Goal: Task Accomplishment & Management: Manage account settings

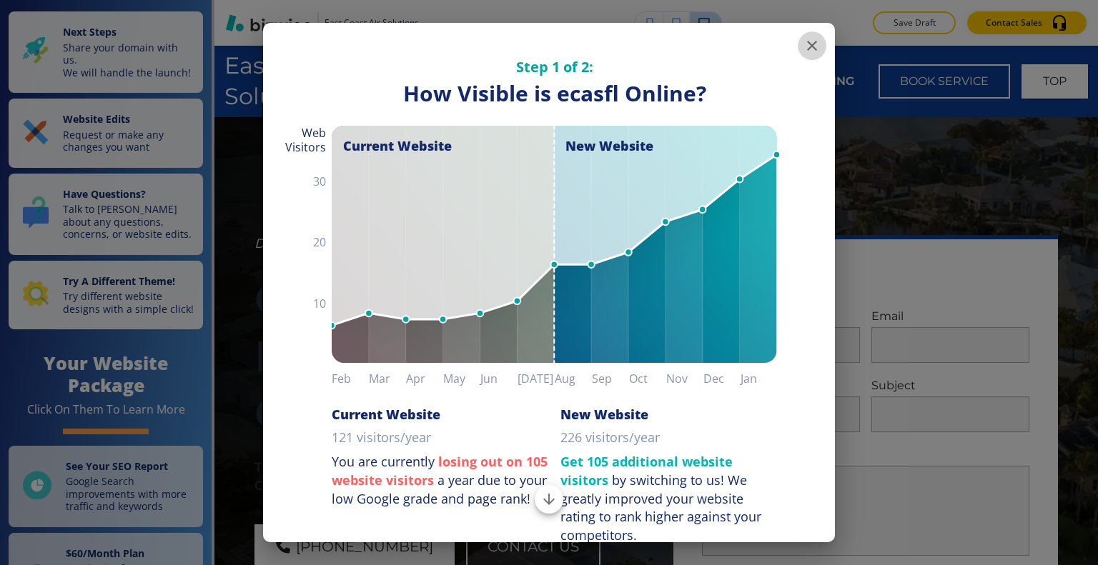
click at [803, 45] on icon "button" at bounding box center [811, 45] width 17 height 17
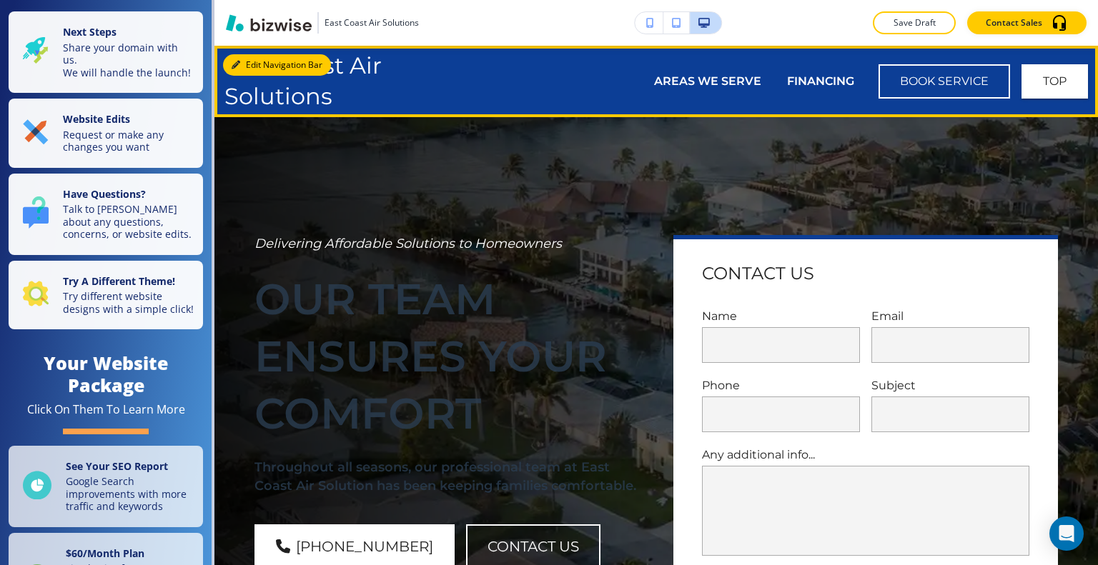
click at [244, 61] on button "Edit Navigation Bar" at bounding box center [277, 64] width 108 height 21
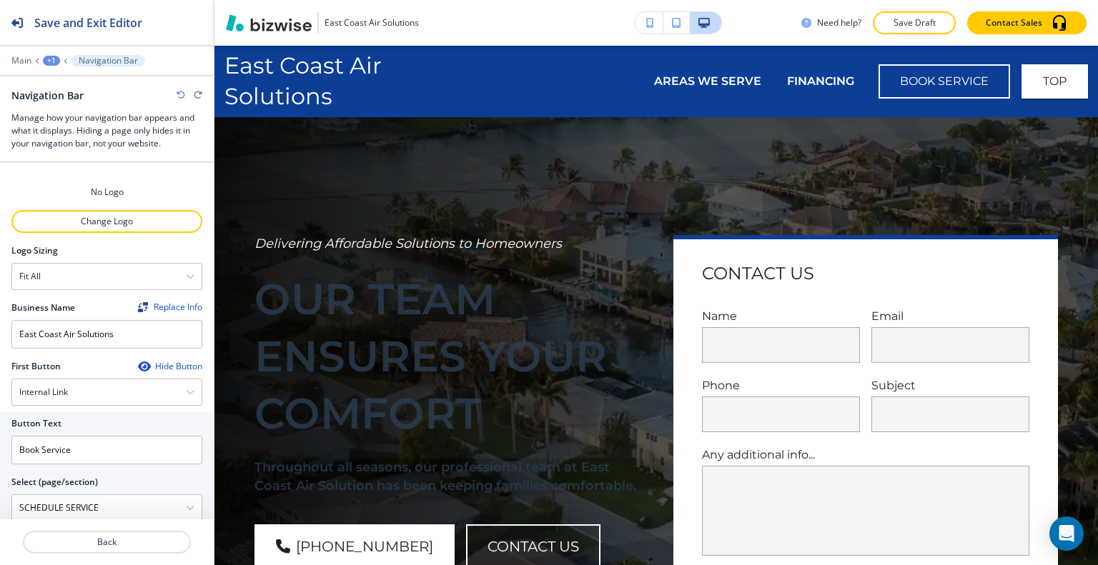
click at [18, 59] on p "Main" at bounding box center [21, 61] width 20 height 10
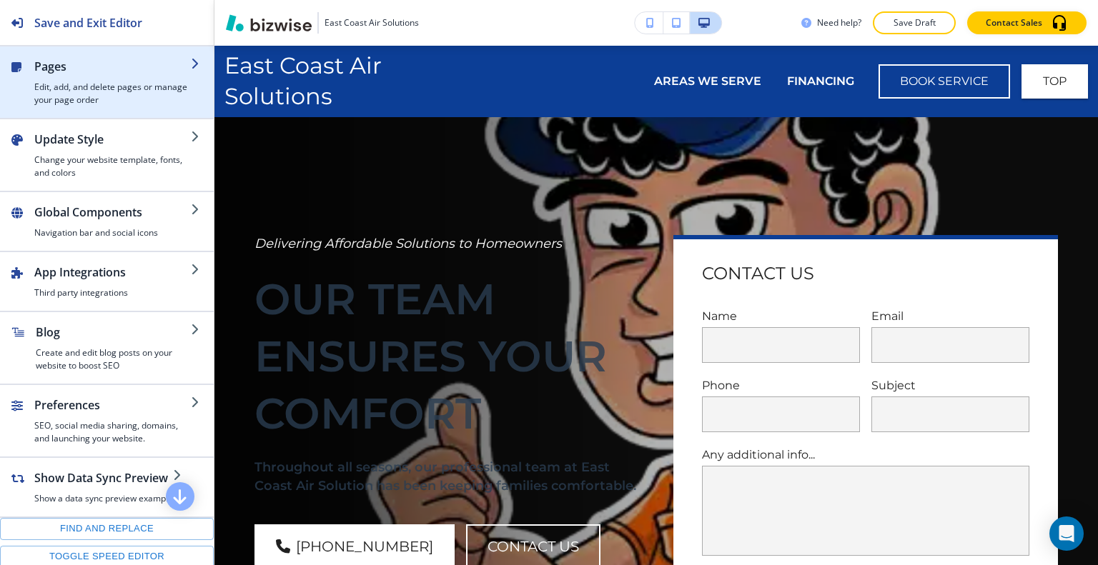
click at [57, 85] on h4 "Edit, add, and delete pages or manage your page order" at bounding box center [112, 94] width 157 height 26
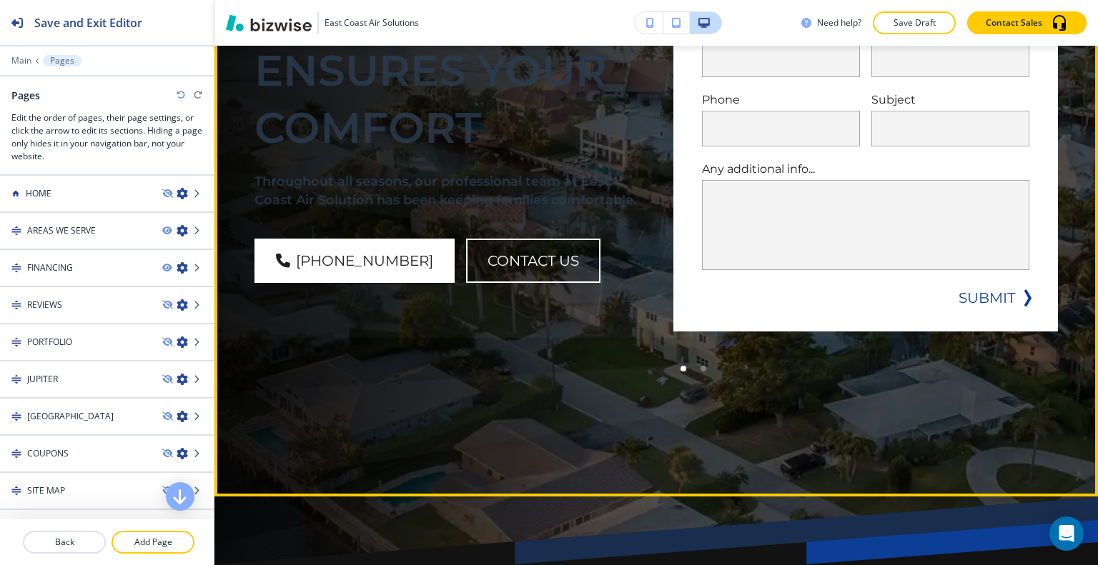
scroll to position [500, 0]
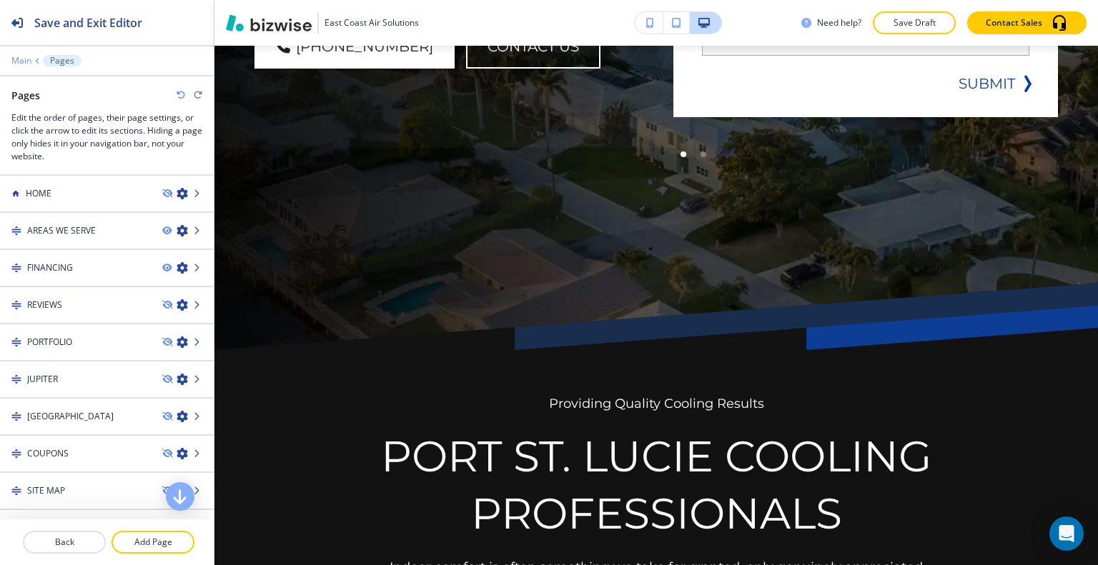
click at [26, 62] on p "Main" at bounding box center [21, 61] width 20 height 10
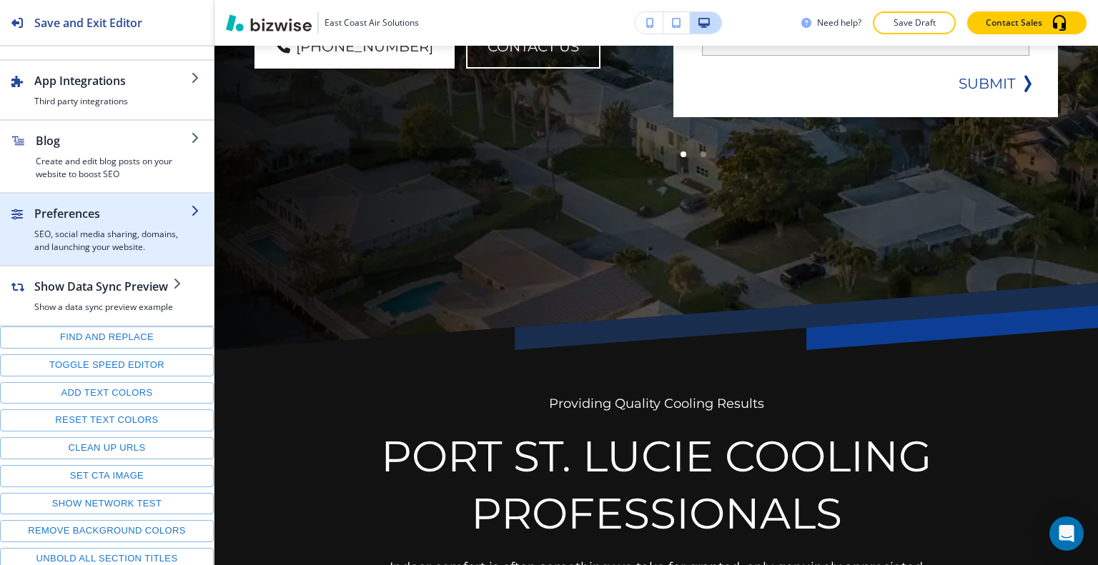
scroll to position [0, 0]
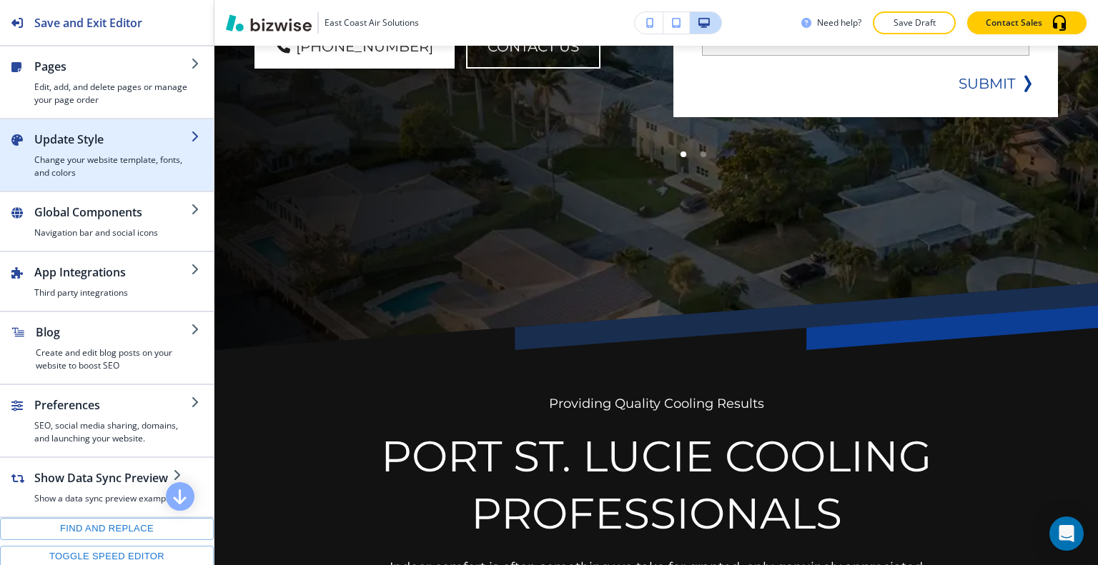
click at [62, 128] on div "button" at bounding box center [107, 124] width 214 height 11
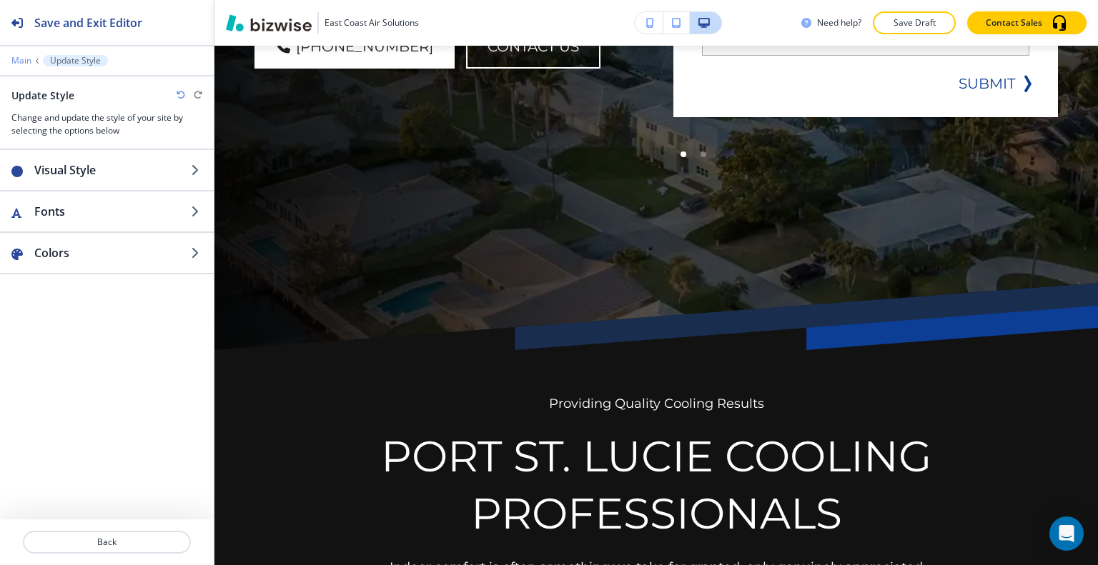
click at [21, 64] on p "Main" at bounding box center [21, 61] width 20 height 10
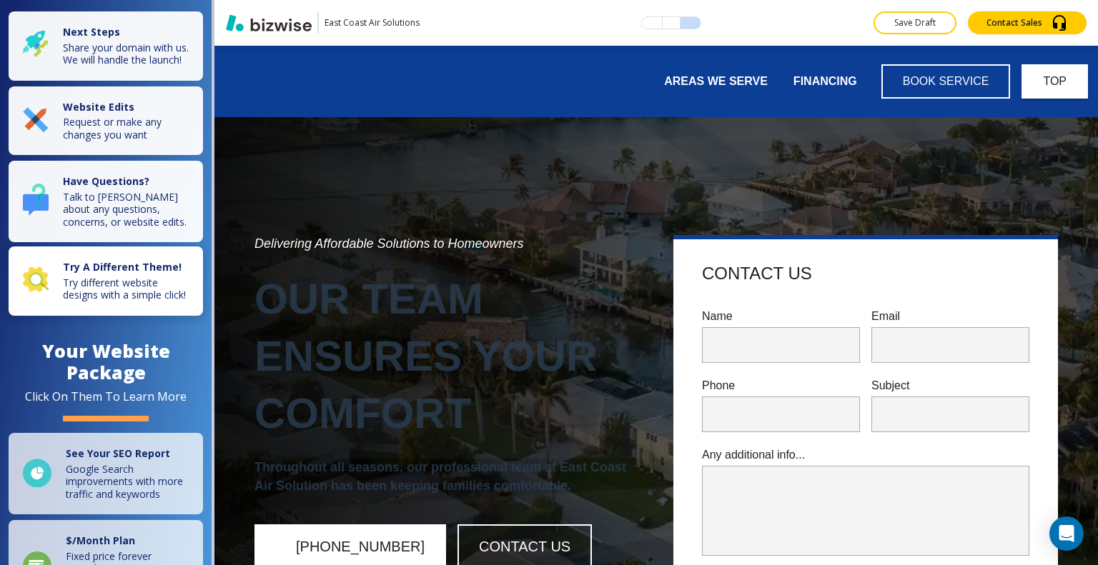
click at [119, 274] on strong "Try A Different Theme!" at bounding box center [122, 267] width 119 height 14
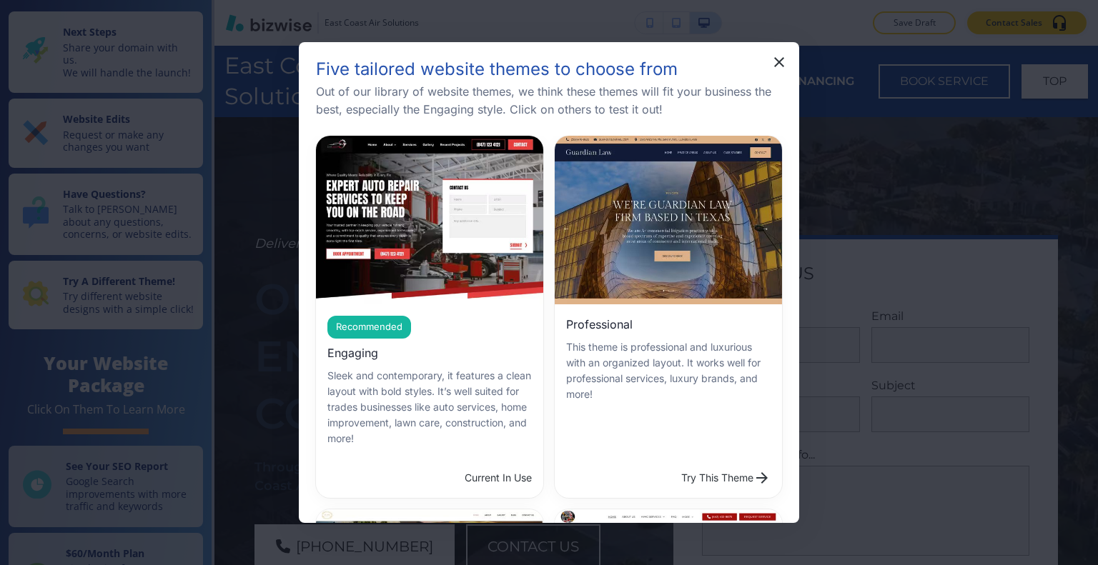
click at [675, 464] on button "Try This Theme" at bounding box center [725, 478] width 101 height 29
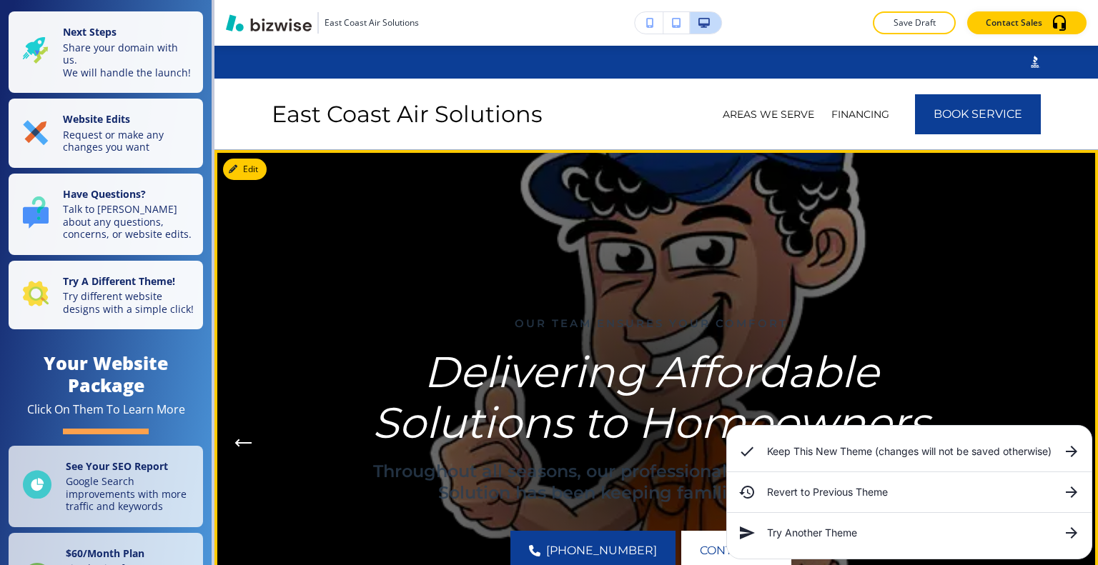
scroll to position [214, 0]
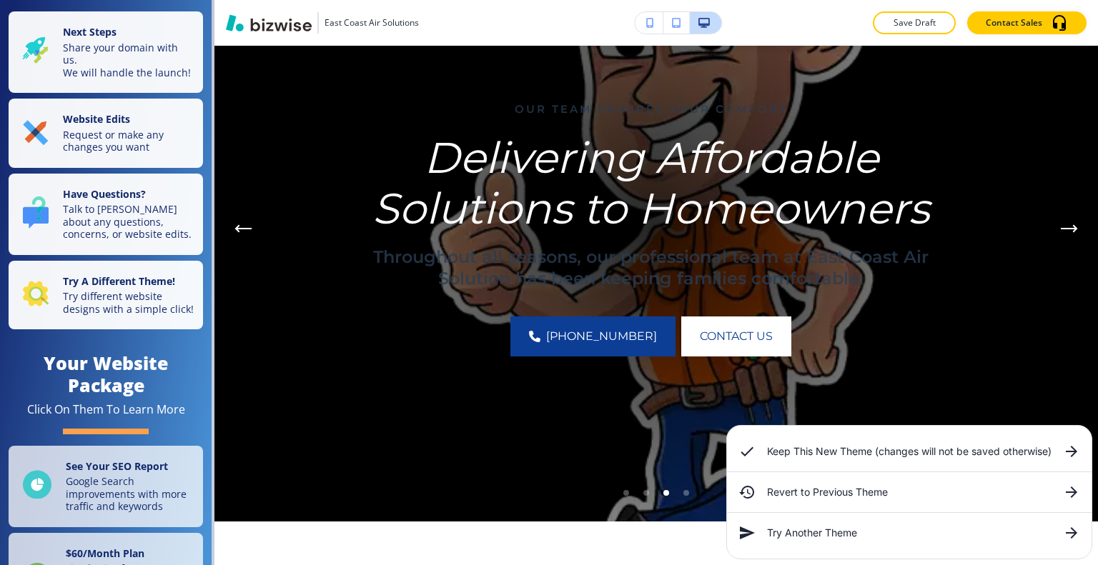
click at [900, 450] on h6 "Keep This New Theme (changes will not be saved otherwise)" at bounding box center [909, 452] width 284 height 16
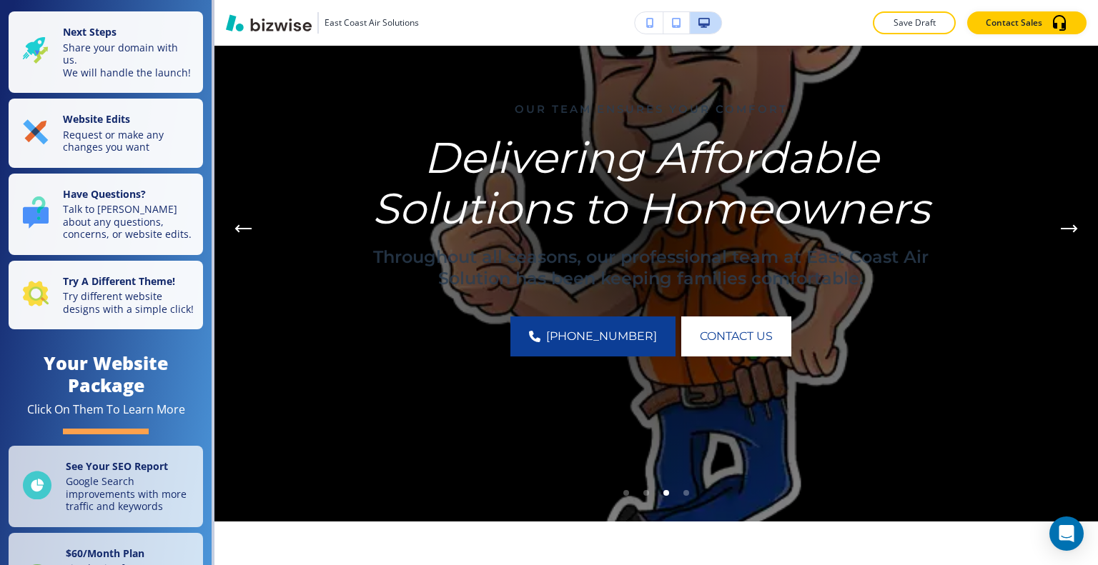
scroll to position [0, 0]
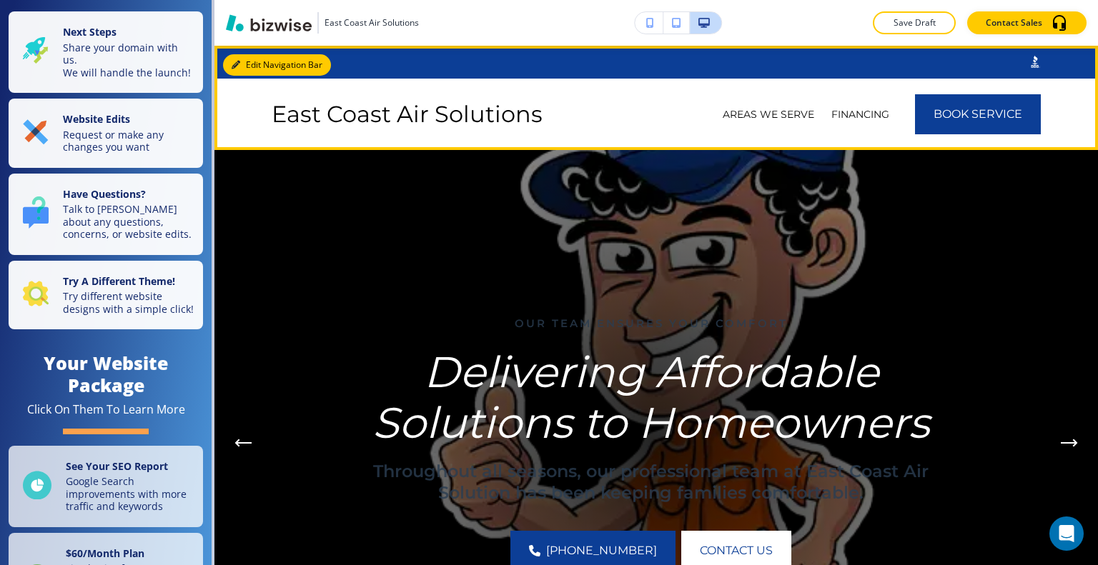
click at [246, 69] on button "Edit Navigation Bar" at bounding box center [277, 64] width 108 height 21
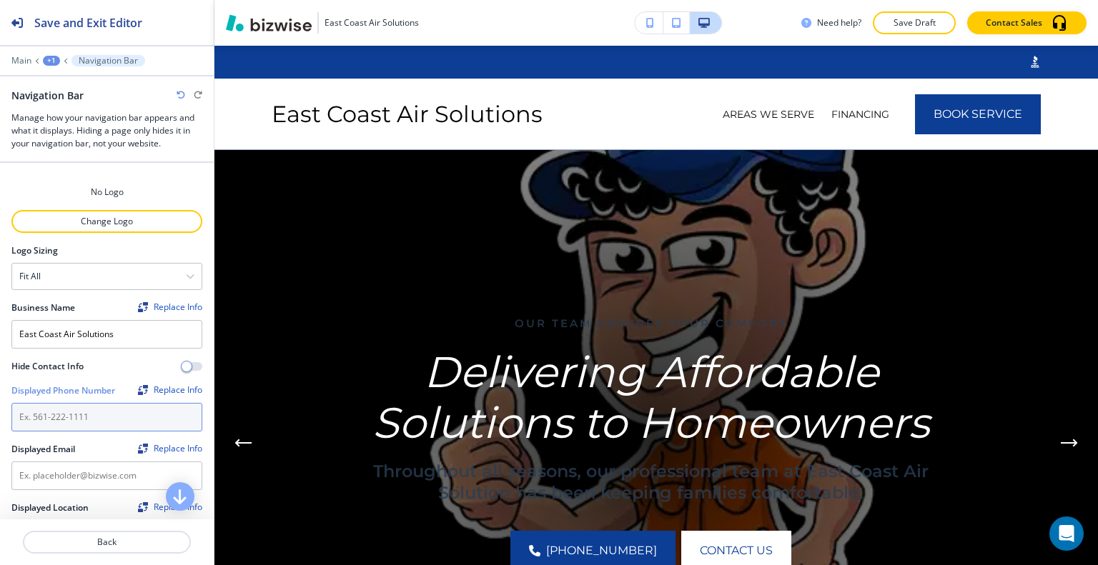
click at [74, 416] on input "text" at bounding box center [106, 417] width 191 height 29
paste input "[PHONE_NUMBER]"
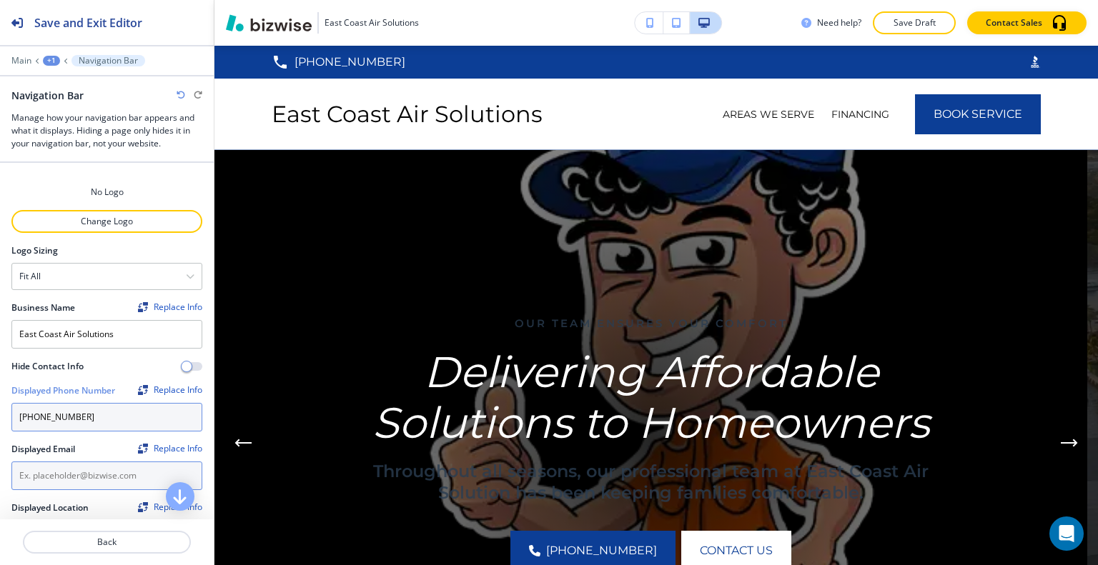
type input "[PHONE_NUMBER]"
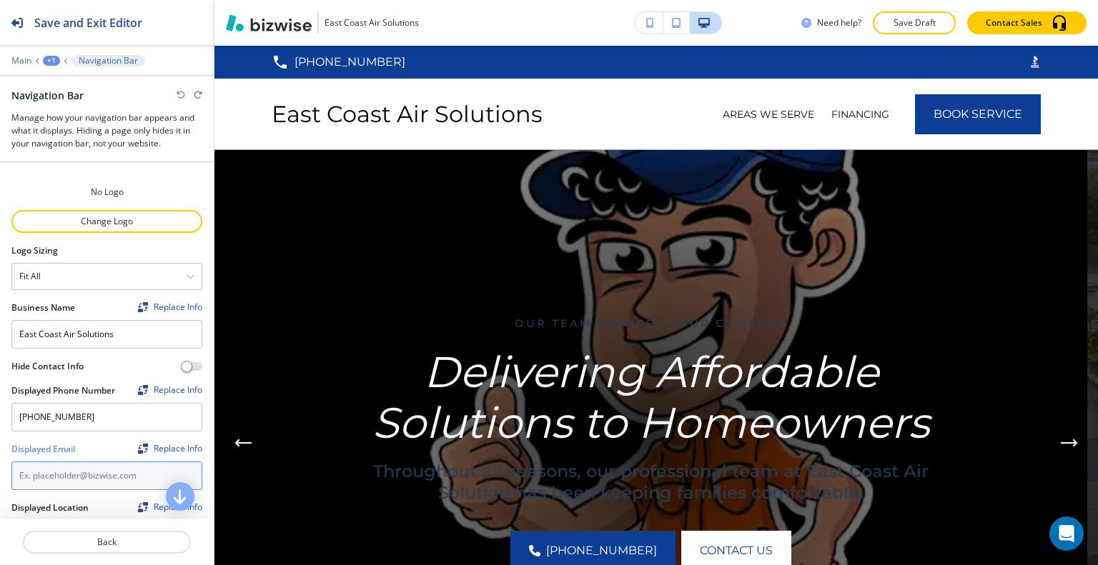
click at [74, 479] on input "text" at bounding box center [106, 476] width 191 height 29
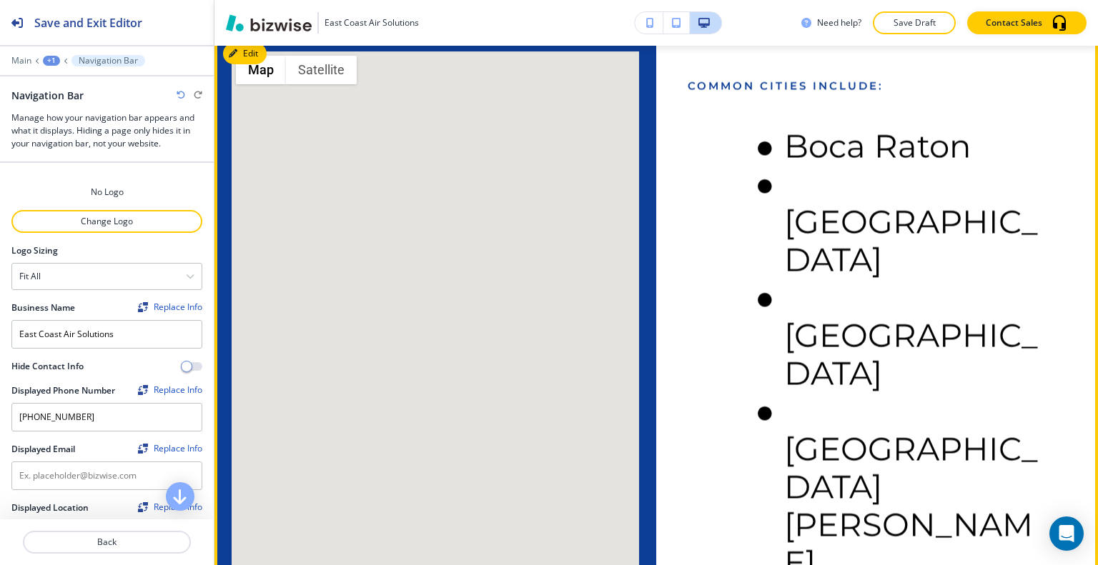
scroll to position [5537, 0]
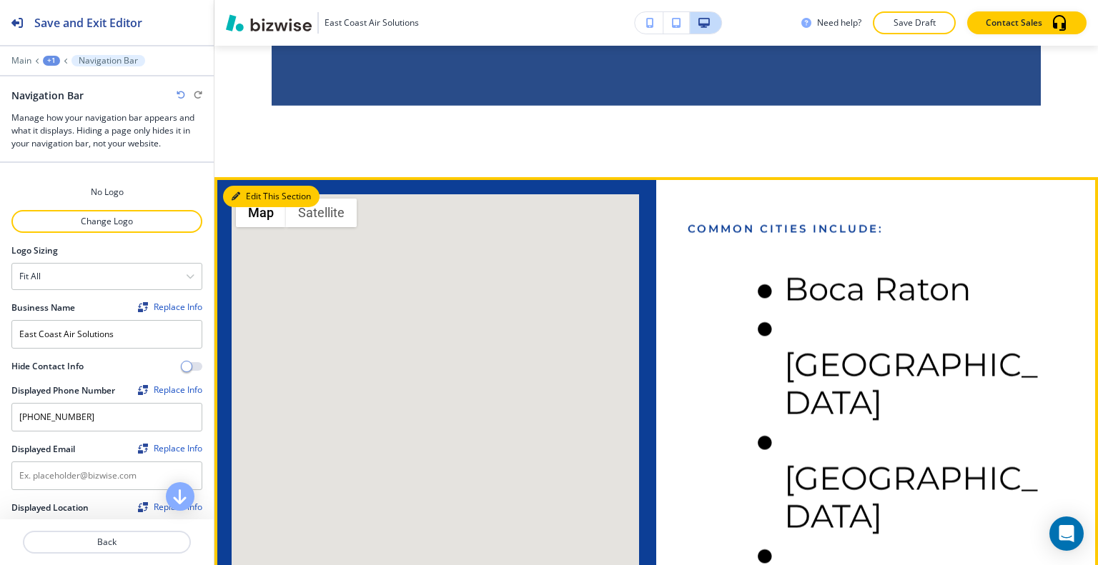
click at [233, 192] on icon "button" at bounding box center [236, 196] width 9 height 9
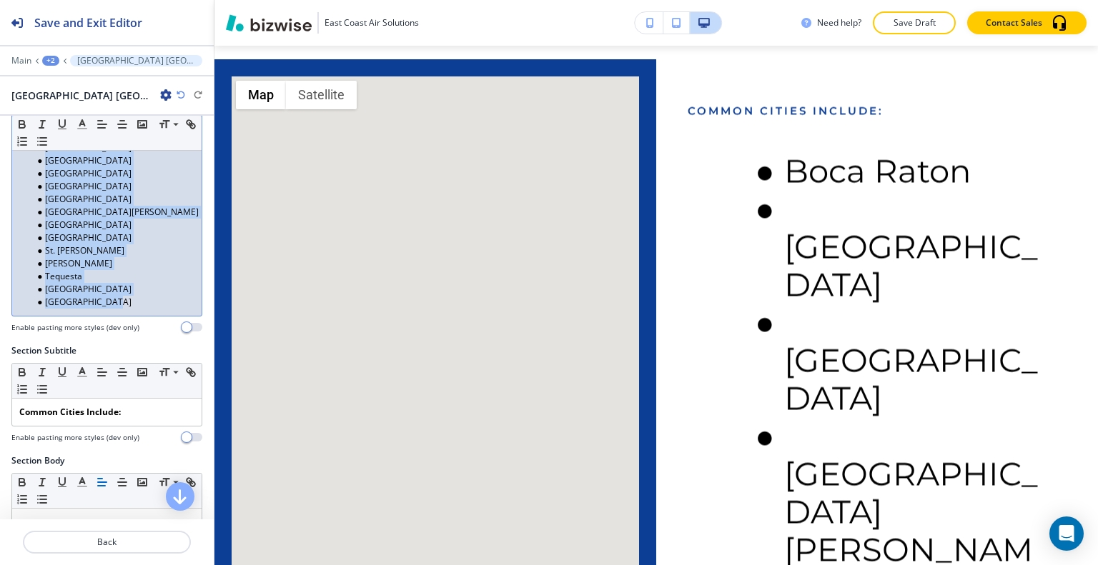
scroll to position [0, 0]
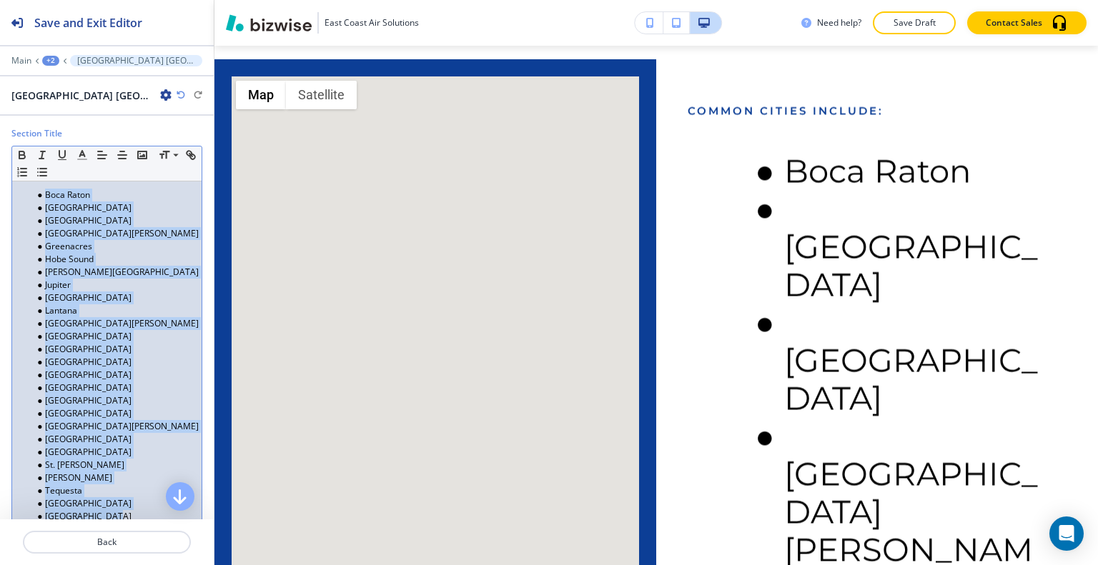
drag, startPoint x: 129, startPoint y: 231, endPoint x: 0, endPoint y: 155, distance: 149.3
click at [0, 155] on div "Section Title Small Normal Large Huge Boca Raton Boynton Beach Delray Beach For…" at bounding box center [107, 343] width 214 height 432
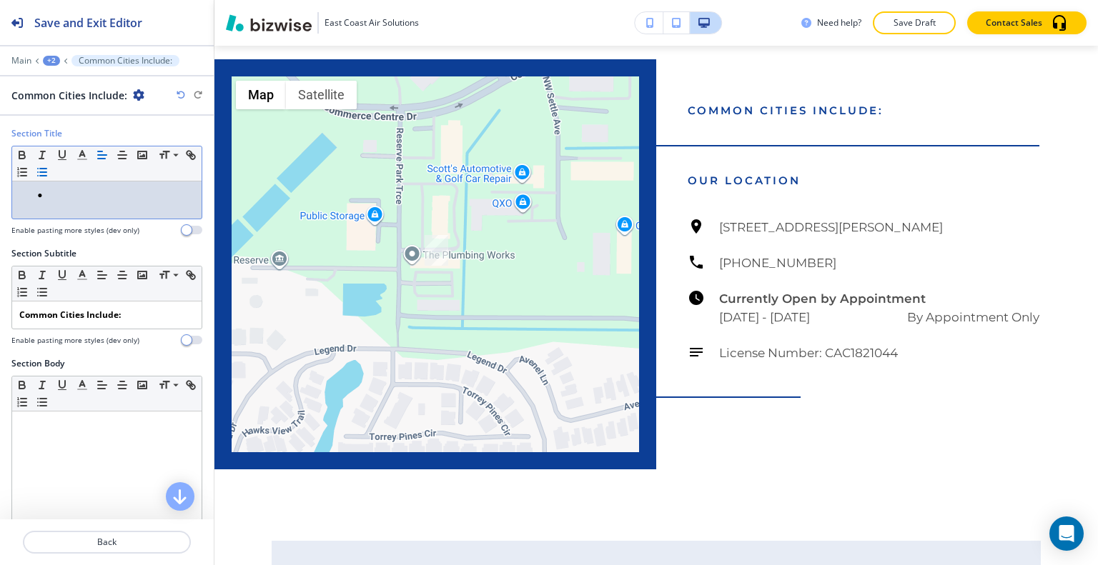
drag, startPoint x: 61, startPoint y: 198, endPoint x: 0, endPoint y: 186, distance: 62.7
click at [0, 186] on div "Section Title Small Normal Large Huge Enable pasting more styles (dev only)" at bounding box center [107, 187] width 214 height 120
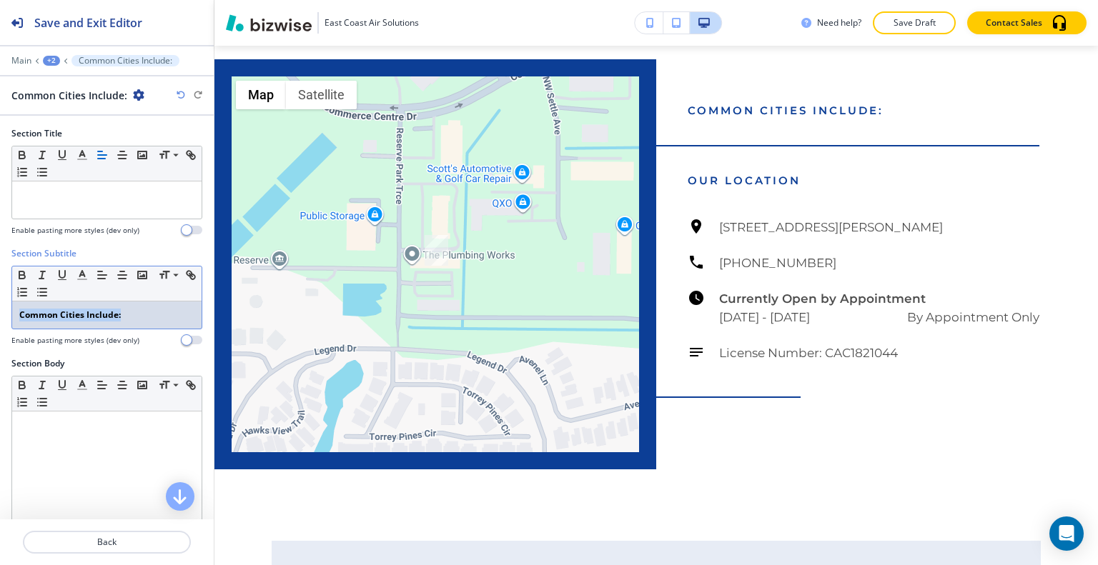
drag, startPoint x: 115, startPoint y: 312, endPoint x: 0, endPoint y: 311, distance: 115.1
click at [0, 311] on div "Section Subtitle Small Normal Large Huge Common Cities Include: Enable pasting …" at bounding box center [107, 302] width 214 height 110
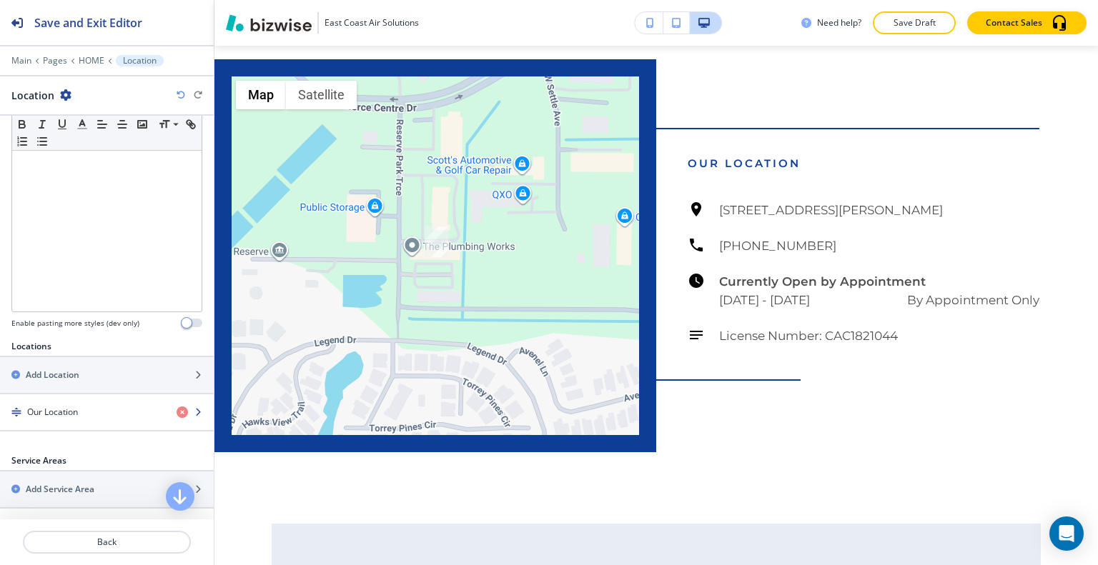
scroll to position [428, 0]
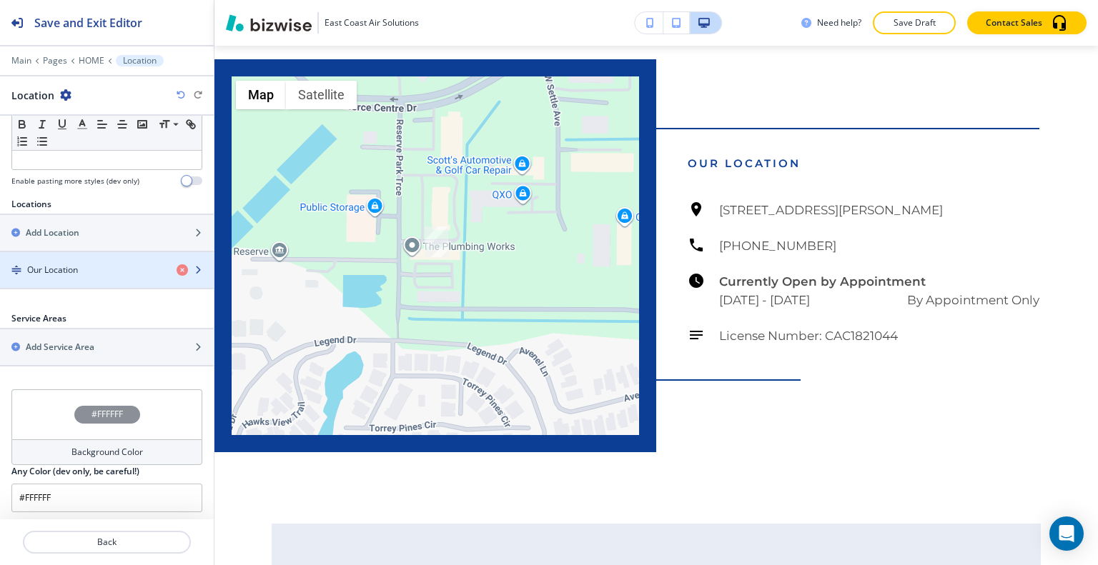
click at [95, 277] on div "button" at bounding box center [107, 282] width 214 height 11
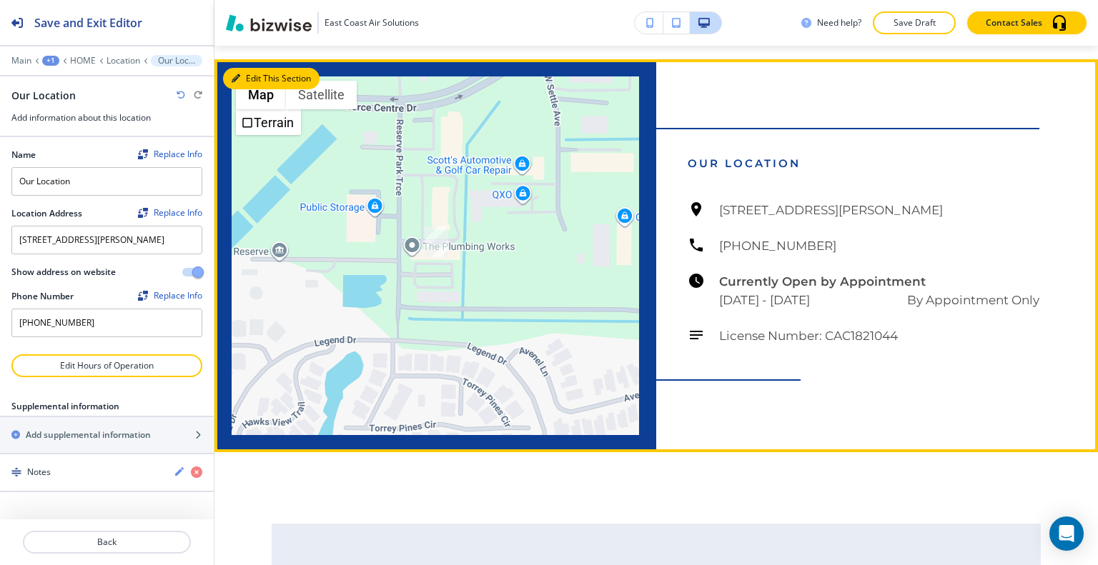
click at [254, 69] on button "Edit This Section" at bounding box center [271, 78] width 96 height 21
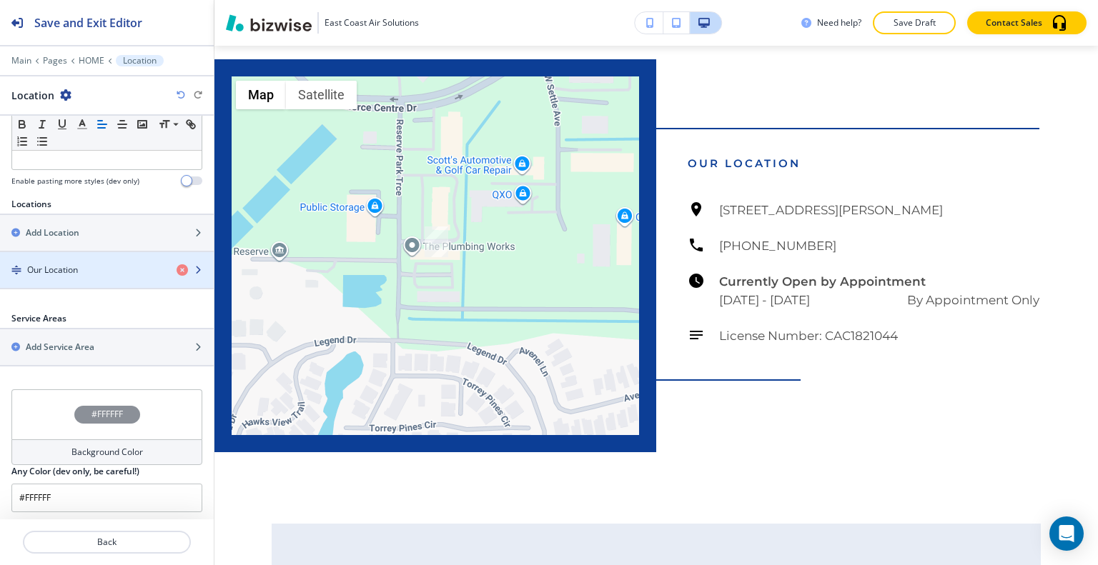
click at [94, 277] on div "button" at bounding box center [107, 282] width 214 height 11
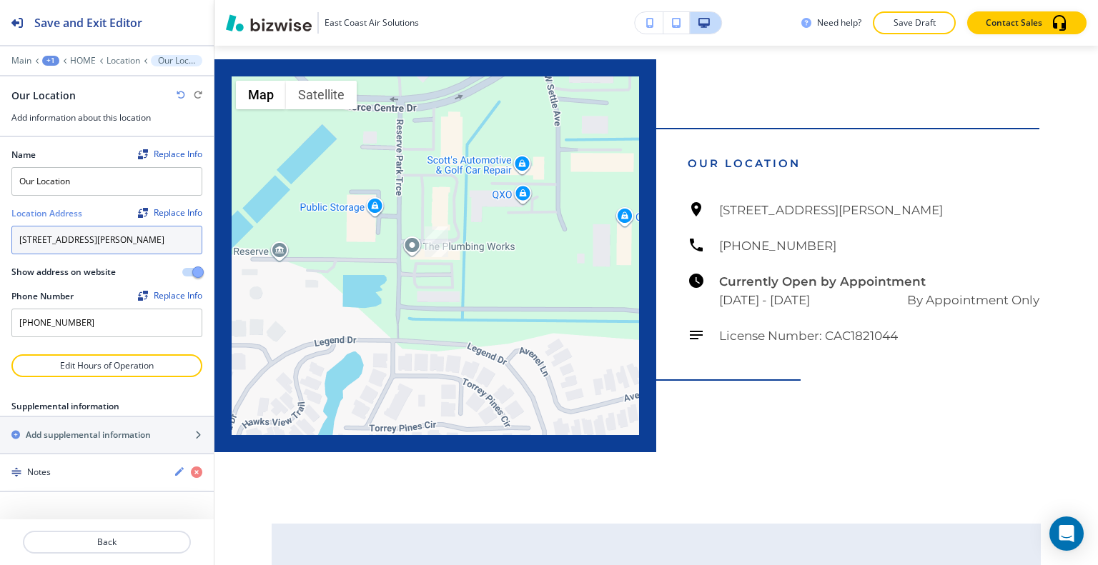
drag, startPoint x: 86, startPoint y: 251, endPoint x: 6, endPoint y: 237, distance: 82.0
click at [1, 236] on div "Name Replace Info Our Location Location Address Replace Info 2190 Reserve Park …" at bounding box center [107, 245] width 214 height 217
paste textarea "ace Unit #1 Port St. Lucie, FL 34986"
click at [19, 254] on textarea "2190 Reserve Park Trace Unit #1 Port St. Lucie, FL 34986" at bounding box center [106, 240] width 191 height 29
click at [74, 273] on h4 "[STREET_ADDRESS][PERSON_NAME]" at bounding box center [106, 266] width 175 height 13
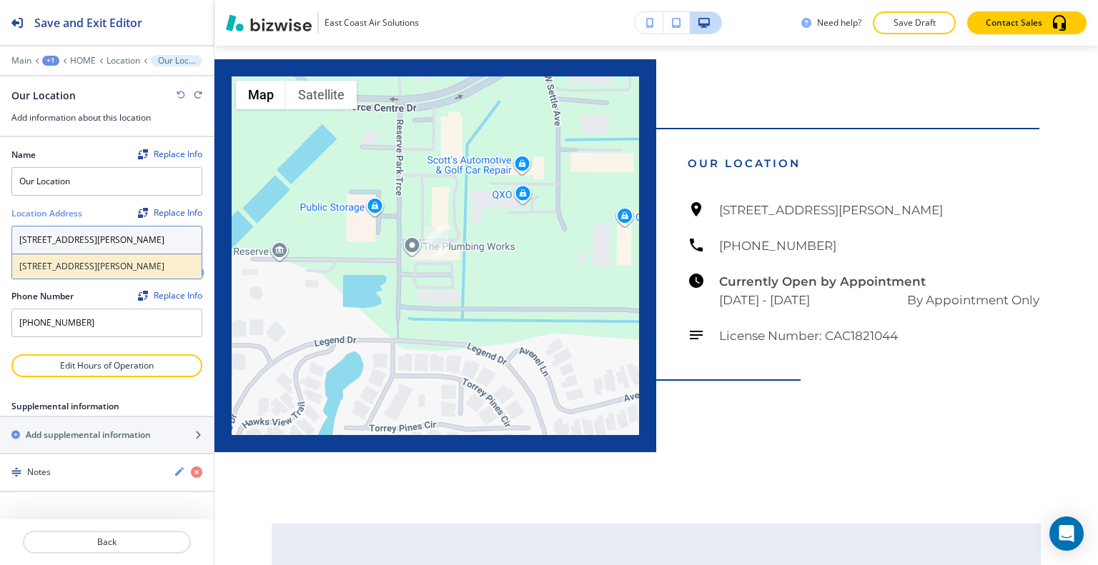
click at [105, 273] on h4 "[STREET_ADDRESS][PERSON_NAME]" at bounding box center [106, 266] width 175 height 13
type textarea "[STREET_ADDRESS][PERSON_NAME]"
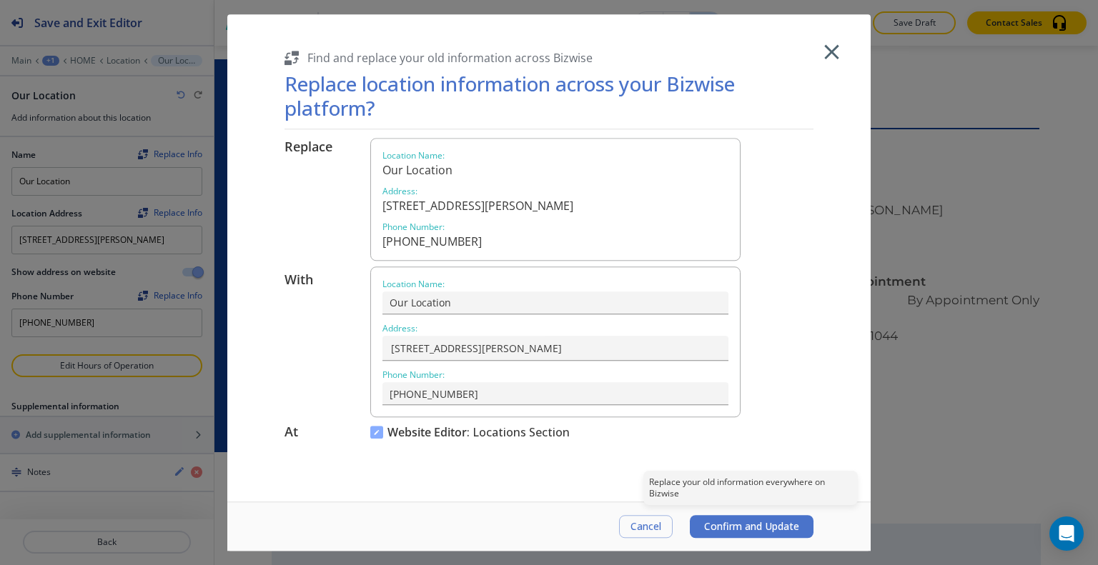
click at [760, 529] on span "Confirm and Update" at bounding box center [751, 526] width 95 height 11
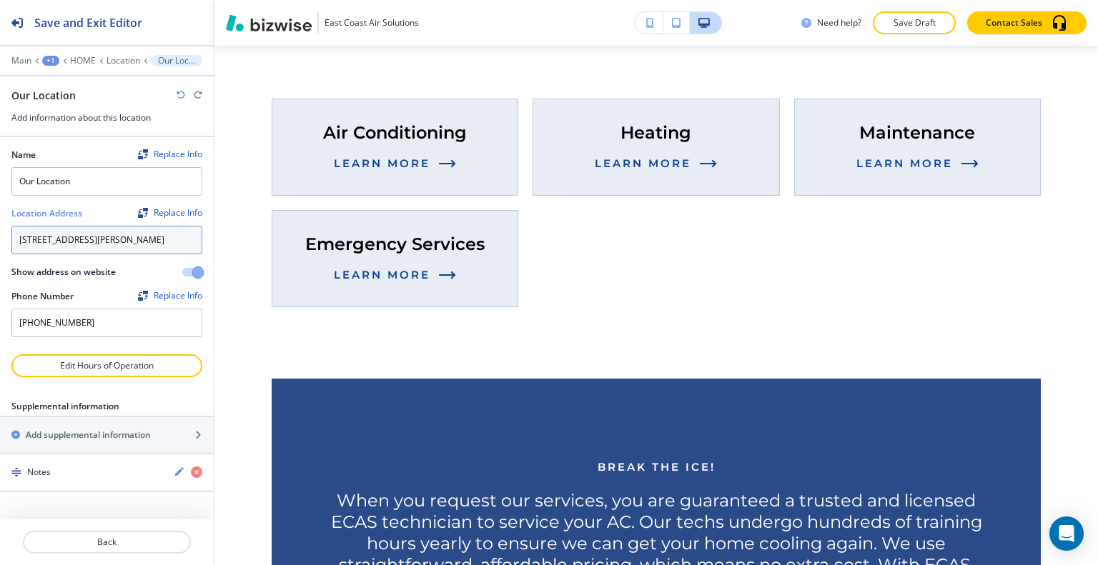
scroll to position [0, 0]
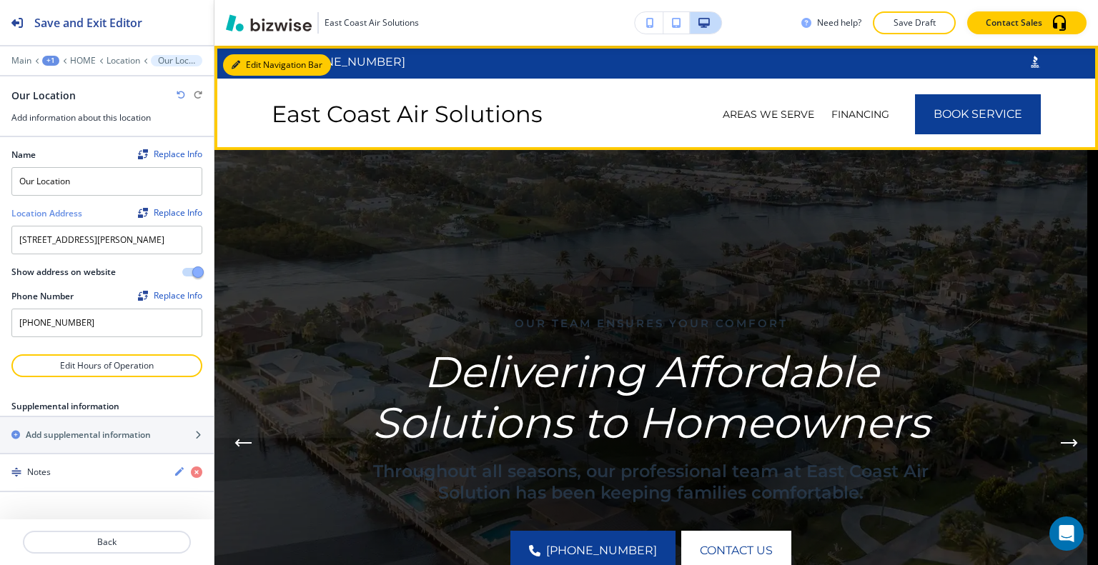
click at [260, 61] on button "Edit Navigation Bar" at bounding box center [277, 64] width 108 height 21
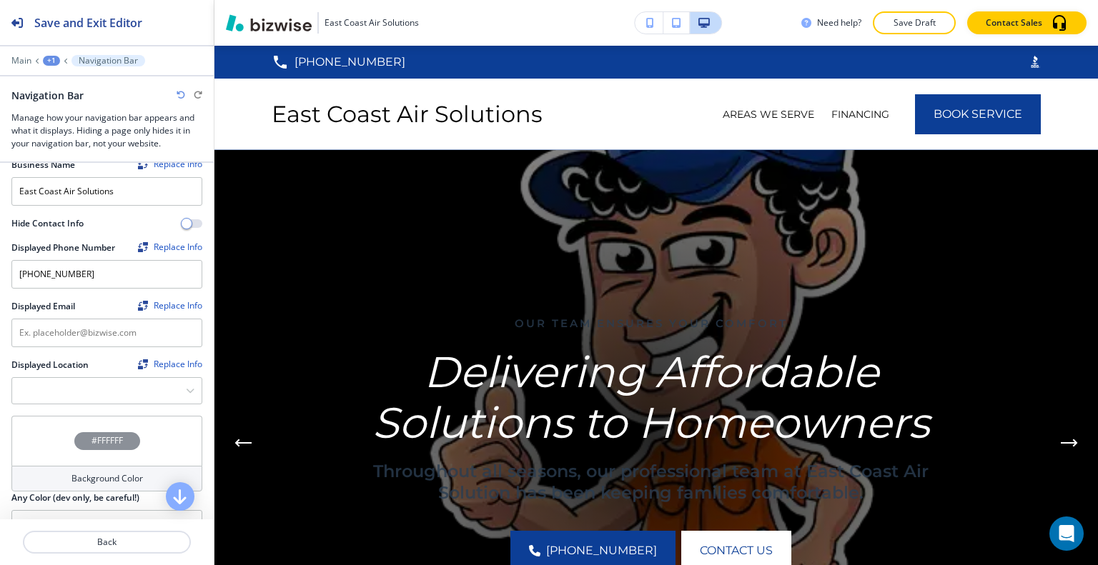
scroll to position [286, 0]
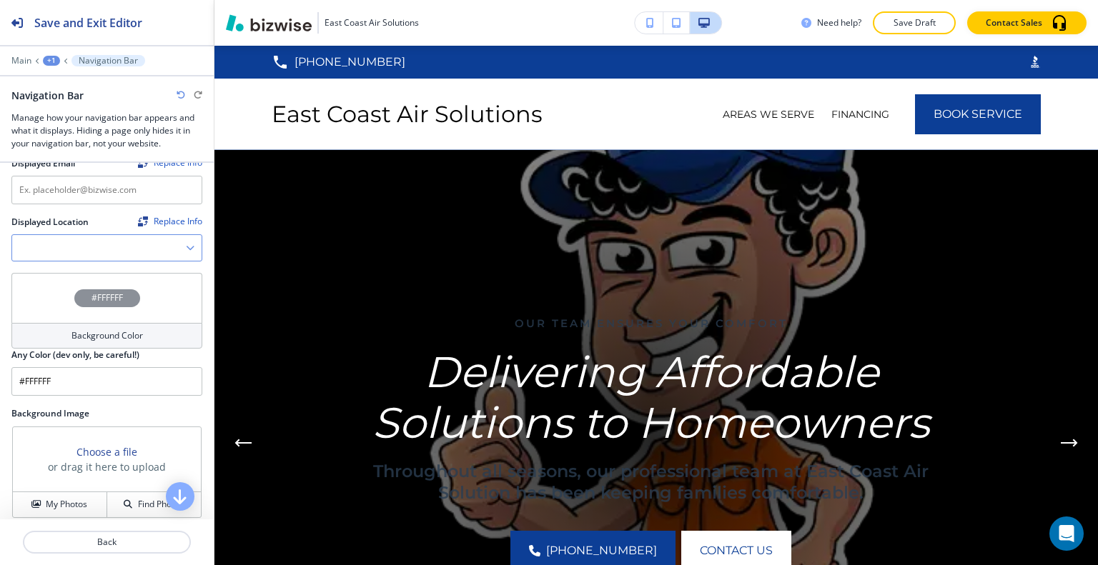
paste Location "2190 Reserve Park Trace Unit #1 Port St. Lucie, FL 34986"
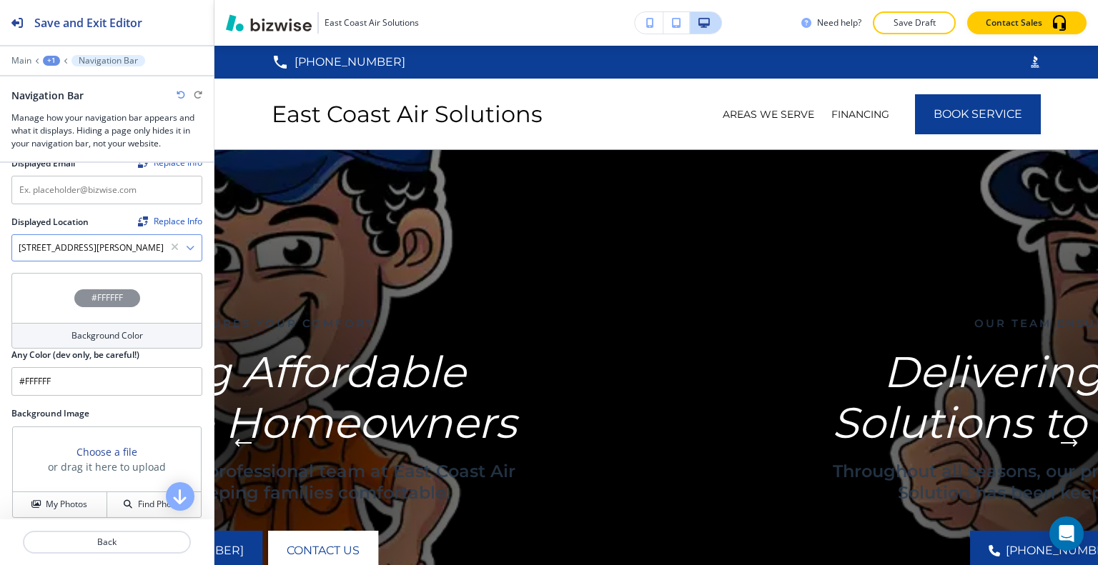
scroll to position [0, 0]
click at [186, 246] on icon "button" at bounding box center [190, 248] width 9 height 9
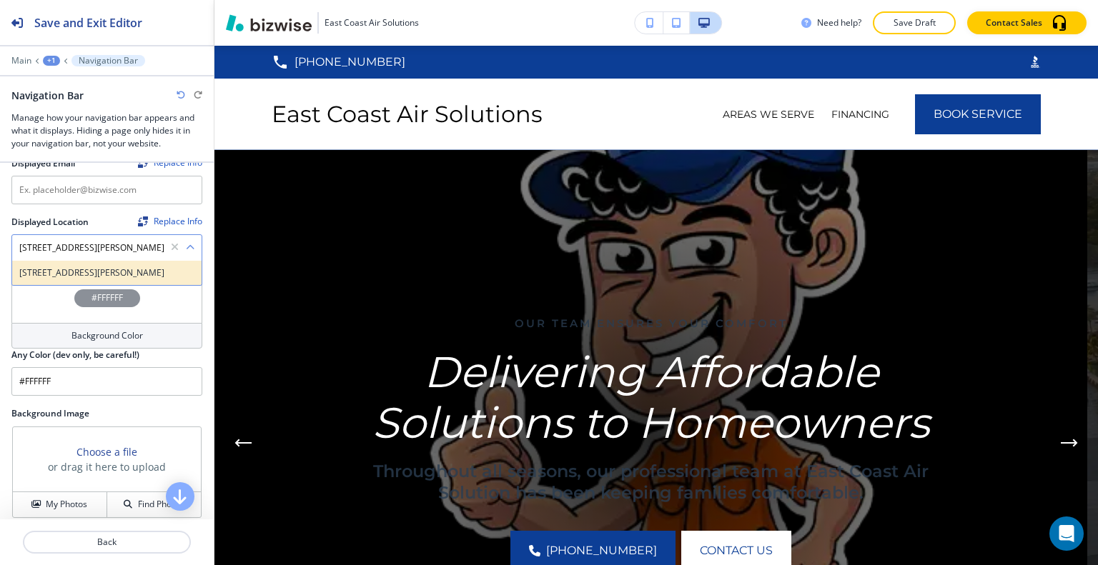
click at [117, 274] on h4 "[STREET_ADDRESS][PERSON_NAME]" at bounding box center [106, 273] width 175 height 13
type Location "[STREET_ADDRESS][PERSON_NAME]"
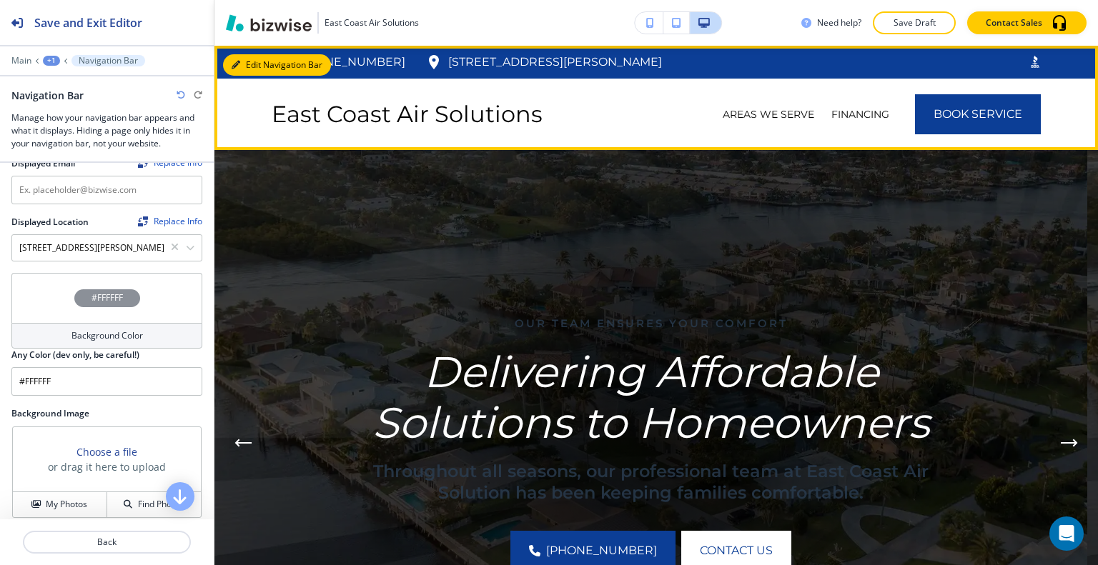
click at [250, 65] on button "Edit Navigation Bar" at bounding box center [277, 64] width 108 height 21
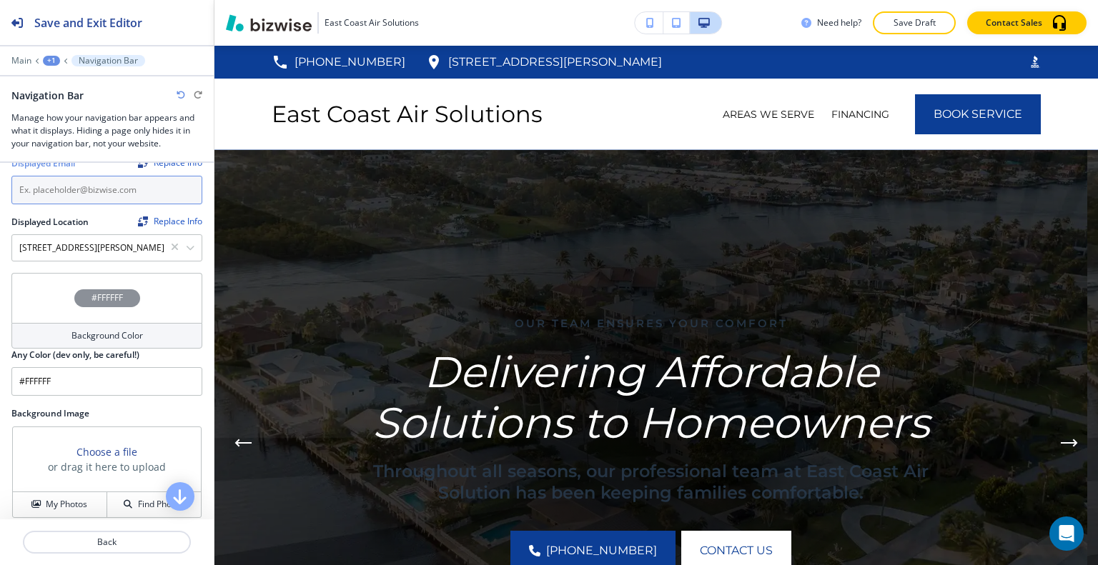
paste input "[EMAIL_ADDRESS][DOMAIN_NAME]"
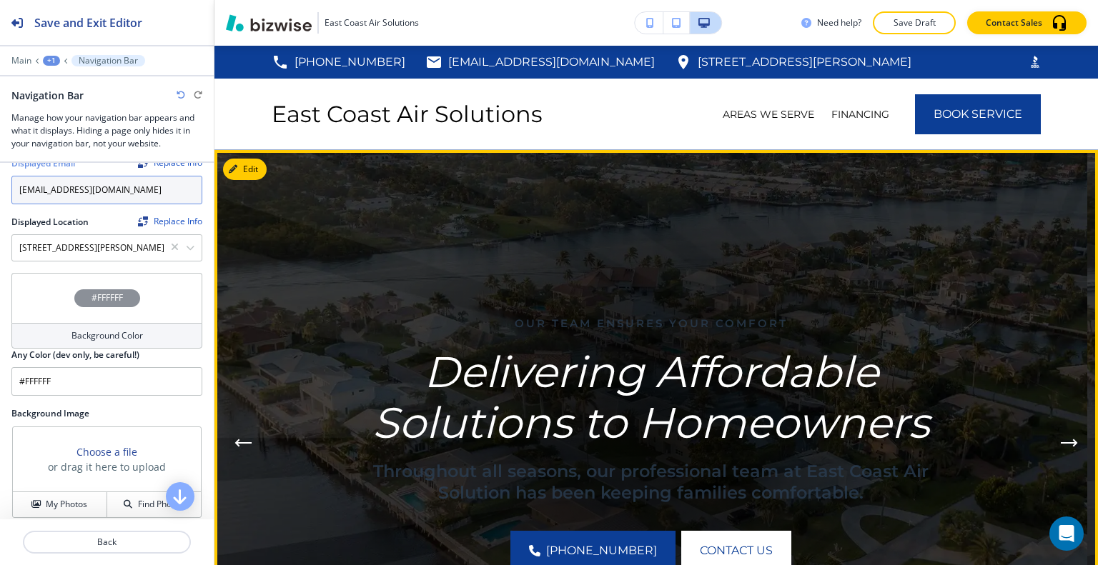
type input "[EMAIL_ADDRESS][DOMAIN_NAME]"
click at [317, 288] on img at bounding box center [650, 443] width 873 height 586
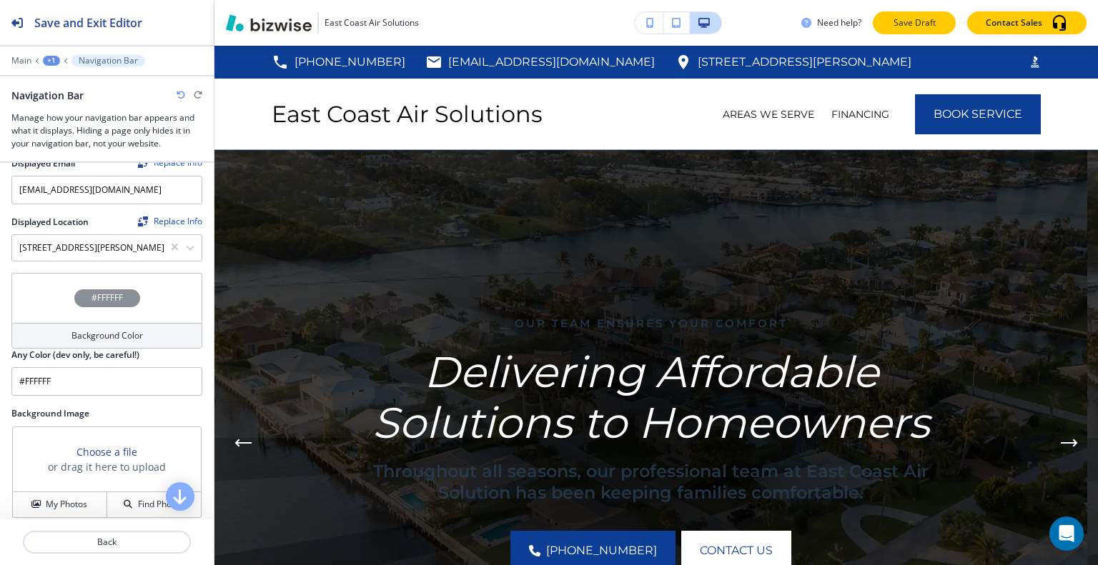
click at [892, 28] on p "Save Draft" at bounding box center [914, 22] width 46 height 13
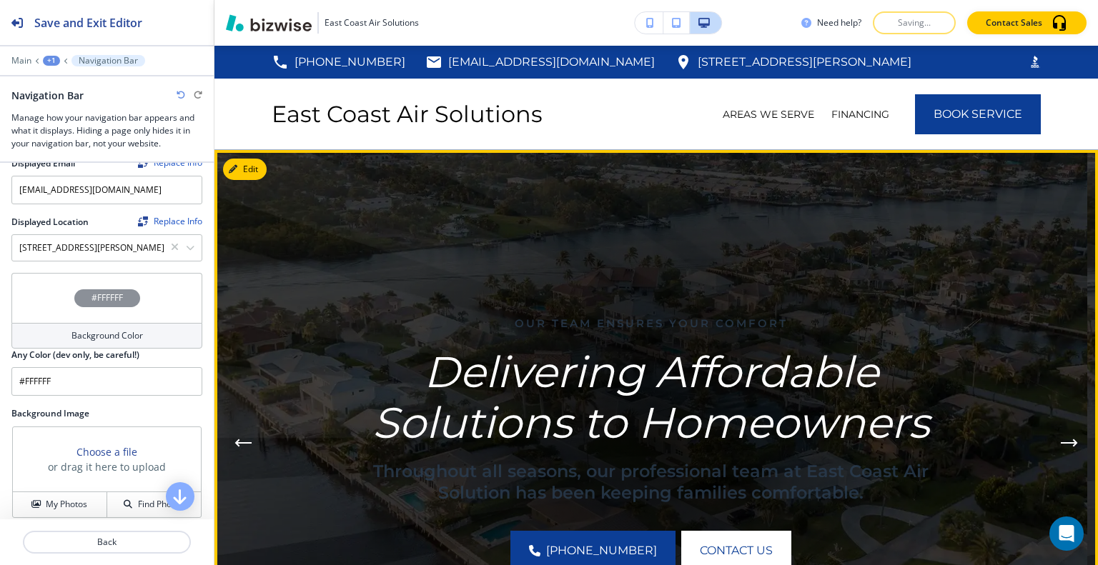
scroll to position [143, 0]
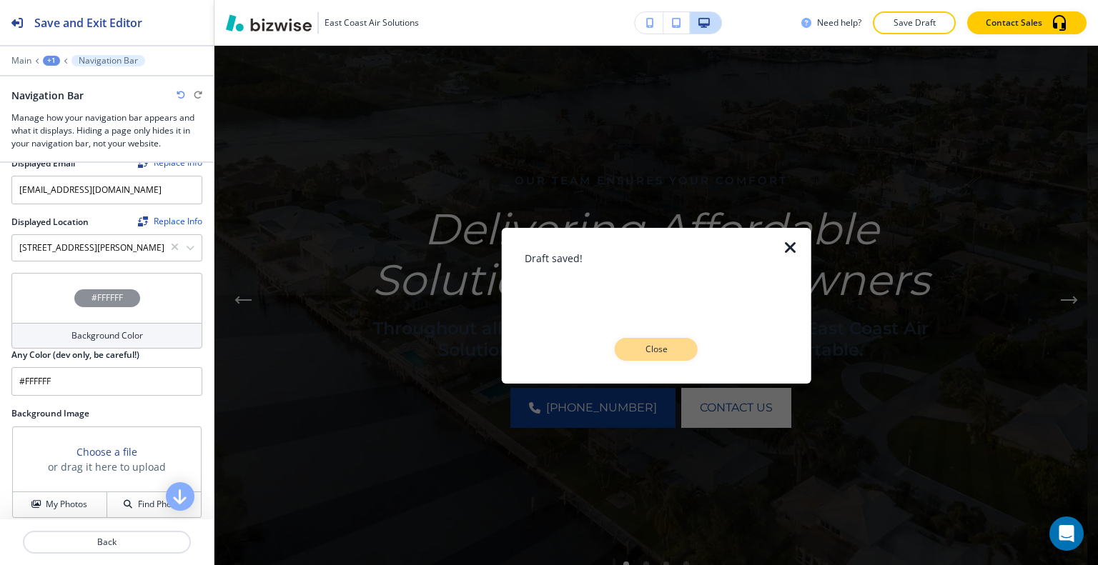
click at [650, 358] on button "Close" at bounding box center [656, 349] width 83 height 23
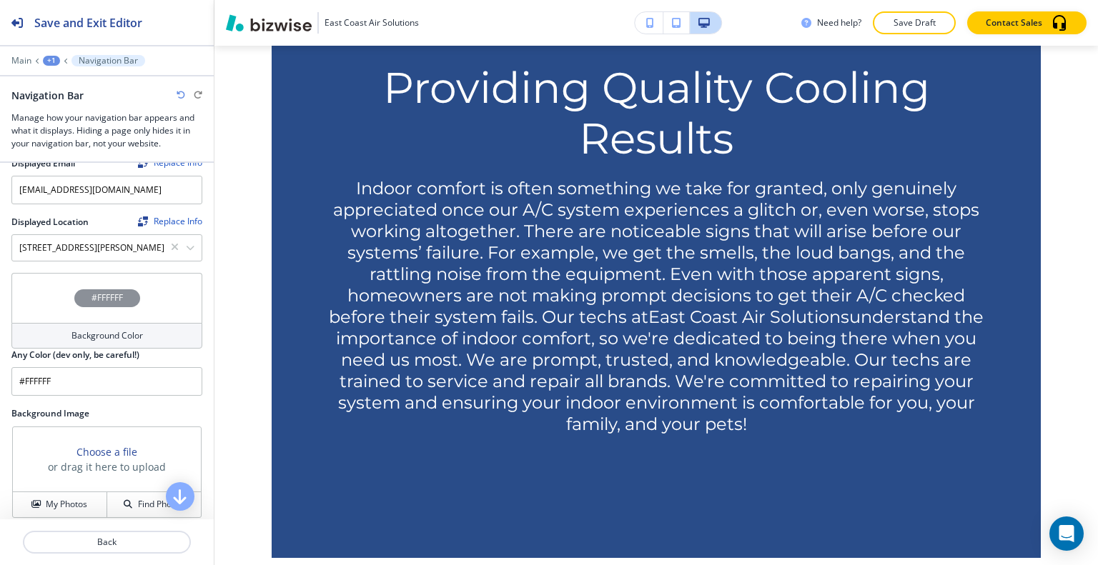
scroll to position [0, 0]
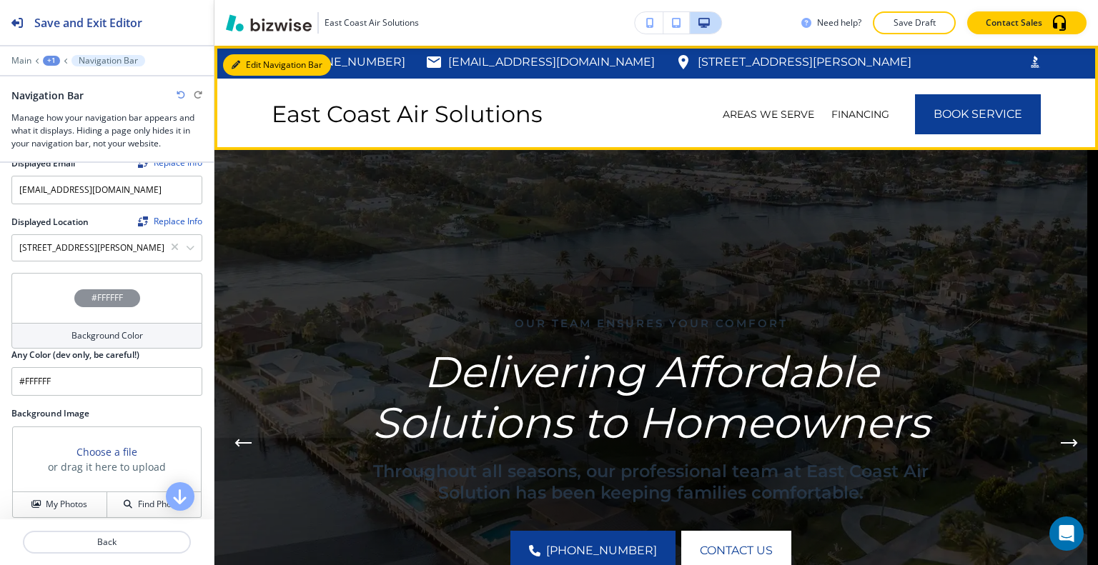
click at [257, 65] on button "Edit Navigation Bar" at bounding box center [277, 64] width 108 height 21
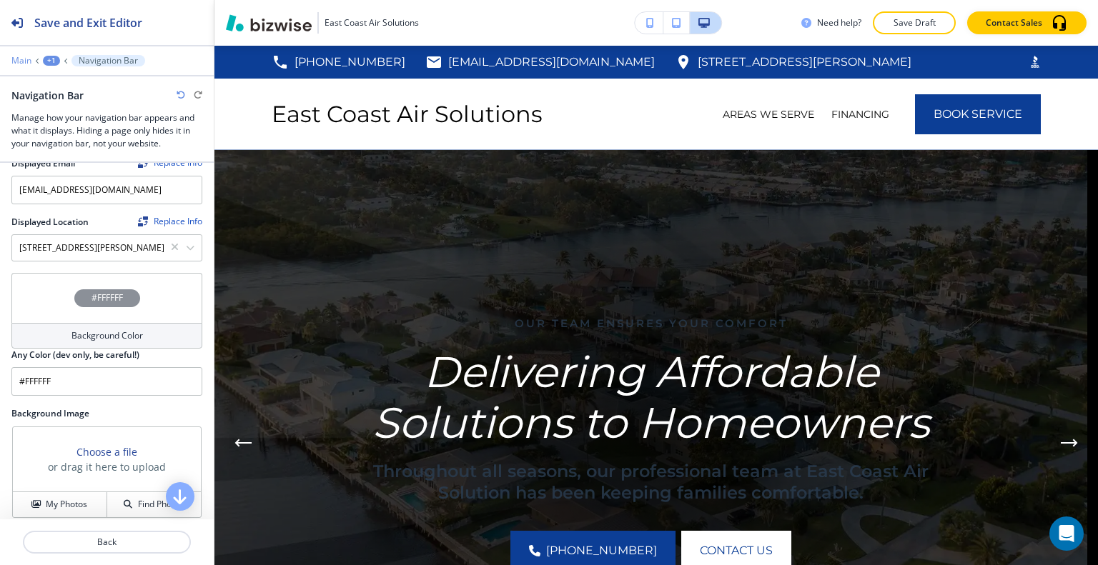
click at [20, 59] on p "Main" at bounding box center [21, 61] width 20 height 10
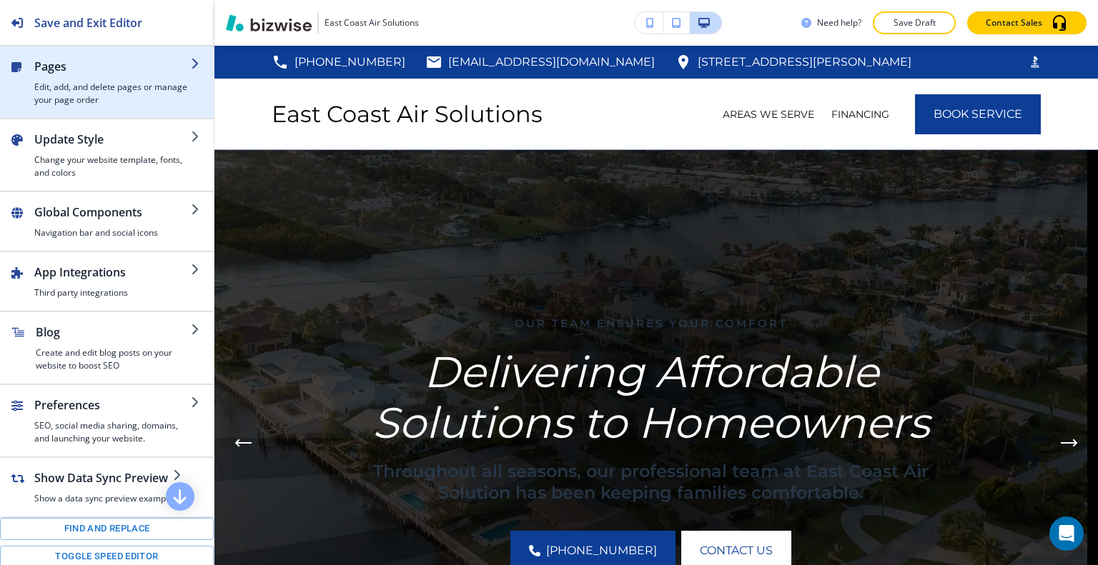
click at [59, 71] on h2 "Pages" at bounding box center [112, 66] width 157 height 17
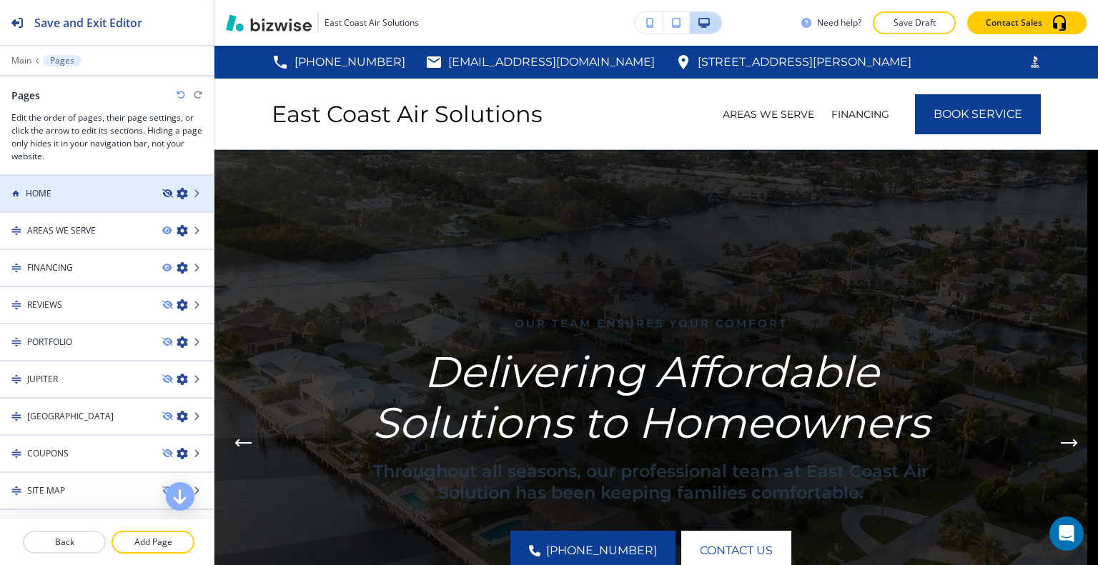
click at [162, 190] on icon "button" at bounding box center [166, 193] width 9 height 9
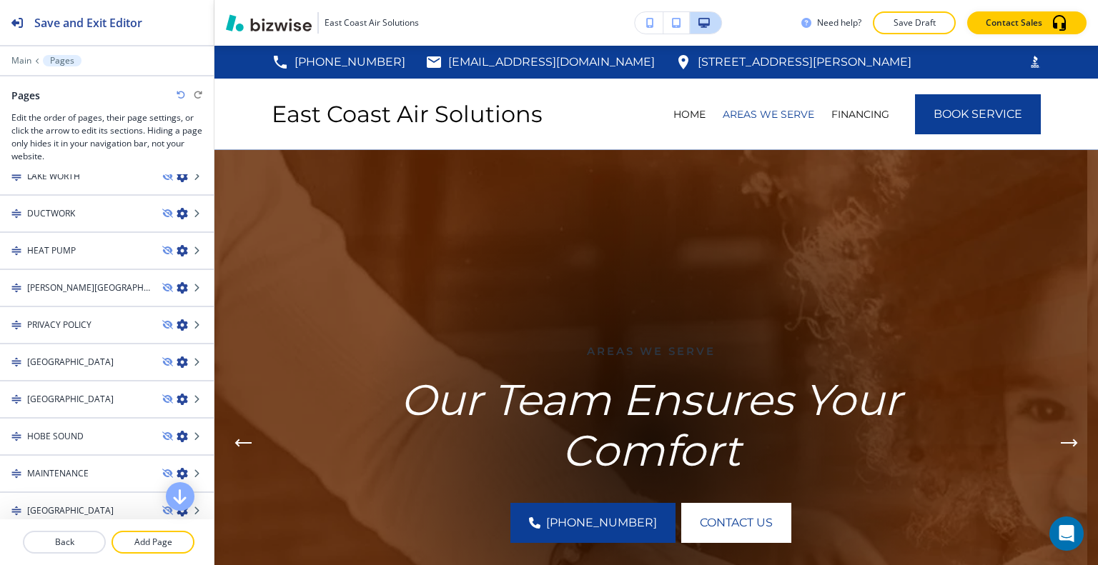
scroll to position [572, 0]
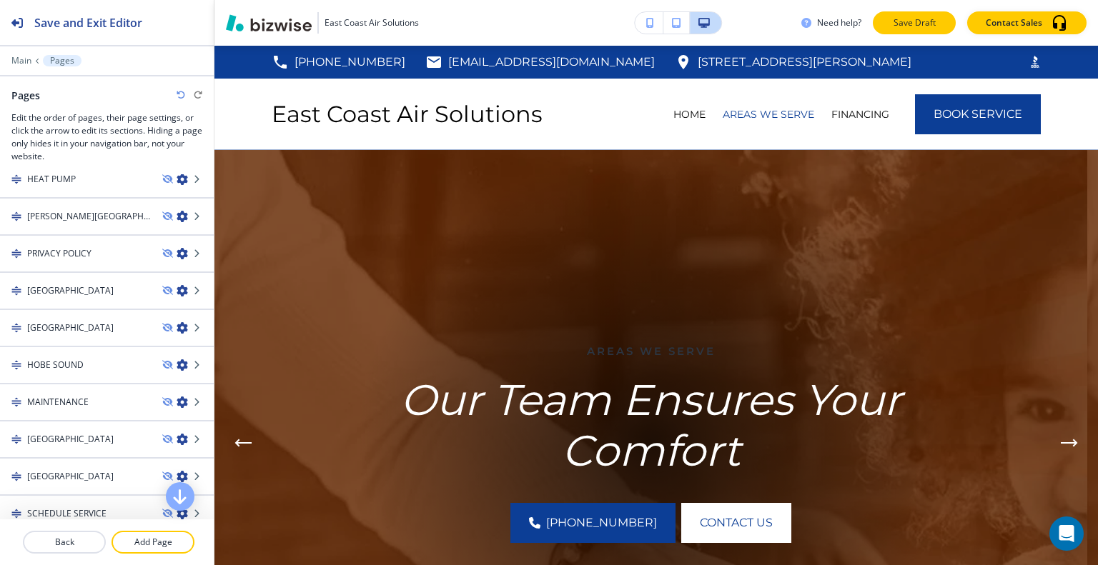
click at [897, 22] on p "Save Draft" at bounding box center [914, 22] width 46 height 13
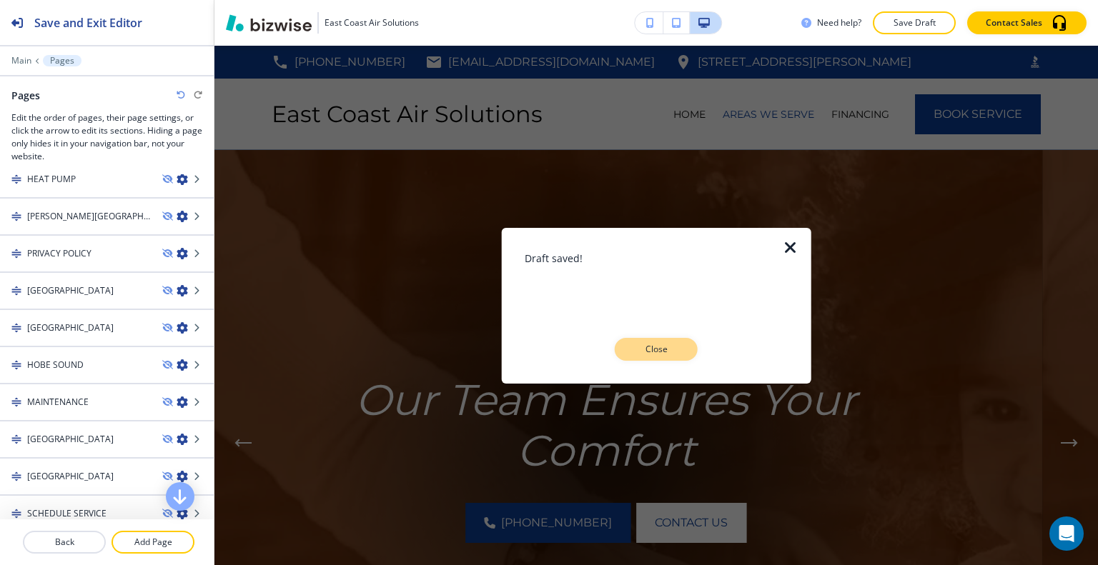
click at [669, 347] on p "Close" at bounding box center [656, 349] width 46 height 13
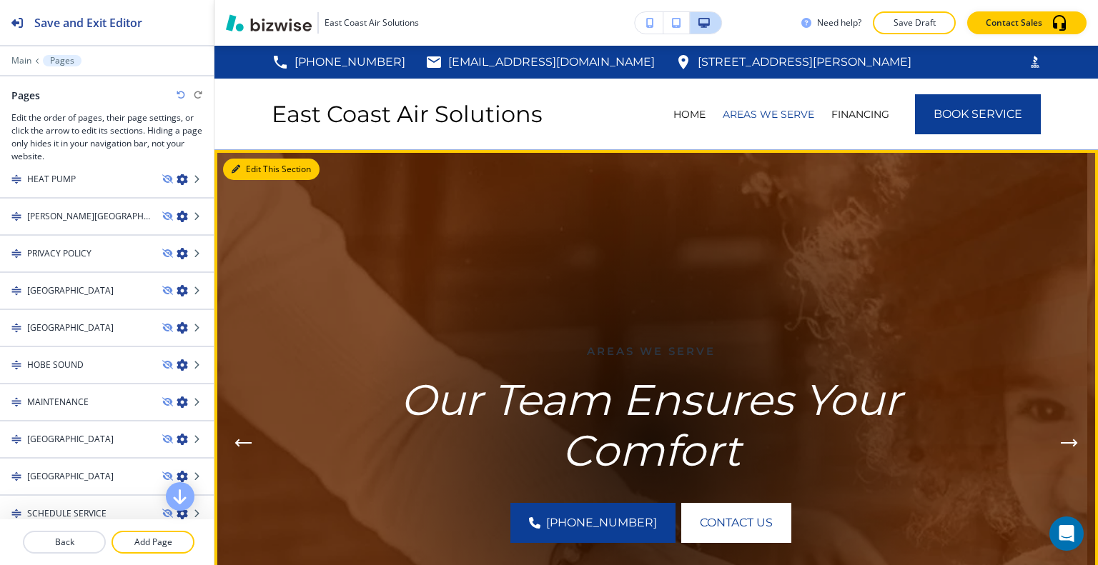
click at [256, 165] on button "Edit This Section" at bounding box center [271, 169] width 96 height 21
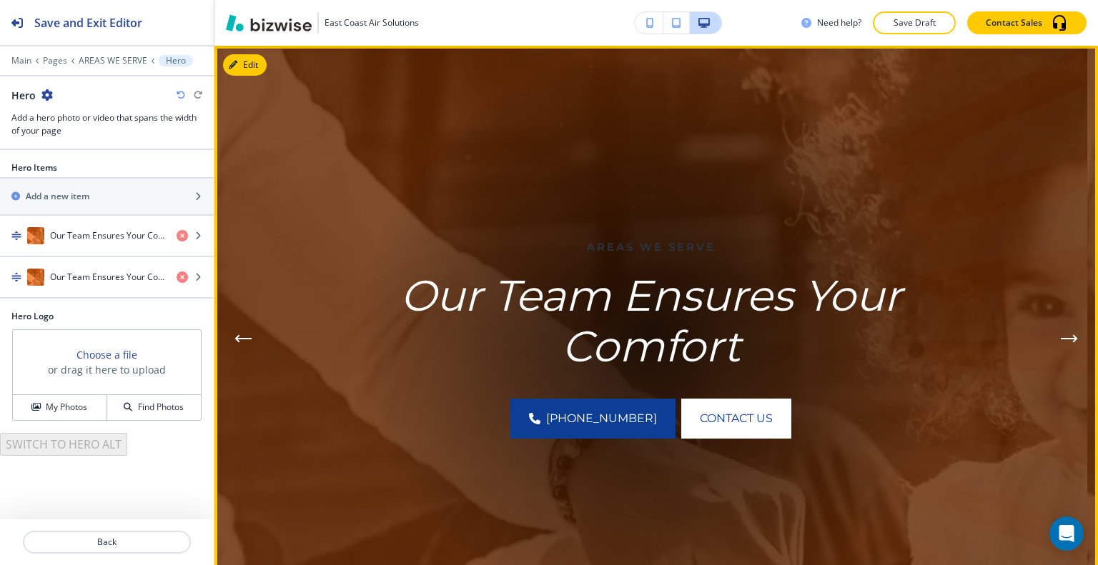
scroll to position [0, 0]
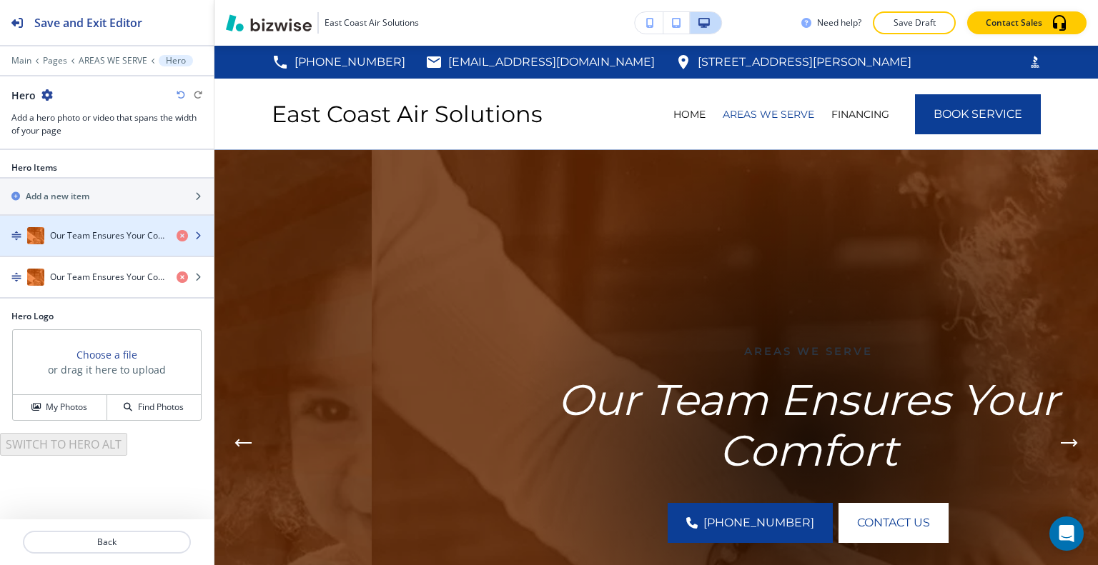
click at [119, 244] on div "button" at bounding box center [107, 249] width 214 height 11
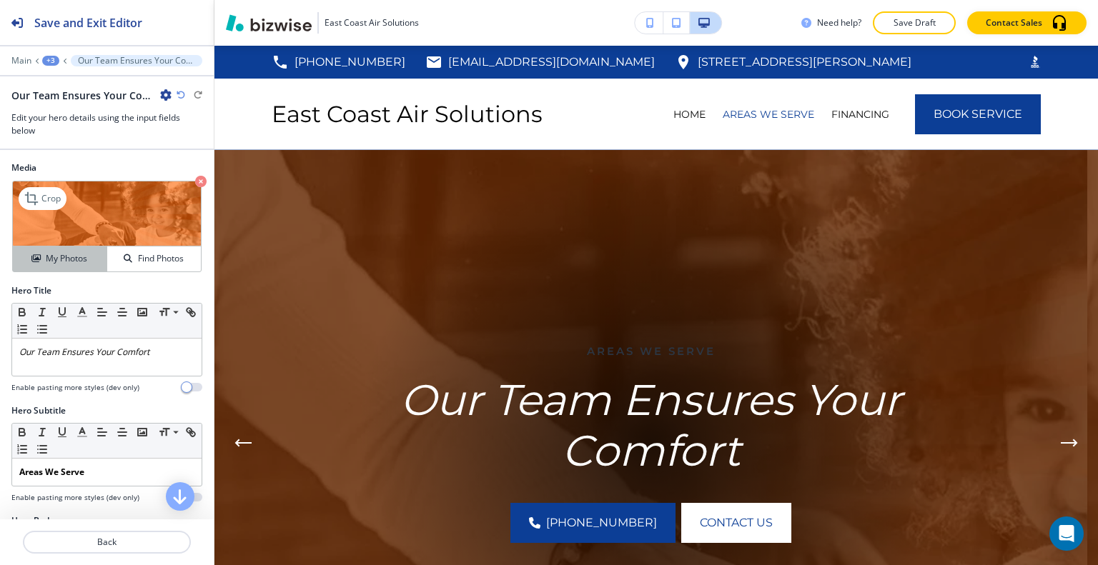
click at [68, 259] on h4 "My Photos" at bounding box center [66, 258] width 41 height 13
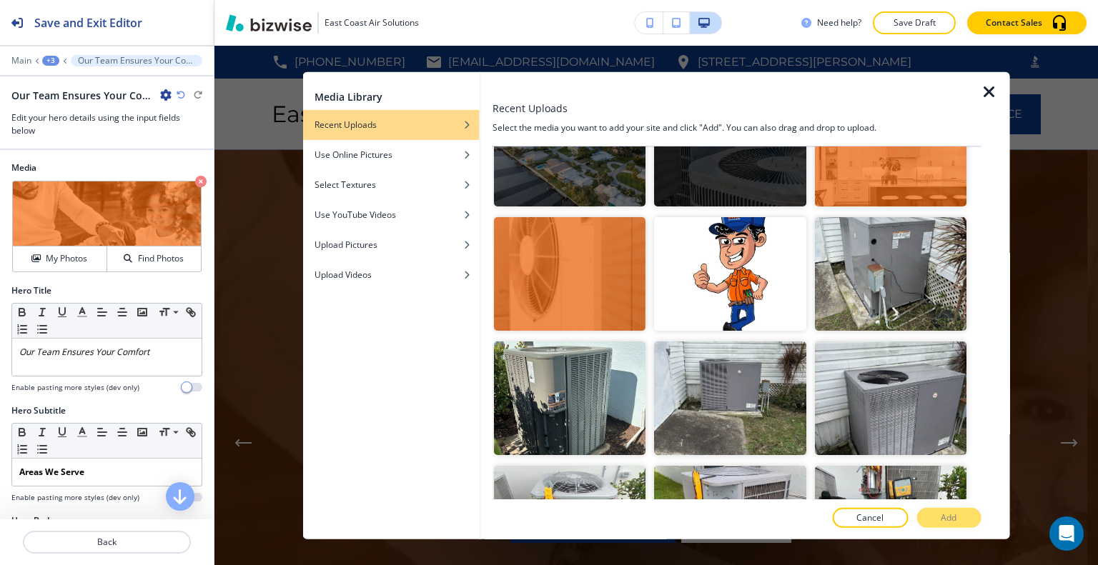
scroll to position [525, 0]
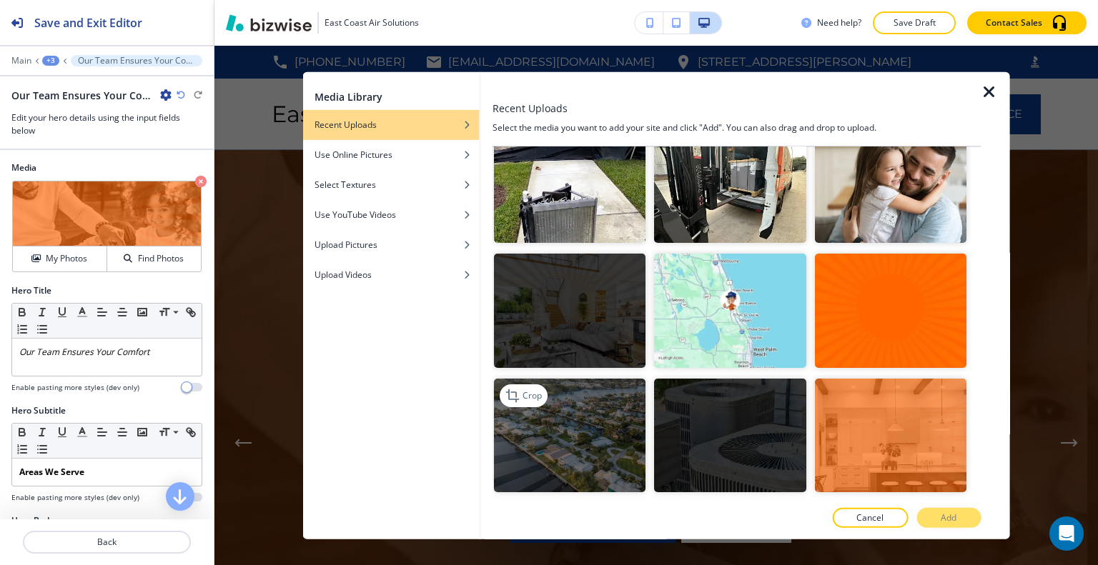
click at [568, 420] on img "button" at bounding box center [570, 435] width 152 height 114
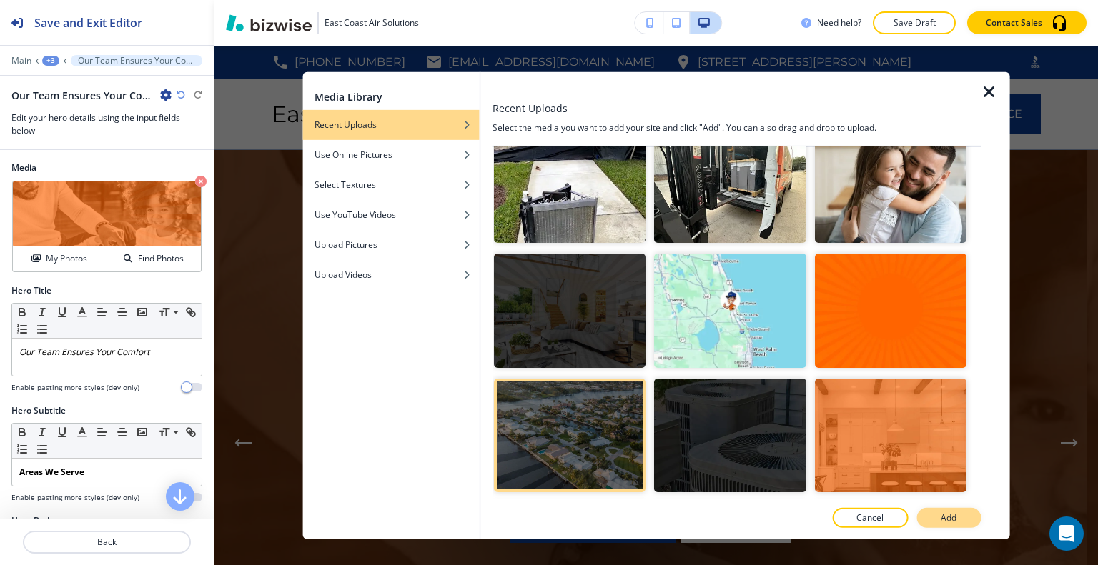
click at [952, 517] on p "Add" at bounding box center [949, 518] width 16 height 13
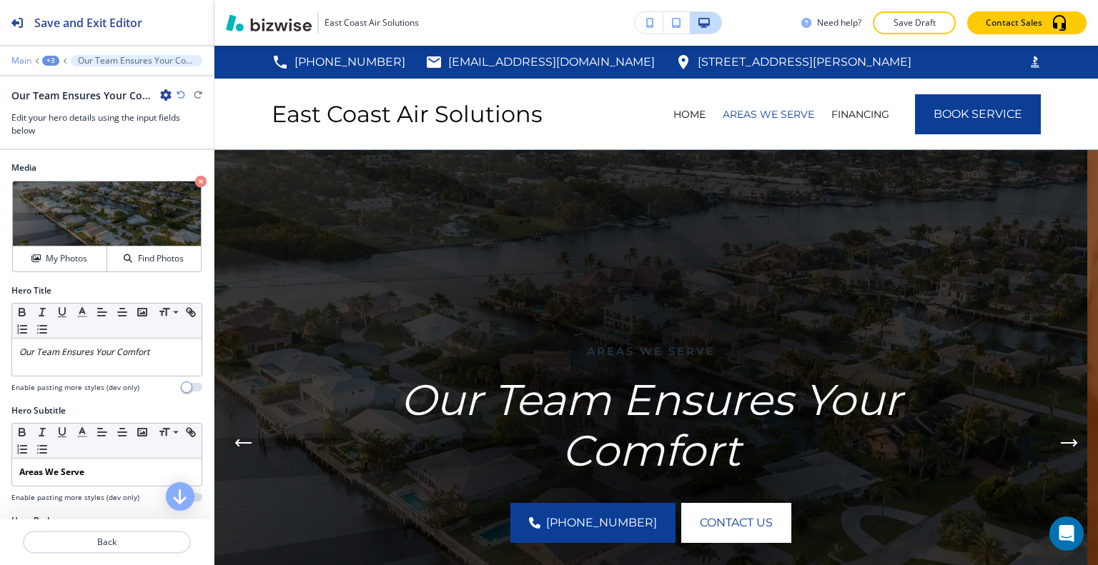
click at [16, 56] on p "Main" at bounding box center [21, 61] width 20 height 10
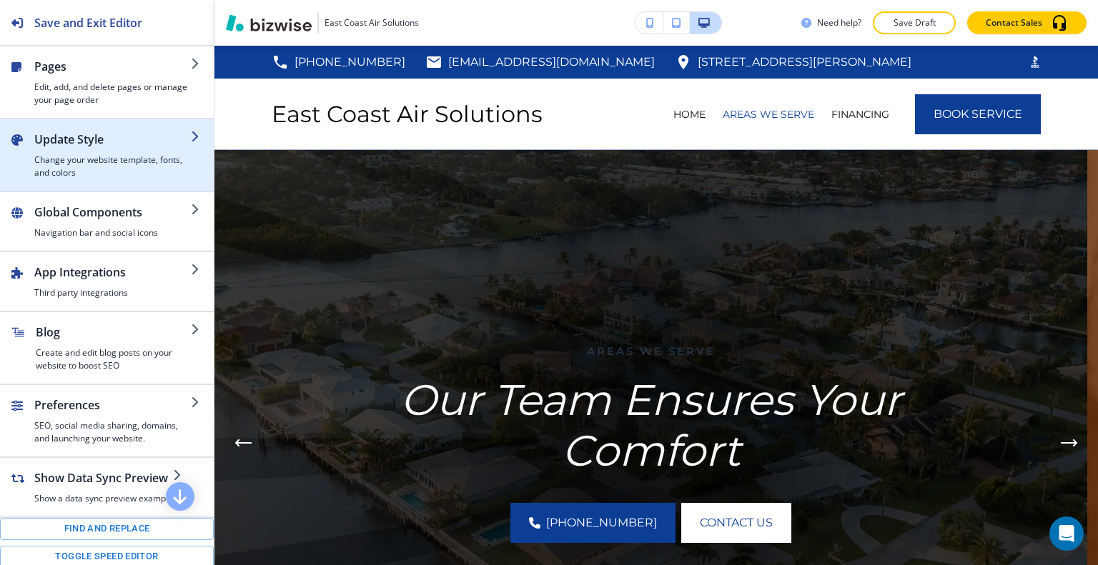
click at [72, 144] on h2 "Update Style" at bounding box center [112, 139] width 157 height 17
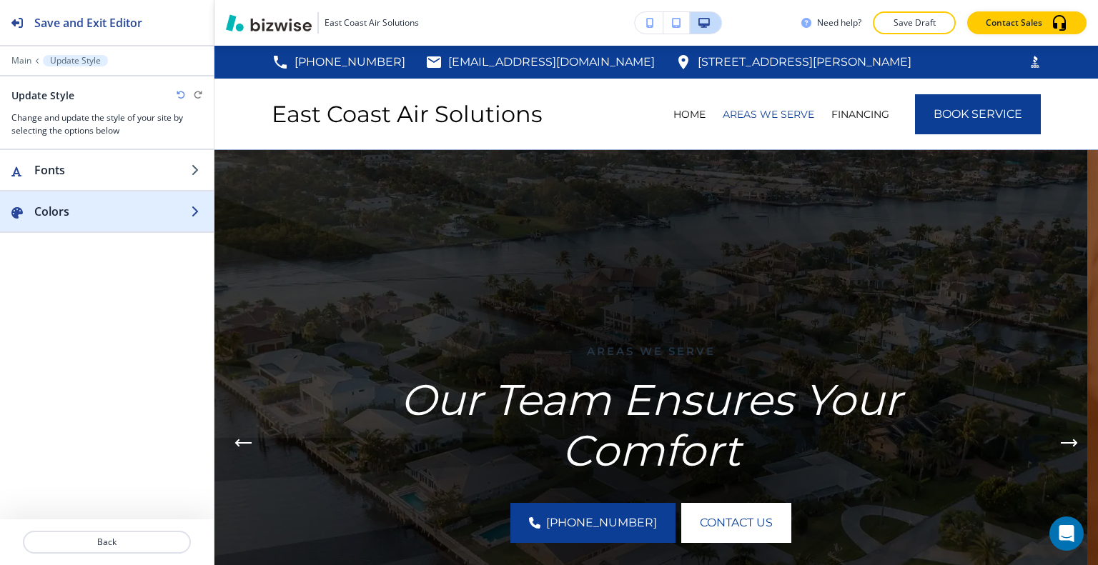
click at [85, 201] on div "button" at bounding box center [107, 197] width 214 height 11
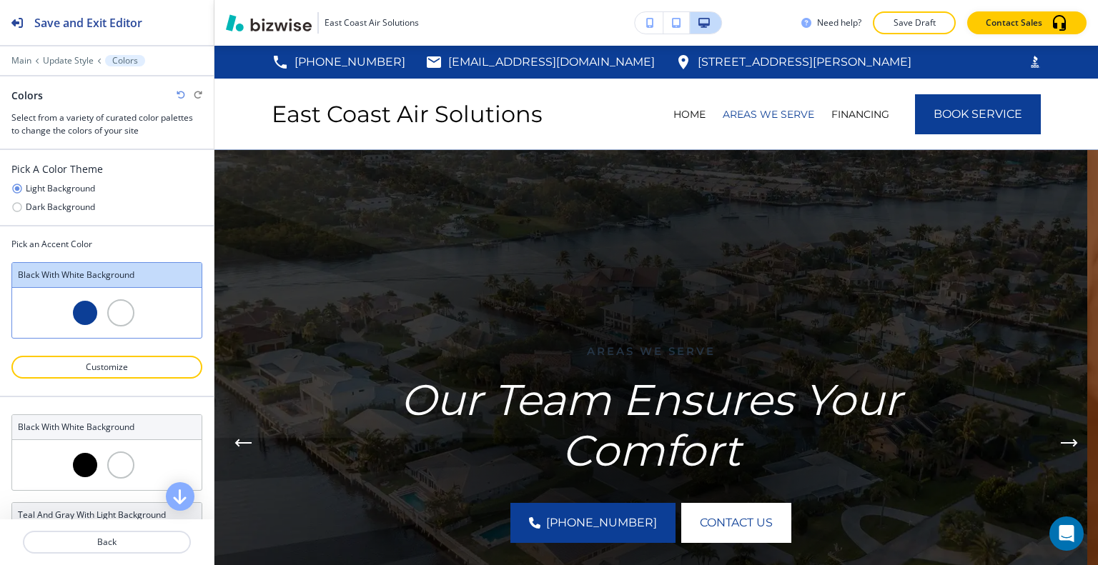
click at [18, 188] on icon "button" at bounding box center [16, 188] width 9 height 9
click at [15, 205] on icon "button" at bounding box center [16, 207] width 11 height 11
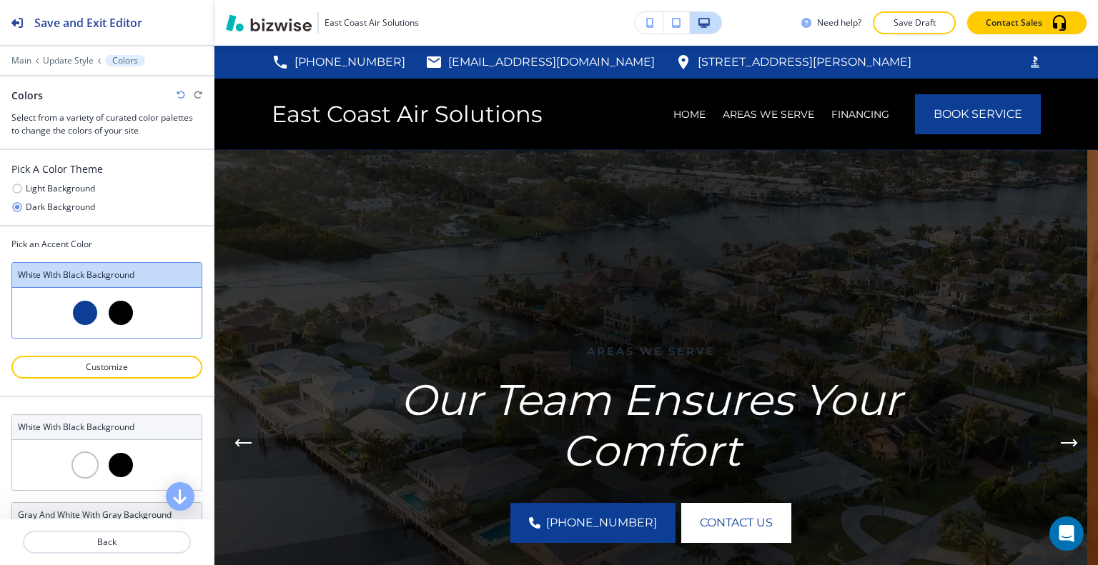
click at [14, 167] on h3 "Pick A Color Theme" at bounding box center [106, 169] width 191 height 15
click at [12, 187] on div "Pick A Color Theme Light Background Dark Background" at bounding box center [106, 188] width 191 height 52
click at [14, 188] on icon "button" at bounding box center [16, 188] width 11 height 11
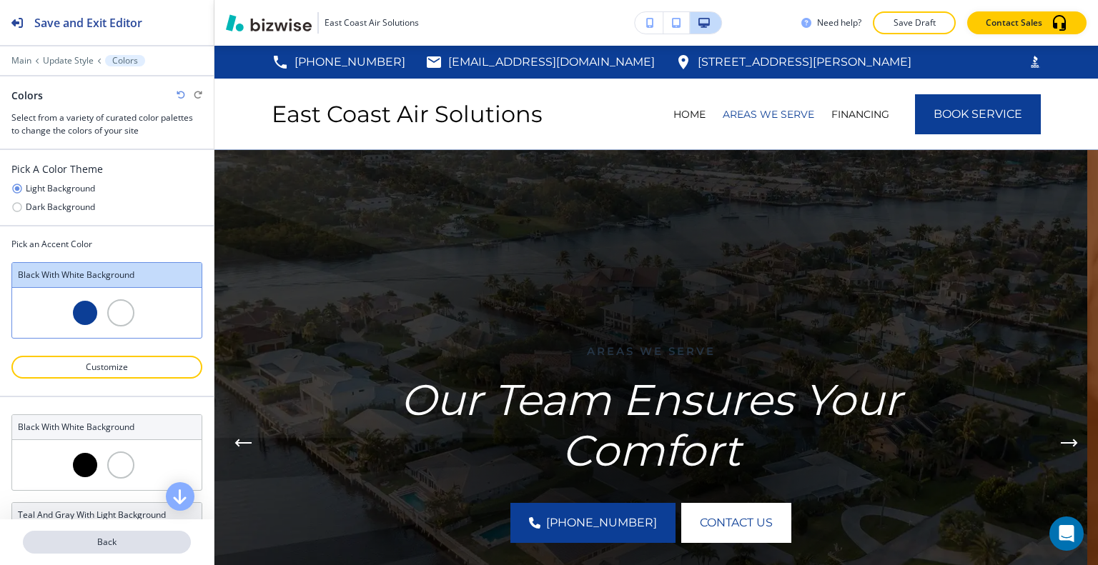
click at [132, 542] on p "Back" at bounding box center [106, 542] width 165 height 13
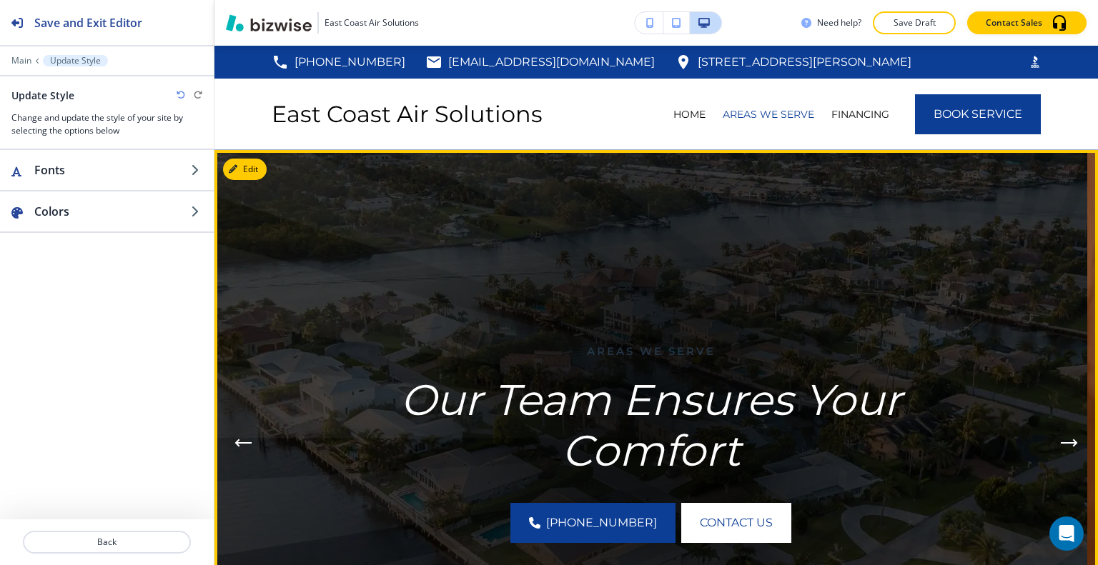
scroll to position [357, 0]
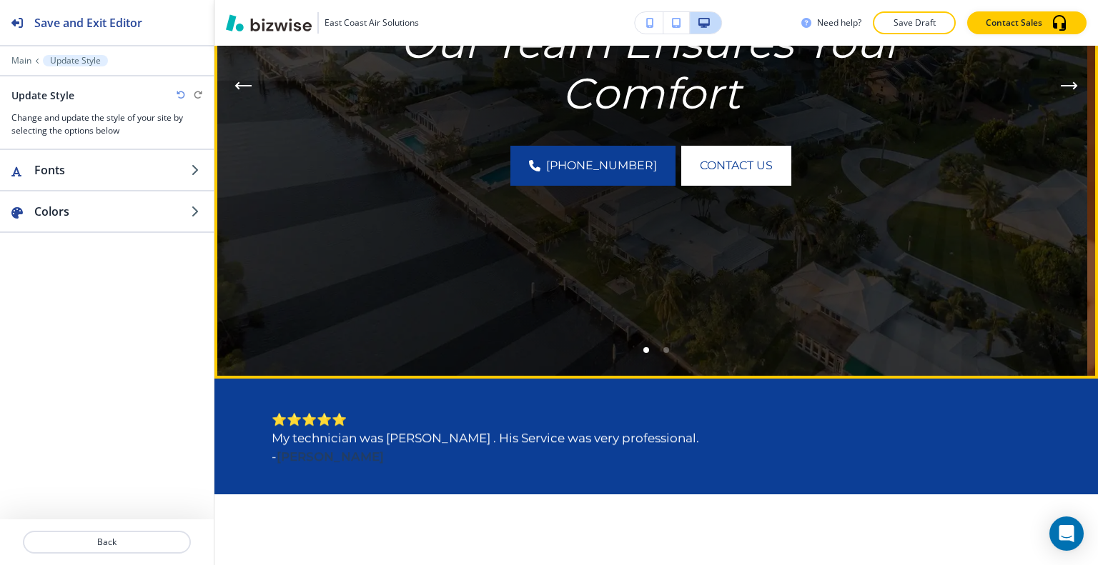
click at [658, 355] on li "Go to slide 2" at bounding box center [666, 350] width 20 height 20
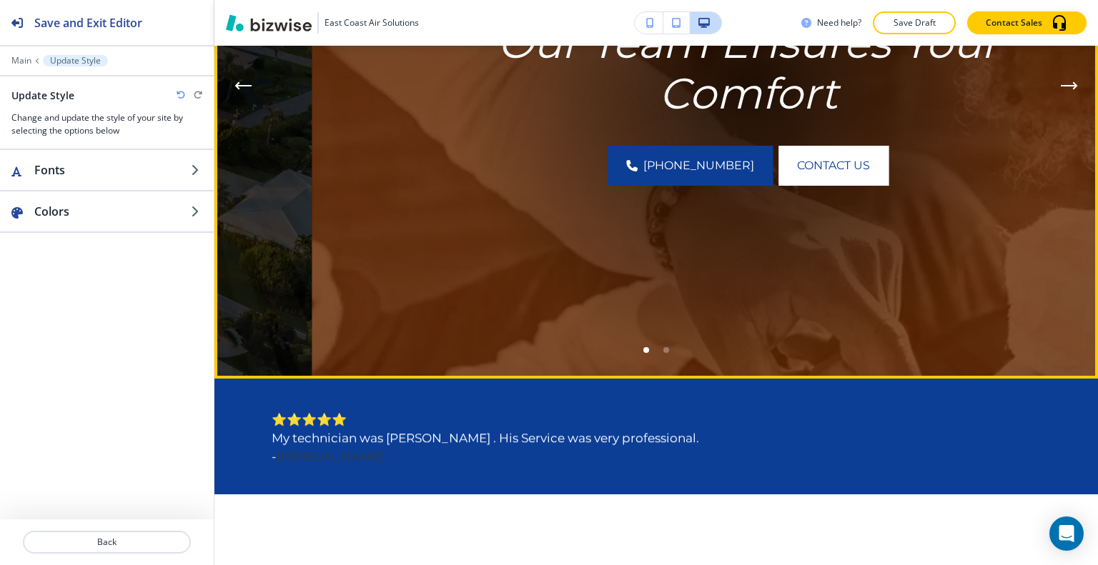
click at [656, 354] on li "Go to slide 2" at bounding box center [666, 350] width 20 height 20
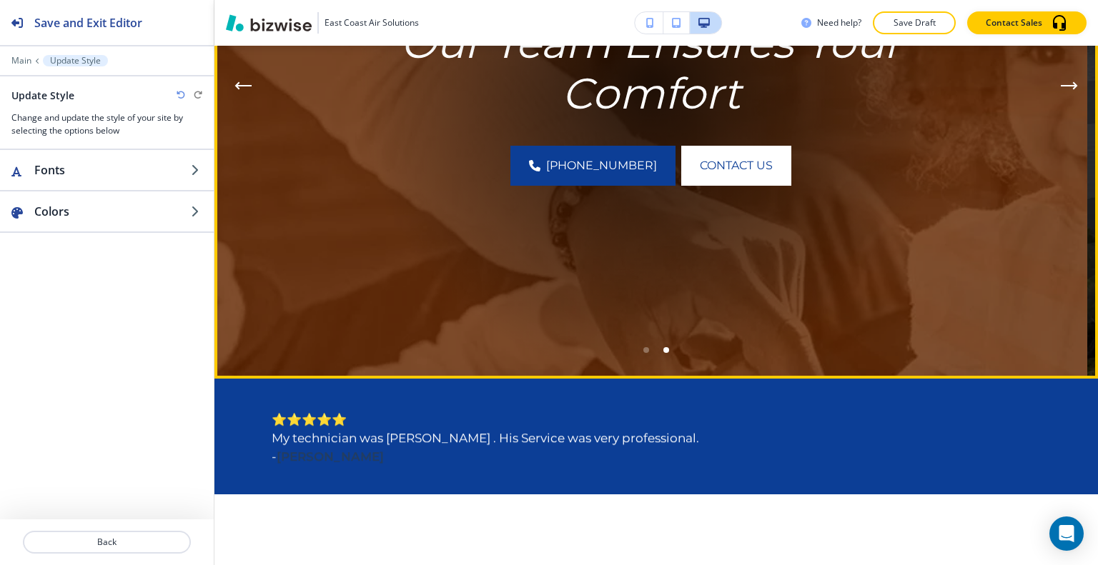
click at [641, 354] on li "Go to slide 1" at bounding box center [646, 350] width 20 height 20
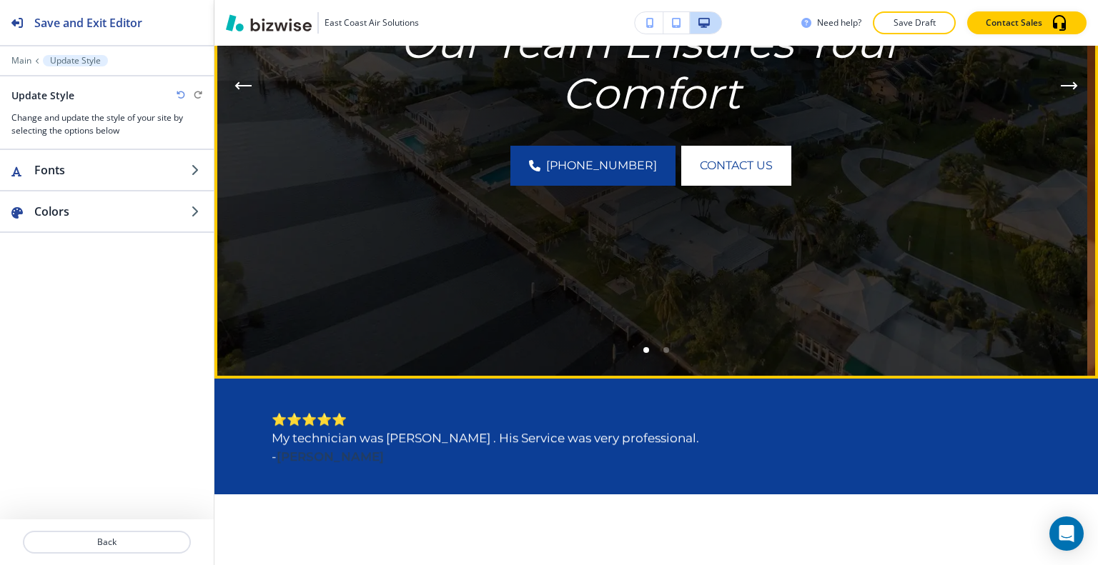
scroll to position [71, 0]
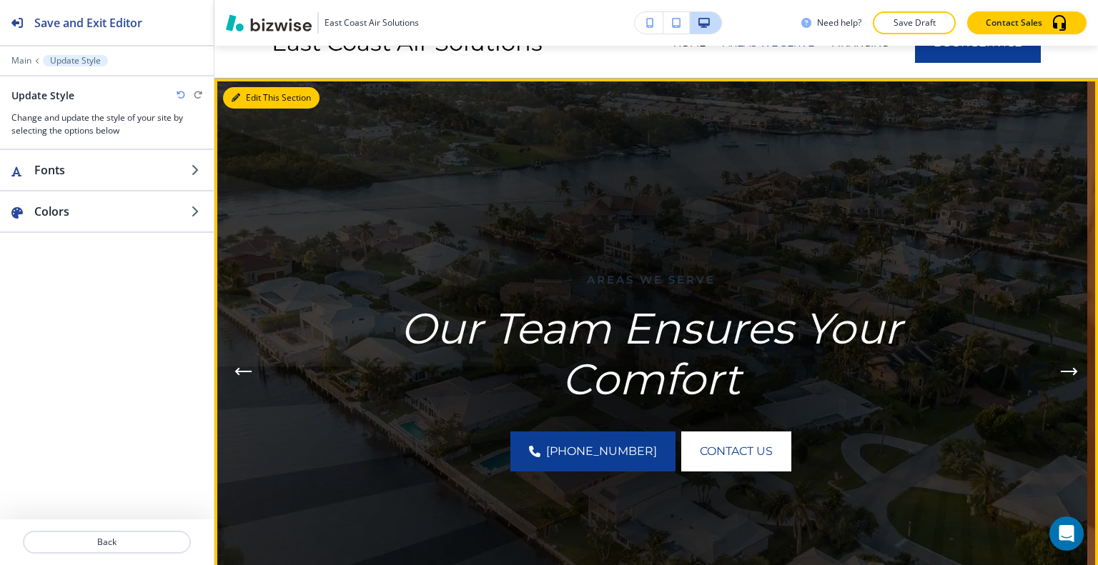
click at [246, 98] on button "Edit This Section" at bounding box center [271, 97] width 96 height 21
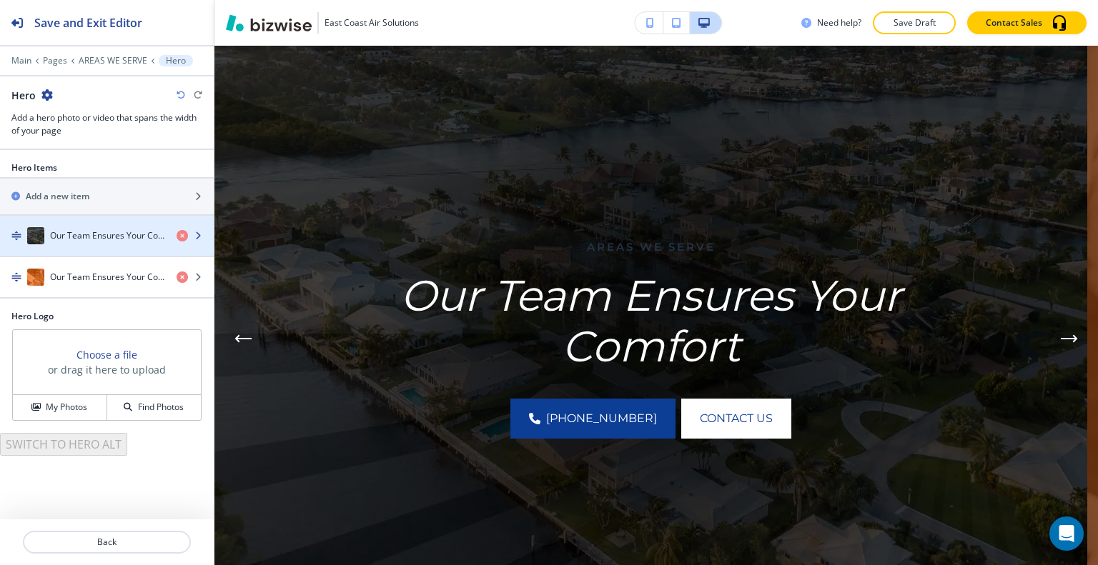
click at [94, 240] on h4 "Our Team Ensures Your Comfort" at bounding box center [107, 235] width 115 height 13
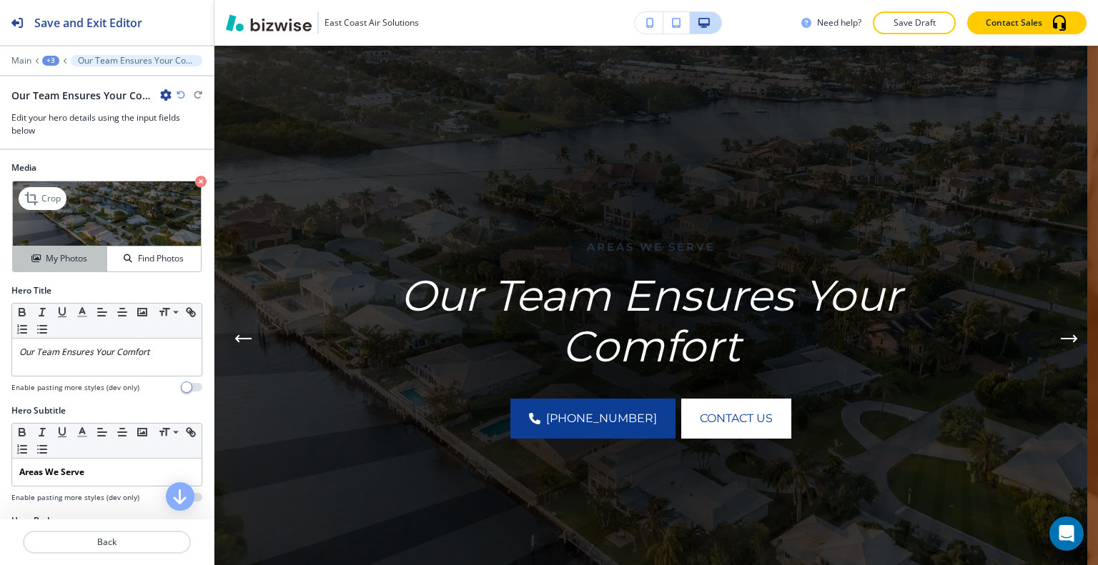
click at [71, 260] on h4 "My Photos" at bounding box center [66, 258] width 41 height 13
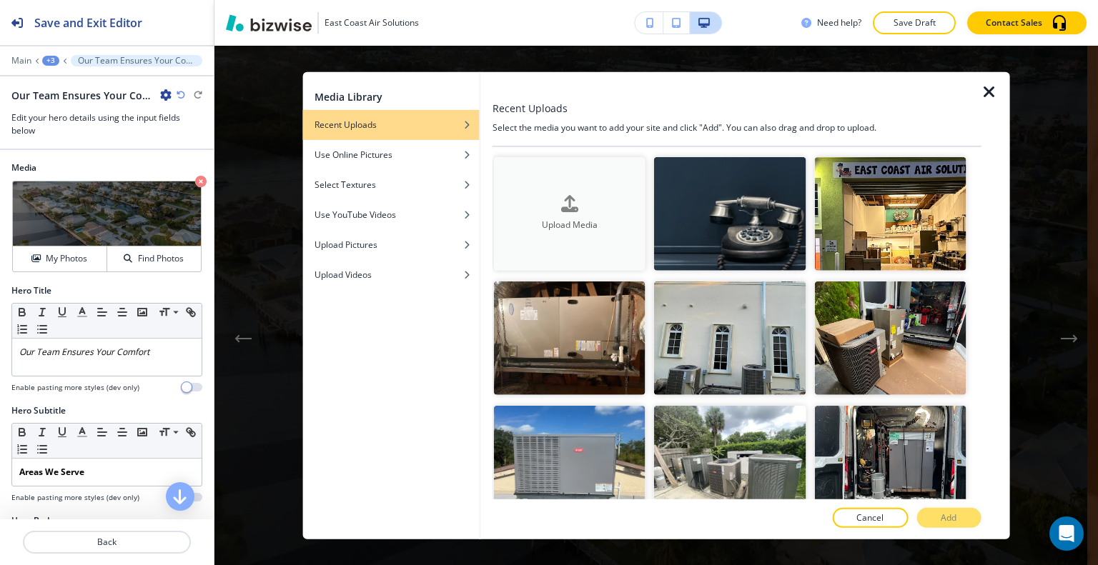
click at [523, 198] on div "Upload Media" at bounding box center [570, 214] width 152 height 36
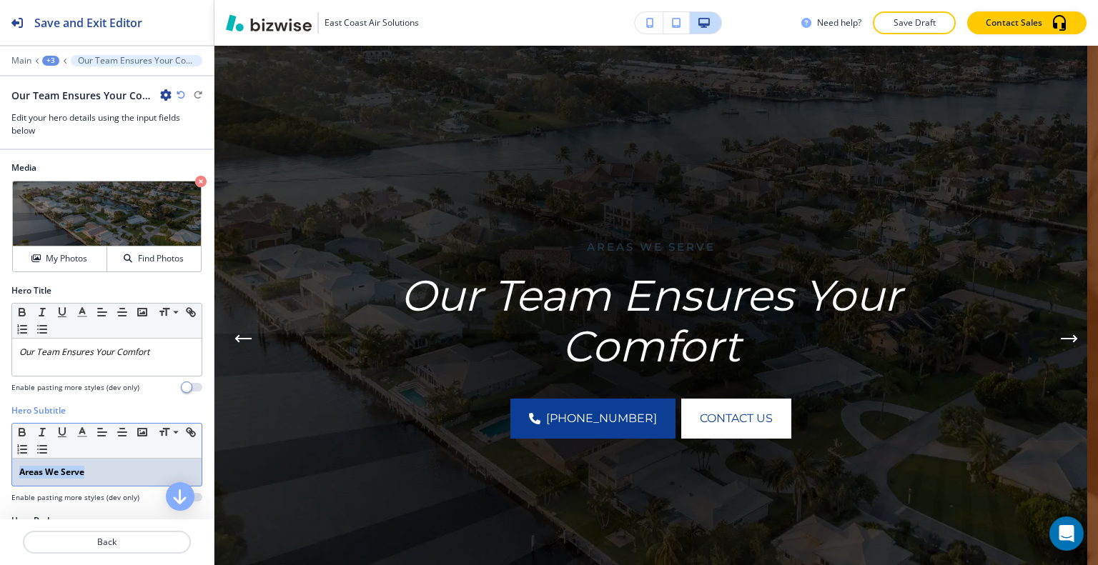
drag, startPoint x: 94, startPoint y: 470, endPoint x: 5, endPoint y: 462, distance: 89.6
click at [3, 463] on div "Hero Subtitle Small Normal Large Huge Areas We Serve Enable pasting more styles…" at bounding box center [107, 460] width 214 height 110
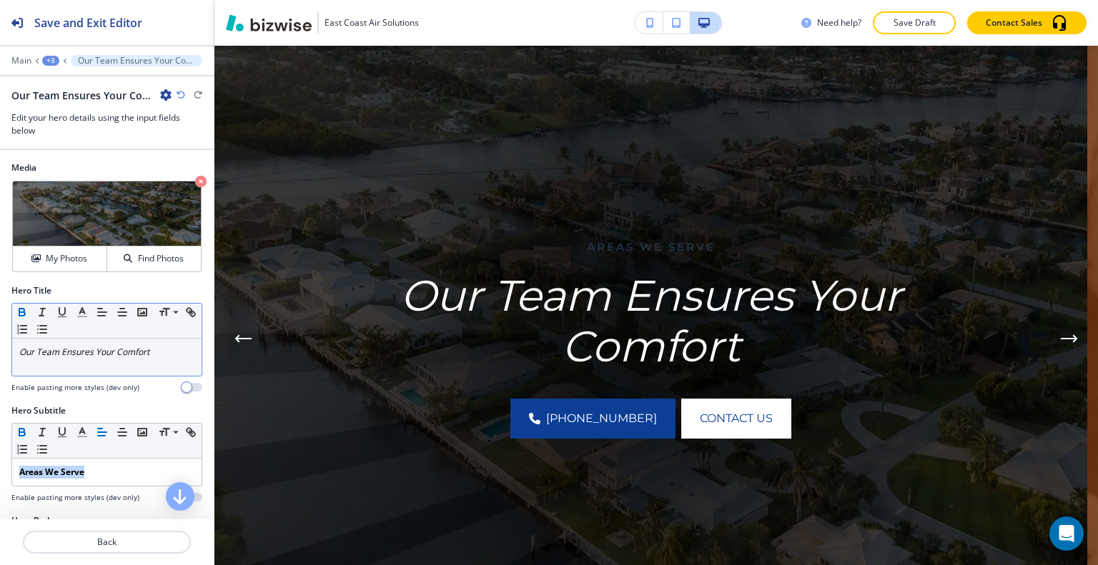
click at [23, 308] on icon "button" at bounding box center [22, 312] width 13 height 13
click at [24, 312] on icon "button" at bounding box center [22, 314] width 6 height 4
click at [43, 312] on icon "button" at bounding box center [42, 312] width 13 height 13
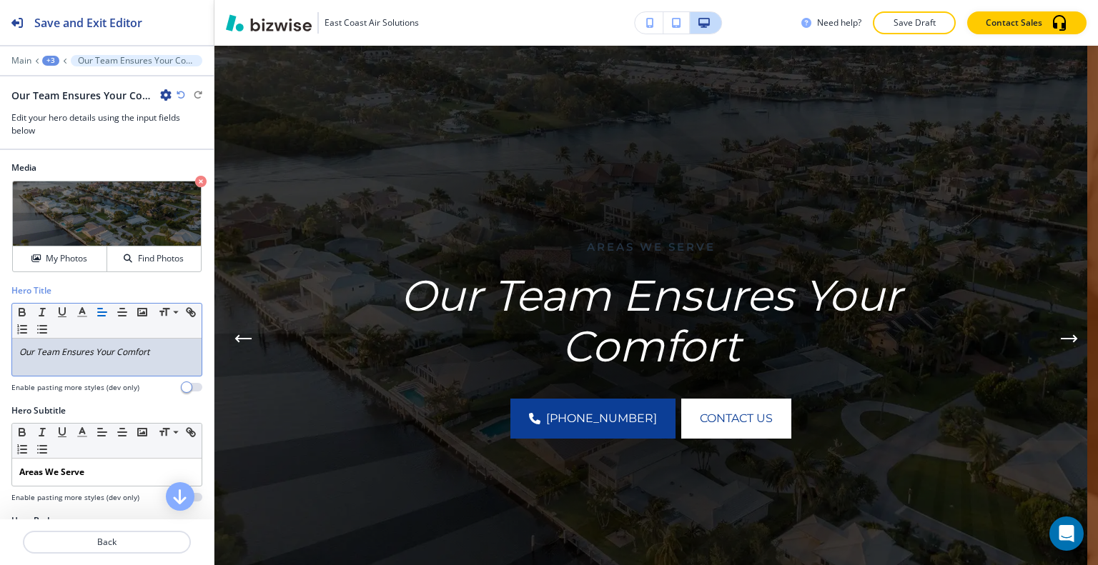
click at [160, 352] on p "﻿ Our Team Ensures Your Comfort" at bounding box center [106, 352] width 175 height 13
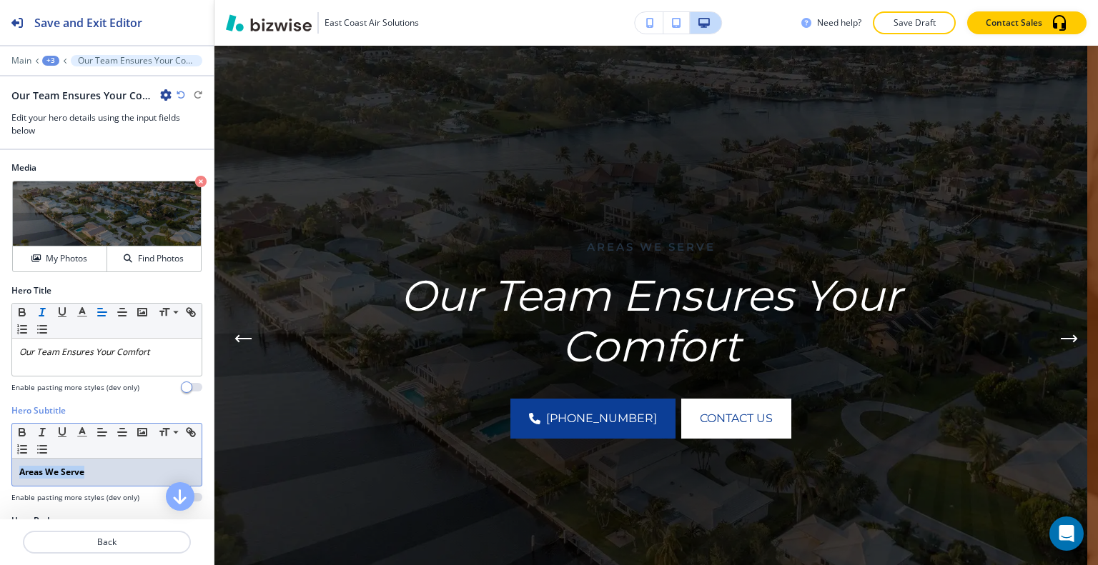
drag, startPoint x: 99, startPoint y: 476, endPoint x: 0, endPoint y: 480, distance: 99.4
click at [0, 480] on div "Hero Subtitle Small Normal Large Huge Areas We Serve Enable pasting more styles…" at bounding box center [107, 460] width 214 height 110
click at [20, 432] on icon "button" at bounding box center [22, 434] width 6 height 4
click at [119, 543] on p "Back" at bounding box center [106, 542] width 165 height 13
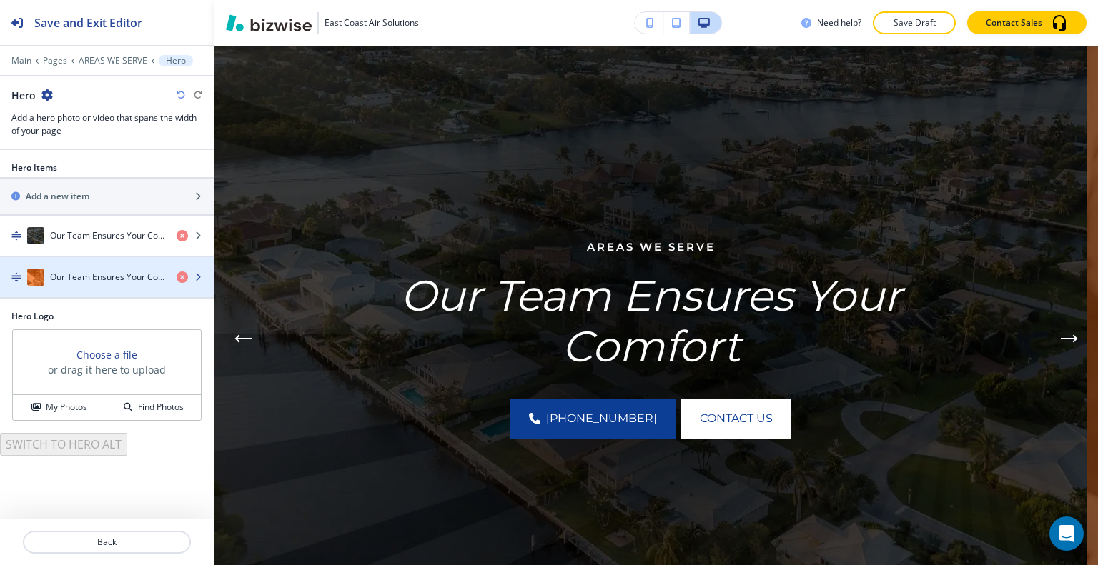
click at [114, 280] on h4 "Our Team Ensures Your Comfort" at bounding box center [107, 277] width 115 height 13
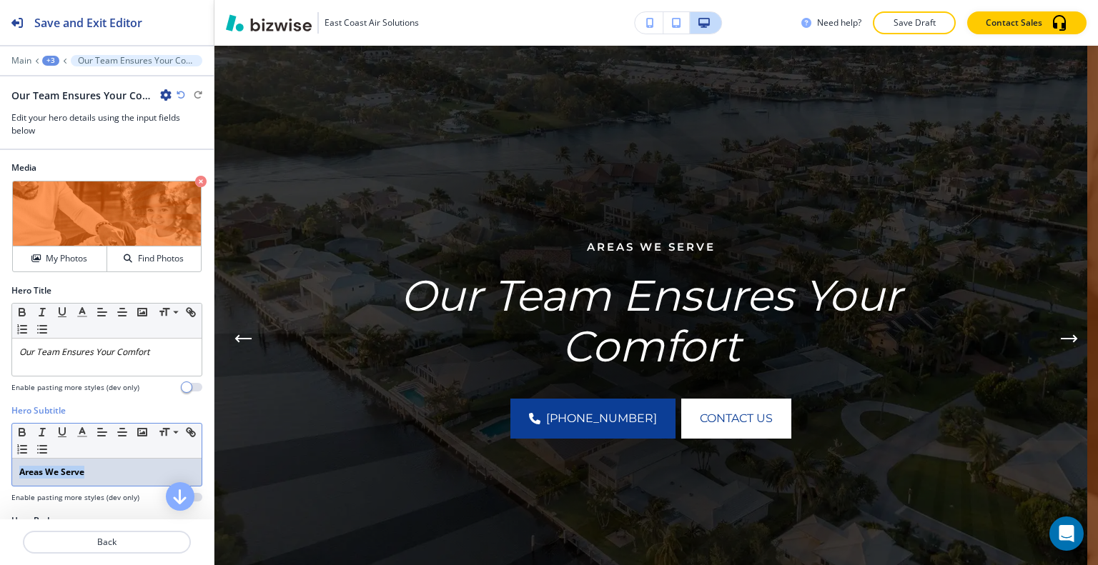
drag, startPoint x: 86, startPoint y: 471, endPoint x: 16, endPoint y: 471, distance: 69.3
click at [16, 471] on div "Areas We Serve" at bounding box center [106, 472] width 189 height 27
click at [21, 433] on icon "button" at bounding box center [22, 432] width 13 height 13
click at [97, 477] on div "Areas We Serve" at bounding box center [106, 472] width 189 height 27
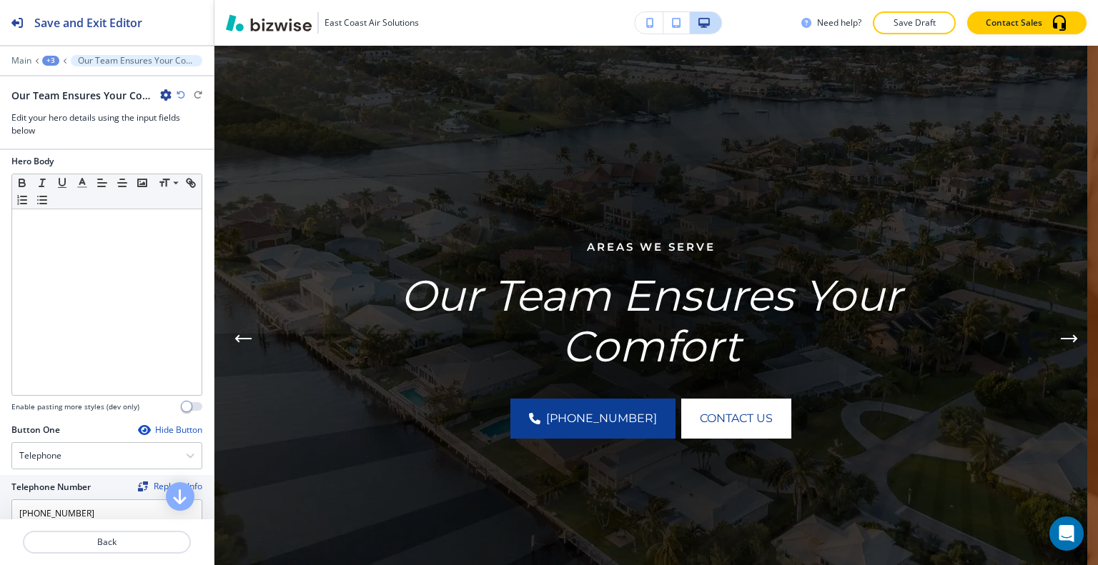
scroll to position [0, 0]
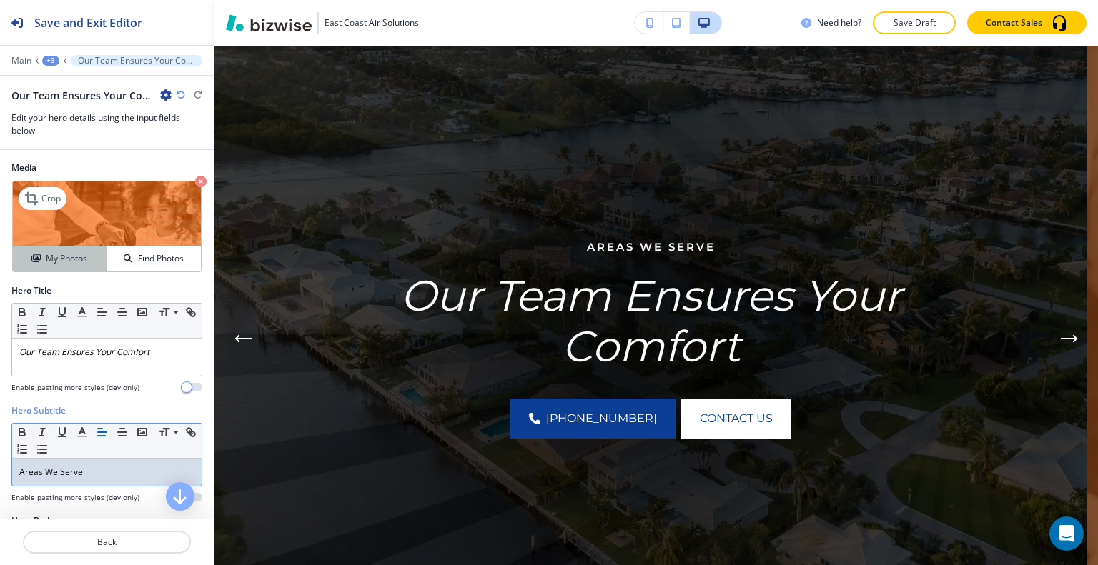
click at [76, 259] on h4 "My Photos" at bounding box center [66, 258] width 41 height 13
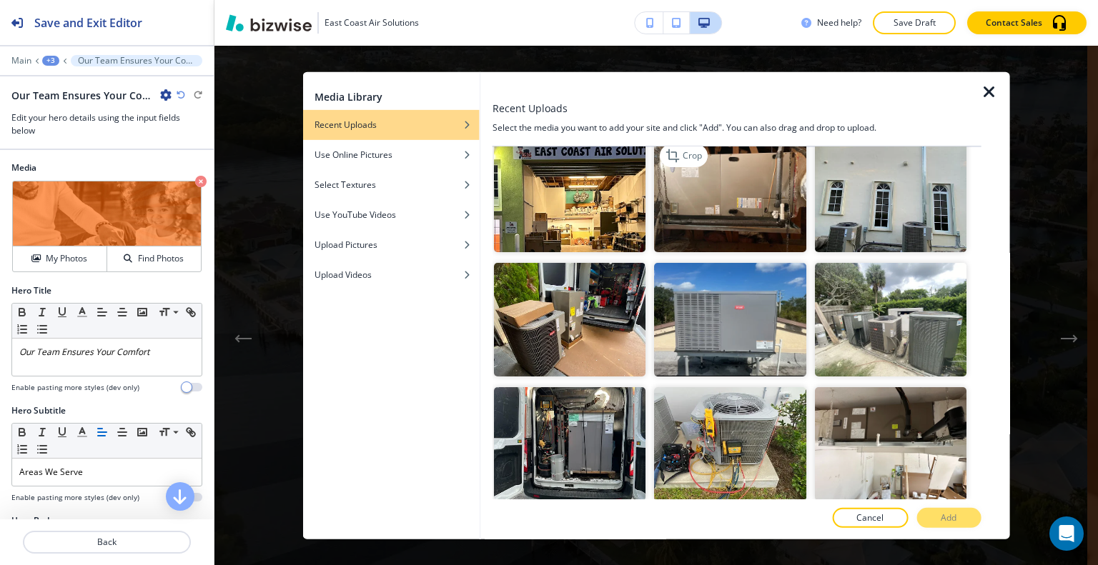
scroll to position [214, 0]
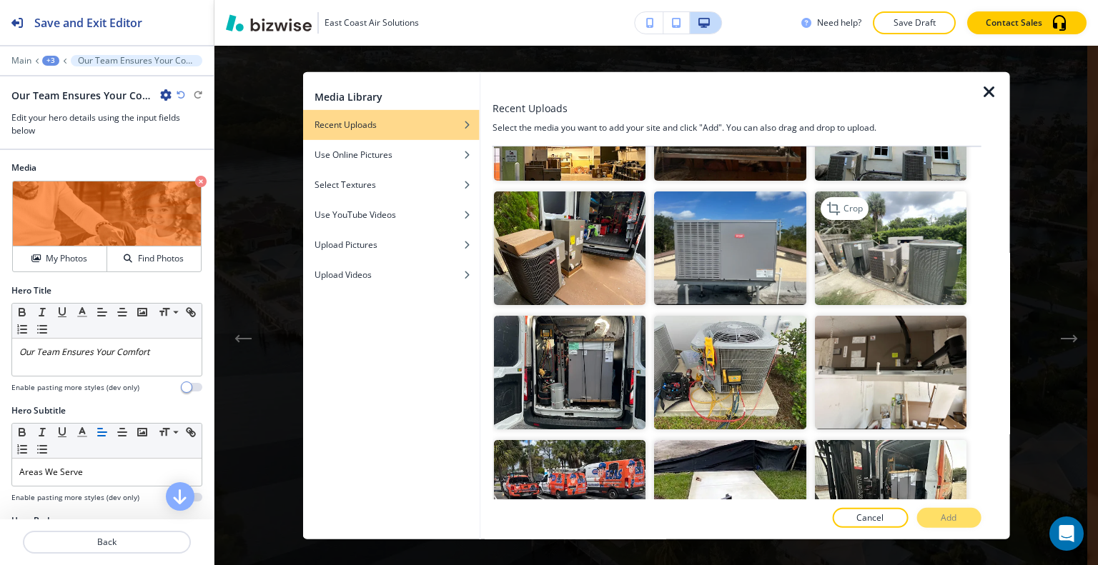
click at [871, 263] on img "button" at bounding box center [890, 249] width 152 height 114
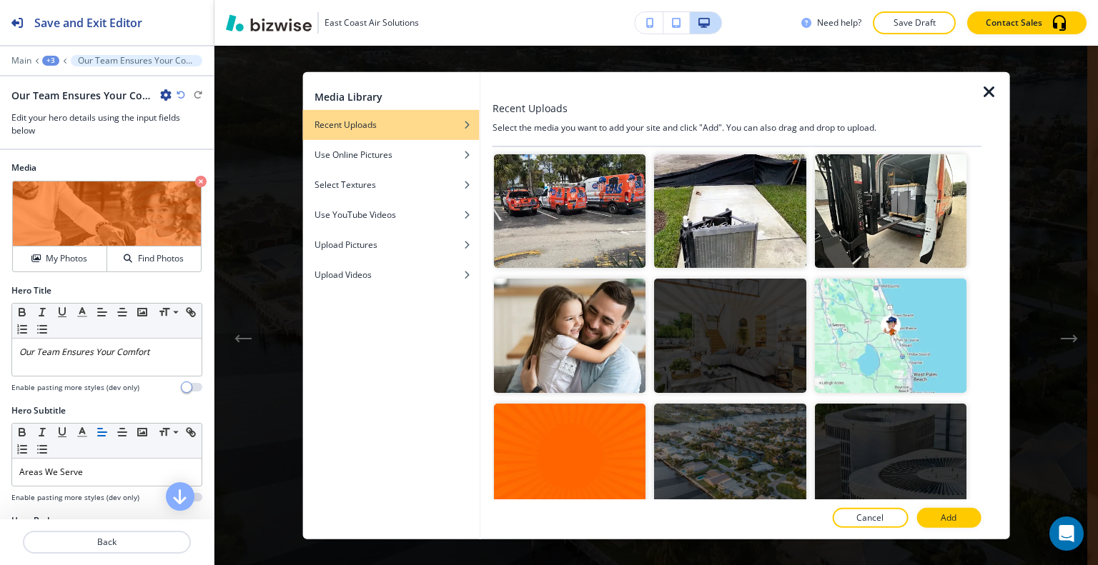
scroll to position [572, 0]
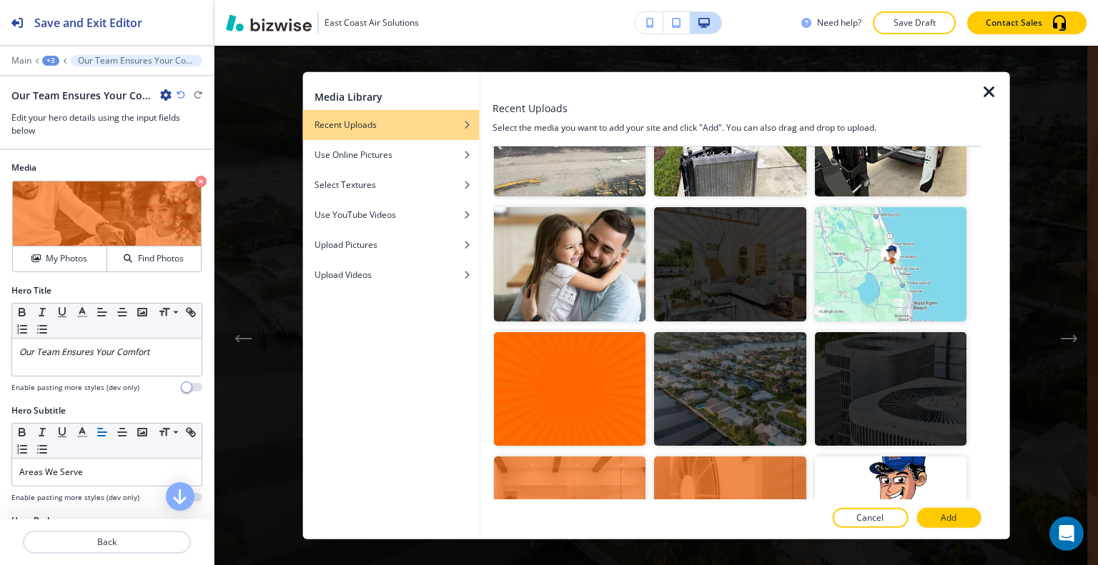
click at [952, 513] on p "Add" at bounding box center [949, 518] width 16 height 13
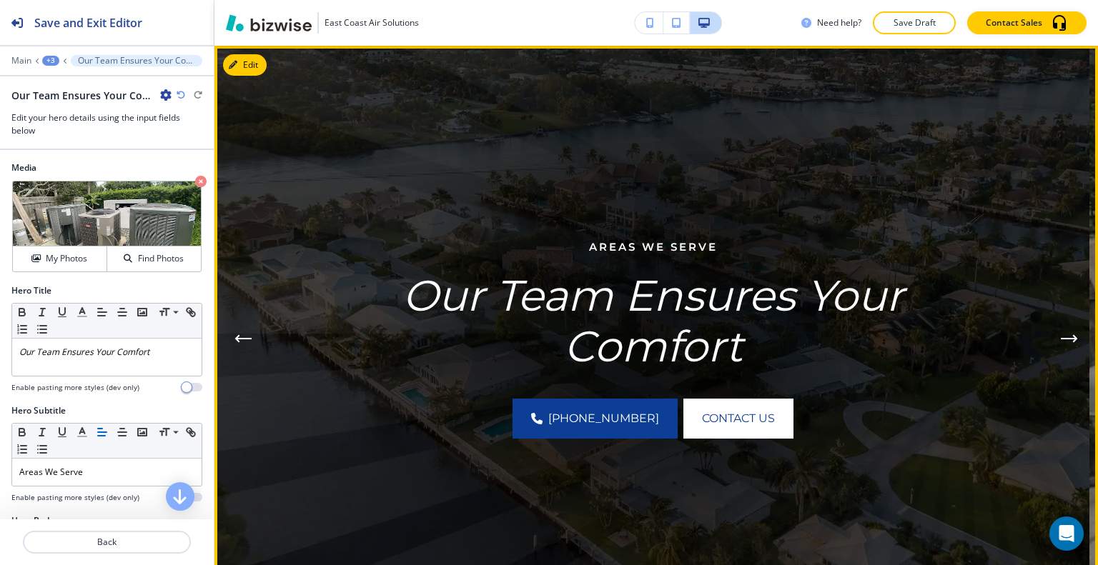
click at [1055, 332] on button "Next Hero Image" at bounding box center [1069, 338] width 29 height 29
click at [1055, 333] on button "Next Hero Image" at bounding box center [1069, 338] width 29 height 29
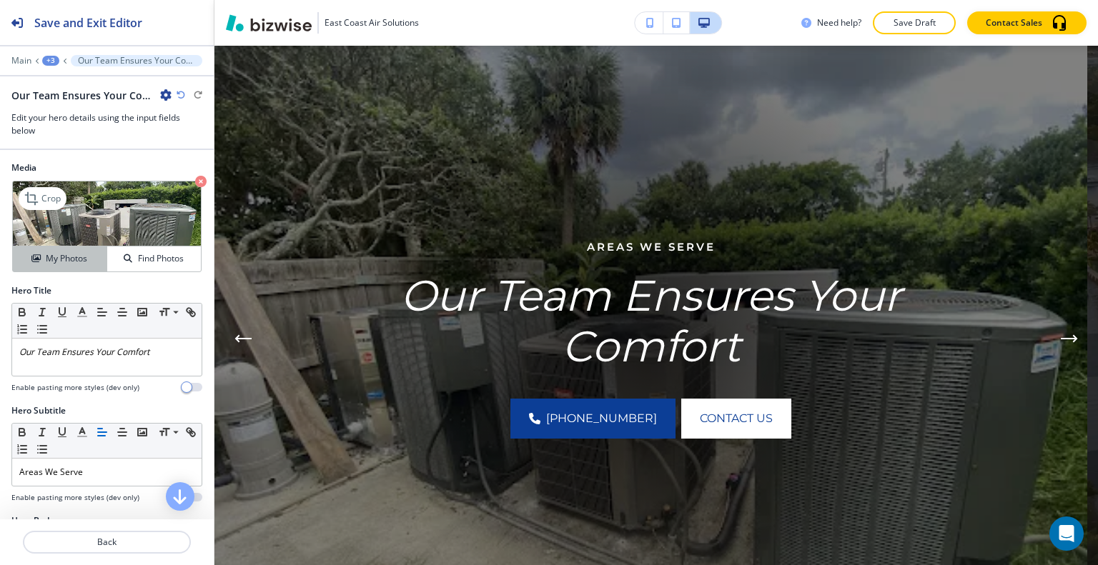
click at [85, 267] on button "My Photos" at bounding box center [60, 259] width 94 height 25
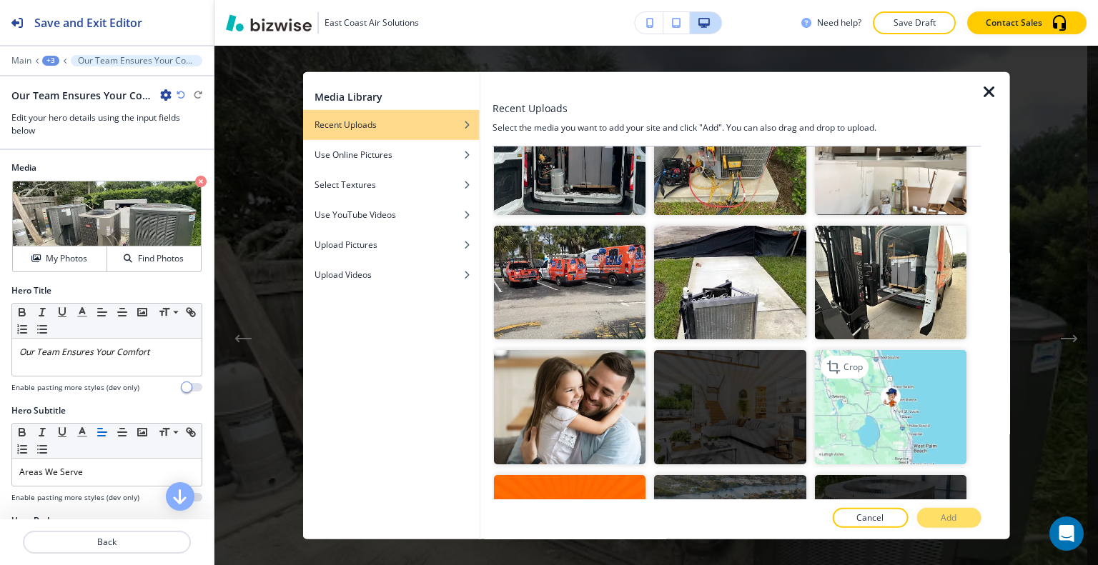
scroll to position [500, 0]
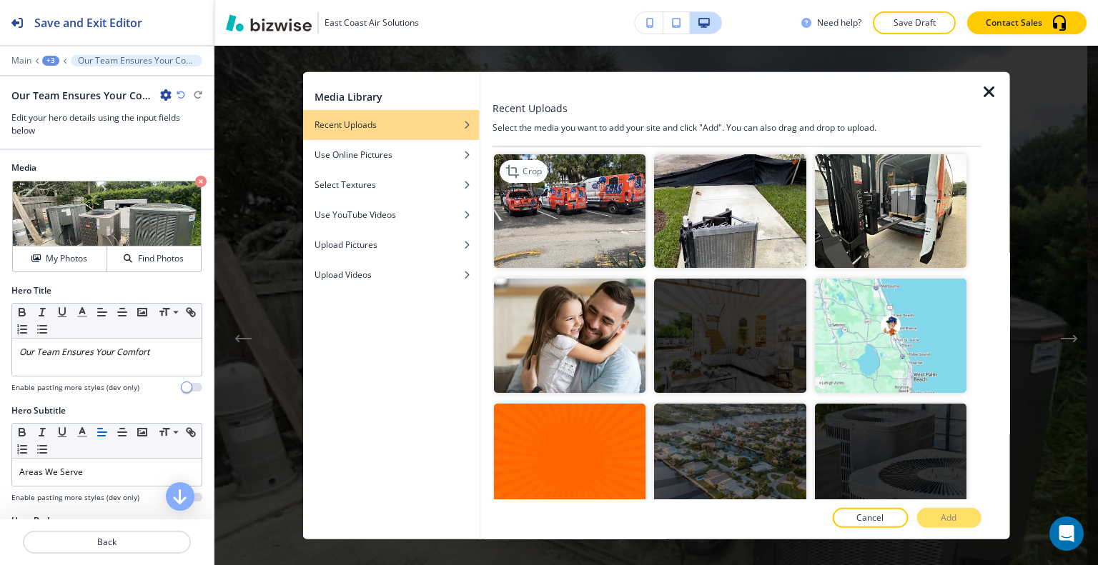
click at [610, 214] on img "button" at bounding box center [570, 211] width 152 height 114
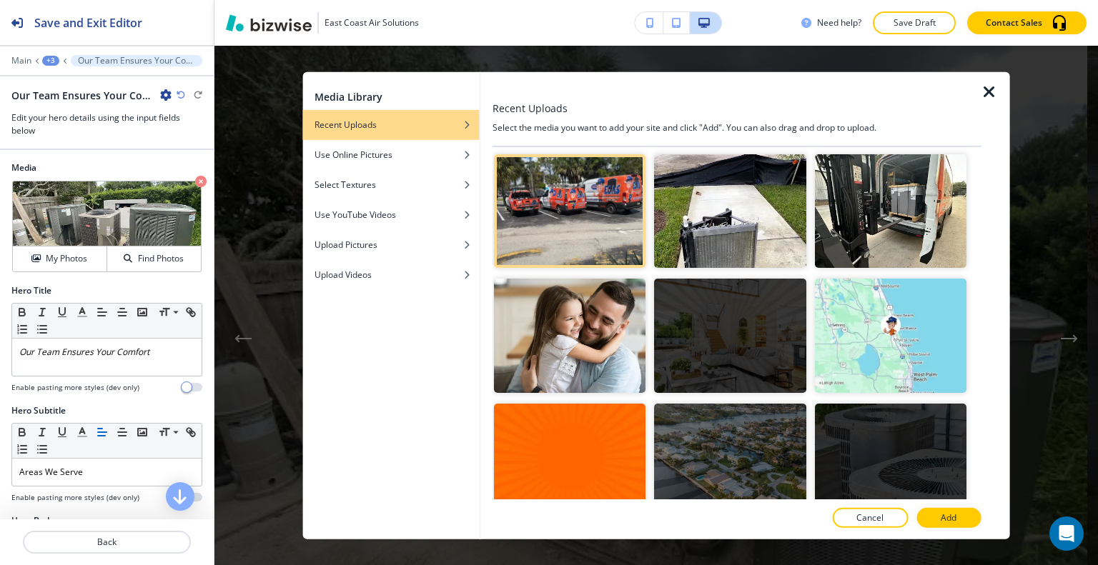
click at [936, 502] on div at bounding box center [736, 504] width 489 height 9
click at [938, 511] on button "Add" at bounding box center [948, 518] width 64 height 20
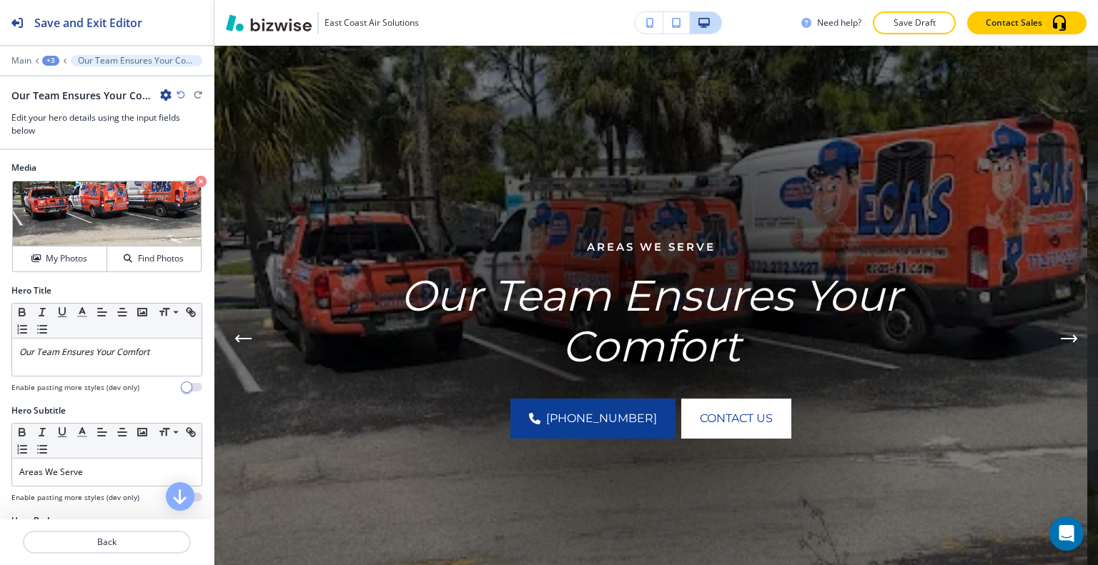
click at [184, 96] on icon "button" at bounding box center [181, 95] width 9 height 9
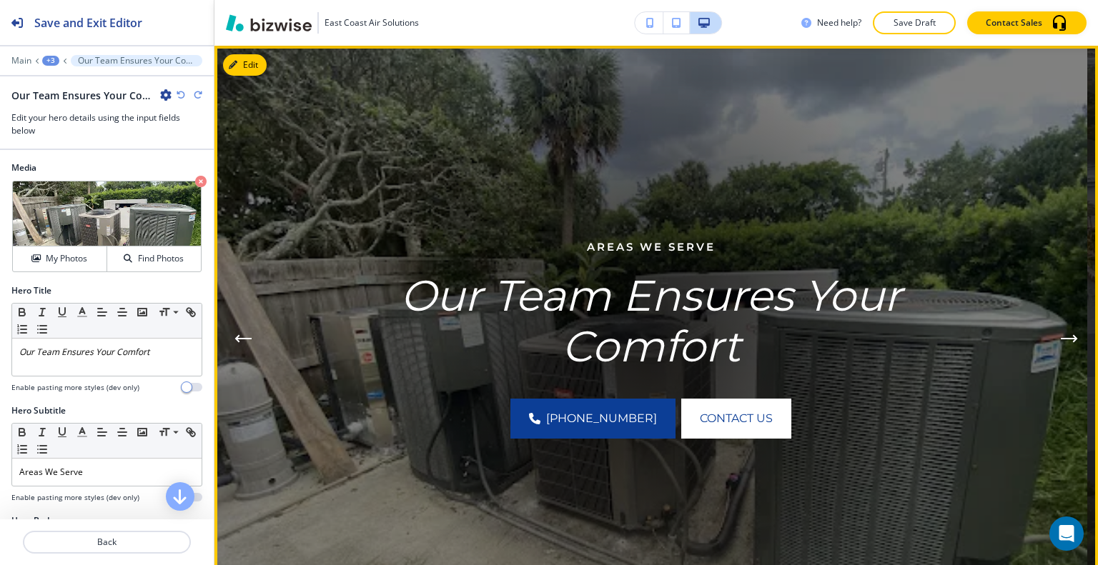
scroll to position [0, 0]
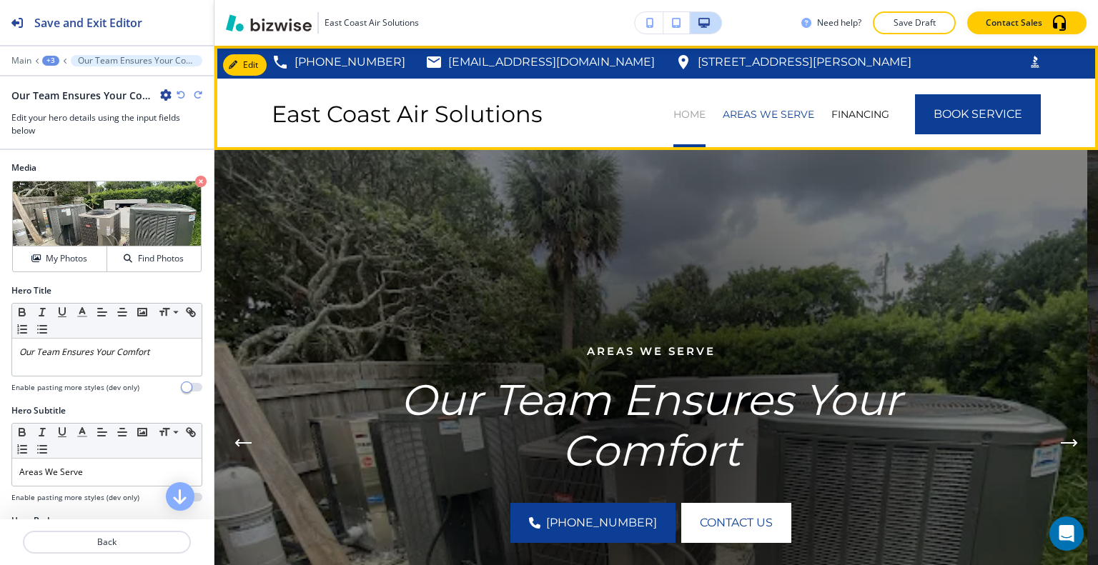
click at [688, 117] on p "HOME" at bounding box center [689, 114] width 32 height 14
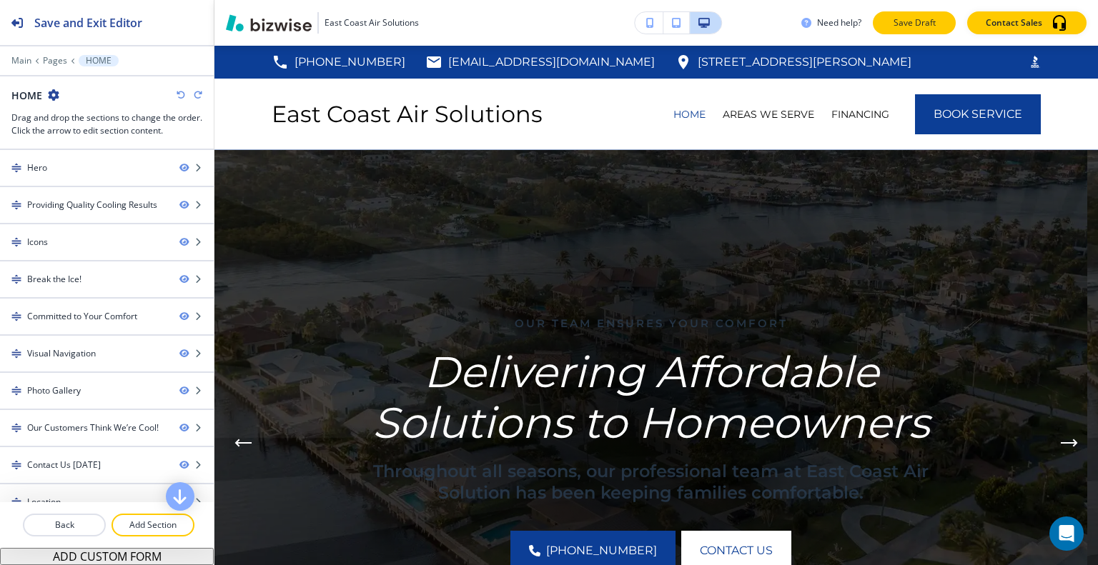
click at [903, 28] on p "Save Draft" at bounding box center [914, 22] width 46 height 13
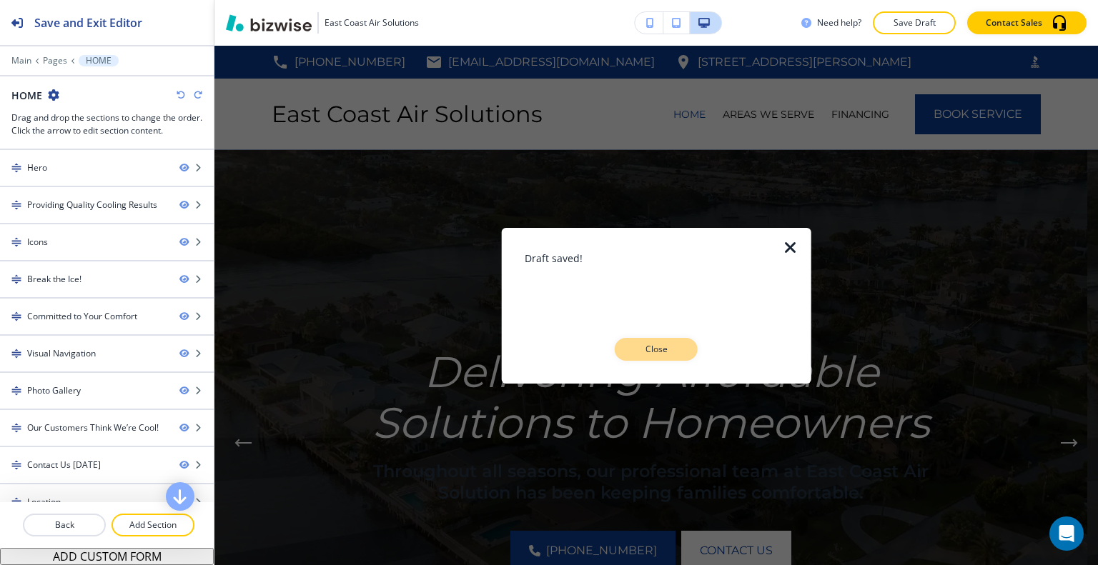
click at [652, 350] on p "Close" at bounding box center [656, 349] width 46 height 13
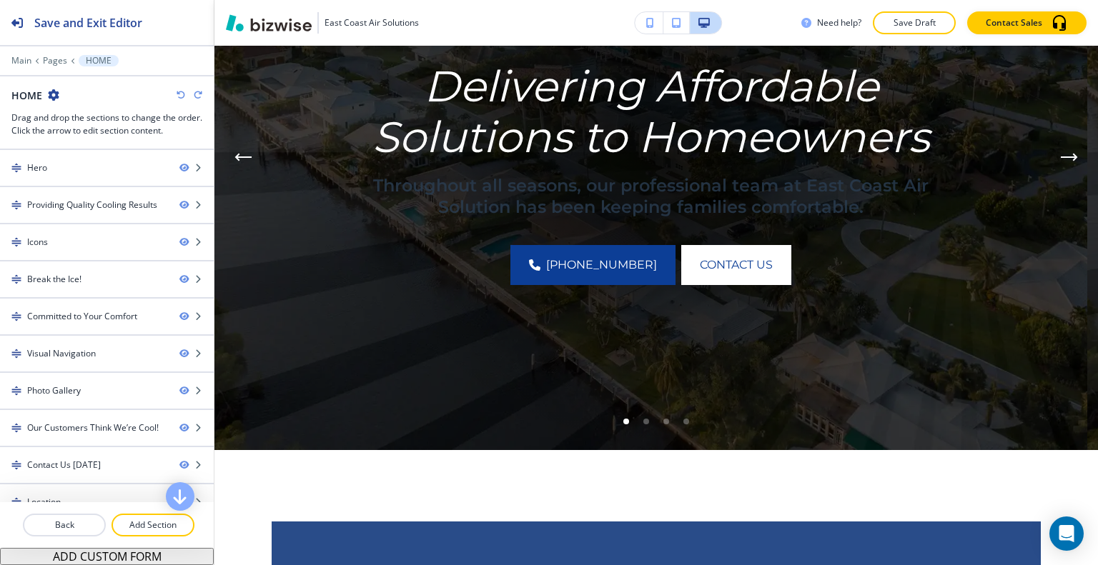
scroll to position [143, 0]
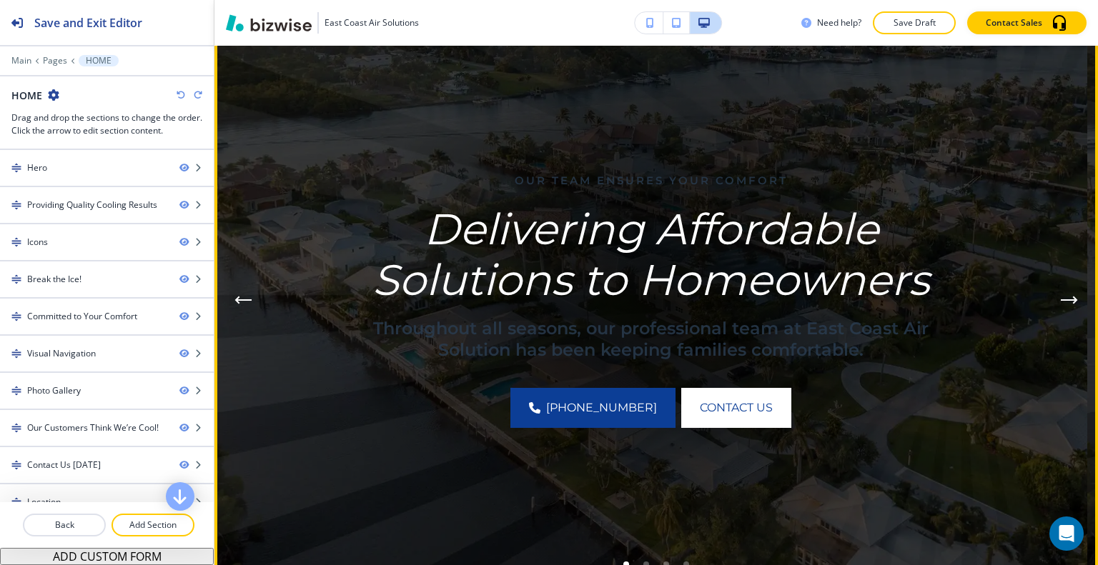
click at [1067, 299] on button "Next Hero Image" at bounding box center [1069, 300] width 29 height 29
click at [239, 304] on icon "Previous Hero Image" at bounding box center [242, 300] width 17 height 9
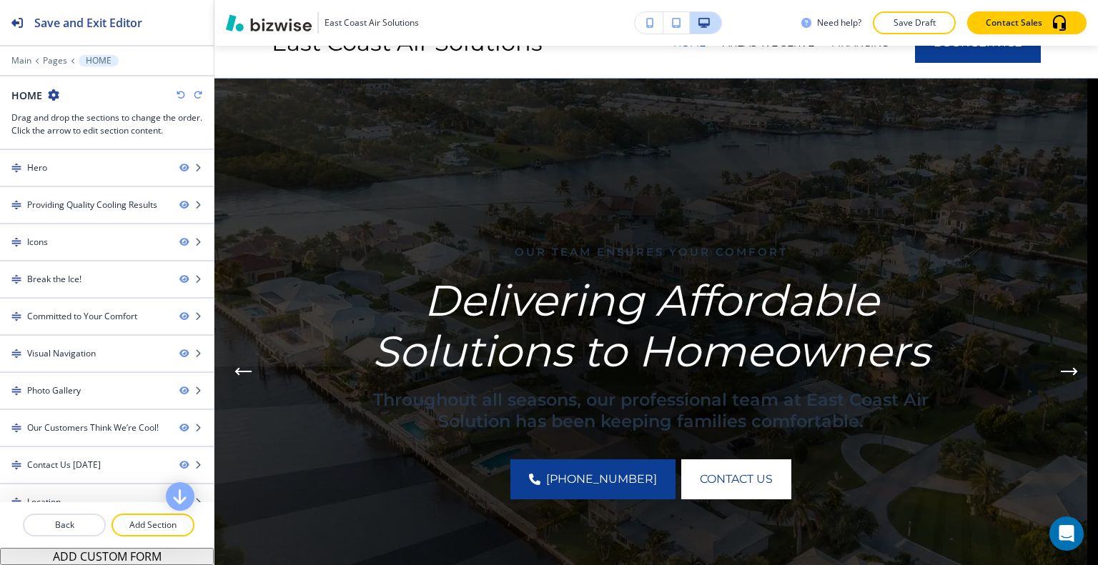
click at [254, 102] on div "Edit Our Team Ensures Your Comfort Delivering Affordable Solutions to Homeowner…" at bounding box center [655, 372] width 883 height 586
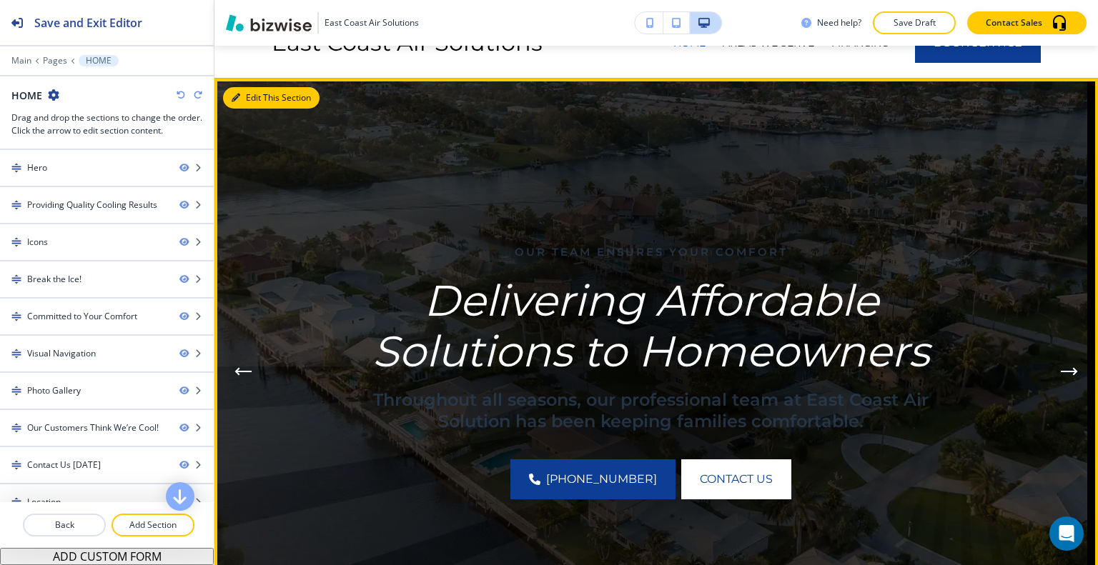
click at [240, 97] on button "Edit This Section" at bounding box center [271, 97] width 96 height 21
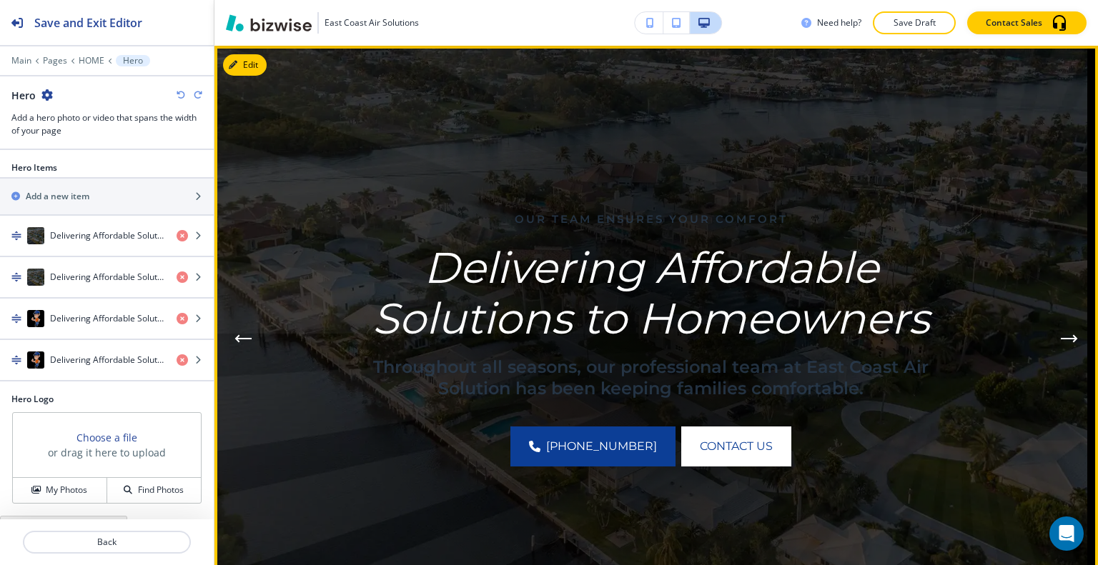
scroll to position [0, 0]
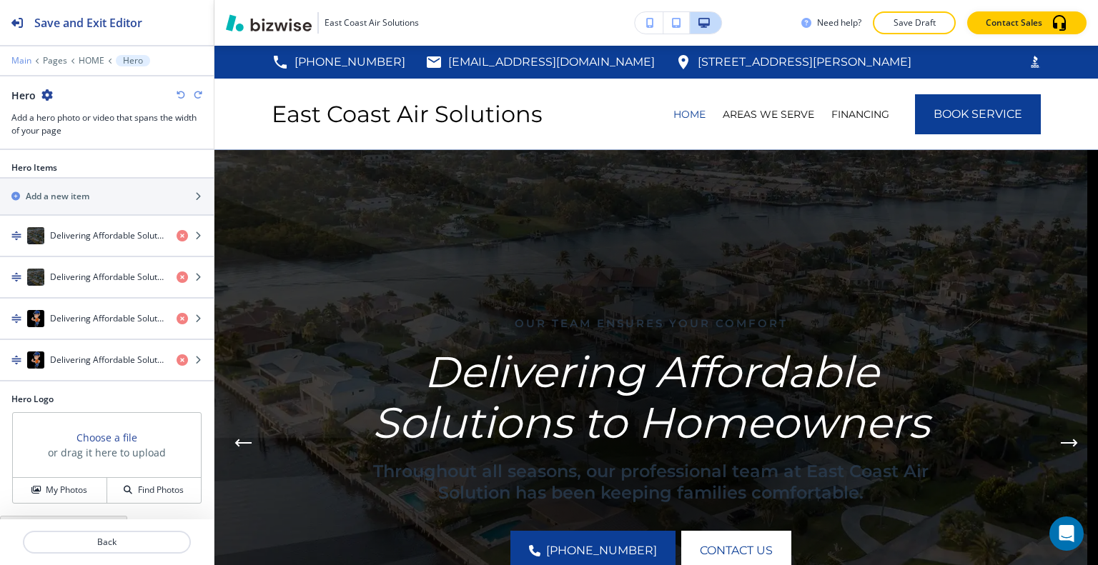
click at [21, 64] on p "Main" at bounding box center [21, 61] width 20 height 10
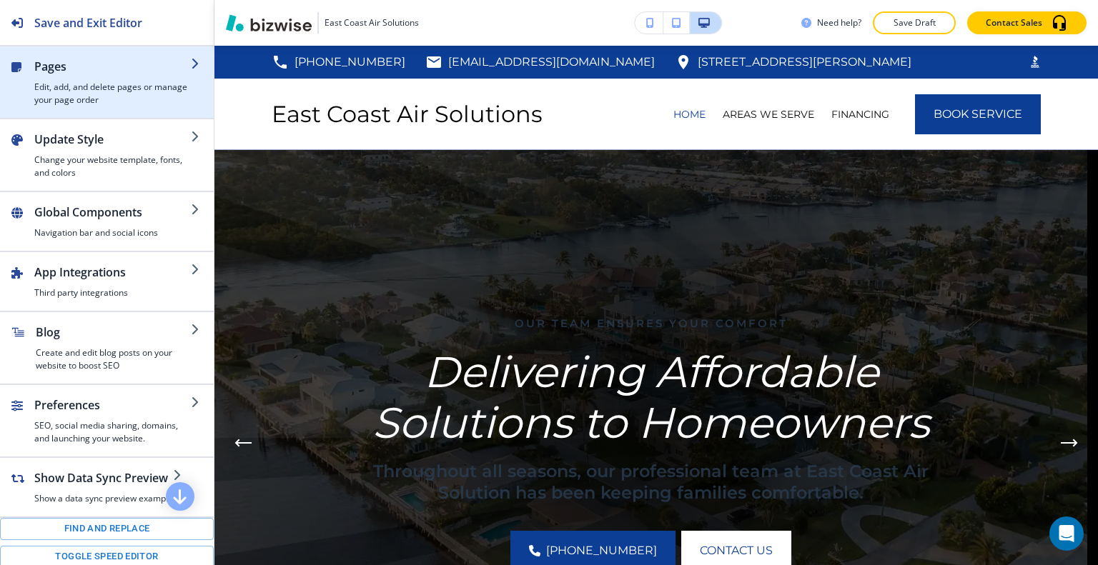
click at [69, 76] on div "button" at bounding box center [112, 78] width 157 height 6
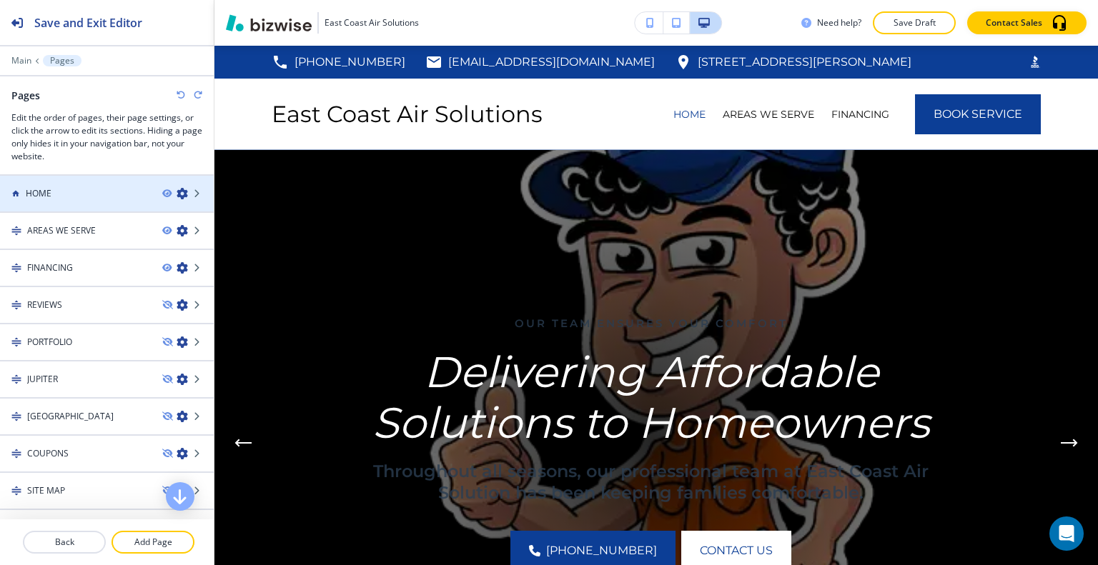
click at [79, 189] on div "HOME" at bounding box center [75, 193] width 151 height 13
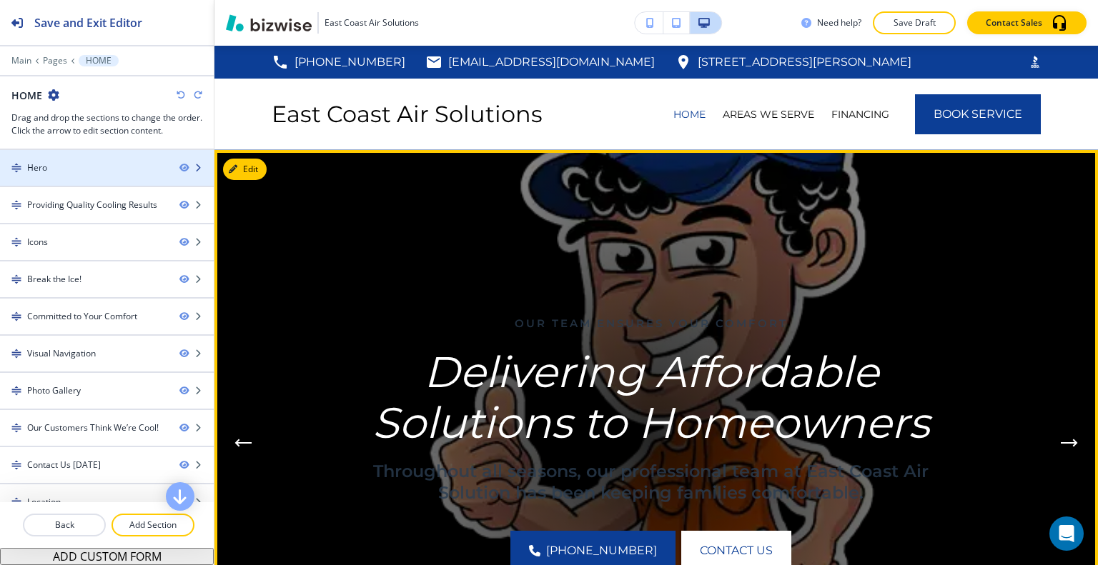
click at [80, 174] on div at bounding box center [107, 179] width 214 height 11
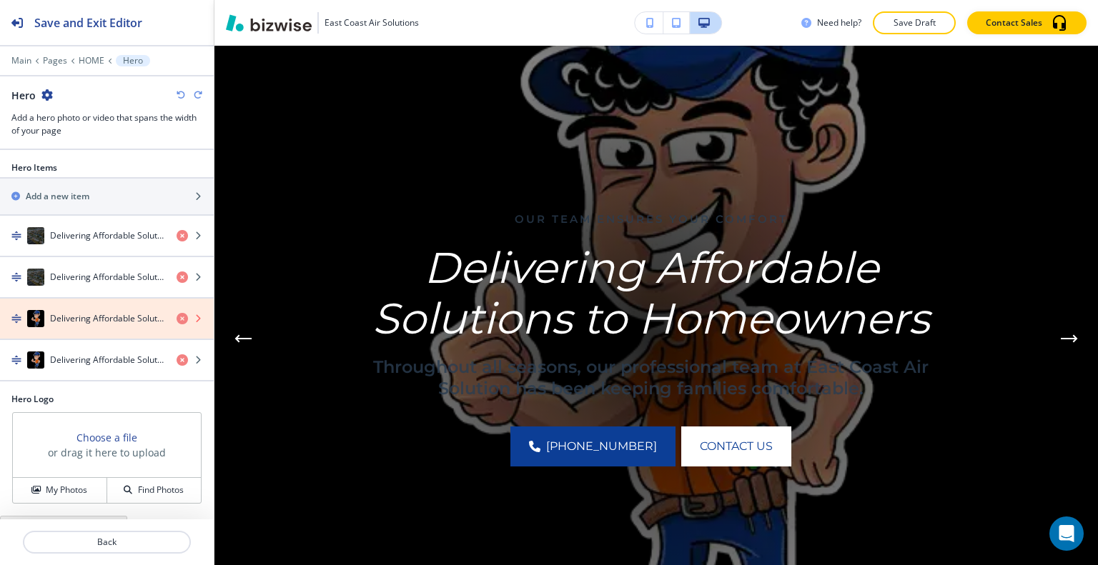
click at [177, 314] on icon "button" at bounding box center [182, 318] width 11 height 11
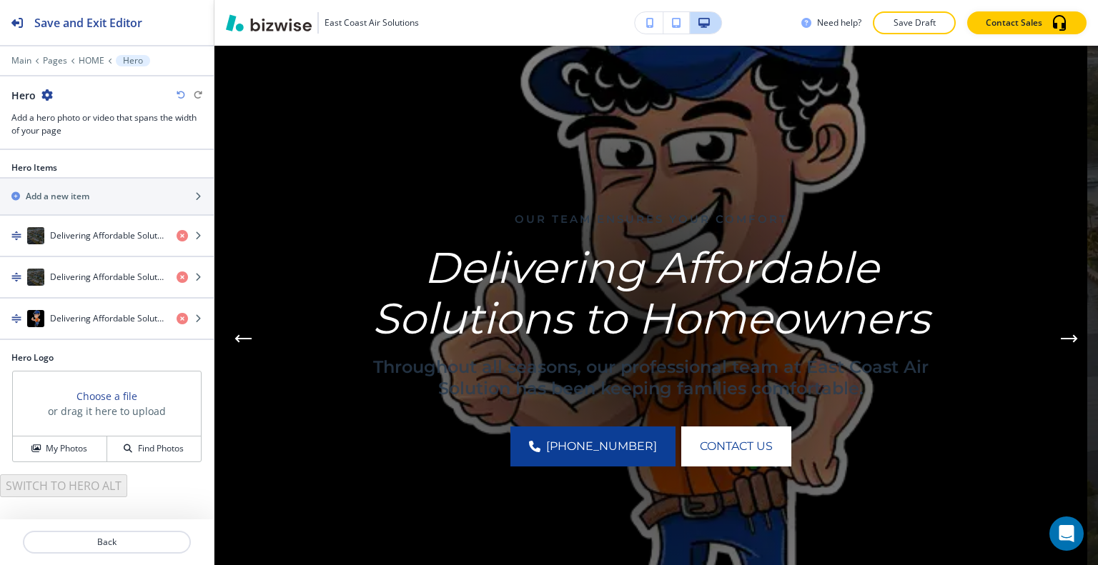
click at [172, 314] on div "Delivering Affordable Solutions to Homeowners" at bounding box center [107, 318] width 214 height 17
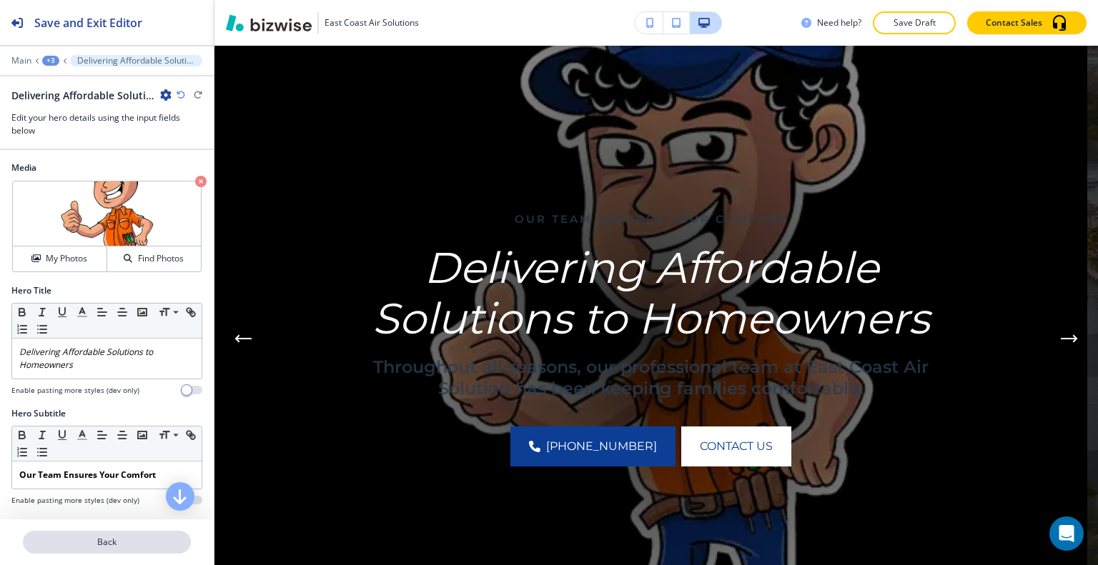
click at [109, 548] on p "Back" at bounding box center [106, 542] width 165 height 13
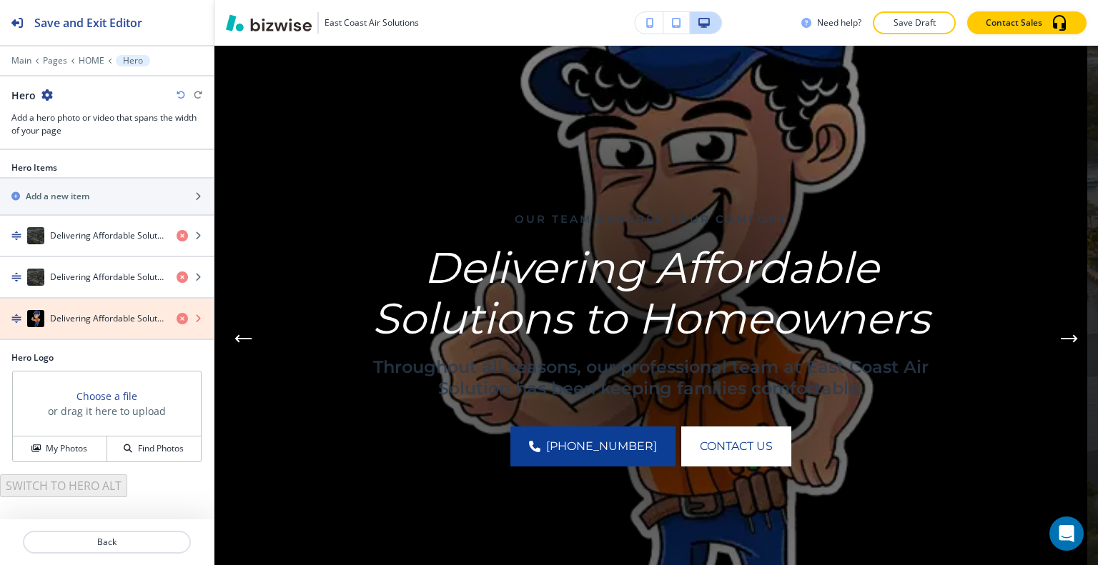
click at [183, 316] on icon "button" at bounding box center [182, 318] width 11 height 11
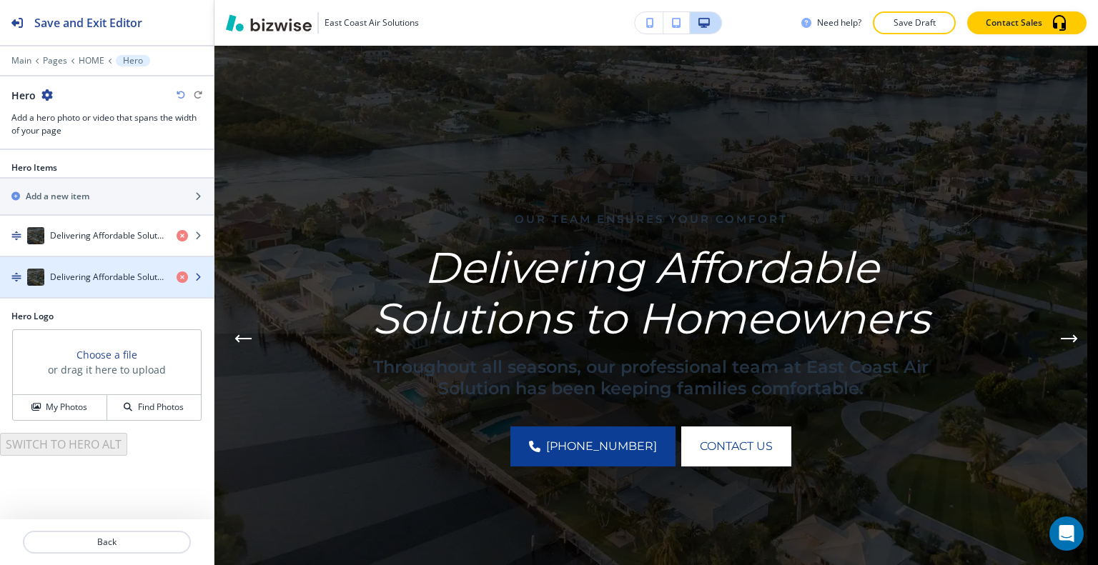
click at [114, 286] on div "button" at bounding box center [107, 291] width 214 height 11
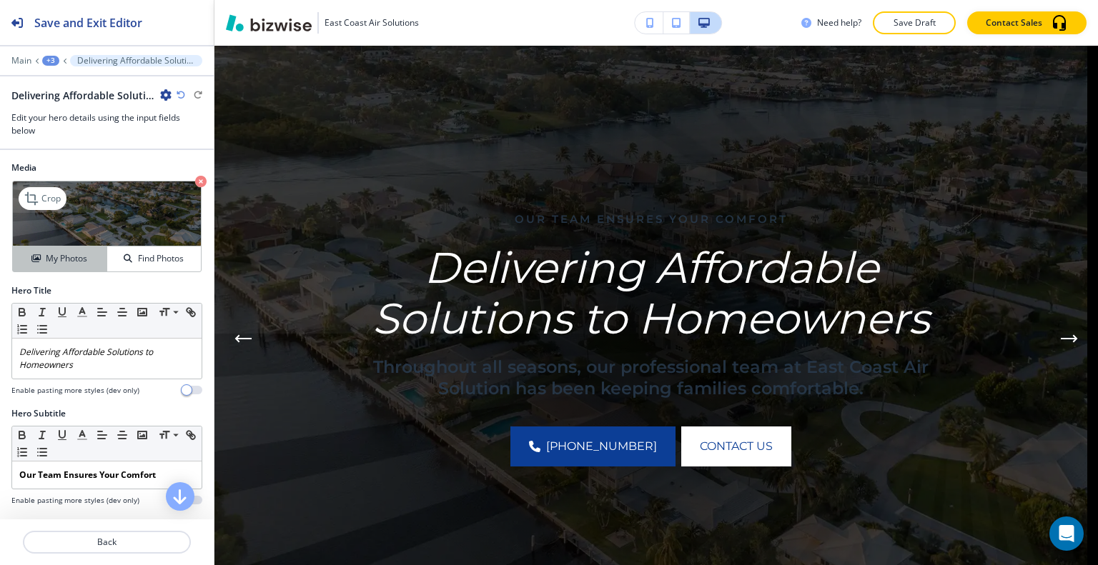
click at [62, 265] on button "My Photos" at bounding box center [60, 259] width 94 height 25
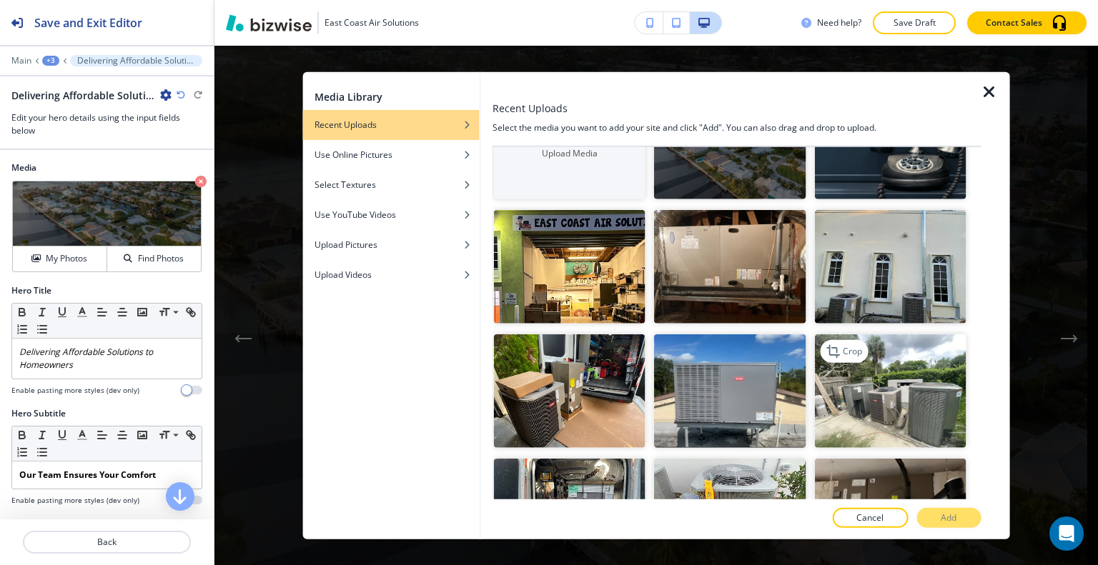
scroll to position [143, 0]
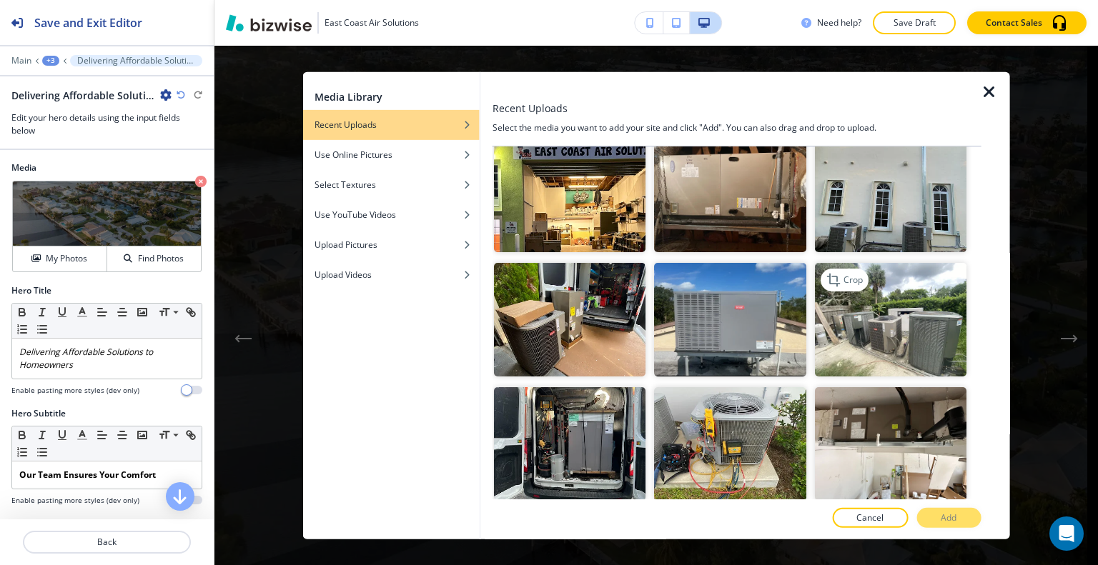
click at [877, 328] on img "button" at bounding box center [890, 320] width 152 height 114
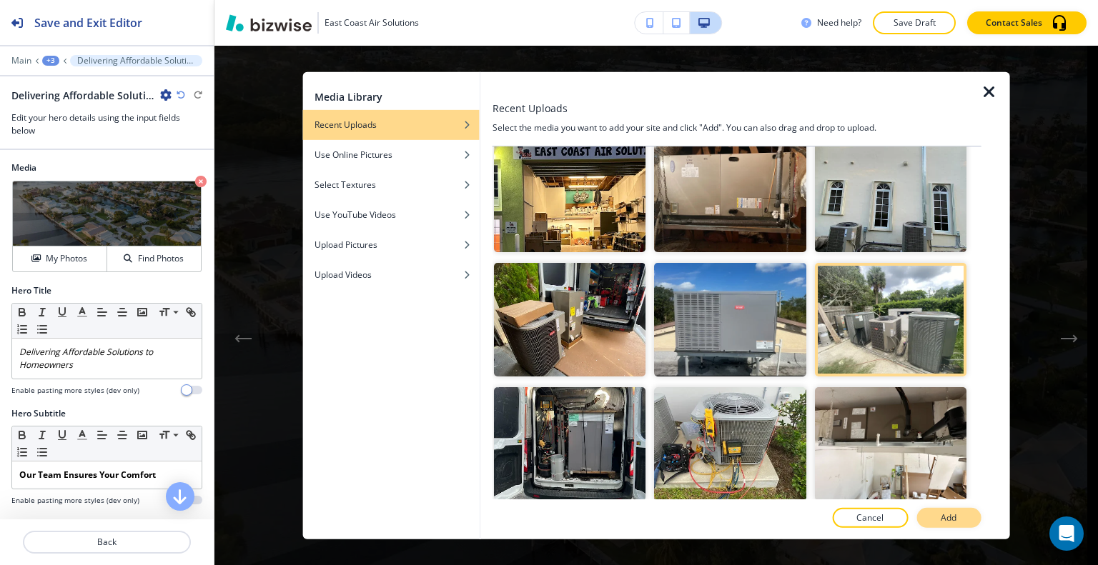
click at [951, 514] on p "Add" at bounding box center [949, 518] width 16 height 13
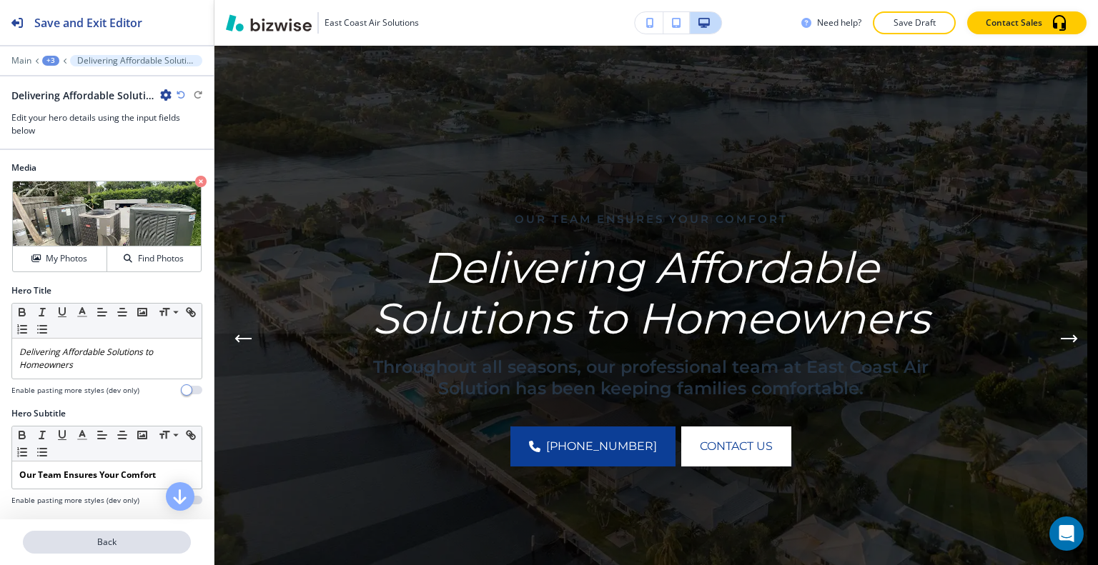
click at [145, 542] on p "Back" at bounding box center [106, 542] width 165 height 13
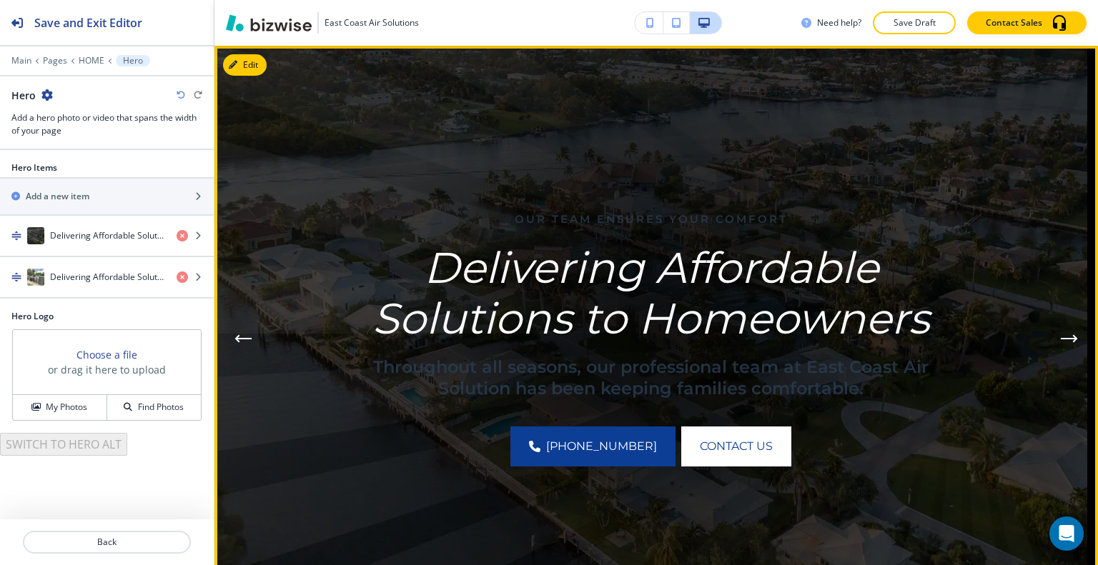
click at [1055, 330] on div "Next Slide" at bounding box center [1069, 338] width 29 height 29
click at [1061, 336] on icon "Next Hero Image" at bounding box center [1069, 338] width 17 height 9
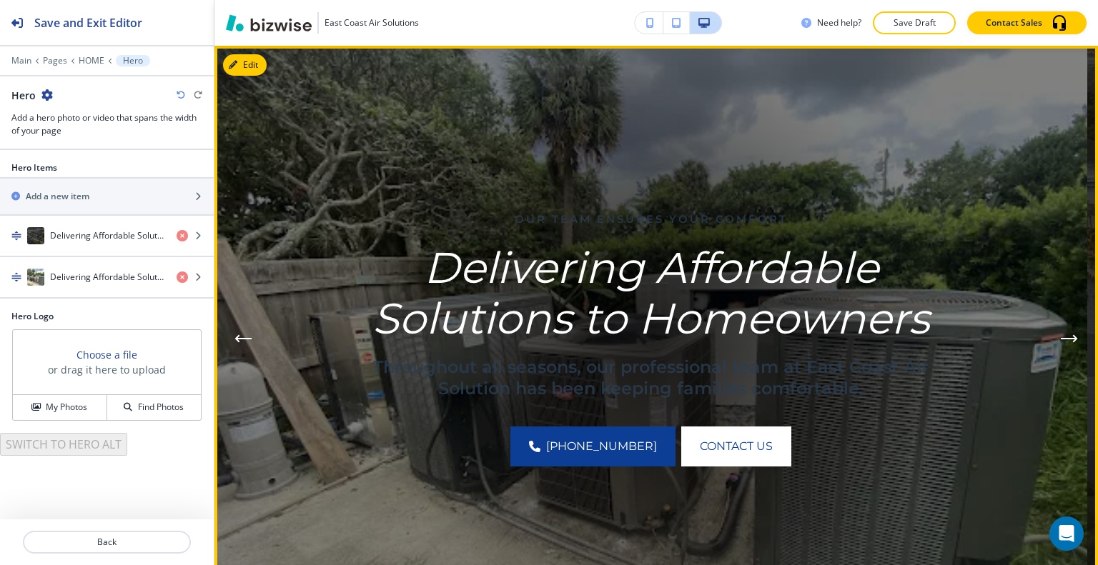
scroll to position [0, 0]
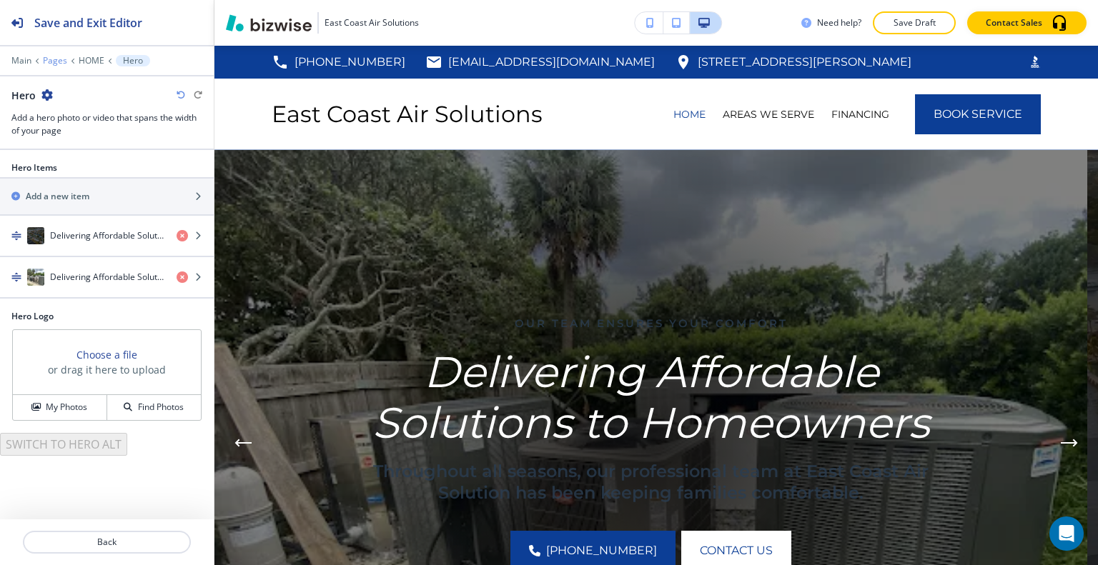
click at [54, 59] on p "Pages" at bounding box center [55, 61] width 24 height 10
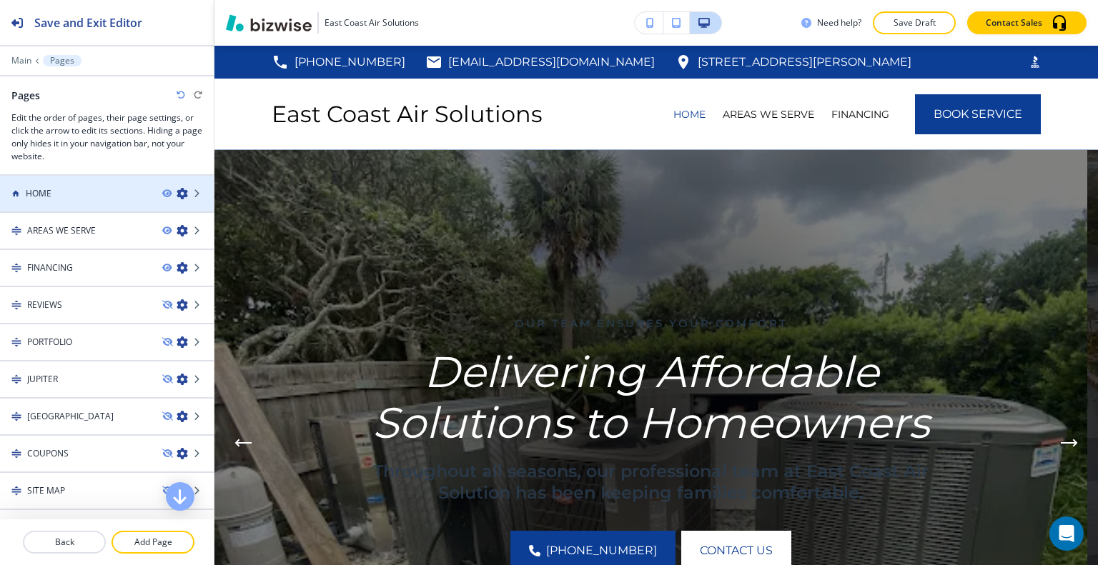
click at [76, 184] on div at bounding box center [107, 181] width 214 height 11
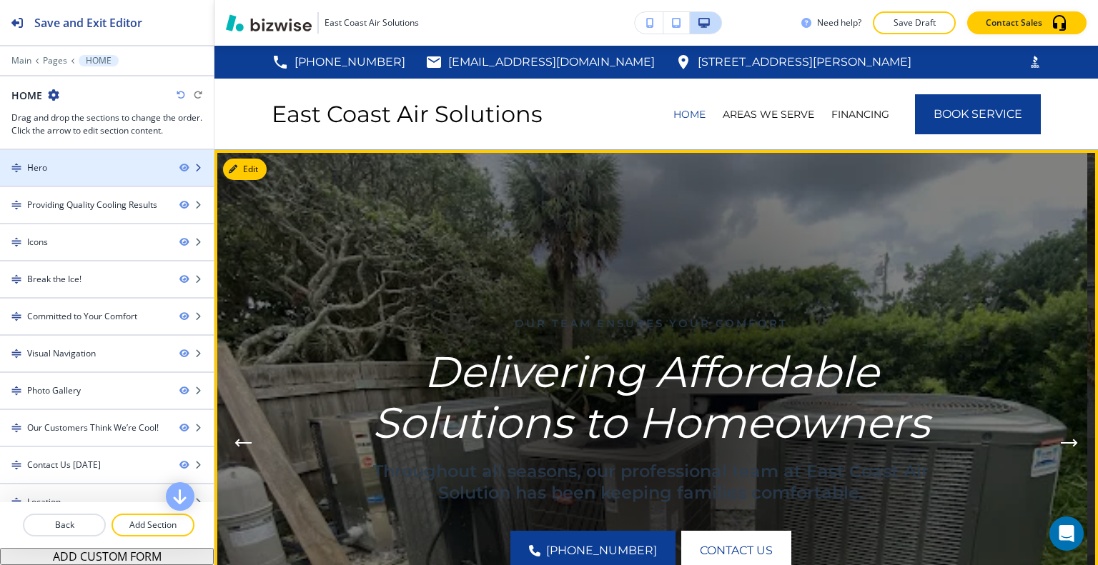
click at [86, 177] on div at bounding box center [107, 179] width 214 height 11
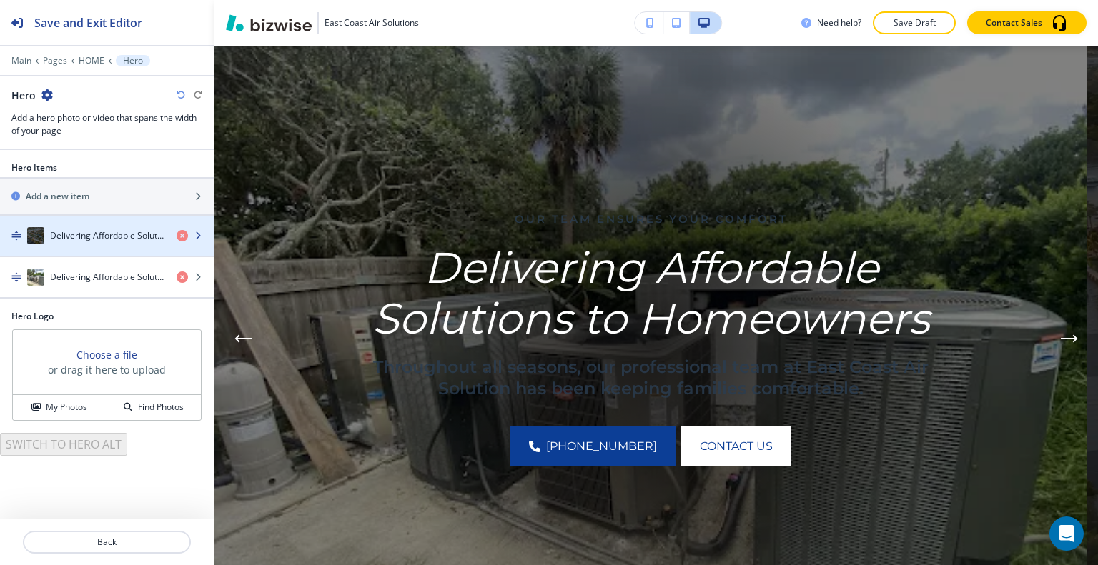
click at [102, 234] on h4 "Delivering Affordable Solutions to Homeowners" at bounding box center [107, 235] width 115 height 13
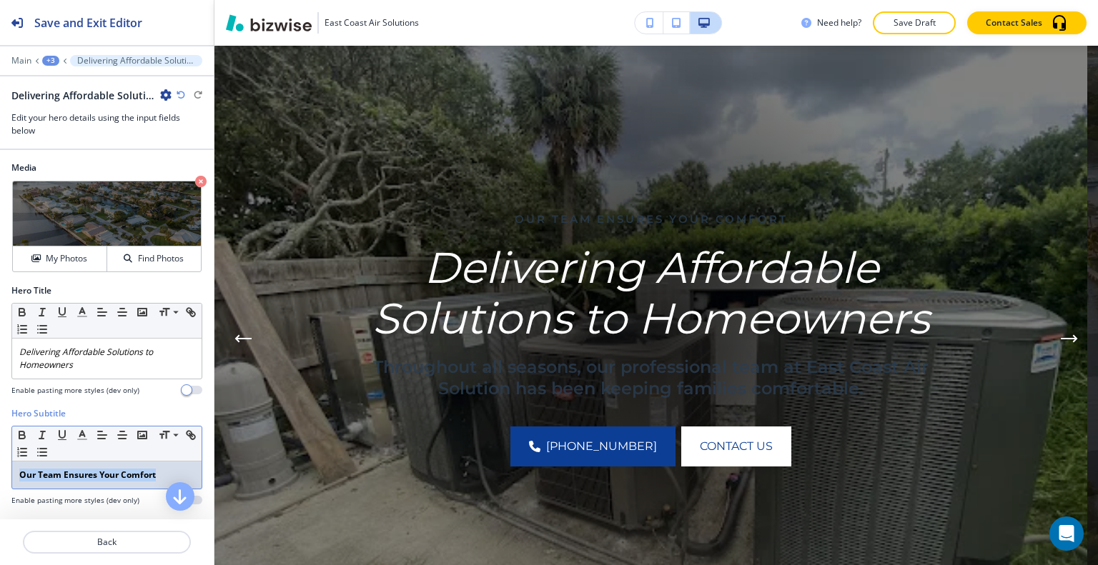
drag, startPoint x: 167, startPoint y: 475, endPoint x: 39, endPoint y: 462, distance: 127.9
click at [0, 457] on div "Hero Subtitle Small Normal Large Huge Our Team Ensures Your Comfort Enable past…" at bounding box center [107, 462] width 214 height 110
copy strong "Our Team Ensures Your Comfort"
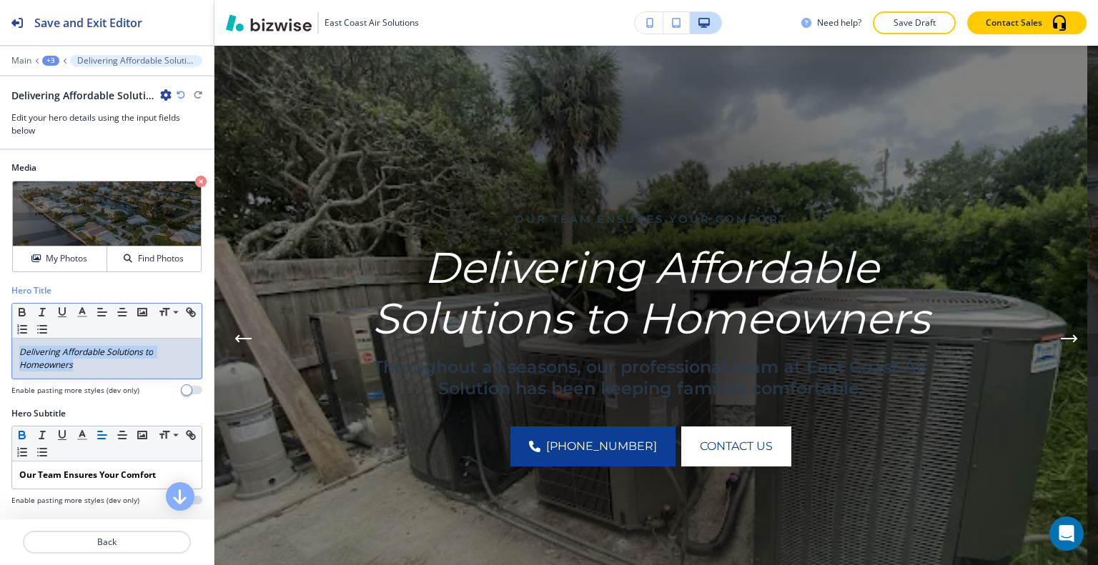
drag, startPoint x: 102, startPoint y: 370, endPoint x: 3, endPoint y: 347, distance: 102.1
click at [3, 347] on div "Hero Title Small Normal Large Huge Delivering Affordable Solutions to Homeowner…" at bounding box center [107, 345] width 214 height 123
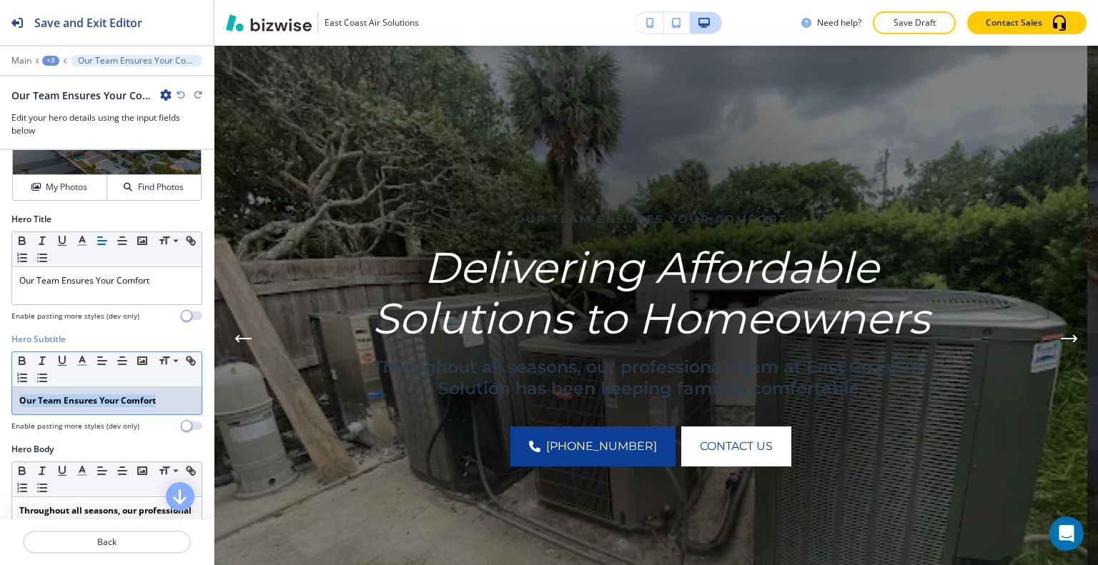
drag, startPoint x: 161, startPoint y: 396, endPoint x: 1, endPoint y: 407, distance: 159.7
click at [1, 407] on div "Hero Subtitle Small Normal Large Huge Our Team Ensures Your Comfort Enable past…" at bounding box center [107, 388] width 214 height 110
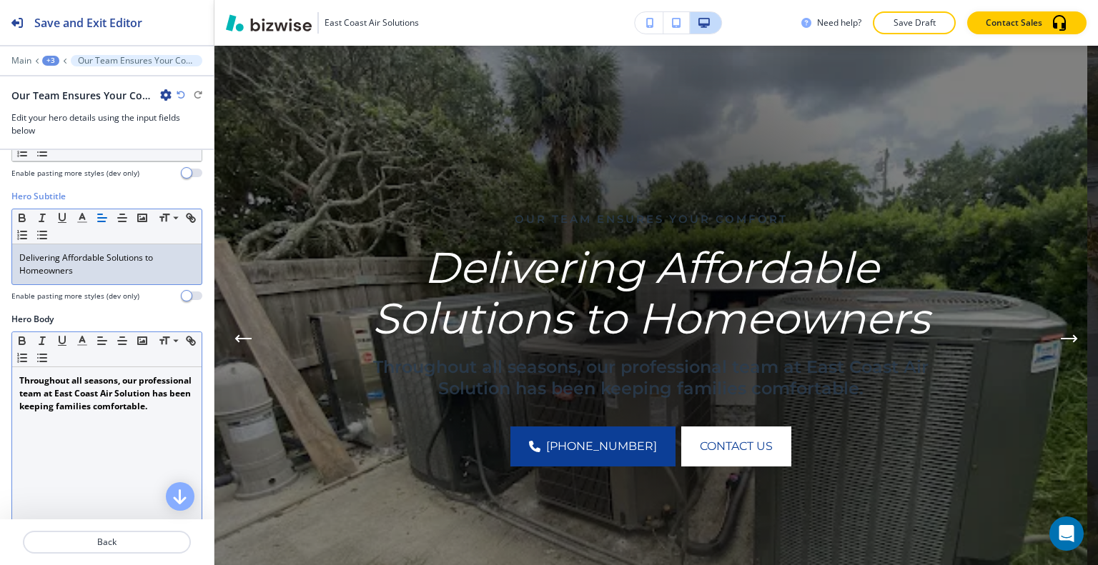
scroll to position [286, 0]
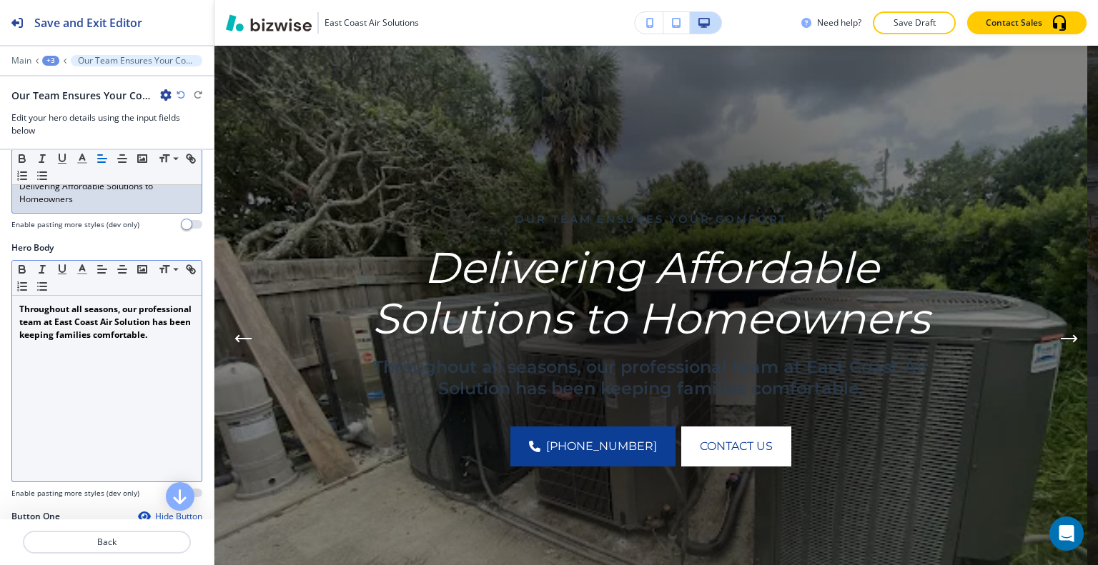
click at [142, 342] on p "Throughout all seasons, our professional team at East Coast Air Solution has be…" at bounding box center [106, 322] width 175 height 39
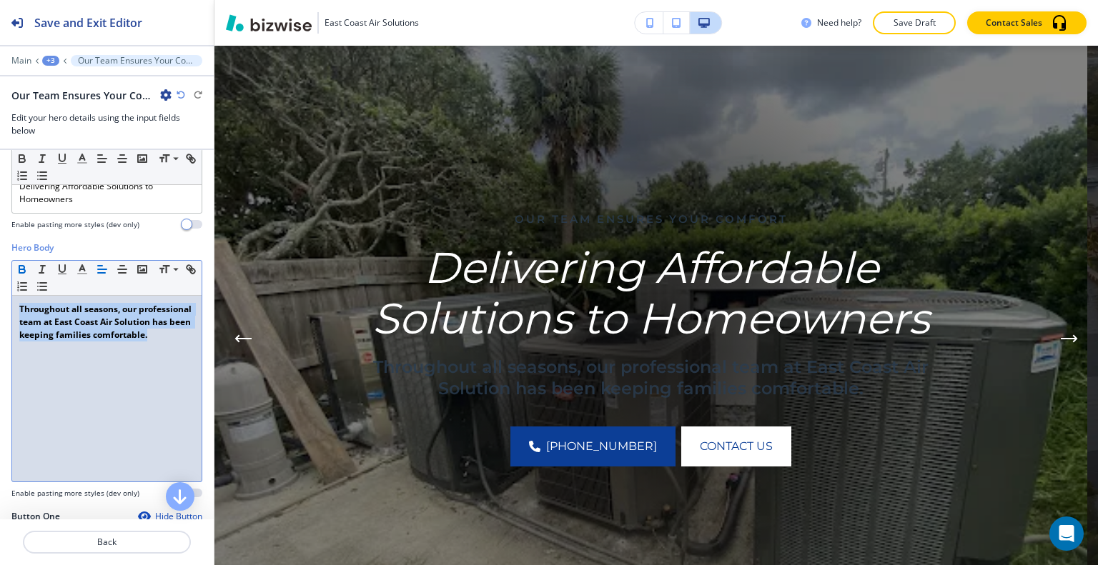
drag, startPoint x: 103, startPoint y: 366, endPoint x: 0, endPoint y: 309, distance: 117.4
click at [0, 309] on div "Hero Body Small Normal Large Huge Throughout all seasons, our professional team…" at bounding box center [107, 376] width 214 height 269
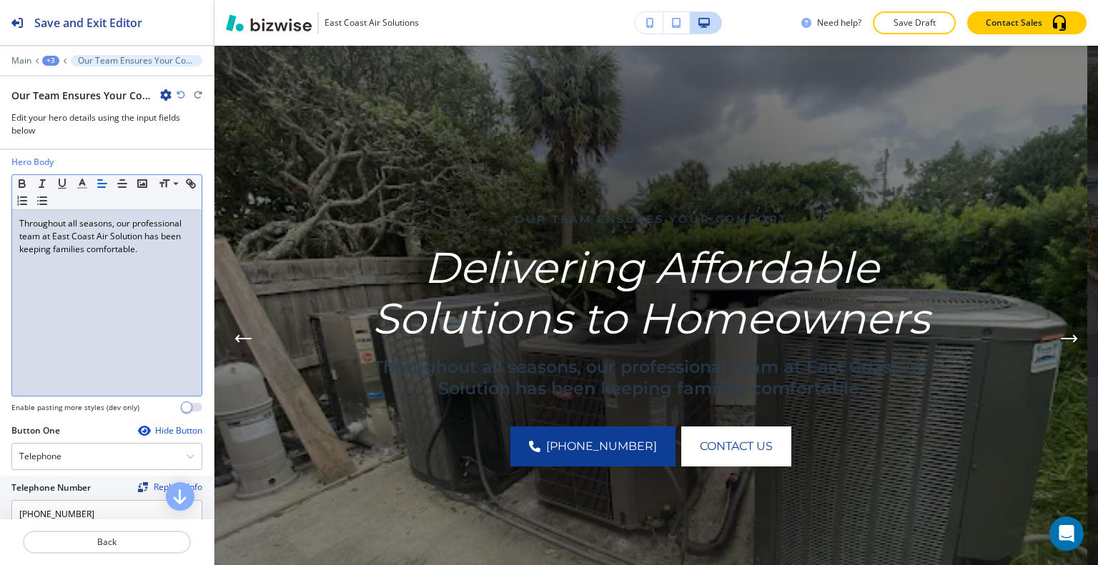
scroll to position [14, 0]
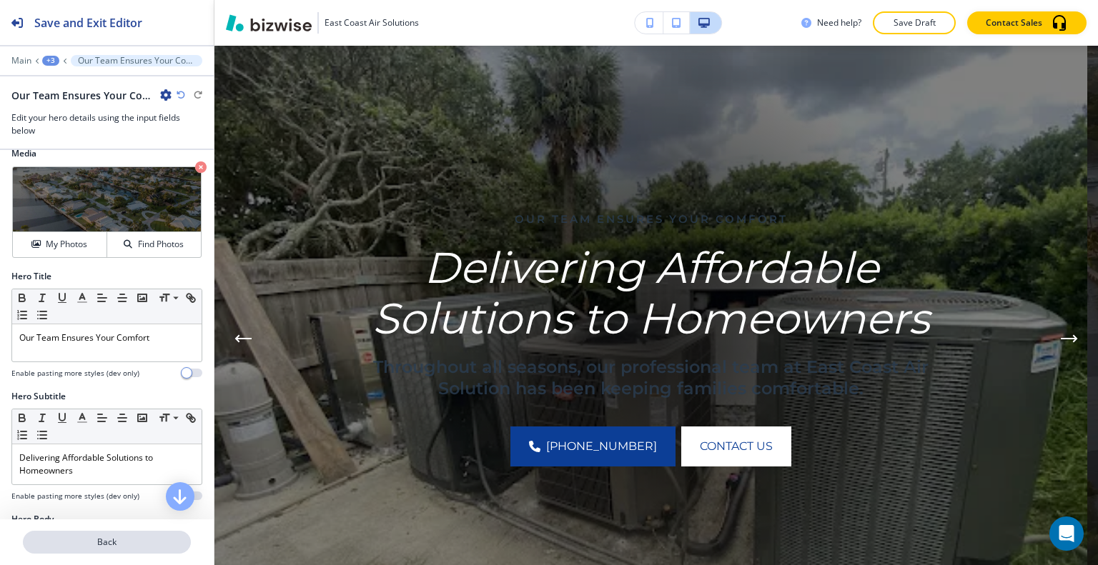
click at [106, 546] on p "Back" at bounding box center [106, 542] width 165 height 13
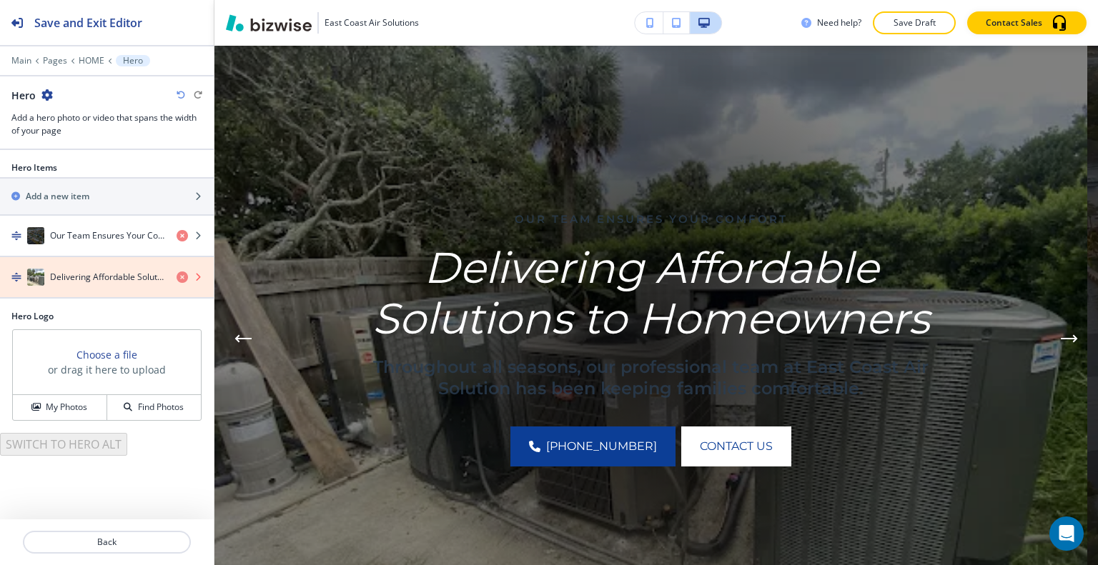
click at [181, 274] on icon "button" at bounding box center [182, 277] width 11 height 11
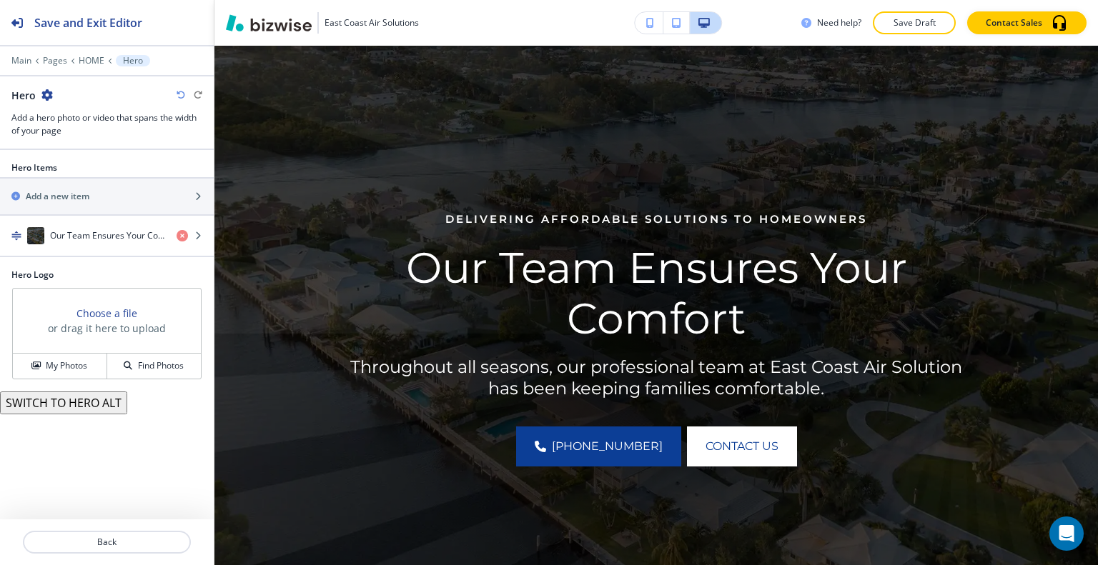
click at [48, 96] on icon "button" at bounding box center [46, 94] width 11 height 11
click at [77, 142] on p "Duplicate Section" at bounding box center [86, 144] width 73 height 13
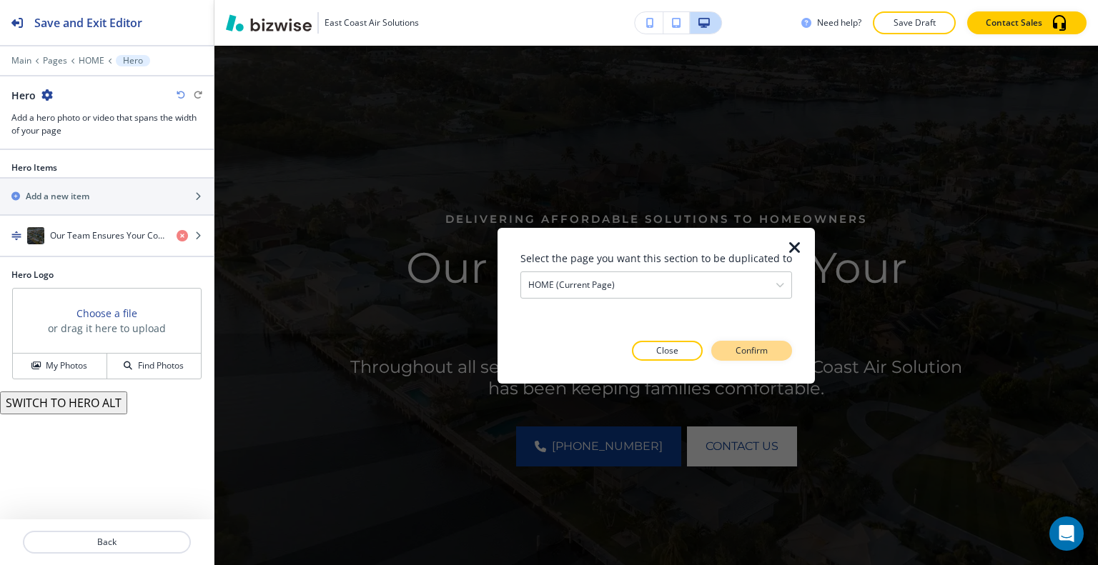
click at [736, 355] on p "Confirm" at bounding box center [751, 350] width 32 height 13
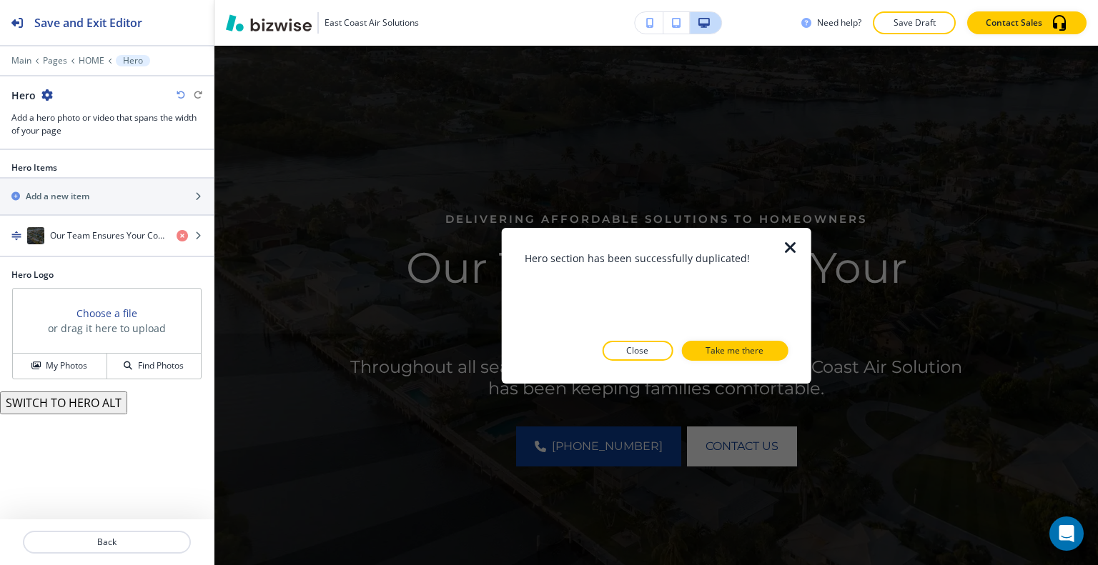
click at [748, 352] on p "Take me there" at bounding box center [734, 350] width 58 height 13
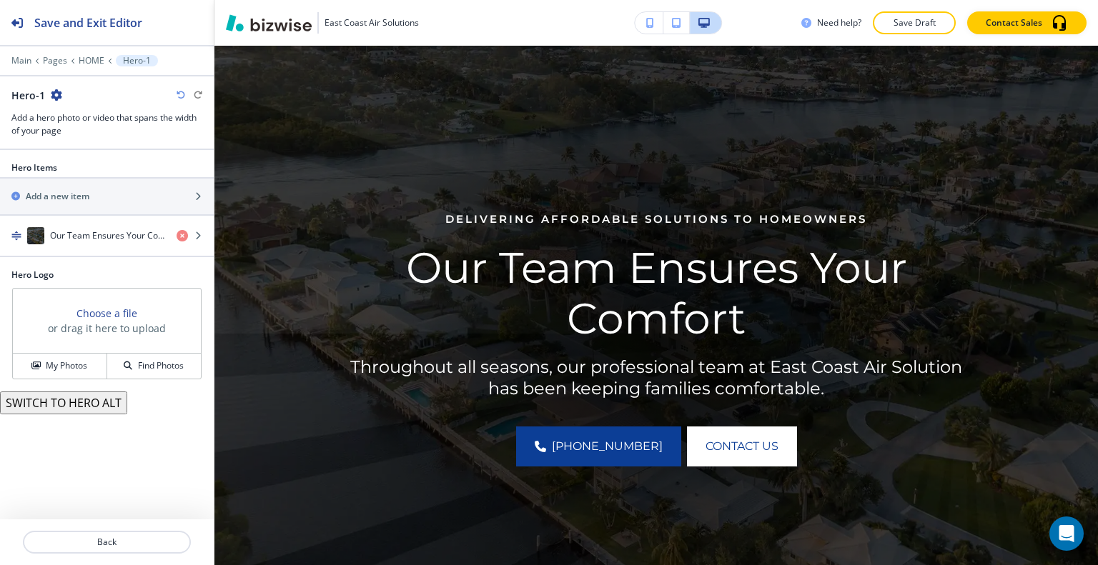
scroll to position [690, 0]
click at [87, 63] on p "HOME" at bounding box center [92, 61] width 26 height 10
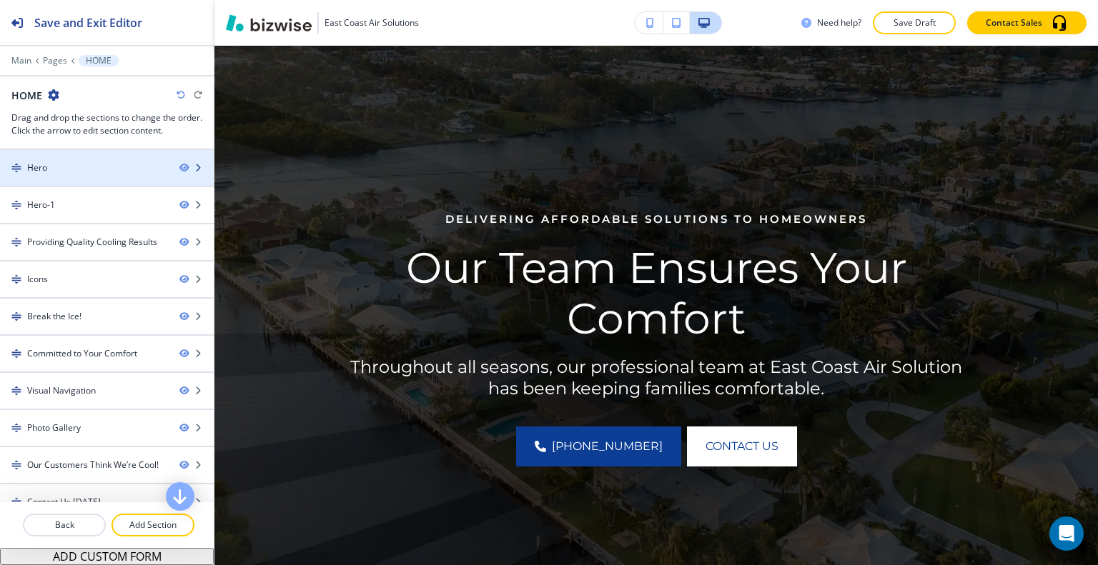
click at [69, 174] on div at bounding box center [107, 179] width 214 height 11
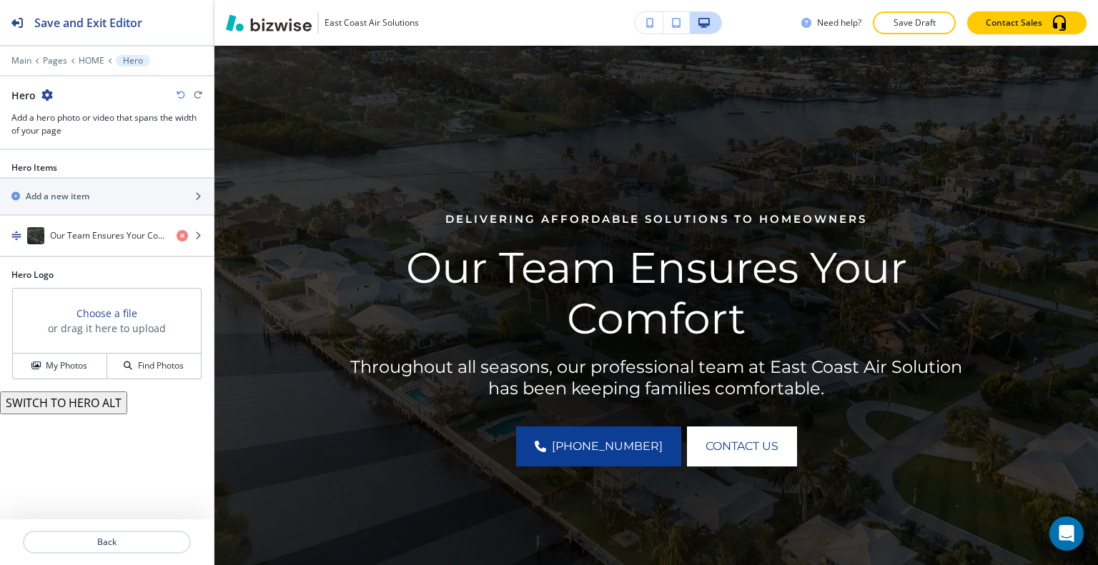
scroll to position [104, 0]
click at [45, 94] on icon "button" at bounding box center [46, 94] width 11 height 11
click at [74, 138] on p "Duplicate Section" at bounding box center [86, 144] width 73 height 13
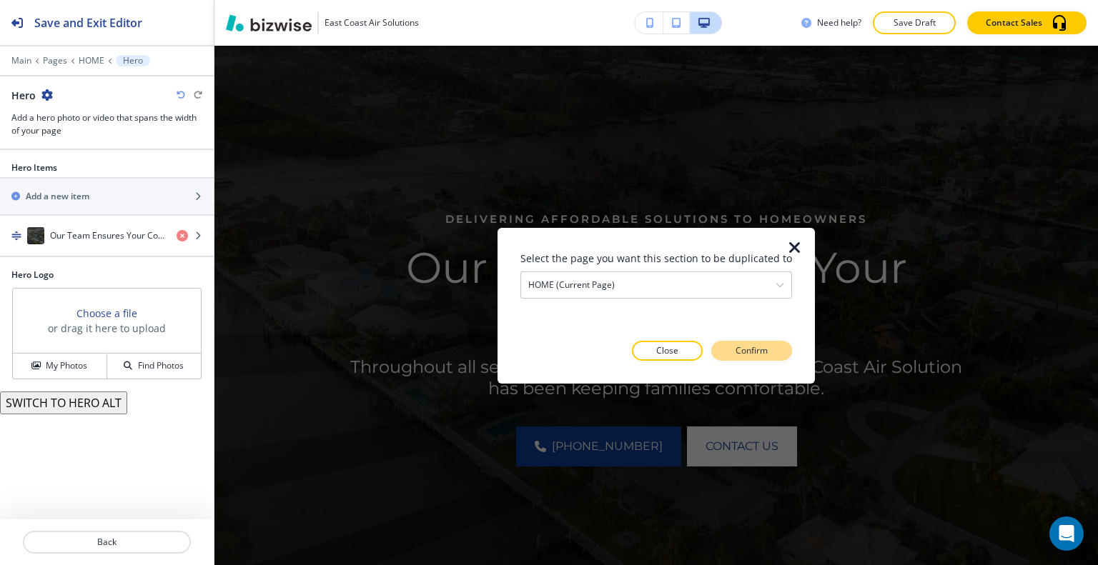
click at [752, 354] on p "Confirm" at bounding box center [751, 350] width 32 height 13
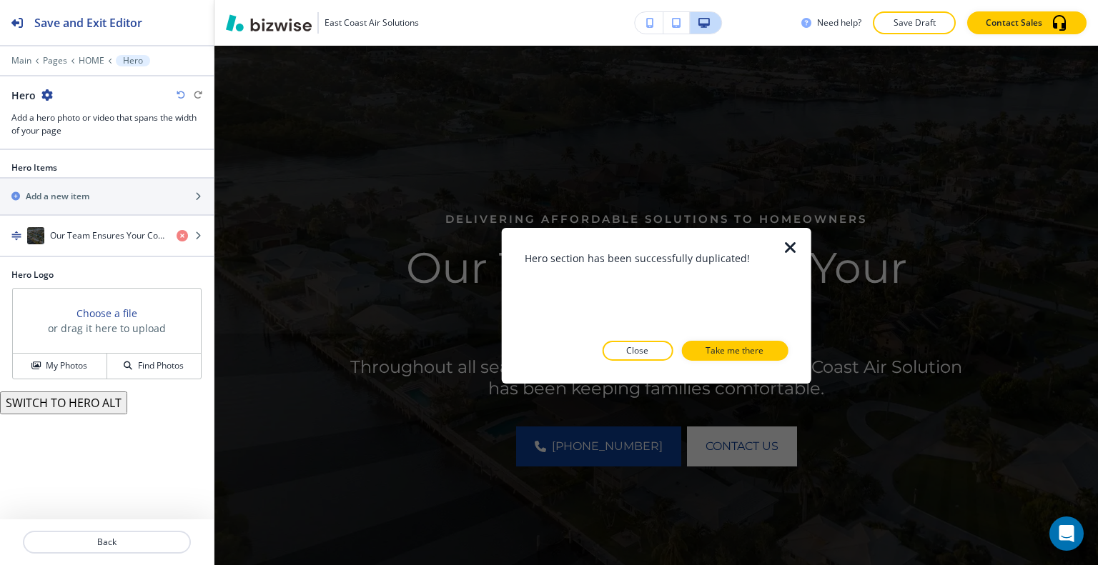
click at [618, 362] on div at bounding box center [657, 372] width 264 height 23
click at [628, 356] on p "Close" at bounding box center [637, 350] width 22 height 13
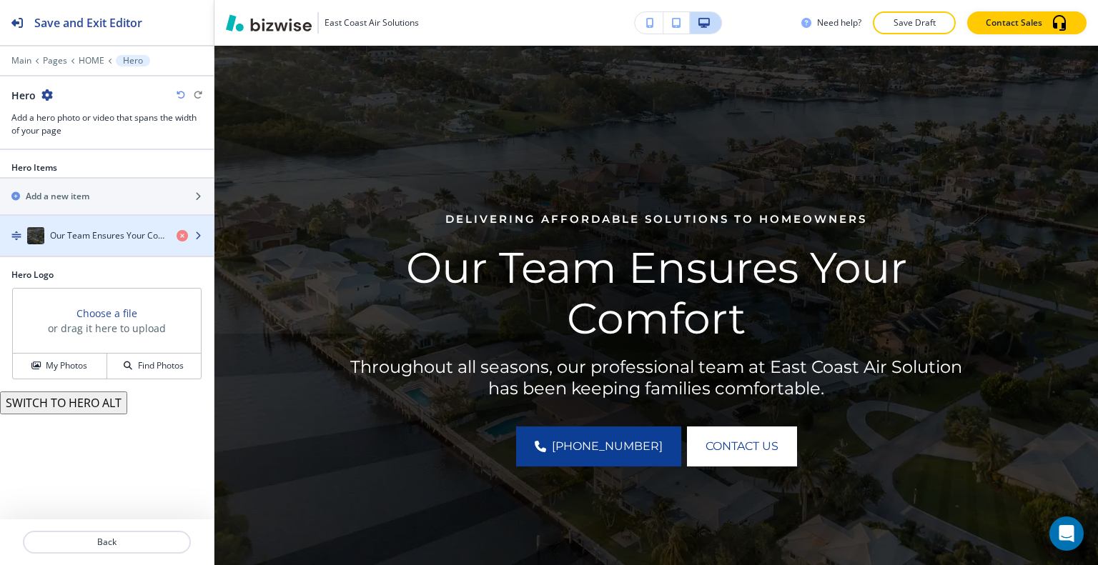
click at [80, 235] on h4 "Our Team Ensures Your Comfort" at bounding box center [107, 235] width 115 height 13
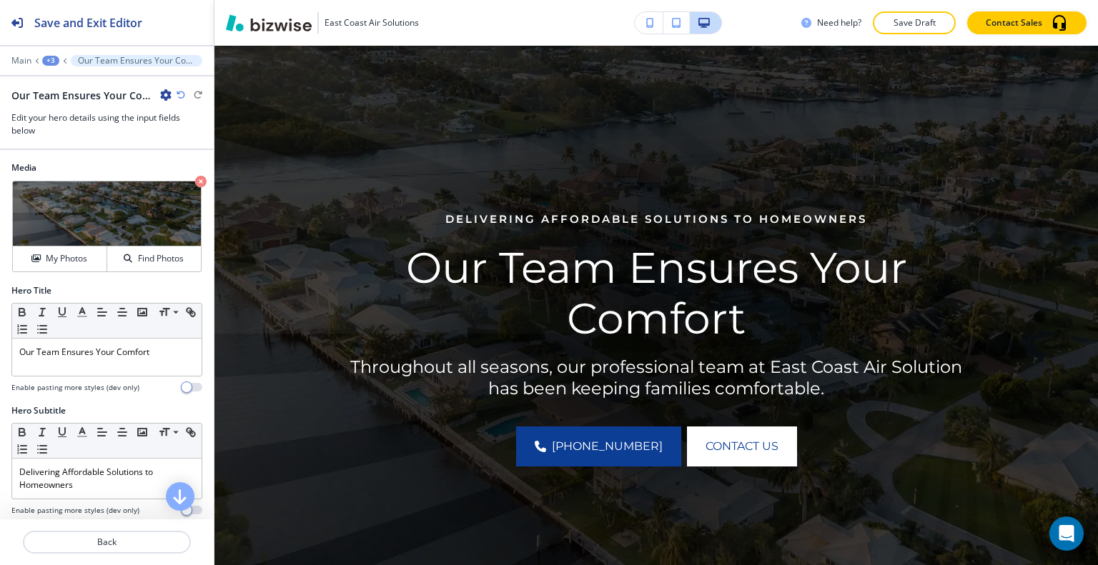
click at [164, 96] on icon "button" at bounding box center [165, 94] width 11 height 11
click at [182, 142] on p "Duplicate Our Team Ensures Your Comfort" at bounding box center [205, 144] width 73 height 13
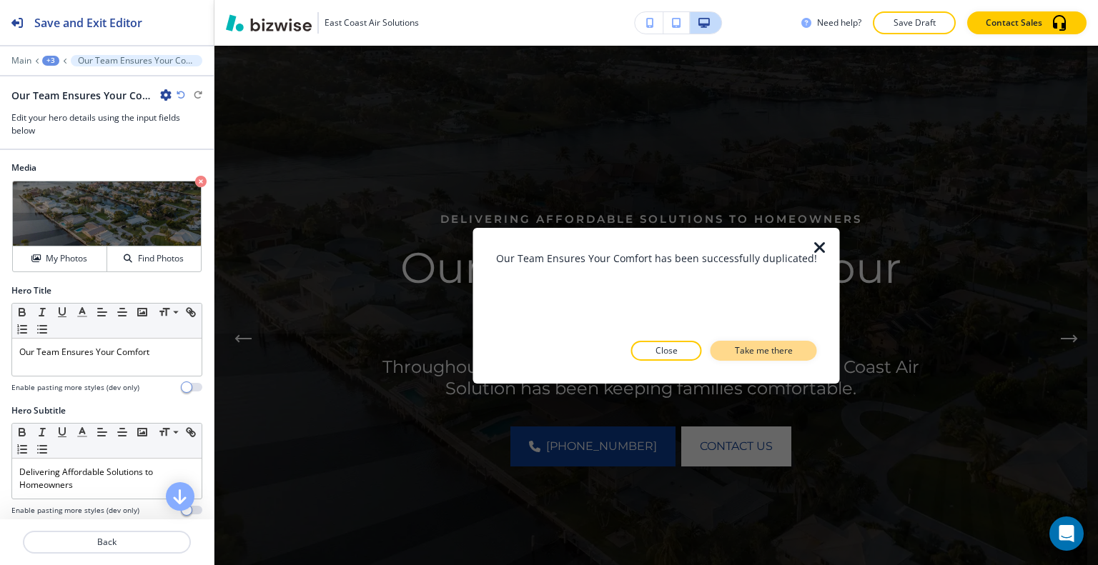
click at [785, 348] on p "Take me there" at bounding box center [764, 350] width 58 height 13
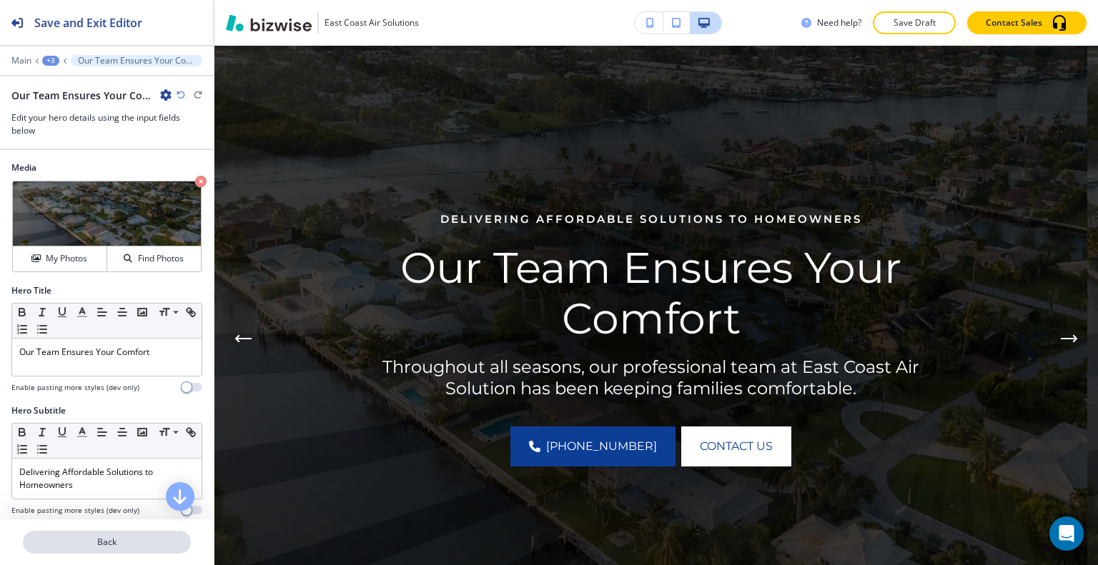
click at [129, 545] on p "Back" at bounding box center [106, 542] width 165 height 13
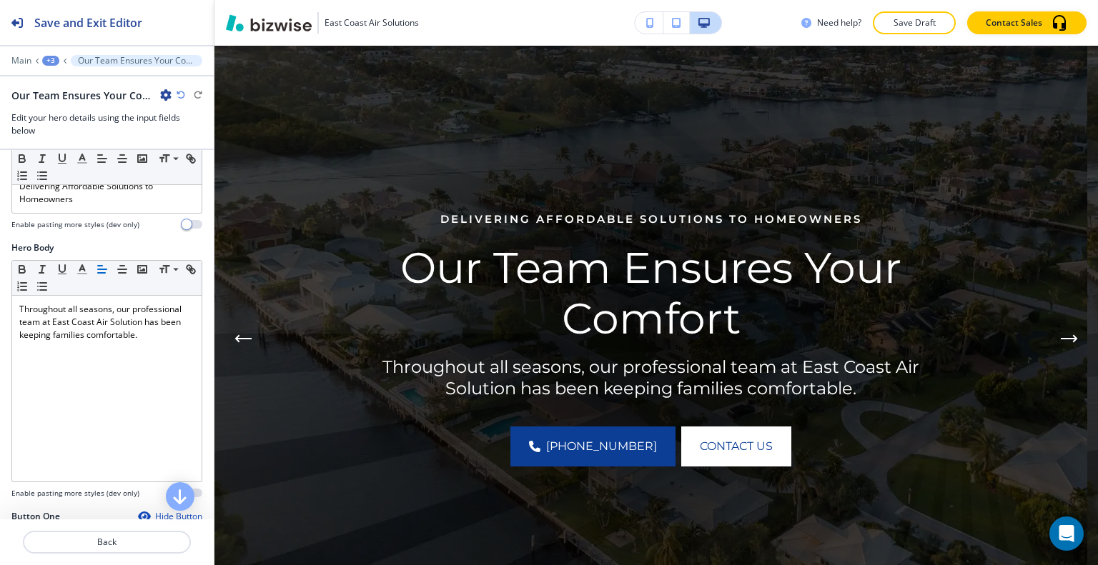
scroll to position [429, 0]
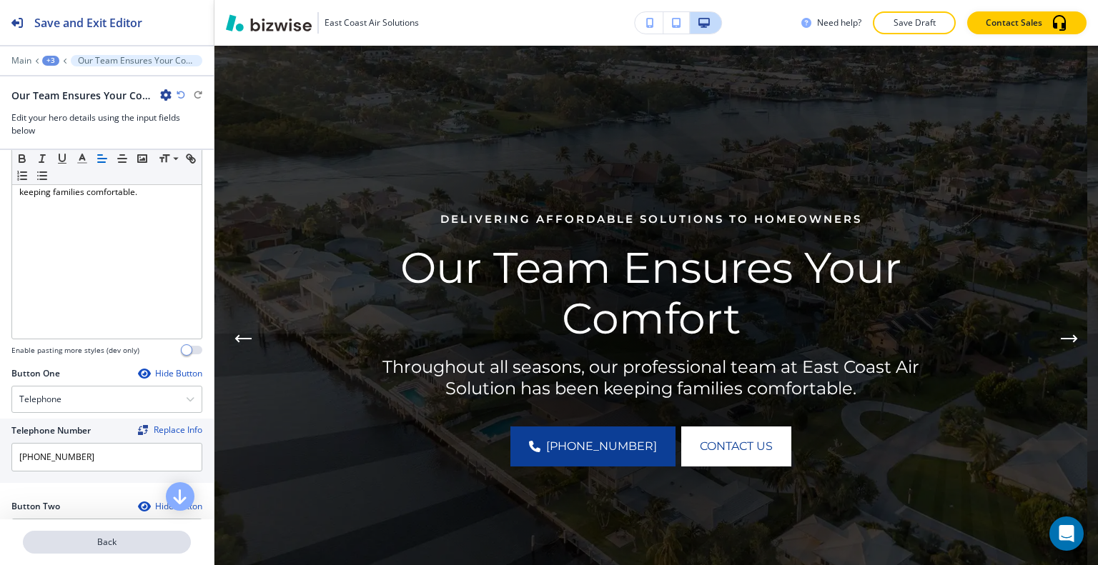
click at [121, 536] on button "Back" at bounding box center [107, 542] width 168 height 23
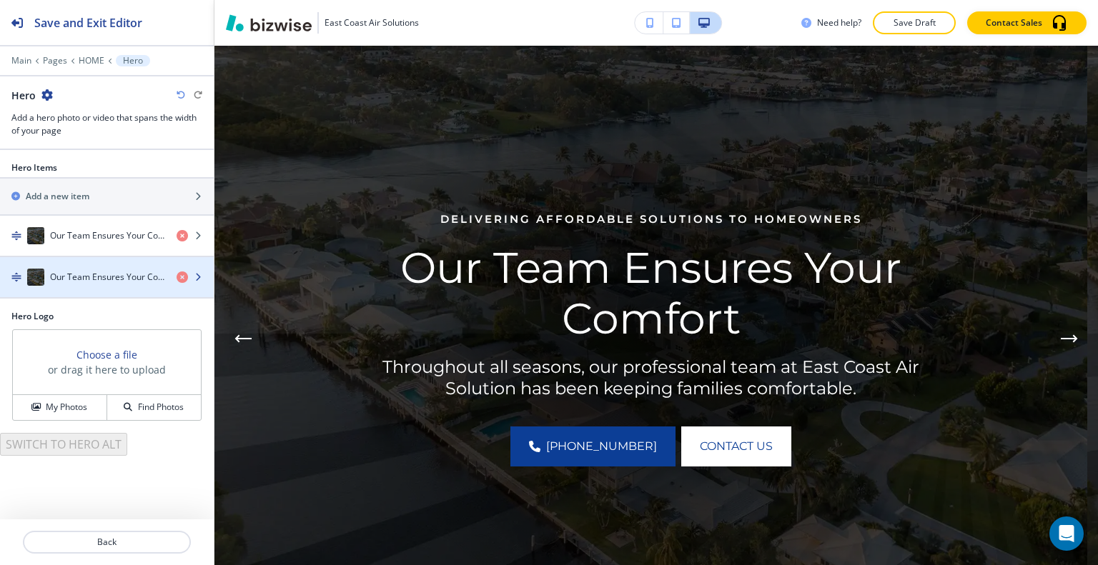
click at [118, 262] on div "button" at bounding box center [107, 262] width 214 height 11
click at [114, 272] on h4 "Our Team Ensures Your Comfort" at bounding box center [107, 277] width 115 height 13
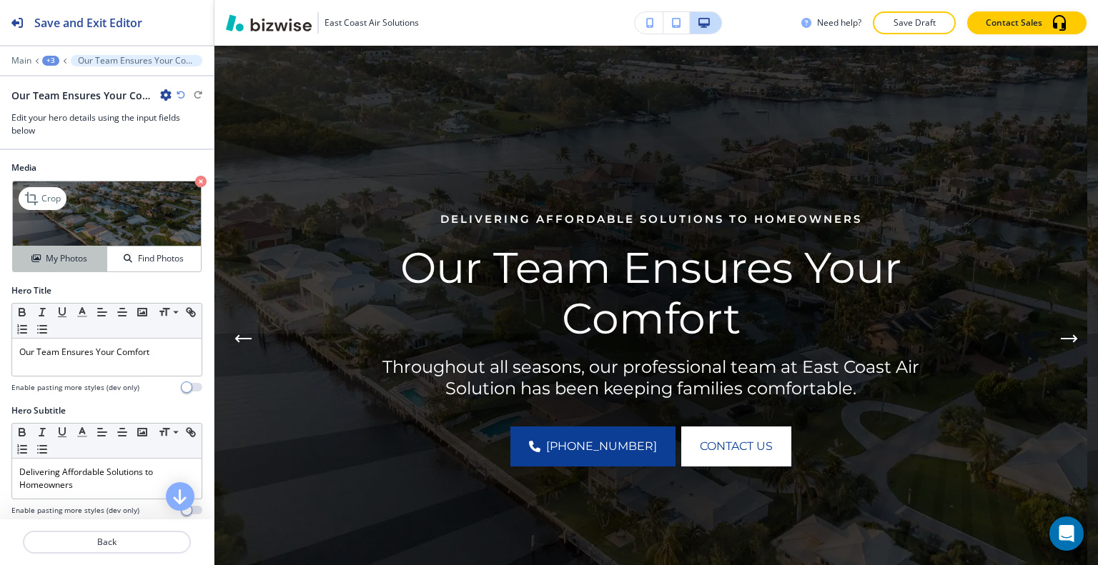
click at [93, 259] on div "My Photos" at bounding box center [60, 258] width 94 height 13
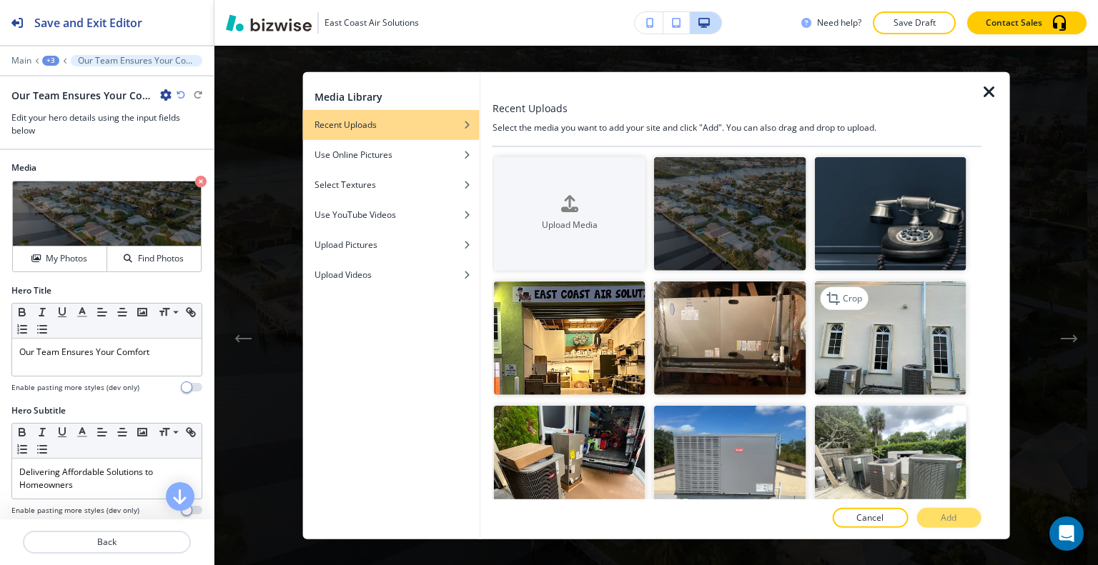
scroll to position [71, 0]
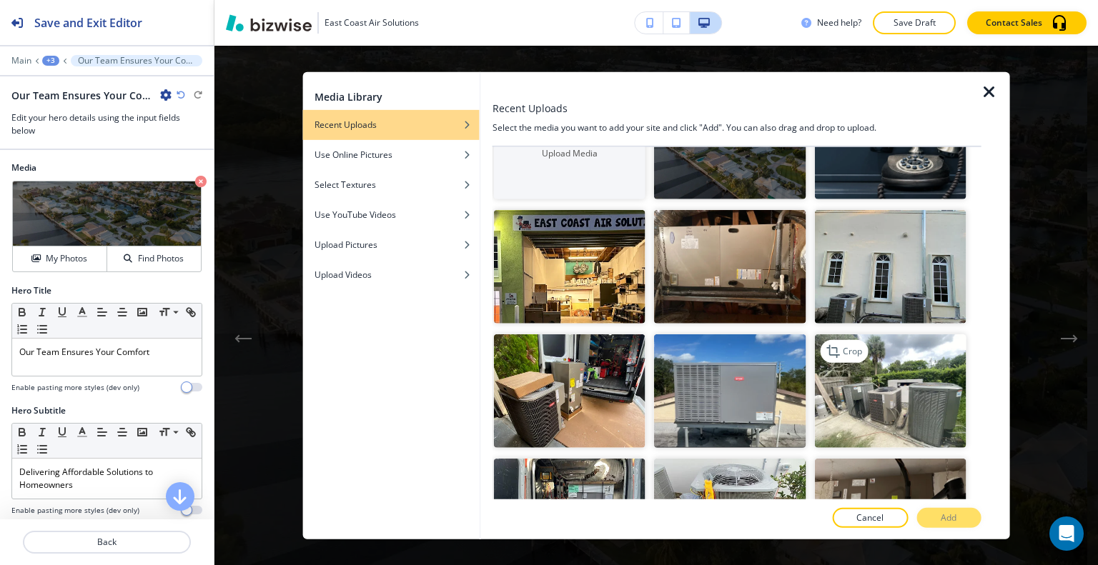
click at [895, 387] on img "button" at bounding box center [890, 391] width 152 height 114
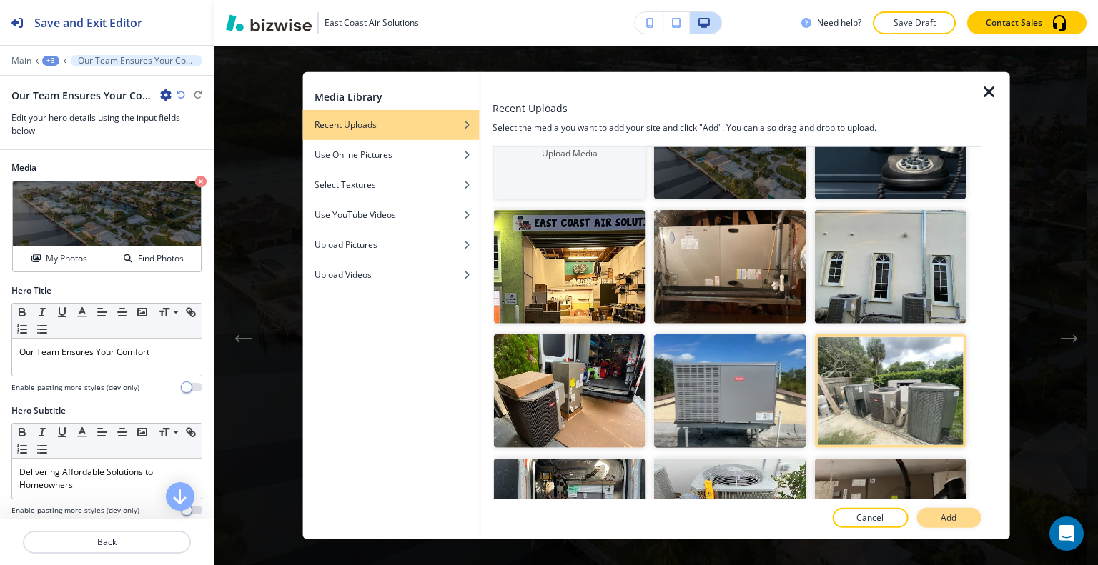
click at [932, 520] on button "Add" at bounding box center [948, 518] width 64 height 20
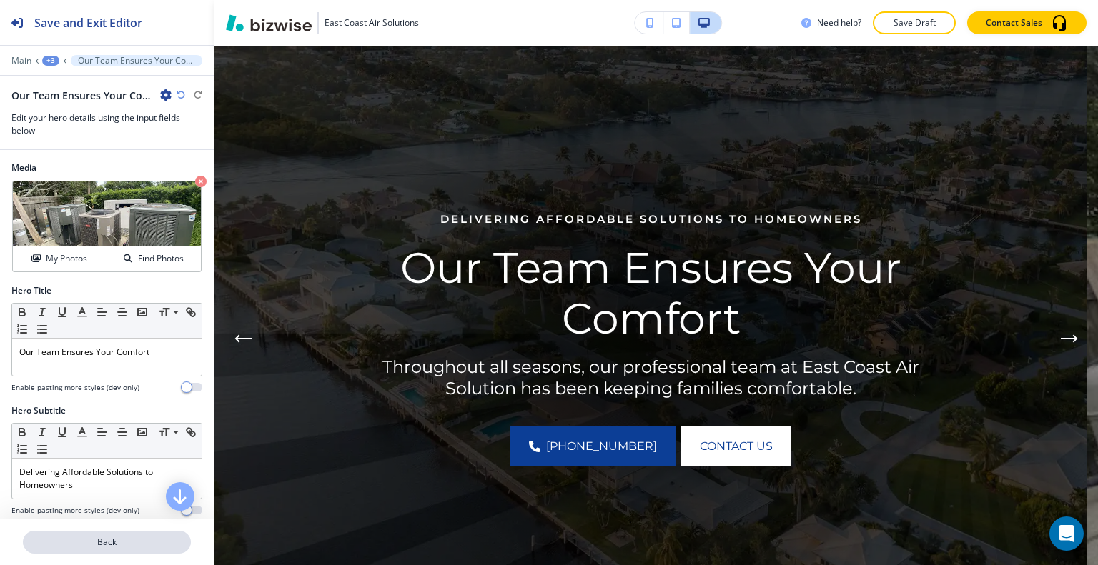
click at [124, 550] on button "Back" at bounding box center [107, 542] width 168 height 23
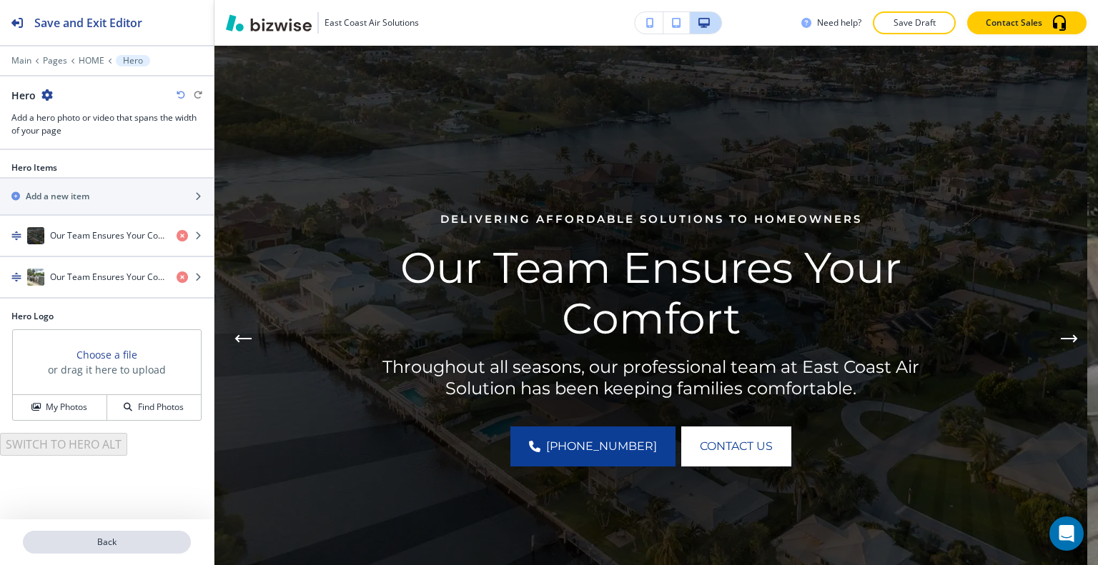
click at [125, 541] on p "Back" at bounding box center [106, 542] width 165 height 13
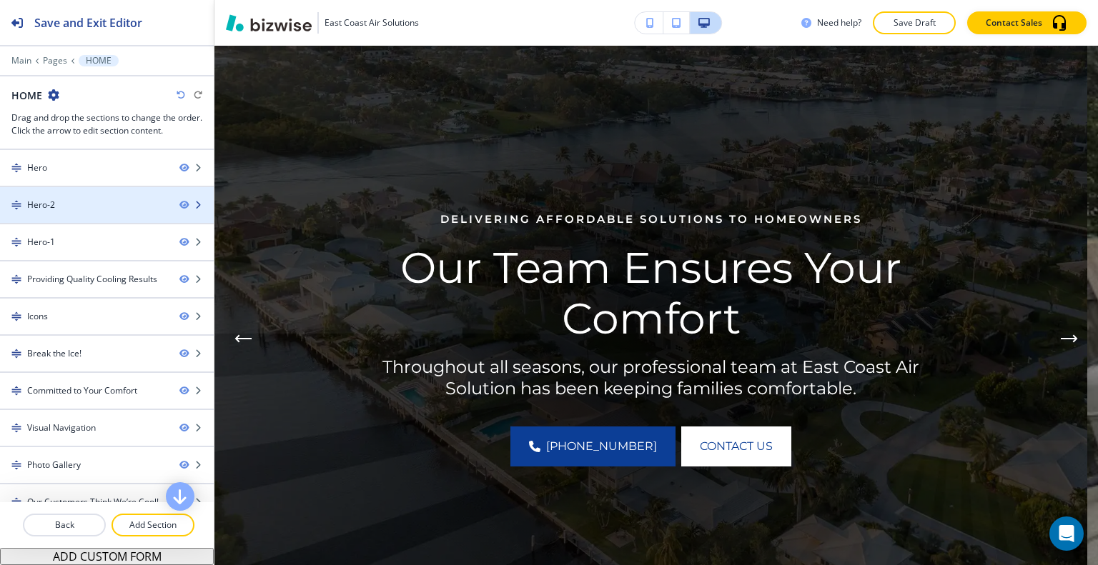
click at [136, 191] on div at bounding box center [107, 192] width 214 height 11
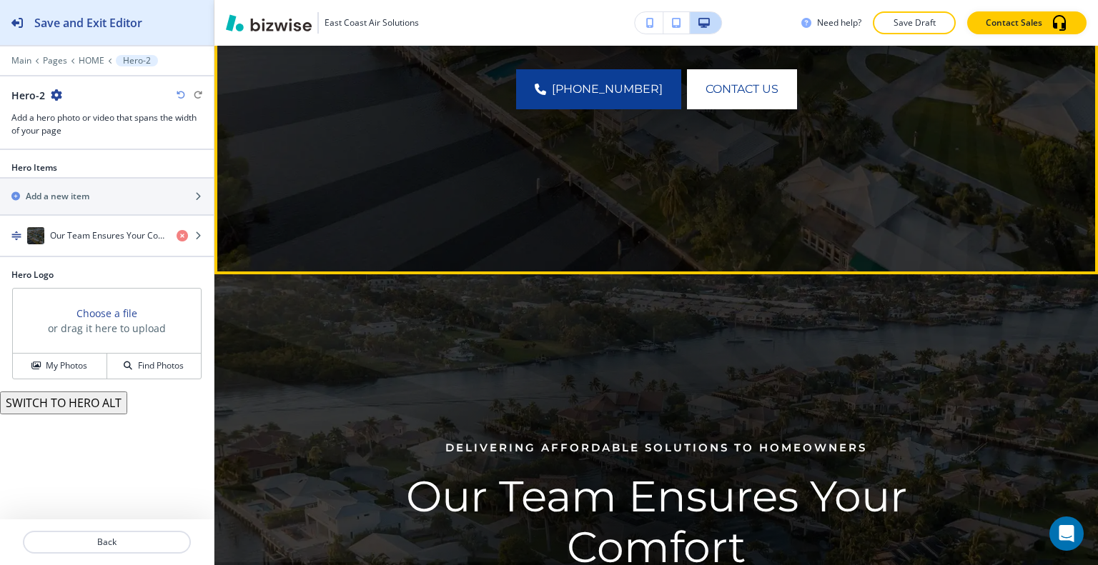
scroll to position [833, 0]
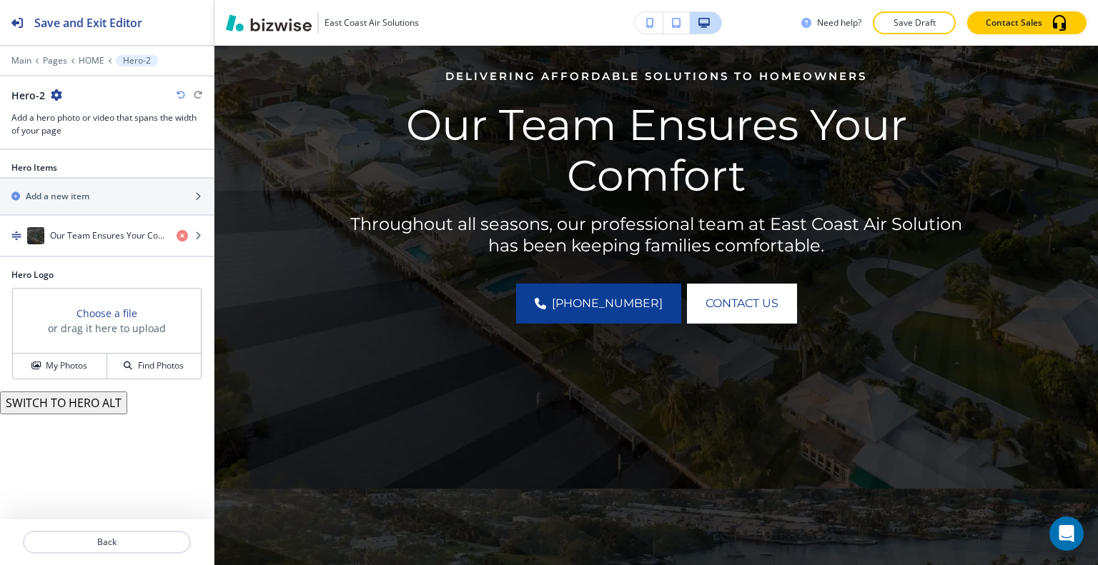
click at [55, 94] on icon "button" at bounding box center [56, 94] width 11 height 11
click at [90, 170] on p "Delete Section" at bounding box center [95, 169] width 73 height 13
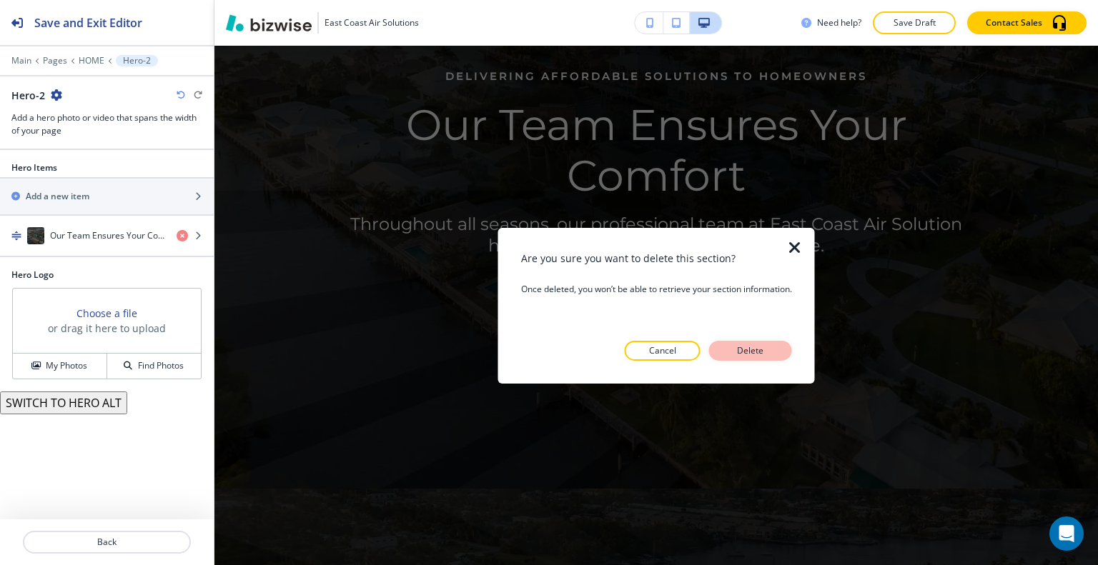
click at [752, 350] on p "Delete" at bounding box center [750, 350] width 34 height 13
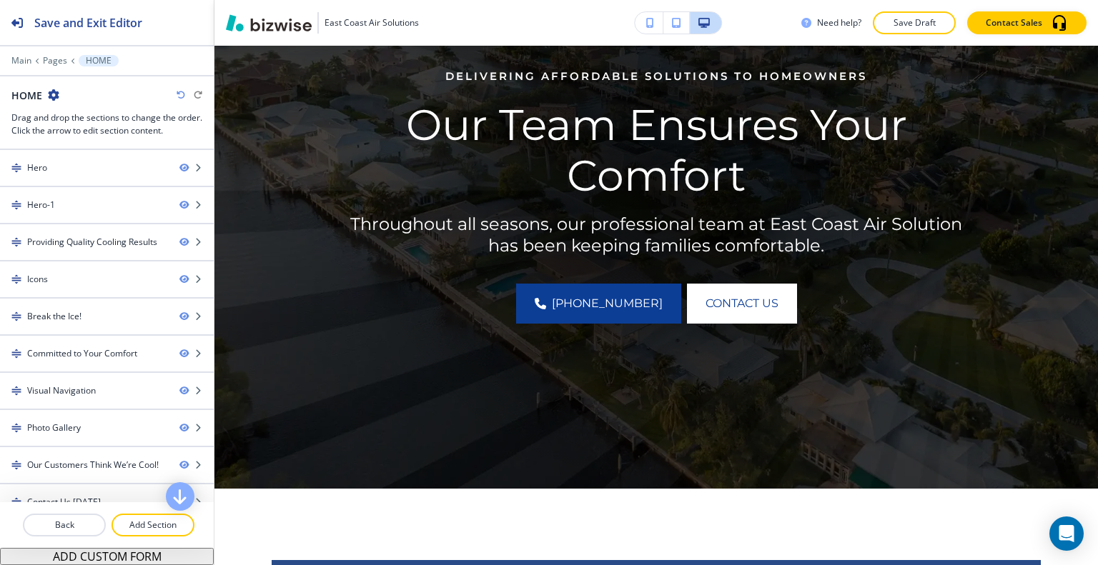
scroll to position [247, 0]
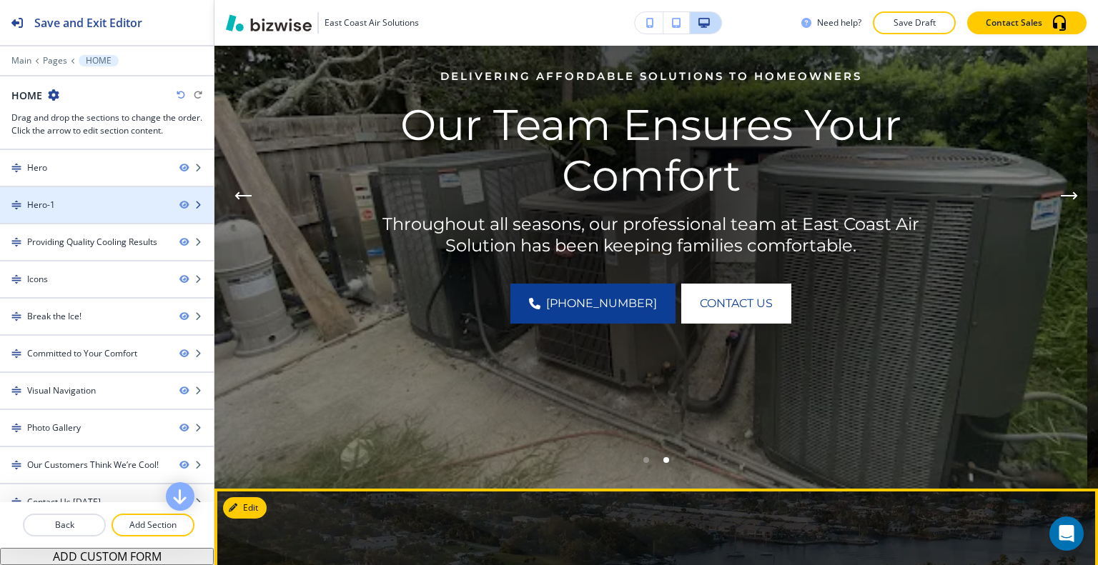
click at [126, 205] on div "Hero-1" at bounding box center [84, 205] width 168 height 13
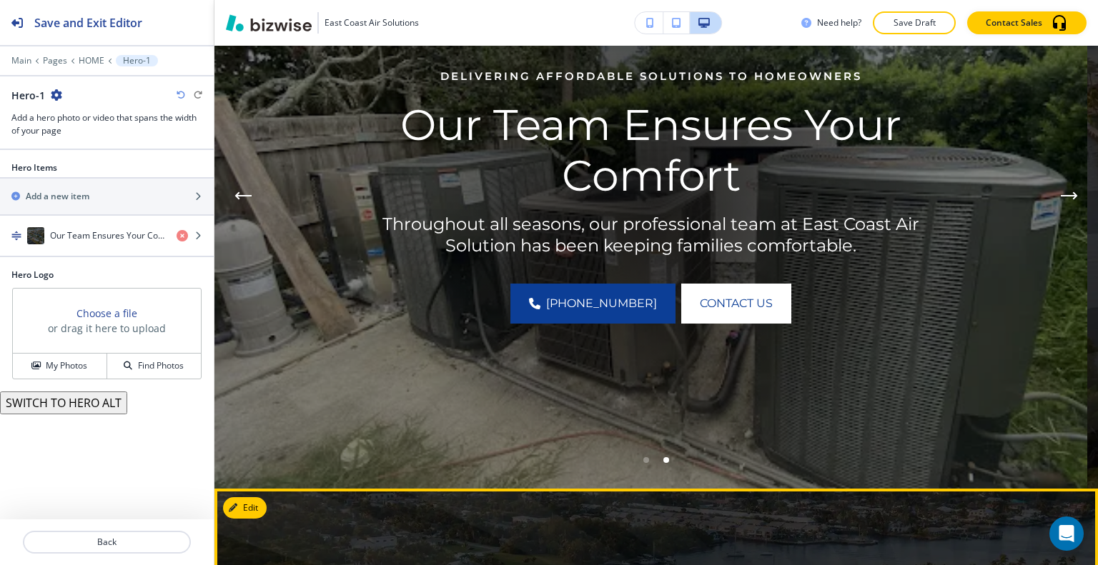
scroll to position [690, 0]
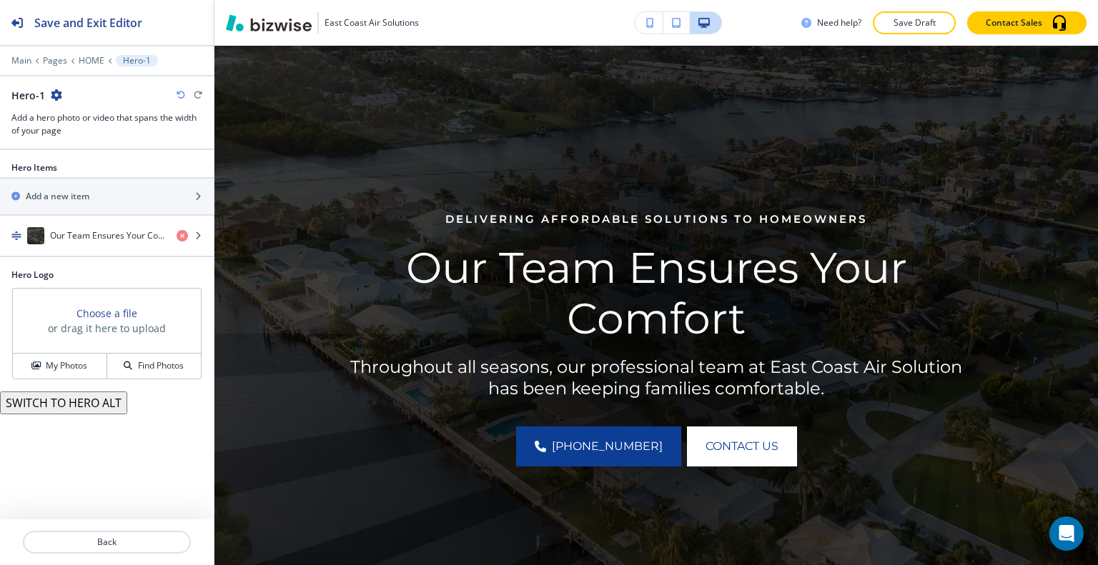
click at [56, 91] on icon "button" at bounding box center [56, 94] width 11 height 11
click at [77, 164] on p "Delete Section" at bounding box center [95, 169] width 73 height 13
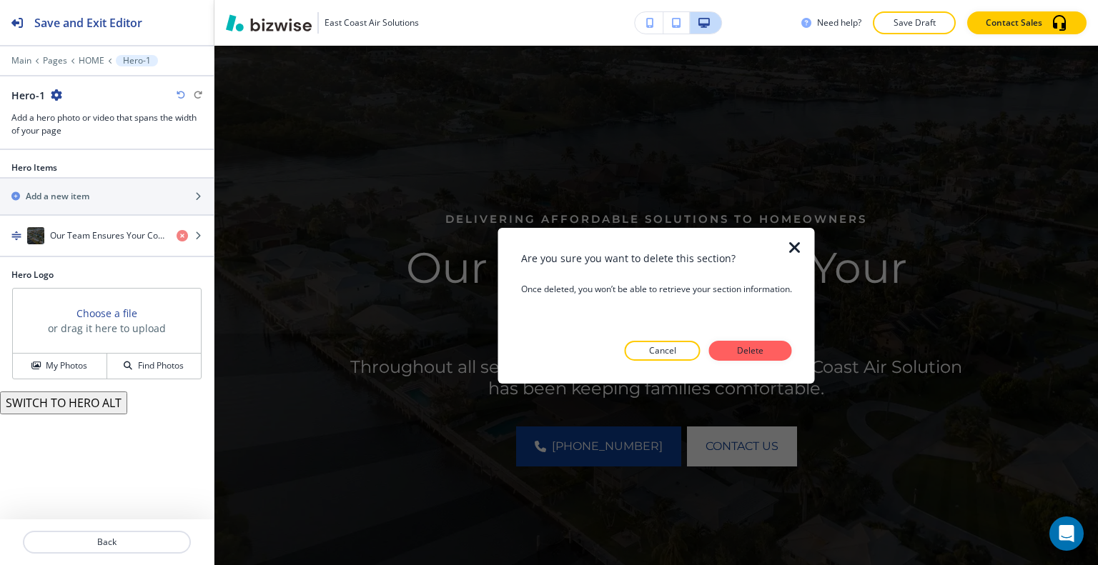
drag, startPoint x: 752, startPoint y: 360, endPoint x: 732, endPoint y: 337, distance: 30.9
click at [753, 361] on div at bounding box center [656, 372] width 271 height 23
click at [761, 353] on p "Delete" at bounding box center [750, 350] width 34 height 13
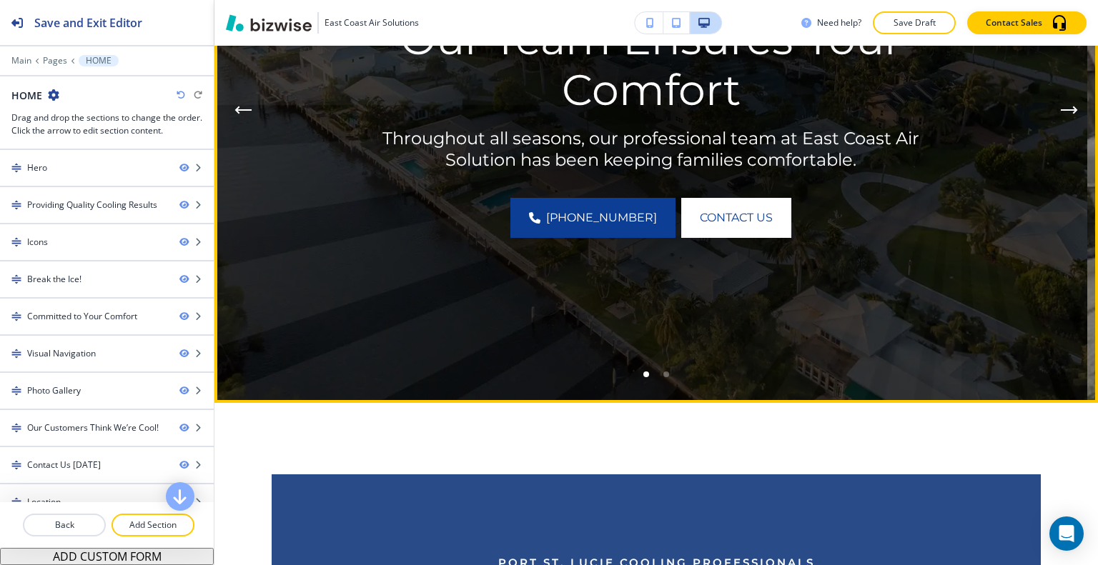
scroll to position [47, 0]
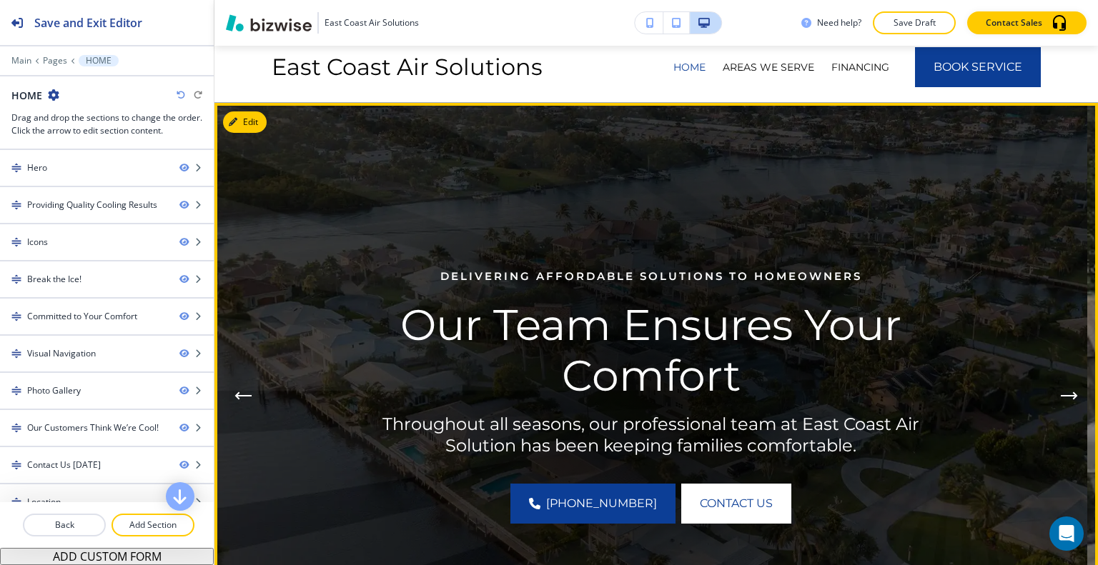
click at [1055, 390] on button "Next Hero Image" at bounding box center [1069, 396] width 29 height 29
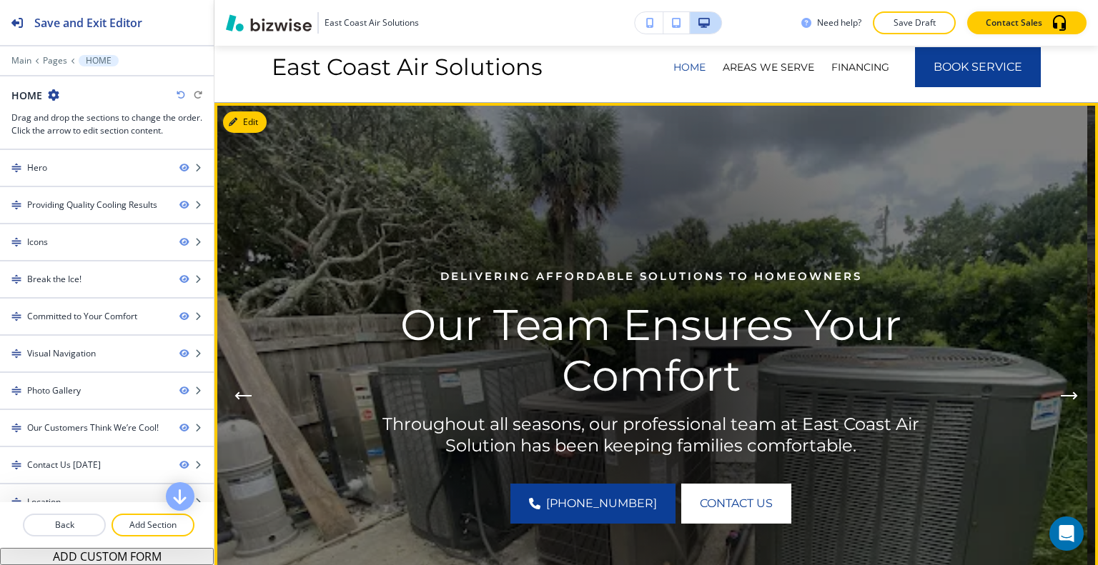
scroll to position [262, 0]
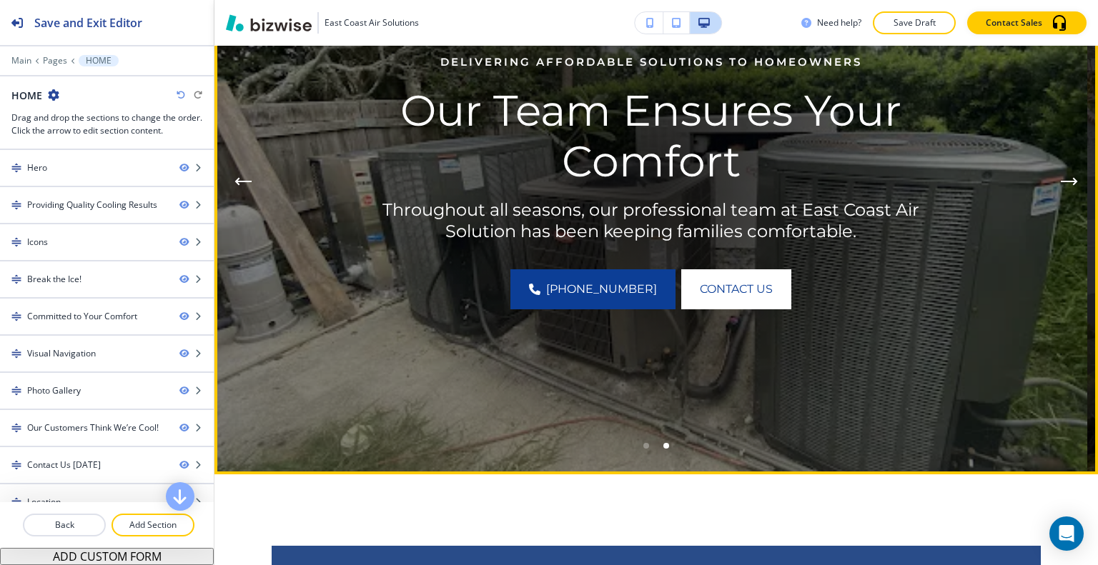
click at [239, 182] on icon "Previous Hero Image" at bounding box center [244, 182] width 14 height 0
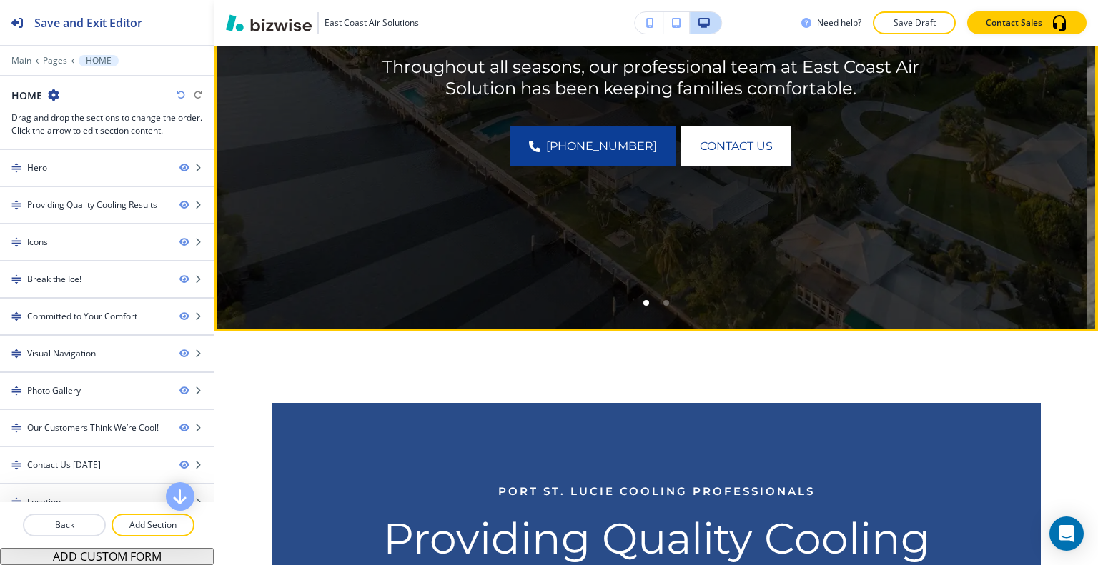
scroll to position [0, 0]
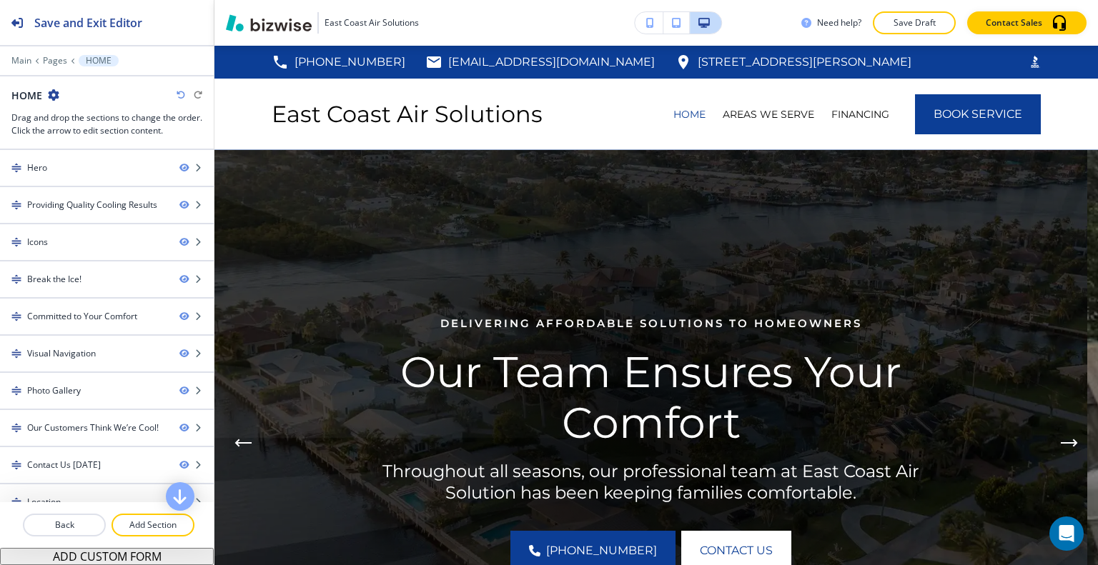
click at [256, 171] on img at bounding box center [650, 443] width 873 height 586
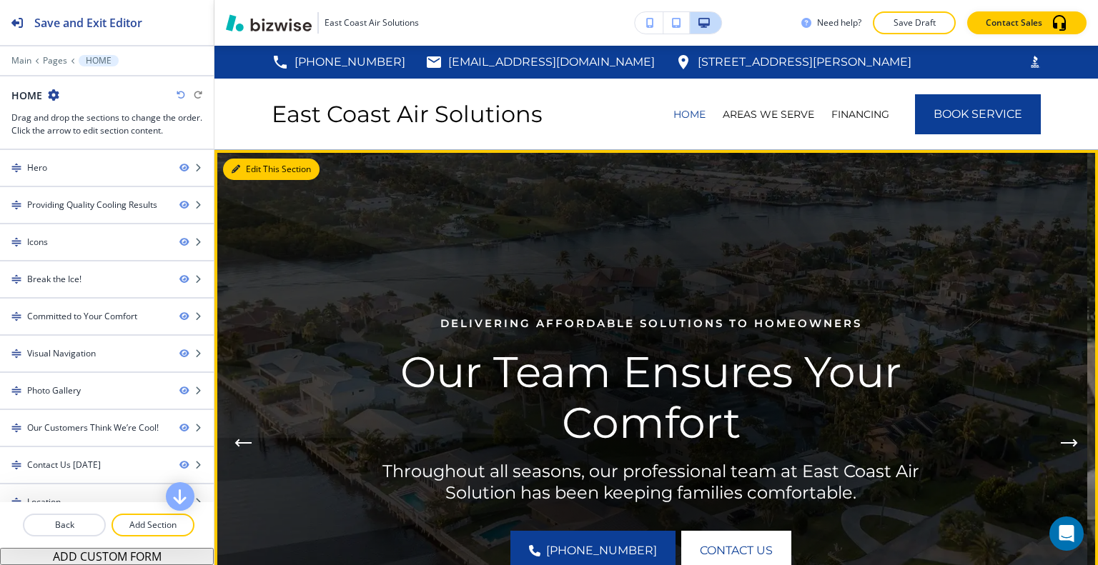
click at [250, 167] on button "Edit This Section" at bounding box center [271, 169] width 96 height 21
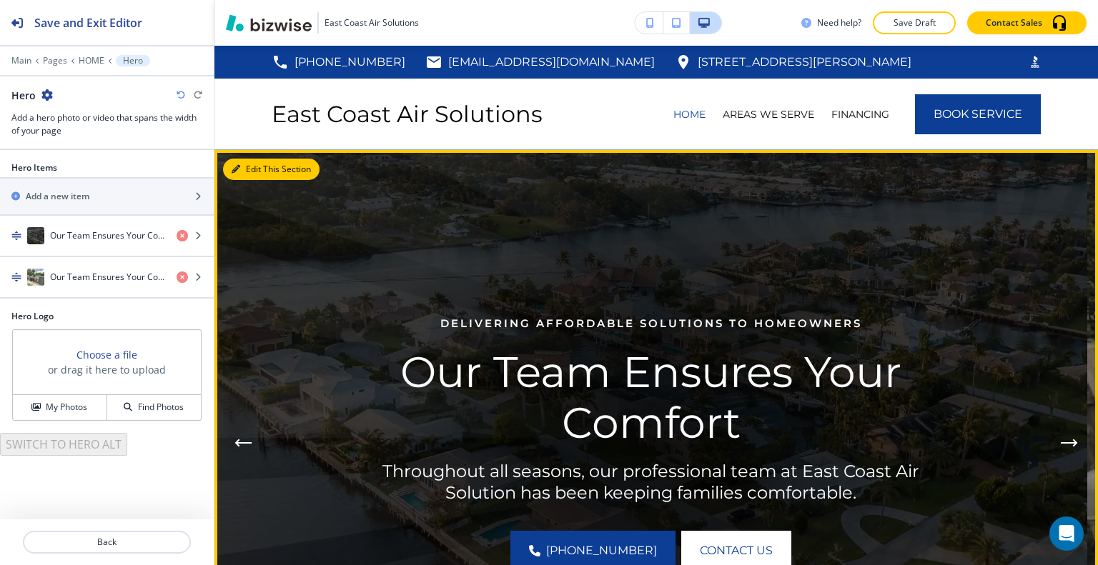
scroll to position [104, 0]
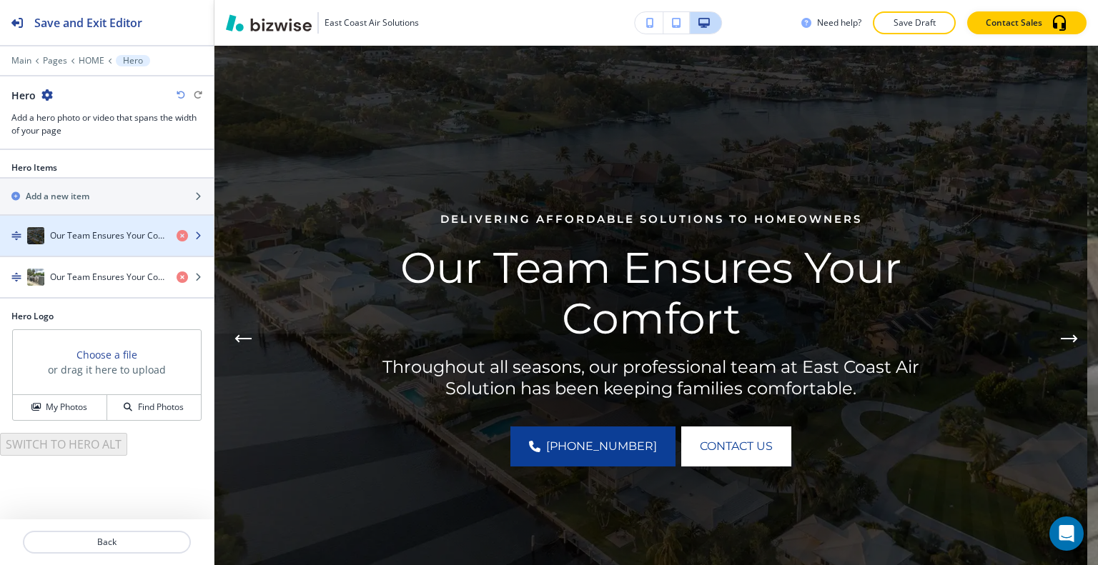
click at [95, 232] on h4 "Our Team Ensures Your Comfort" at bounding box center [107, 235] width 115 height 13
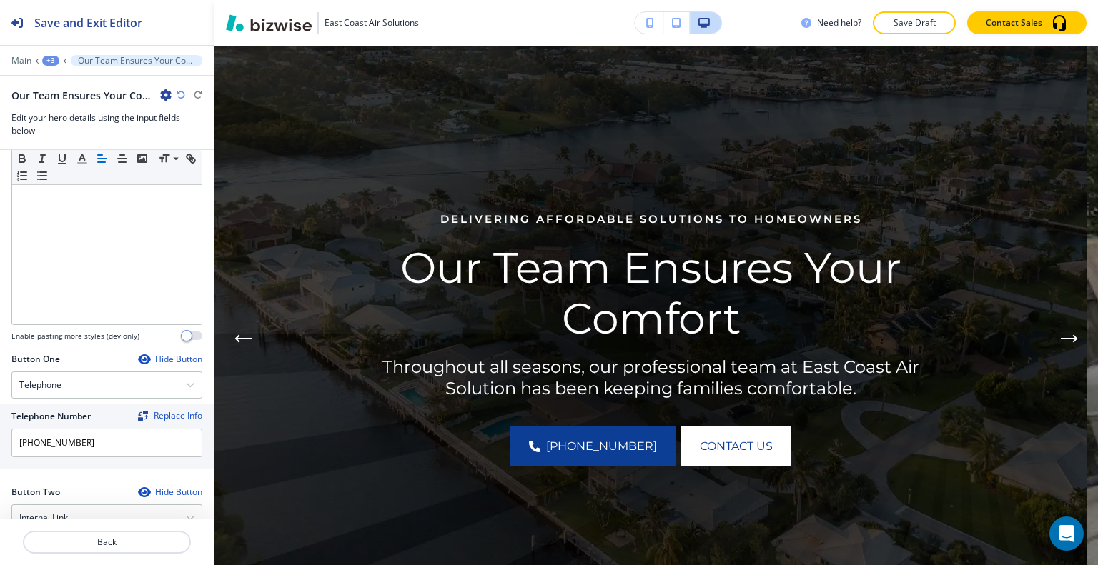
scroll to position [729, 0]
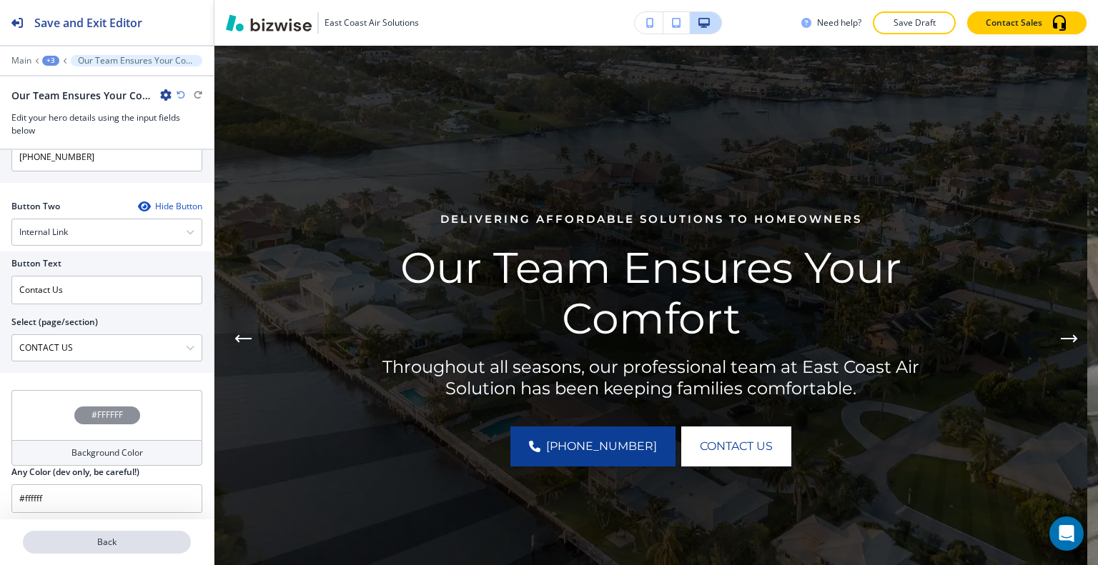
click at [116, 538] on p "Back" at bounding box center [106, 542] width 165 height 13
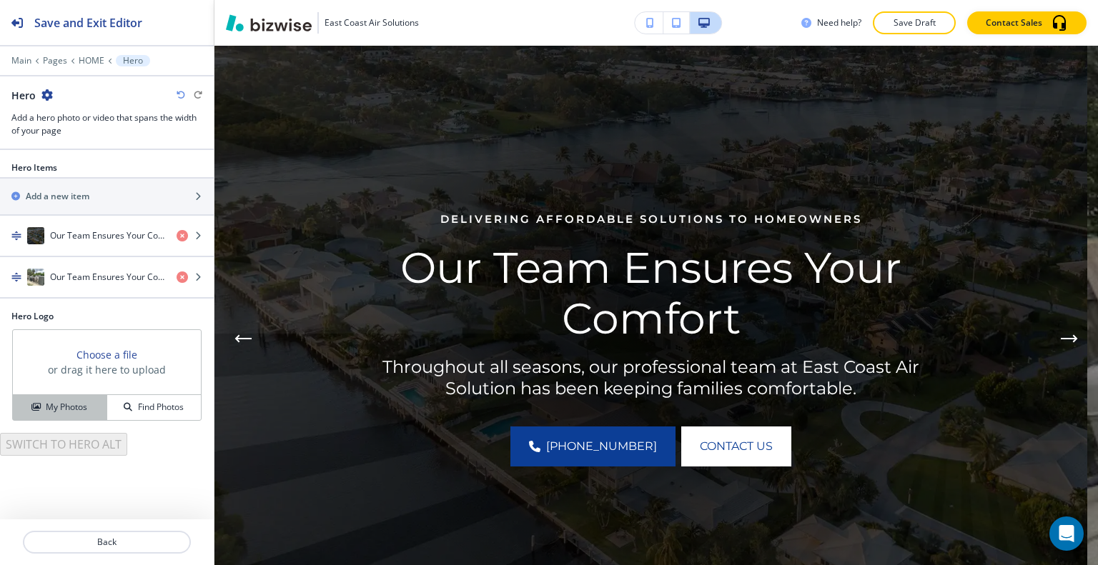
click at [63, 414] on button "My Photos" at bounding box center [60, 407] width 94 height 25
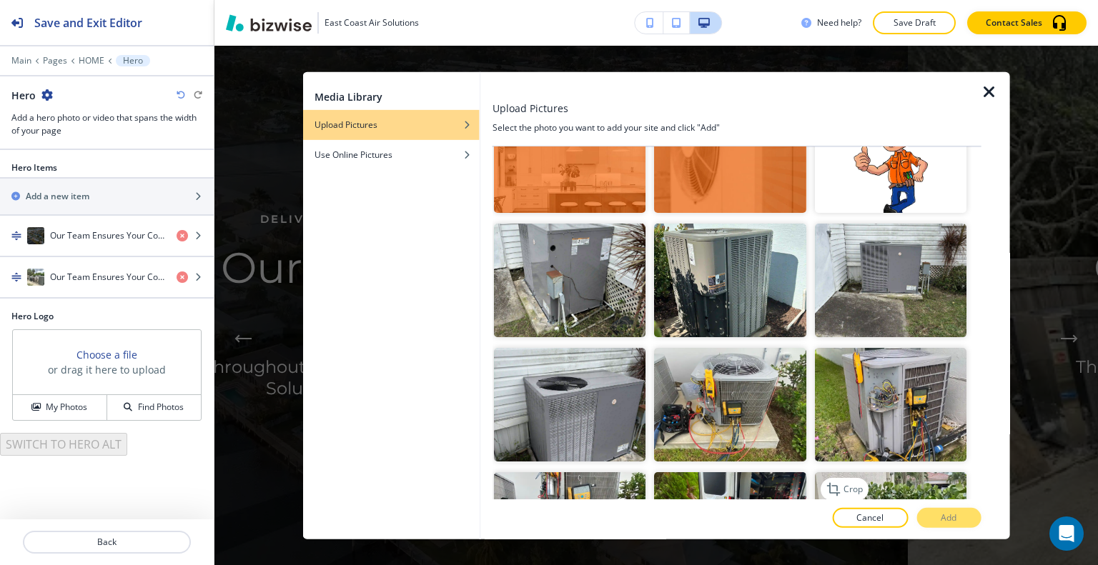
scroll to position [858, 0]
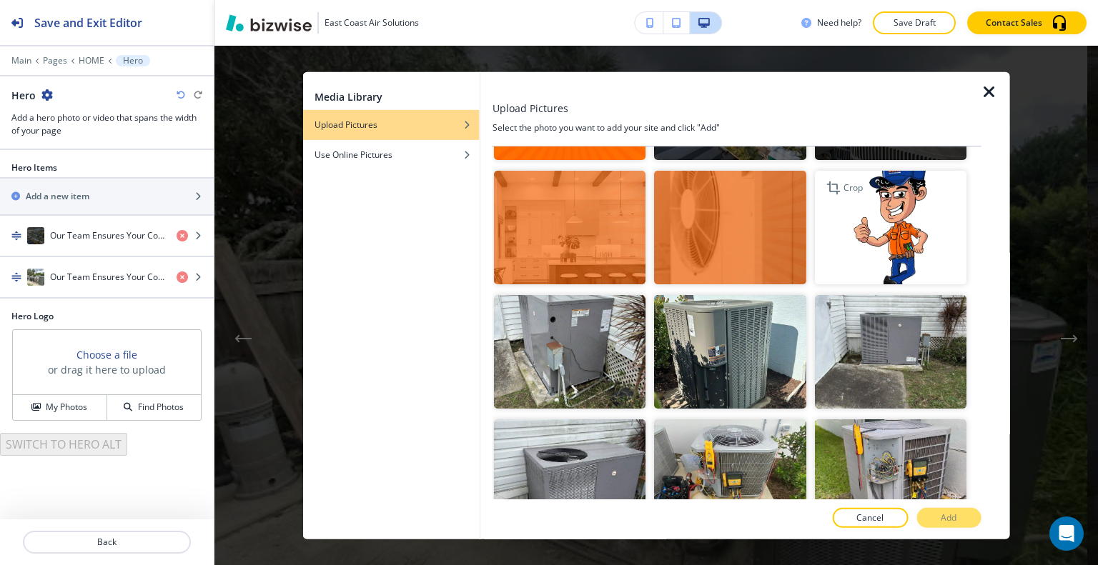
click at [883, 214] on img "button" at bounding box center [890, 228] width 152 height 114
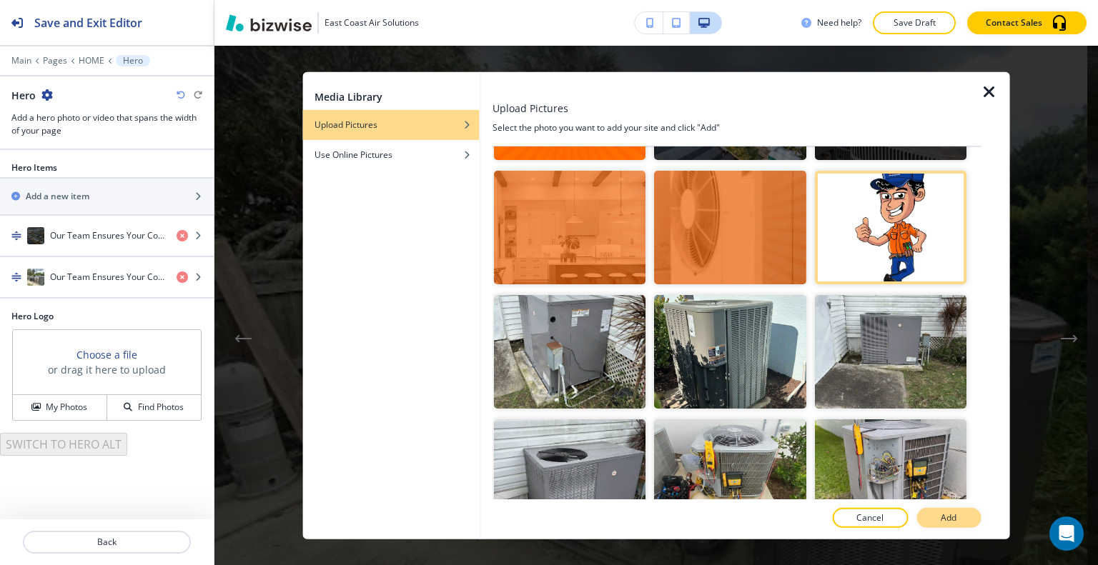
click at [946, 511] on button "Add" at bounding box center [948, 518] width 64 height 20
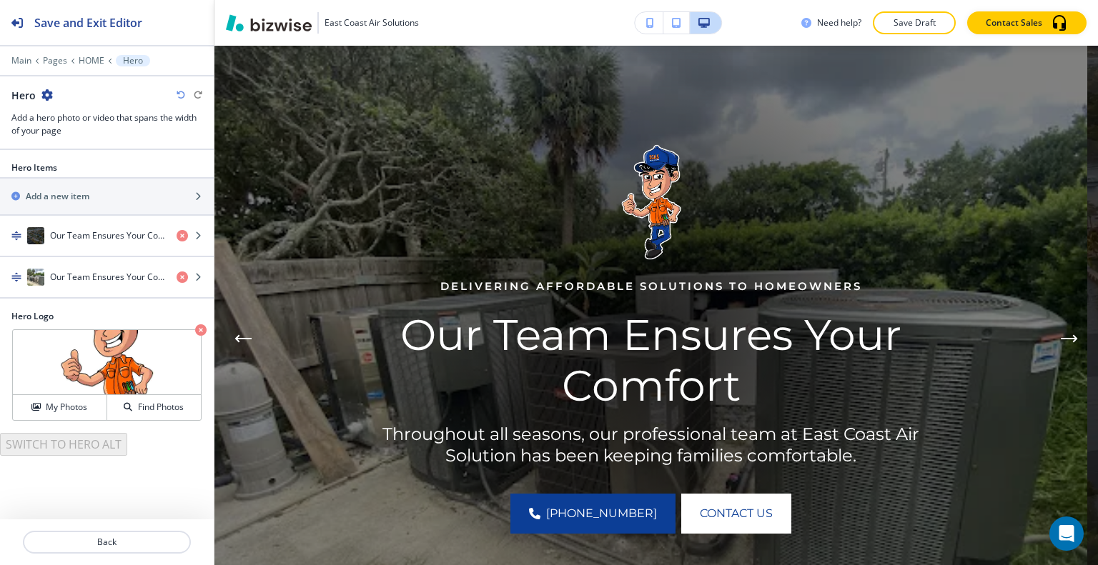
scroll to position [0, 0]
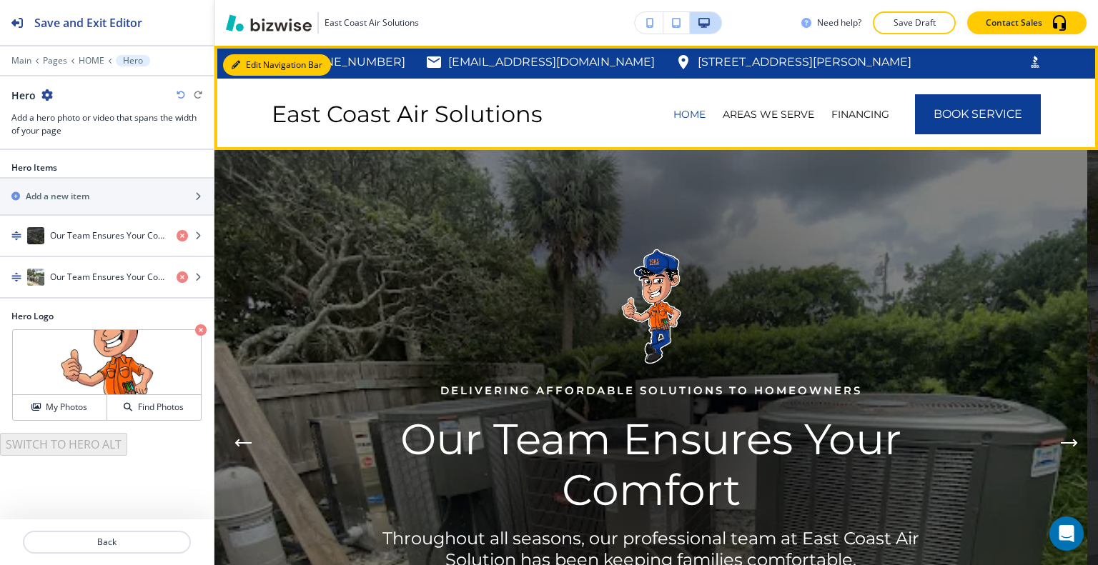
click at [249, 66] on button "Edit Navigation Bar" at bounding box center [277, 64] width 108 height 21
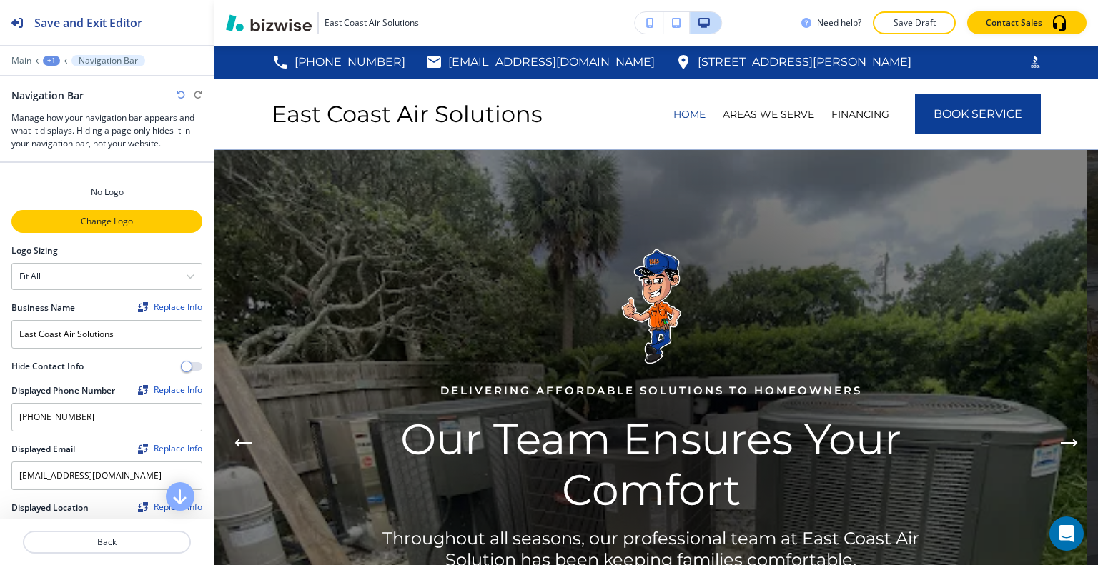
click at [79, 221] on p "Change Logo" at bounding box center [107, 221] width 188 height 13
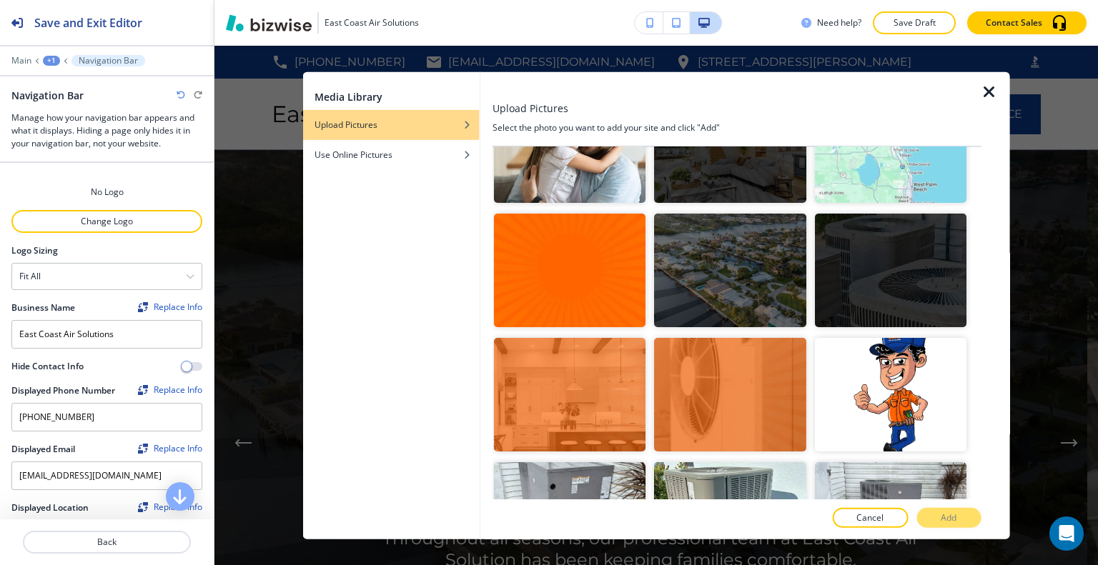
scroll to position [3670, 0]
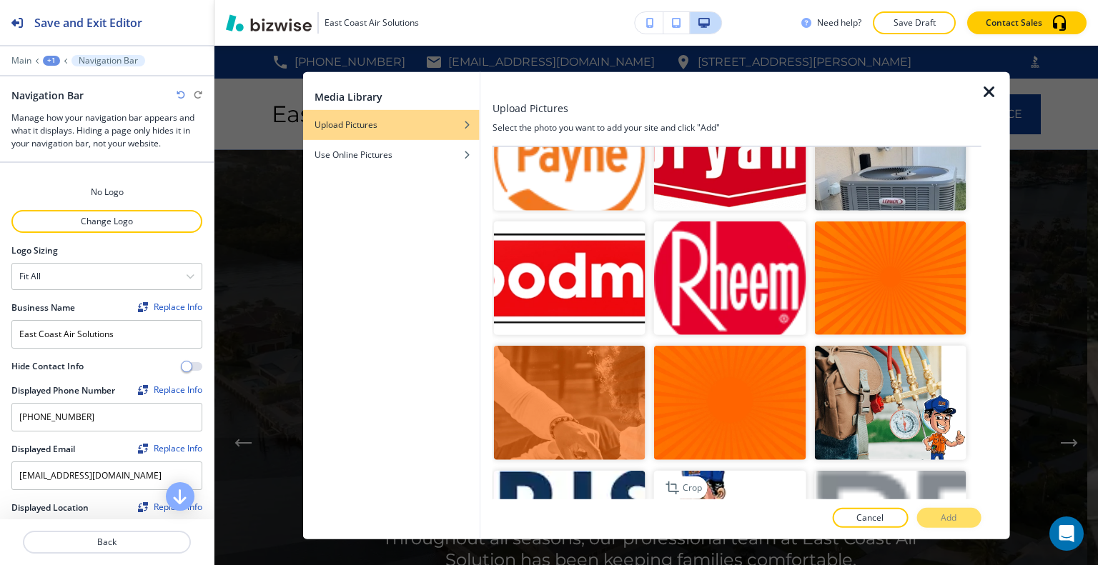
click at [717, 470] on img "button" at bounding box center [730, 527] width 152 height 114
click at [949, 517] on p "Add" at bounding box center [949, 518] width 16 height 13
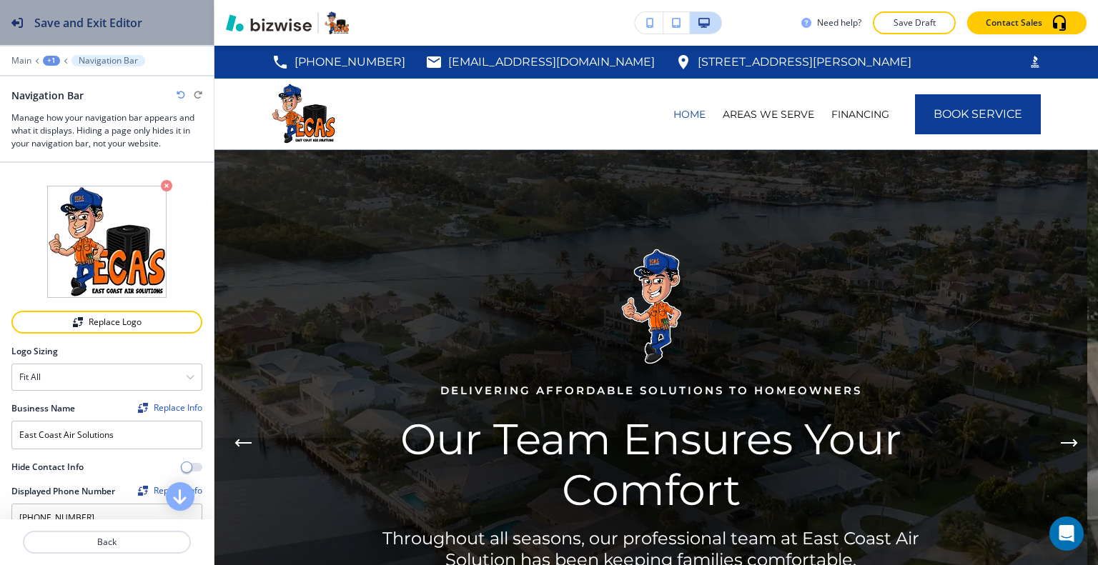
click at [106, 26] on h2 "Save and Exit Editor" at bounding box center [88, 22] width 108 height 17
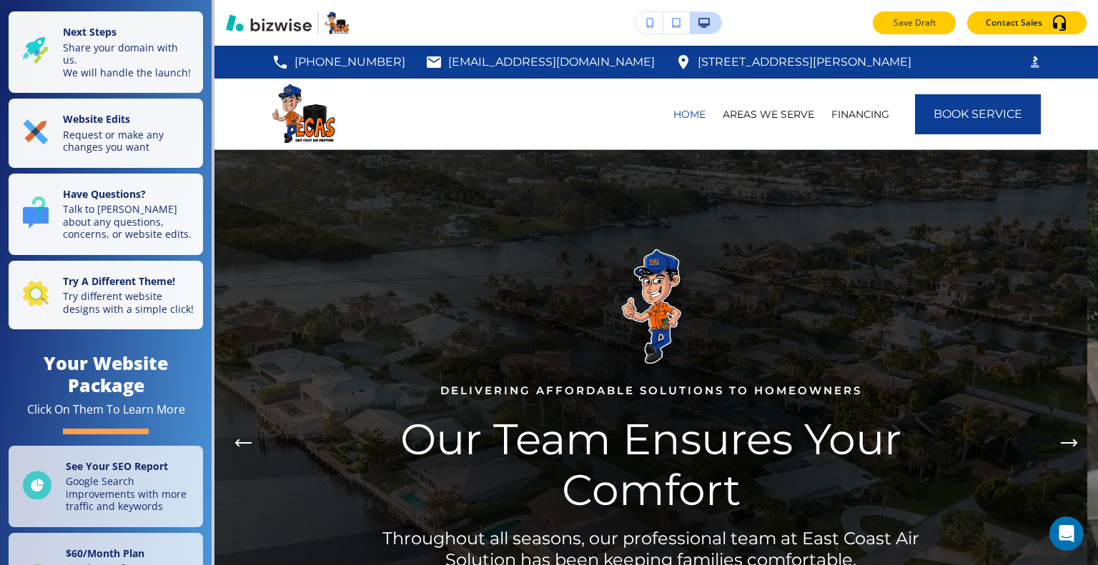
click at [922, 22] on p "Save Draft" at bounding box center [914, 22] width 46 height 13
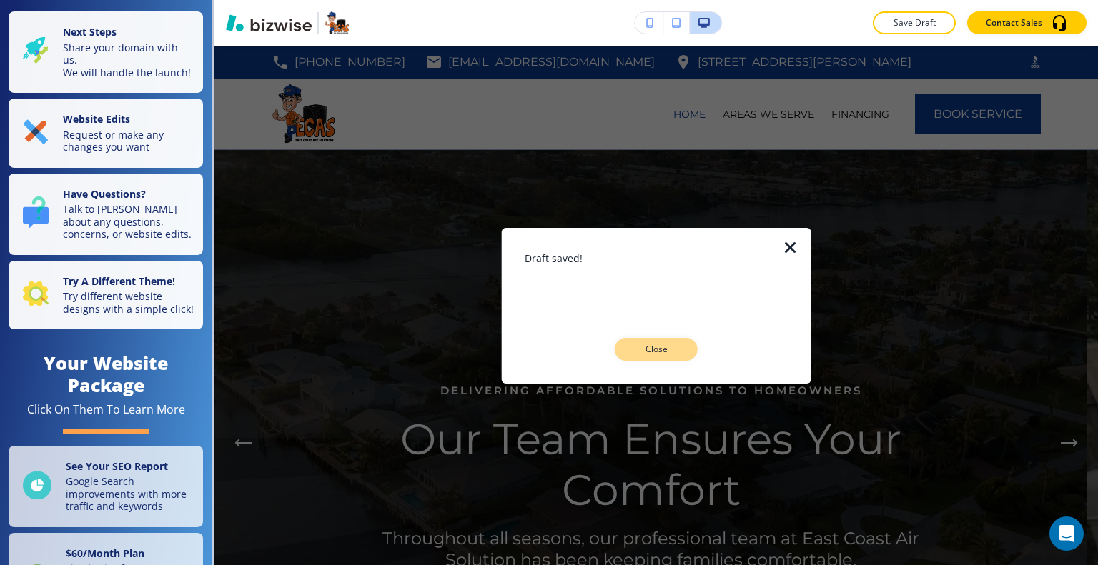
click at [669, 339] on div "Draft saved! Close" at bounding box center [657, 305] width 264 height 110
click at [669, 345] on p "Close" at bounding box center [656, 349] width 46 height 13
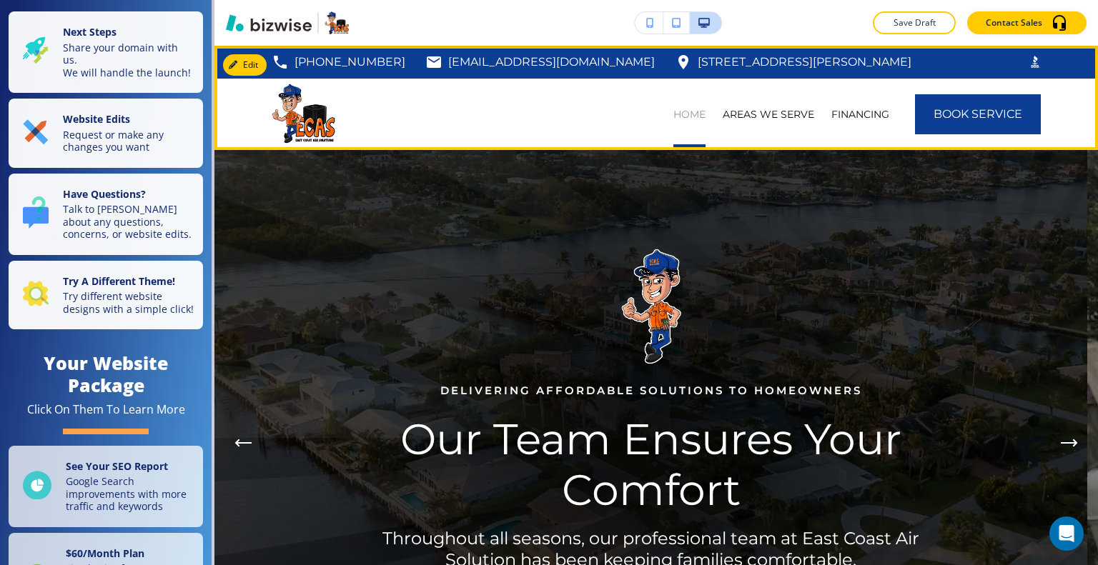
click at [687, 108] on p "HOME" at bounding box center [689, 114] width 32 height 14
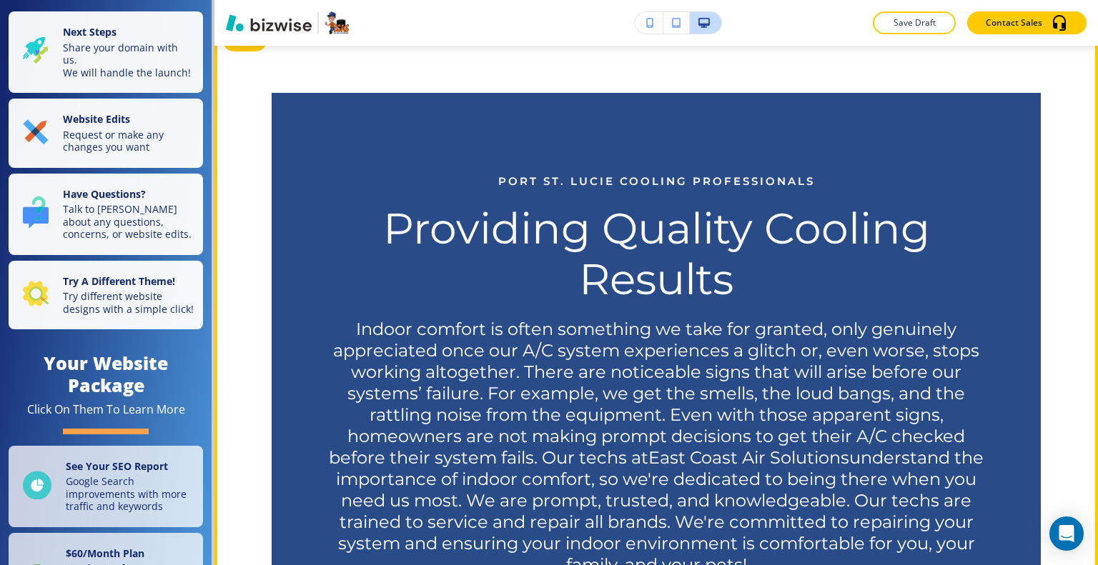
scroll to position [643, 0]
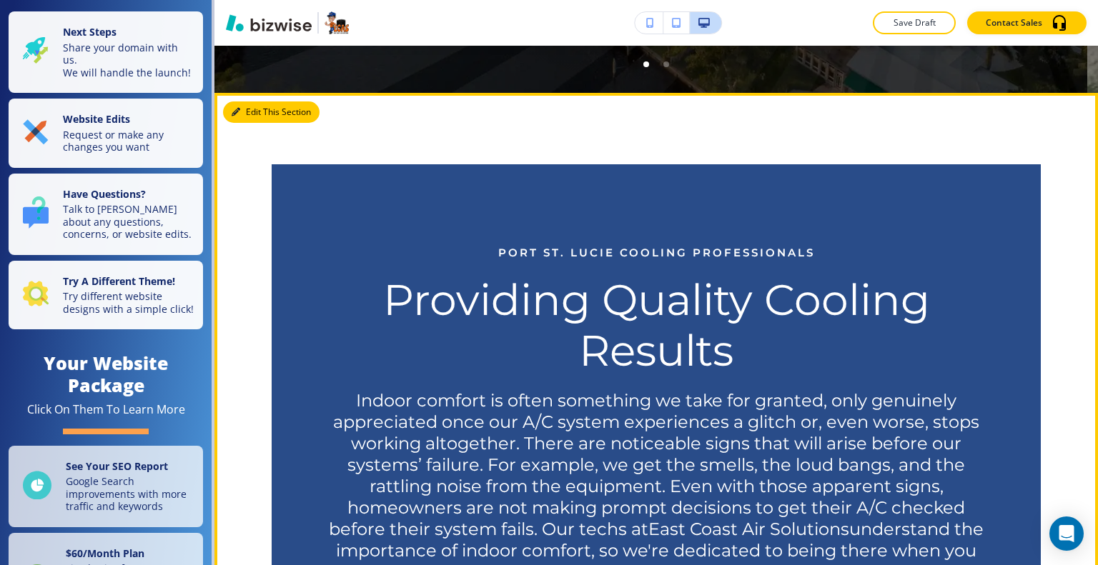
click at [256, 114] on button "Edit This Section" at bounding box center [271, 111] width 96 height 21
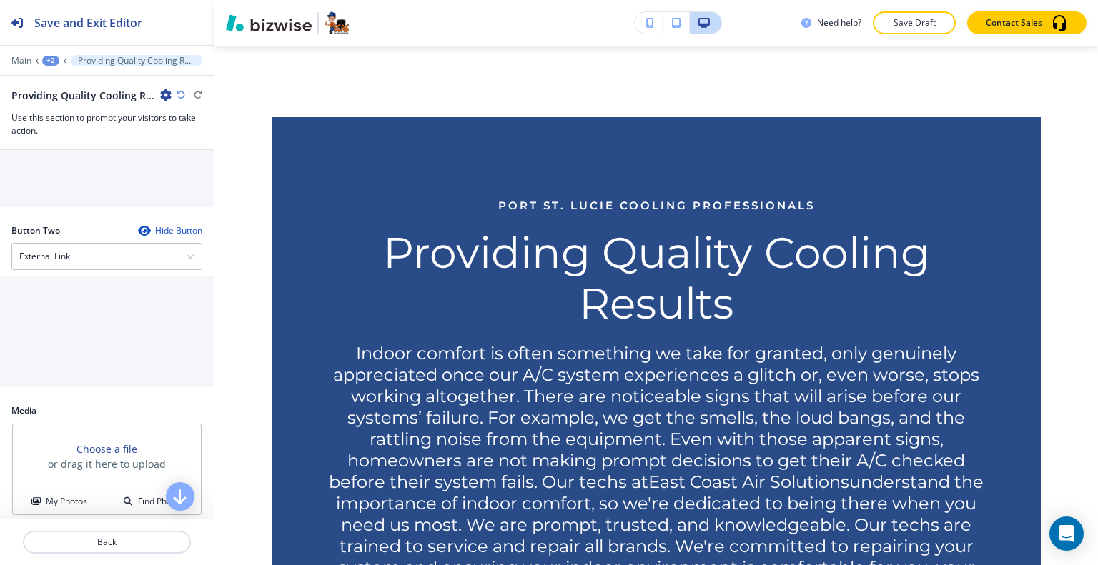
scroll to position [911, 0]
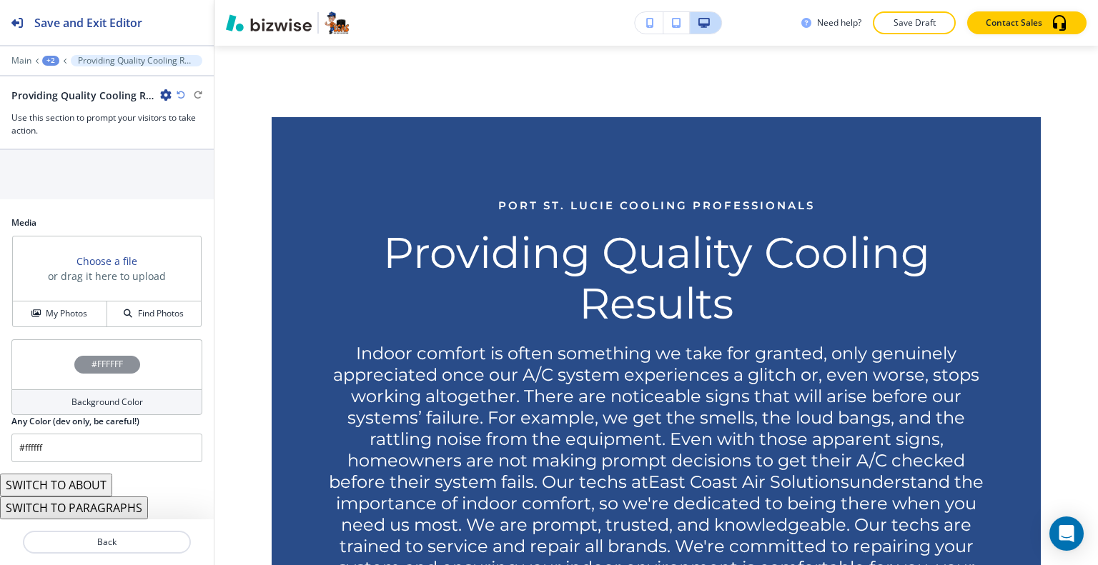
click at [84, 488] on button "SWITCH TO ABOUT" at bounding box center [56, 485] width 112 height 23
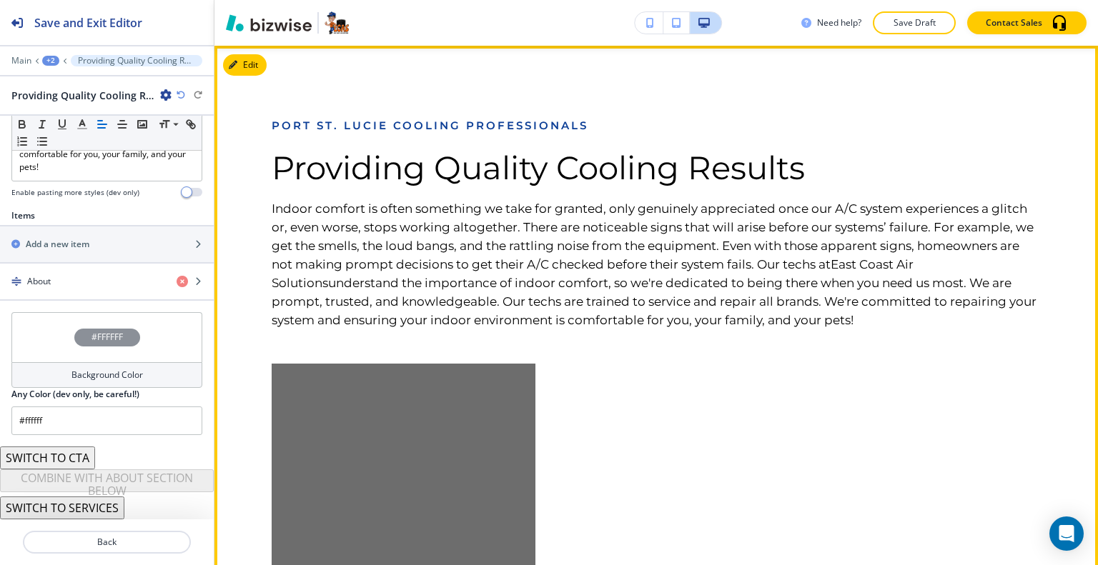
scroll to position [547, 0]
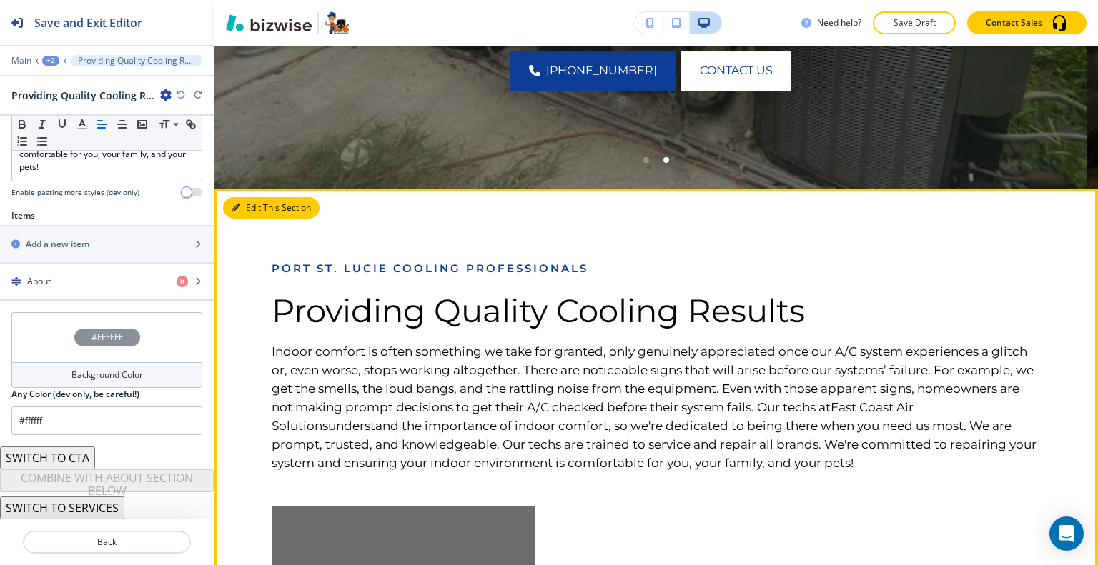
click at [259, 207] on button "Edit This Section" at bounding box center [271, 207] width 96 height 21
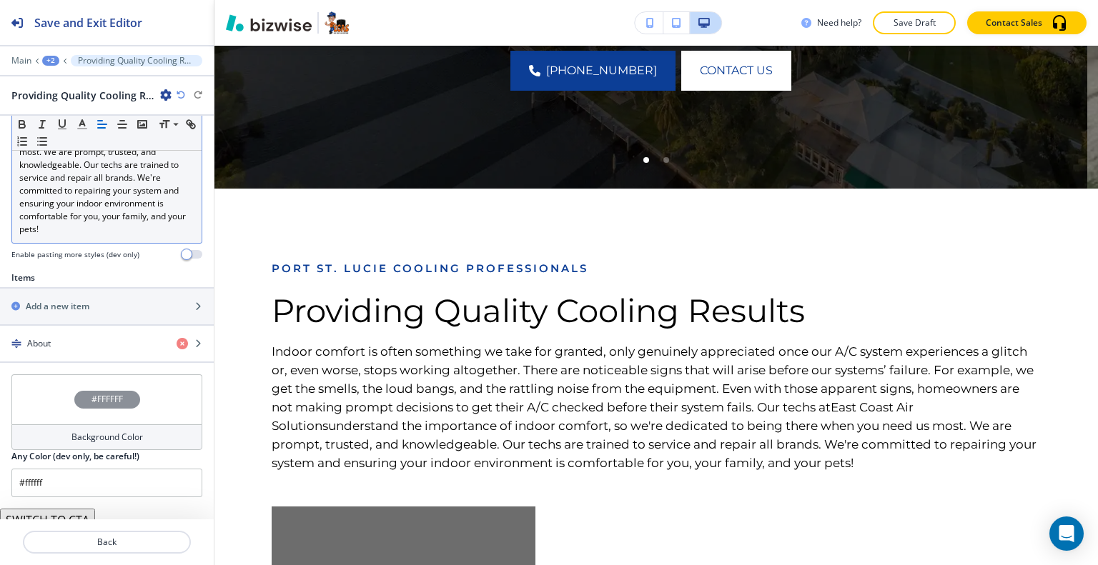
scroll to position [310, 0]
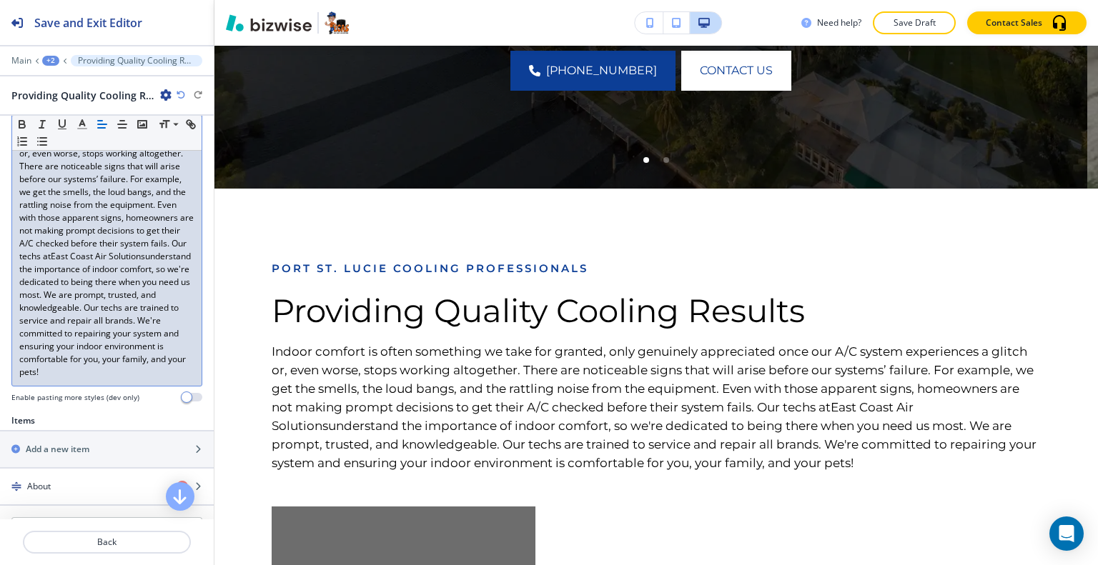
click at [152, 304] on link "understand the importance of indoor comfort, so we're dedicated to being there …" at bounding box center [106, 314] width 174 height 128
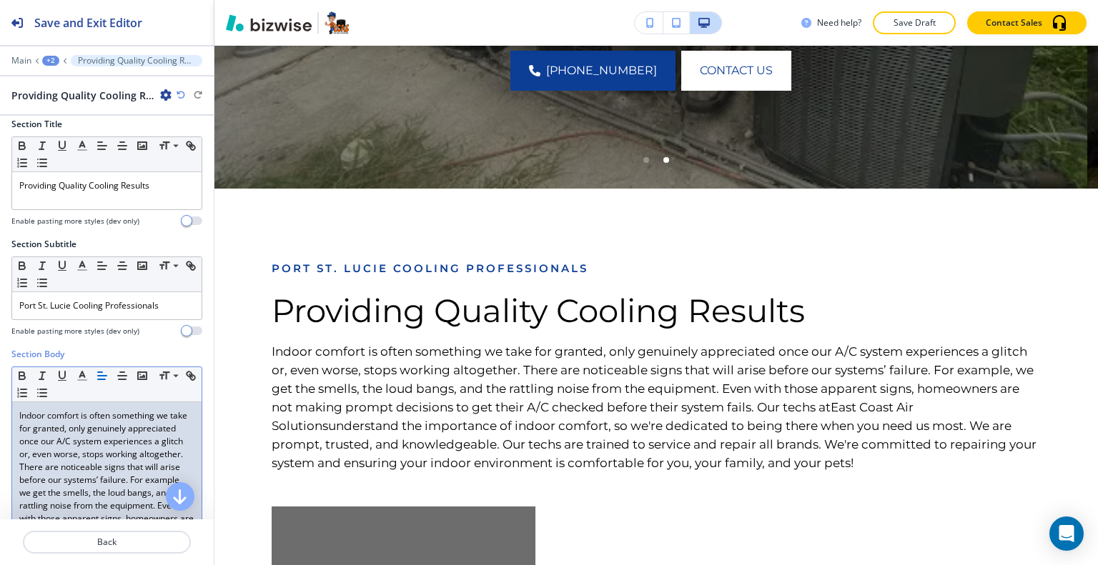
scroll to position [0, 0]
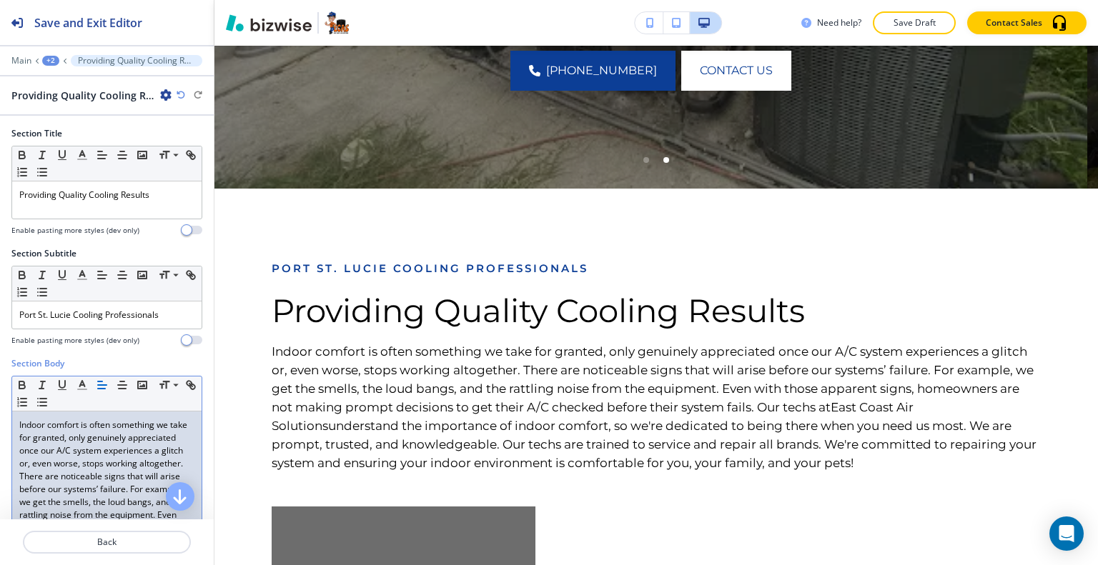
drag, startPoint x: 154, startPoint y: 385, endPoint x: 0, endPoint y: 106, distance: 319.3
click at [0, 106] on div "Save and Exit Editor Main +2 Providing Quality Cooling Results Providing Qualit…" at bounding box center [107, 282] width 214 height 565
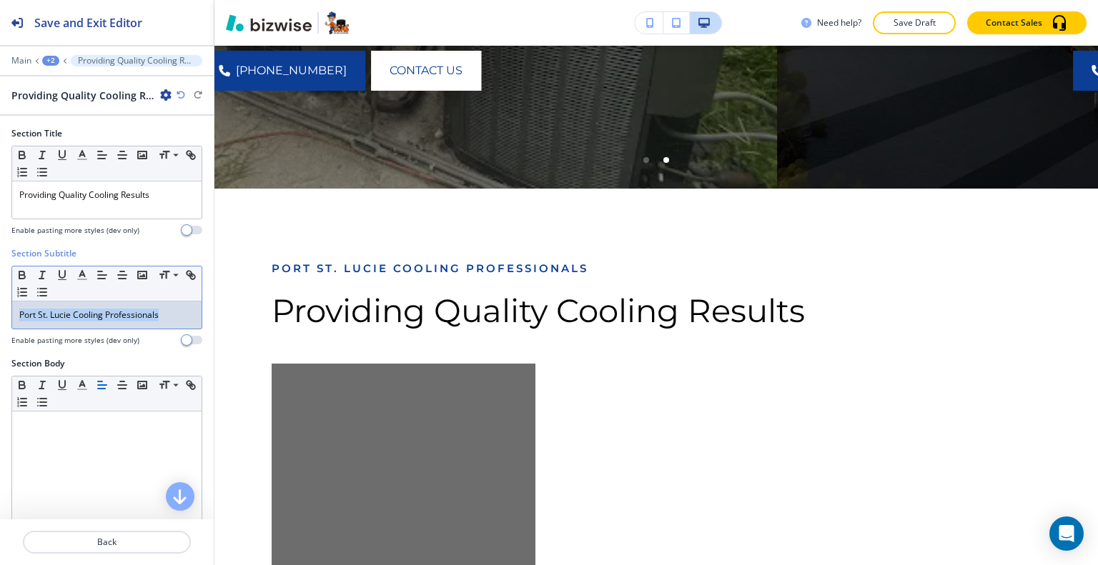
drag, startPoint x: 162, startPoint y: 307, endPoint x: 0, endPoint y: 308, distance: 162.2
click at [0, 308] on div "Section Subtitle Small Normal Large Huge Port St. Lucie Cooling Professionals E…" at bounding box center [107, 302] width 214 height 110
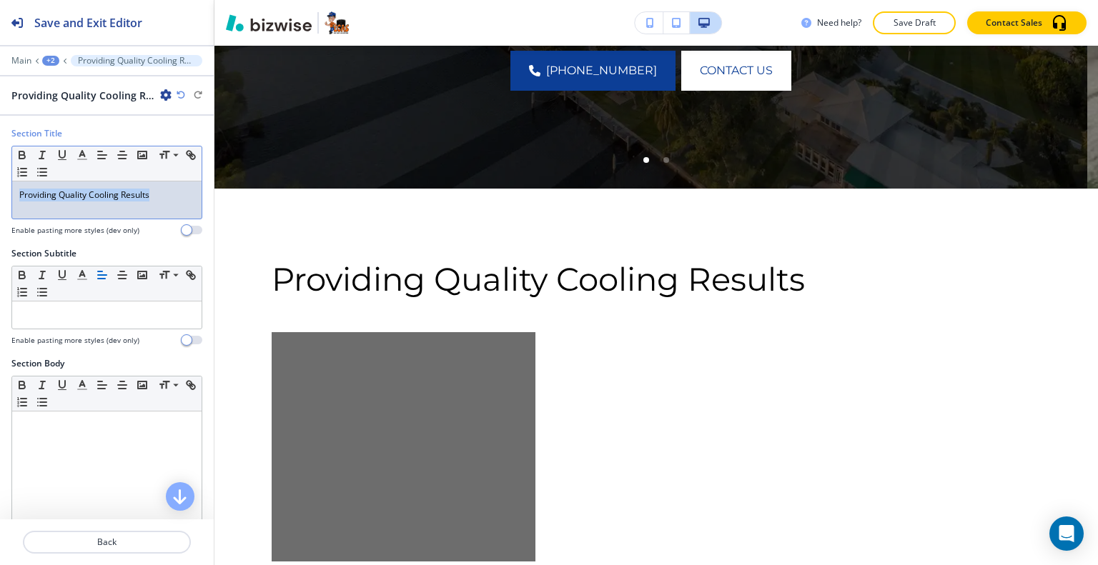
drag, startPoint x: 156, startPoint y: 193, endPoint x: 0, endPoint y: 177, distance: 156.6
click at [0, 177] on div "Section Title Small Normal Large Huge Providing Quality Cooling Results Enable …" at bounding box center [107, 187] width 214 height 120
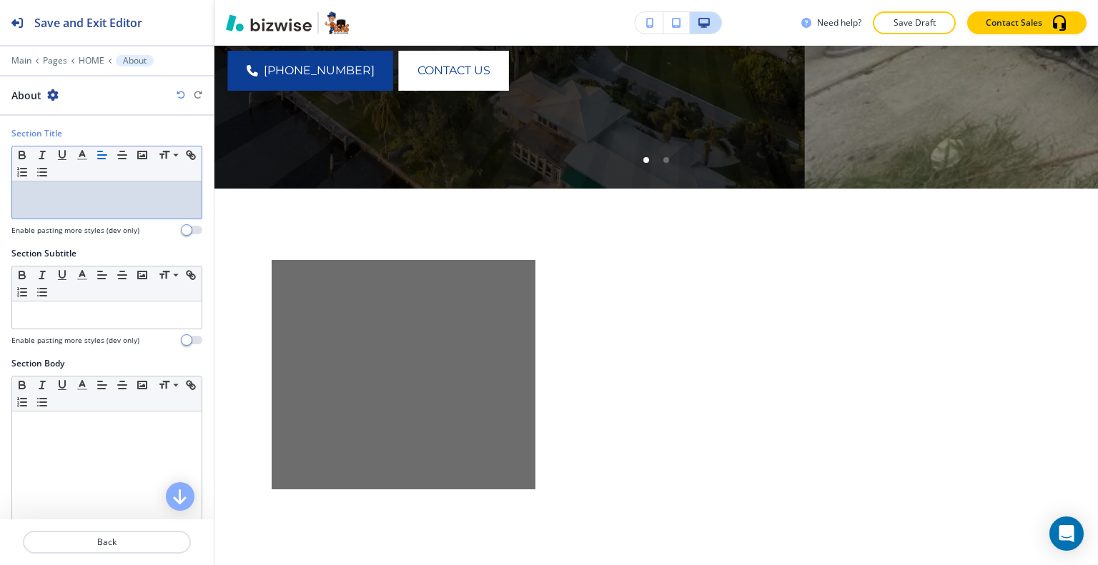
scroll to position [357, 0]
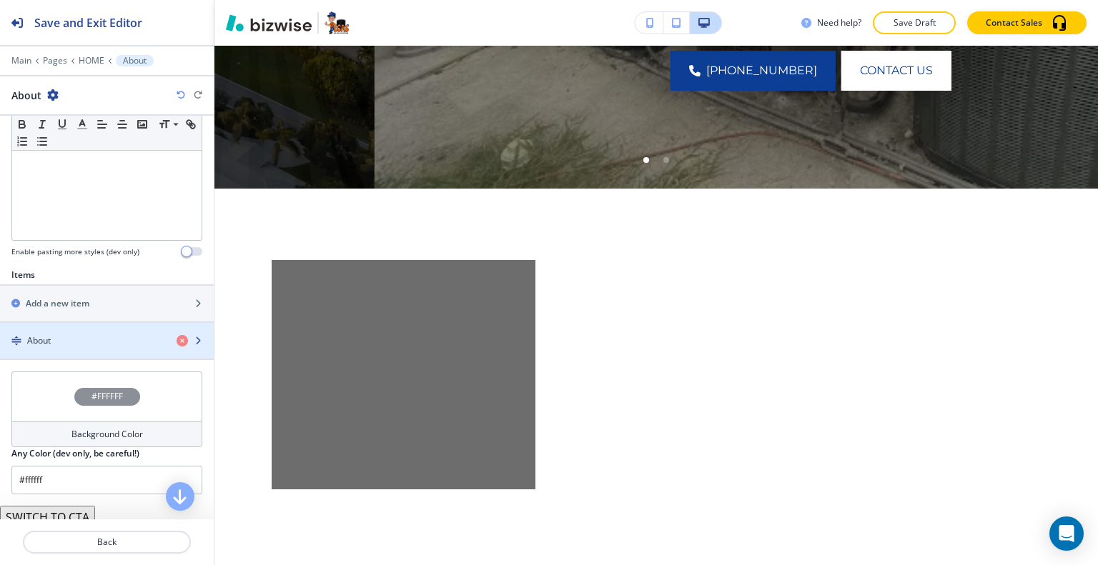
click at [90, 337] on div "About" at bounding box center [82, 340] width 165 height 13
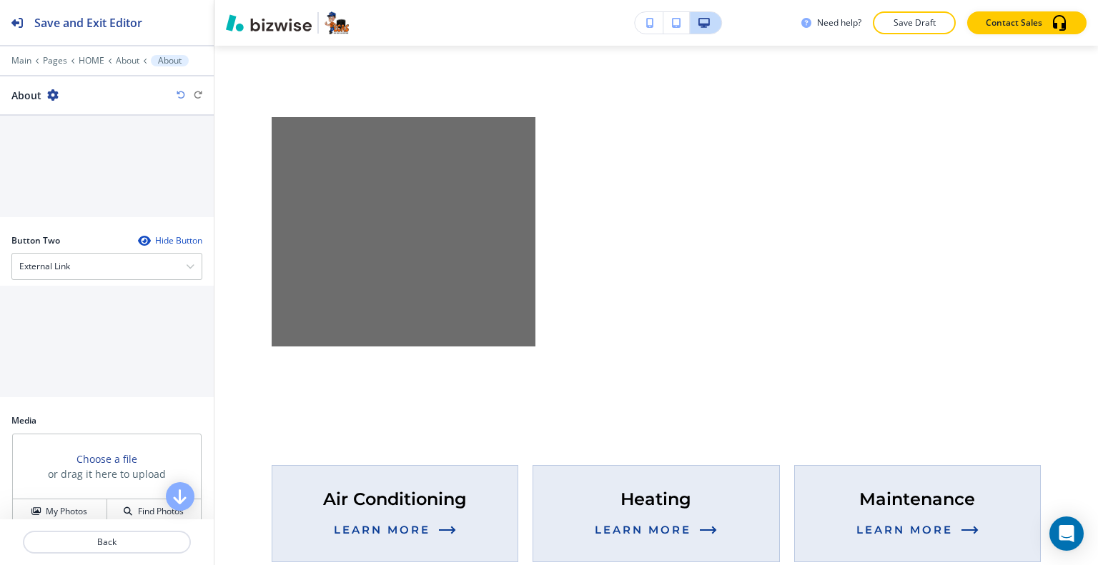
scroll to position [650, 0]
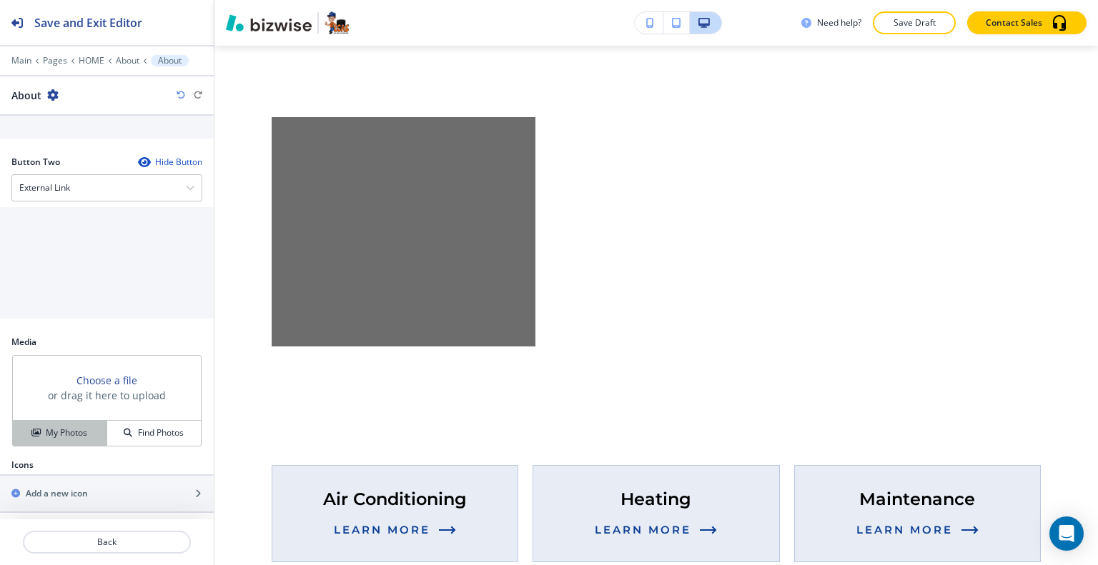
click at [56, 435] on h4 "My Photos" at bounding box center [66, 433] width 41 height 13
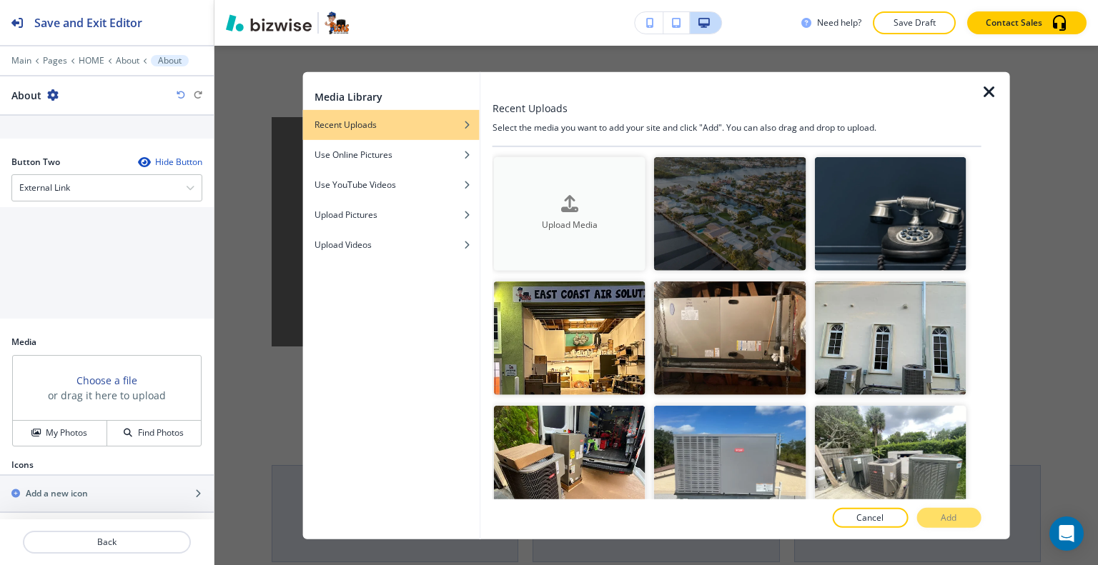
click at [537, 219] on h4 "Upload Media" at bounding box center [570, 225] width 152 height 13
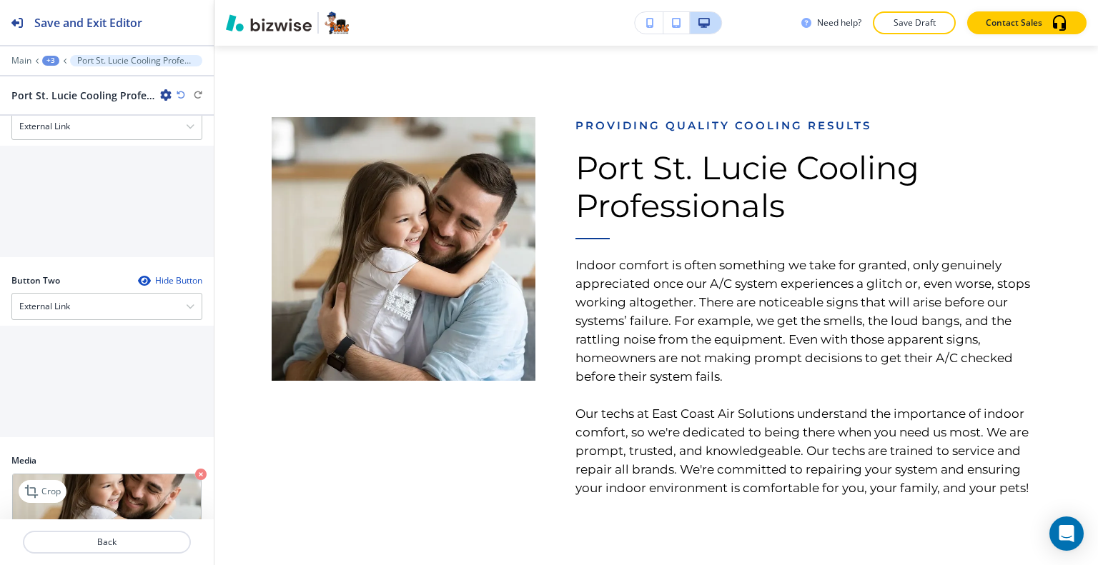
scroll to position [775, 0]
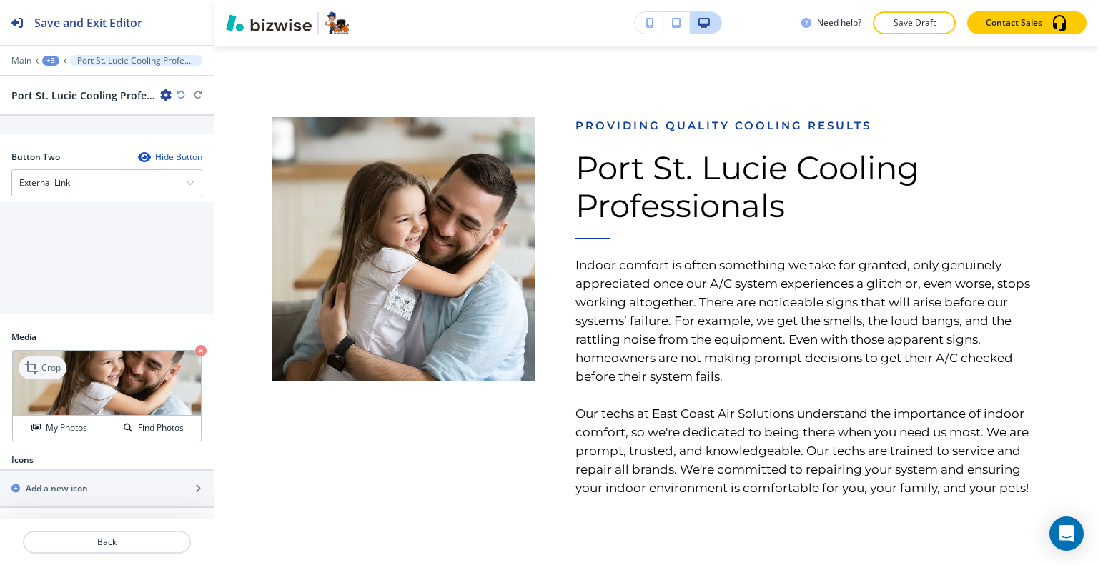
click at [54, 366] on p "Crop" at bounding box center [50, 368] width 19 height 13
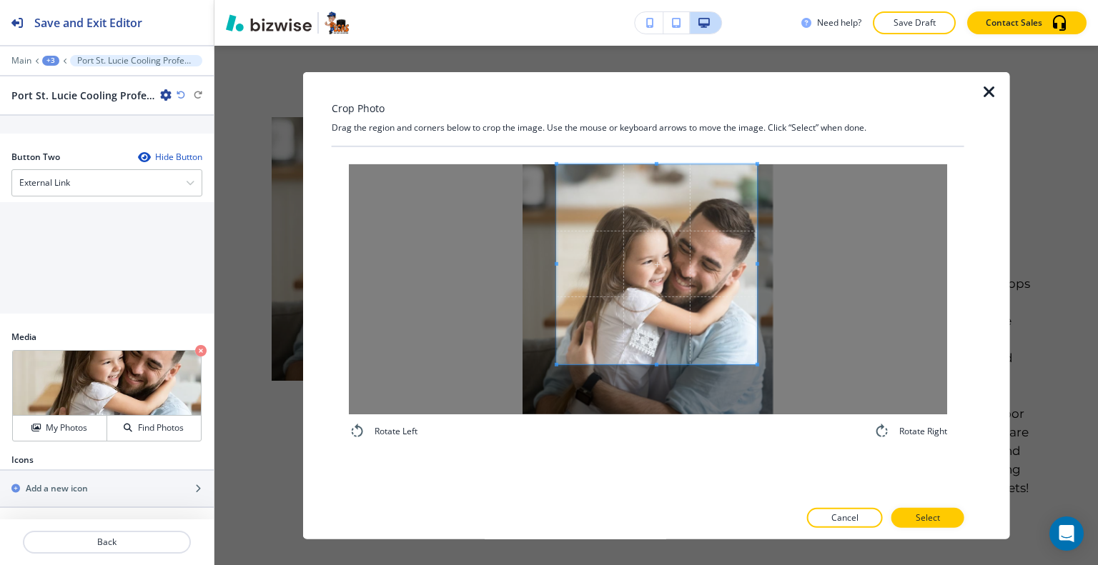
click at [626, 312] on span at bounding box center [657, 264] width 200 height 200
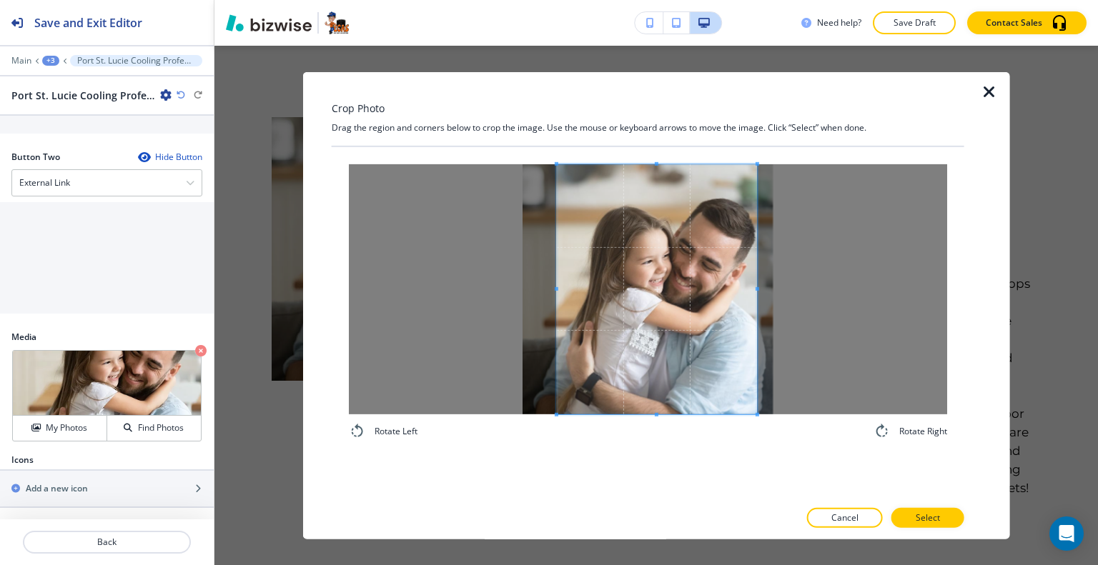
click at [660, 419] on div "Rotate Left Rotate Right" at bounding box center [648, 302] width 598 height 276
click at [580, 288] on span at bounding box center [580, 289] width 4 height 4
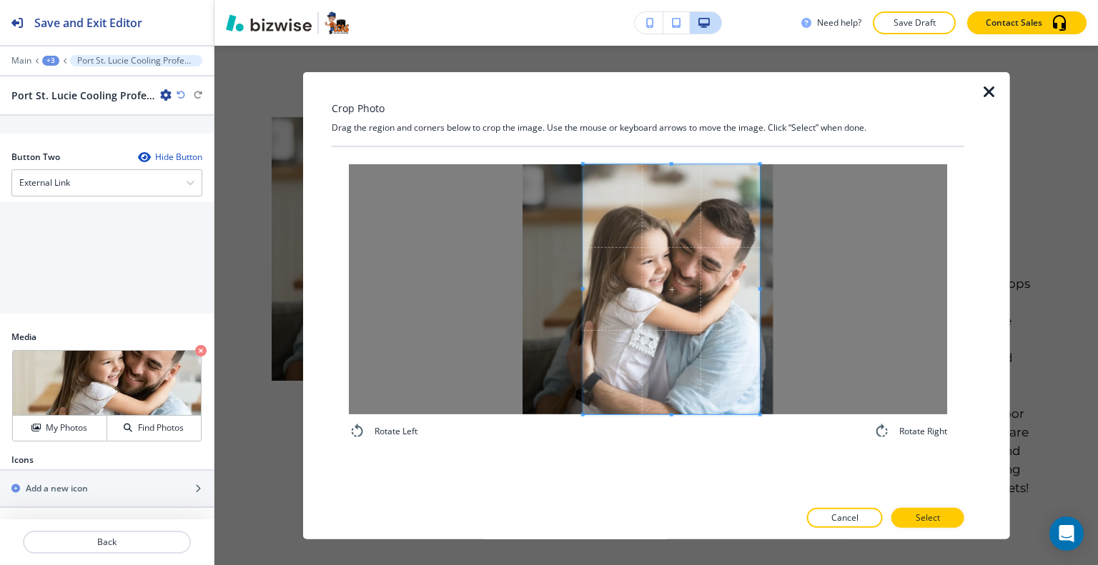
click at [650, 329] on span at bounding box center [671, 289] width 177 height 250
click at [906, 520] on button "Select" at bounding box center [927, 518] width 73 height 20
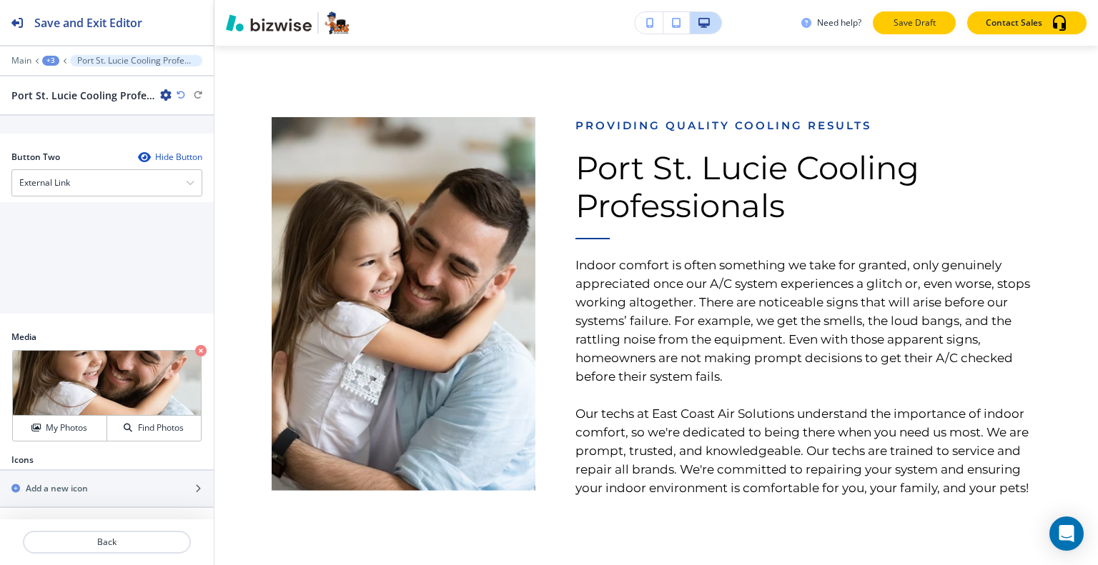
click at [916, 26] on p "Save Draft" at bounding box center [914, 22] width 46 height 13
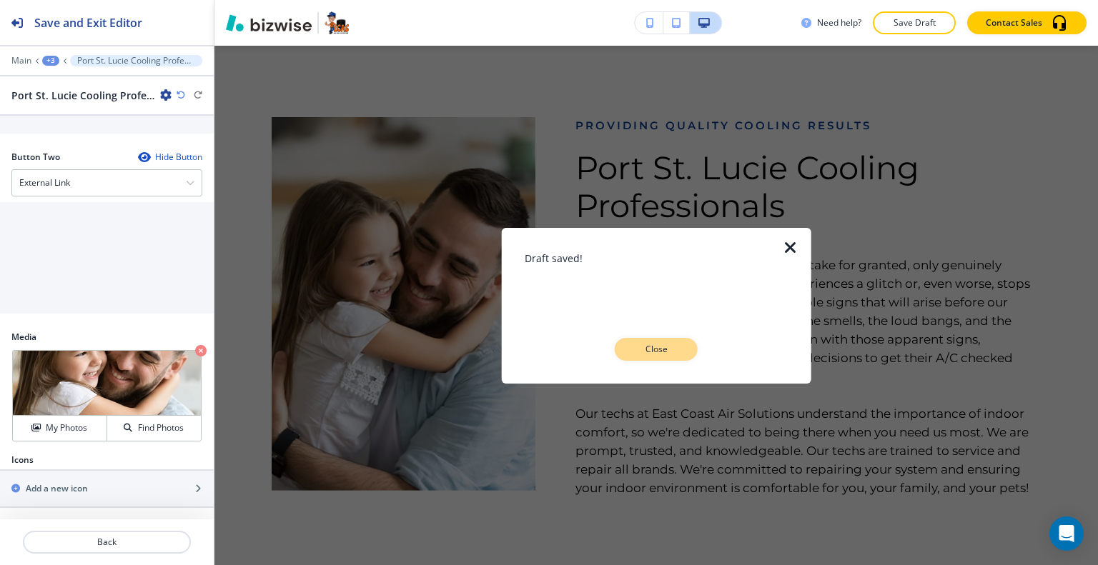
click at [672, 348] on p "Close" at bounding box center [656, 349] width 46 height 13
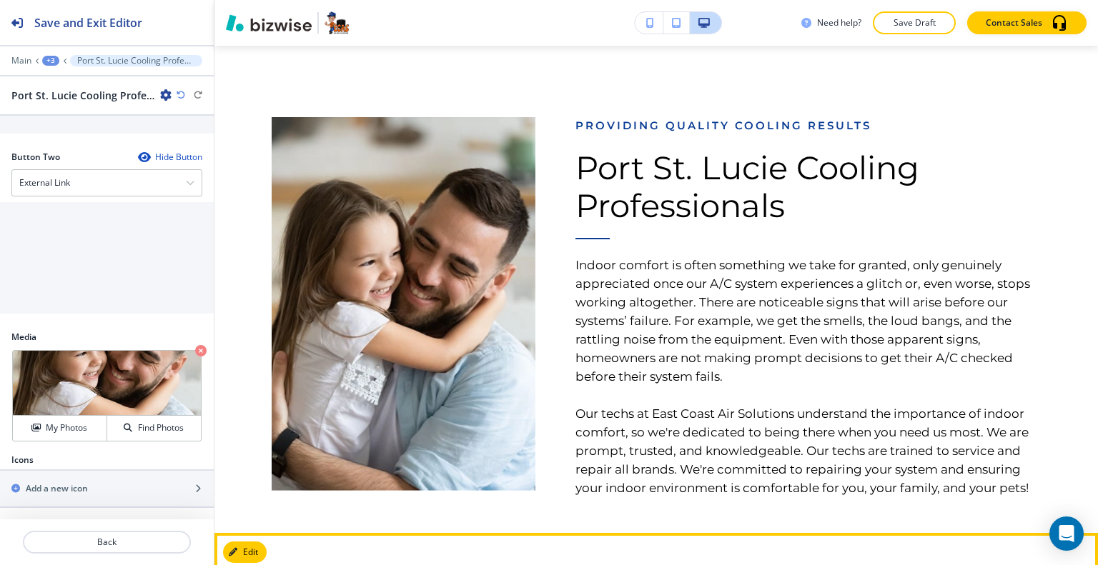
scroll to position [976, 0]
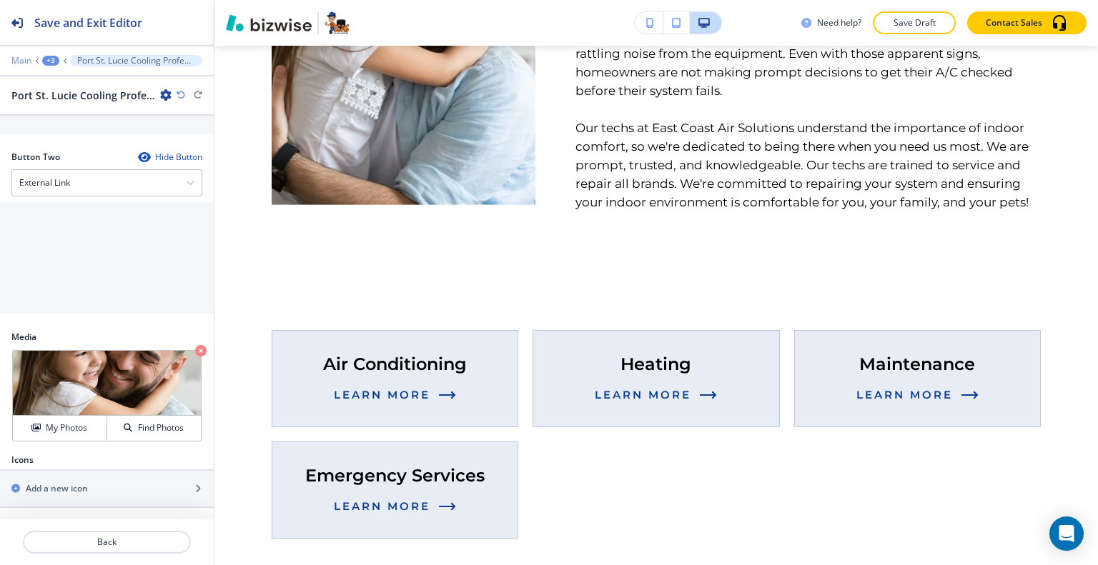
click at [16, 60] on p "Main" at bounding box center [21, 61] width 20 height 10
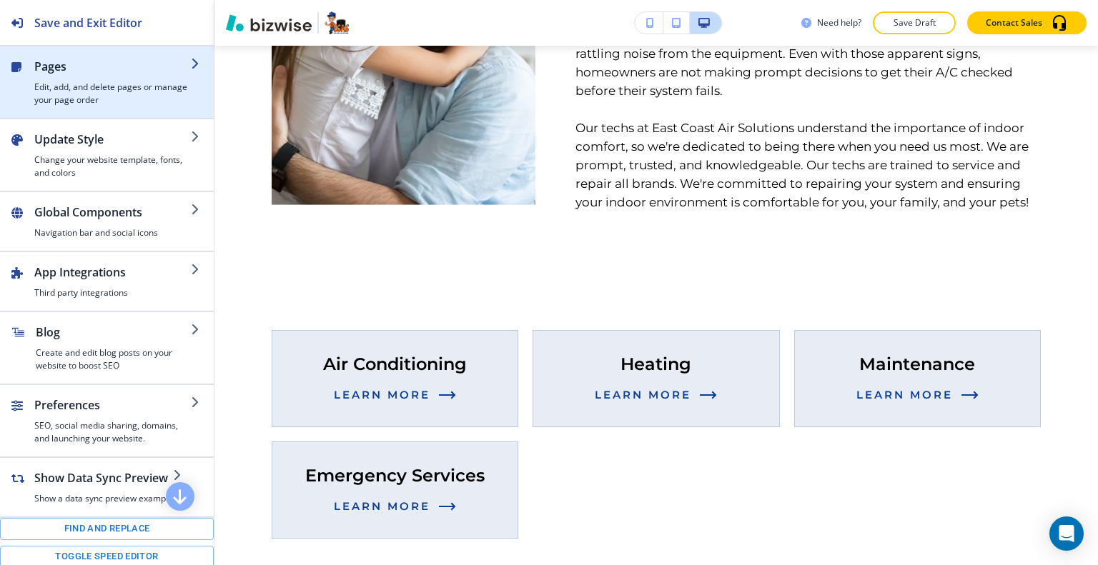
click at [109, 59] on h2 "Pages" at bounding box center [112, 66] width 157 height 17
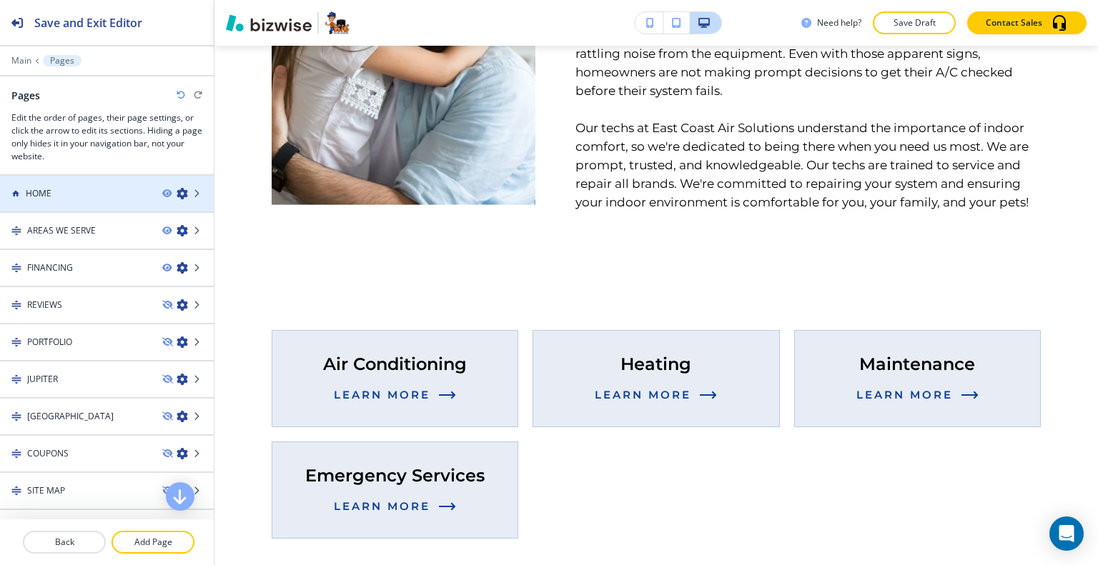
click at [81, 202] on div at bounding box center [107, 205] width 214 height 11
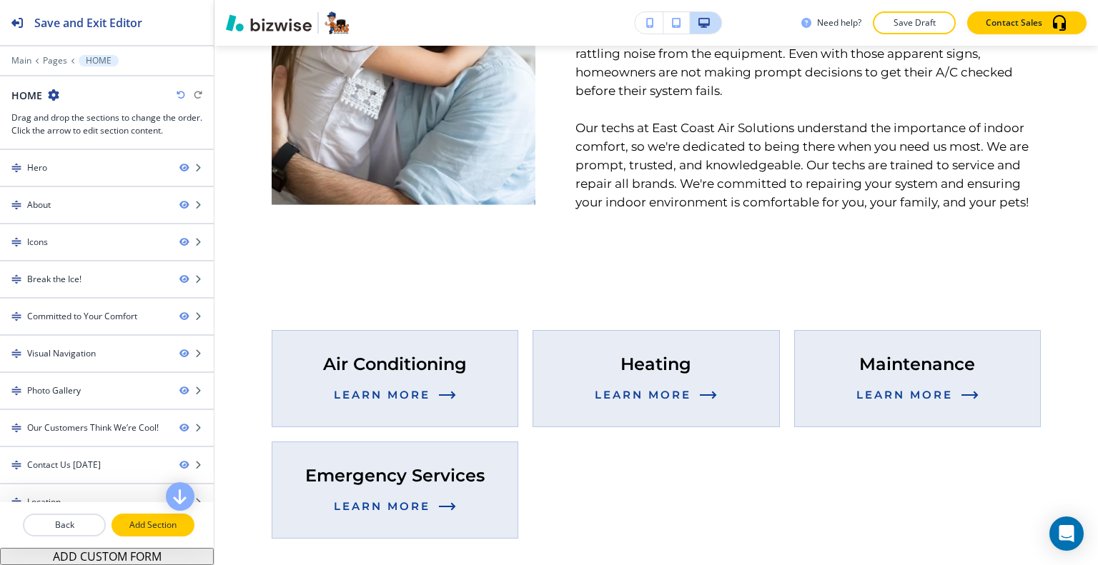
click at [154, 528] on p "Add Section" at bounding box center [153, 525] width 80 height 13
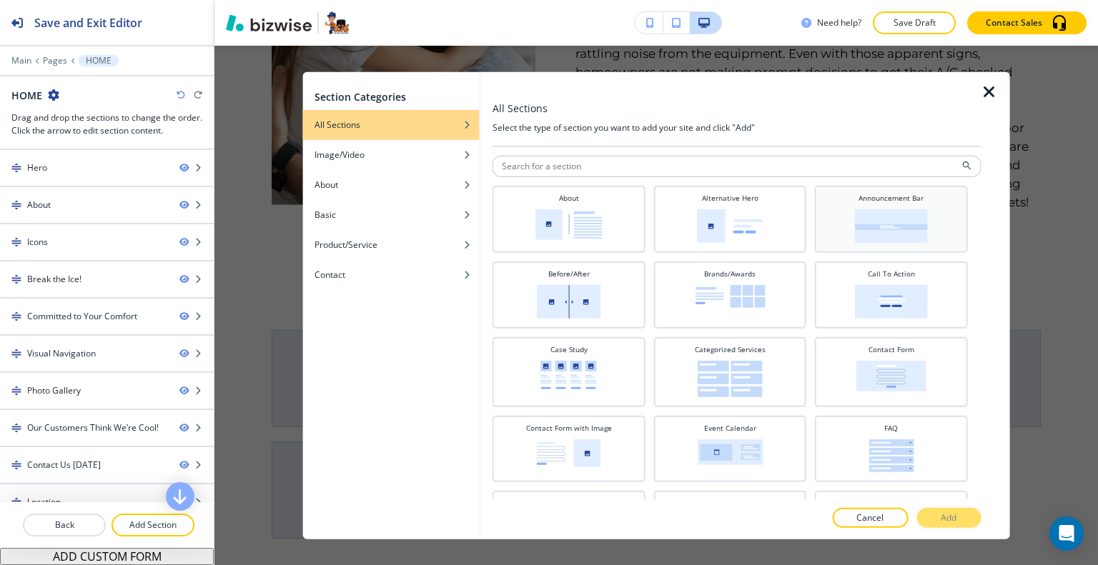
click at [886, 228] on img at bounding box center [891, 226] width 73 height 34
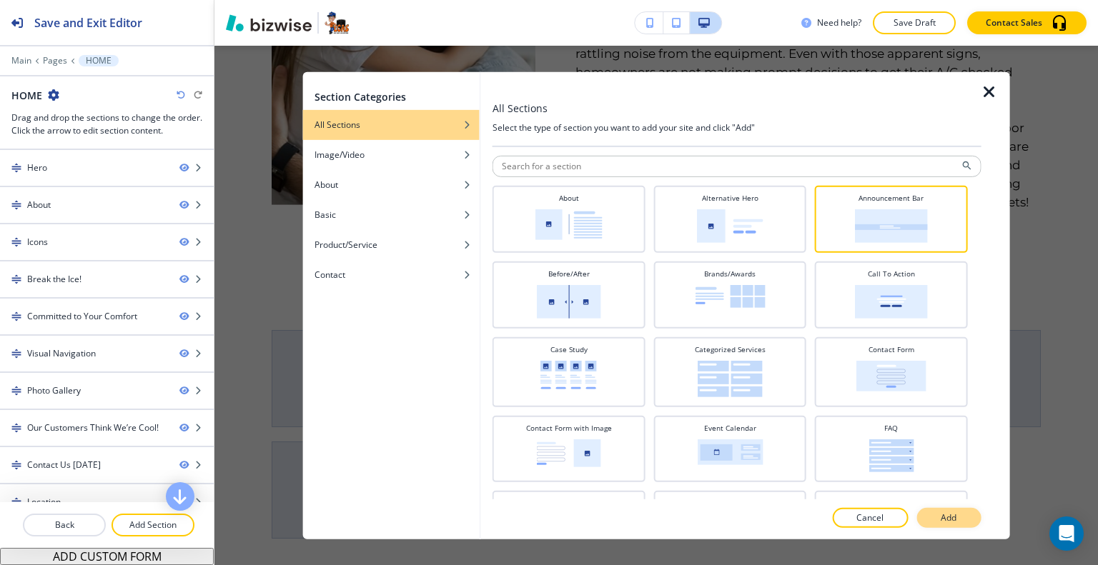
click at [939, 524] on button "Add" at bounding box center [948, 518] width 64 height 20
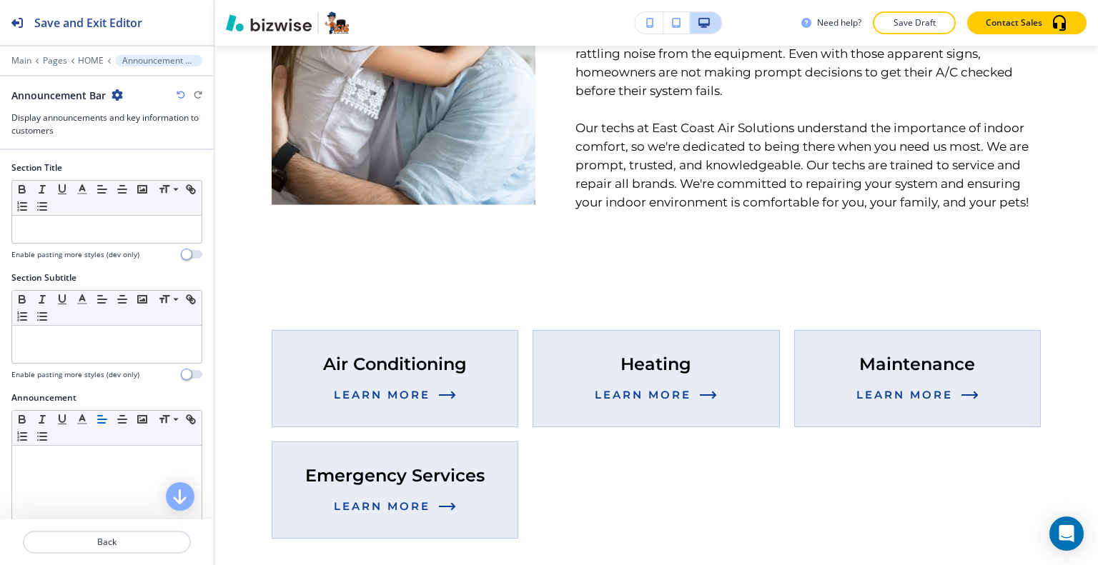
scroll to position [7833, 0]
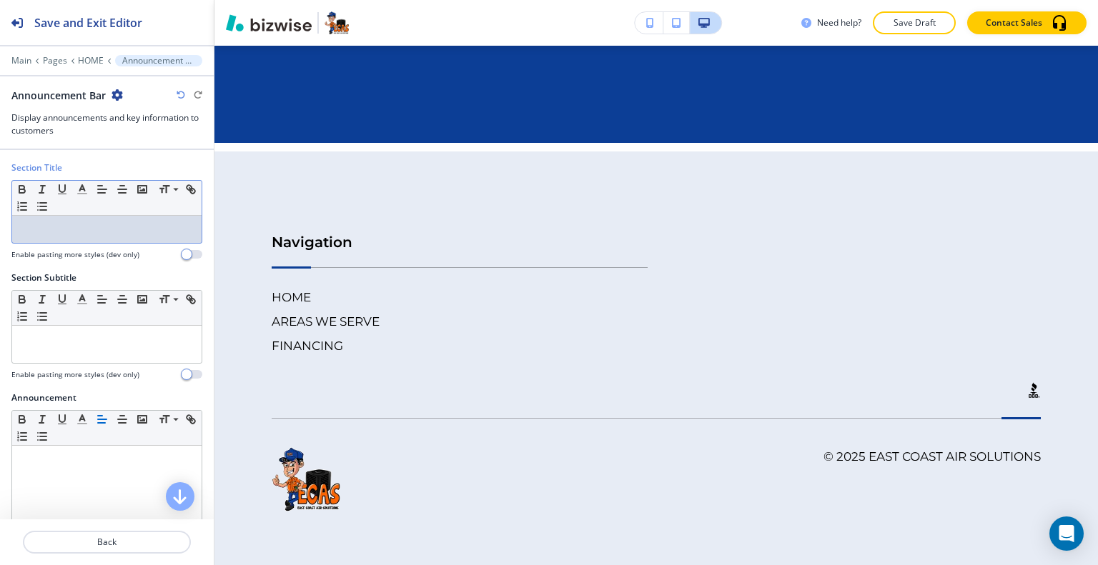
click at [71, 232] on p at bounding box center [106, 229] width 175 height 13
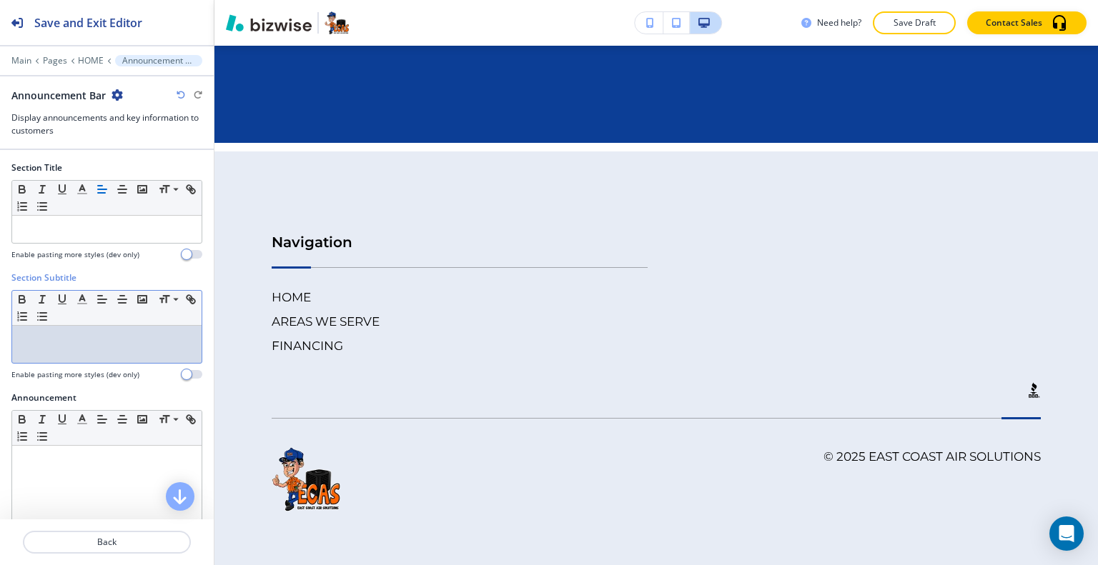
click at [60, 351] on div at bounding box center [106, 344] width 189 height 37
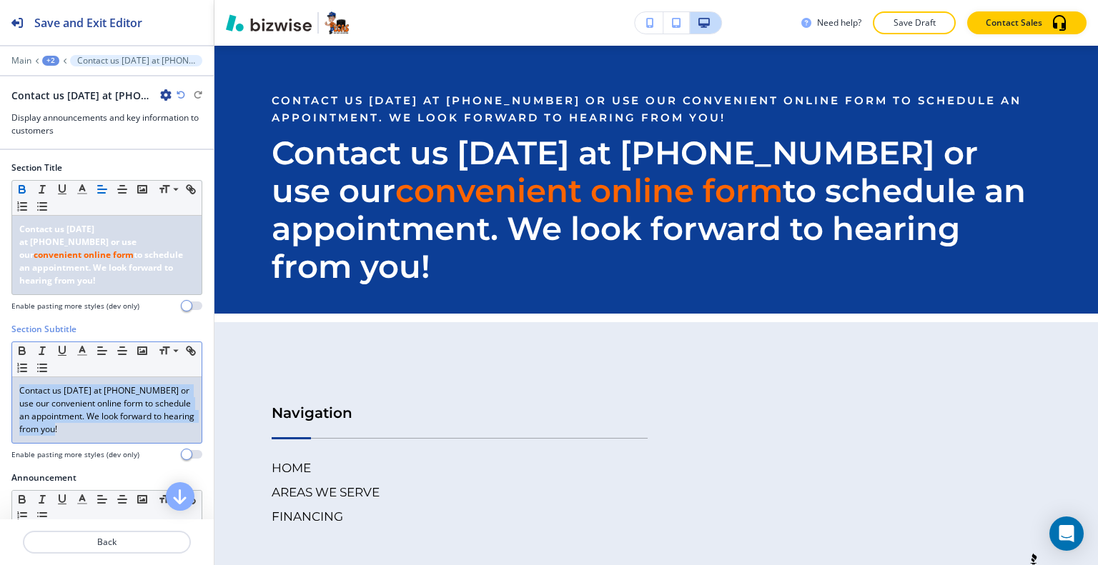
drag, startPoint x: 144, startPoint y: 415, endPoint x: 0, endPoint y: 331, distance: 167.2
click at [0, 331] on div "Section Subtitle Small Normal Large Huge Contact us today at (772) 272-3227 or …" at bounding box center [107, 397] width 214 height 149
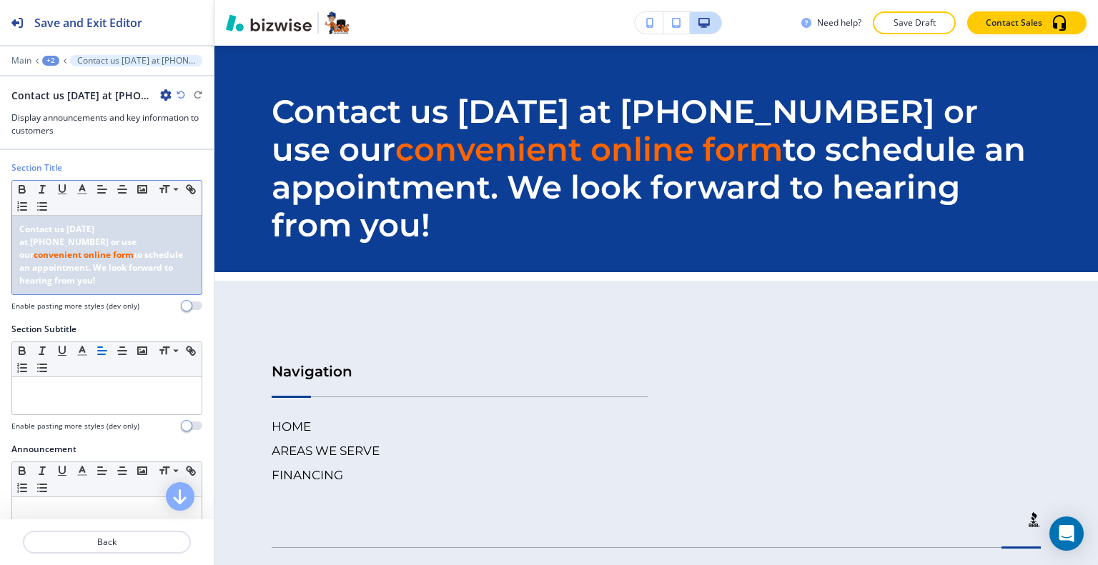
drag, startPoint x: 158, startPoint y: 265, endPoint x: 0, endPoint y: 199, distance: 171.4
click at [0, 199] on div "Section Title Small Normal Large Huge Contact us today at (772) 272-3227 or use…" at bounding box center [107, 243] width 214 height 162
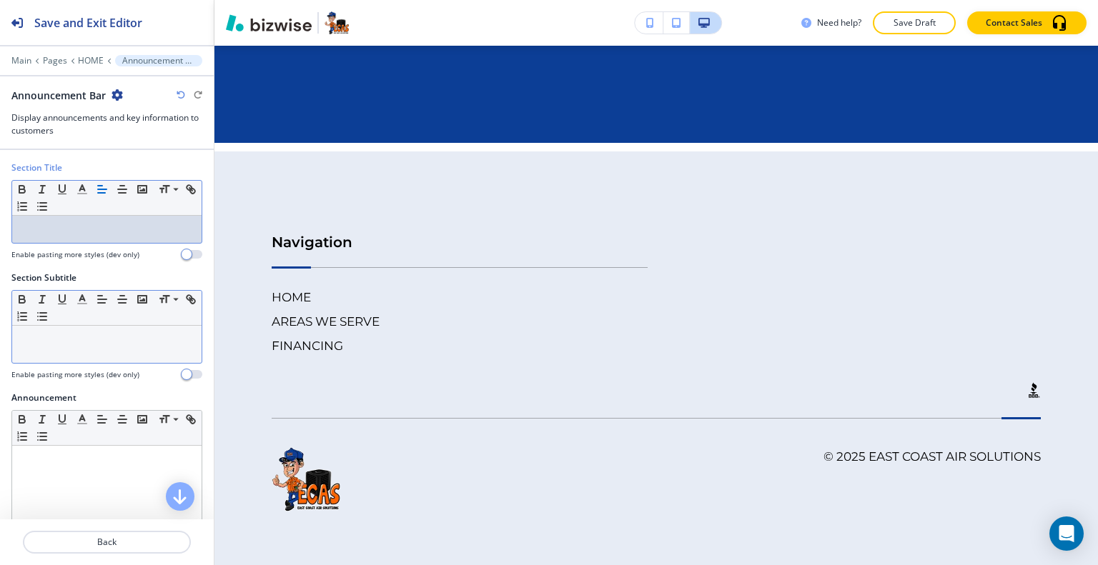
scroll to position [143, 0]
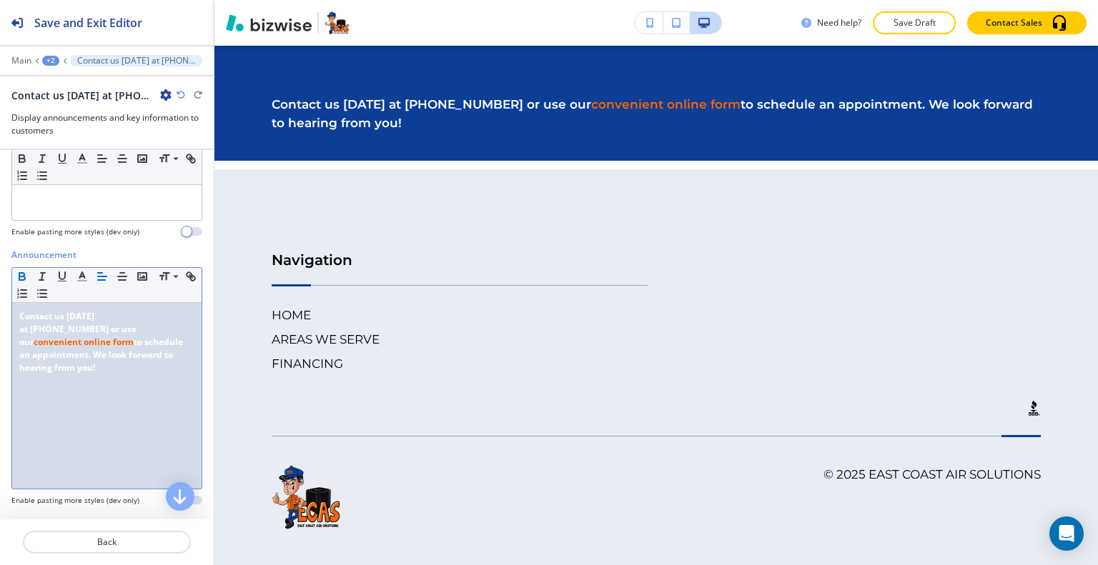
click at [17, 312] on div "Contact us today at (772) 272-3227 or use our convenient online form to schedul…" at bounding box center [106, 396] width 189 height 186
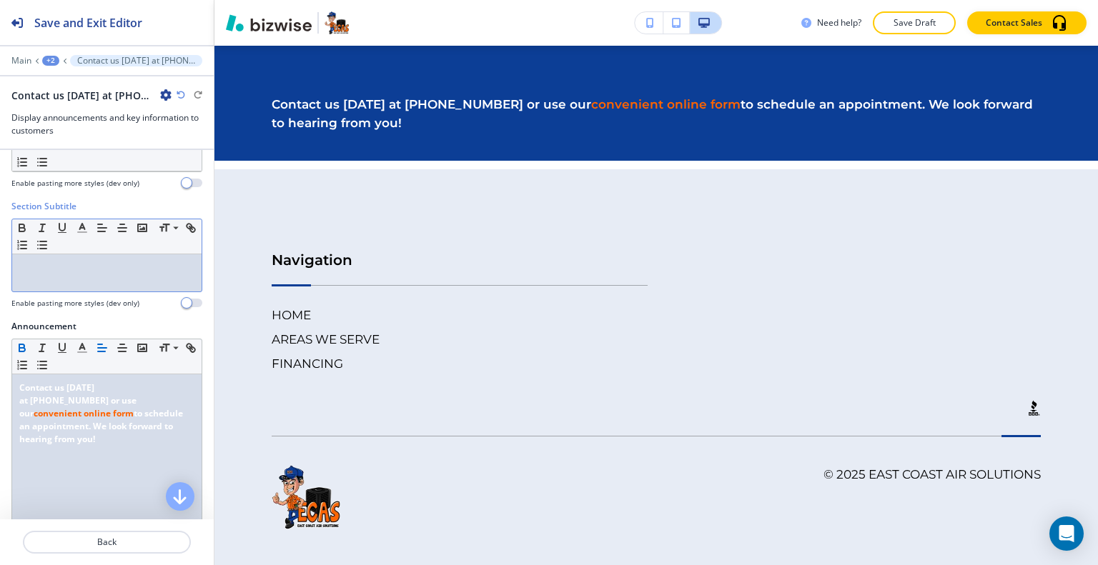
click at [21, 281] on div at bounding box center [106, 272] width 189 height 37
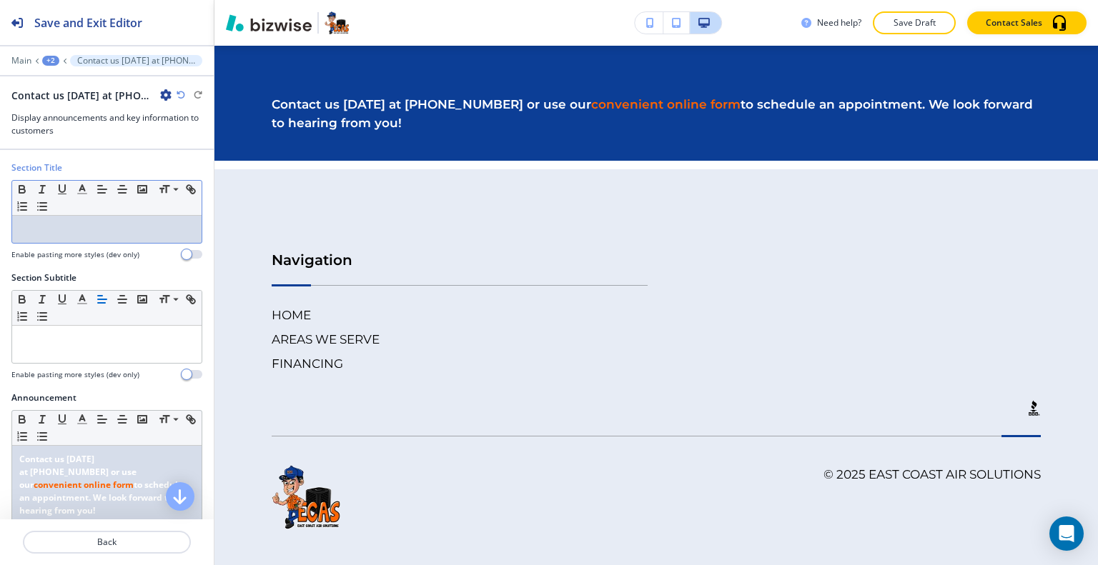
click at [20, 237] on div at bounding box center [106, 229] width 189 height 27
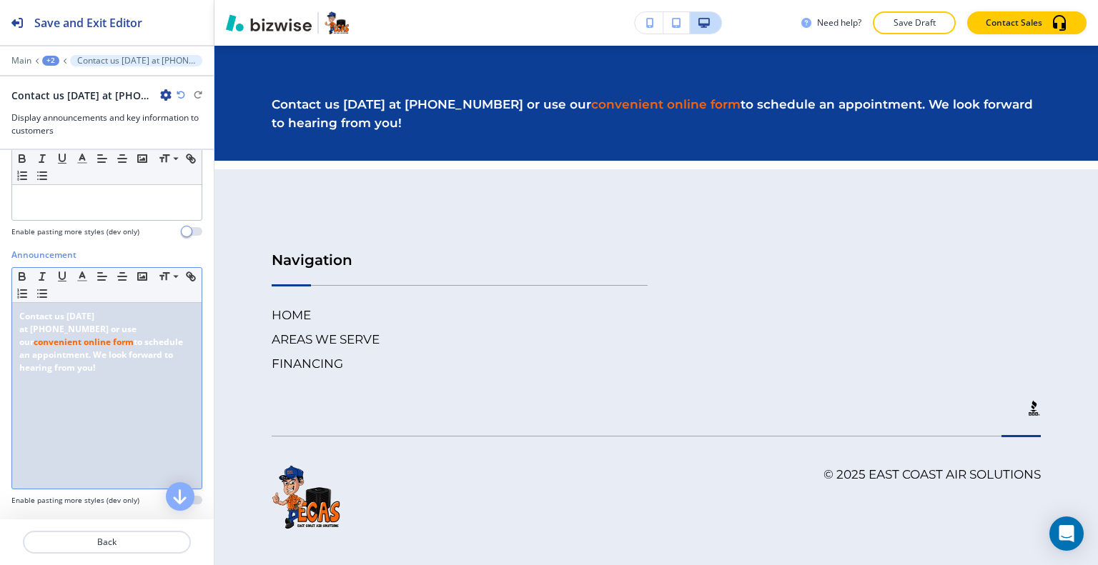
drag, startPoint x: 152, startPoint y: 361, endPoint x: 0, endPoint y: 309, distance: 160.3
click at [0, 309] on div "Announcement Small Normal Large Huge Contact us today at (772) 272-3227 or use …" at bounding box center [107, 383] width 214 height 269
click at [21, 277] on icon "button" at bounding box center [22, 276] width 13 height 13
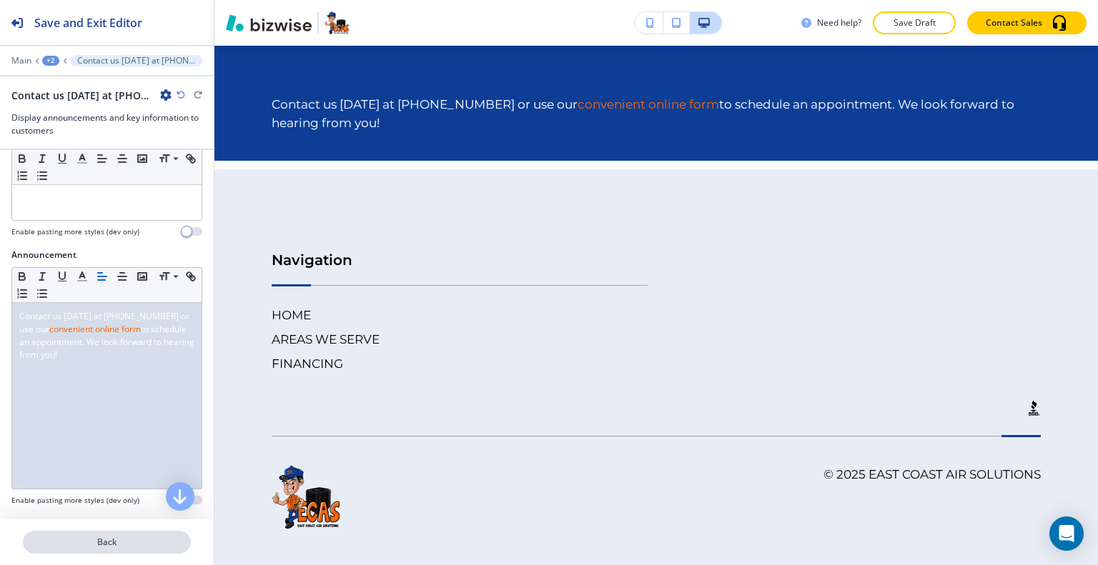
click at [105, 542] on p "Back" at bounding box center [106, 542] width 165 height 13
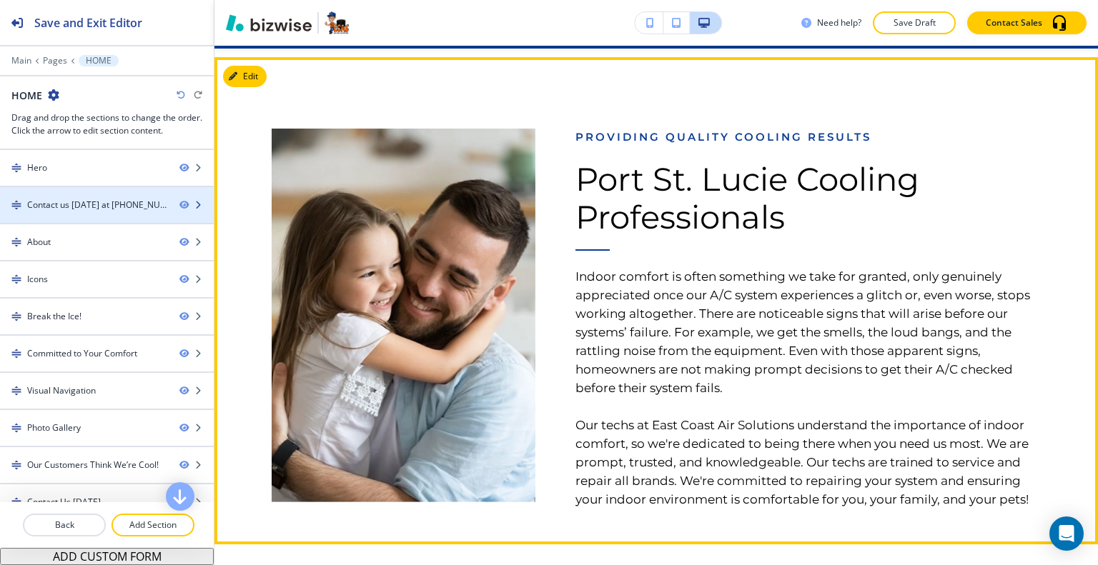
scroll to position [690, 0]
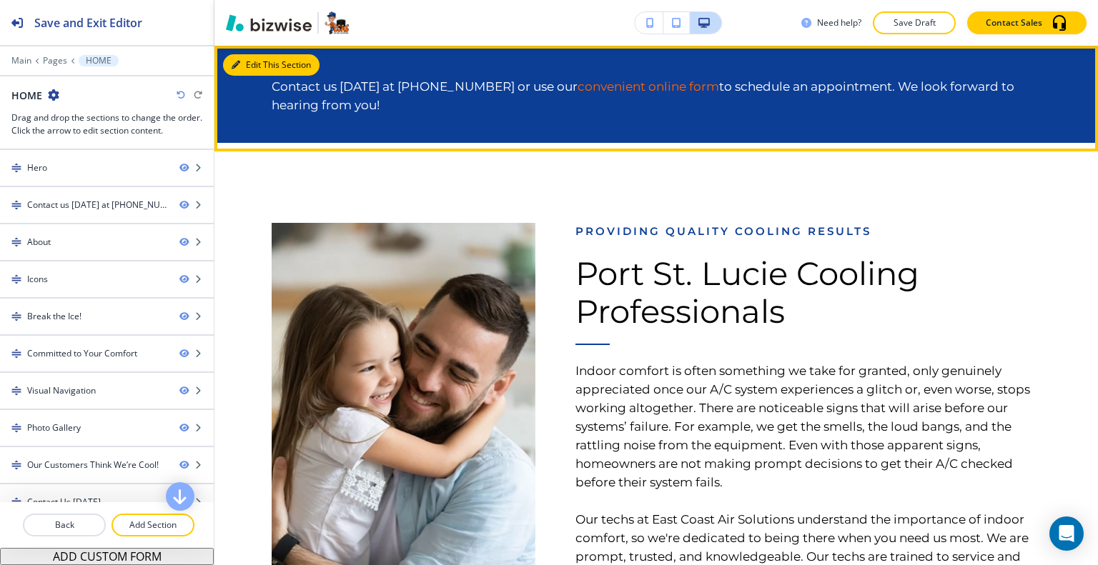
click at [243, 65] on button "Edit This Section" at bounding box center [271, 64] width 96 height 21
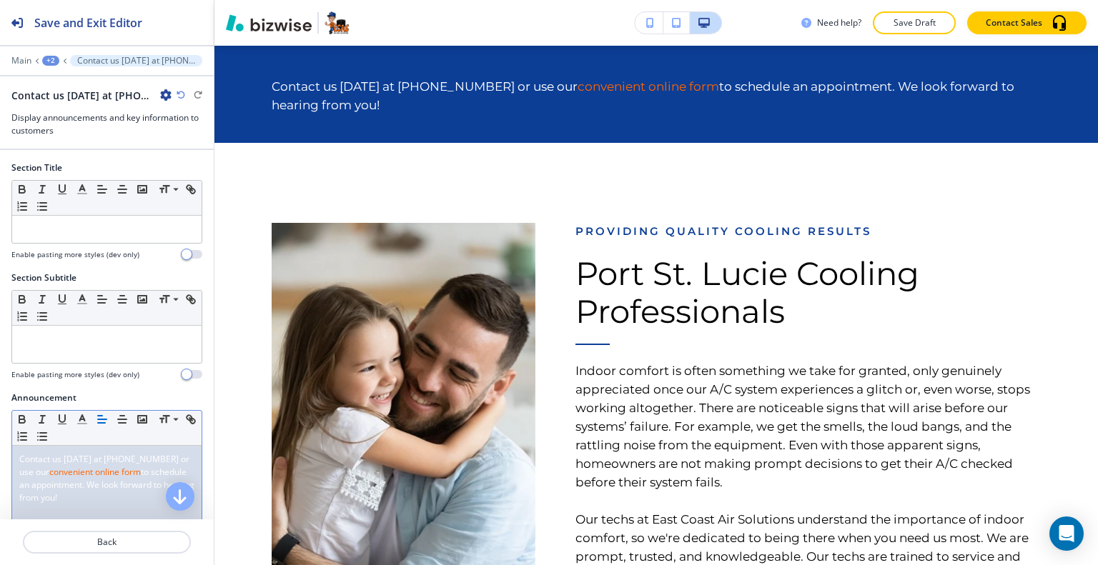
scroll to position [71, 0]
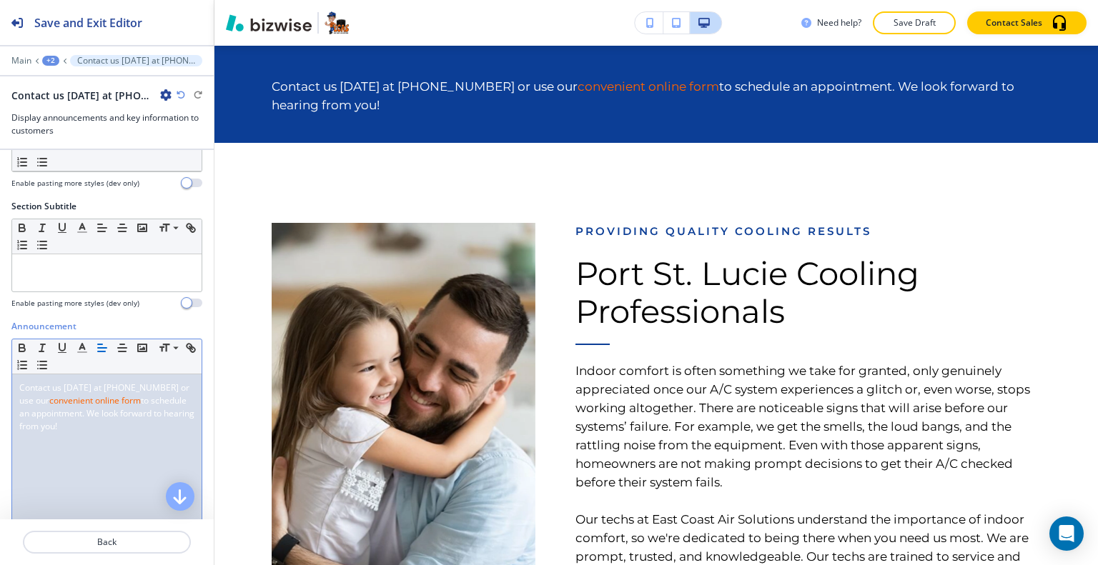
drag, startPoint x: 149, startPoint y: 437, endPoint x: 0, endPoint y: 368, distance: 164.7
click at [0, 368] on div "Announcement Small Normal Large Huge Contact us today at (772) 272-3227 or use …" at bounding box center [107, 454] width 214 height 269
click at [120, 343] on icon "button" at bounding box center [122, 348] width 13 height 13
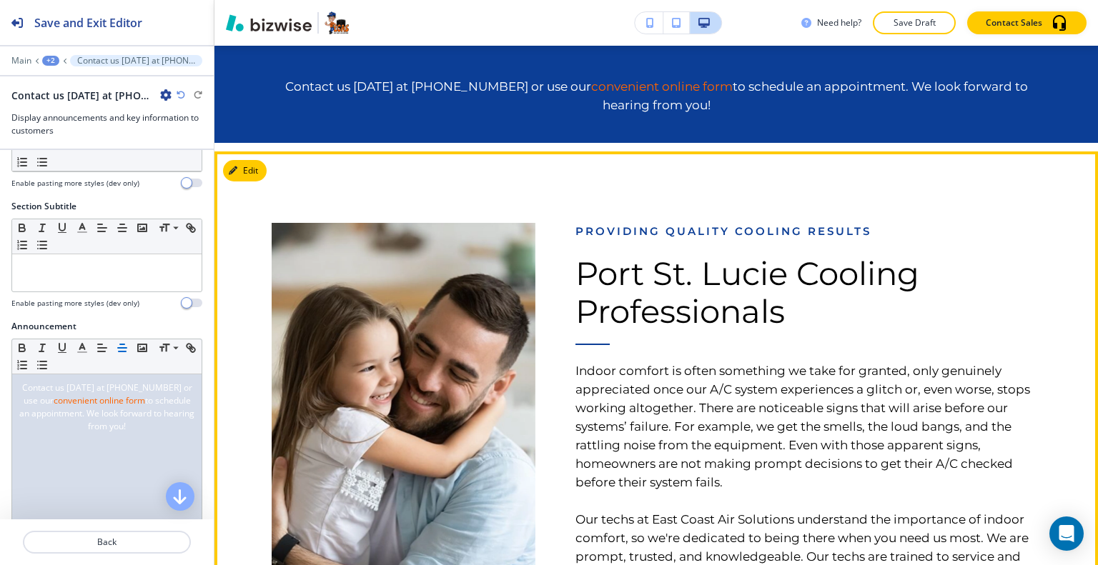
click at [330, 234] on img at bounding box center [404, 410] width 264 height 374
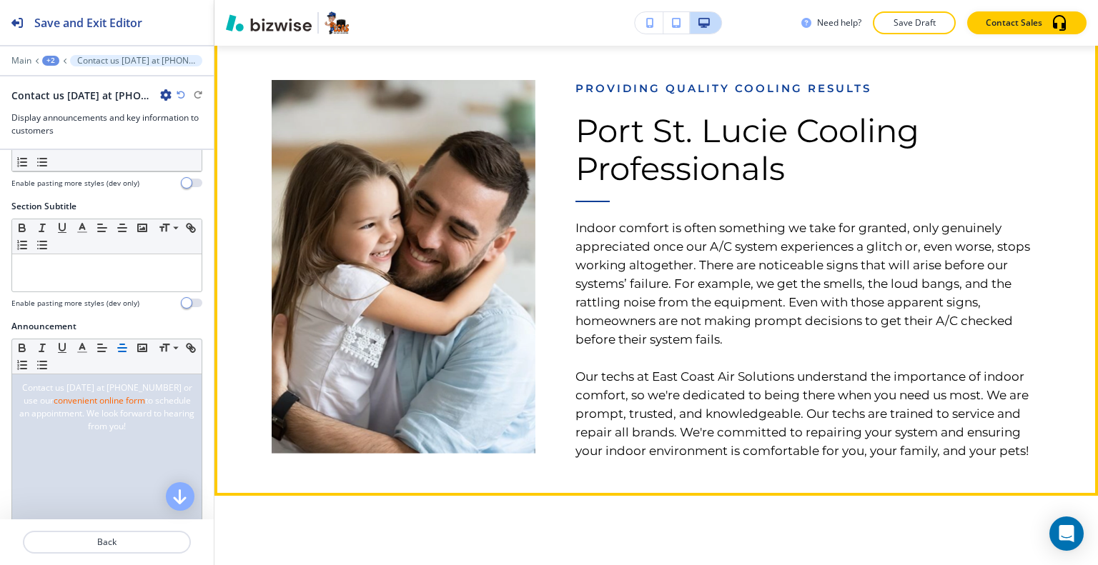
scroll to position [476, 0]
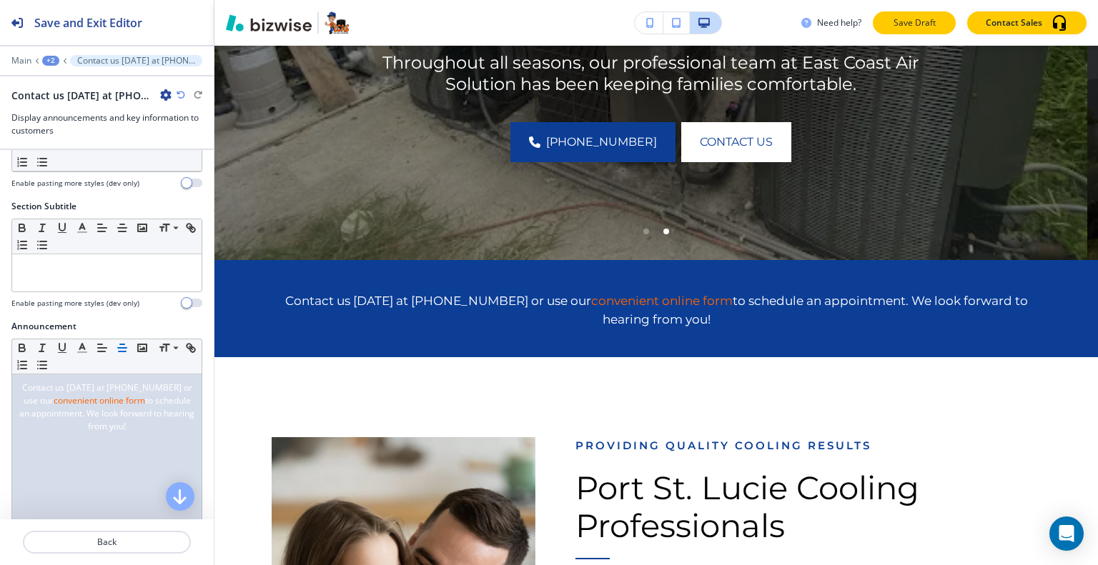
click at [923, 21] on p "Save Draft" at bounding box center [914, 22] width 46 height 13
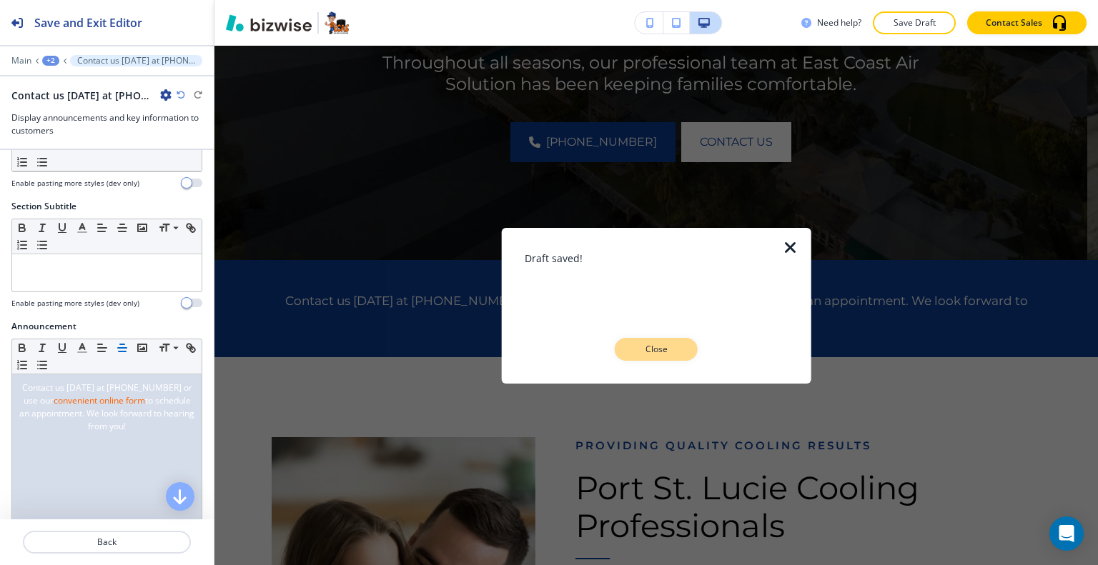
click at [663, 357] on button "Close" at bounding box center [656, 349] width 83 height 23
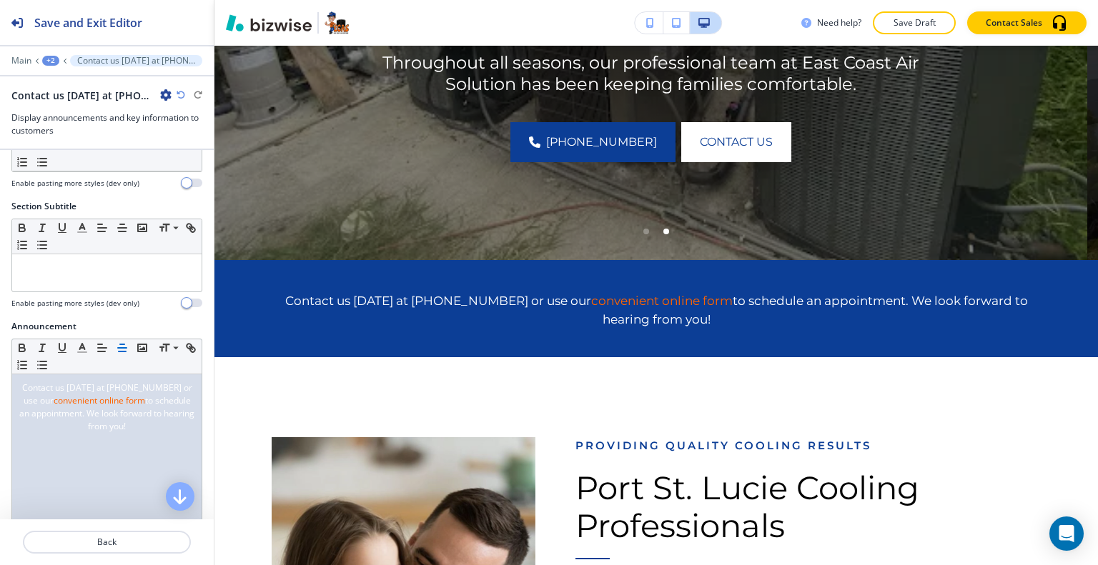
scroll to position [190, 0]
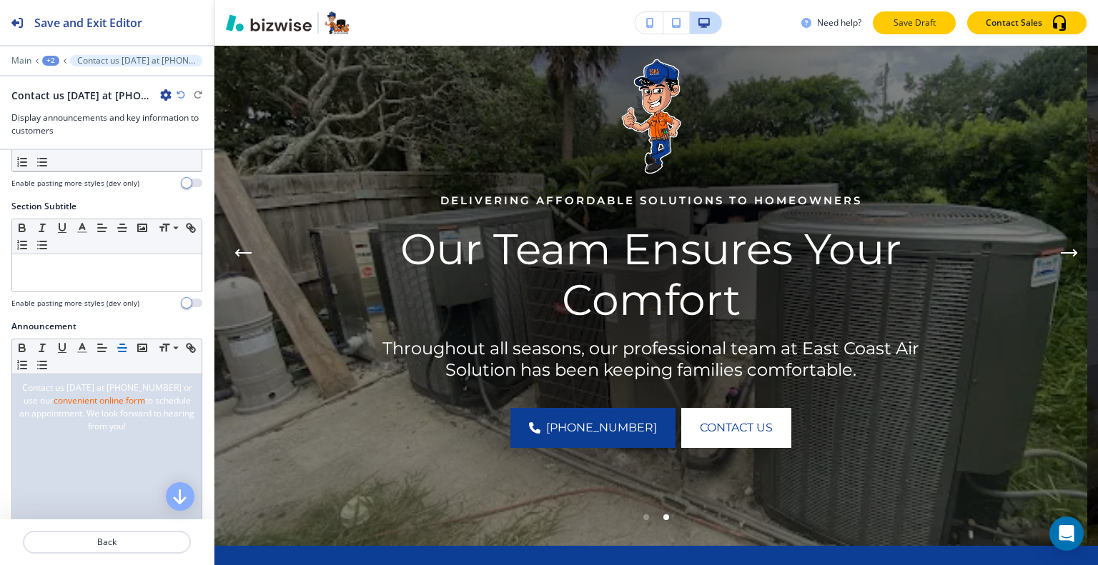
click at [916, 22] on p "Save Draft" at bounding box center [914, 22] width 46 height 13
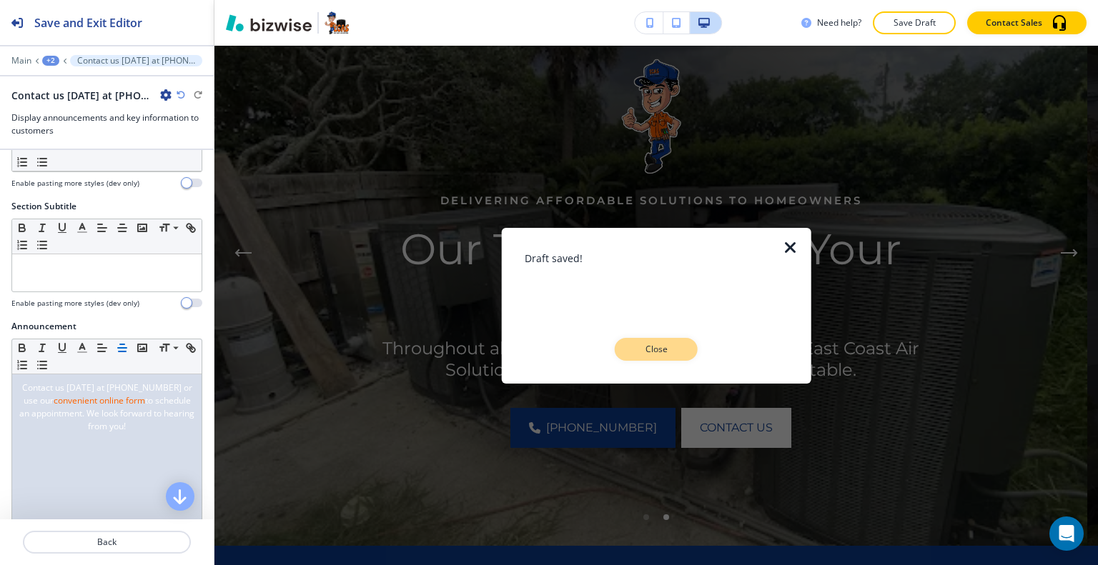
click at [678, 344] on p "Close" at bounding box center [656, 349] width 46 height 13
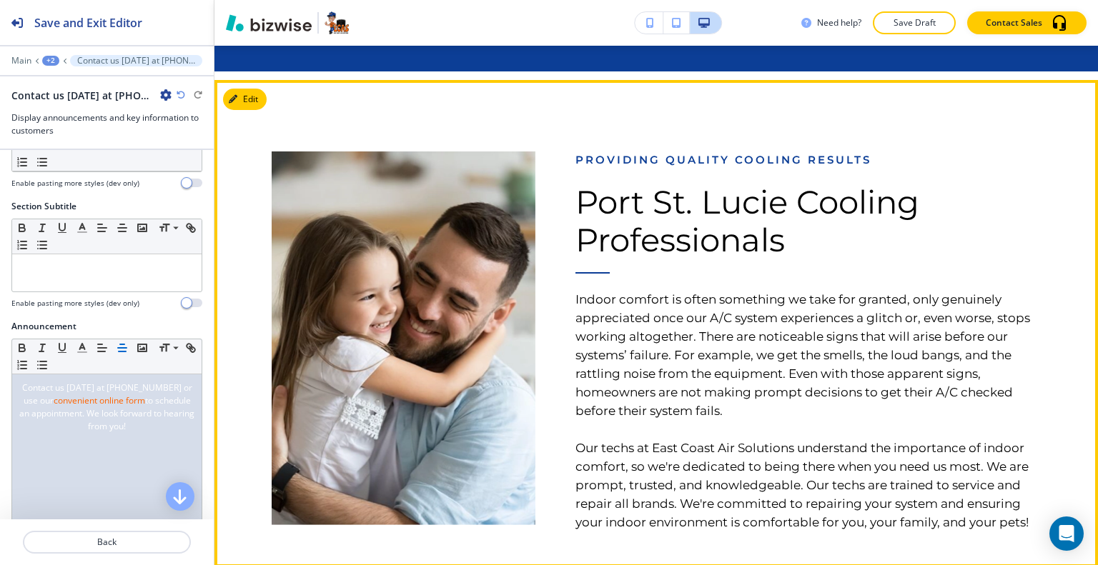
scroll to position [619, 0]
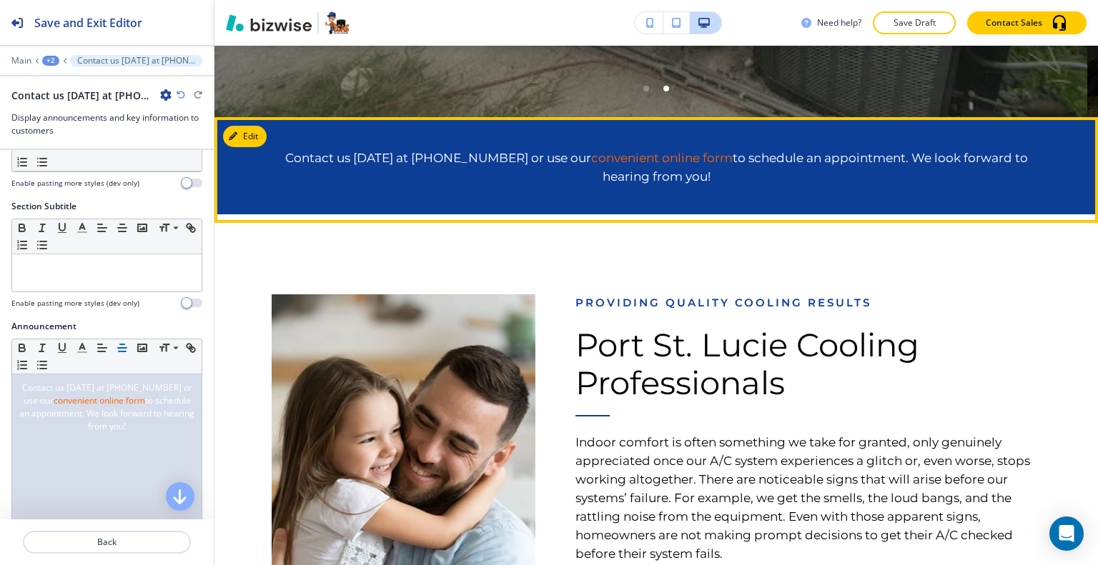
click at [660, 156] on link "convenient online form" at bounding box center [662, 158] width 142 height 14
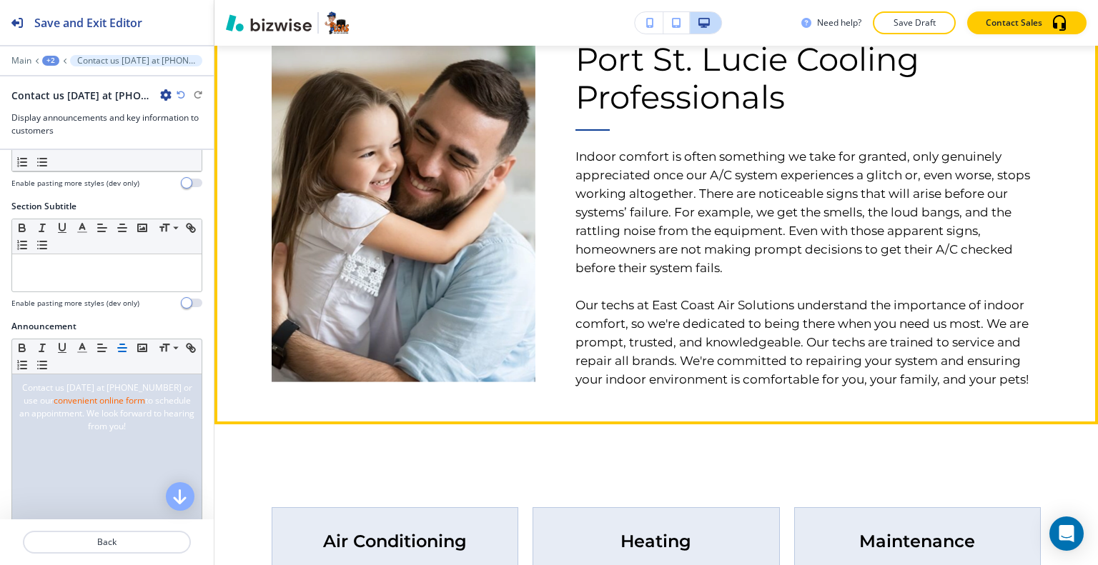
scroll to position [1191, 0]
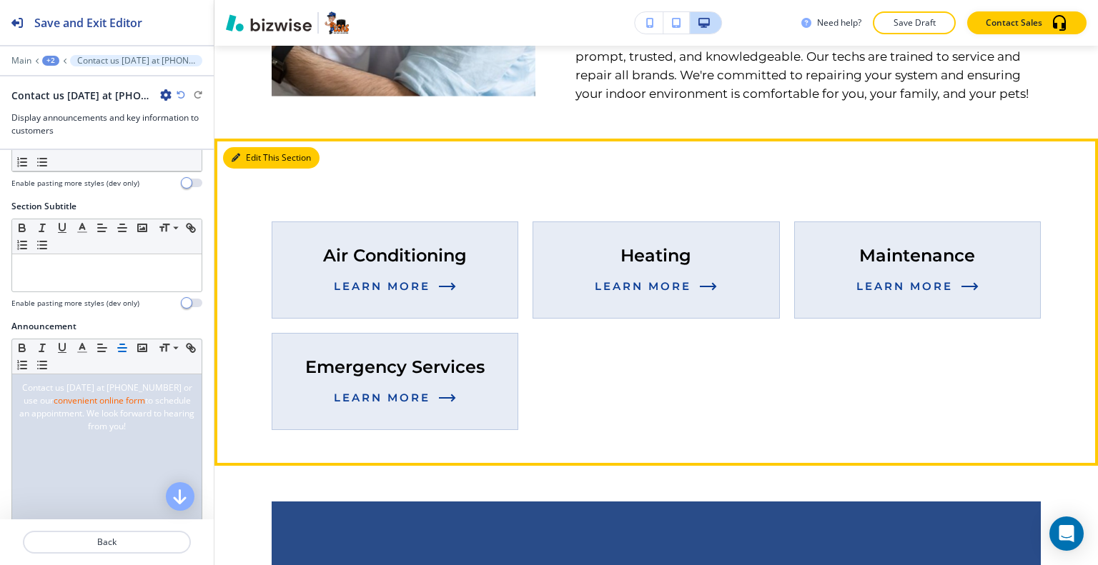
click at [256, 164] on button "Edit This Section" at bounding box center [271, 157] width 96 height 21
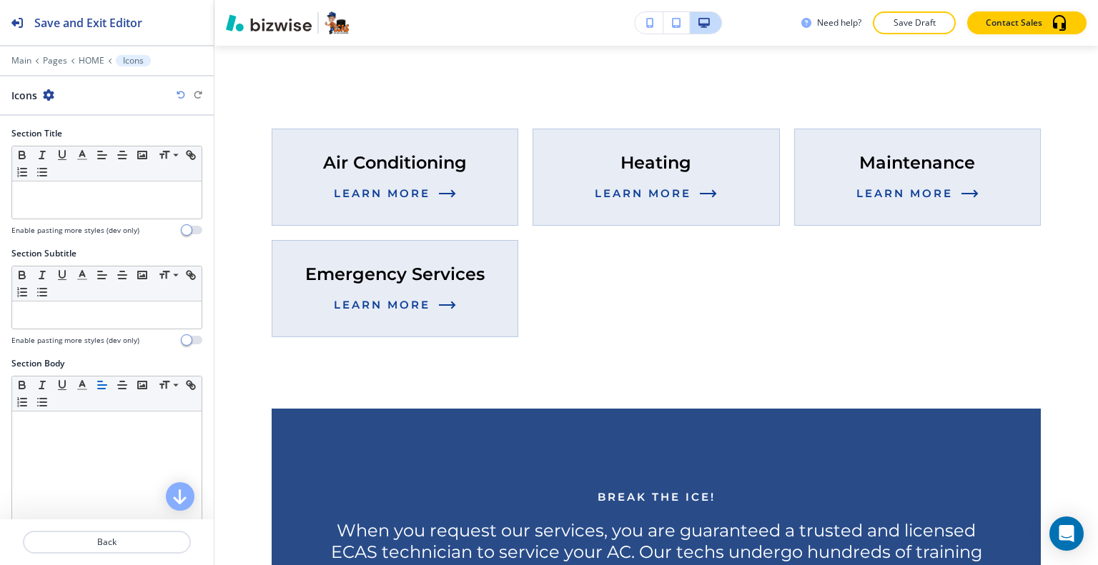
scroll to position [429, 0]
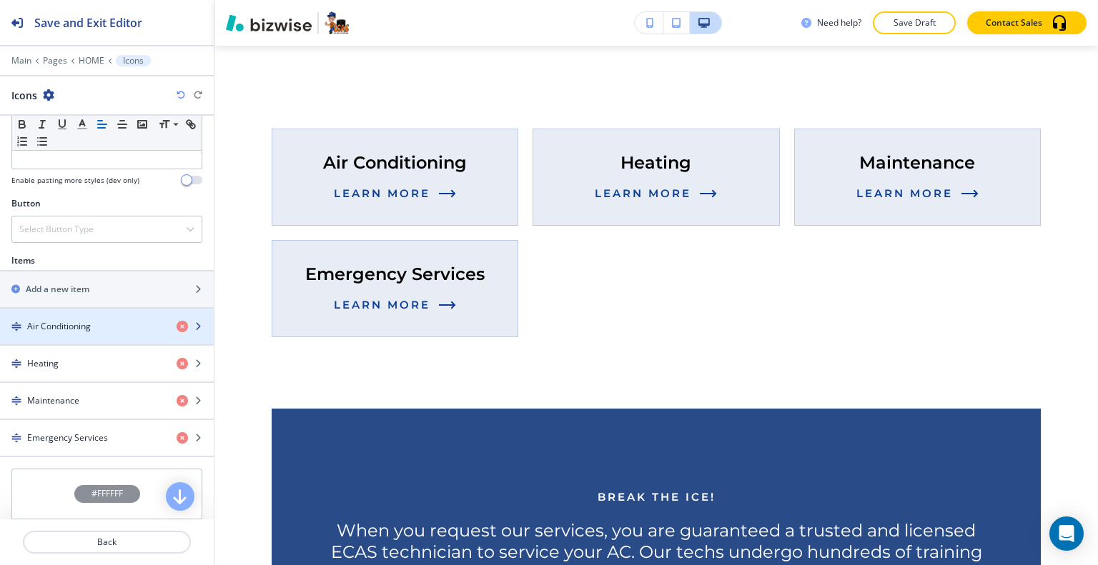
click at [90, 325] on h4 "Air Conditioning" at bounding box center [59, 326] width 64 height 13
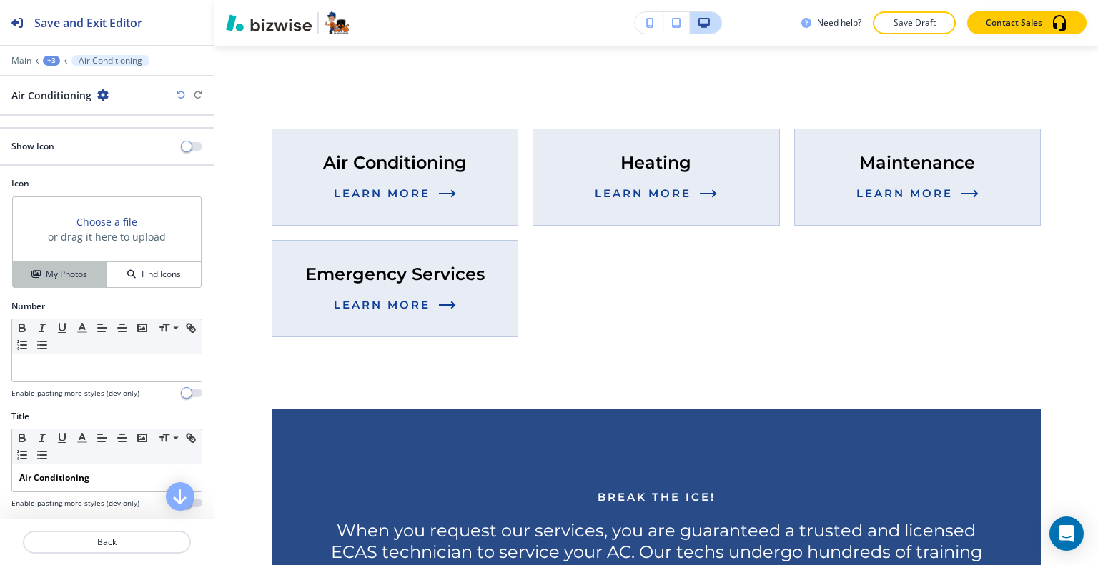
click at [71, 272] on h4 "My Photos" at bounding box center [66, 274] width 41 height 13
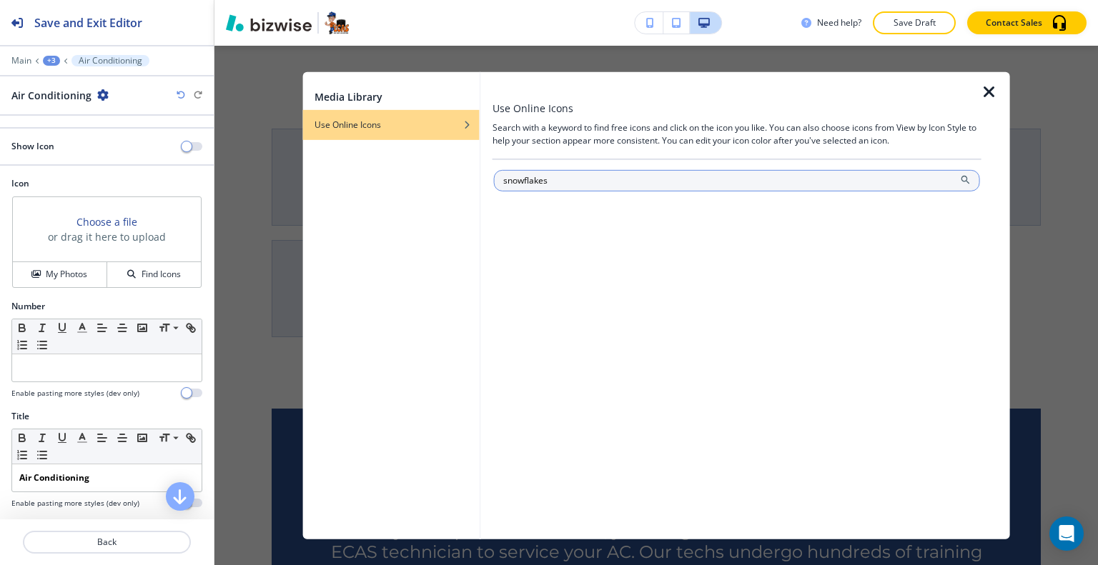
type input "snowflakes"
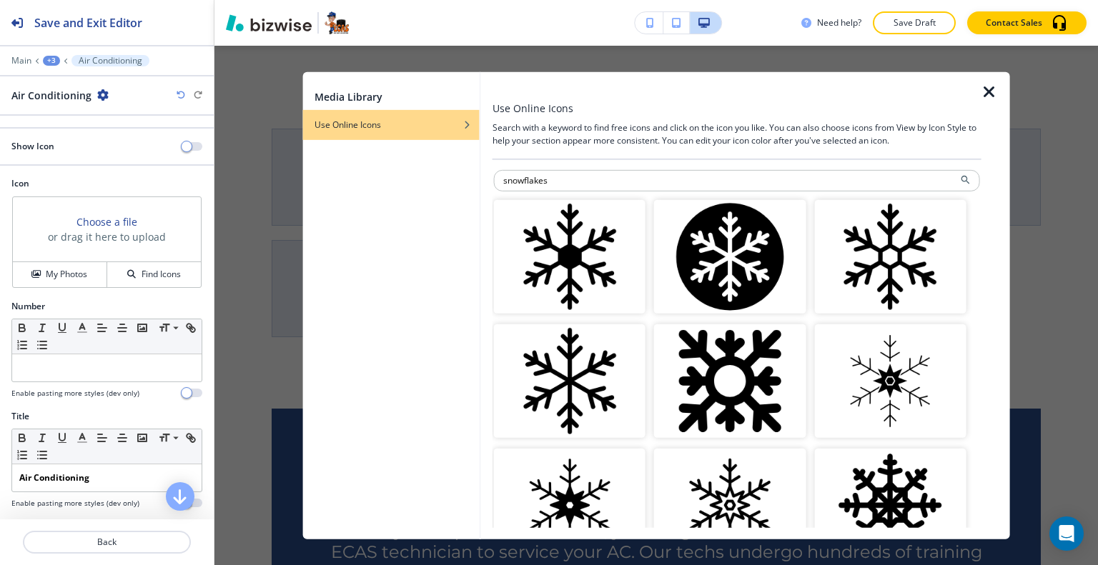
click at [564, 347] on img "button" at bounding box center [570, 381] width 152 height 114
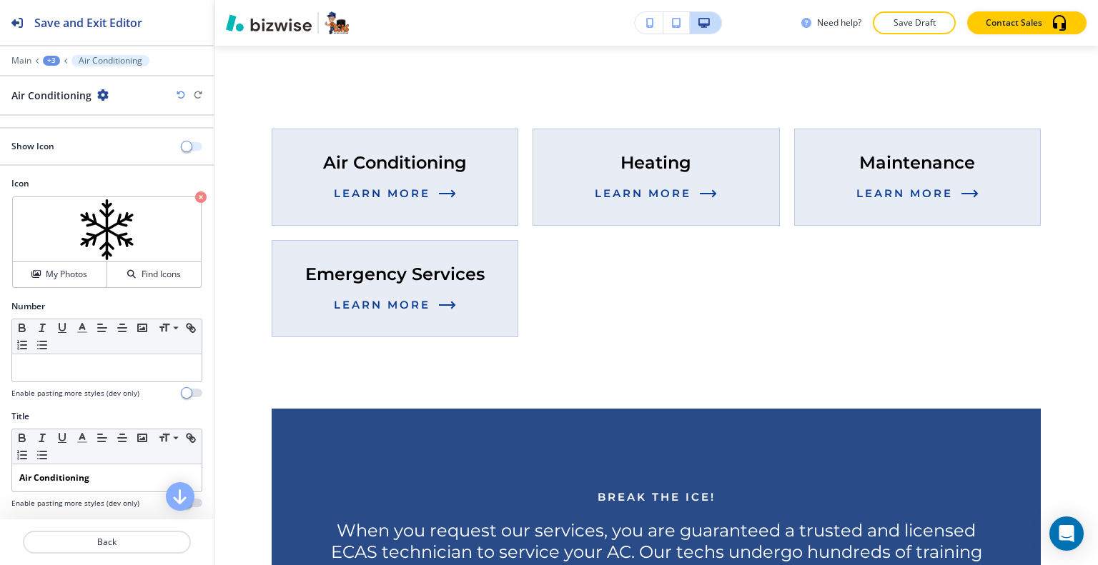
click at [181, 142] on span "button" at bounding box center [186, 146] width 11 height 11
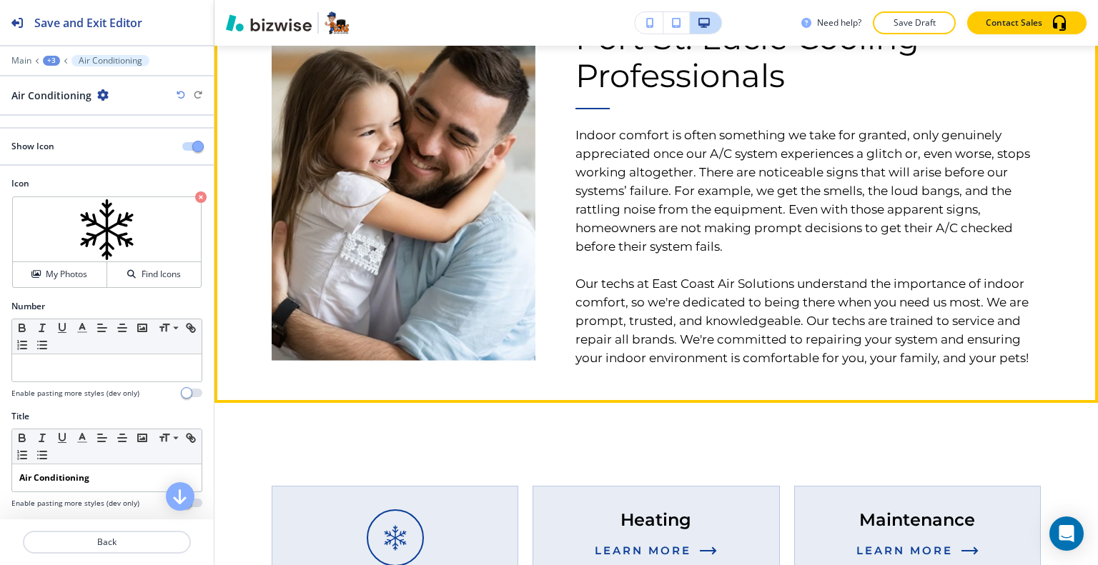
scroll to position [569, 0]
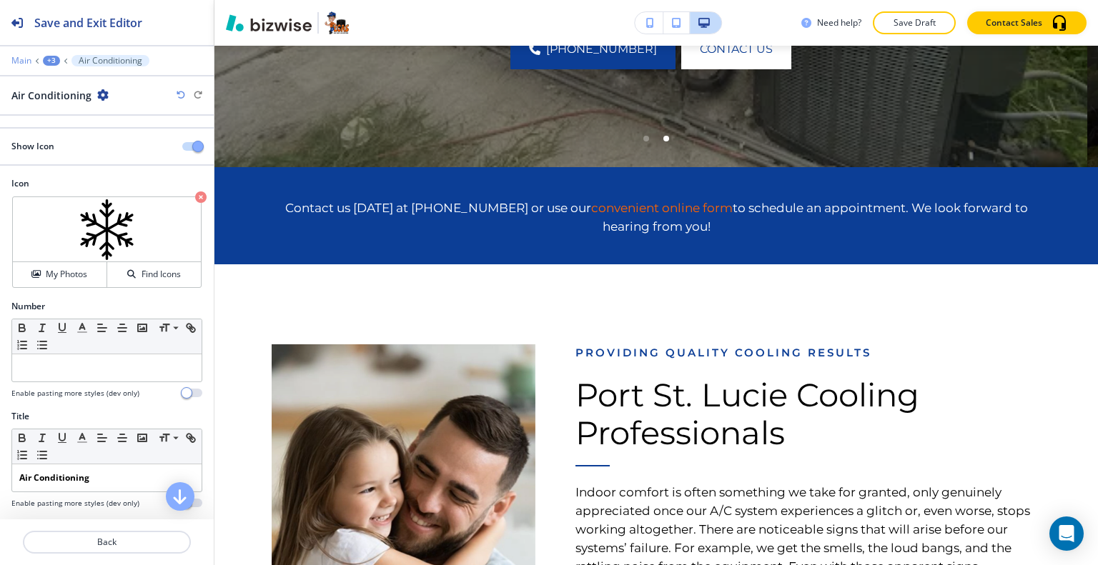
click at [29, 62] on p "Main" at bounding box center [21, 61] width 20 height 10
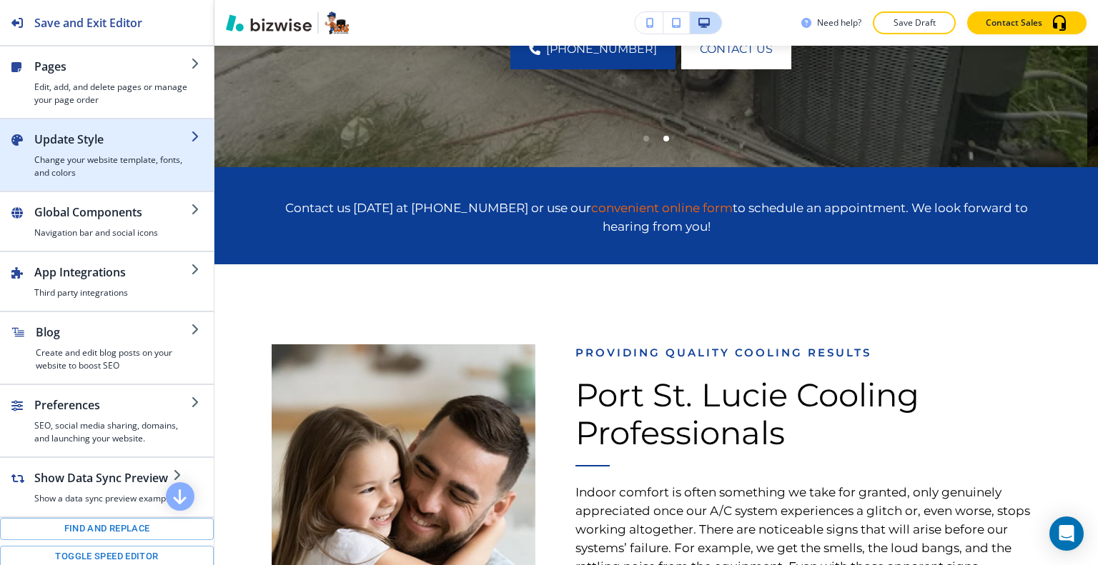
click at [66, 133] on h2 "Update Style" at bounding box center [112, 139] width 157 height 17
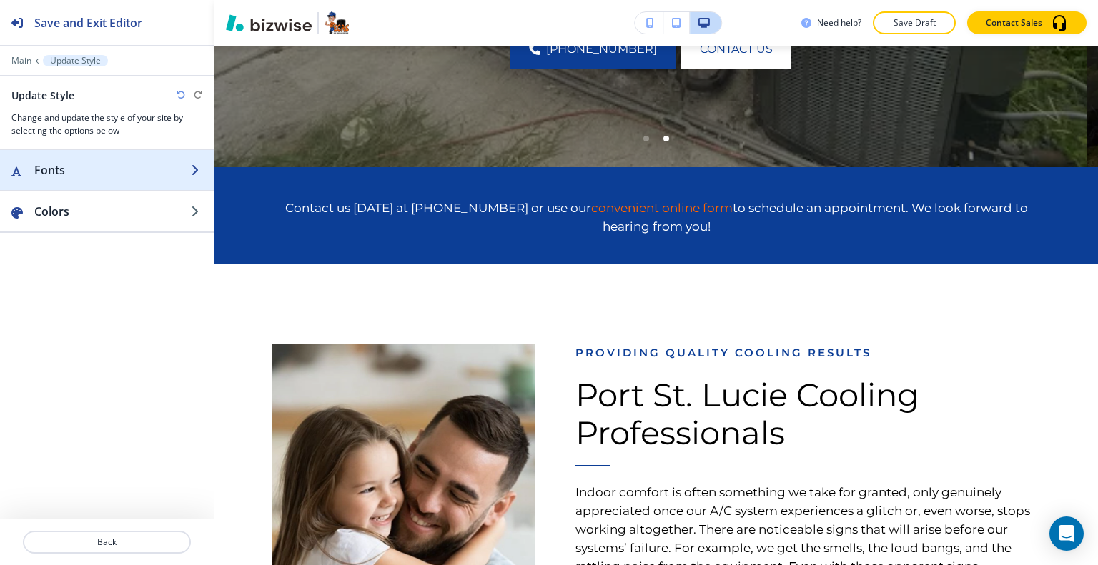
click at [89, 172] on h2 "Fonts" at bounding box center [112, 170] width 157 height 17
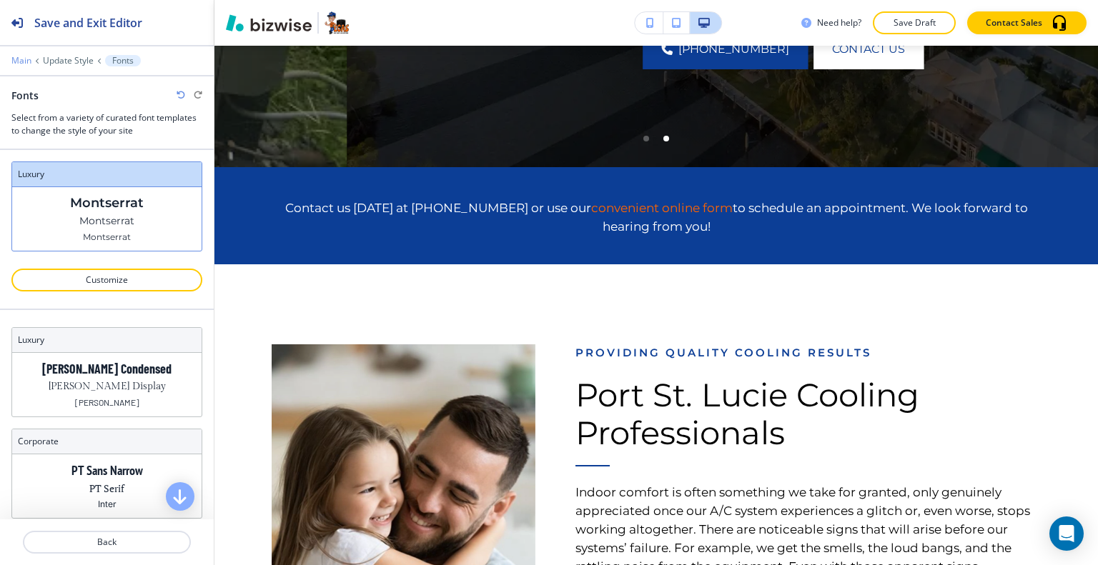
click at [27, 63] on p "Main" at bounding box center [21, 61] width 20 height 10
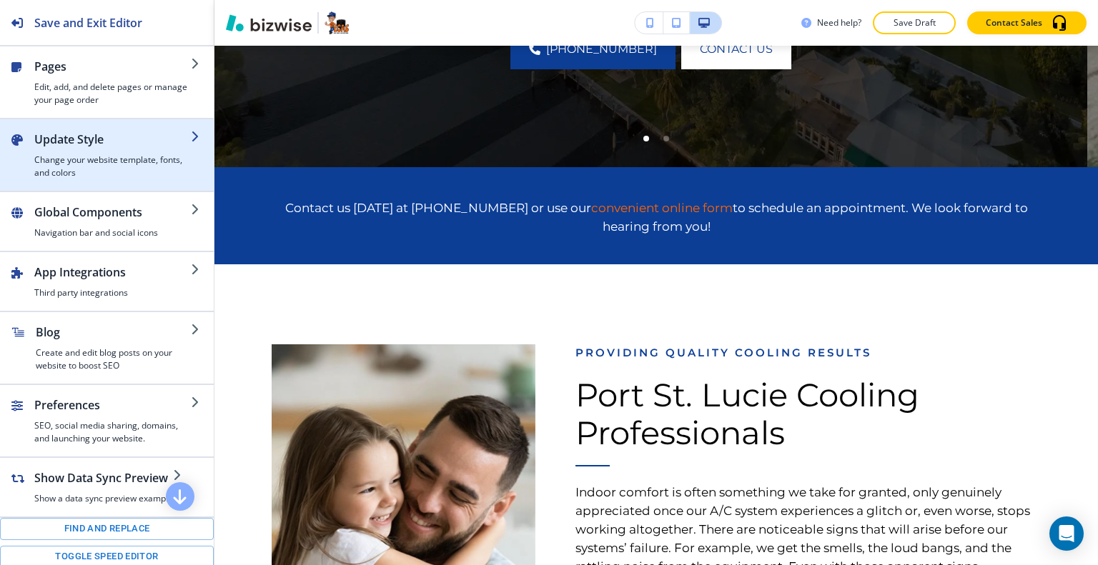
click at [74, 145] on h2 "Update Style" at bounding box center [112, 139] width 157 height 17
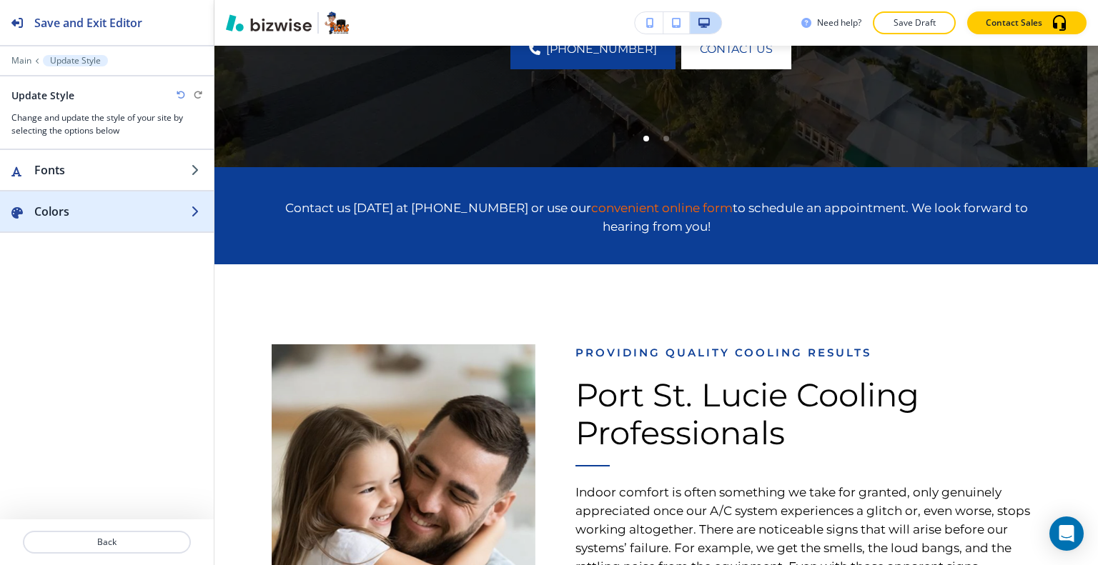
click at [87, 221] on div "button" at bounding box center [107, 225] width 214 height 11
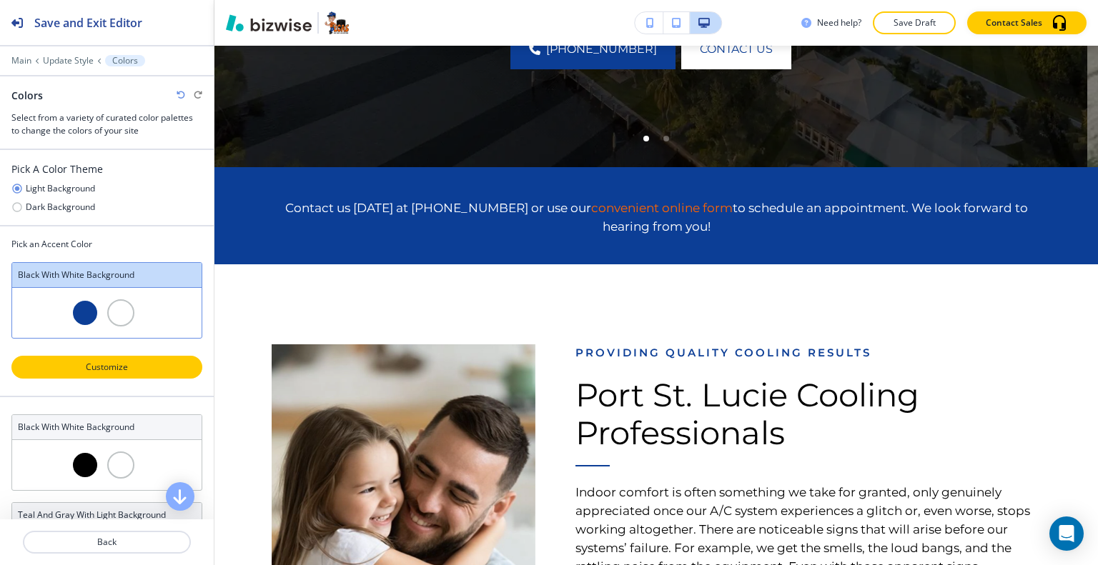
click at [119, 361] on p "Customize" at bounding box center [107, 367] width 154 height 13
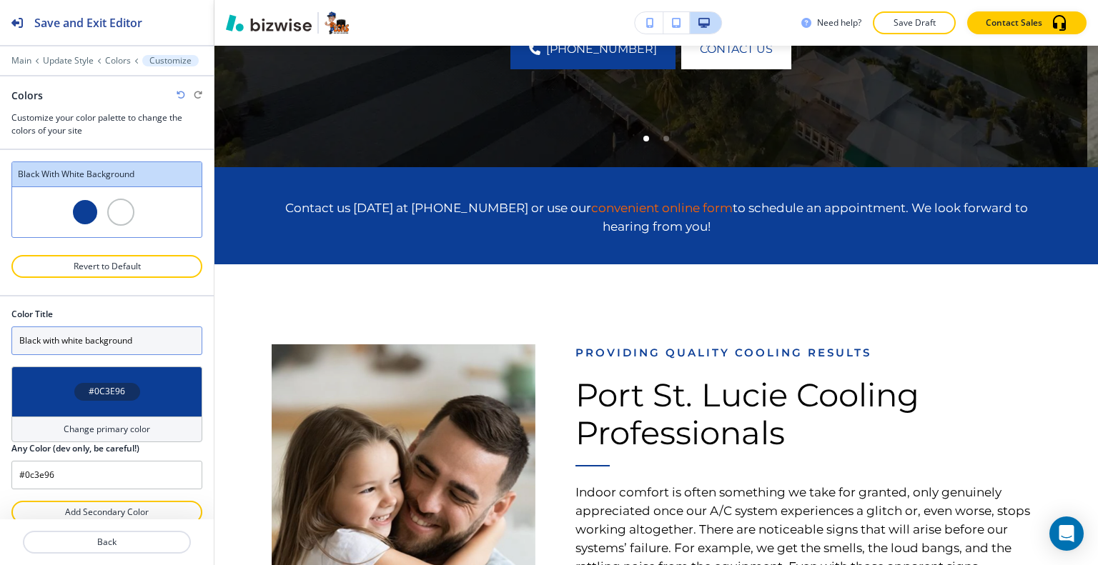
scroll to position [13, 0]
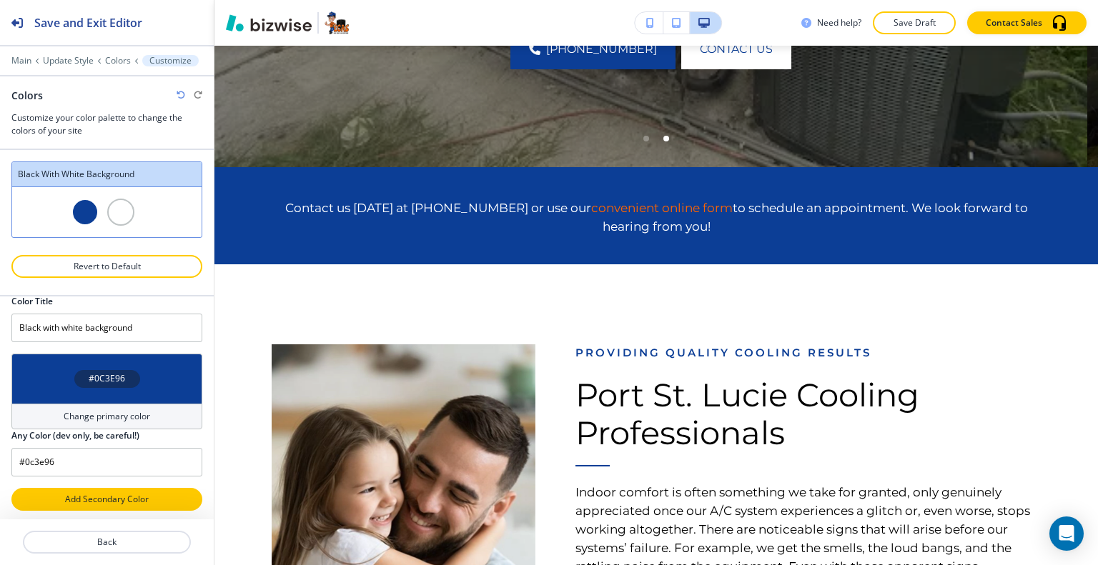
click at [106, 496] on p "Add Secondary Color" at bounding box center [107, 499] width 154 height 13
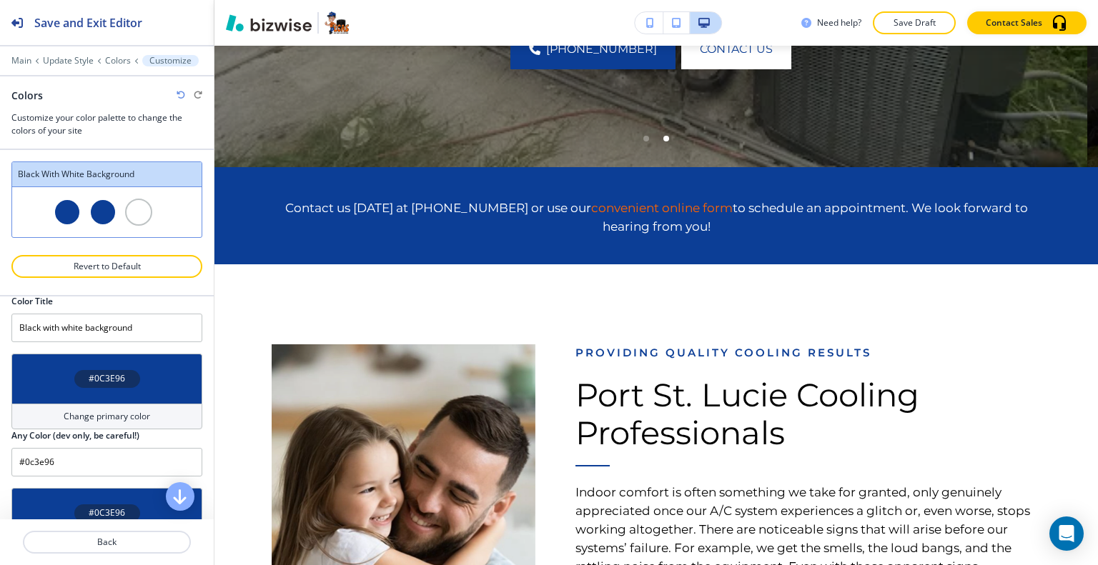
scroll to position [262, 0]
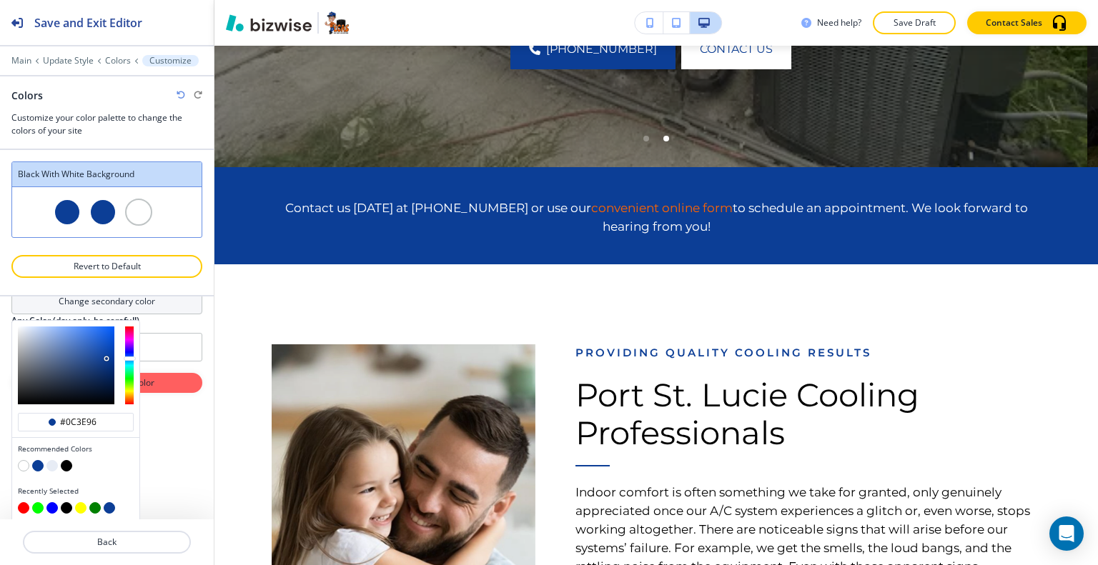
drag, startPoint x: 99, startPoint y: 423, endPoint x: 4, endPoint y: 413, distance: 95.6
click at [4, 413] on div "Color Title Black with white background #0C3E96 Change primary color Any Color …" at bounding box center [107, 408] width 214 height 223
paste input "62152"
type input "#062152"
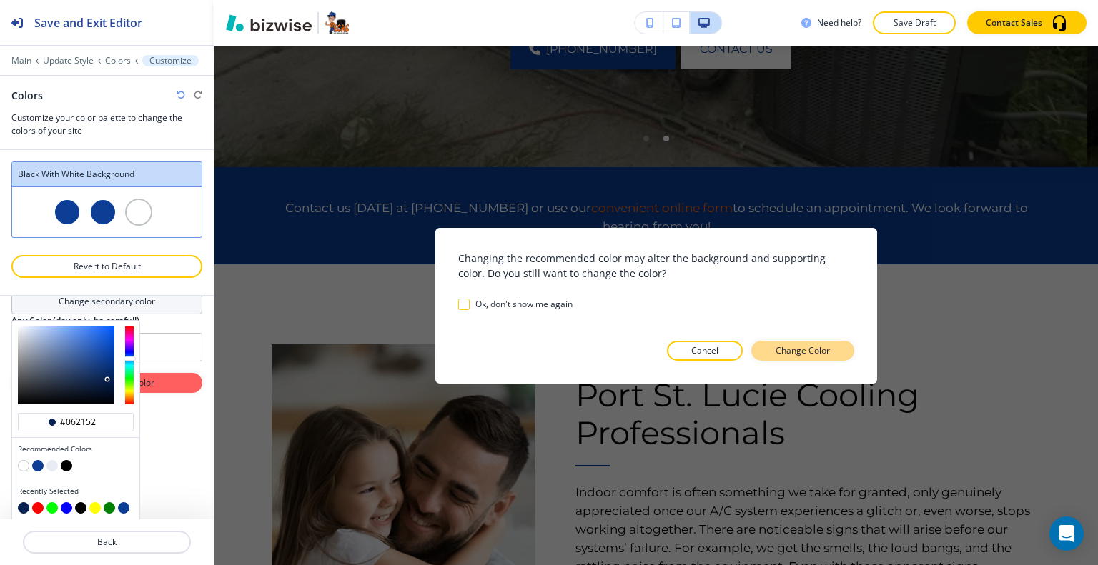
scroll to position [144, 0]
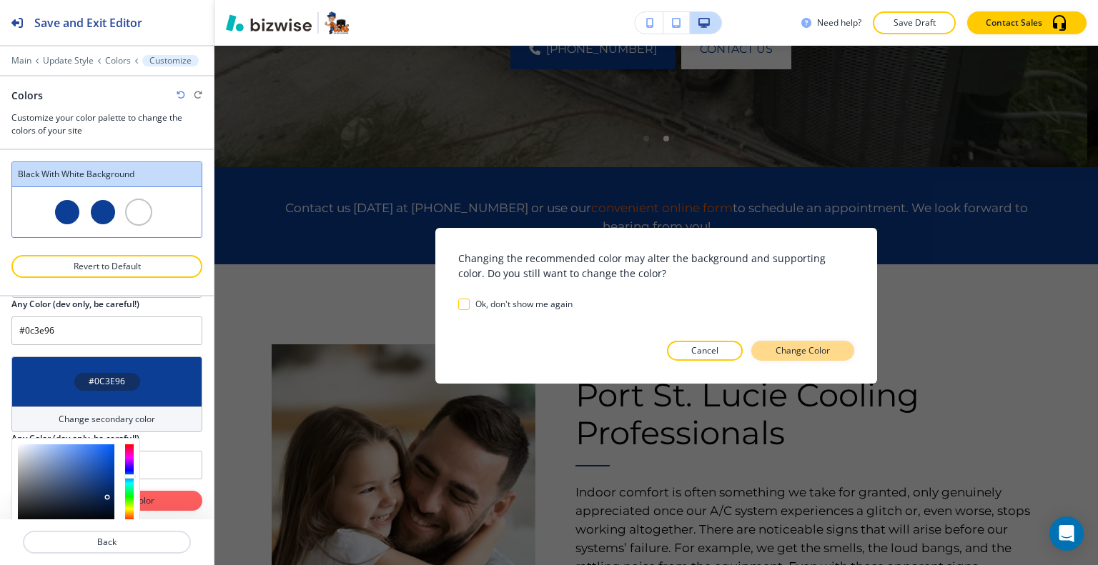
click at [823, 347] on p "Change Color" at bounding box center [802, 350] width 54 height 13
type input "Custom Black with white background"
type input "#062152"
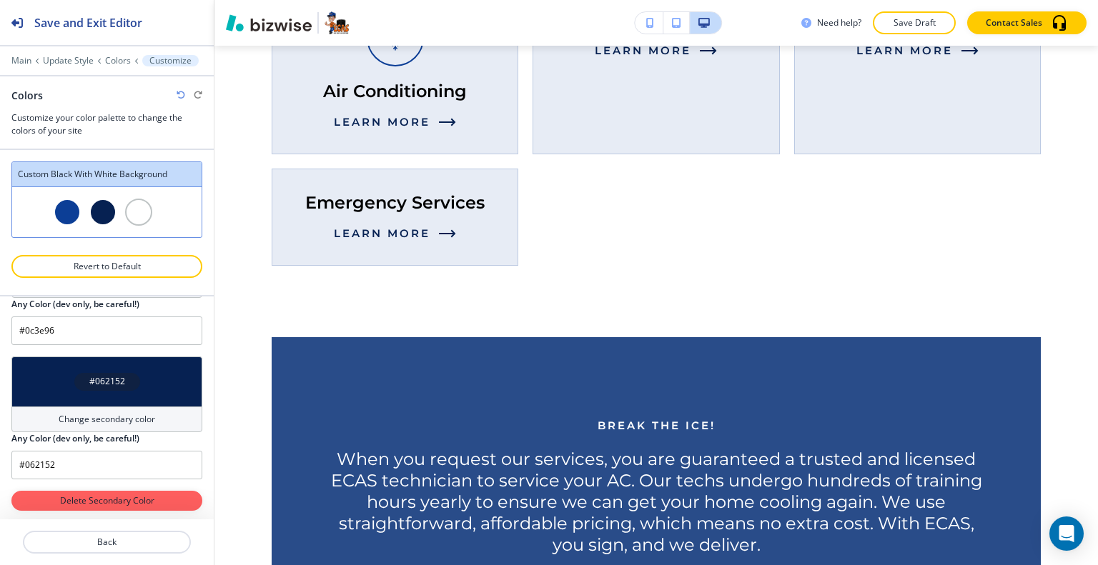
scroll to position [1141, 0]
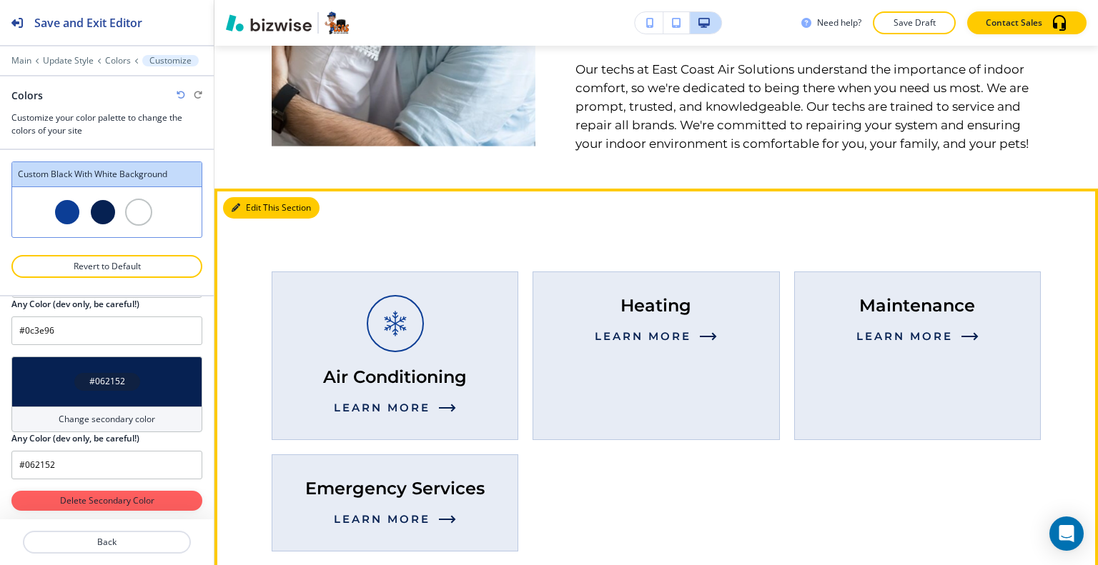
click at [241, 209] on button "Edit This Section" at bounding box center [271, 207] width 96 height 21
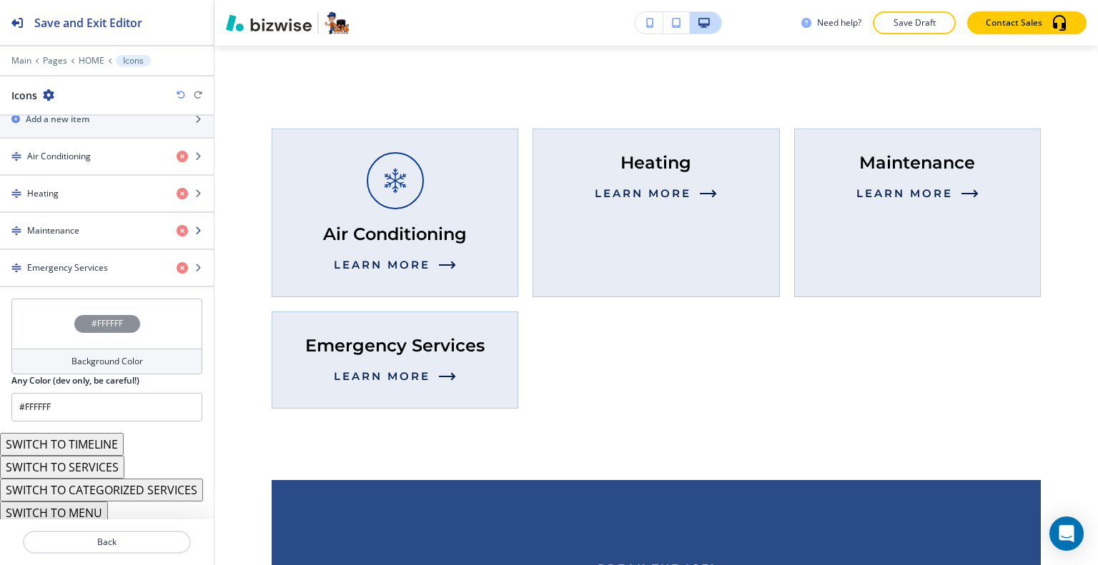
scroll to position [527, 0]
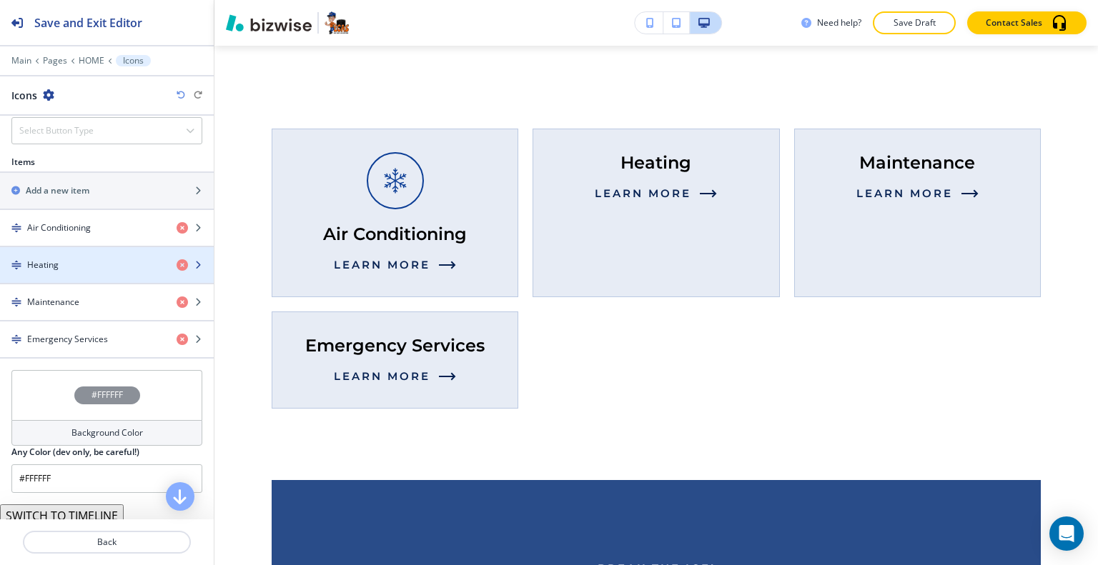
click at [84, 272] on div "button" at bounding box center [107, 277] width 214 height 11
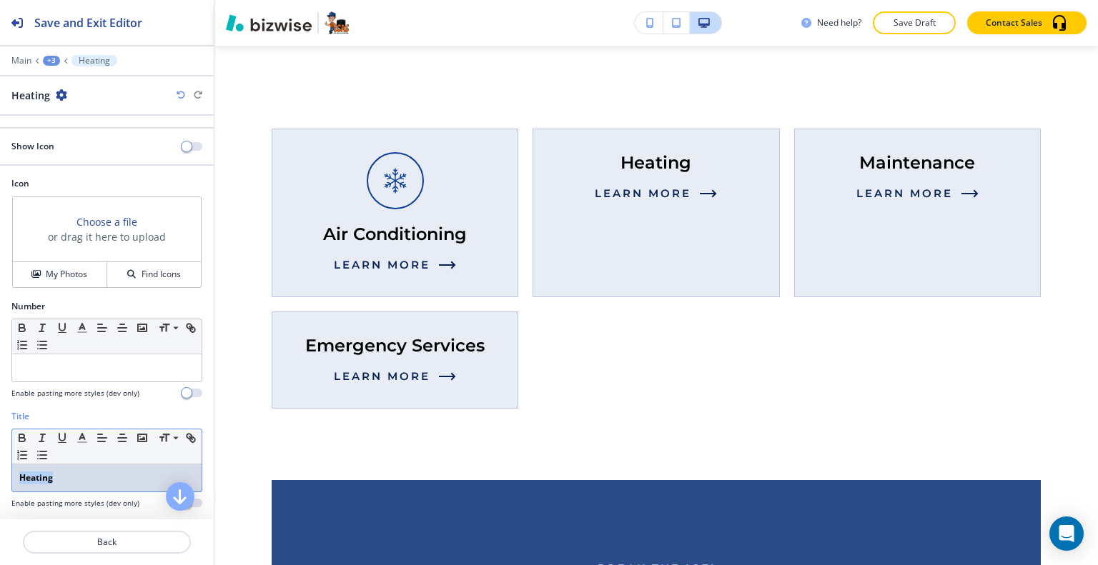
drag, startPoint x: 36, startPoint y: 476, endPoint x: 0, endPoint y: 470, distance: 36.3
click at [0, 470] on div "Title Small Normal Large Huge Heating Enable pasting more styles (dev only)" at bounding box center [107, 465] width 214 height 110
click at [23, 437] on icon "button" at bounding box center [22, 438] width 13 height 13
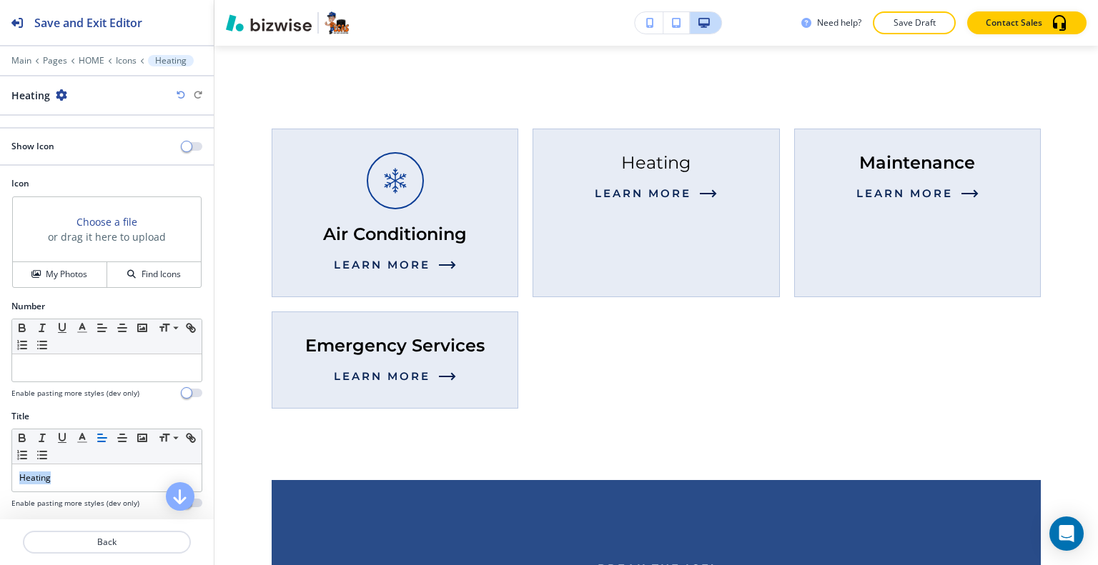
click at [179, 93] on icon "button" at bounding box center [181, 95] width 9 height 9
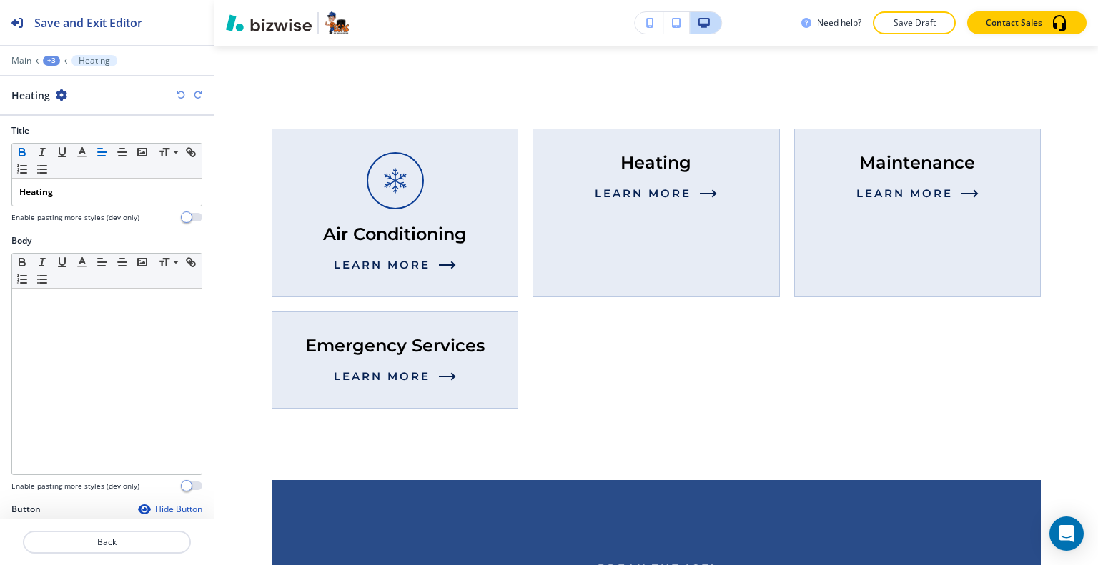
scroll to position [455, 0]
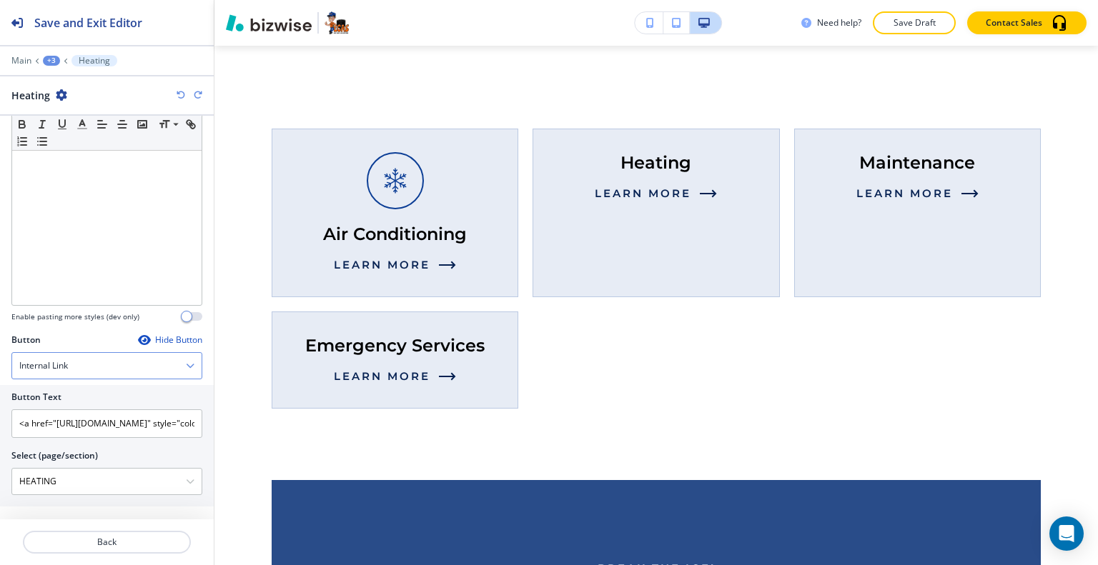
click at [112, 365] on div "Internal Link" at bounding box center [106, 366] width 189 height 26
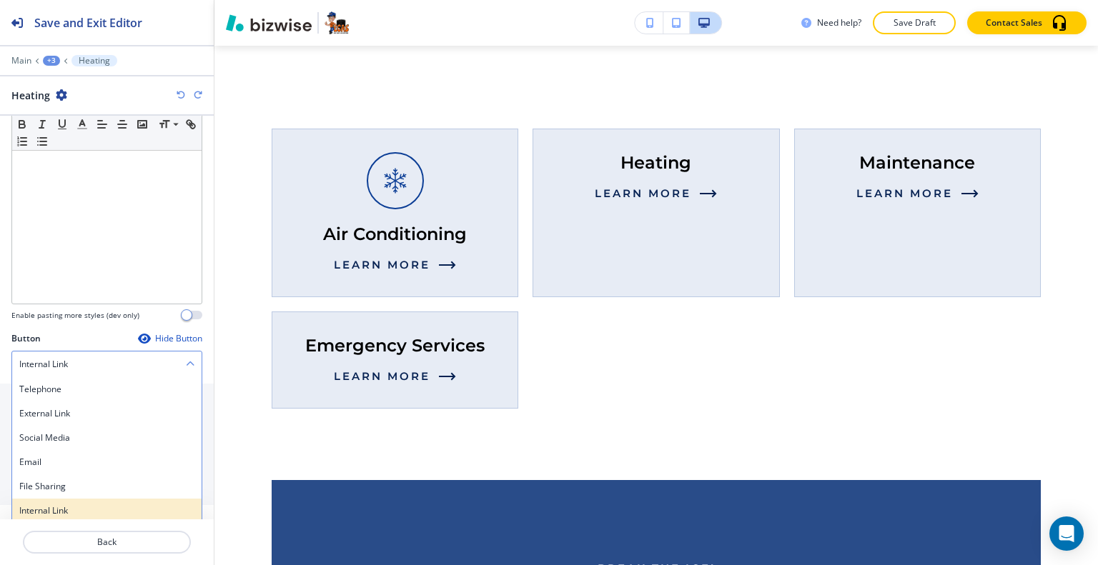
click at [83, 505] on h4 "Internal Link" at bounding box center [106, 511] width 175 height 13
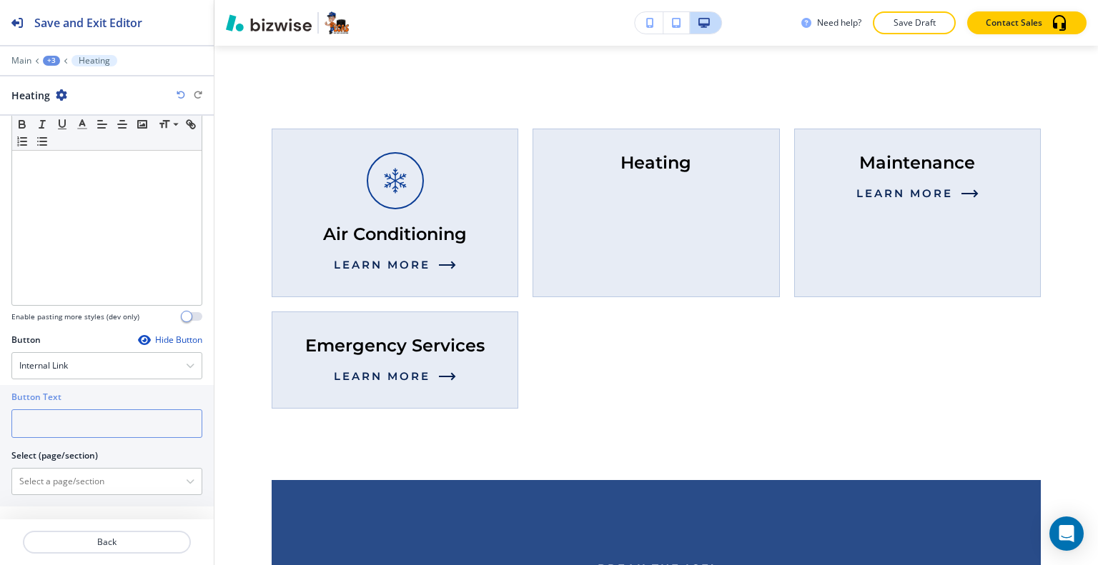
click at [92, 413] on input "text" at bounding box center [106, 424] width 191 height 29
type input "learn more"
click at [59, 474] on \(page\/section\) "Manual Input" at bounding box center [99, 482] width 174 height 24
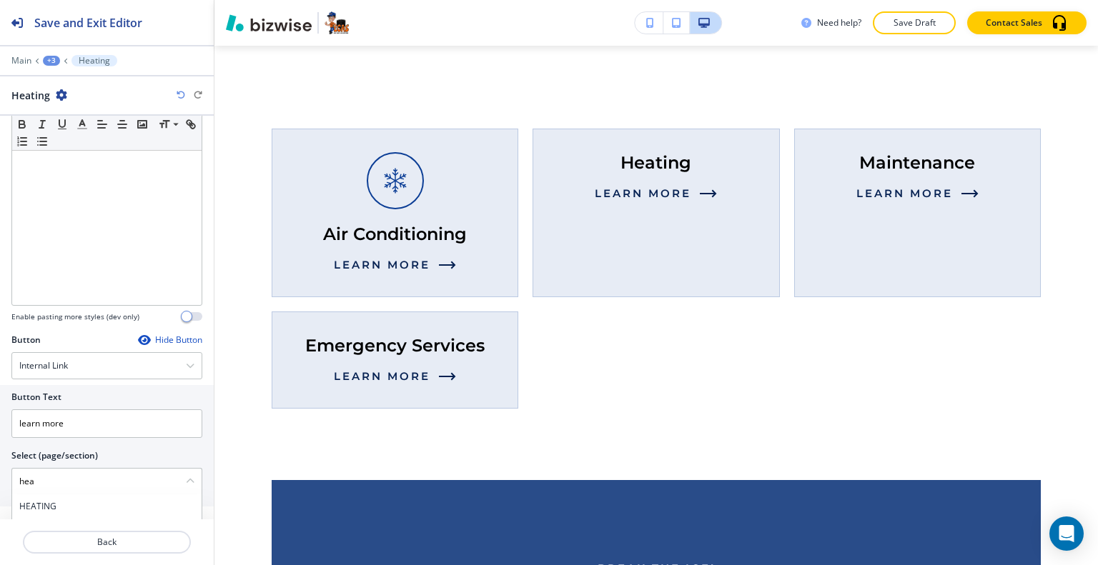
click at [61, 500] on h4 "HEATING" at bounding box center [106, 506] width 175 height 13
type \(page\/section\) "HEATING"
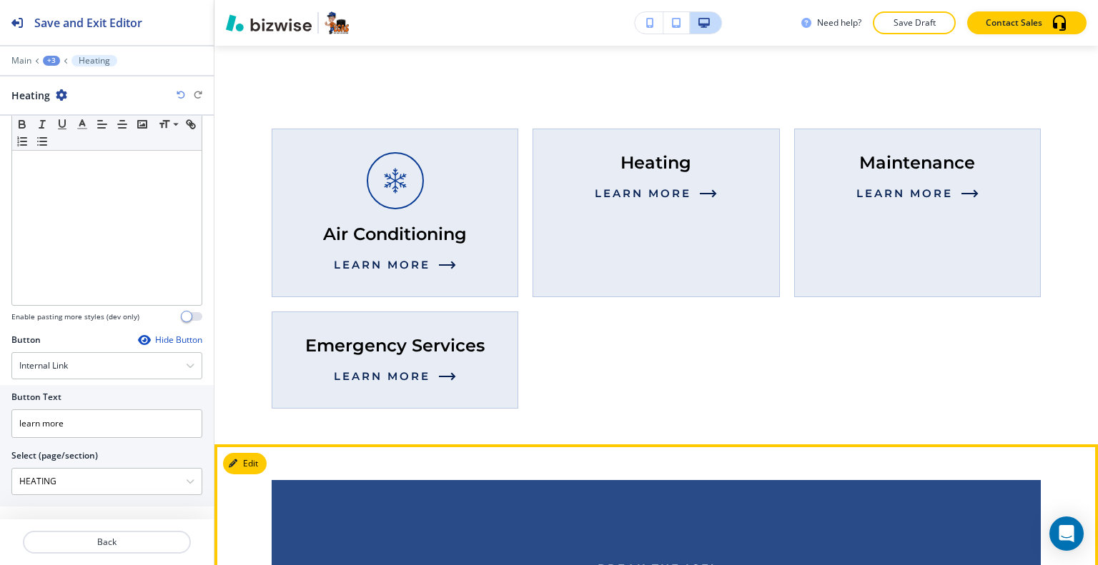
scroll to position [1141, 0]
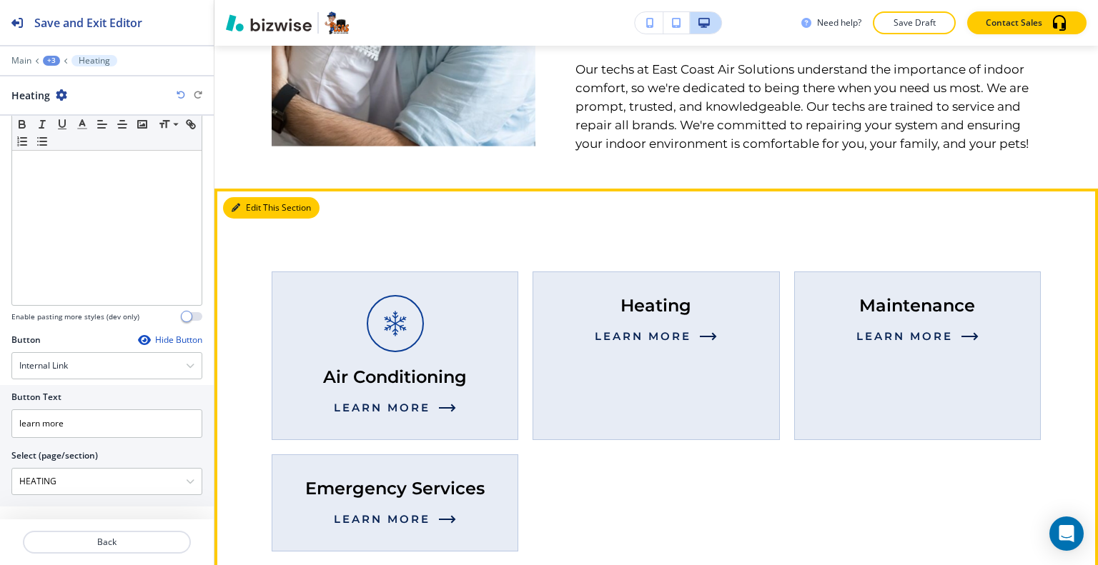
click at [256, 206] on button "Edit This Section" at bounding box center [271, 207] width 96 height 21
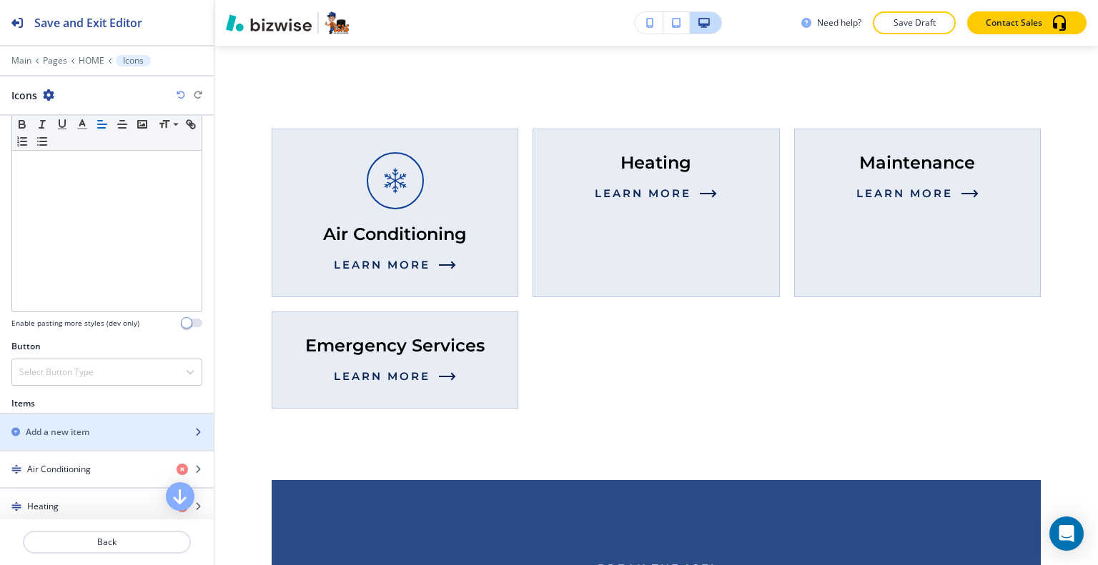
scroll to position [572, 0]
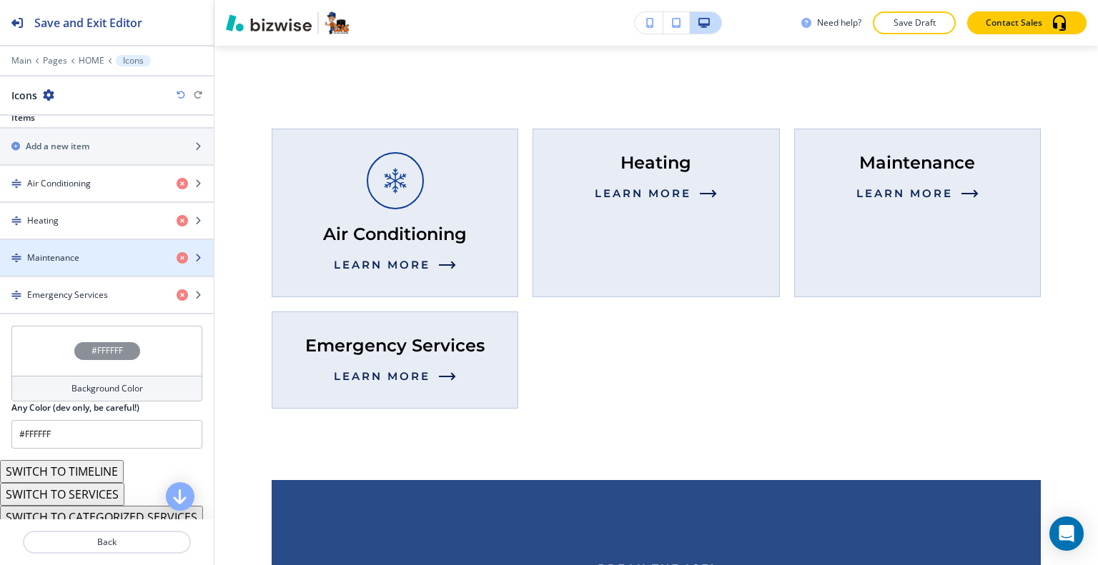
click at [85, 259] on div "Maintenance" at bounding box center [82, 258] width 165 height 13
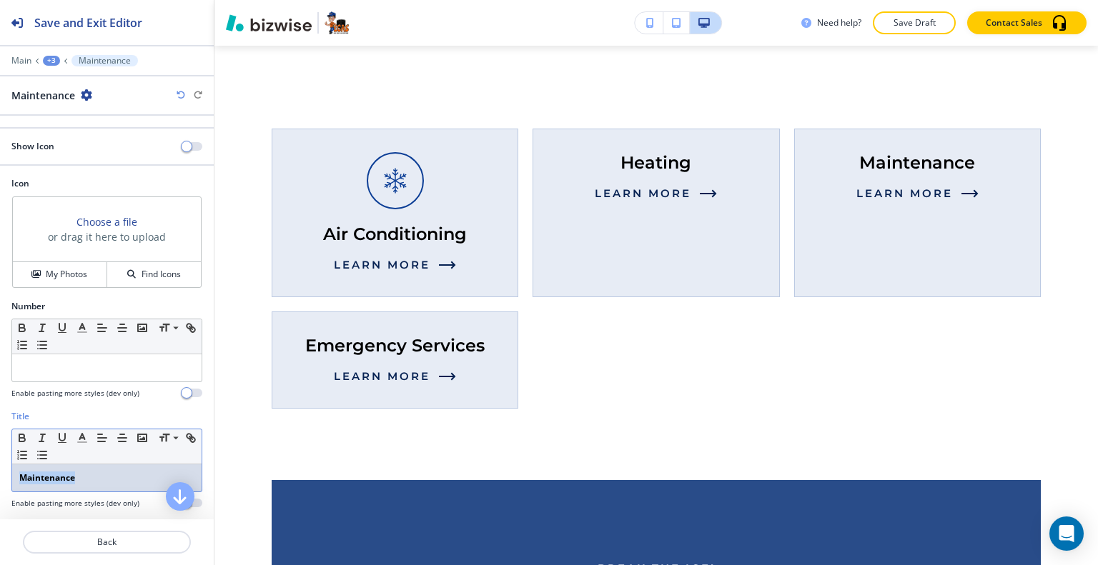
drag, startPoint x: 86, startPoint y: 479, endPoint x: 0, endPoint y: 480, distance: 85.8
click at [0, 480] on div "Title Small Normal Large Huge Maintenance Enable pasting more styles (dev only)" at bounding box center [107, 465] width 214 height 110
click at [19, 438] on icon "button" at bounding box center [22, 440] width 6 height 4
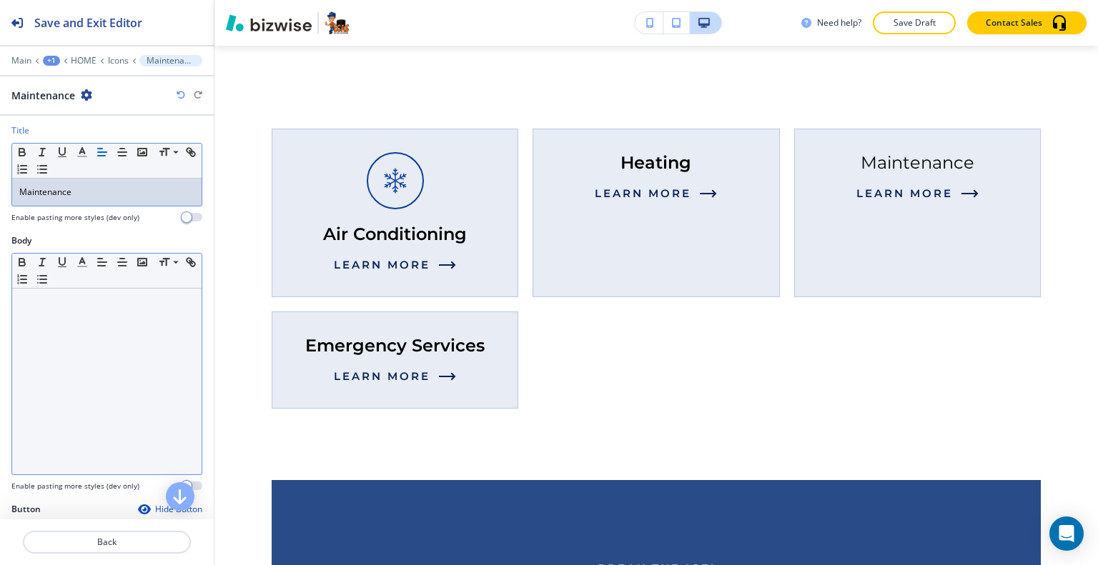
scroll to position [455, 0]
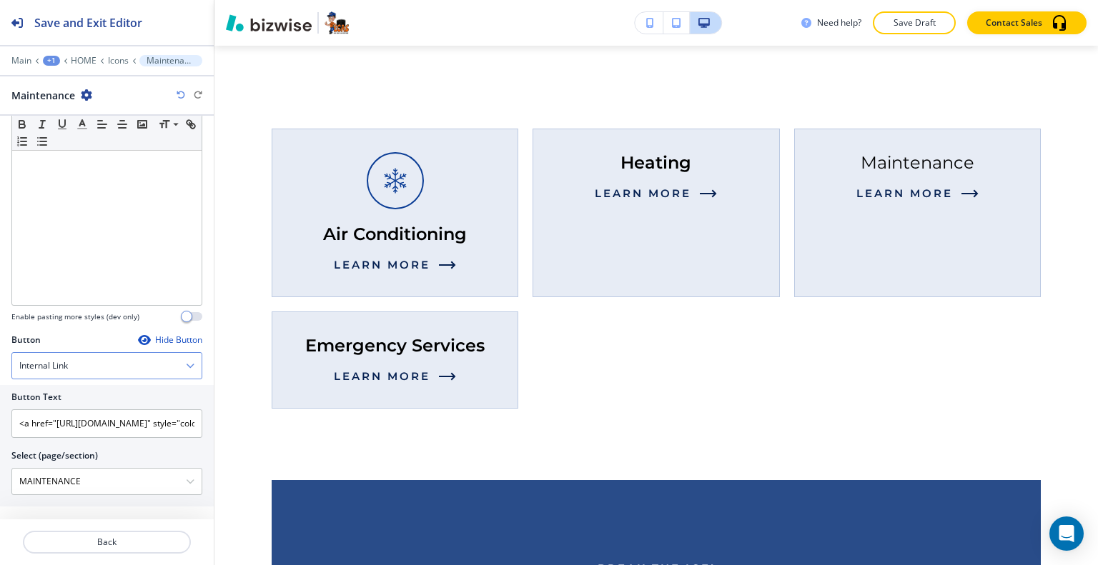
click at [109, 360] on div "Internal Link" at bounding box center [106, 366] width 189 height 26
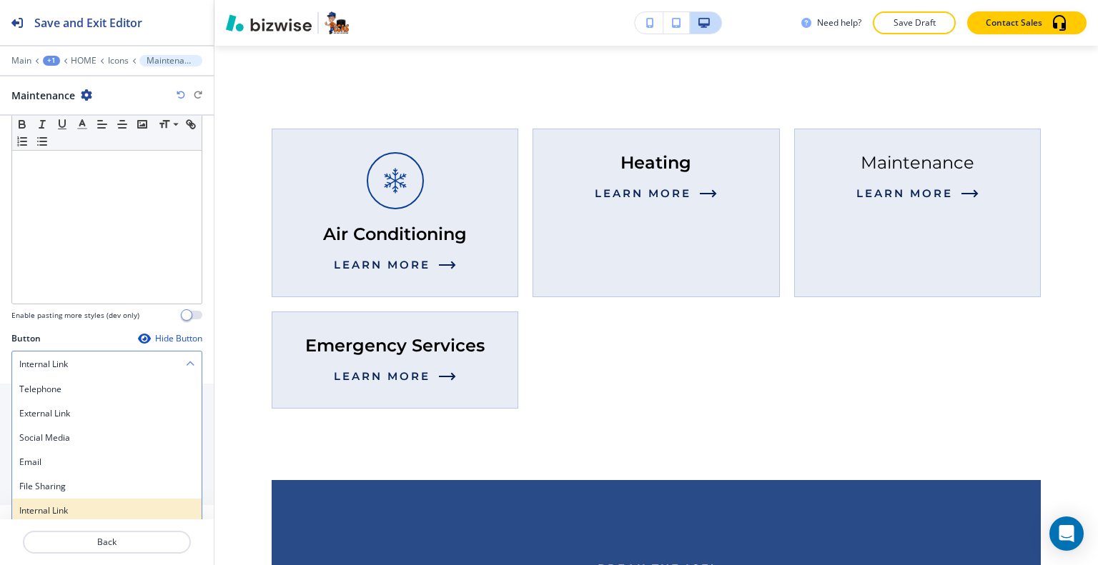
click at [80, 505] on h4 "Internal Link" at bounding box center [106, 511] width 175 height 13
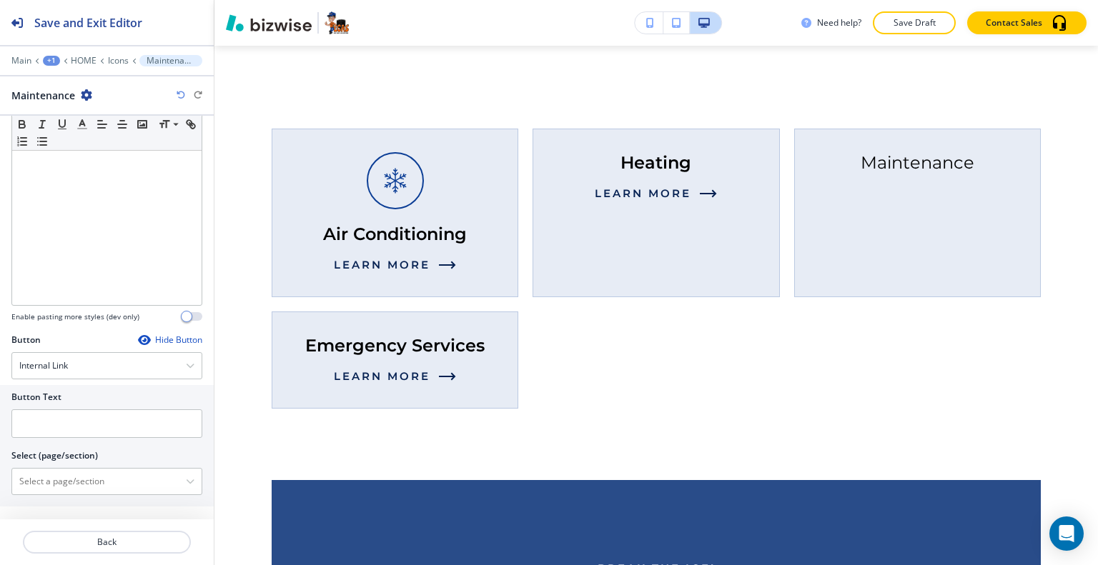
scroll to position [98, 0]
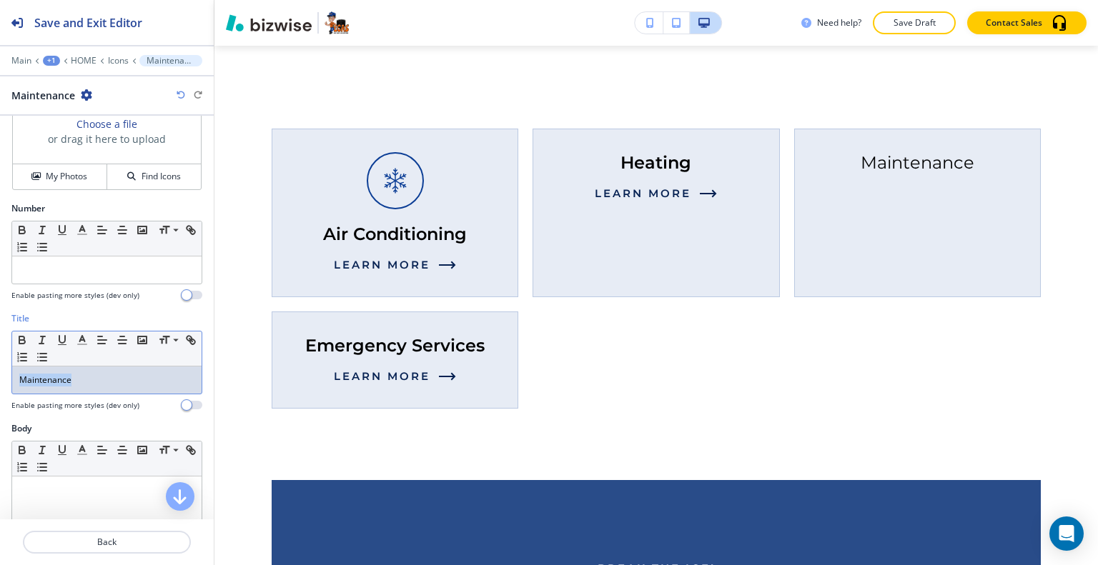
drag, startPoint x: 106, startPoint y: 379, endPoint x: 0, endPoint y: 379, distance: 105.8
click at [0, 379] on div "Title Small Normal Large Huge Maintenance Enable pasting more styles (dev only)" at bounding box center [107, 367] width 214 height 110
copy p "Maintenance"
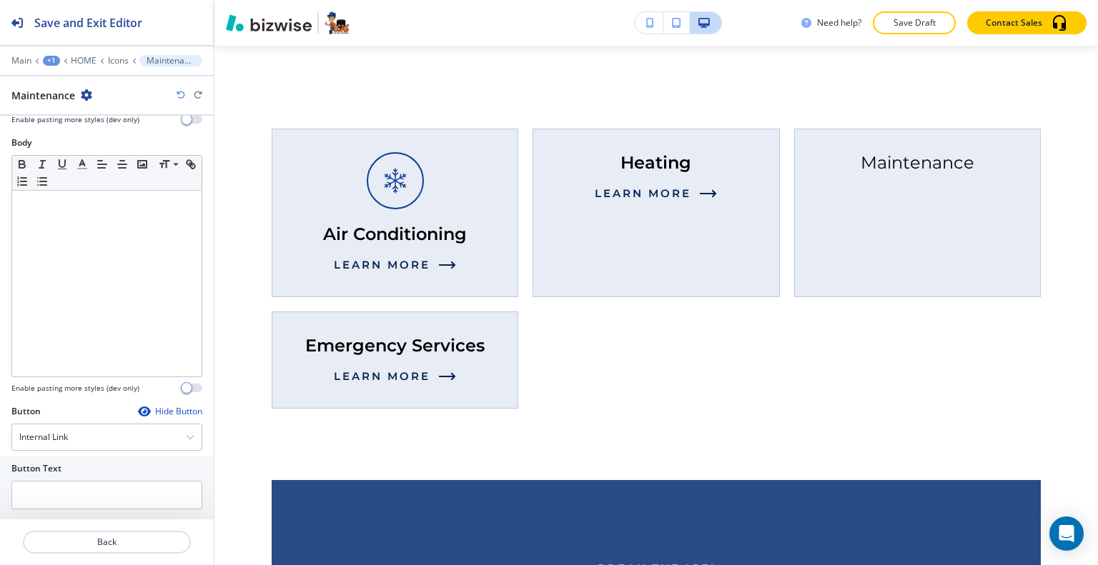
scroll to position [455, 0]
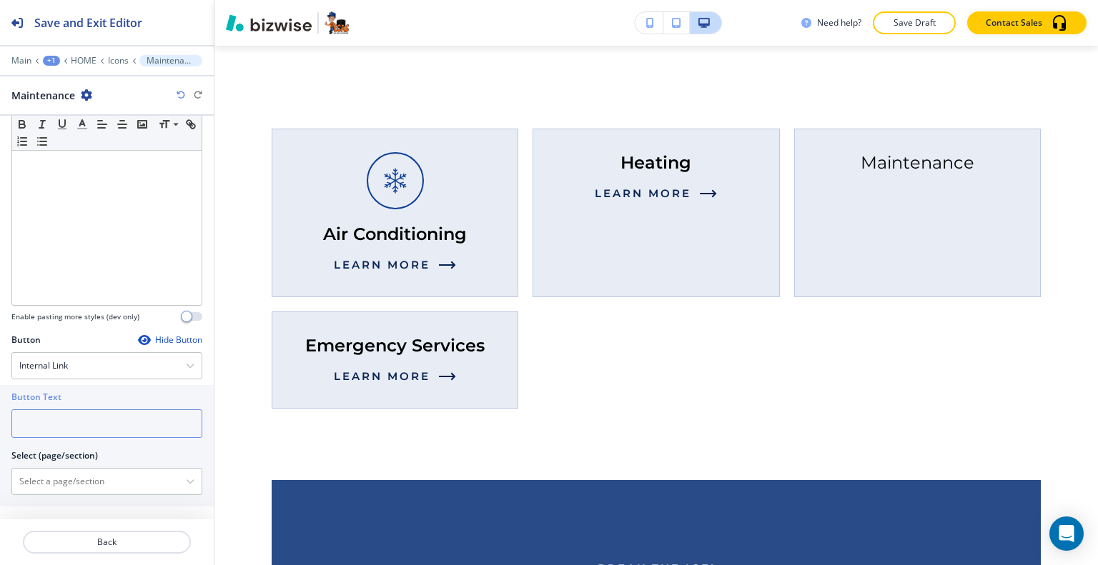
click at [73, 421] on input "text" at bounding box center [106, 424] width 191 height 29
paste input "Maintenance"
drag, startPoint x: 91, startPoint y: 422, endPoint x: 0, endPoint y: 415, distance: 91.1
click at [0, 415] on div "Button Text Maintenance Select (page/section) HOME HOME | Hero HOME | Providing…" at bounding box center [107, 446] width 214 height 122
type input "learn more"
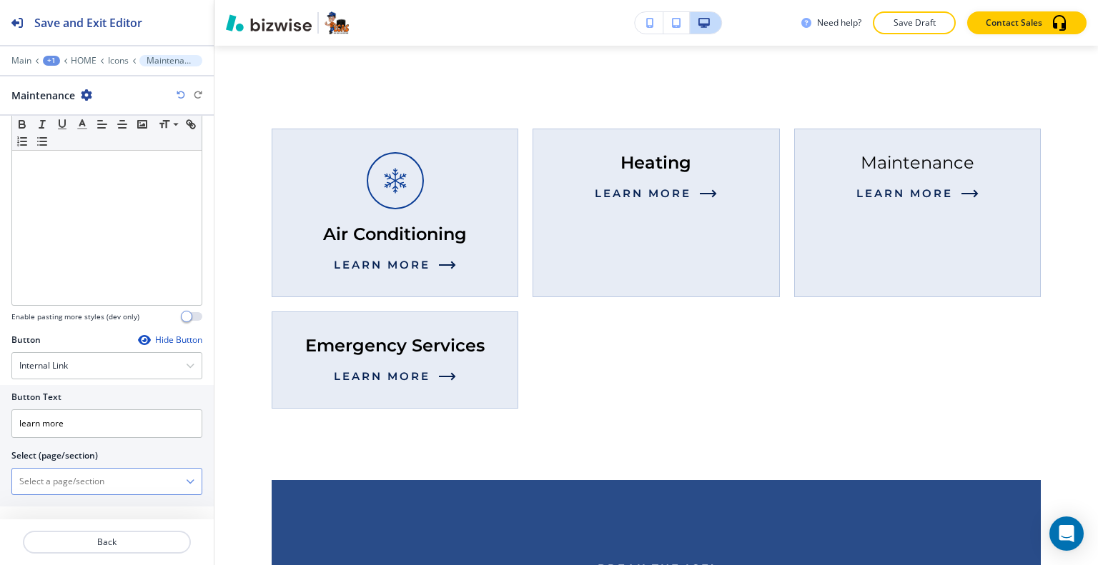
click at [50, 480] on \(page\/section\) "Manual Input" at bounding box center [99, 482] width 174 height 24
paste \(page\/section\) "Maintenance"
click at [58, 500] on h4 "MAINTENANCE" at bounding box center [106, 506] width 175 height 13
type \(page\/section\) "MAINTENANCE"
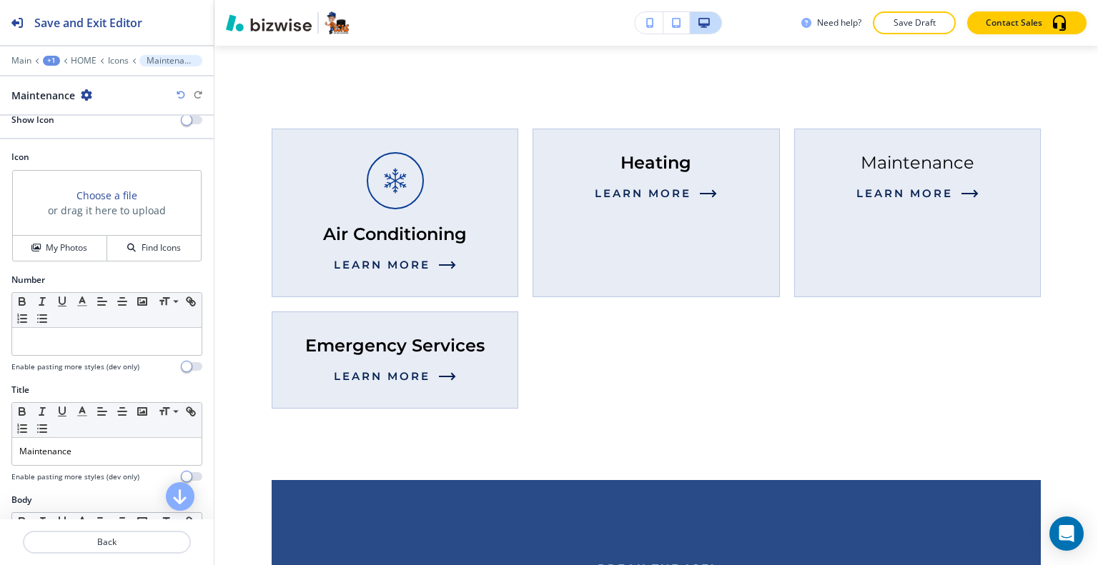
scroll to position [0, 0]
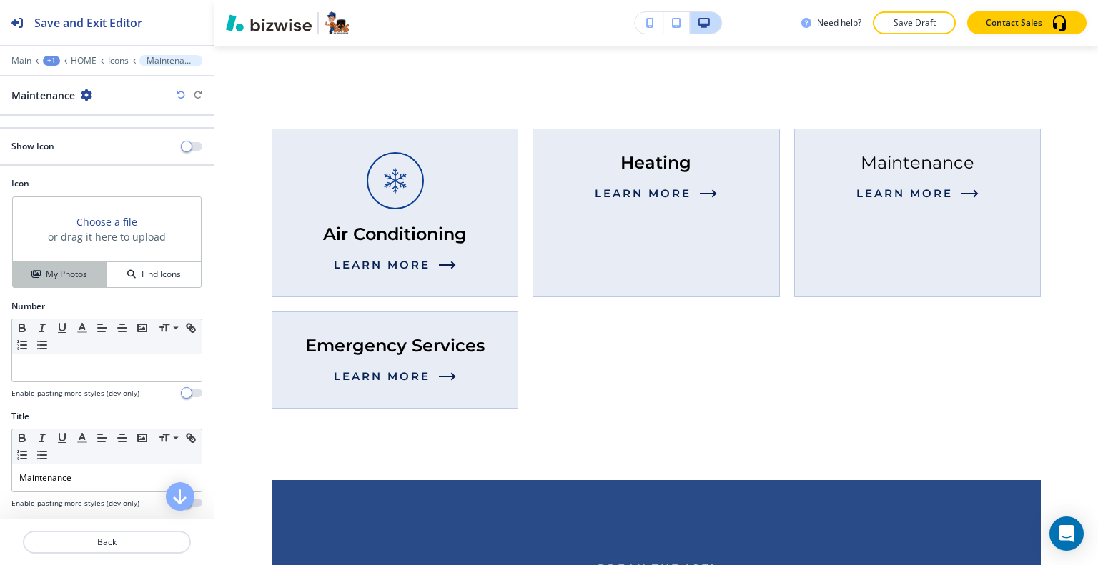
click at [74, 274] on h4 "My Photos" at bounding box center [66, 274] width 41 height 13
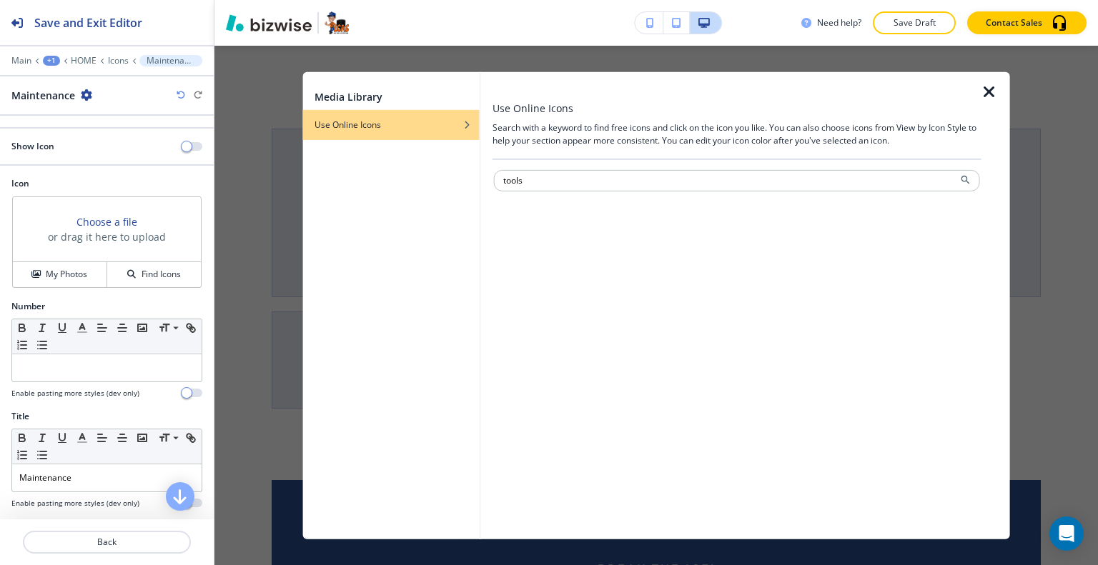
type input "tools"
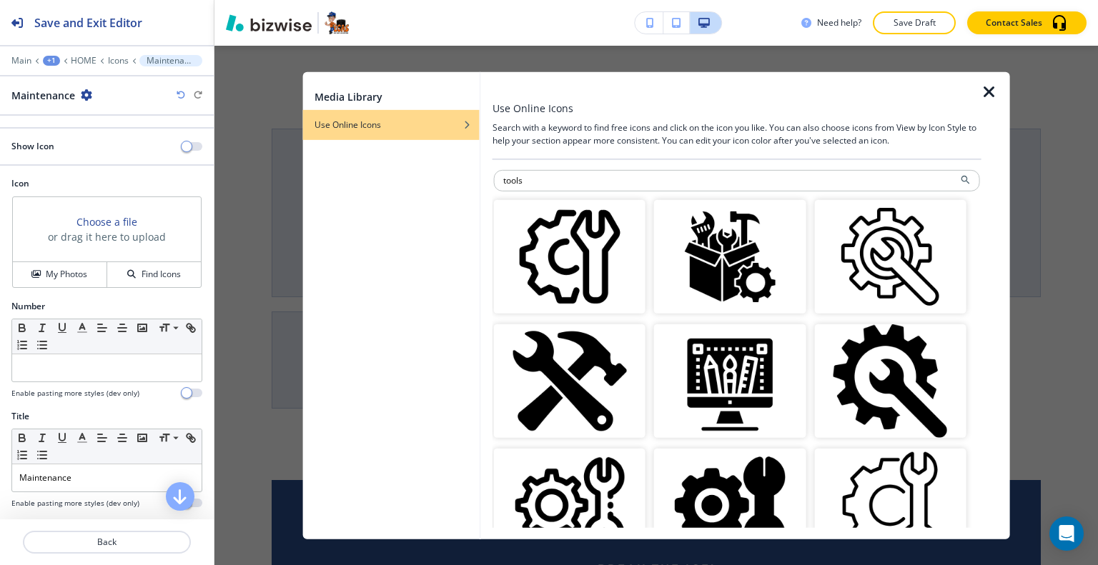
click at [901, 360] on img "button" at bounding box center [890, 381] width 152 height 114
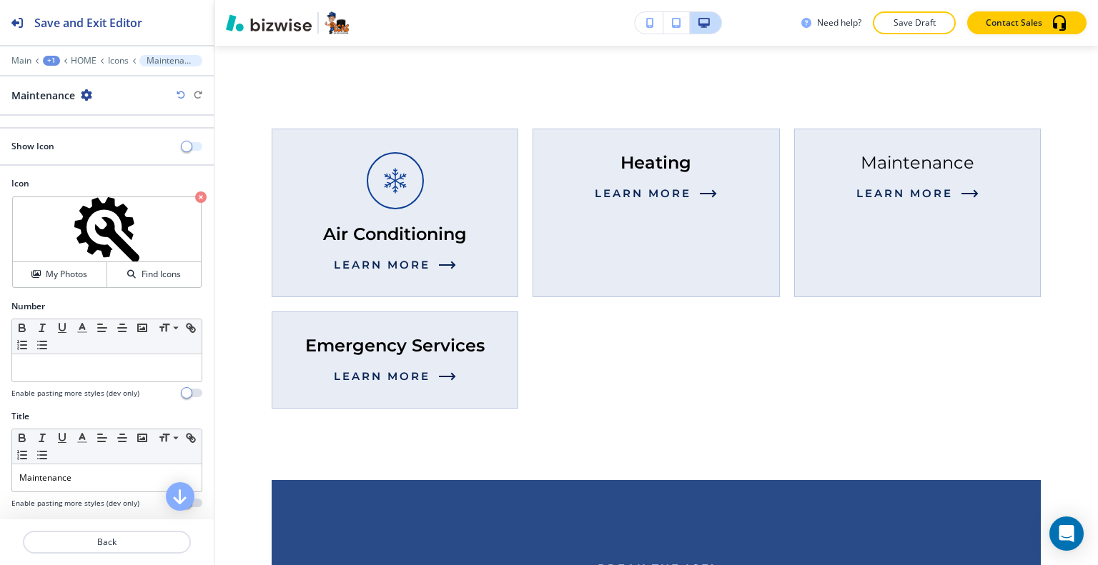
click at [182, 144] on button "button" at bounding box center [192, 146] width 20 height 9
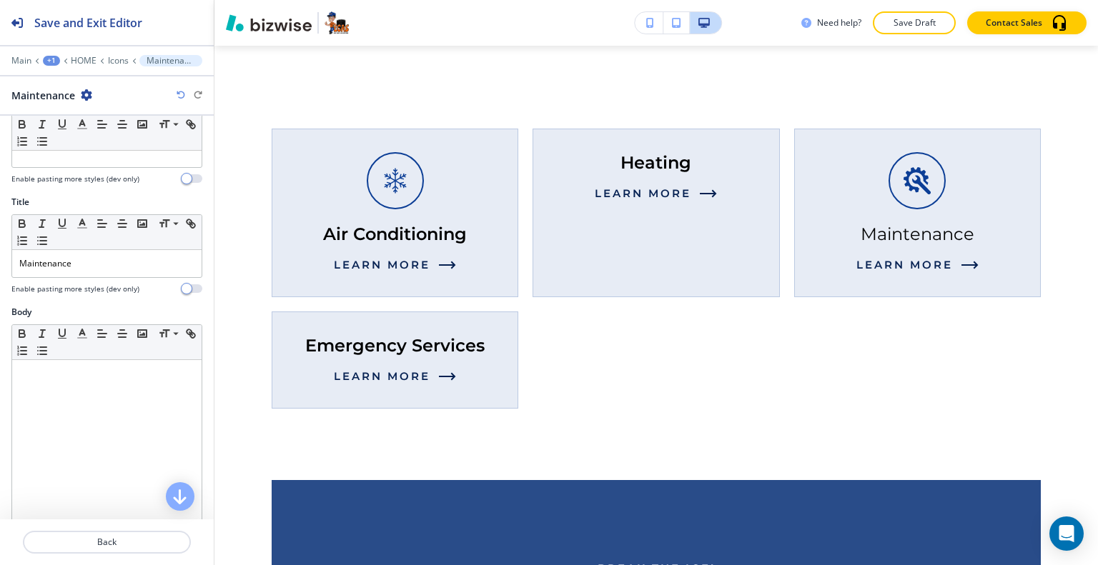
scroll to position [286, 0]
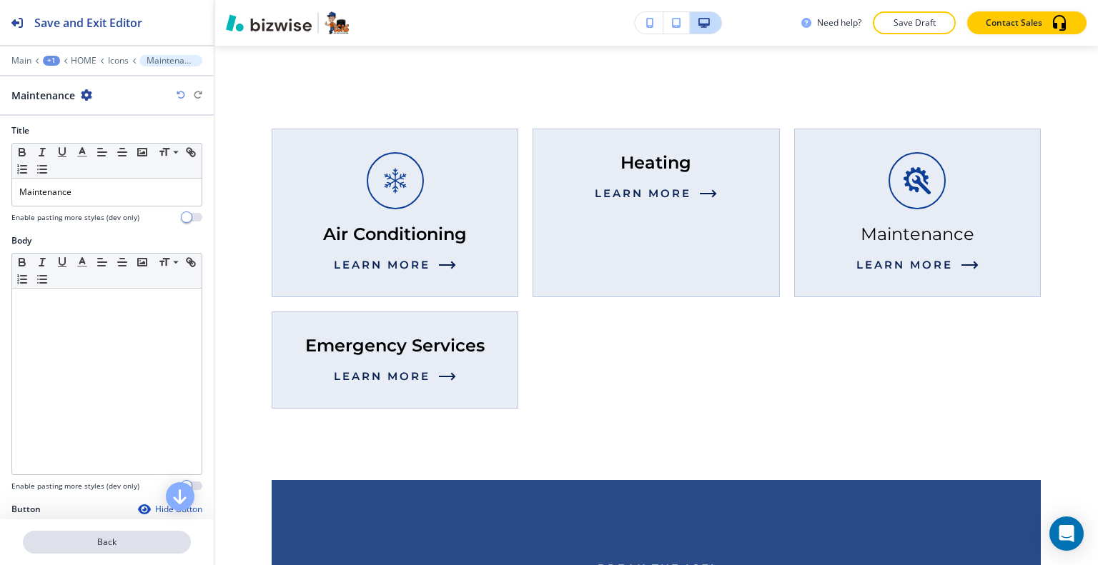
click at [99, 542] on p "Back" at bounding box center [106, 542] width 165 height 13
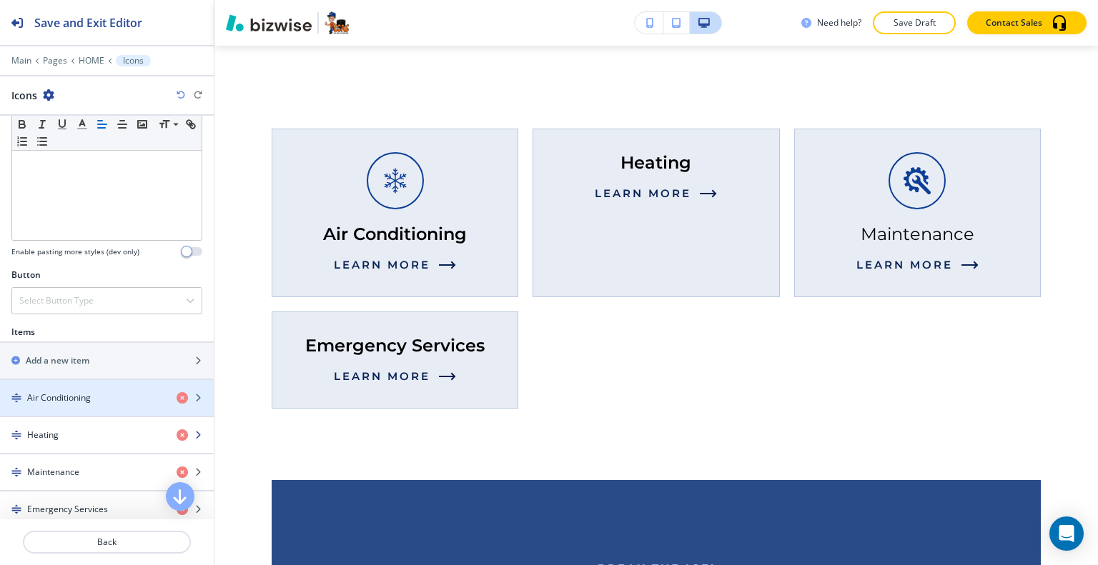
scroll to position [429, 0]
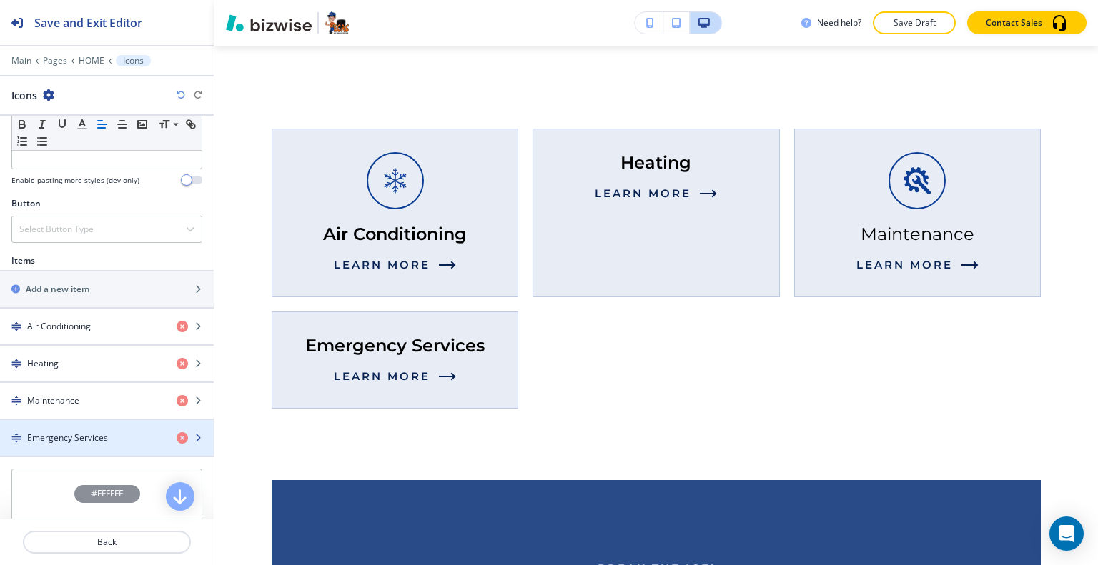
click at [80, 422] on div "button" at bounding box center [107, 425] width 214 height 11
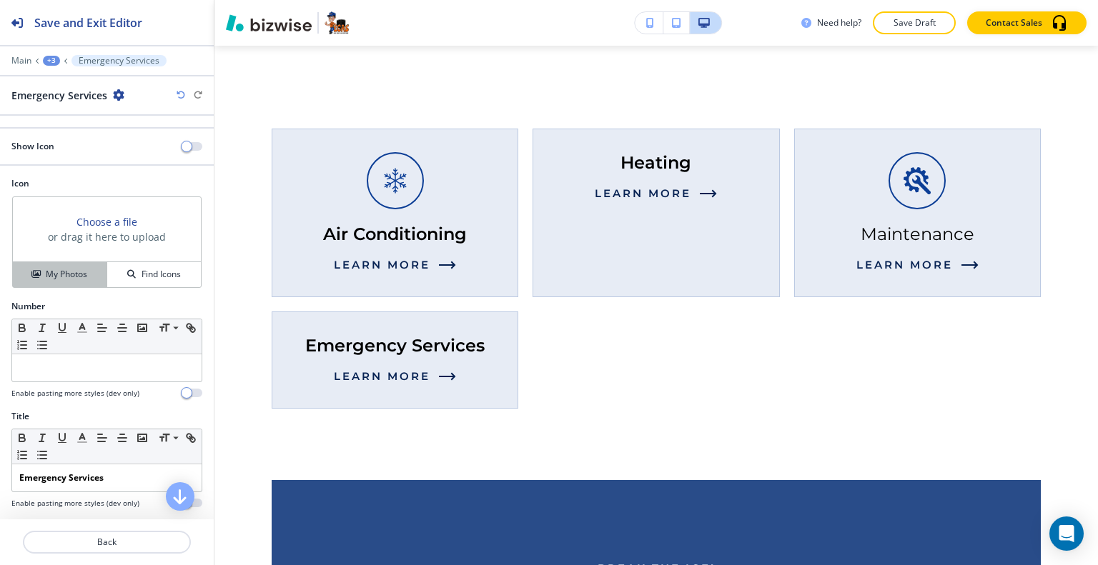
click at [75, 262] on div "My Photos Find Icons" at bounding box center [107, 275] width 188 height 26
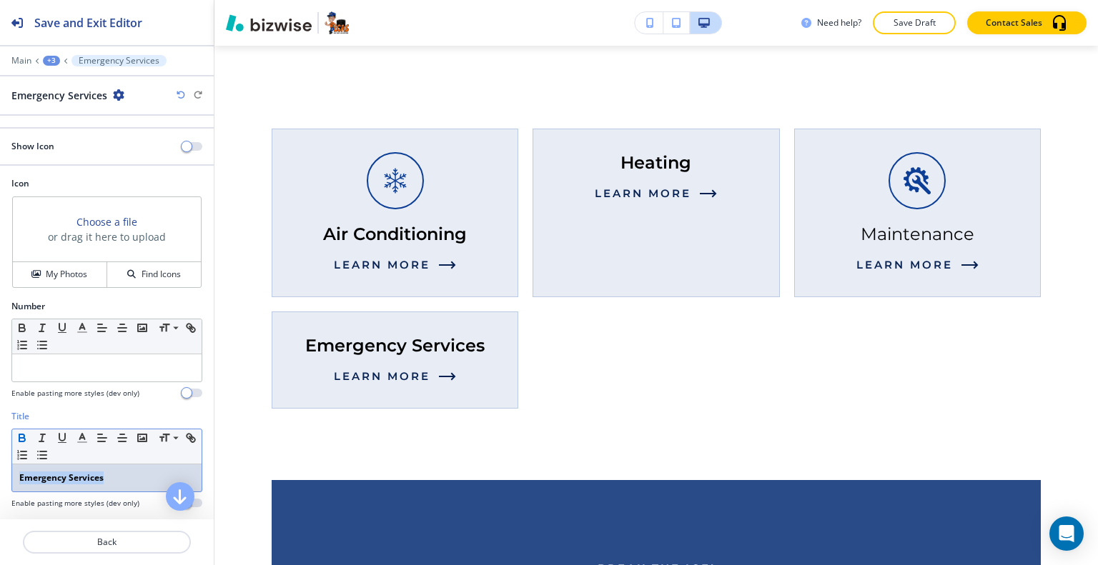
drag, startPoint x: 119, startPoint y: 482, endPoint x: 28, endPoint y: 434, distance: 103.6
click at [5, 462] on div "Title Small Normal Large Huge Emergency Services Enable pasting more styles (de…" at bounding box center [107, 465] width 214 height 110
click at [21, 438] on icon "button" at bounding box center [22, 438] width 13 height 13
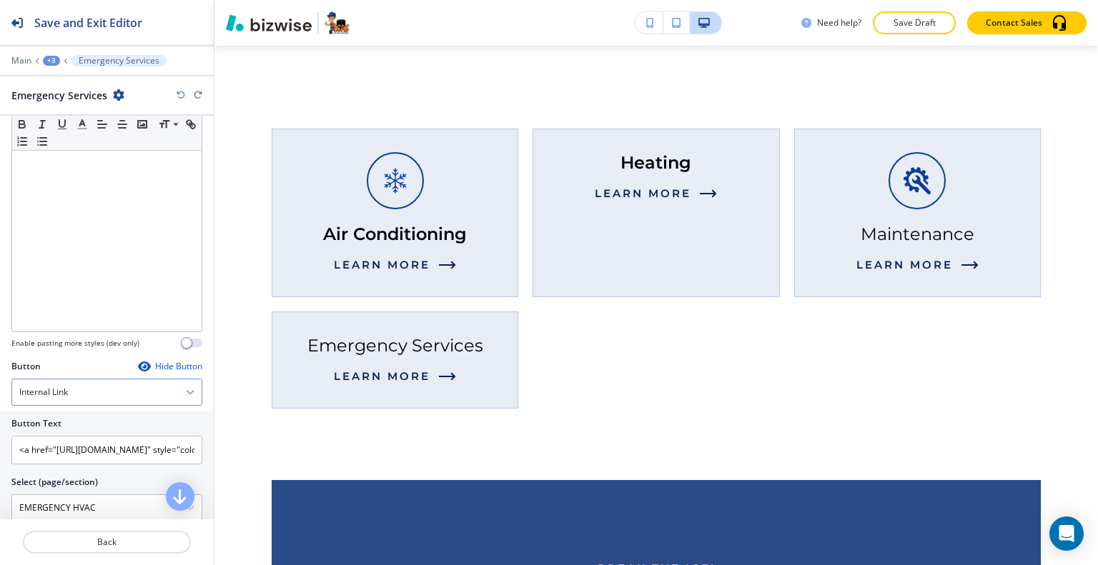
click at [112, 387] on div "Internal Link" at bounding box center [106, 393] width 189 height 26
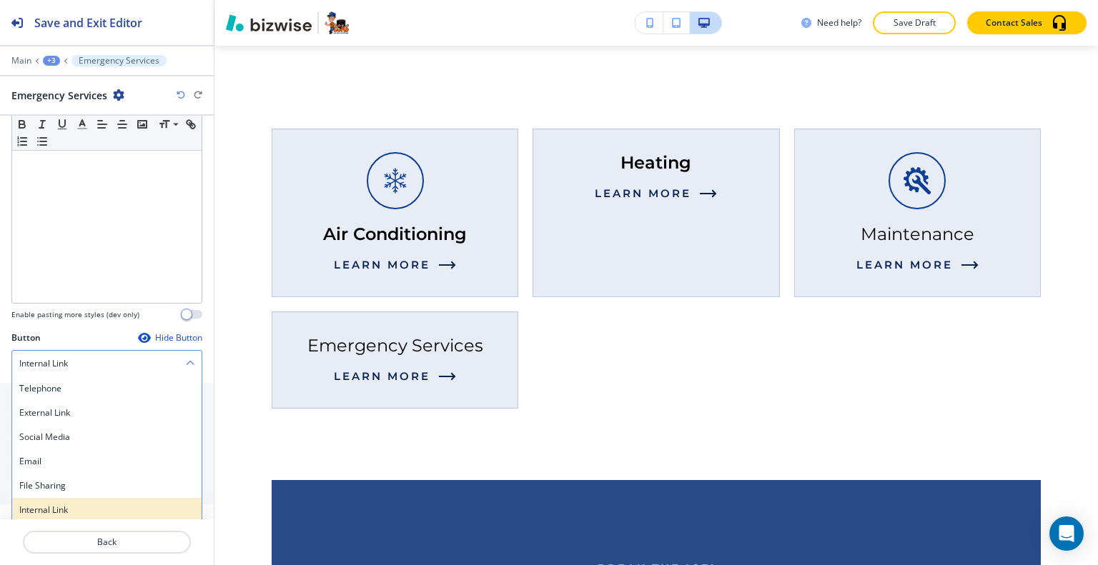
click at [77, 505] on h4 "Internal Link" at bounding box center [106, 510] width 175 height 13
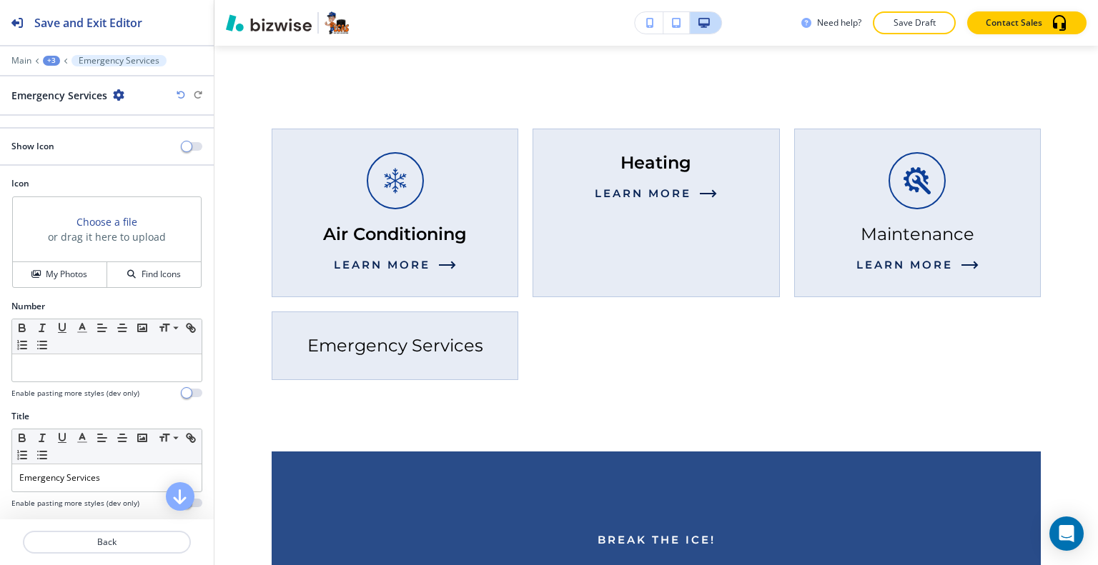
scroll to position [455, 0]
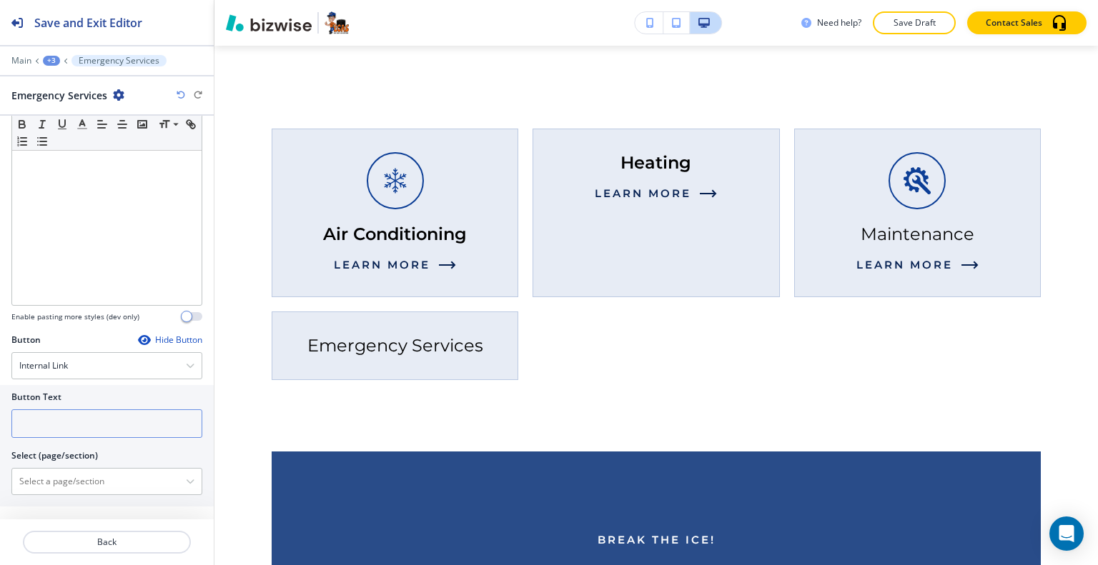
click at [71, 418] on input "text" at bounding box center [106, 424] width 191 height 29
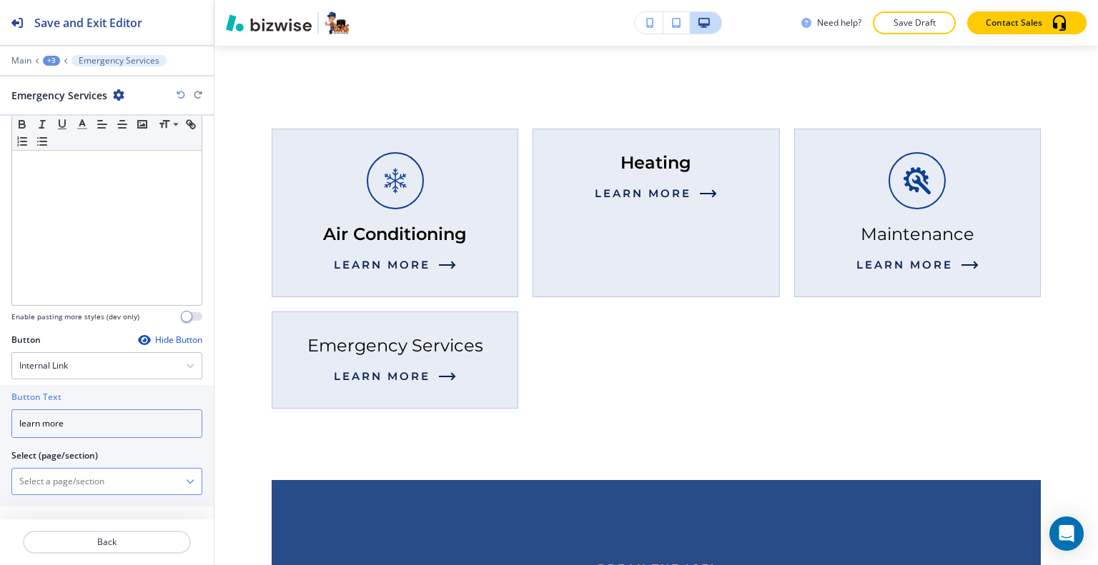
type input "learn more"
click at [70, 477] on \(page\/section\) "Manual Input" at bounding box center [99, 482] width 174 height 24
click at [55, 476] on \(page\/section\) "Manual Input" at bounding box center [99, 482] width 174 height 24
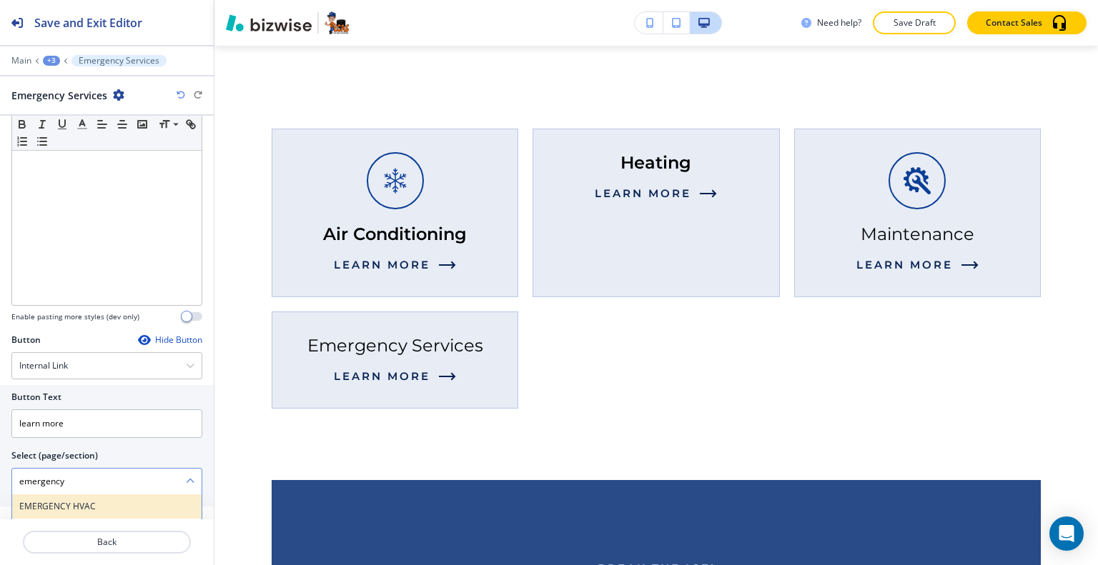
click at [71, 503] on h4 "EMERGENCY HVAC" at bounding box center [106, 506] width 175 height 13
type \(page\/section\) "EMERGENCY HVAC"
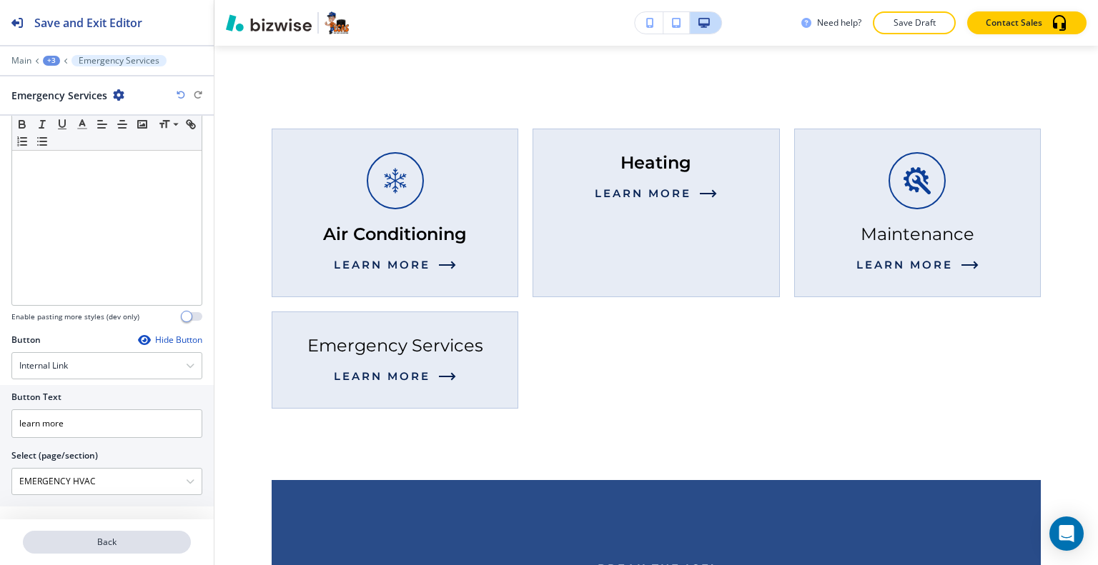
click at [104, 537] on p "Back" at bounding box center [106, 542] width 165 height 13
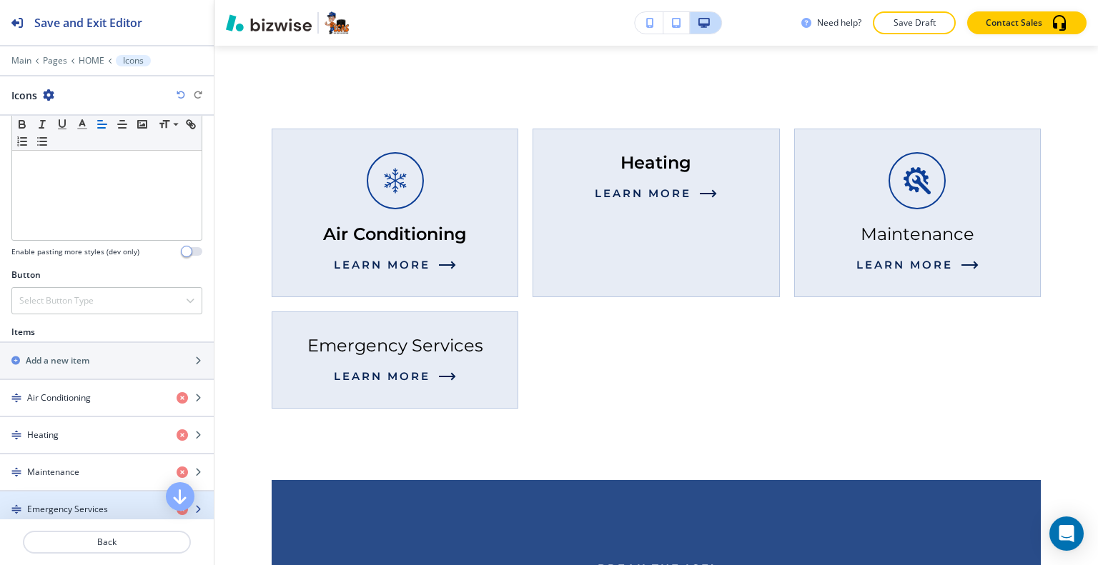
scroll to position [500, 0]
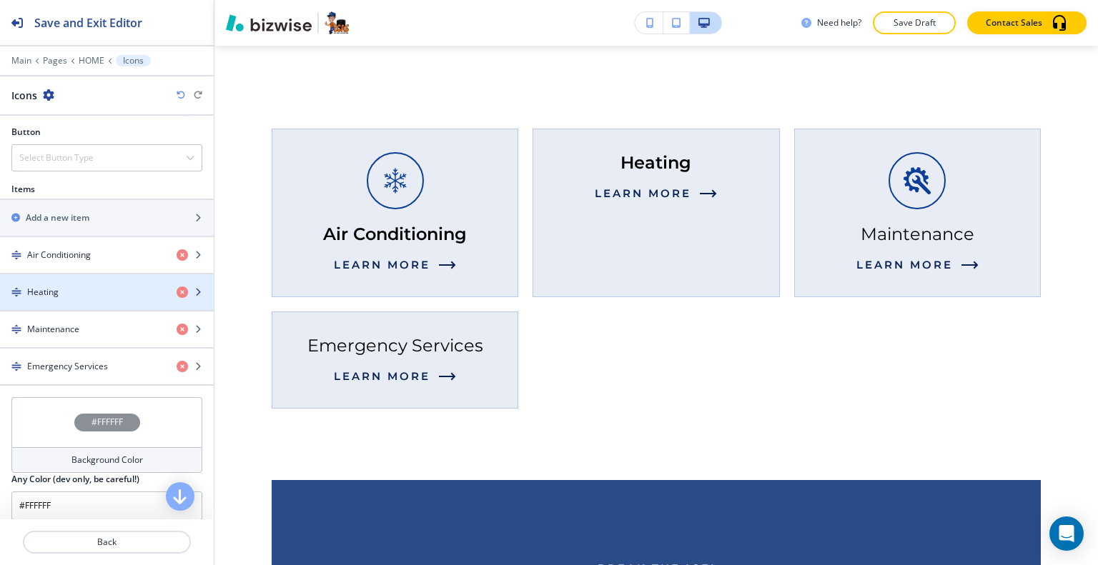
click at [104, 293] on div "Heating" at bounding box center [82, 292] width 165 height 13
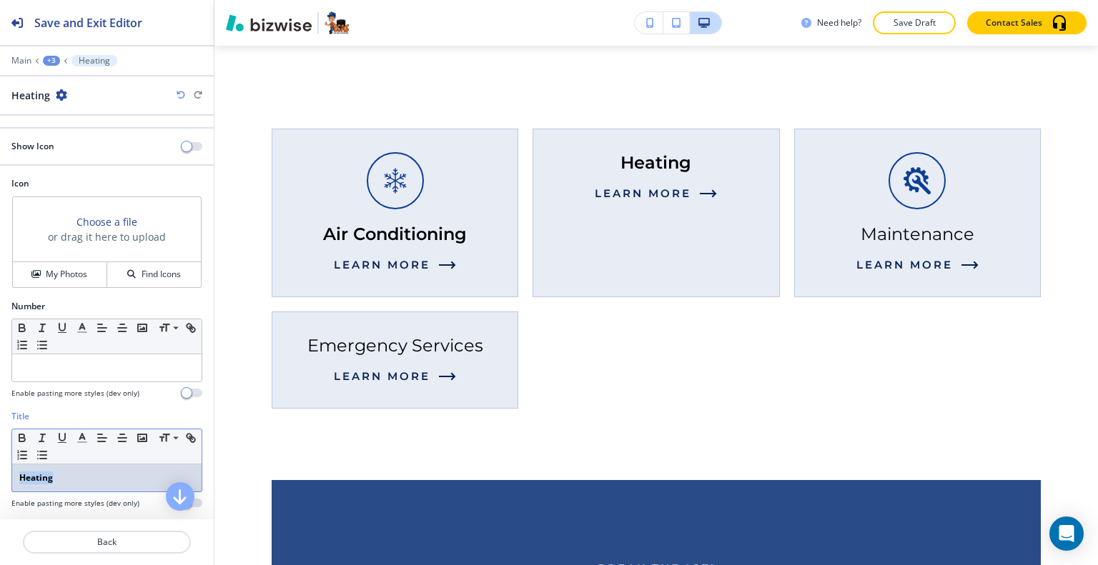
drag, startPoint x: 81, startPoint y: 479, endPoint x: 0, endPoint y: 474, distance: 81.6
click at [0, 474] on div "Title Small Normal Large Huge Heating Enable pasting more styles (dev only)" at bounding box center [107, 465] width 214 height 110
click at [21, 432] on icon "button" at bounding box center [22, 438] width 13 height 13
click at [63, 274] on h4 "My Photos" at bounding box center [66, 274] width 41 height 13
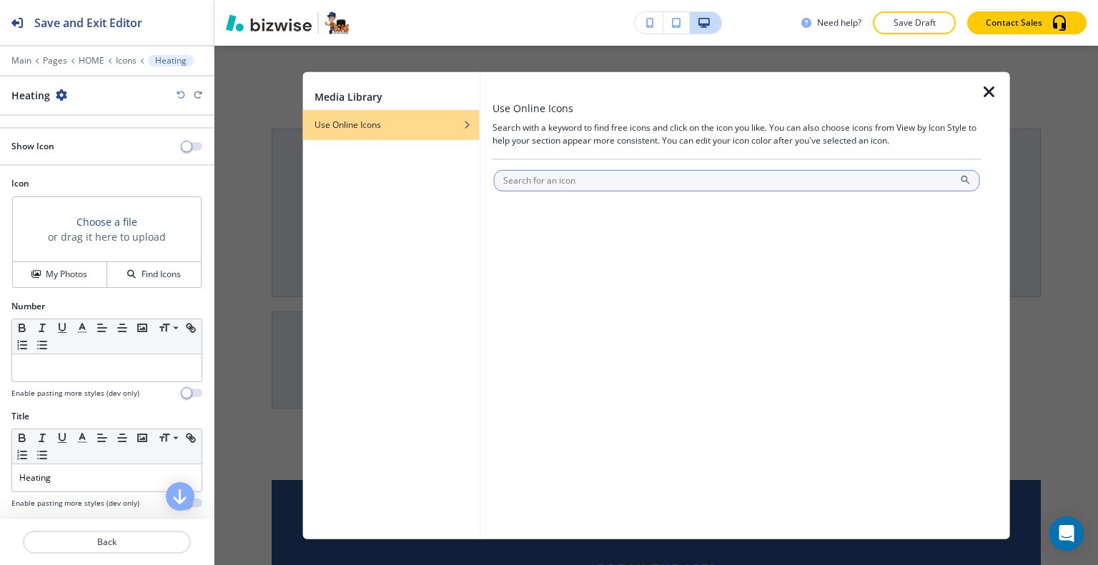
click at [522, 180] on input "text" at bounding box center [737, 179] width 486 height 21
type input "fan"
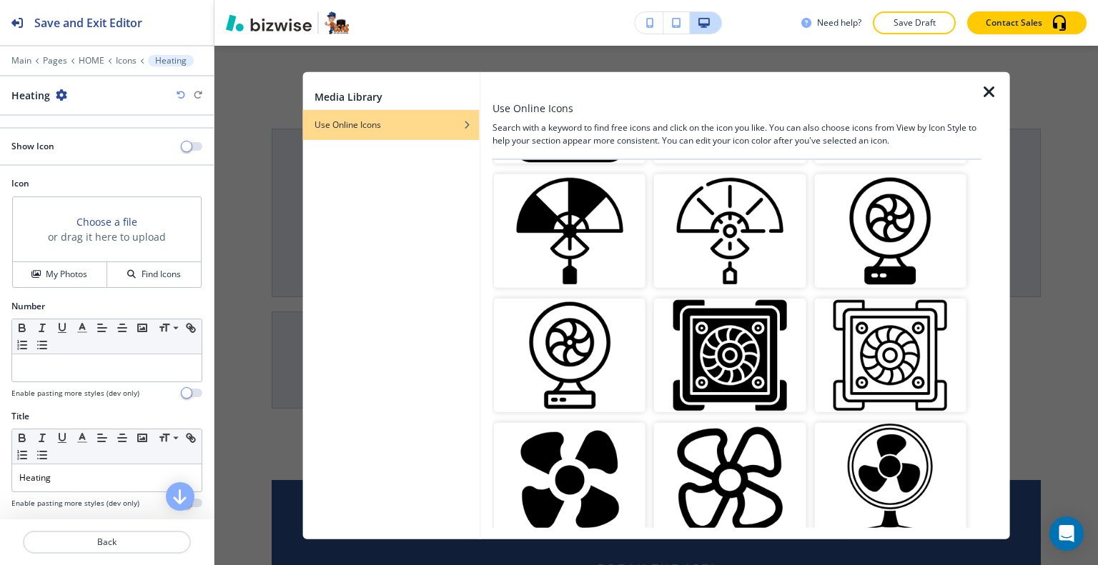
scroll to position [1738, 0]
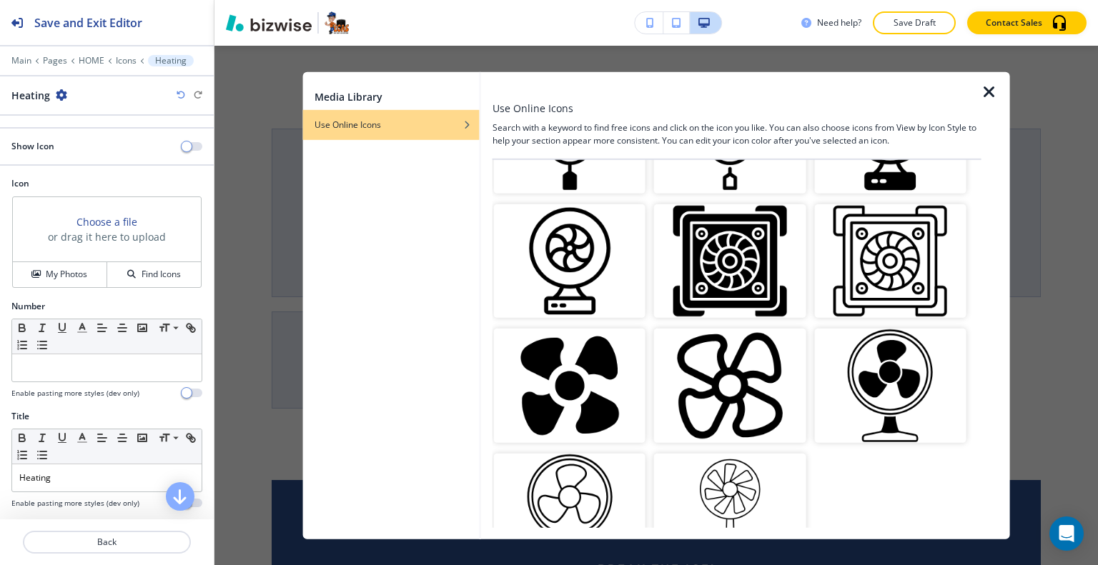
click at [583, 352] on img "button" at bounding box center [570, 386] width 152 height 114
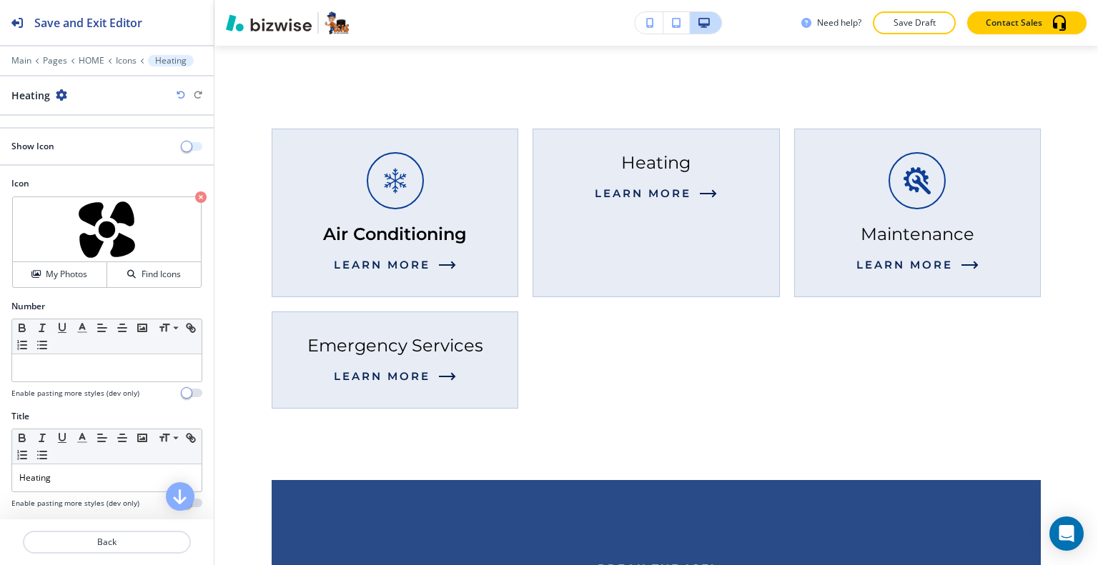
click at [181, 144] on span "button" at bounding box center [186, 146] width 11 height 11
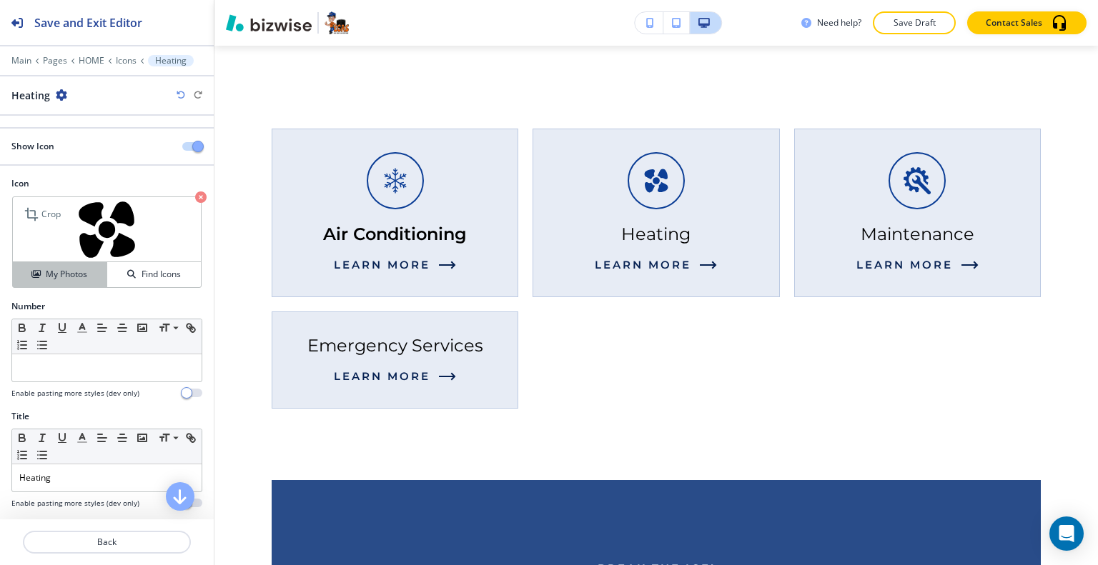
click at [80, 277] on h4 "My Photos" at bounding box center [66, 274] width 41 height 13
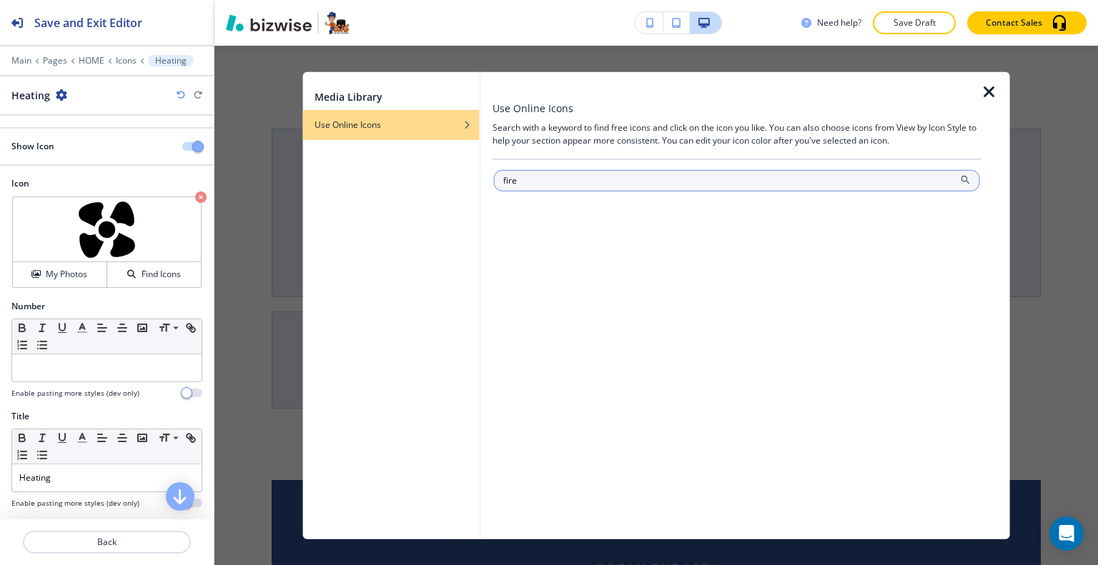
type input "fire"
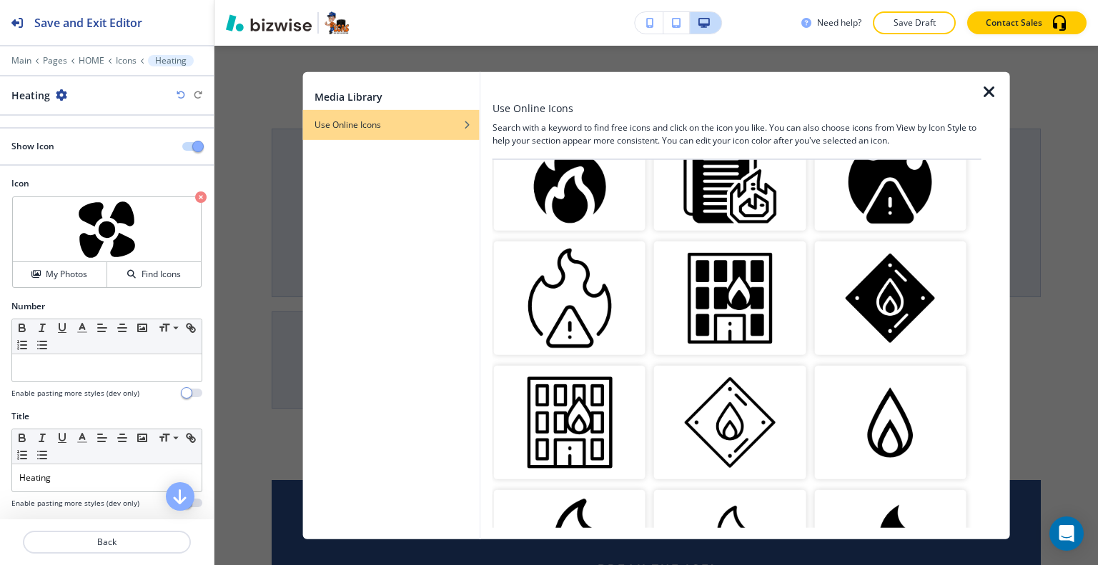
scroll to position [1309, 0]
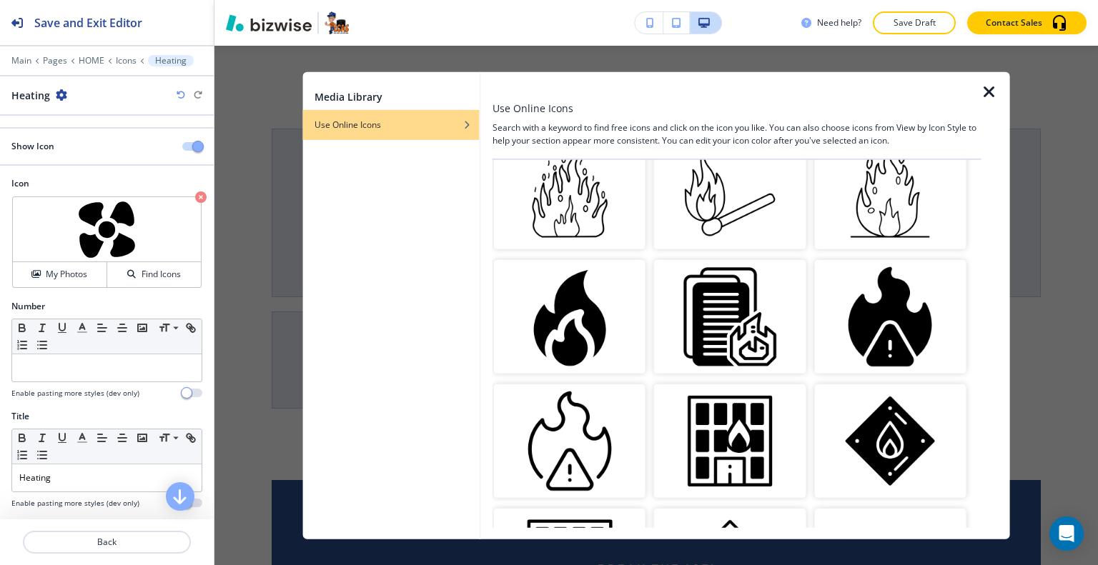
click at [580, 299] on img "button" at bounding box center [570, 316] width 152 height 114
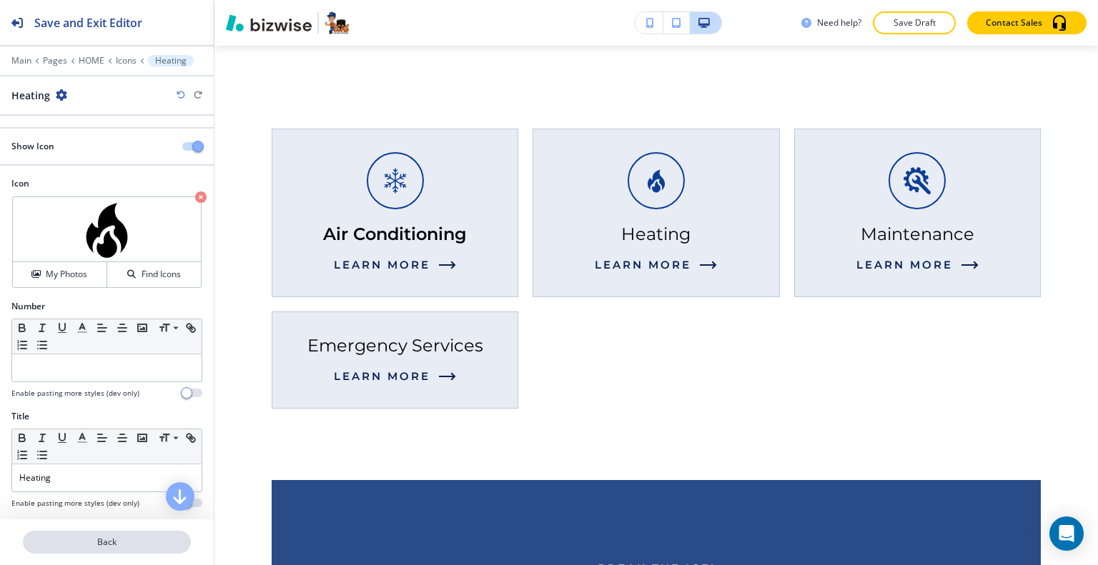
click at [111, 545] on p "Back" at bounding box center [106, 542] width 165 height 13
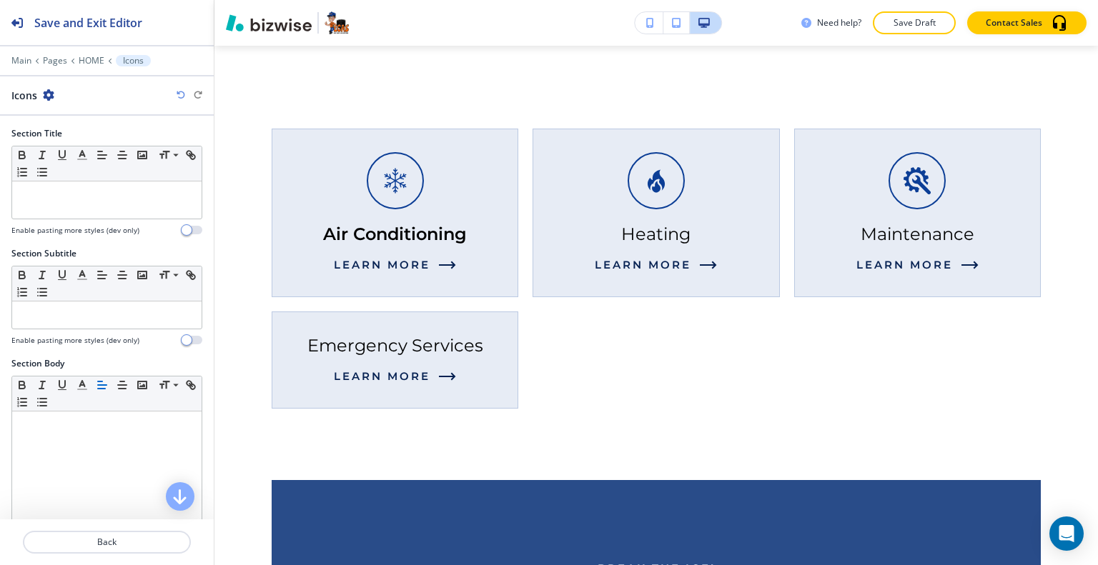
scroll to position [572, 0]
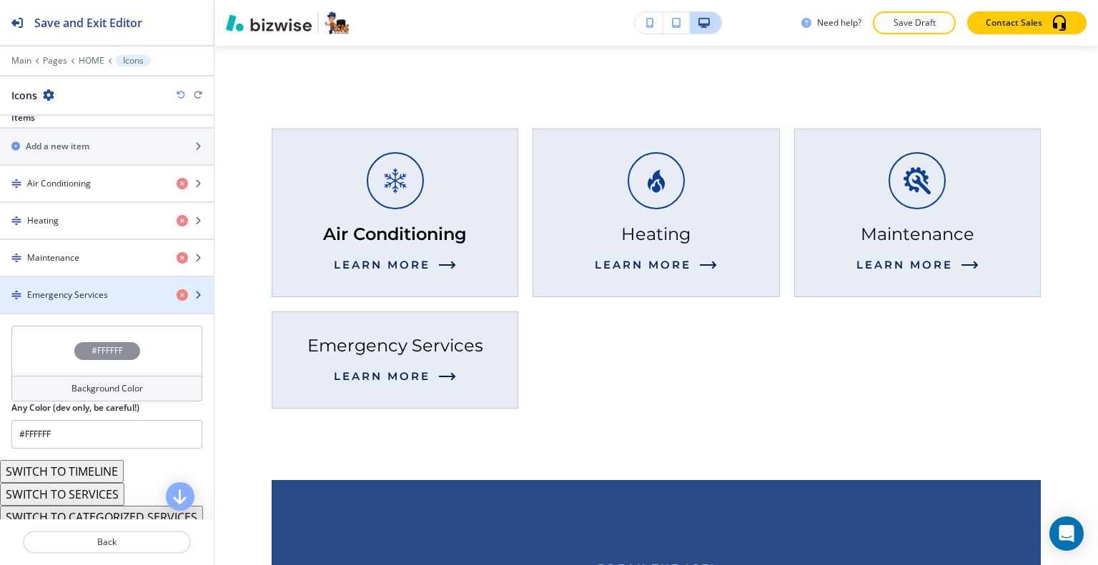
click at [94, 292] on h4 "Emergency Services" at bounding box center [67, 295] width 81 height 13
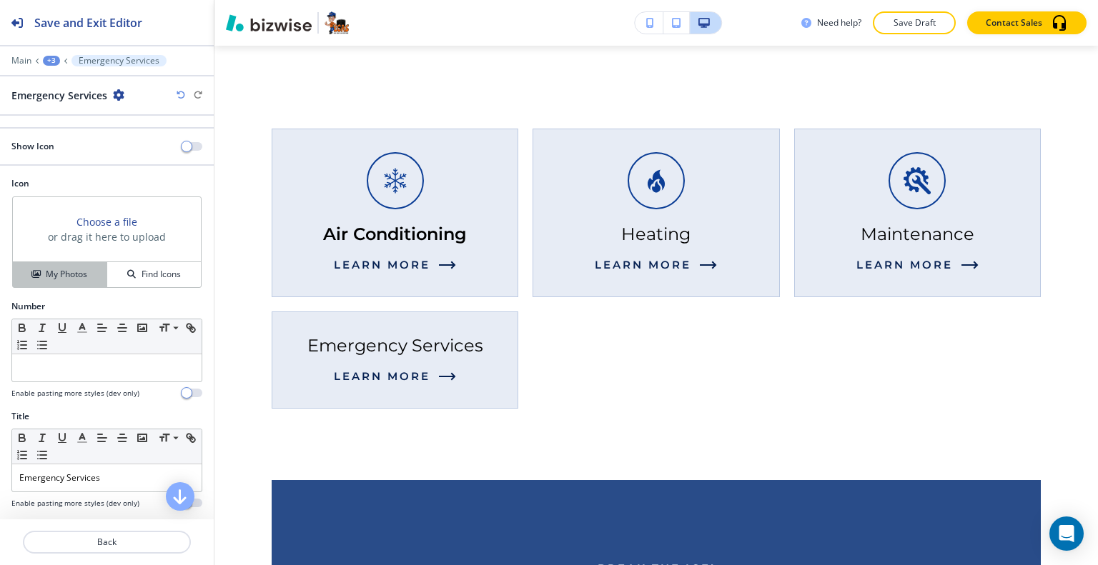
click at [63, 269] on h4 "My Photos" at bounding box center [66, 274] width 41 height 13
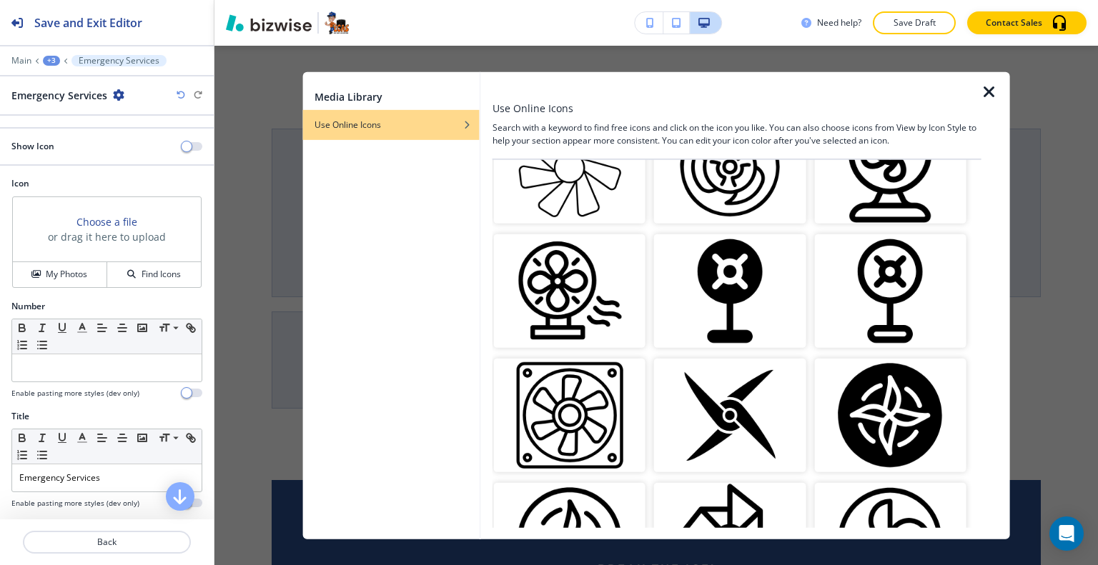
scroll to position [0, 0]
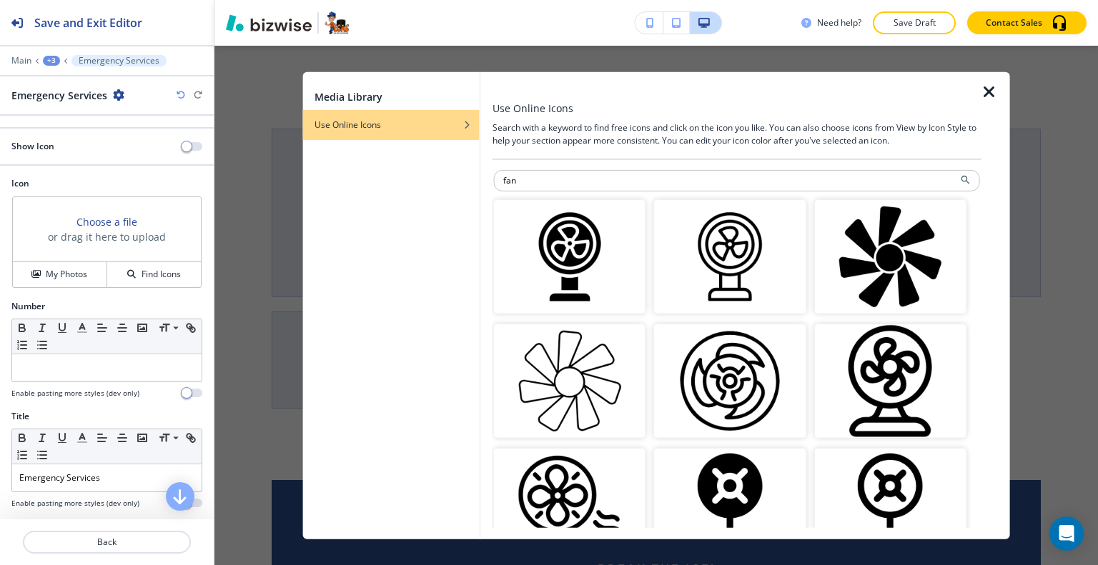
drag, startPoint x: 532, startPoint y: 187, endPoint x: 427, endPoint y: 184, distance: 105.1
click at [427, 184] on div "Media Library Use Online Icons Use Online Icons Search with a keyword to find f…" at bounding box center [656, 304] width 707 height 467
type input "heat fan"
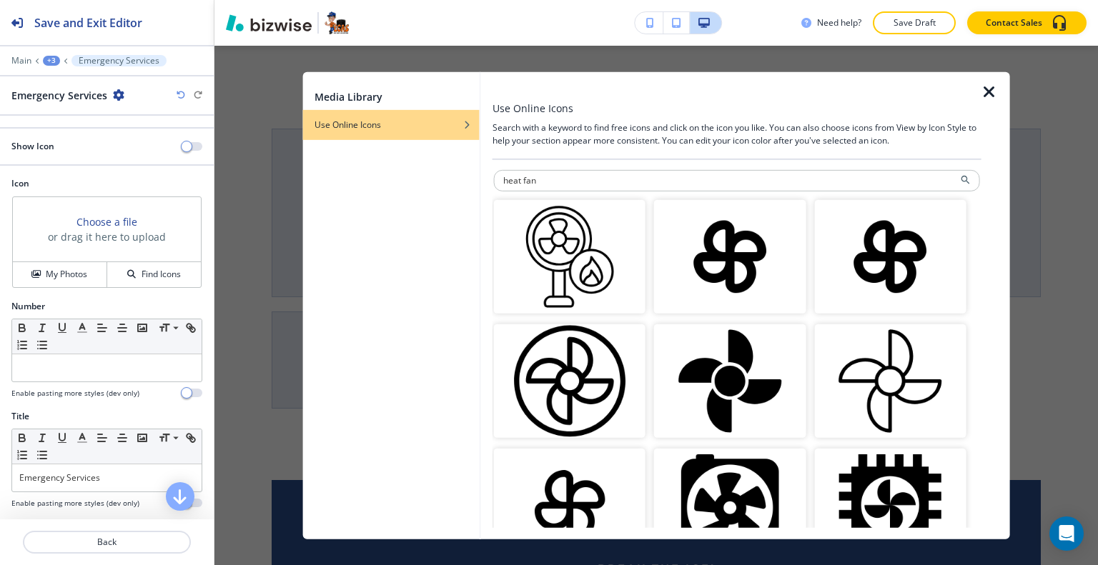
drag, startPoint x: 549, startPoint y: 181, endPoint x: 377, endPoint y: 174, distance: 171.7
click at [378, 174] on div "Media Library Use Online Icons Use Online Icons Search with a keyword to find f…" at bounding box center [656, 304] width 707 height 467
type input "fan"
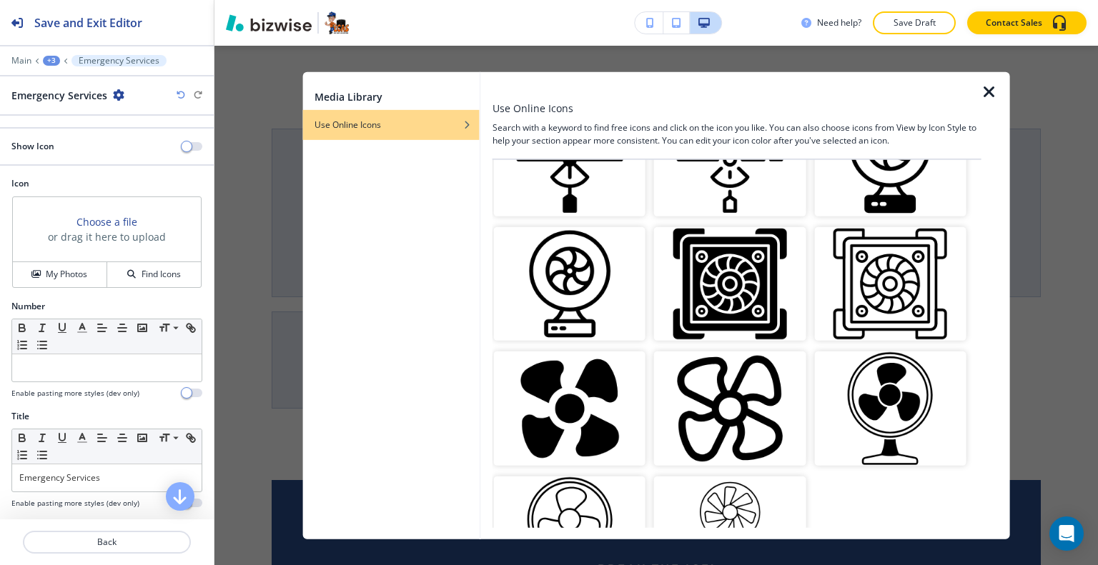
scroll to position [1738, 0]
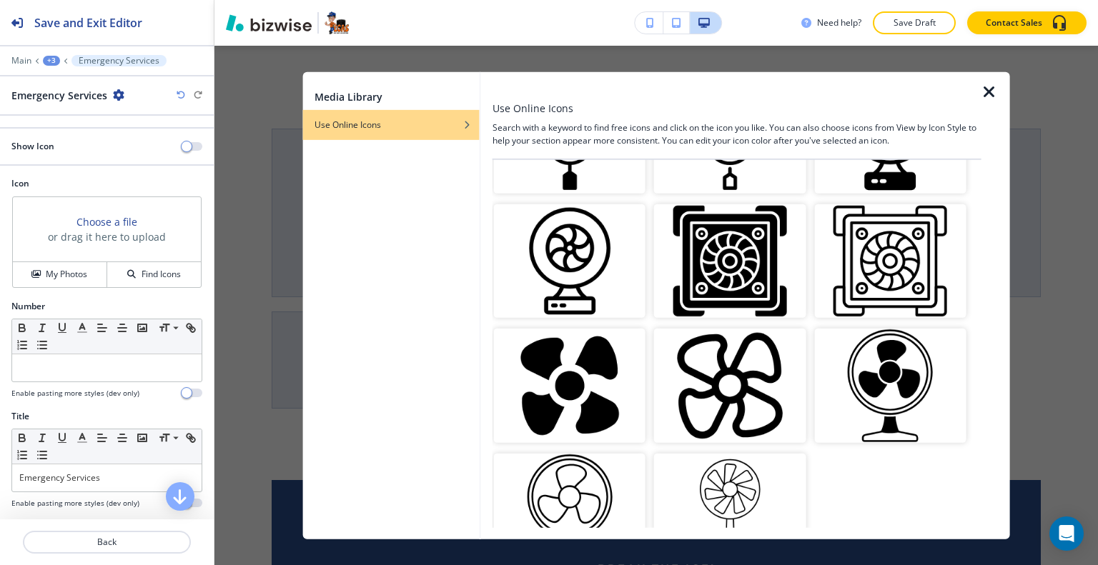
click at [594, 329] on img "button" at bounding box center [570, 386] width 152 height 114
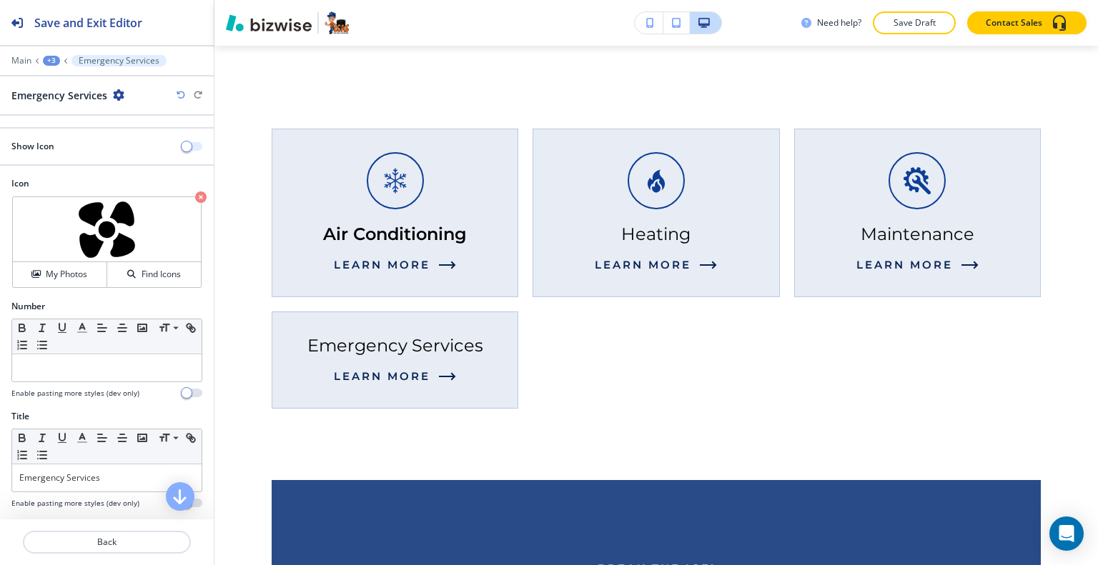
click at [181, 142] on span "button" at bounding box center [186, 146] width 11 height 11
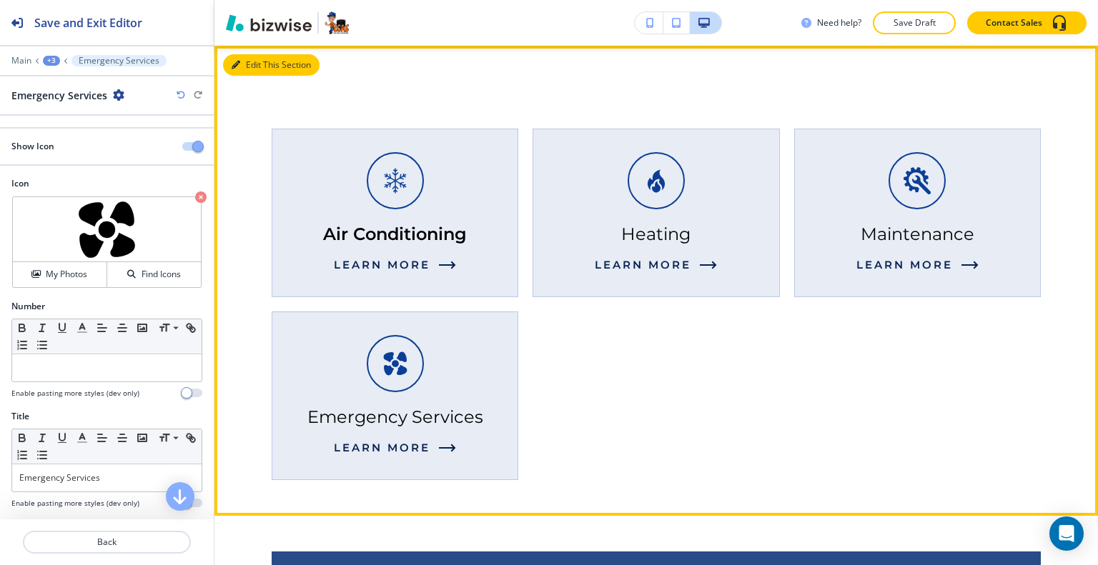
click at [250, 65] on button "Edit This Section" at bounding box center [271, 64] width 96 height 21
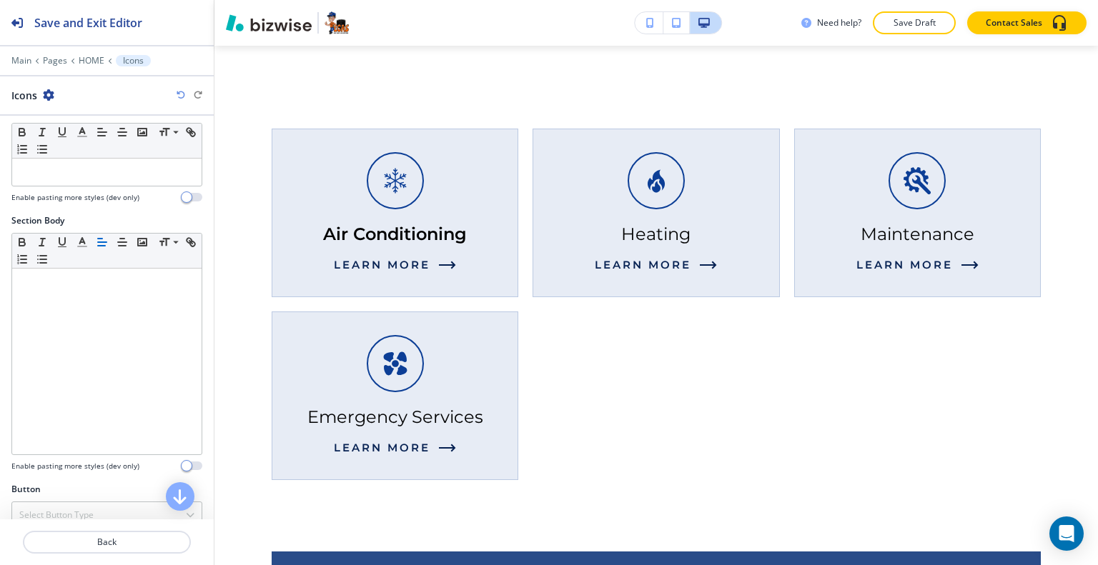
scroll to position [357, 0]
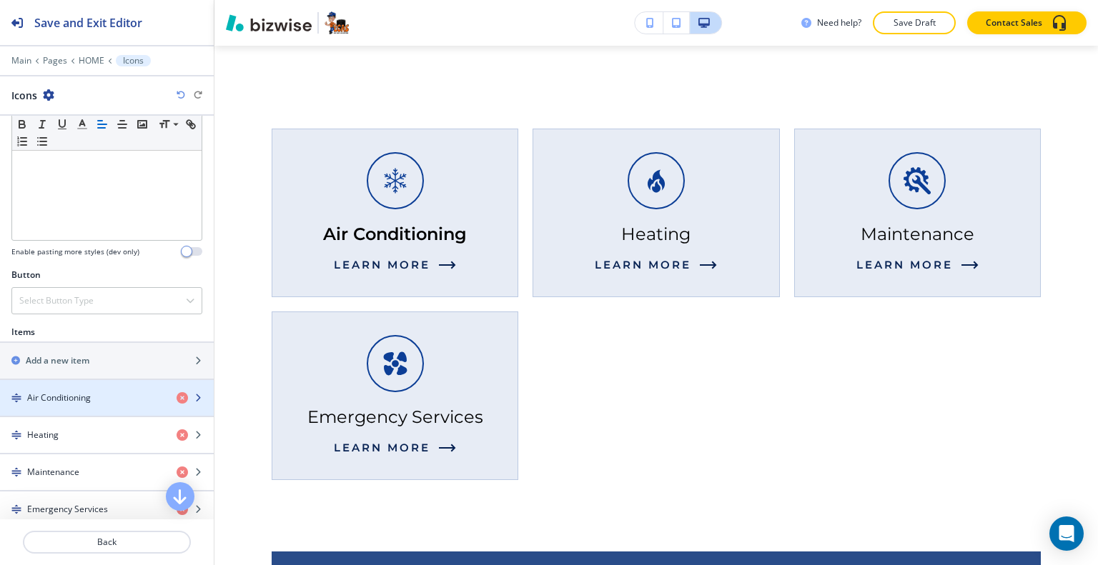
click at [103, 394] on div "Air Conditioning" at bounding box center [82, 398] width 165 height 13
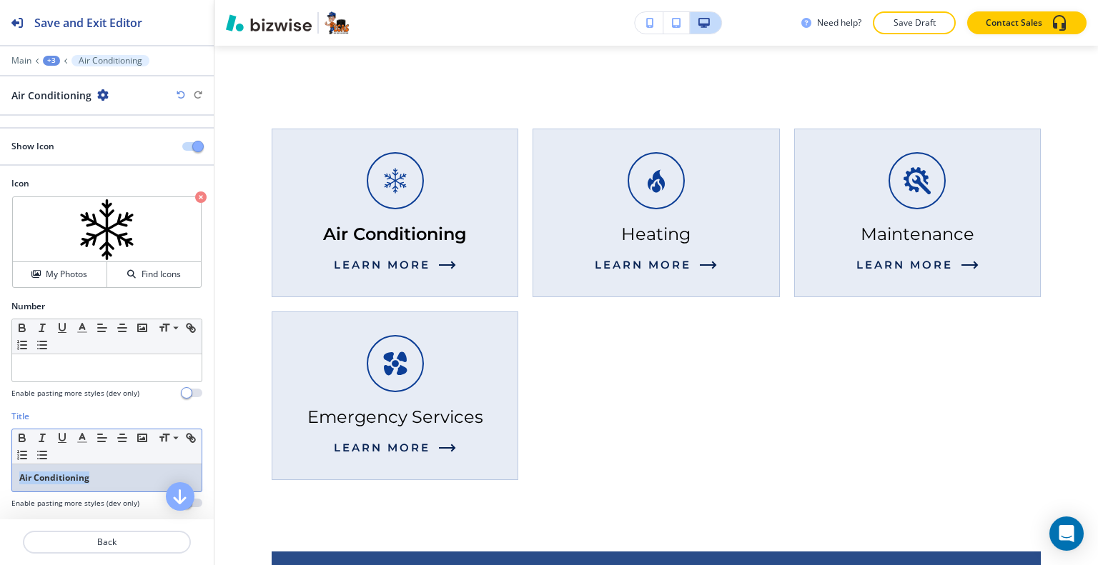
drag, startPoint x: 105, startPoint y: 474, endPoint x: 1, endPoint y: 457, distance: 105.8
click at [0, 457] on div "Title Small Normal Large Huge Air Conditioning Enable pasting more styles (dev …" at bounding box center [107, 465] width 214 height 110
click at [21, 434] on icon "button" at bounding box center [22, 438] width 13 height 13
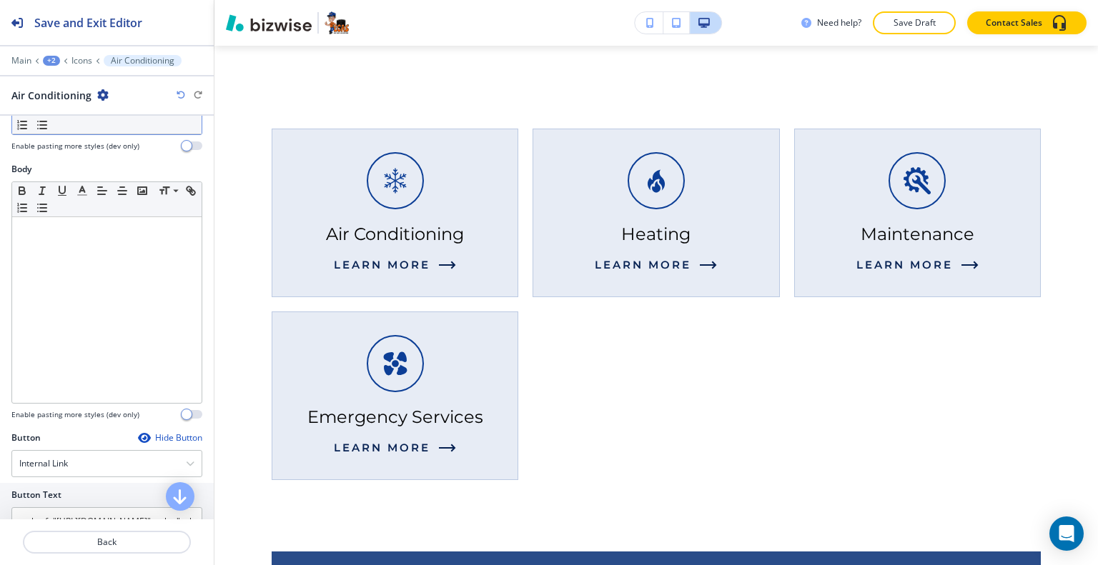
scroll to position [455, 0]
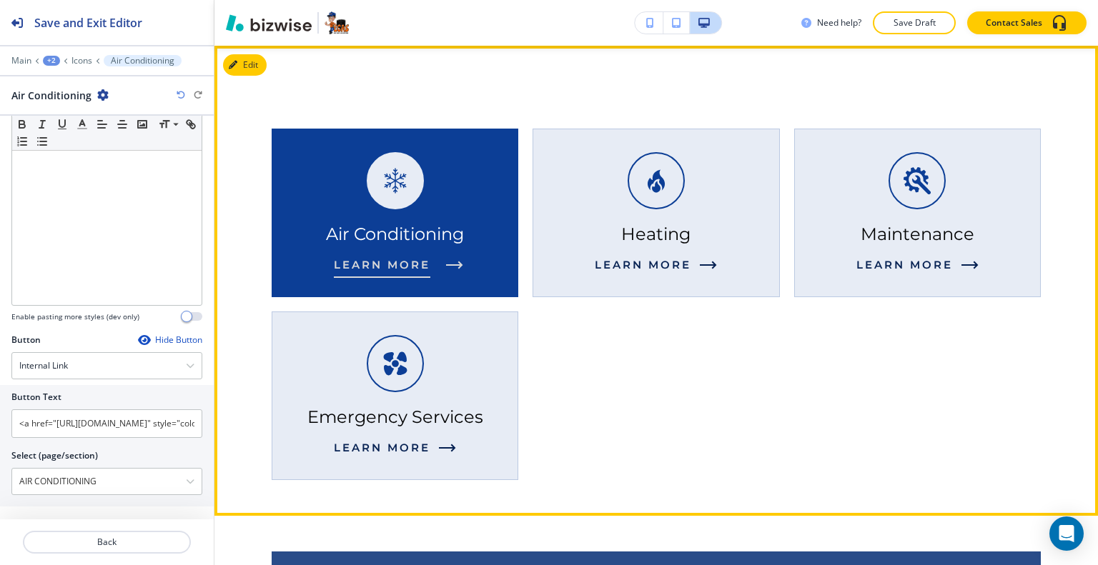
click at [327, 285] on div "Air Conditioning Learn More" at bounding box center [395, 213] width 247 height 169
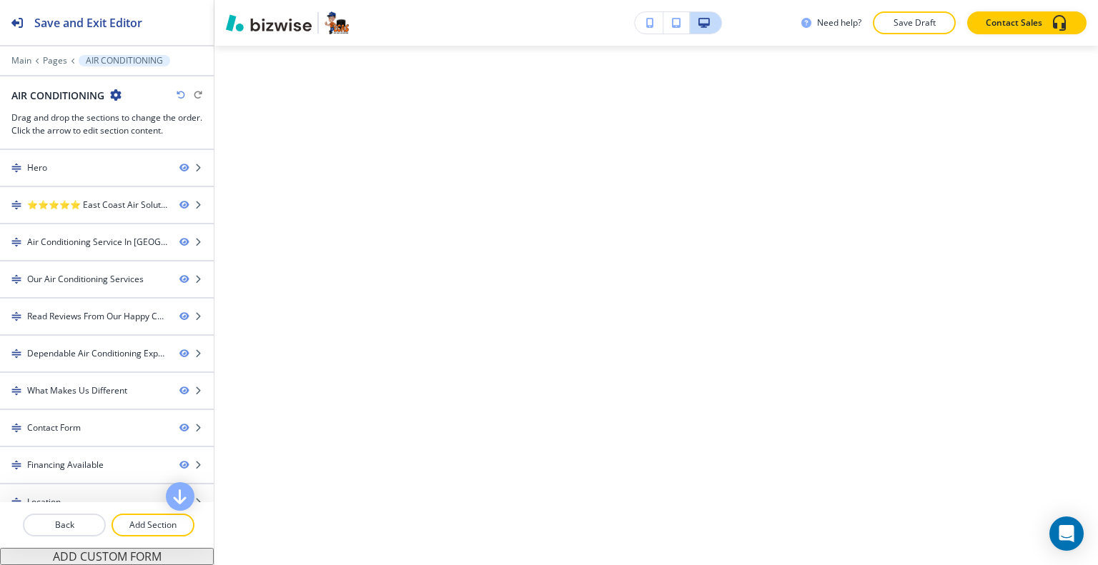
scroll to position [0, 0]
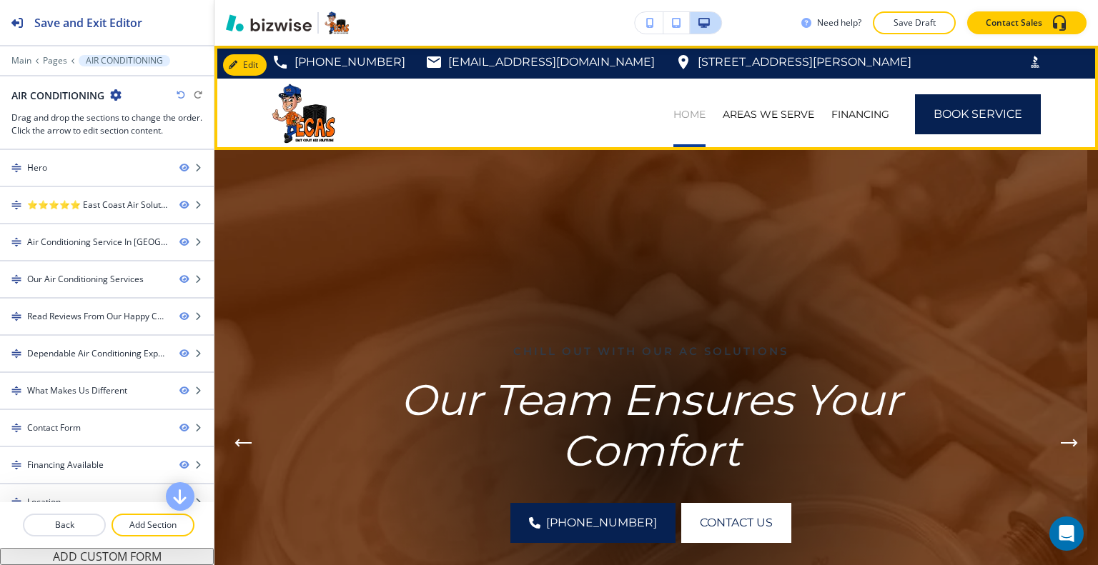
click at [683, 119] on p "HOME" at bounding box center [689, 114] width 32 height 14
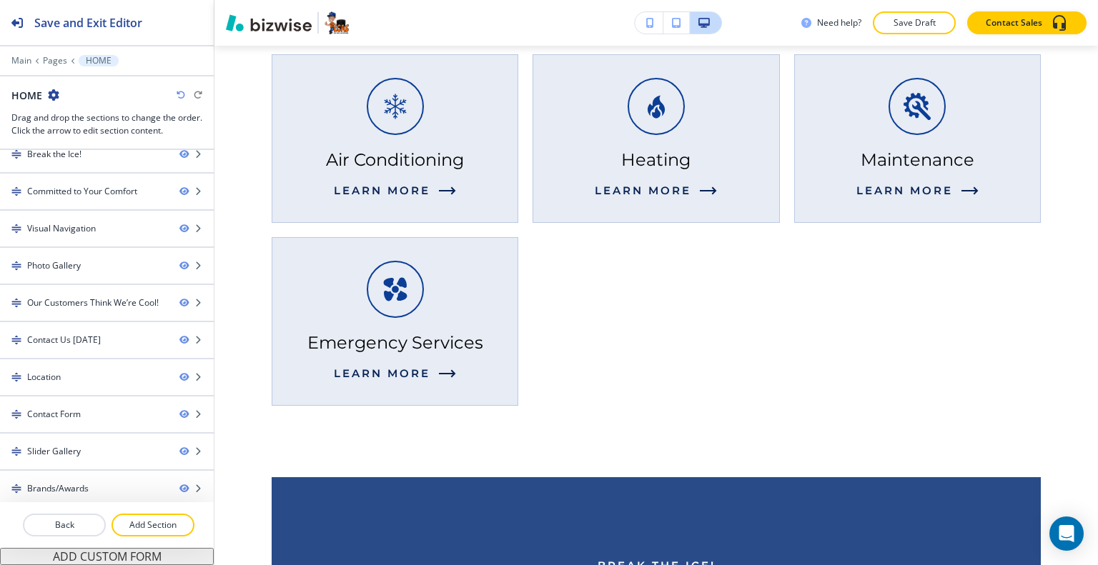
scroll to position [1001, 0]
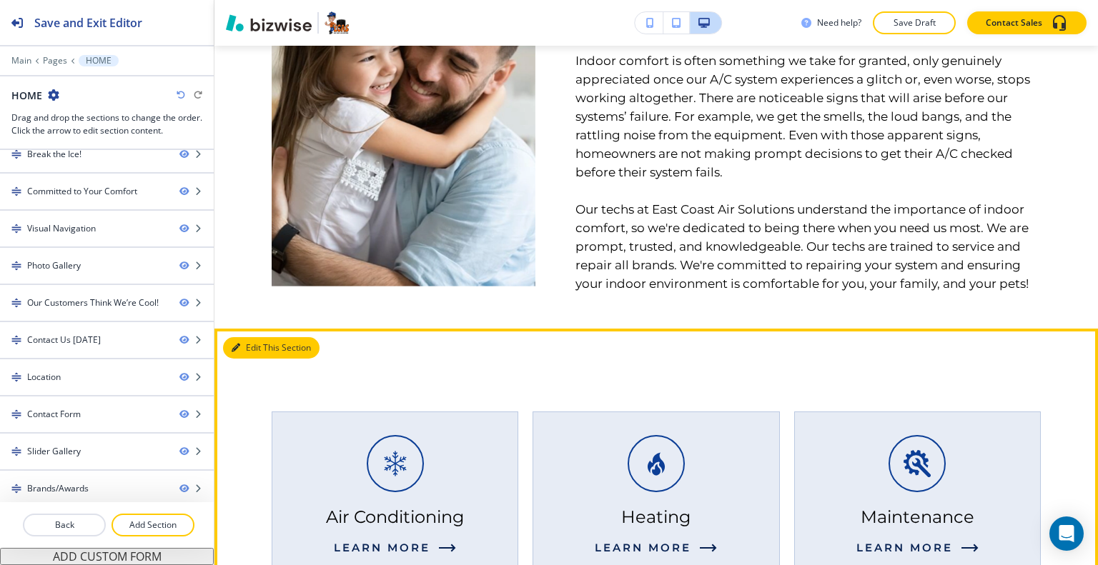
click at [247, 347] on button "Edit This Section" at bounding box center [271, 347] width 96 height 21
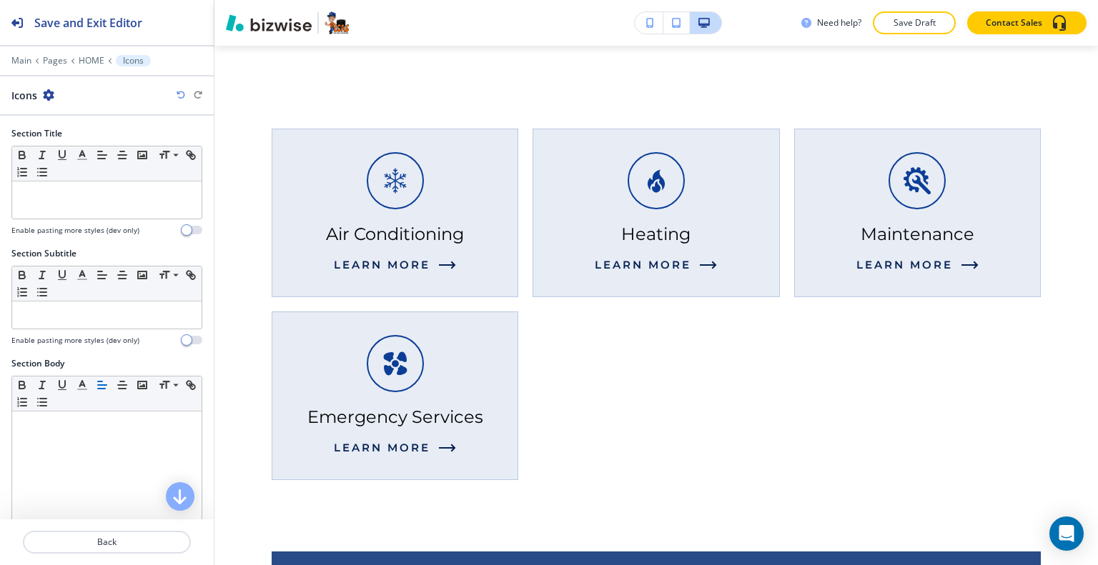
scroll to position [599, 0]
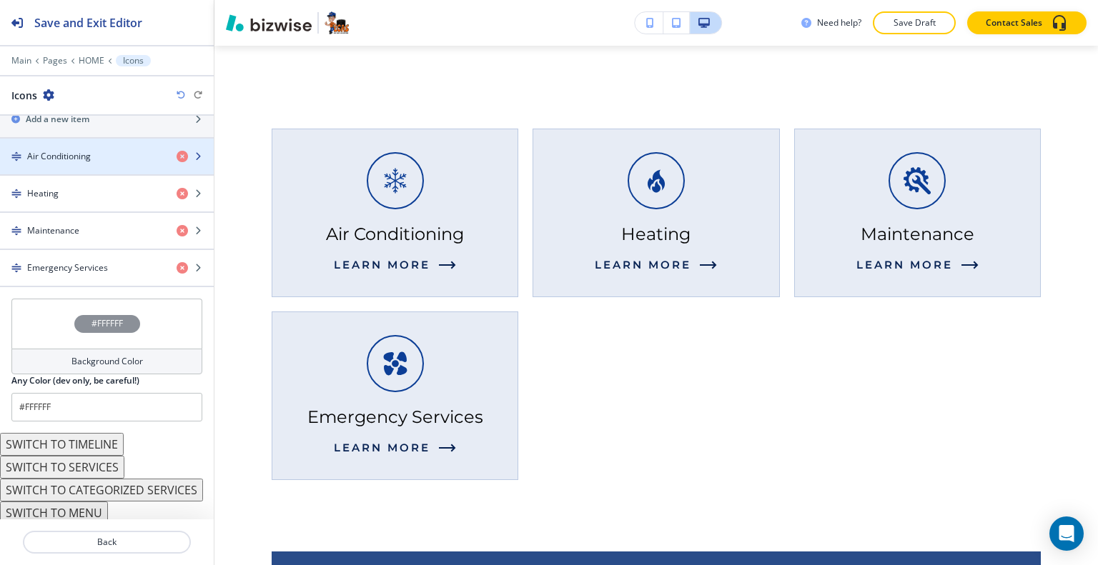
click at [105, 155] on div "Air Conditioning" at bounding box center [82, 156] width 165 height 13
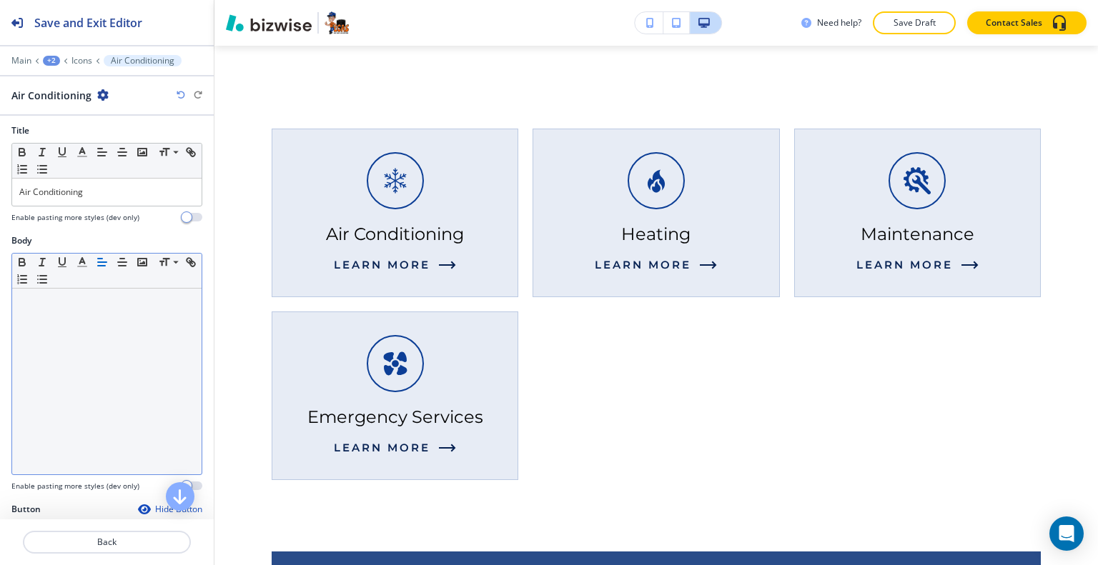
scroll to position [455, 0]
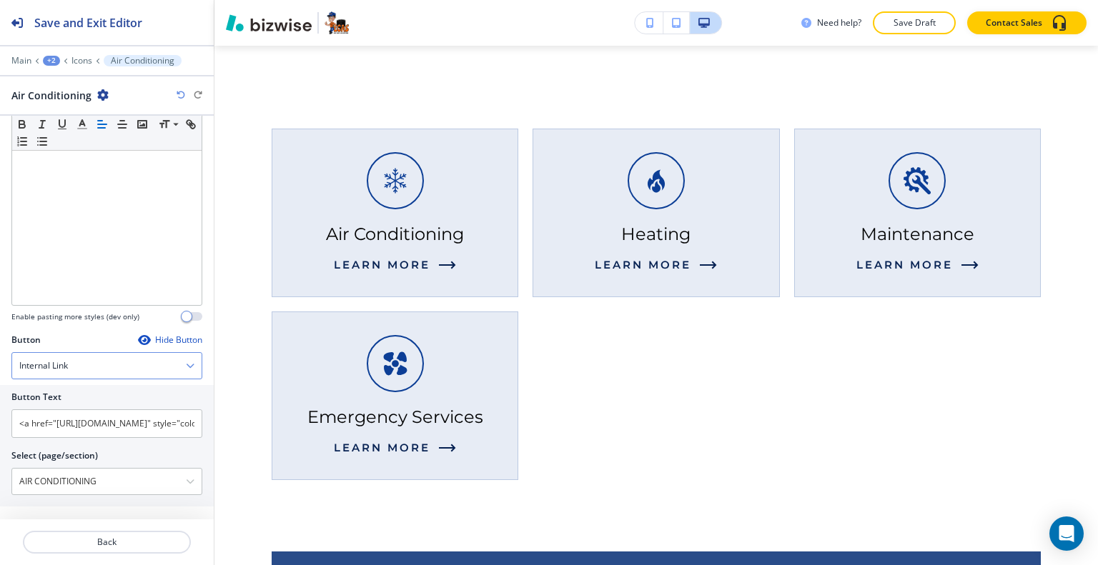
click at [117, 366] on div "Internal Link" at bounding box center [106, 366] width 189 height 26
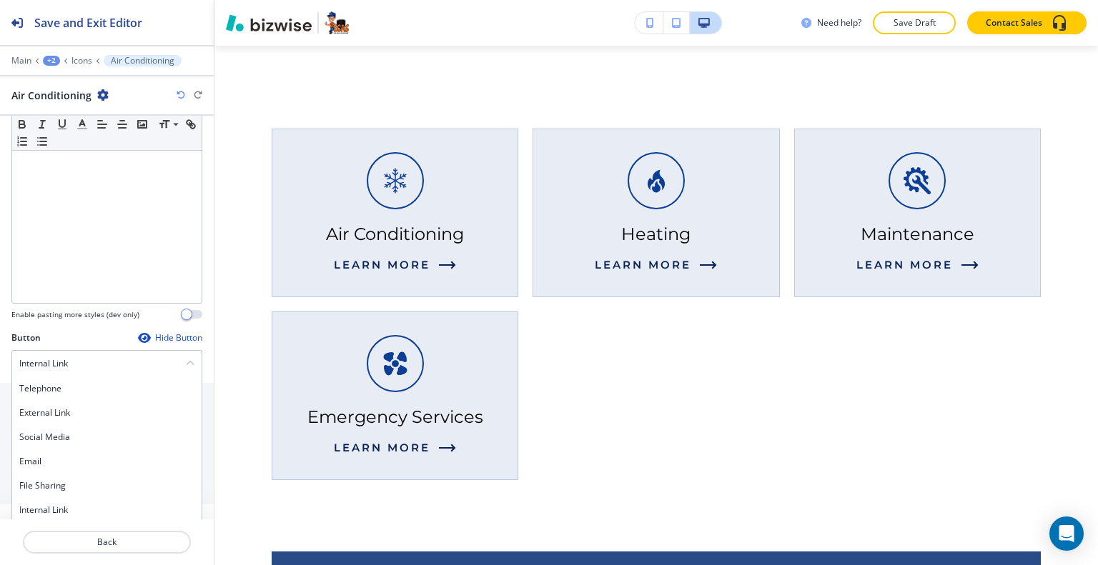
drag, startPoint x: 79, startPoint y: 505, endPoint x: 86, endPoint y: 491, distance: 16.0
click at [79, 506] on h4 "Internal Link" at bounding box center [106, 510] width 175 height 13
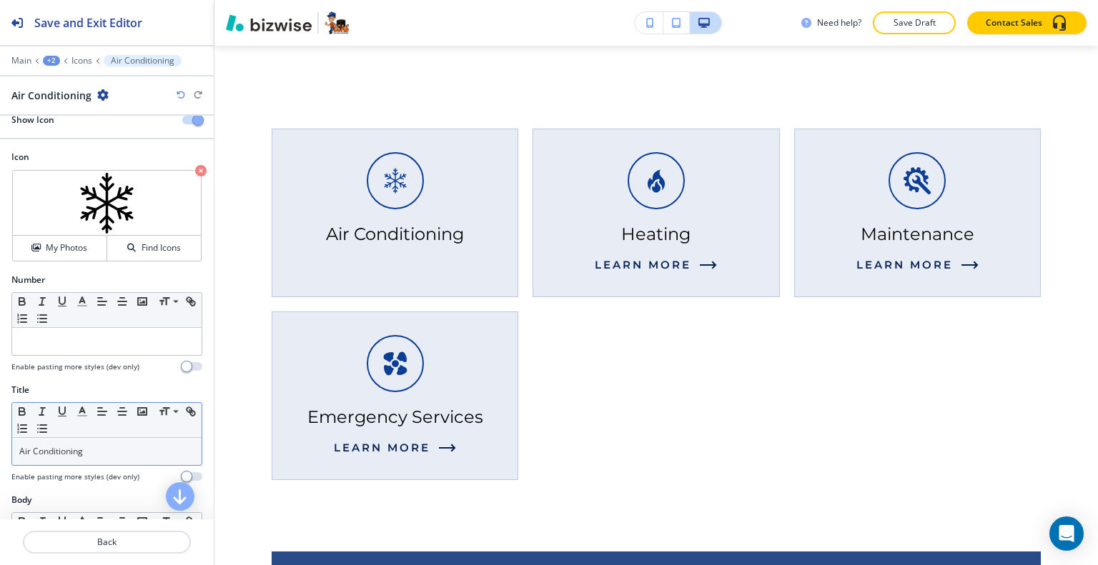
scroll to position [98, 0]
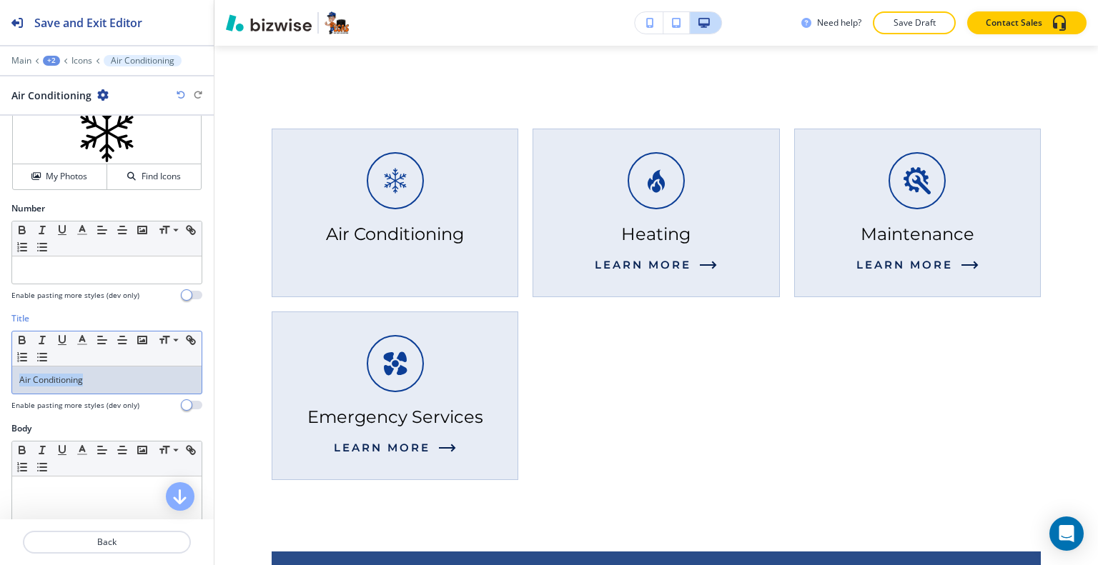
drag, startPoint x: 100, startPoint y: 384, endPoint x: 0, endPoint y: 370, distance: 101.0
click at [0, 370] on div "Title Small Normal Large Huge Air Conditioning Enable pasting more styles (dev …" at bounding box center [107, 367] width 214 height 110
copy p "Air Conditioning"
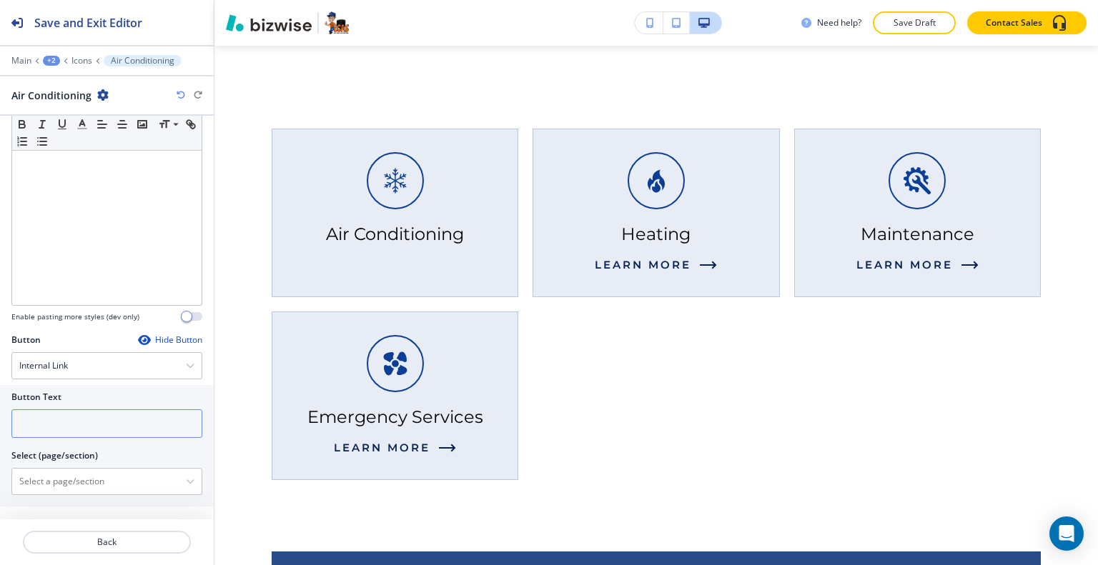
click at [86, 420] on input "text" at bounding box center [106, 424] width 191 height 29
type input "learn more"
paste \(page\/section\) "Air Conditioning"
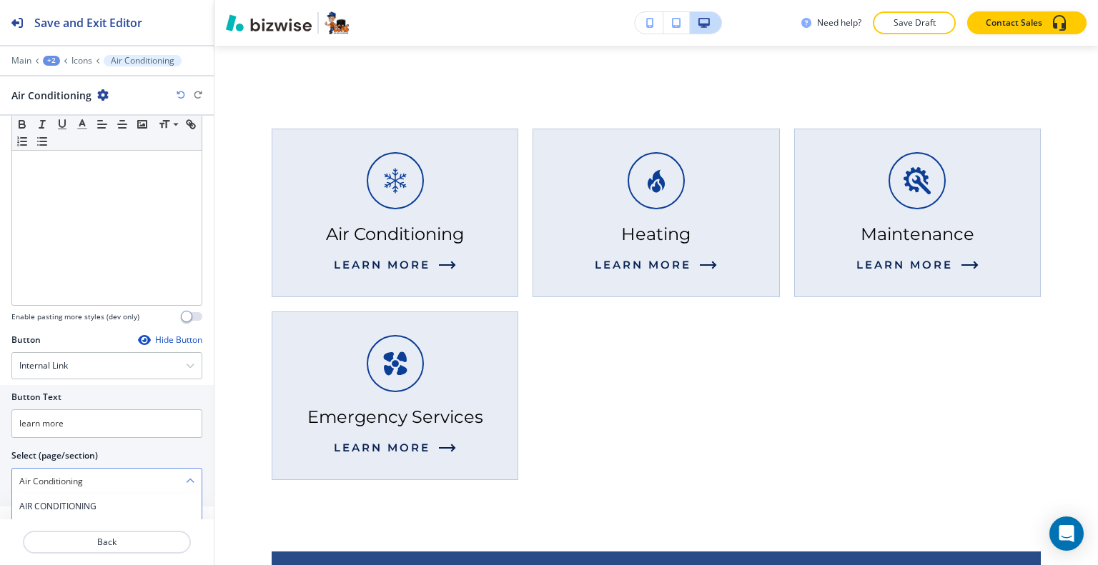
type \(page\/section\) "AIR CONDITIONING"
click at [98, 502] on h4 "AIR CONDITIONING" at bounding box center [106, 506] width 175 height 13
click at [881, 28] on button "Save Draft" at bounding box center [914, 22] width 83 height 23
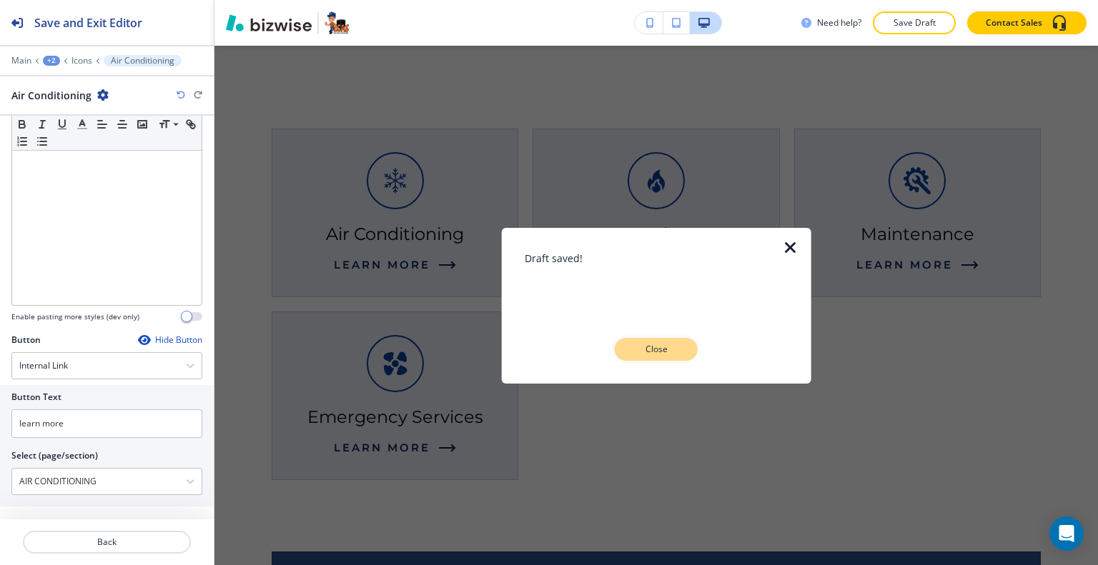
click at [672, 360] on button "Close" at bounding box center [656, 349] width 83 height 23
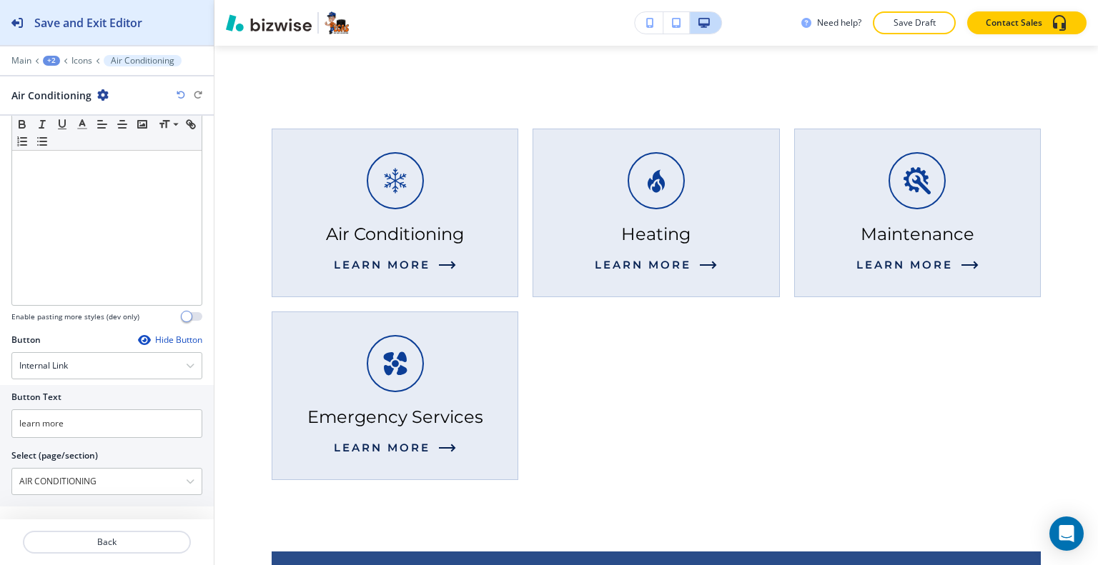
click at [63, 19] on h2 "Save and Exit Editor" at bounding box center [88, 22] width 108 height 17
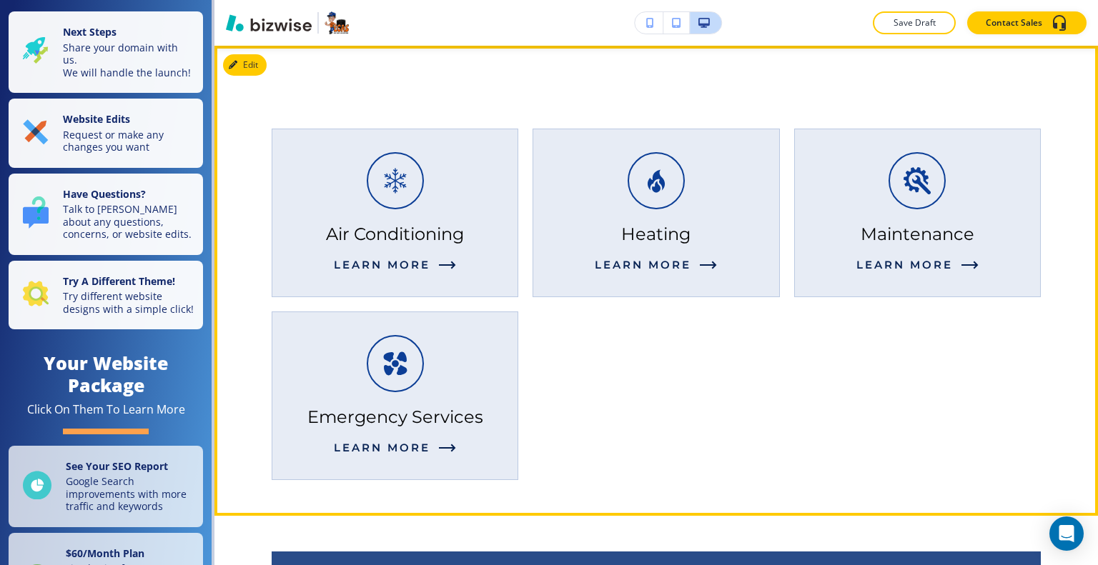
scroll to position [1212, 0]
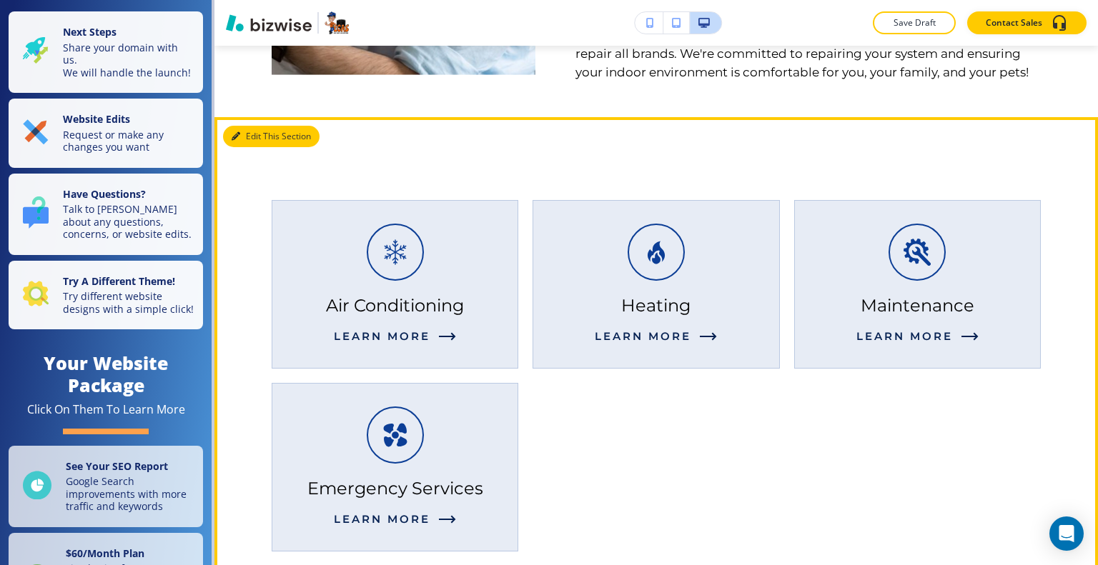
click at [257, 146] on button "Edit This Section" at bounding box center [271, 136] width 96 height 21
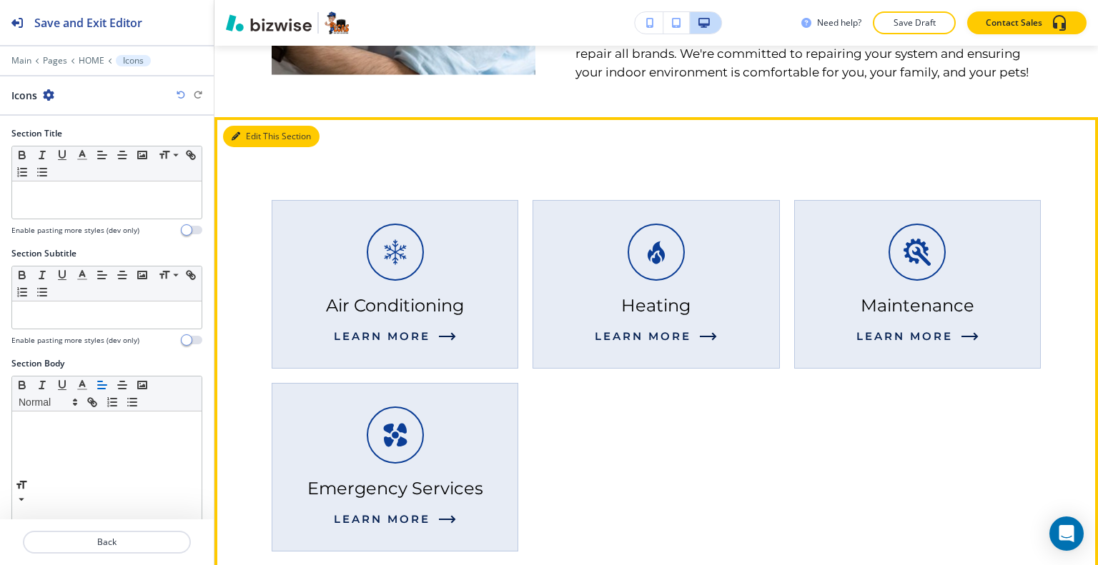
scroll to position [1284, 0]
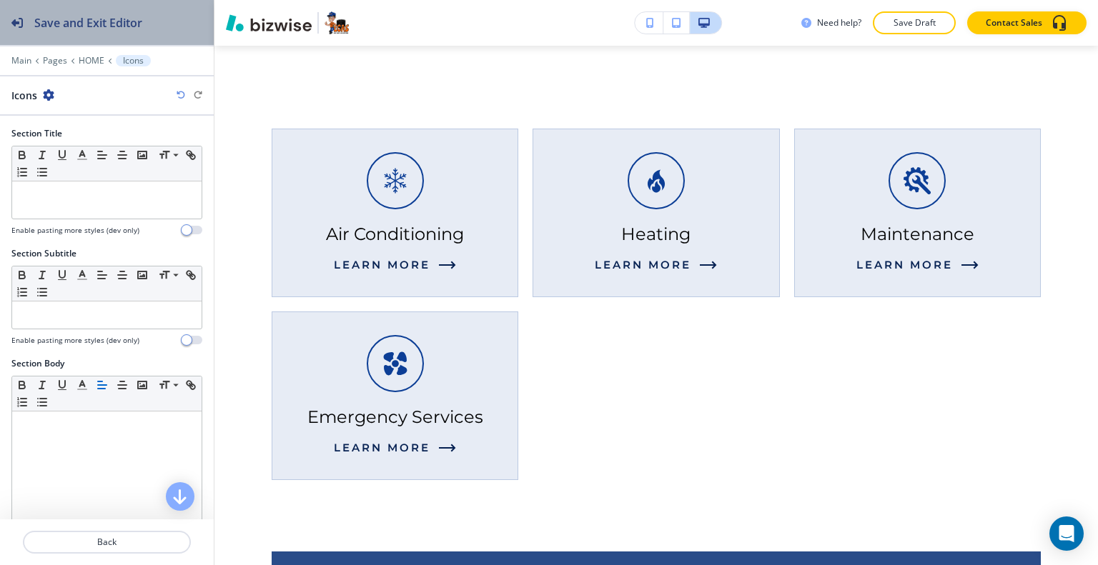
click at [89, 29] on h2 "Save and Exit Editor" at bounding box center [88, 22] width 108 height 17
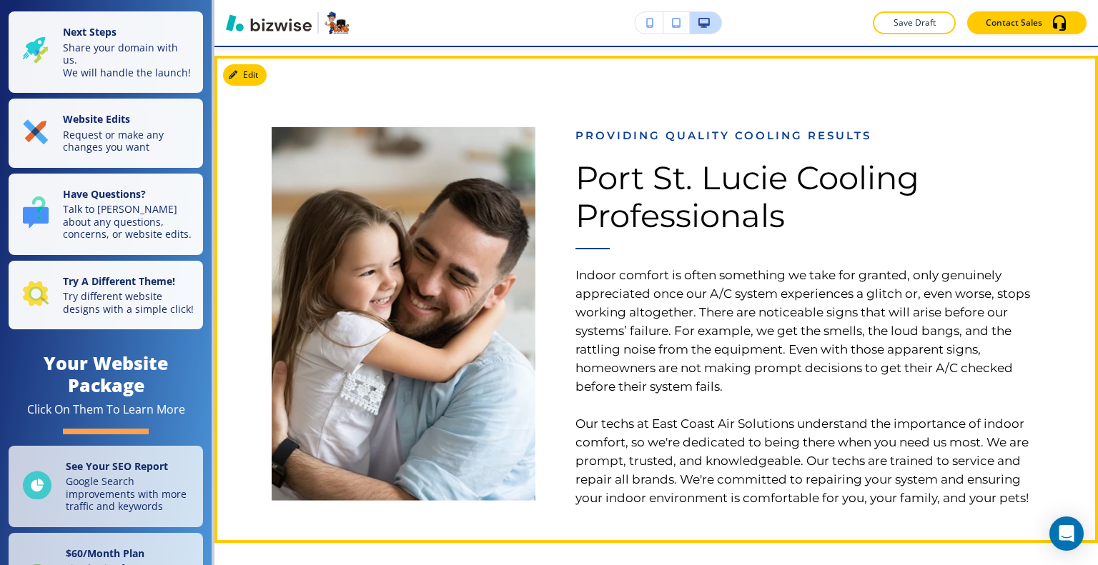
scroll to position [1144, 0]
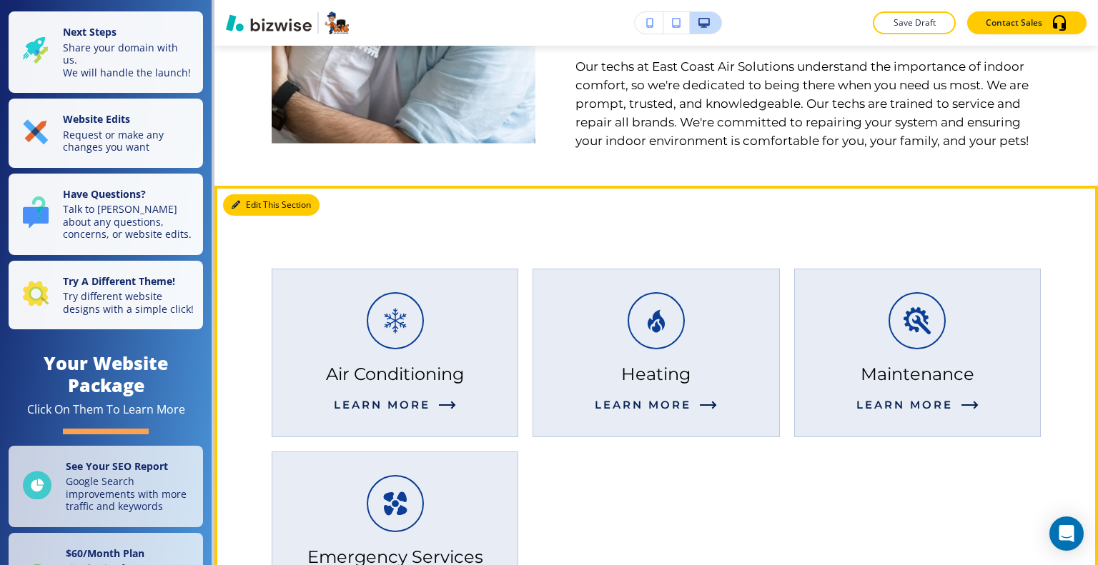
click at [263, 210] on button "Edit This Section" at bounding box center [271, 204] width 96 height 21
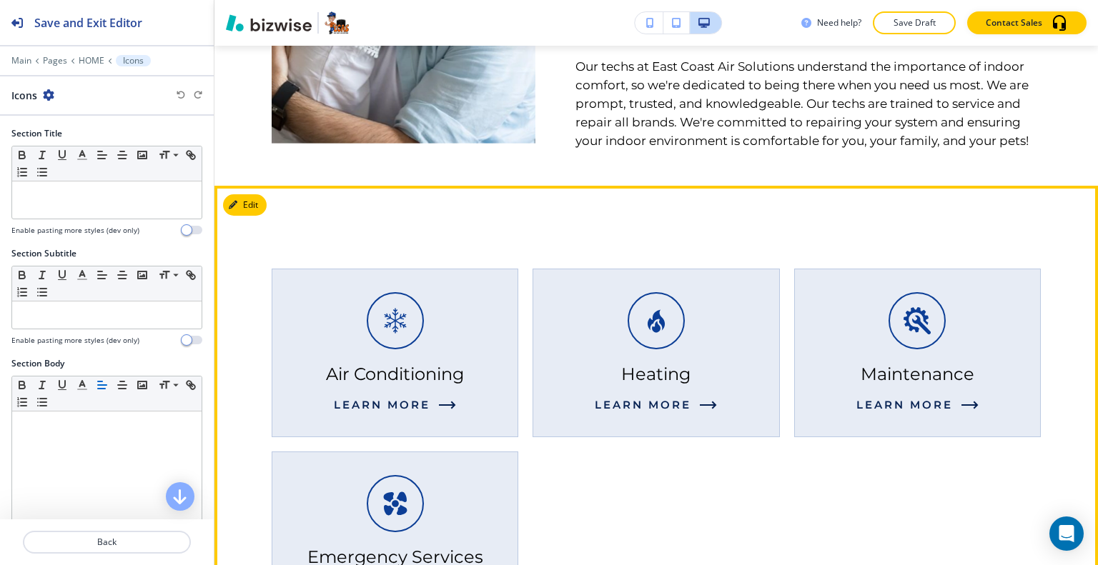
scroll to position [1284, 0]
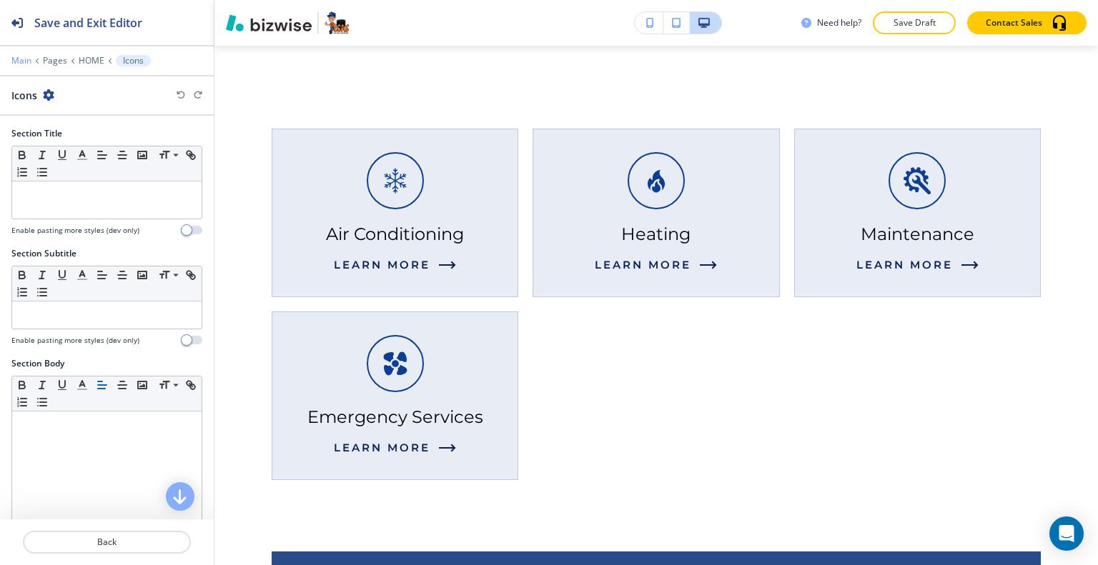
click at [26, 61] on p "Main" at bounding box center [21, 61] width 20 height 10
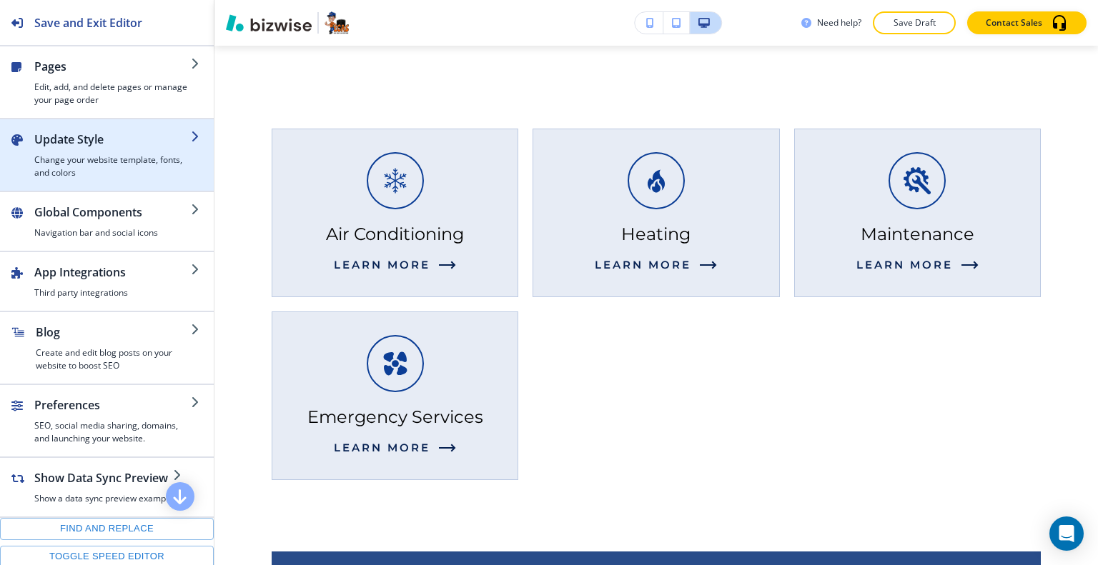
click at [120, 151] on div "button" at bounding box center [112, 151] width 157 height 6
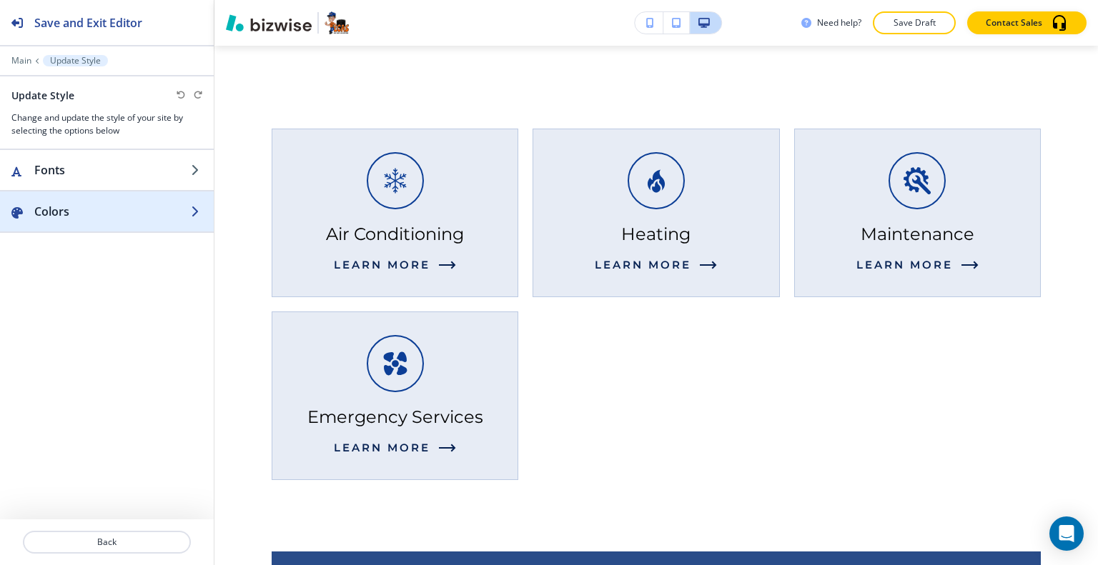
click at [103, 222] on div "button" at bounding box center [107, 225] width 214 height 11
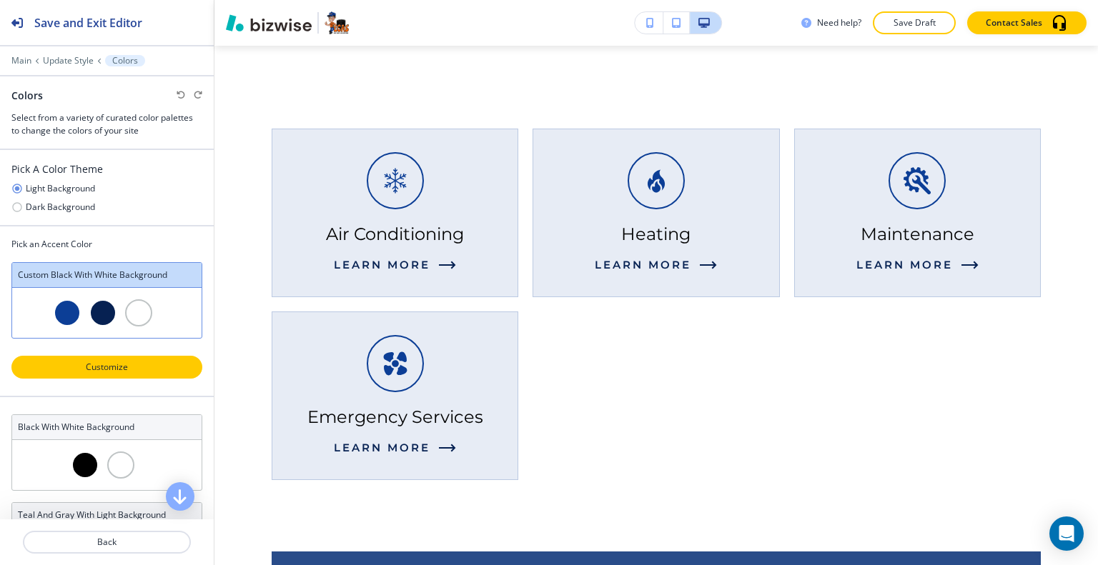
click at [136, 366] on p "Customize" at bounding box center [107, 367] width 154 height 13
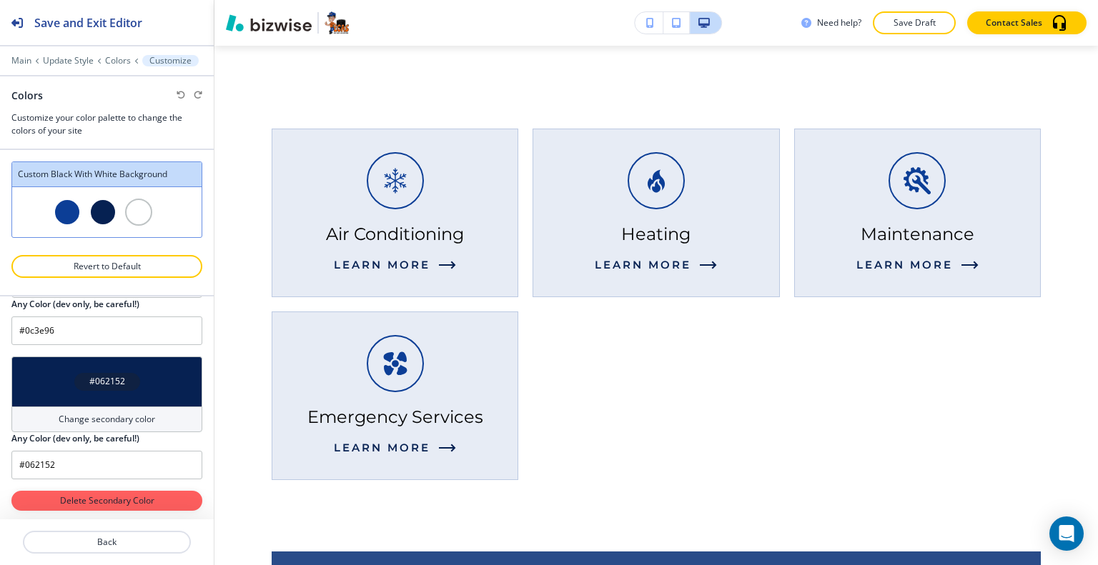
click at [145, 390] on div "#062152" at bounding box center [106, 382] width 191 height 50
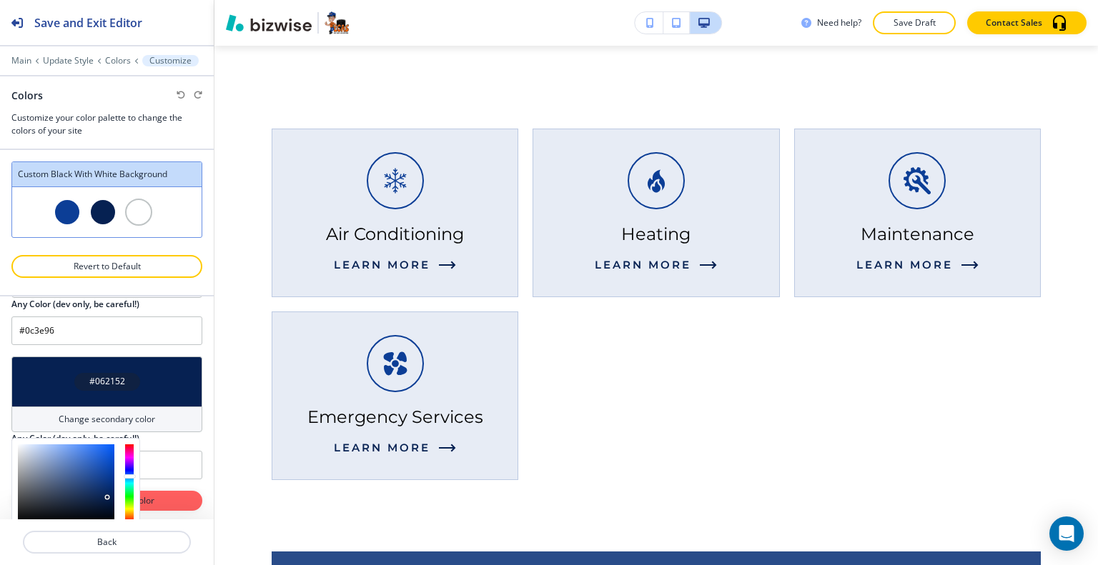
scroll to position [262, 0]
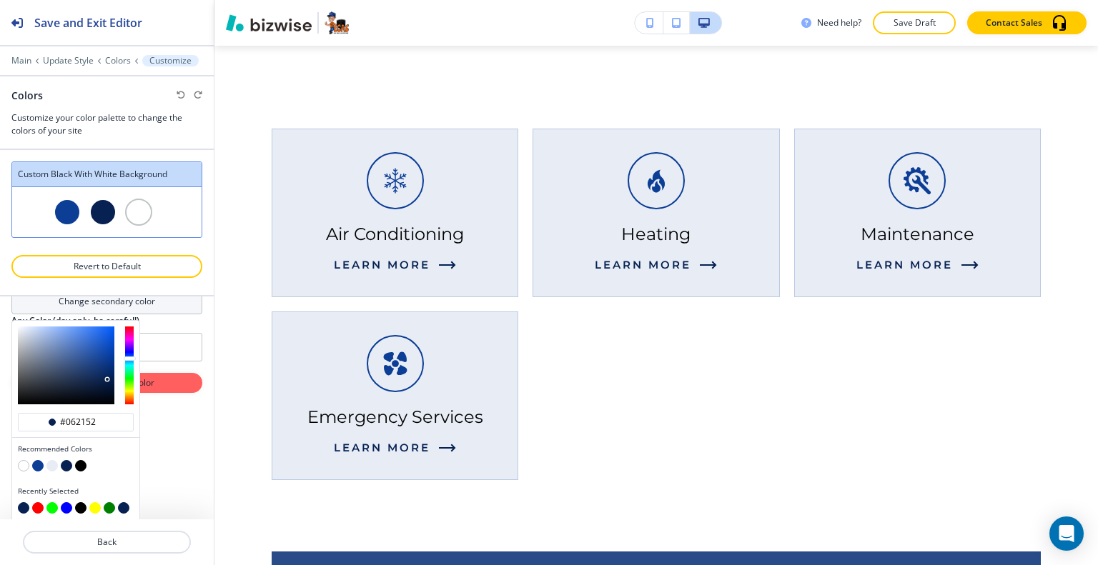
drag, startPoint x: 103, startPoint y: 420, endPoint x: 0, endPoint y: 420, distance: 102.9
click at [0, 420] on div "Color Title Custom Black with white background #0C3E96 Change primary color Any…" at bounding box center [107, 408] width 214 height 223
paste input "FF6400"
type input "#FF6400"
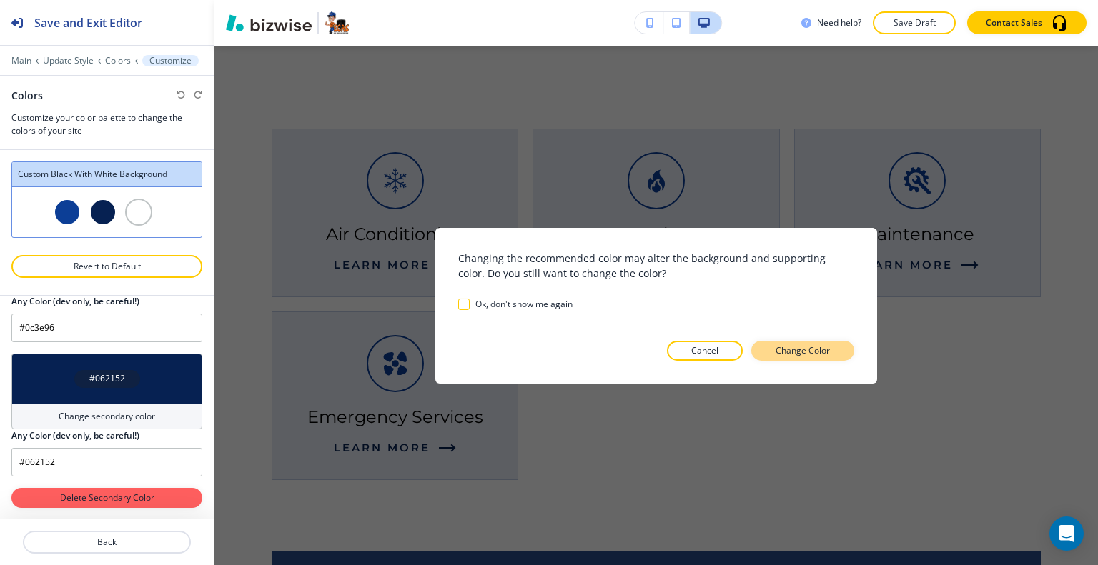
scroll to position [144, 0]
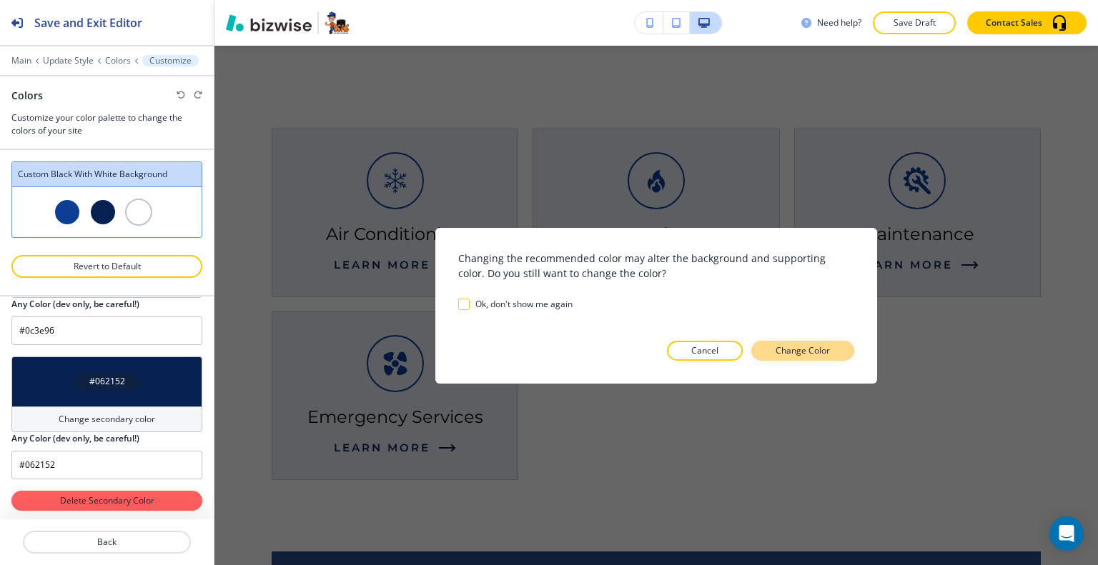
click at [797, 351] on p "Change Color" at bounding box center [802, 350] width 54 height 13
type input "#ff6400"
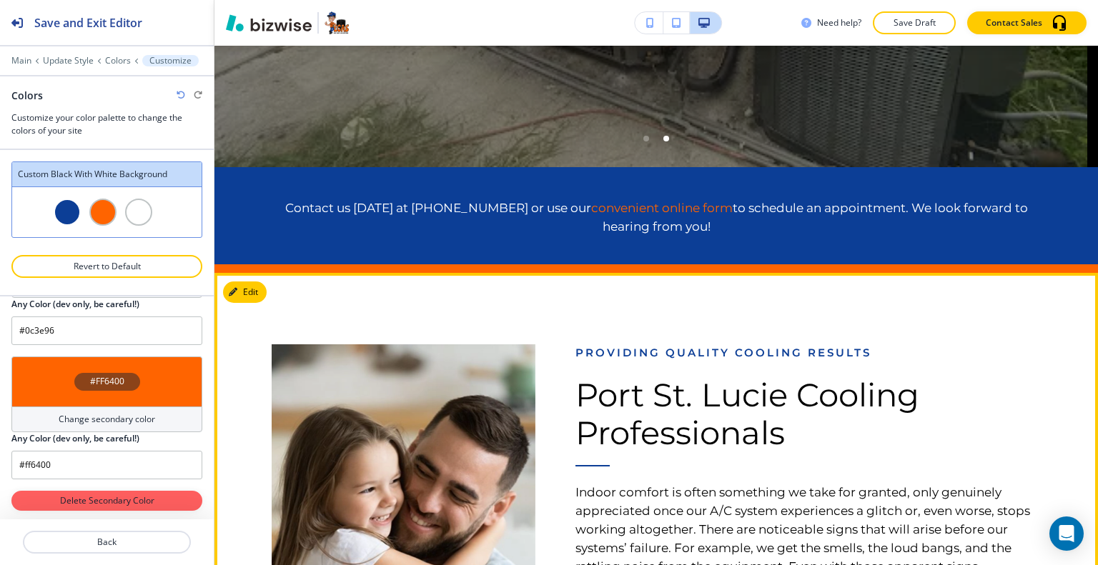
scroll to position [283, 0]
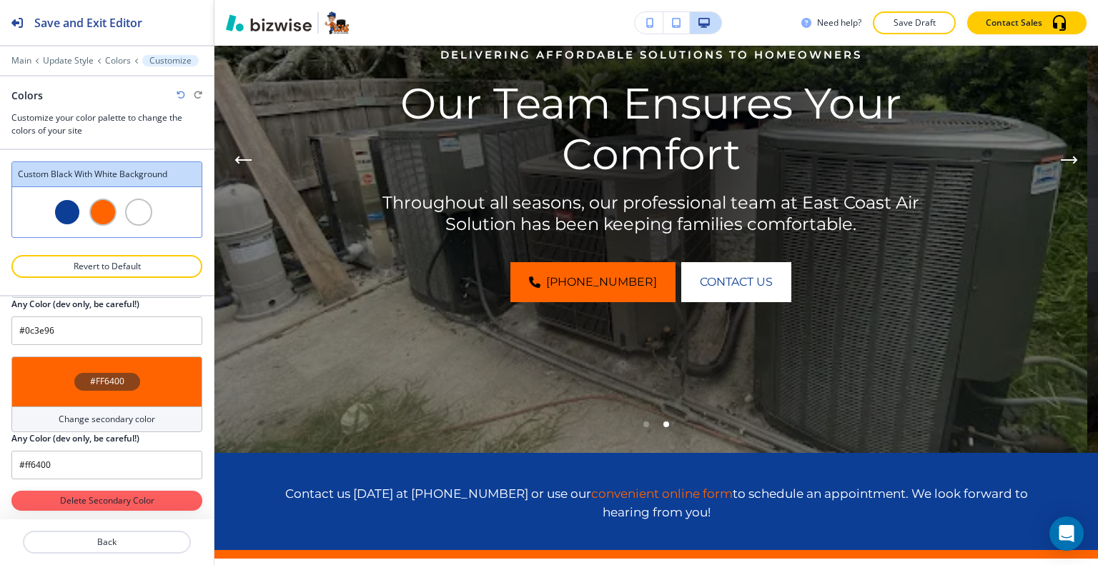
click at [152, 390] on div "#FF6400" at bounding box center [106, 382] width 191 height 50
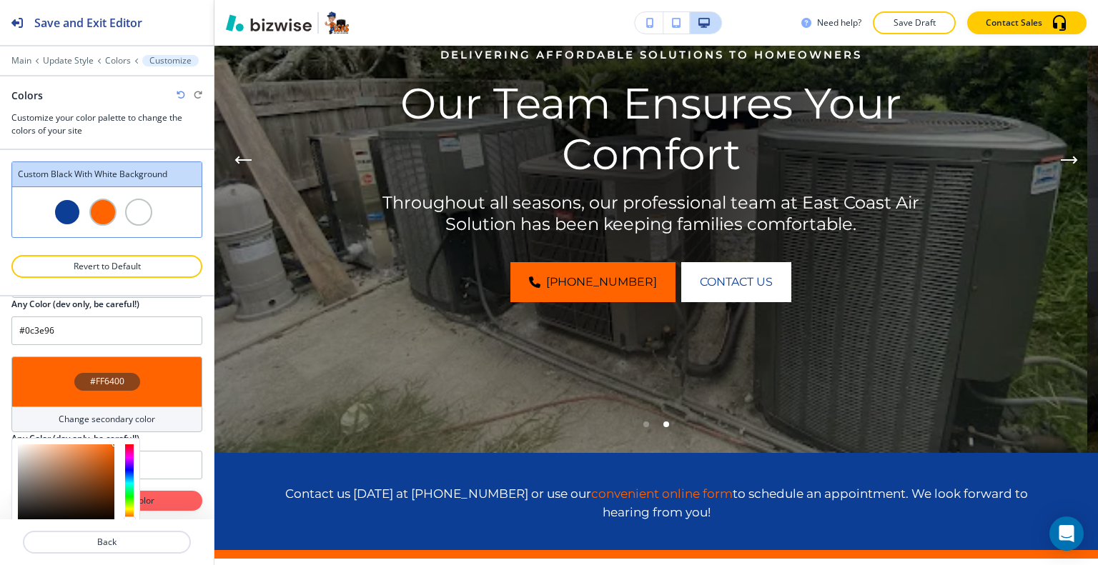
scroll to position [262, 0]
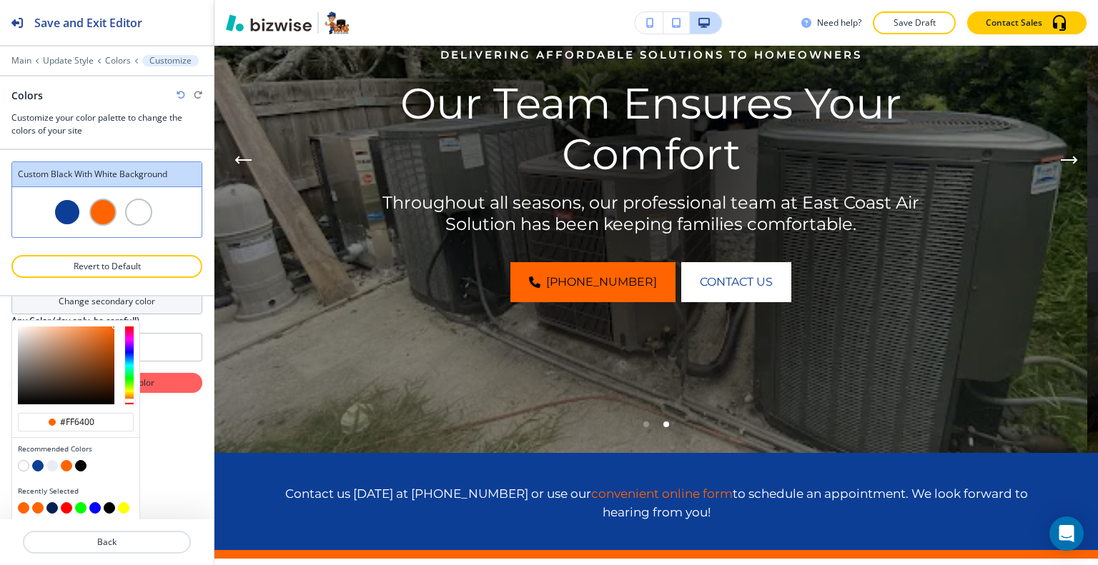
drag, startPoint x: 100, startPoint y: 420, endPoint x: 0, endPoint y: 420, distance: 100.1
click at [0, 420] on div "Color Title Custom Black with white background #0C3E96 Change primary color Any…" at bounding box center [107, 408] width 214 height 223
paste input "FF7101"
type input "#FF7101"
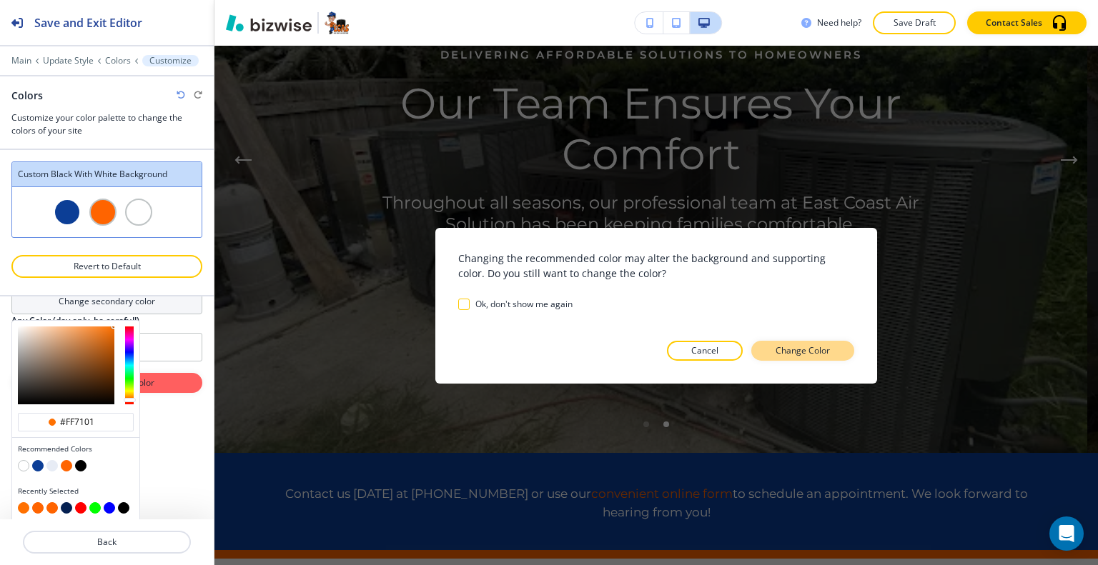
scroll to position [144, 0]
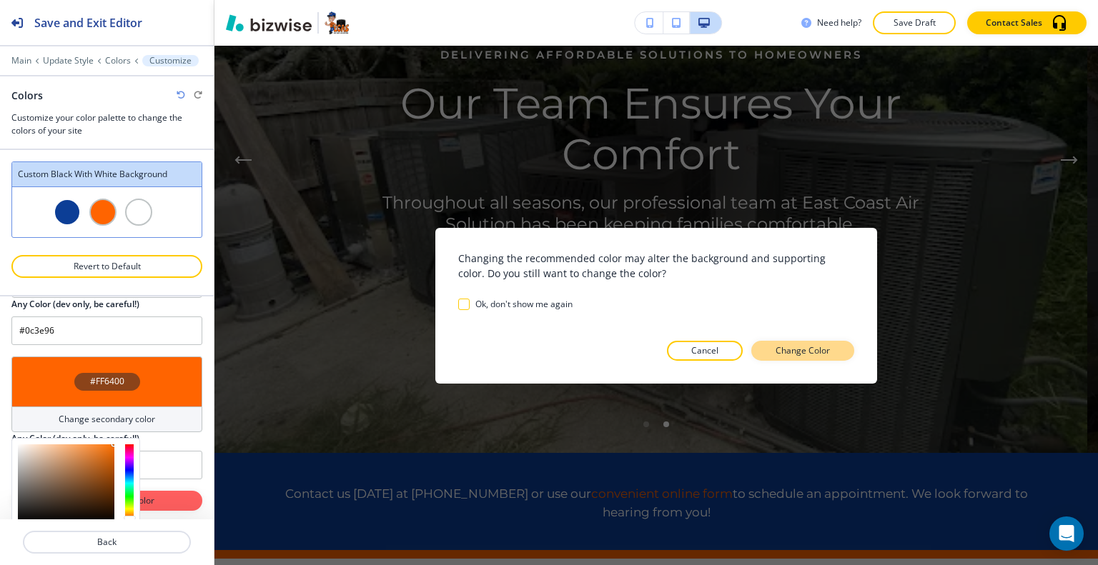
click at [822, 356] on p "Change Color" at bounding box center [802, 350] width 54 height 13
type input "#ff7101"
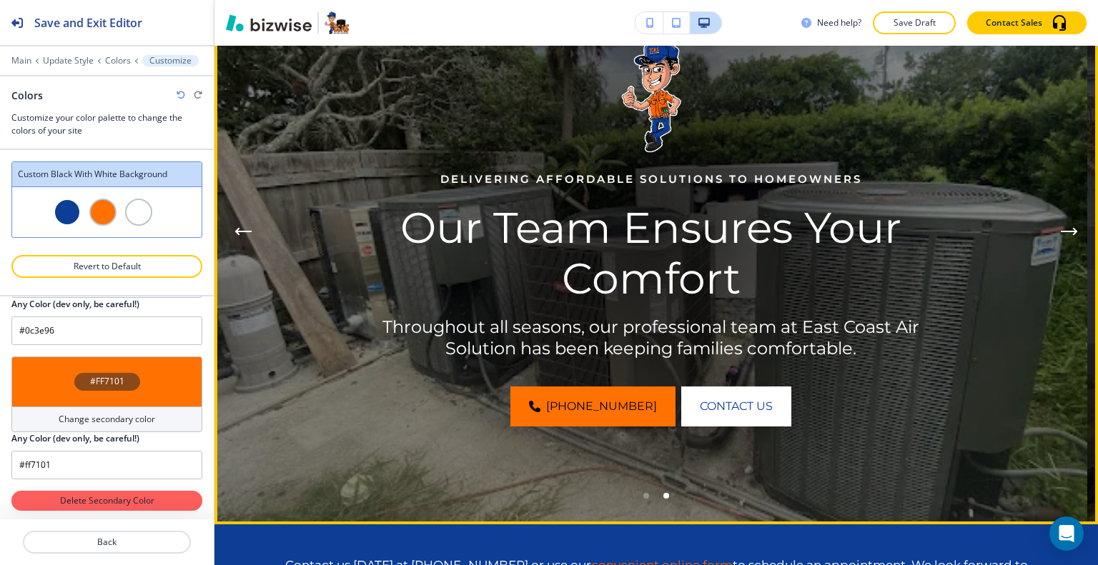
scroll to position [140, 0]
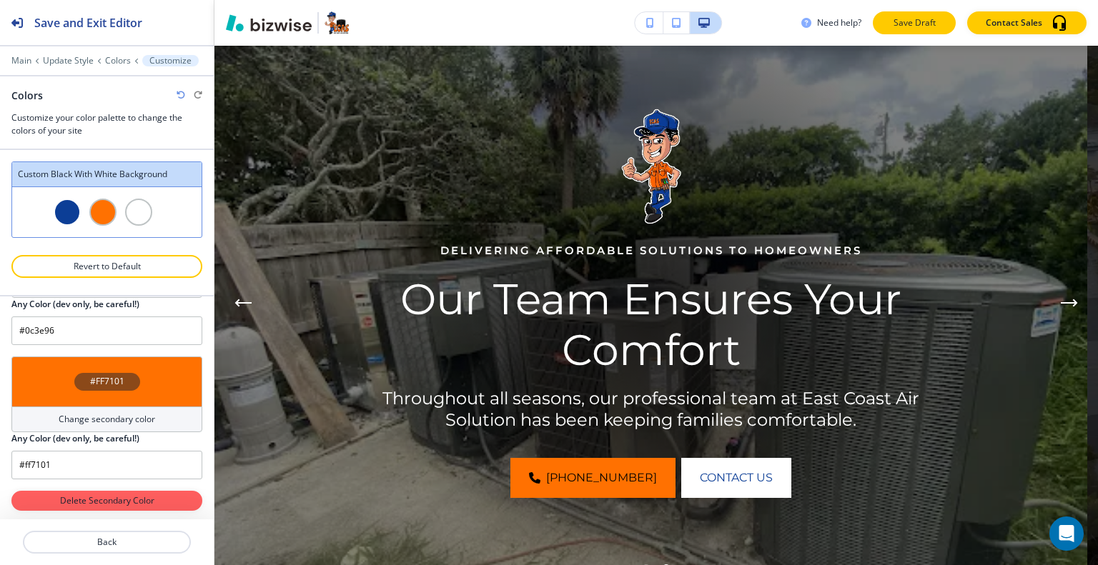
click at [898, 21] on p "Save Draft" at bounding box center [914, 22] width 46 height 13
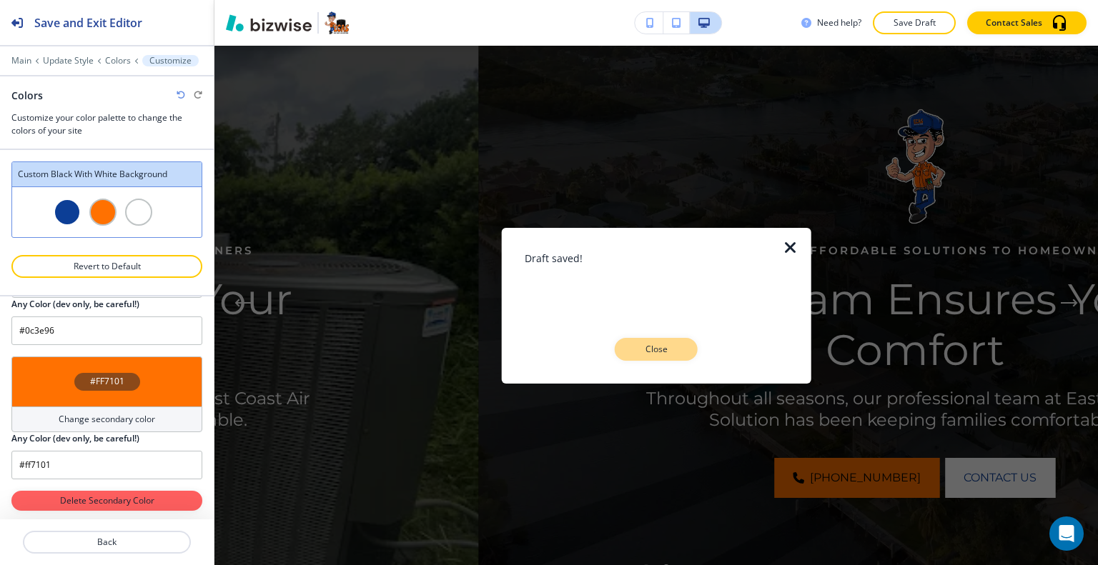
click at [665, 343] on p "Close" at bounding box center [656, 349] width 46 height 13
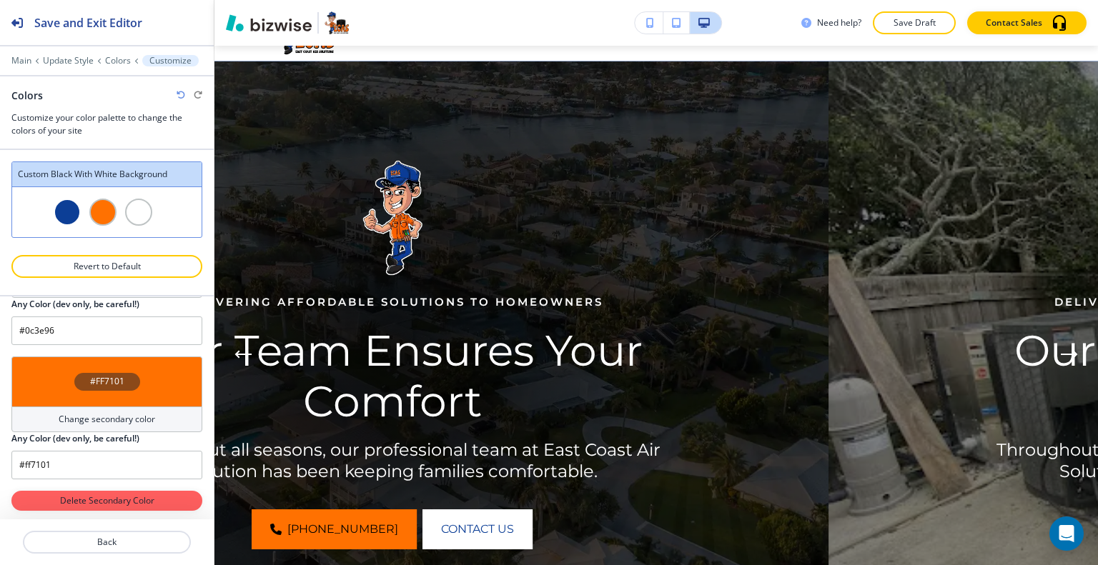
scroll to position [0, 0]
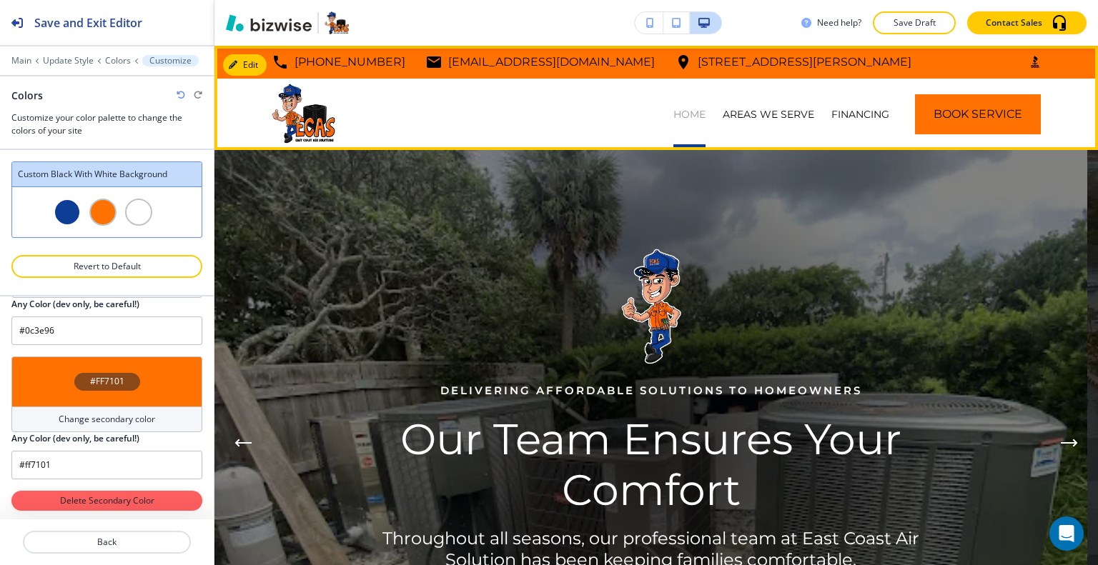
click at [673, 118] on p "HOME" at bounding box center [689, 114] width 32 height 14
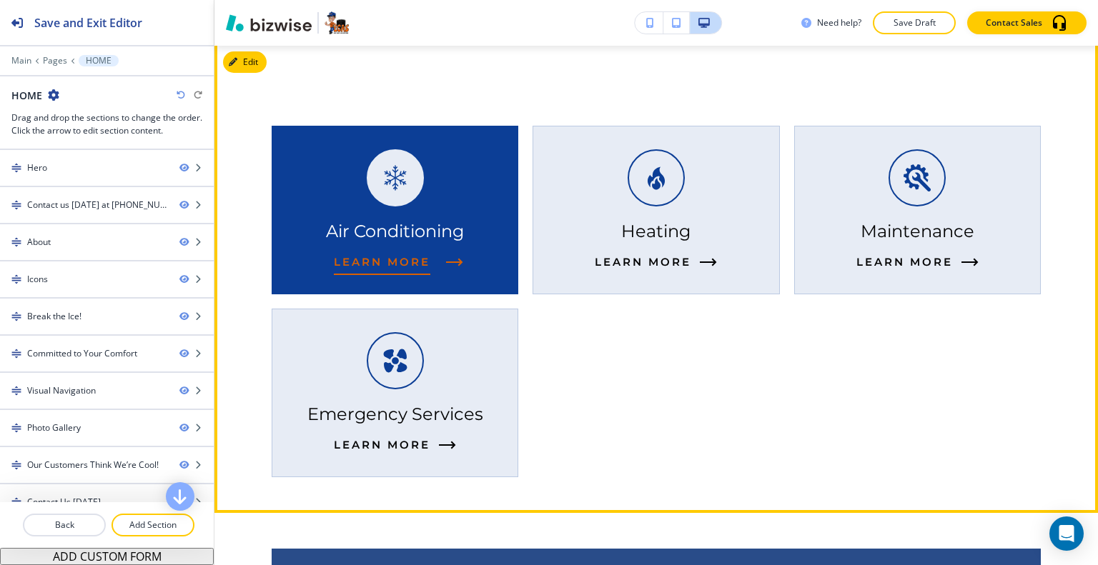
scroll to position [1215, 0]
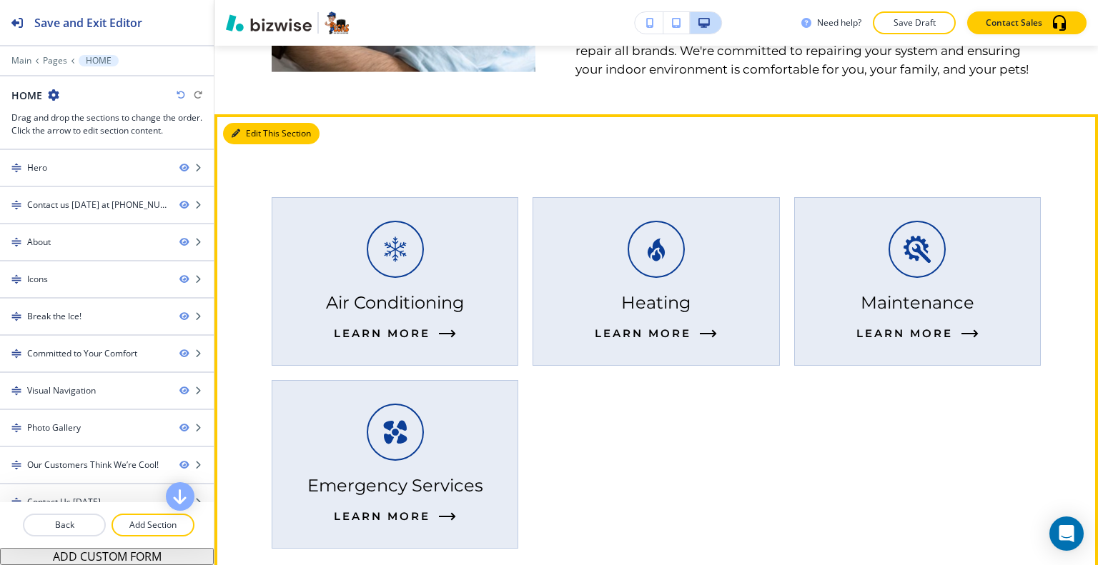
click at [255, 132] on button "Edit This Section" at bounding box center [271, 133] width 96 height 21
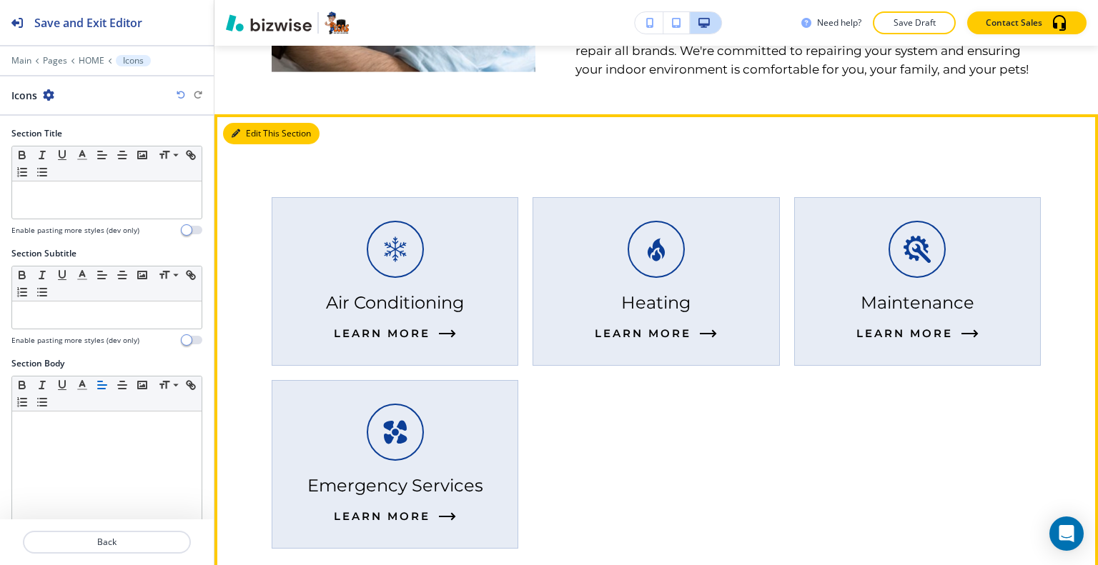
scroll to position [1284, 0]
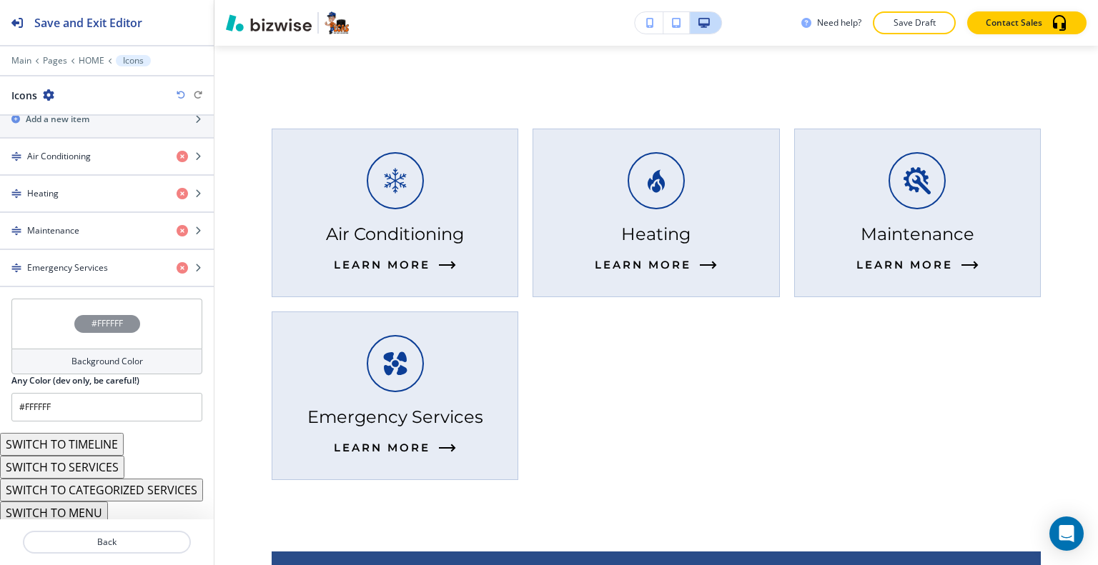
click at [44, 311] on div "#FFFFFF" at bounding box center [106, 324] width 191 height 50
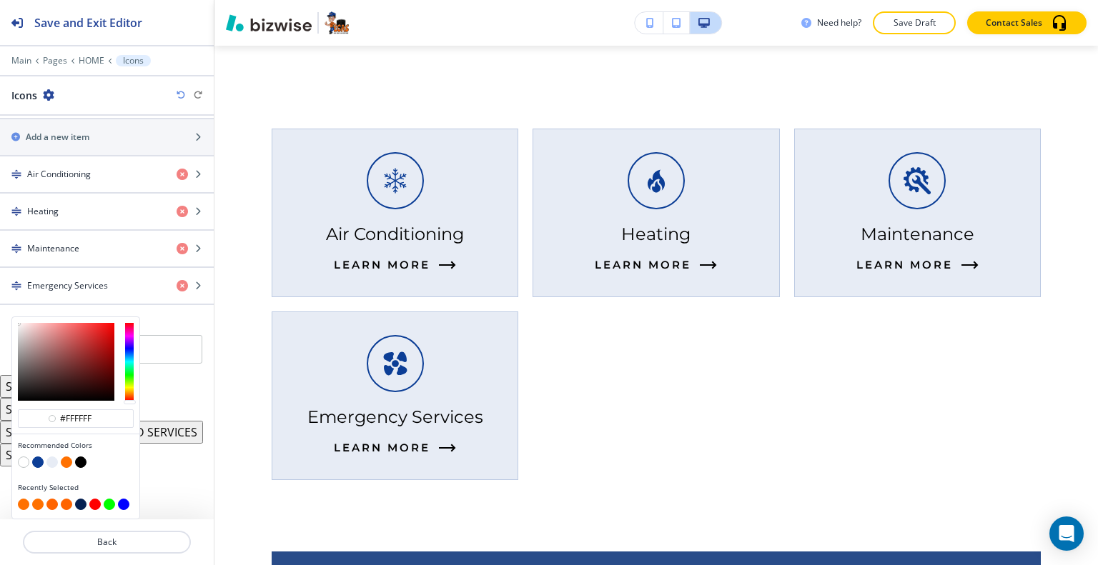
scroll to position [575, 0]
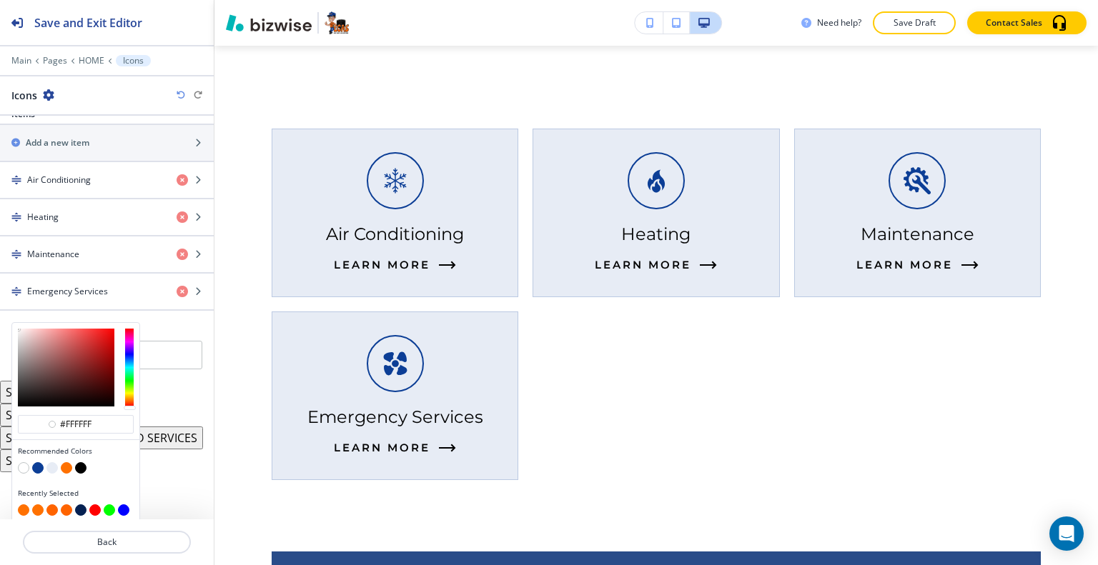
click at [66, 462] on button "button" at bounding box center [66, 467] width 11 height 11
type input "#ff7101"
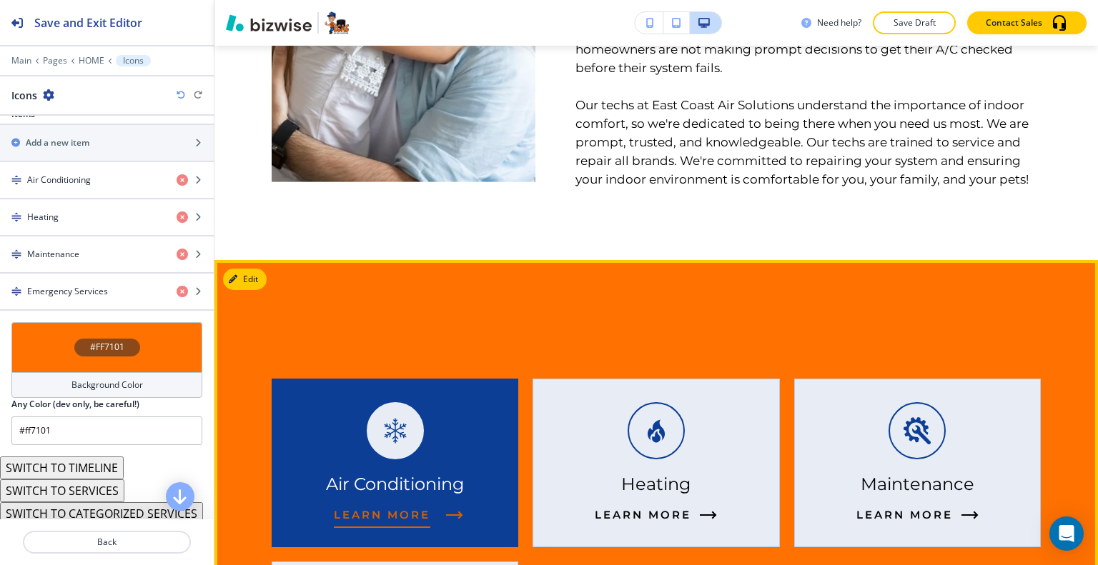
scroll to position [1248, 0]
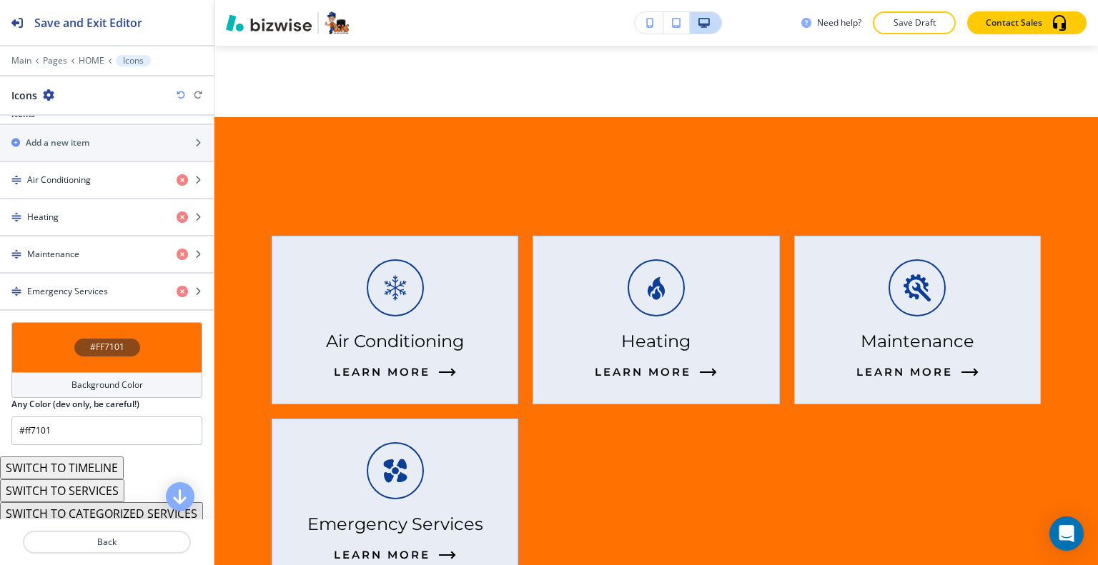
click at [57, 345] on div "#FF7101" at bounding box center [106, 347] width 191 height 50
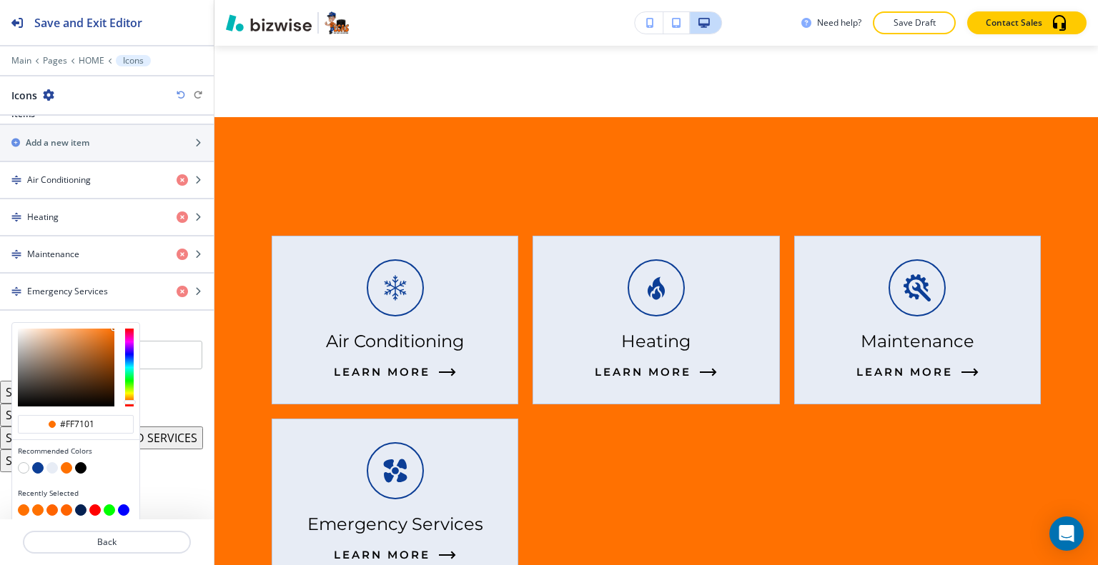
type input "#eaa772"
click at [67, 330] on div at bounding box center [66, 368] width 96 height 78
type input "#eaa772"
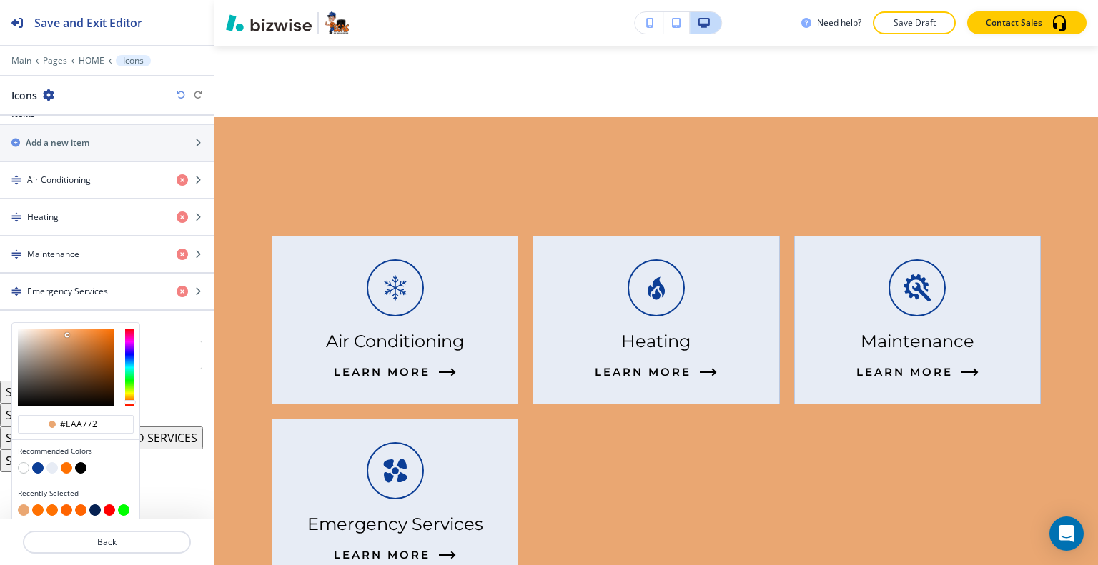
type input "#ea9049"
click at [84, 330] on div at bounding box center [66, 368] width 96 height 78
type input "#ea9049"
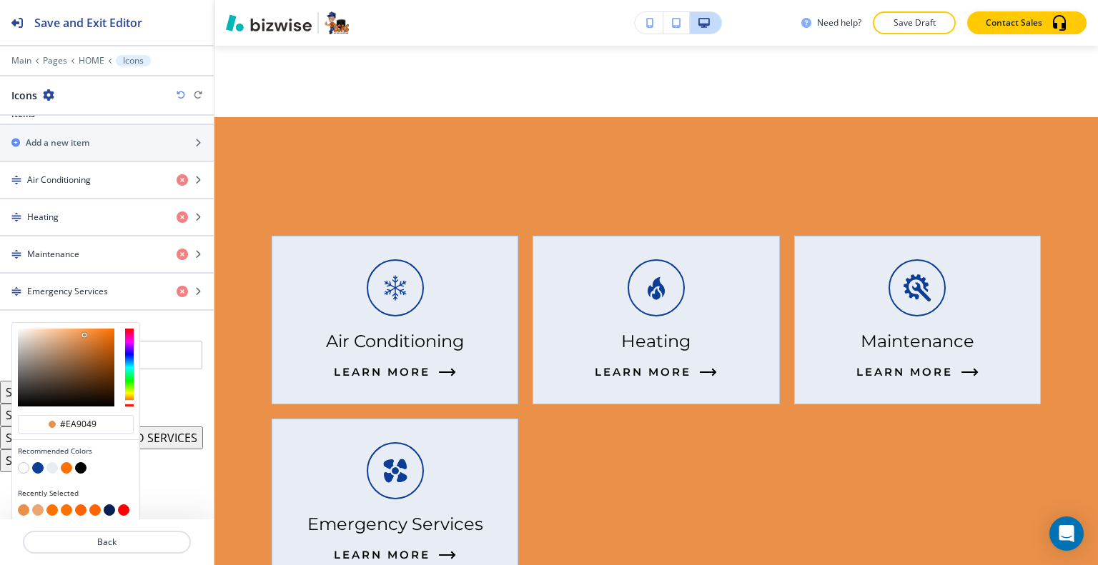
type input "#fb9646"
click at [87, 329] on div at bounding box center [66, 368] width 96 height 78
type input "#fb9646"
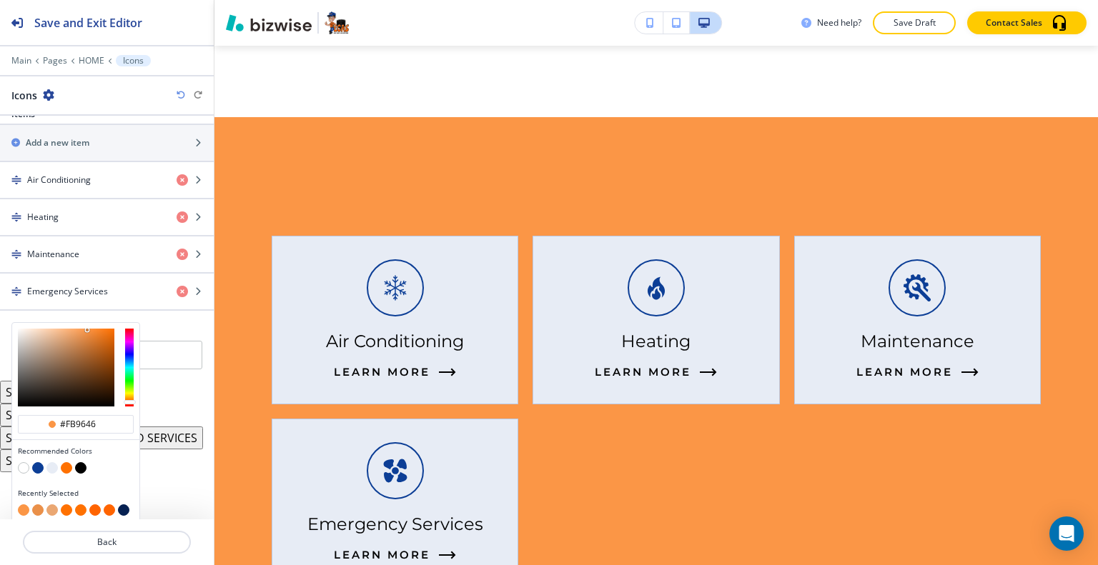
type input "#da9c6a"
click at [67, 335] on div at bounding box center [66, 368] width 96 height 78
type input "#da9c6a"
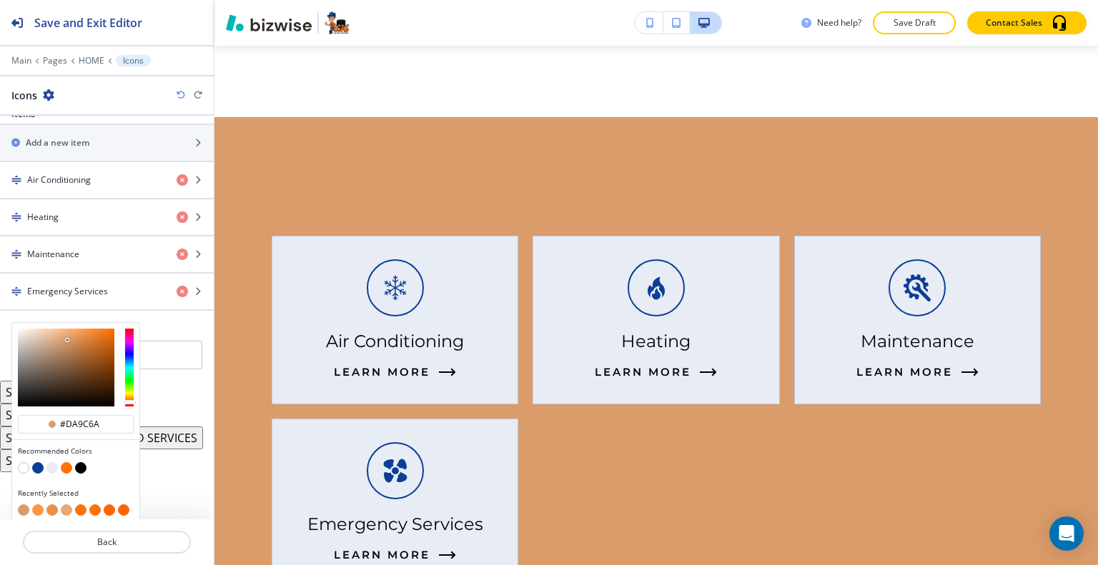
type input "#a26b41"
click at [76, 352] on div at bounding box center [66, 368] width 96 height 78
type input "#a26b41"
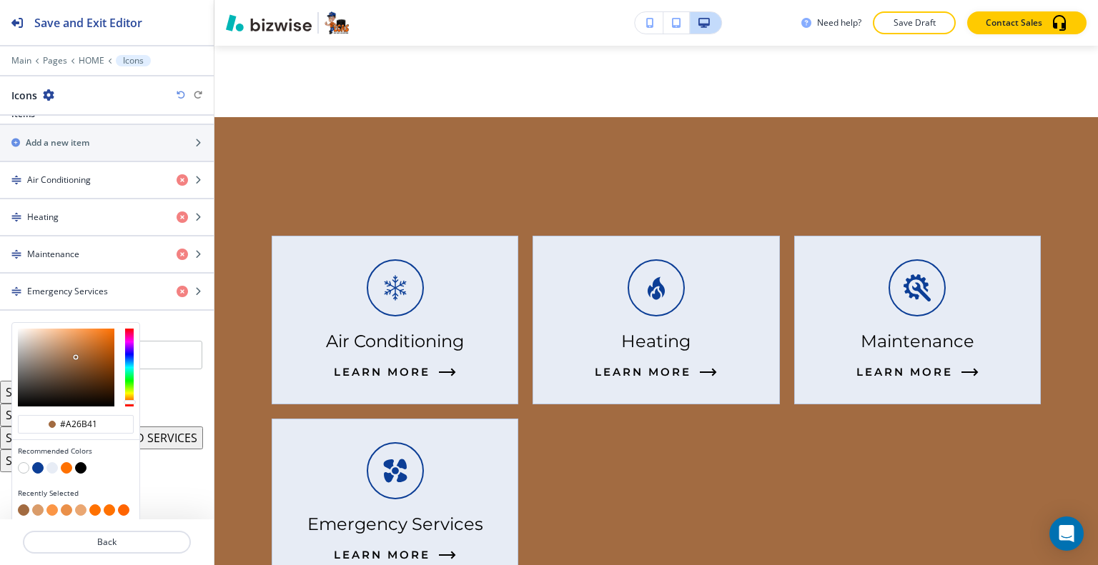
type input "#edded2"
click at [29, 329] on div at bounding box center [66, 368] width 96 height 78
type input "#edded2"
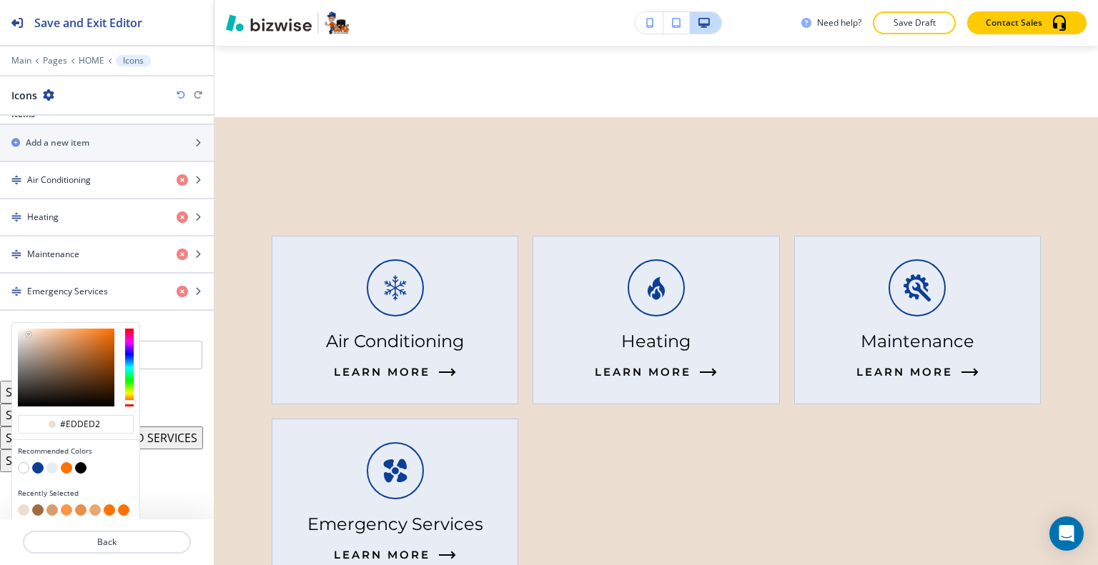
type input "#e6cebb"
click at [36, 332] on div at bounding box center [66, 368] width 96 height 78
type input "#e6cebb"
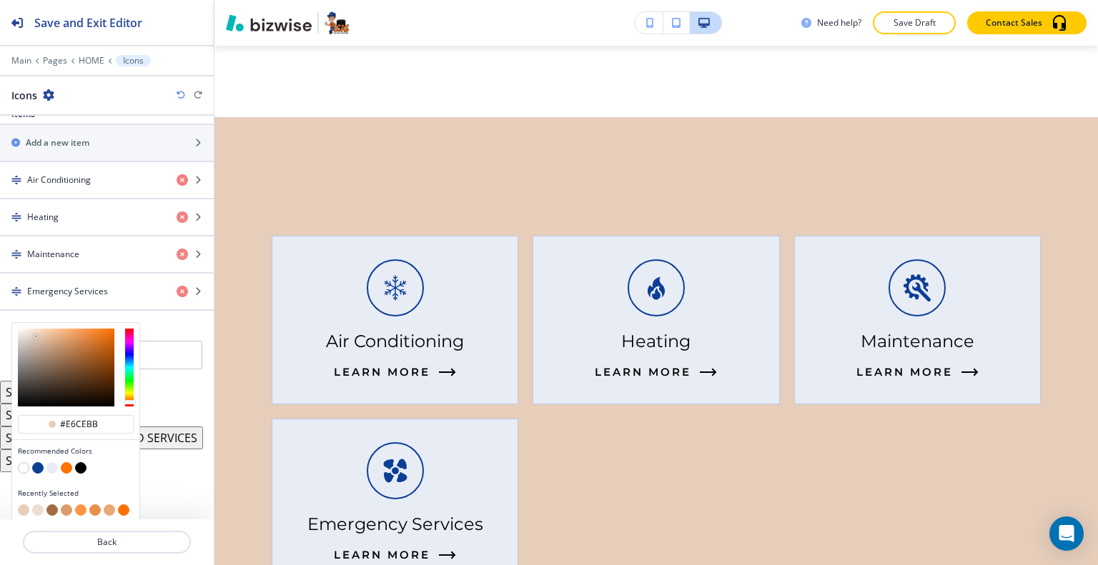
type input "#dfc2ab"
click at [40, 334] on div at bounding box center [66, 368] width 96 height 78
type input "#dfc2ab"
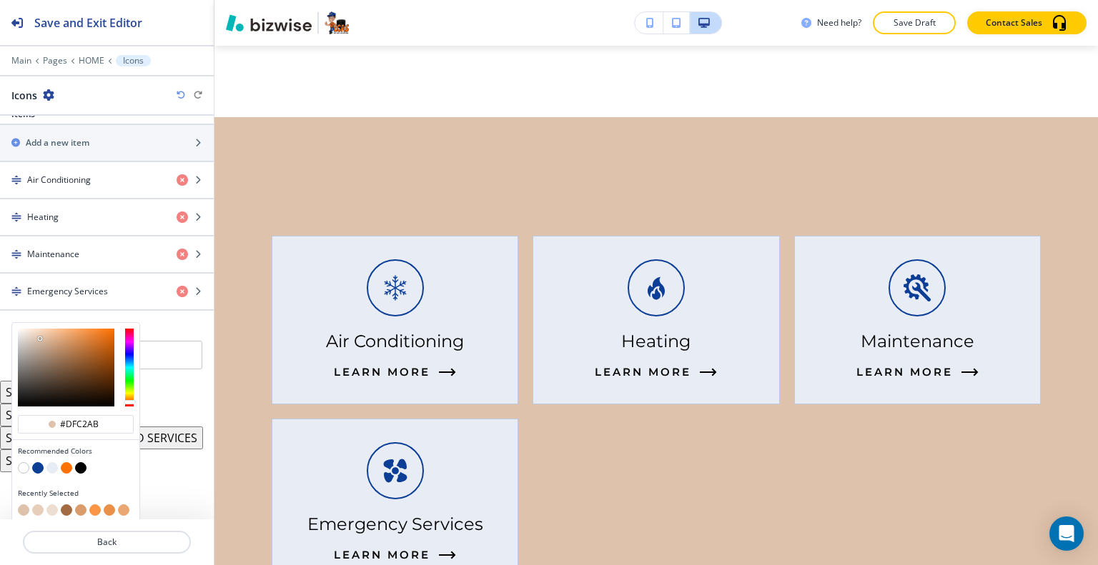
type input "#f1be96"
click at [54, 329] on div at bounding box center [66, 368] width 96 height 78
type input "#f1be96"
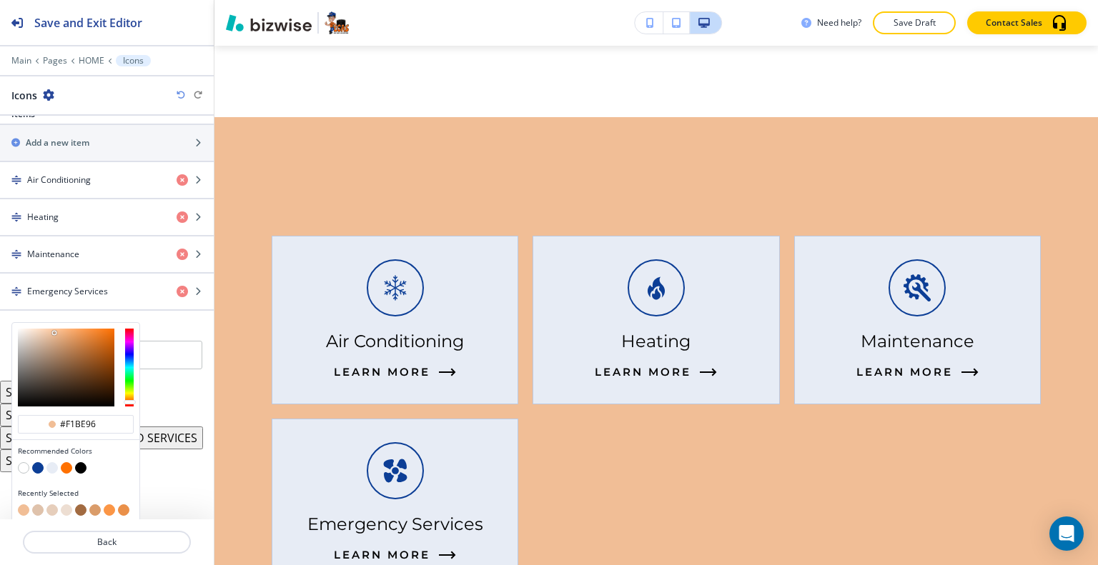
type input "#f6b17a"
click at [66, 329] on div at bounding box center [66, 368] width 96 height 78
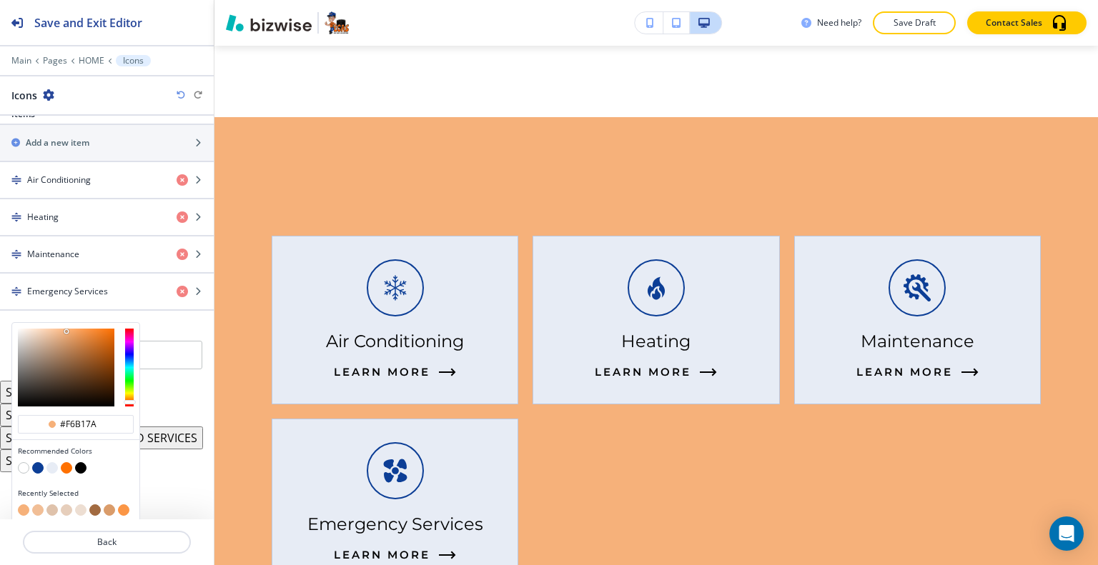
click at [51, 462] on button "button" at bounding box center [51, 467] width 11 height 11
type input "#e7ecf5"
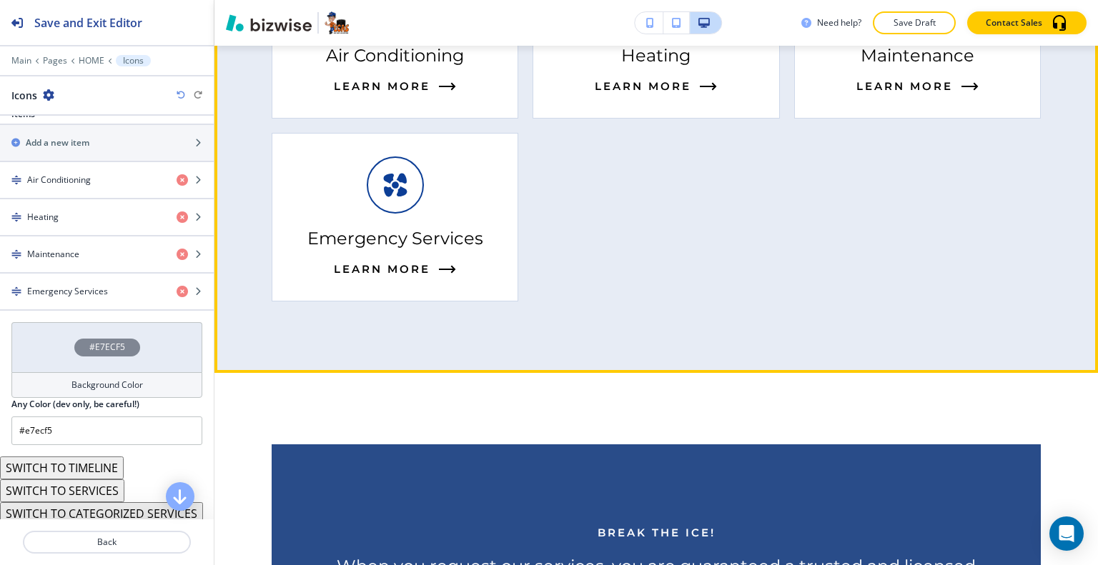
scroll to position [1820, 0]
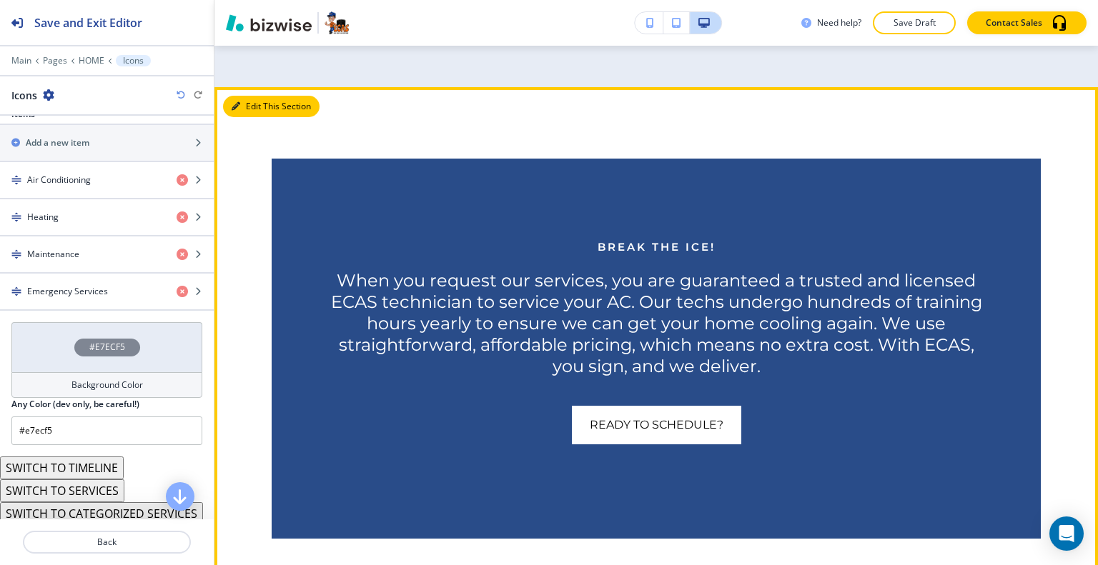
click at [256, 108] on button "Edit This Section" at bounding box center [271, 106] width 96 height 21
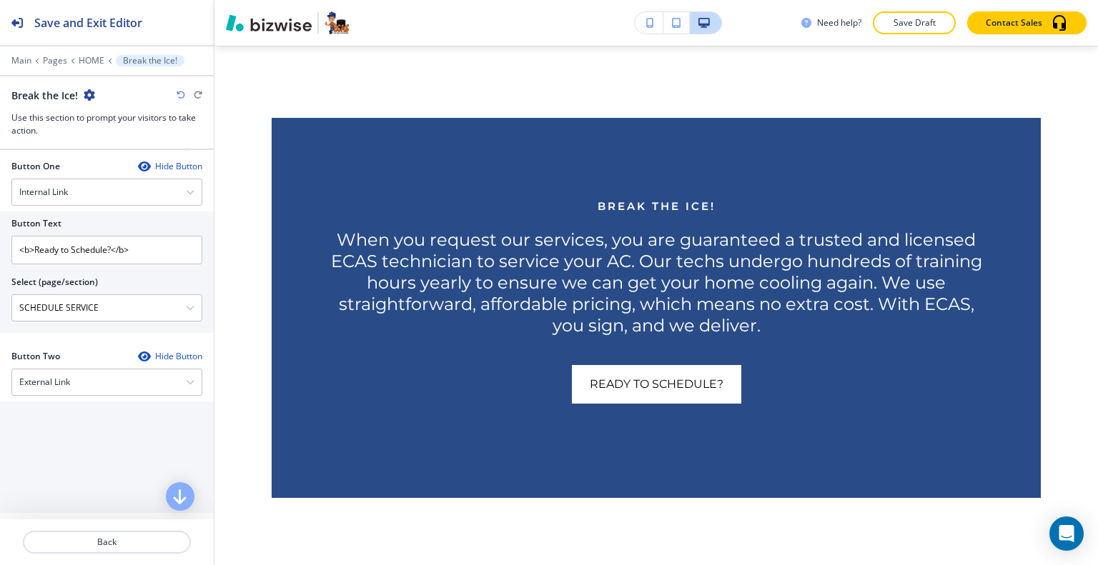
scroll to position [809, 0]
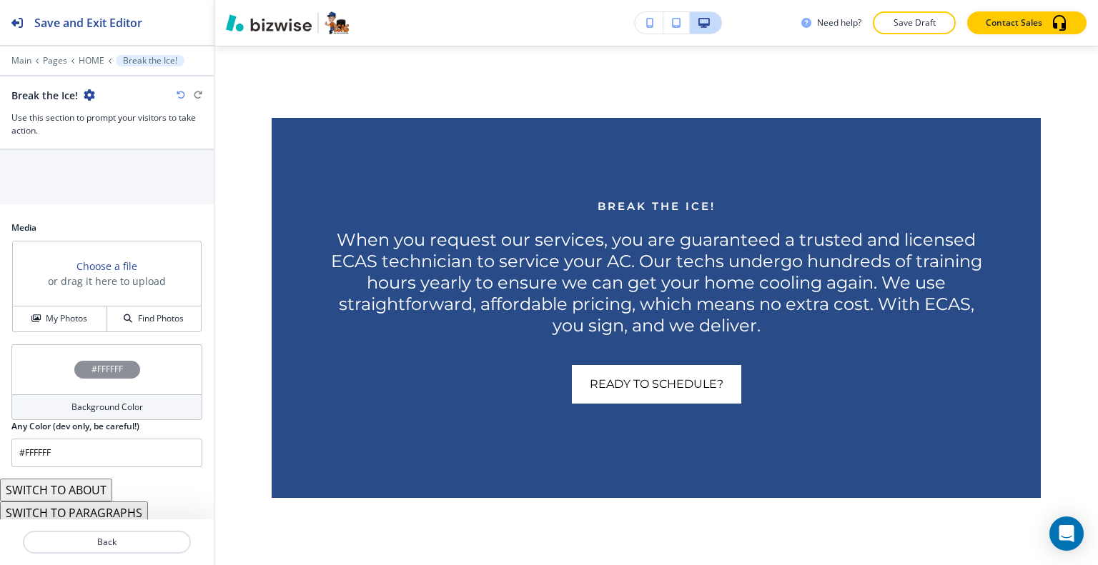
click at [93, 490] on button "SWITCH TO ABOUT" at bounding box center [56, 490] width 112 height 23
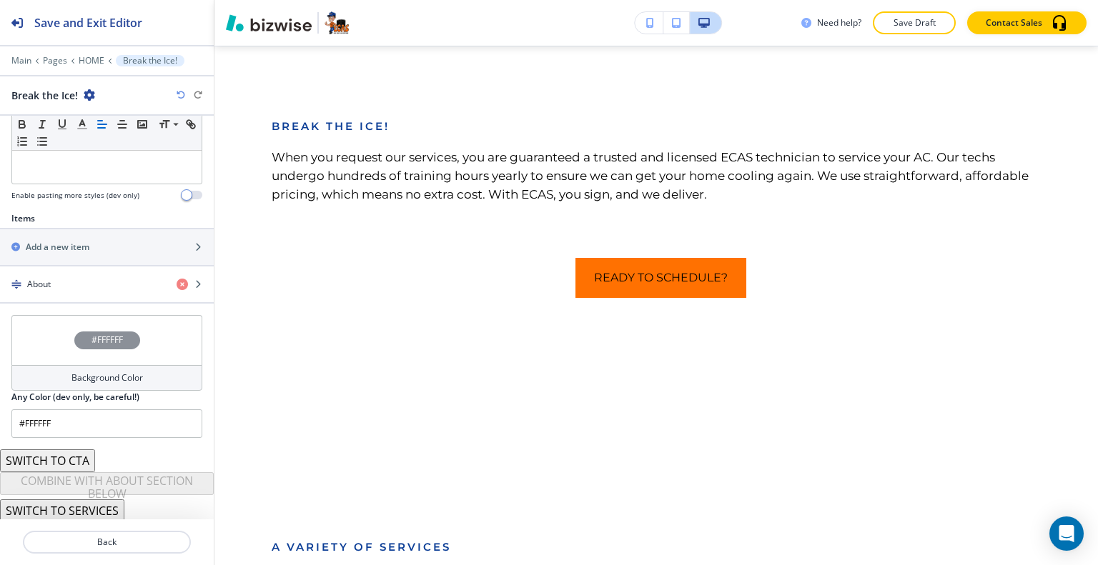
scroll to position [413, 0]
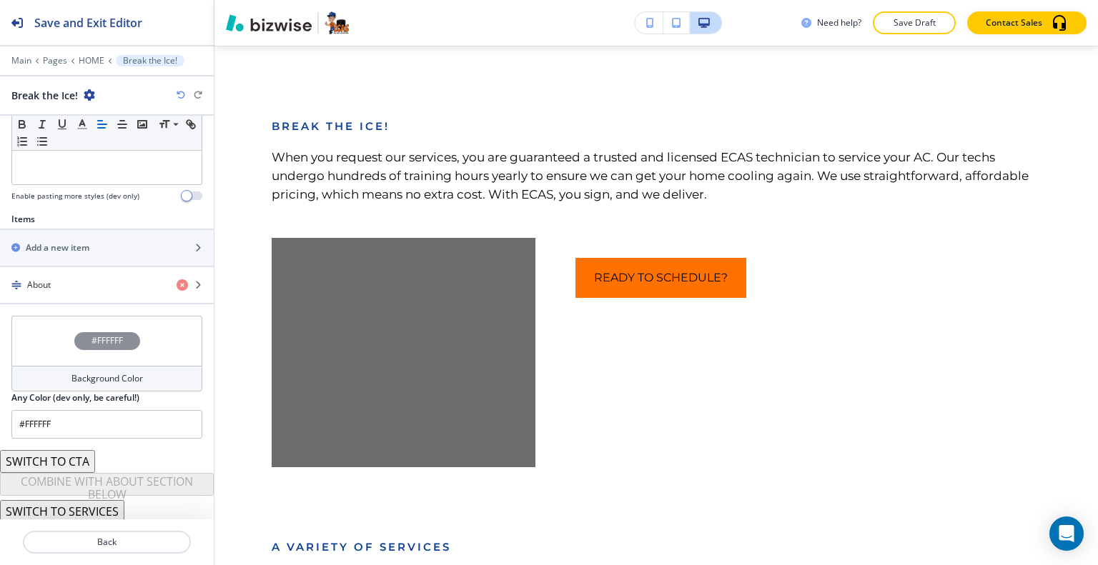
click at [91, 509] on button "SWITCH TO SERVICES" at bounding box center [62, 511] width 124 height 23
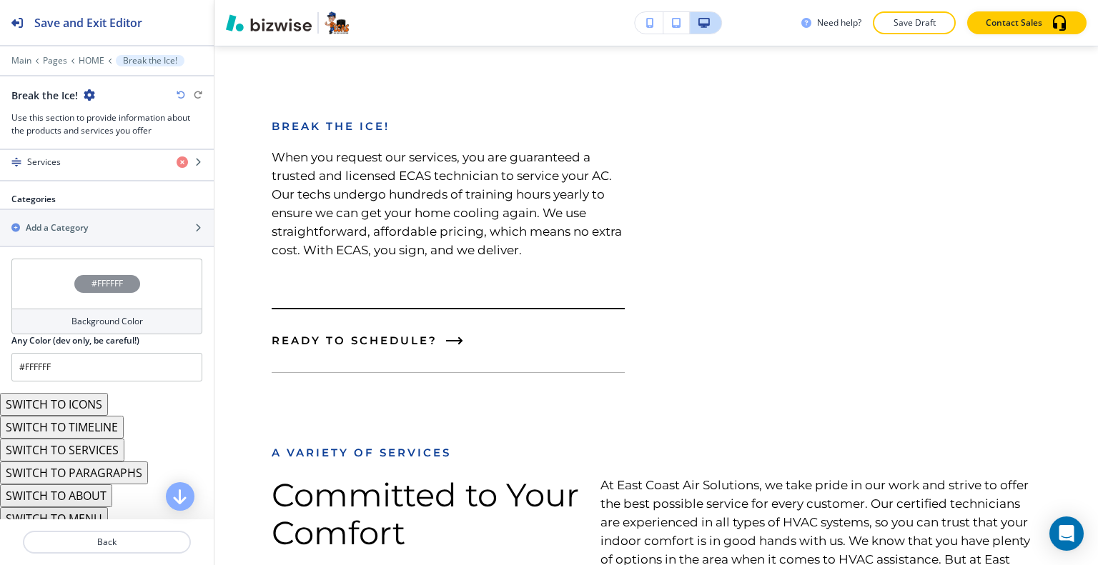
scroll to position [634, 0]
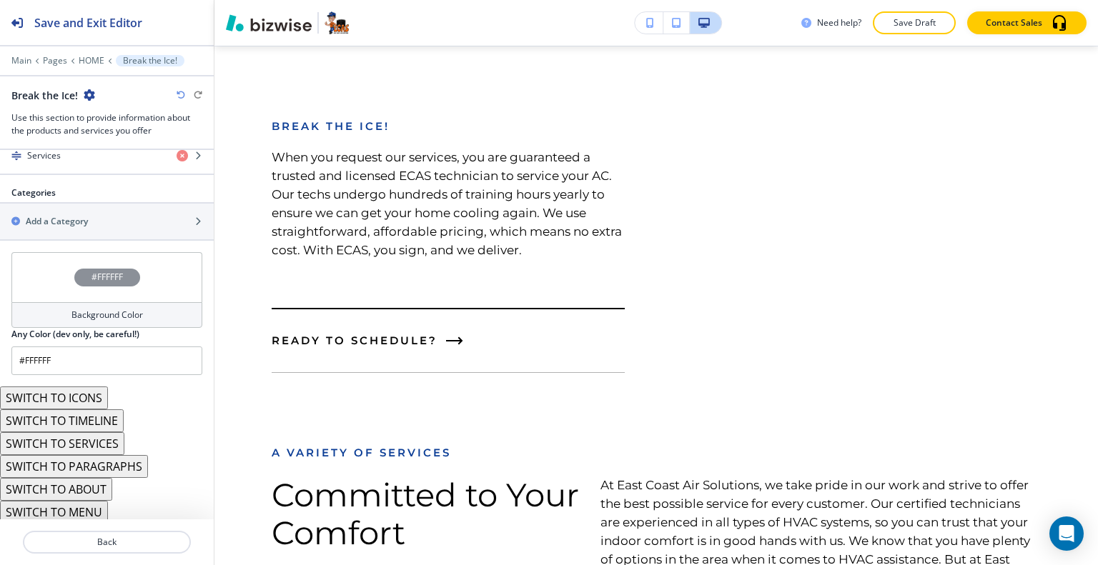
click at [93, 422] on button "SWITCH TO TIMELINE" at bounding box center [62, 421] width 124 height 23
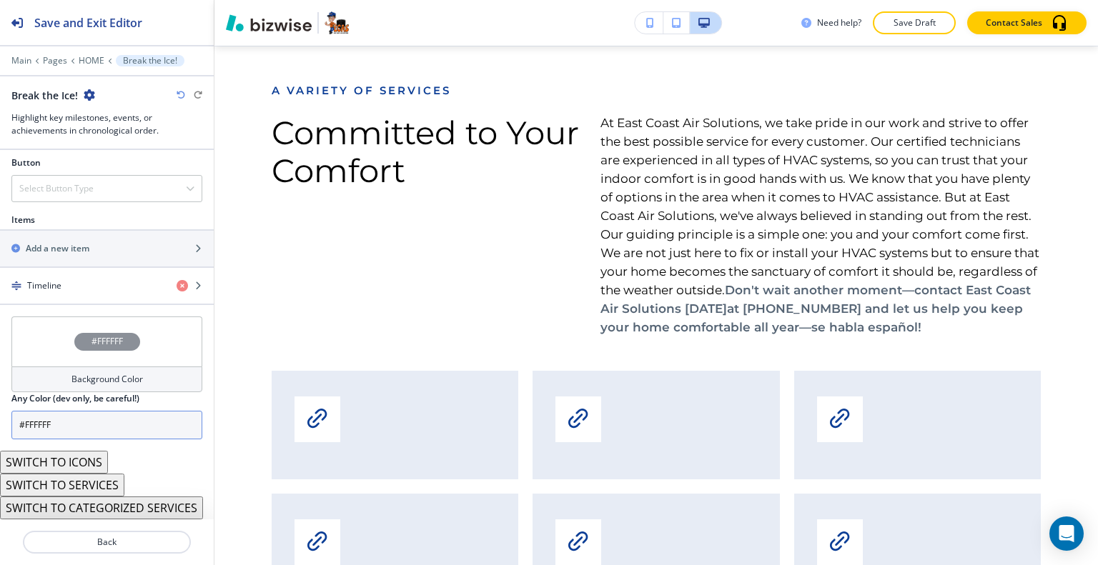
scroll to position [500, 0]
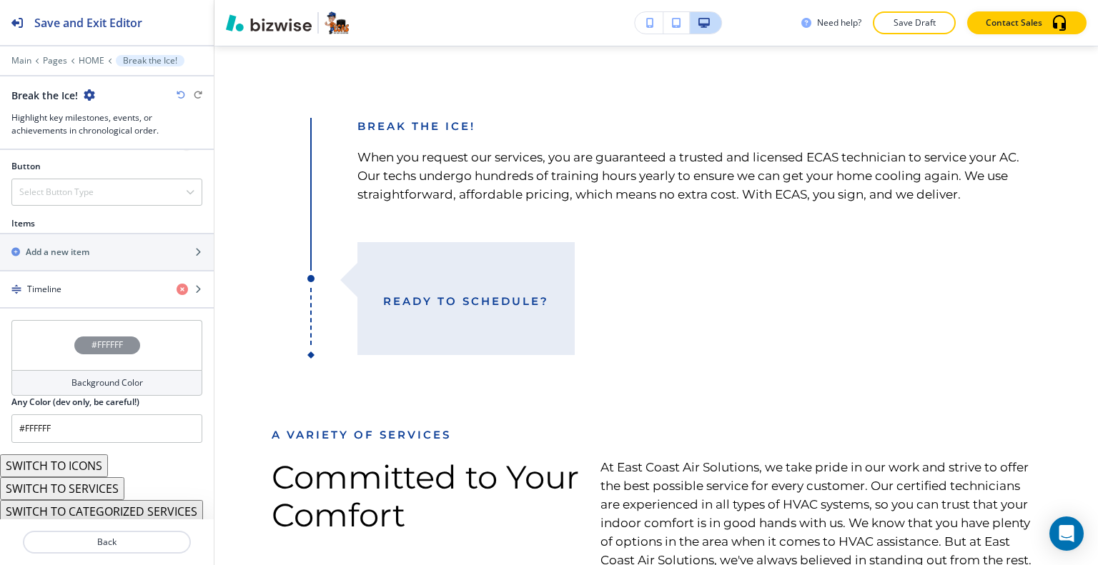
click at [86, 466] on button "SWITCH TO ICONS" at bounding box center [54, 466] width 108 height 23
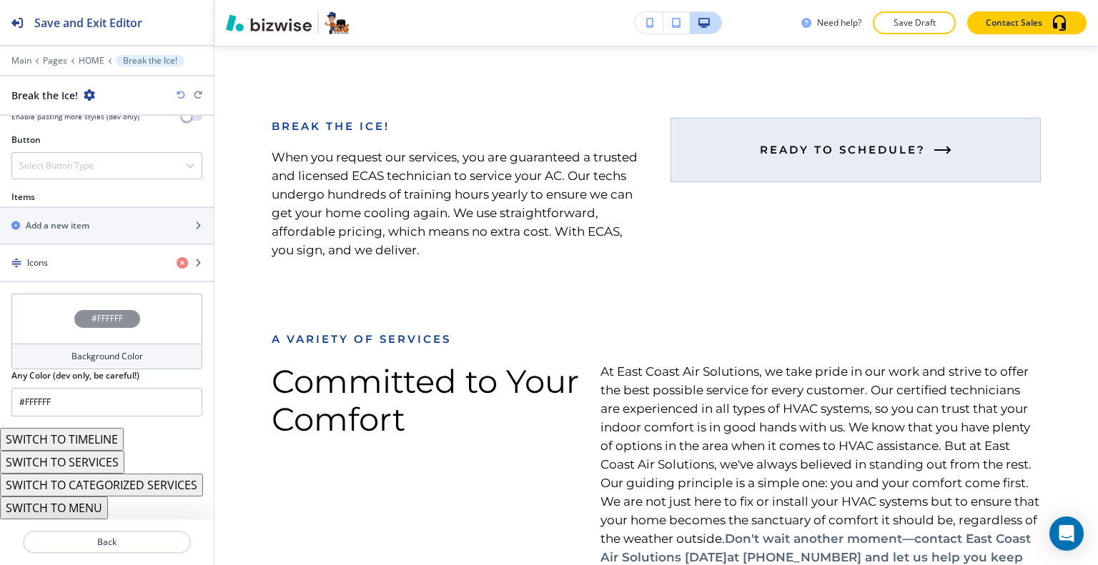
scroll to position [489, 0]
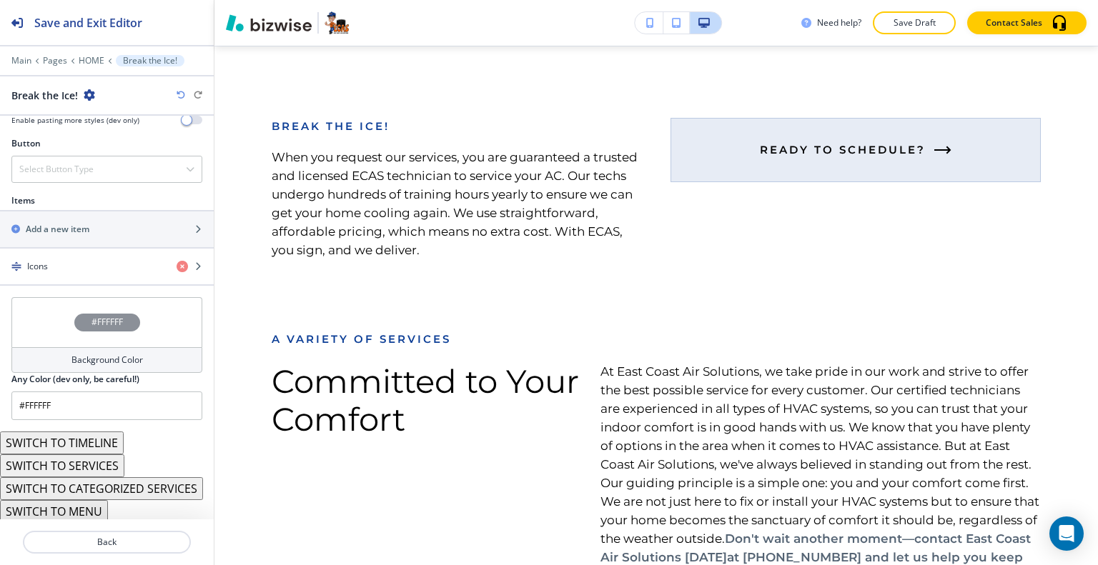
click at [99, 485] on button "SWITCH TO CATEGORIZED SERVICES" at bounding box center [101, 488] width 203 height 23
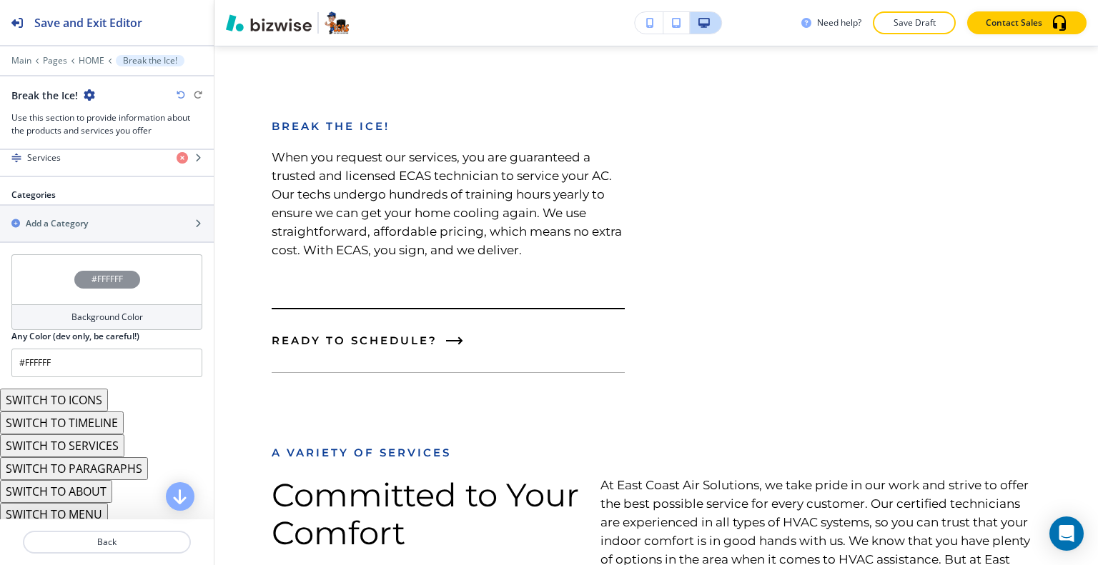
scroll to position [634, 0]
click at [97, 485] on button "SWITCH TO ABOUT" at bounding box center [56, 489] width 112 height 23
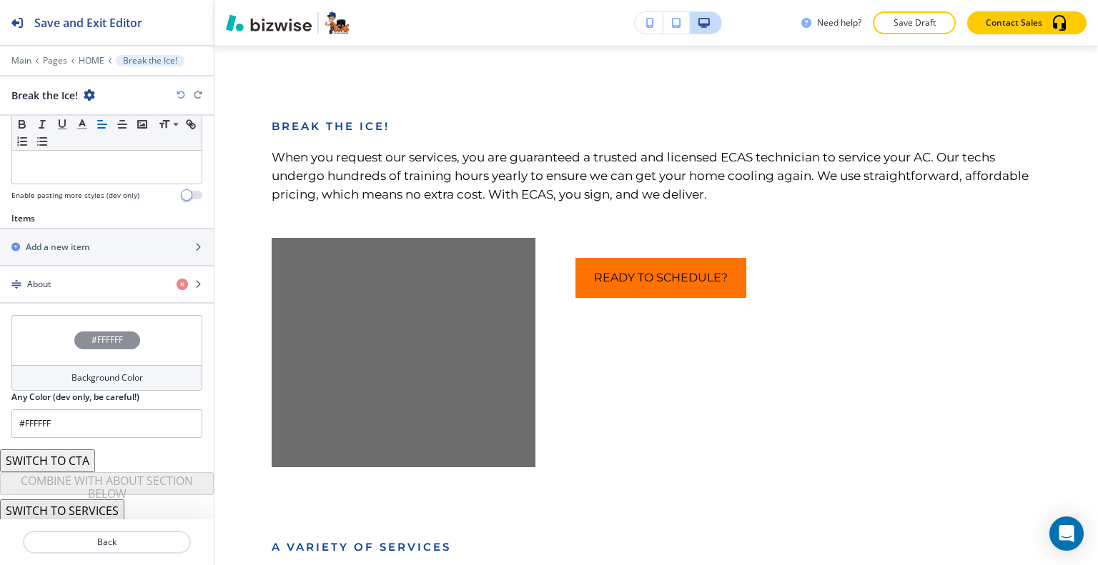
scroll to position [413, 0]
click at [81, 462] on button "SWITCH TO CTA" at bounding box center [47, 461] width 95 height 23
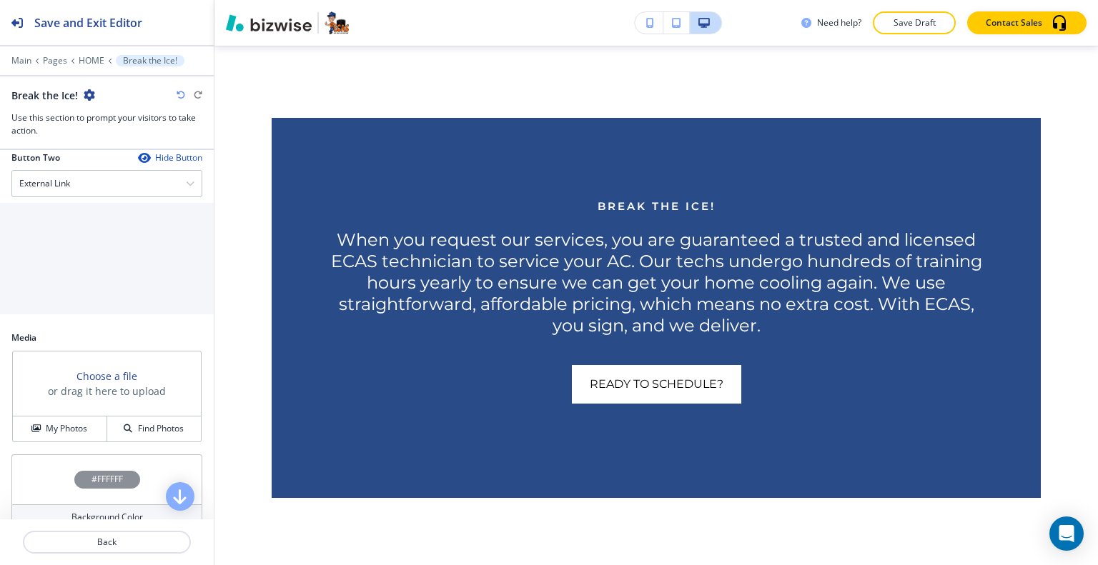
scroll to position [809, 0]
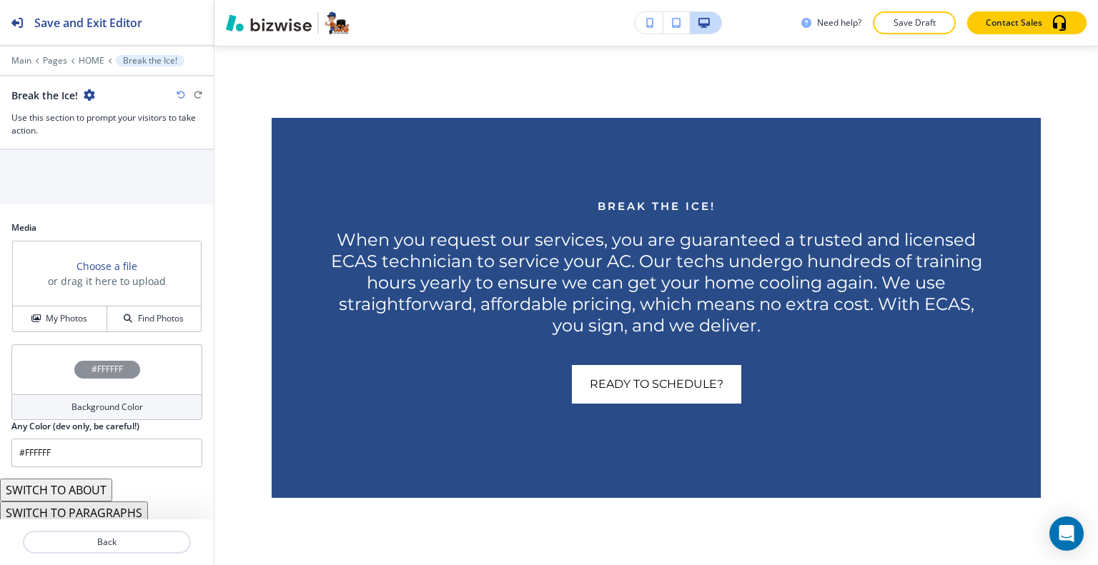
click at [91, 502] on button "SWITCH TO PARAGRAPHS" at bounding box center [74, 513] width 148 height 23
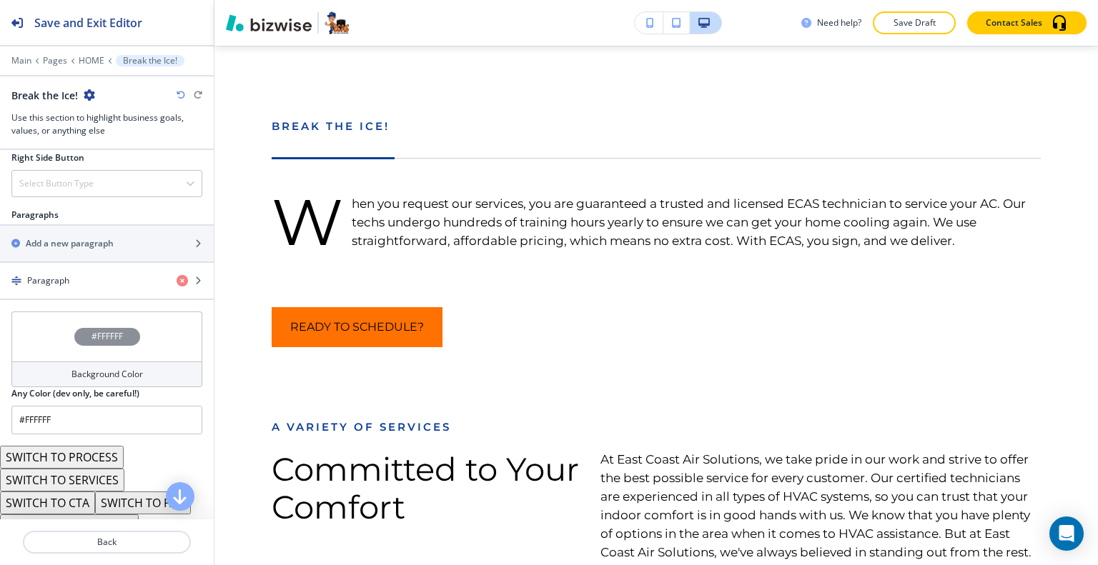
scroll to position [775, 0]
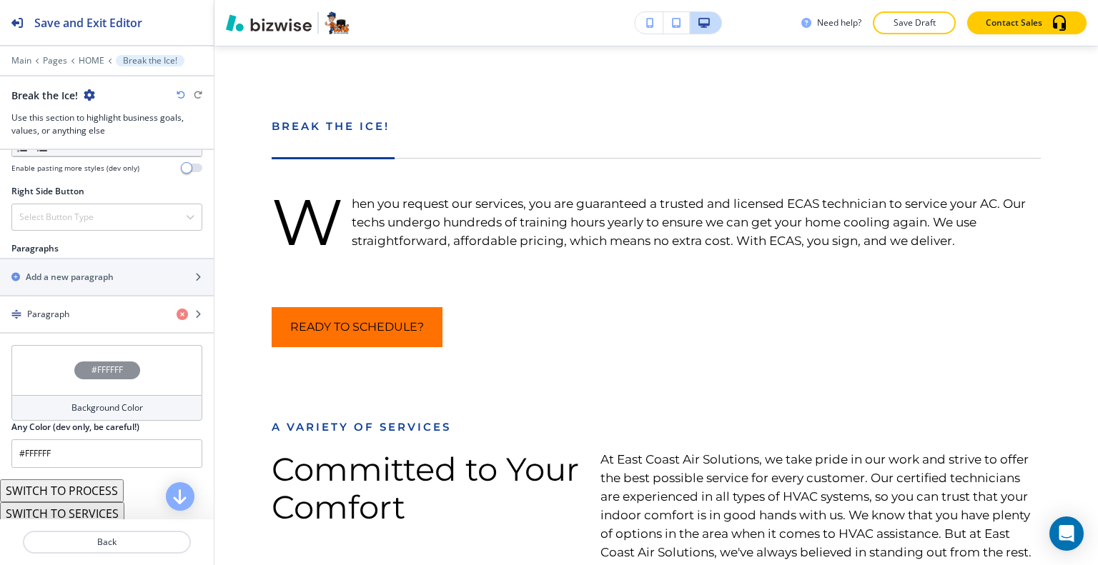
click at [98, 485] on button "SWITCH TO PROCESS" at bounding box center [62, 491] width 124 height 23
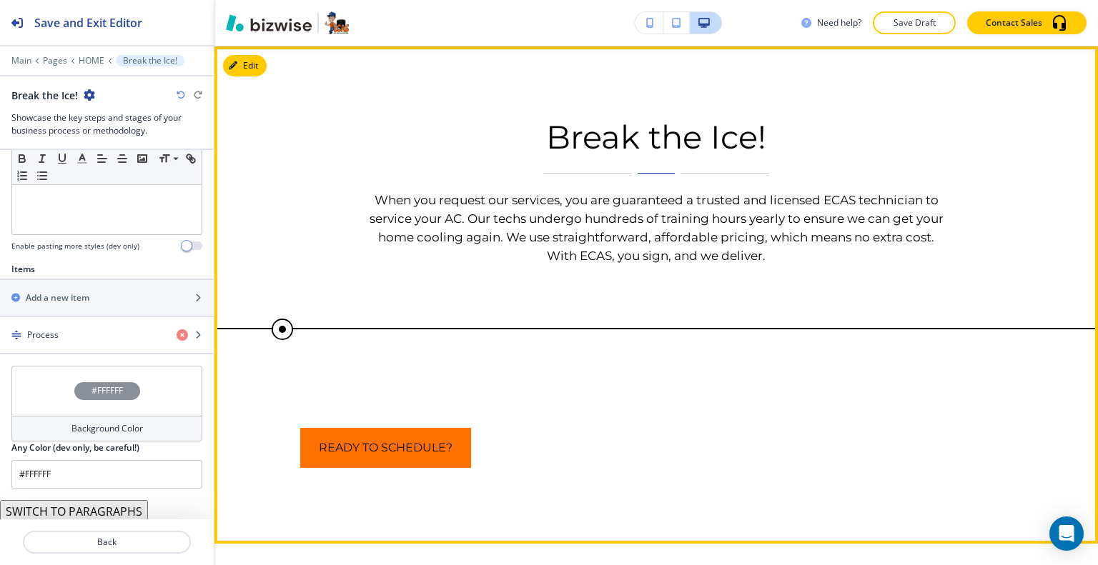
scroll to position [1789, 0]
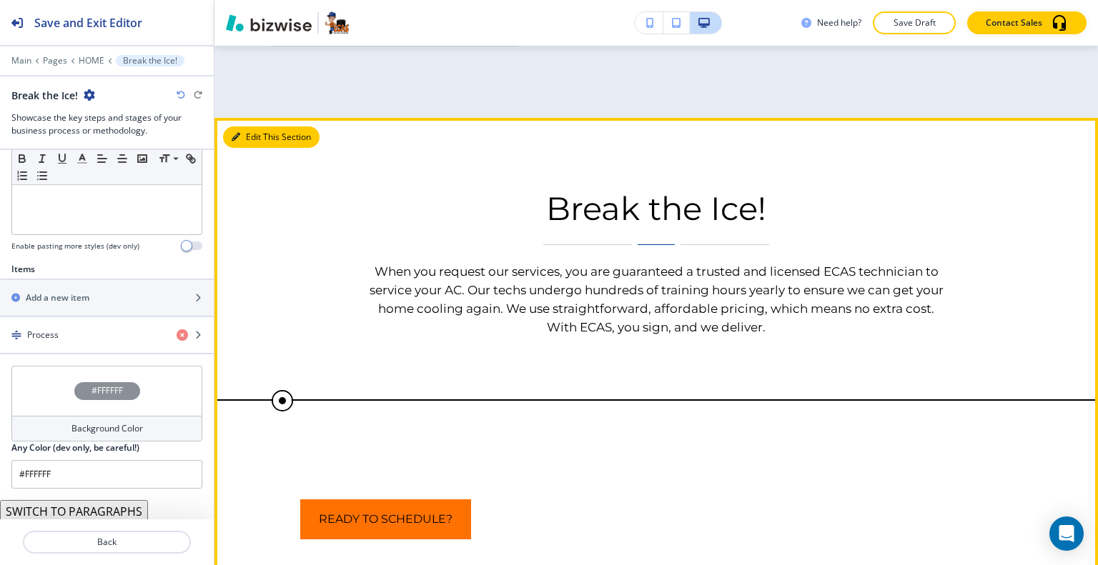
click at [263, 139] on button "Edit This Section" at bounding box center [271, 137] width 96 height 21
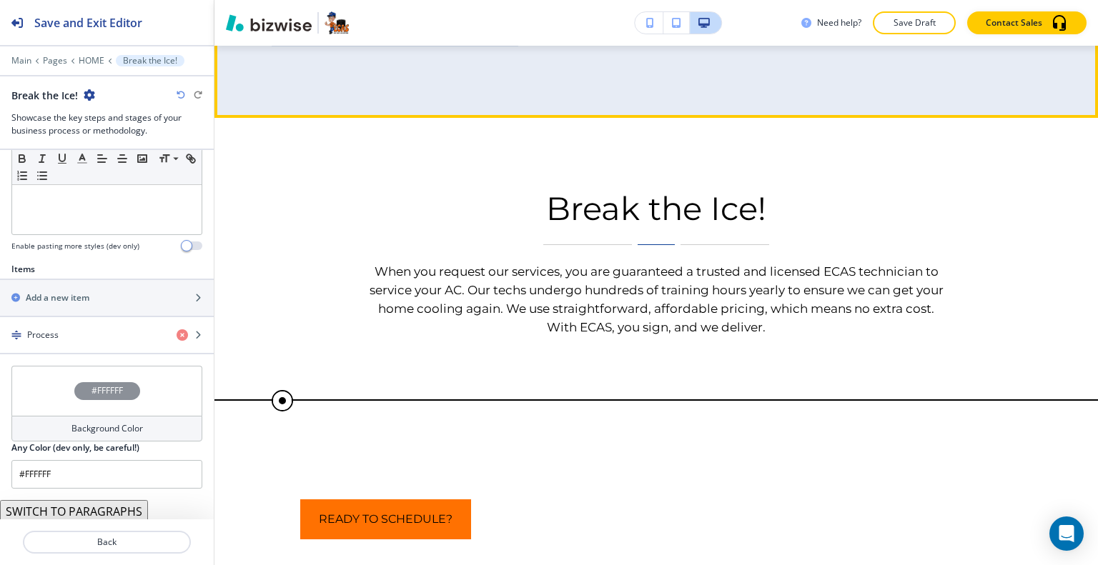
scroll to position [1717, 0]
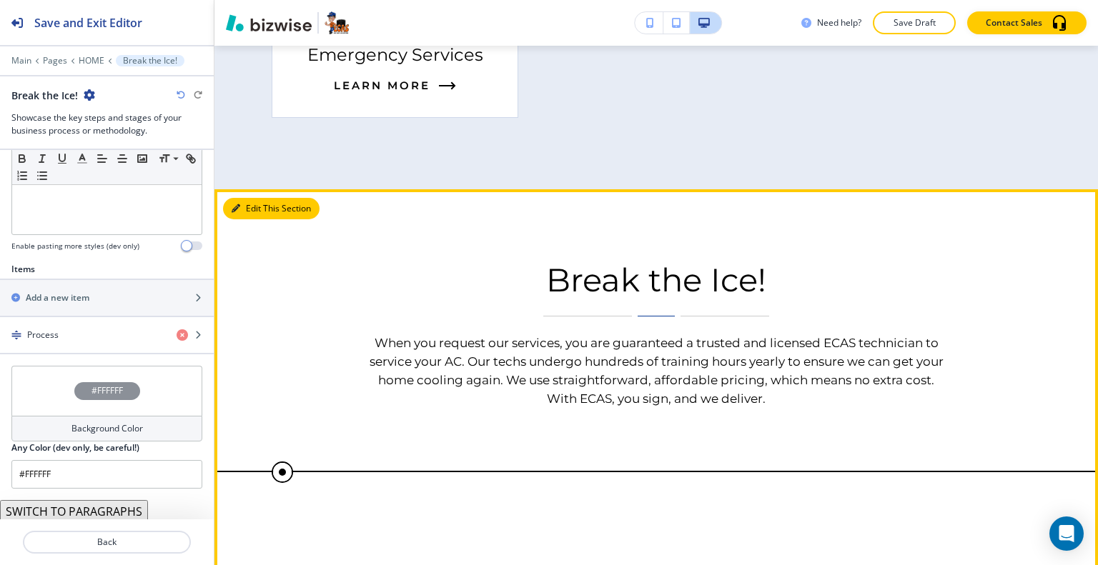
click at [260, 207] on button "Edit This Section" at bounding box center [271, 208] width 96 height 21
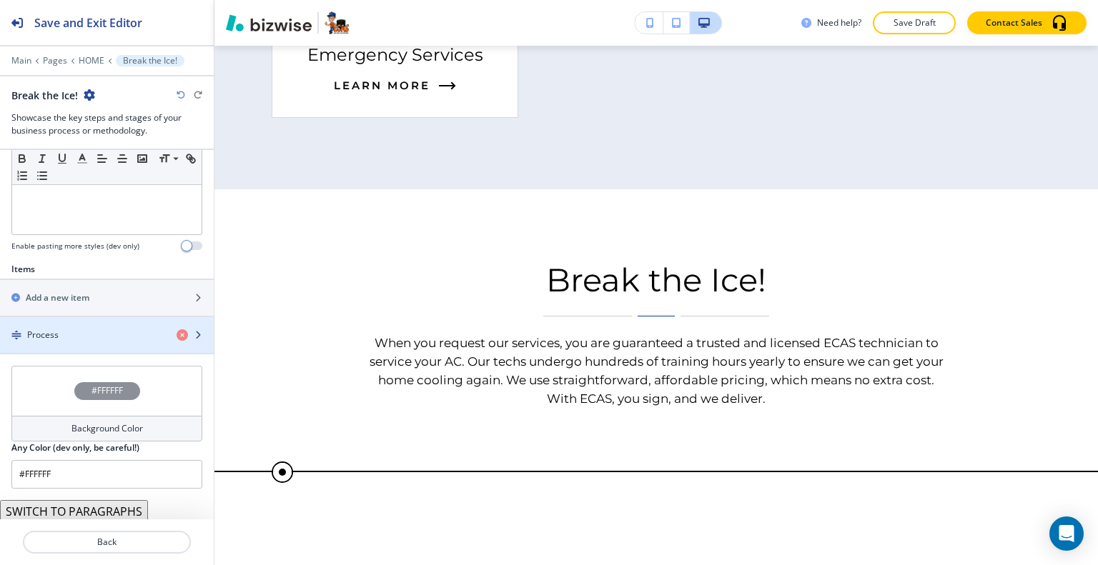
click at [82, 337] on div "Process" at bounding box center [82, 335] width 165 height 13
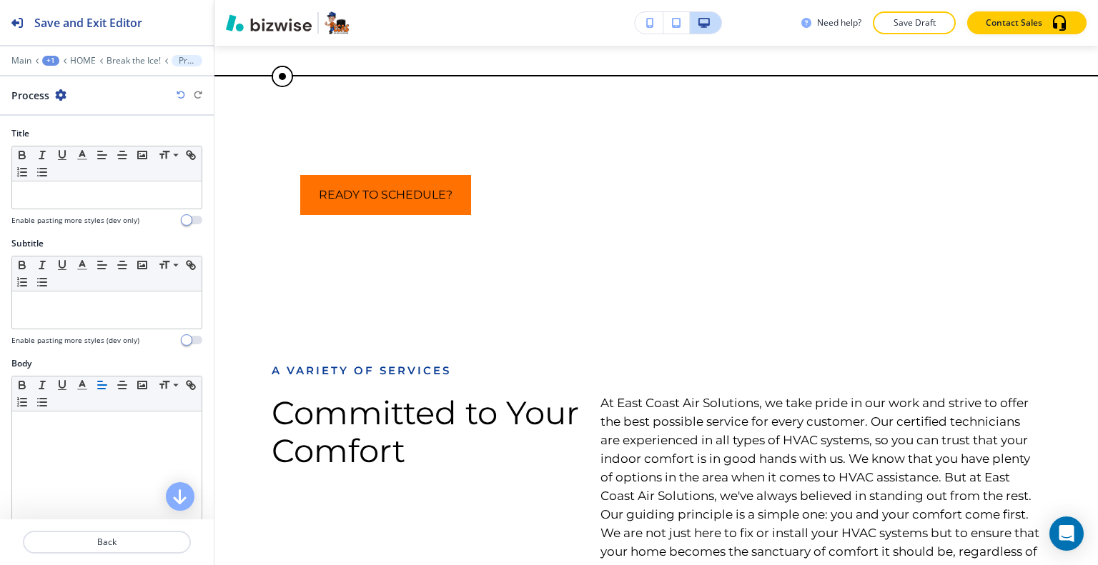
scroll to position [416, 0]
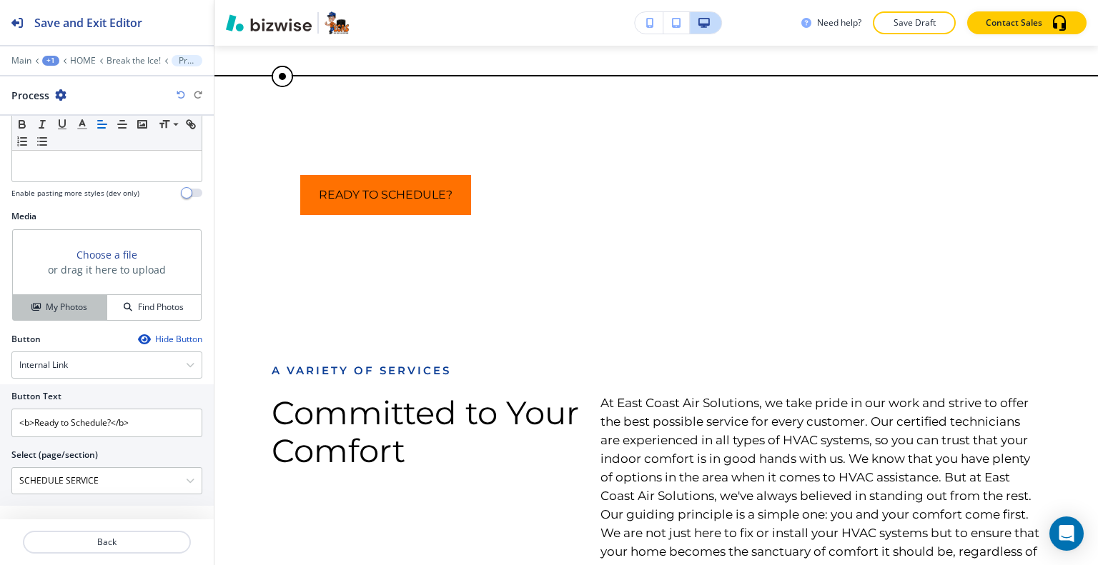
click at [69, 309] on h4 "My Photos" at bounding box center [66, 307] width 41 height 13
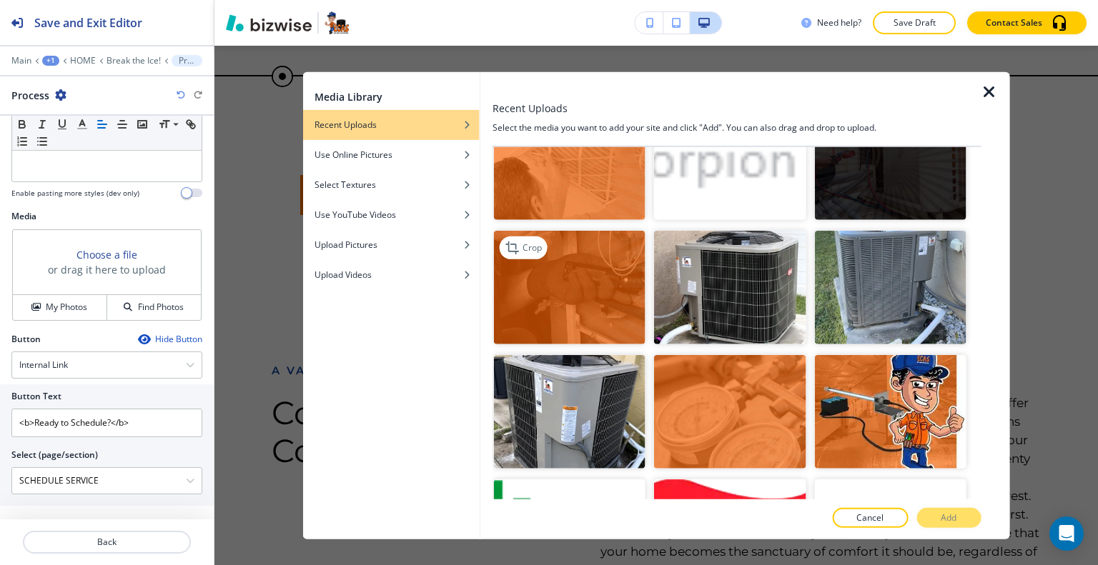
scroll to position [2113, 0]
click at [385, 132] on div "button" at bounding box center [391, 135] width 177 height 9
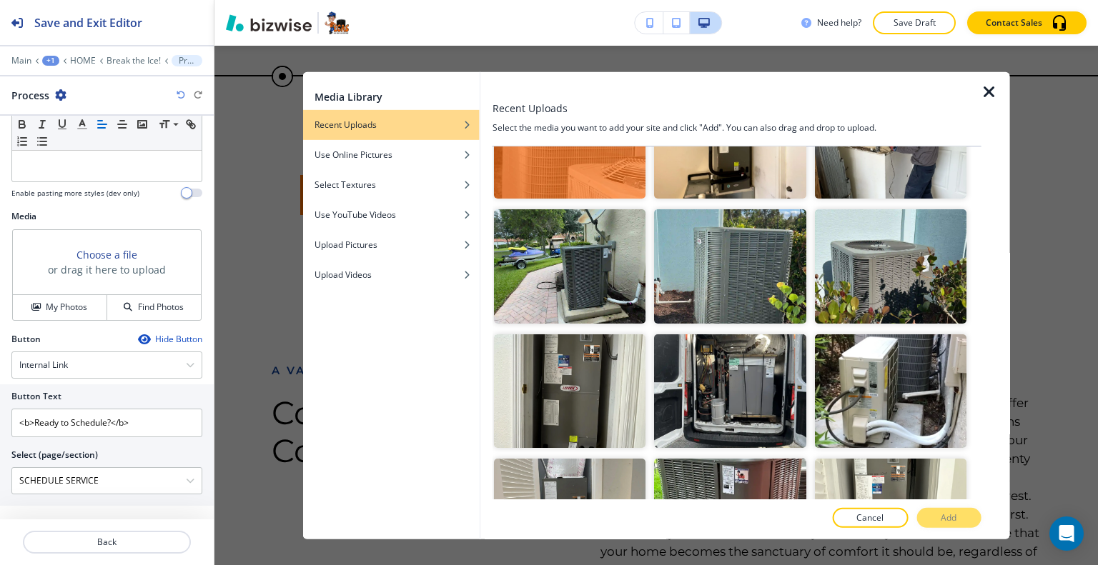
scroll to position [0, 0]
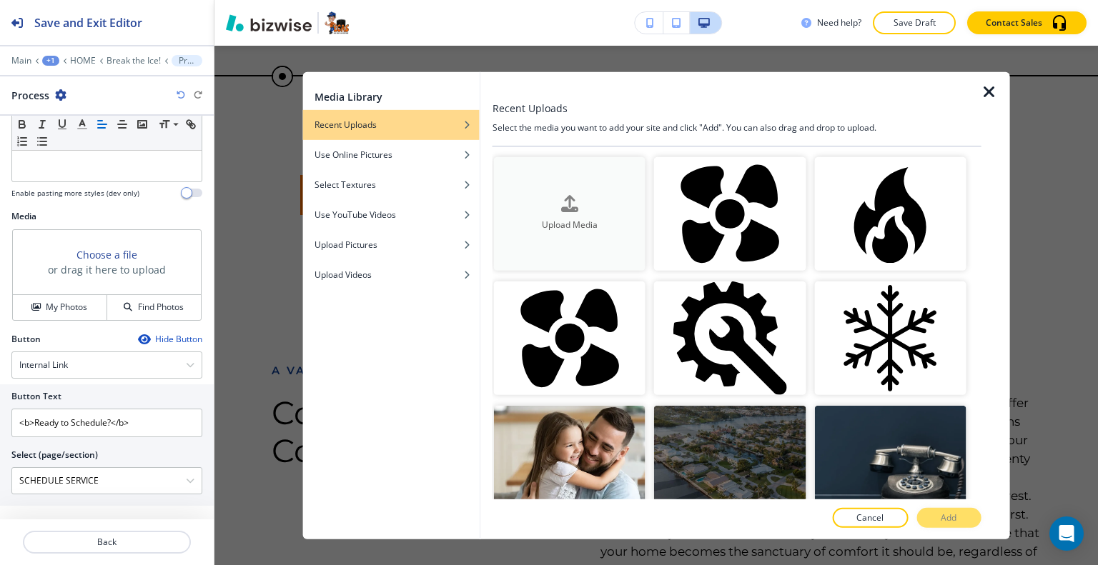
click at [585, 202] on div "Upload Media" at bounding box center [570, 214] width 152 height 36
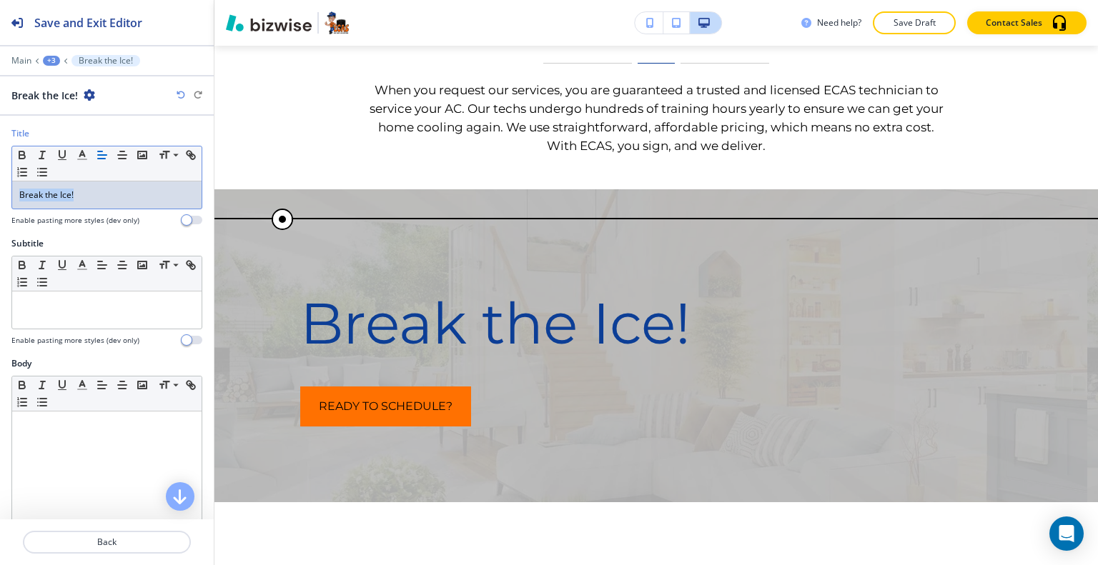
drag, startPoint x: 97, startPoint y: 194, endPoint x: 0, endPoint y: 194, distance: 97.2
click at [0, 194] on div "Title Small Normal Large Huge Break the Ice! Enable pasting more styles (dev on…" at bounding box center [107, 182] width 214 height 110
click at [79, 157] on icon "button" at bounding box center [82, 155] width 13 height 13
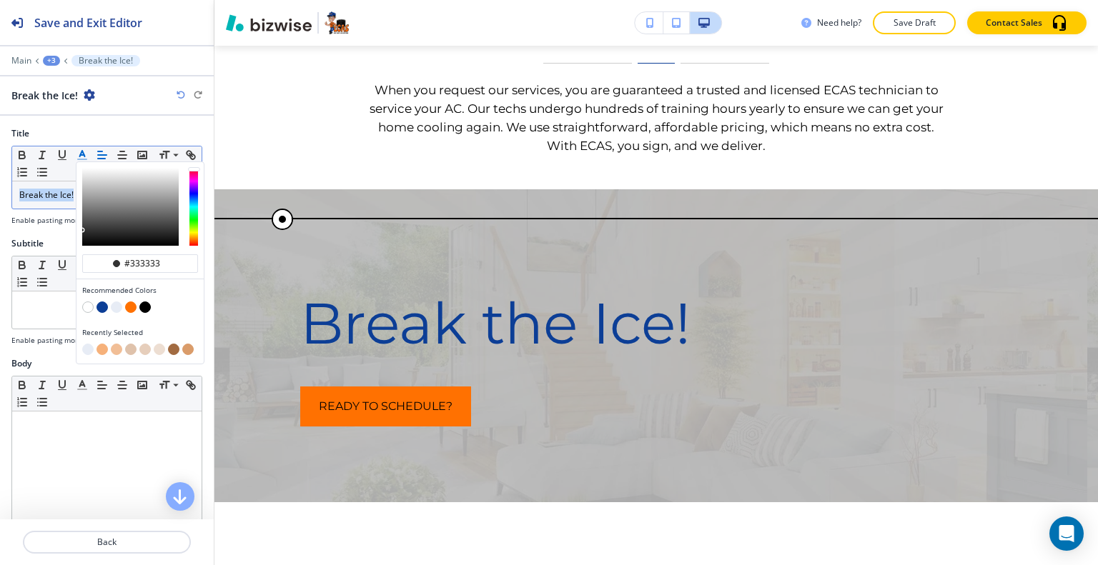
click at [147, 305] on button "button" at bounding box center [144, 307] width 11 height 11
type input "#000000"
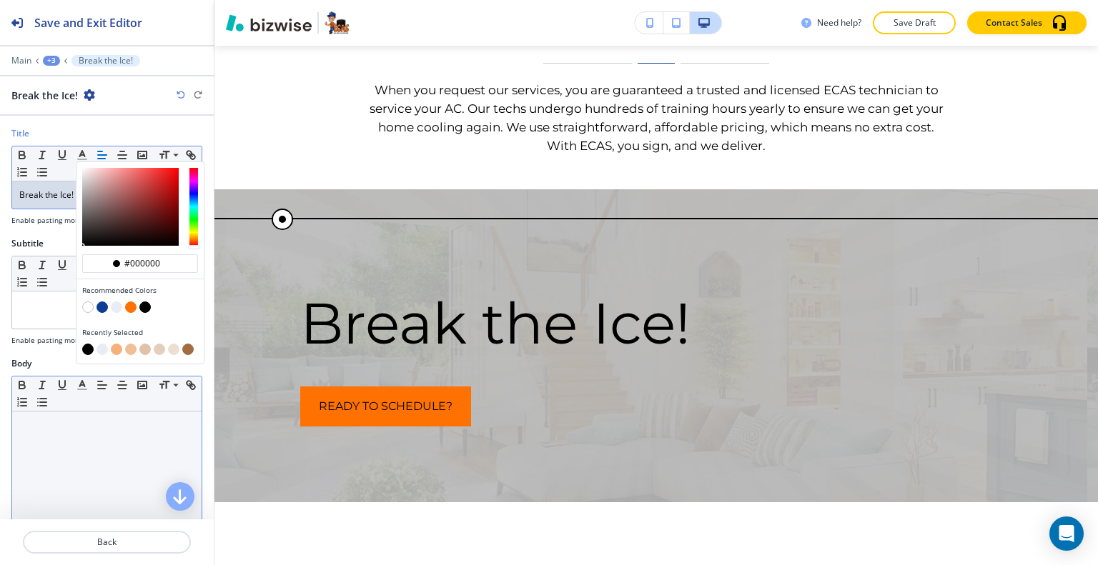
click at [66, 467] on div at bounding box center [106, 505] width 189 height 186
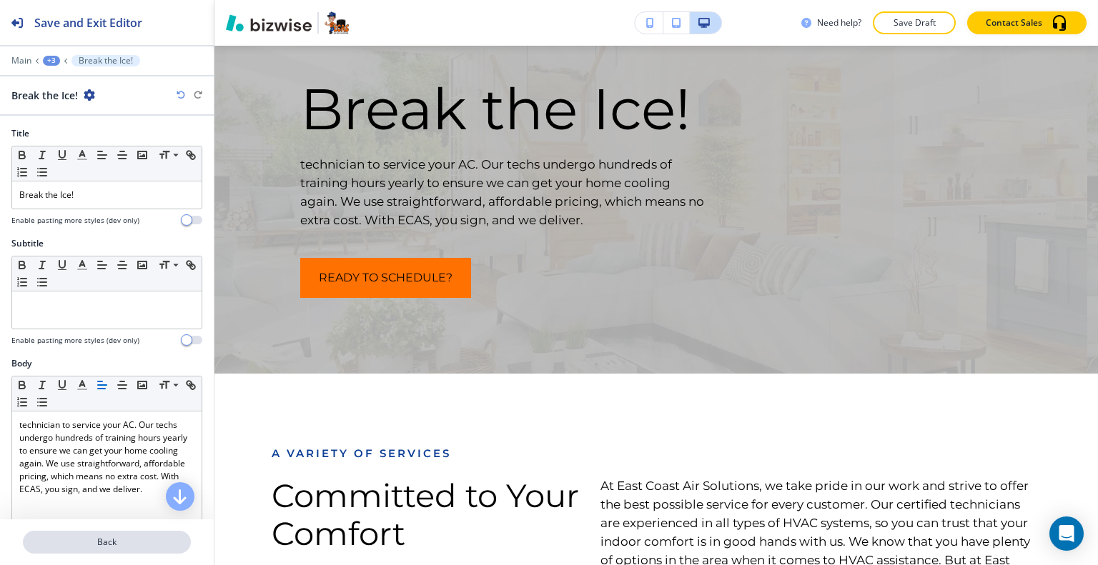
click at [117, 552] on button "Back" at bounding box center [107, 542] width 168 height 23
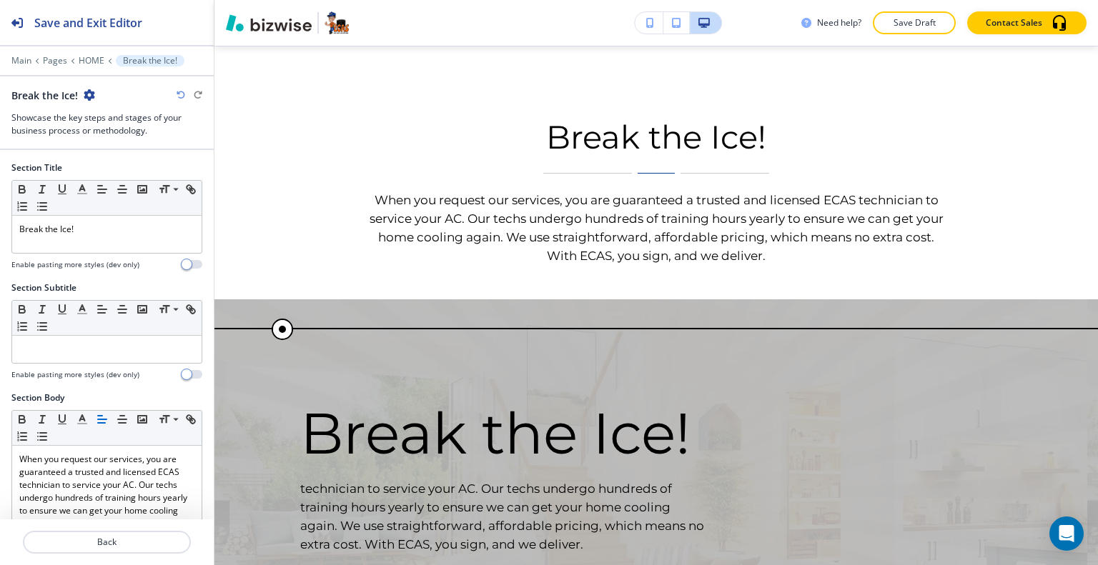
scroll to position [397, 0]
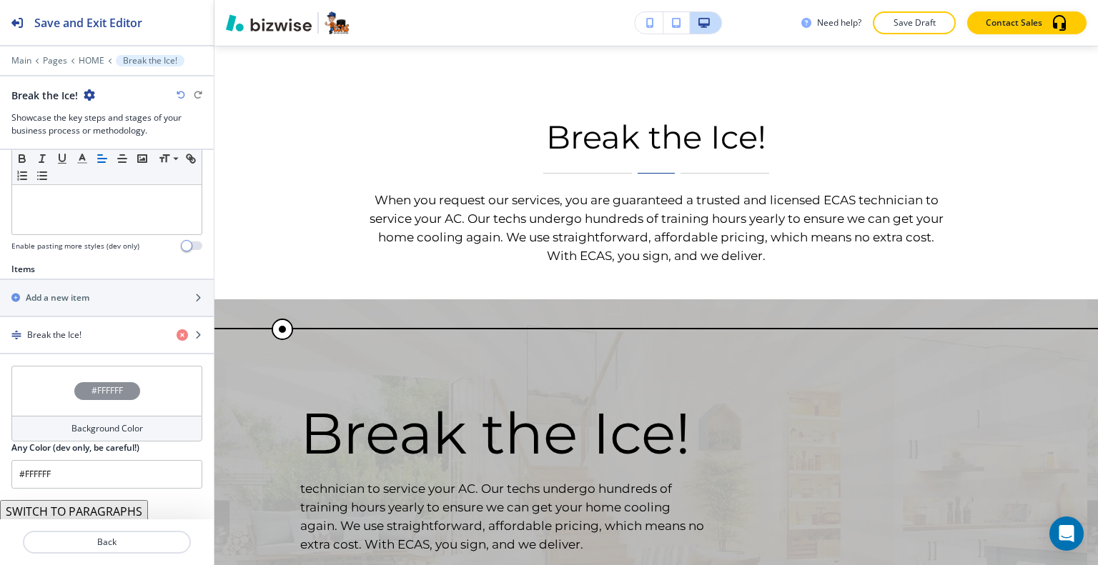
click at [46, 385] on div "#FFFFFF" at bounding box center [106, 391] width 191 height 50
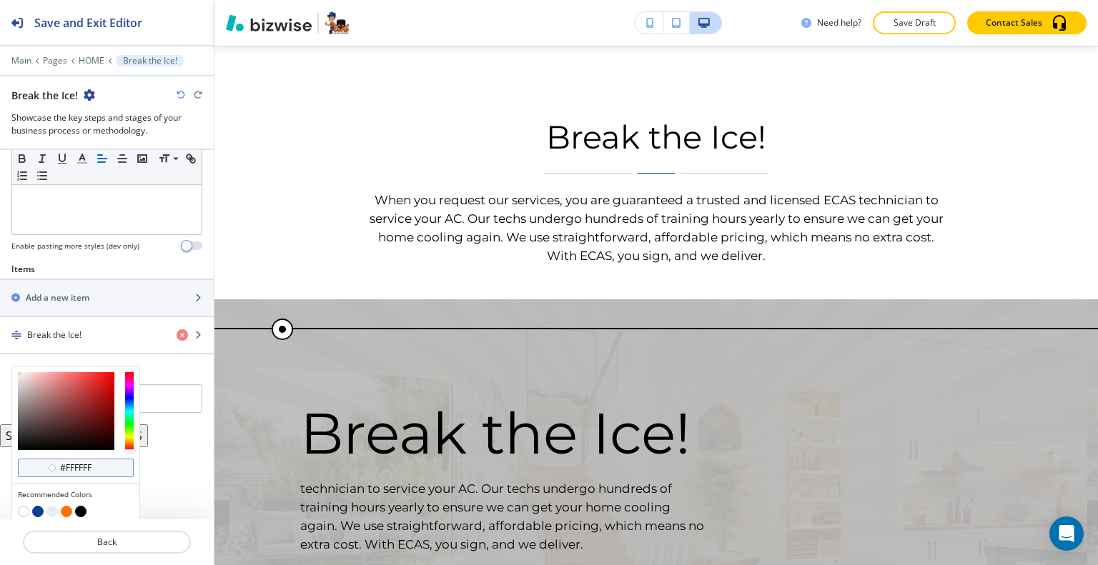
scroll to position [442, 0]
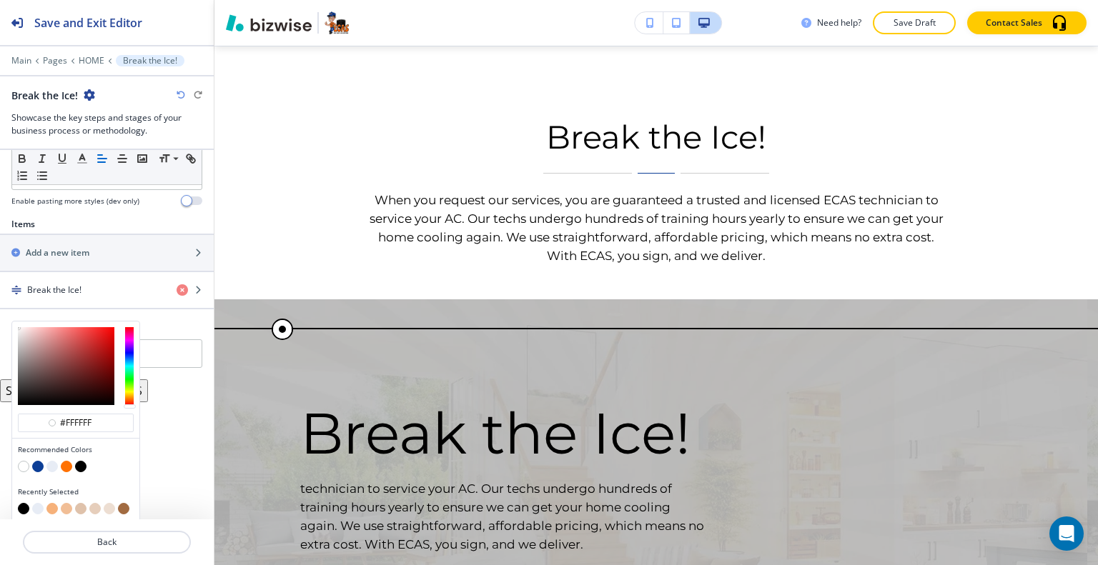
click at [80, 461] on button "button" at bounding box center [80, 466] width 11 height 11
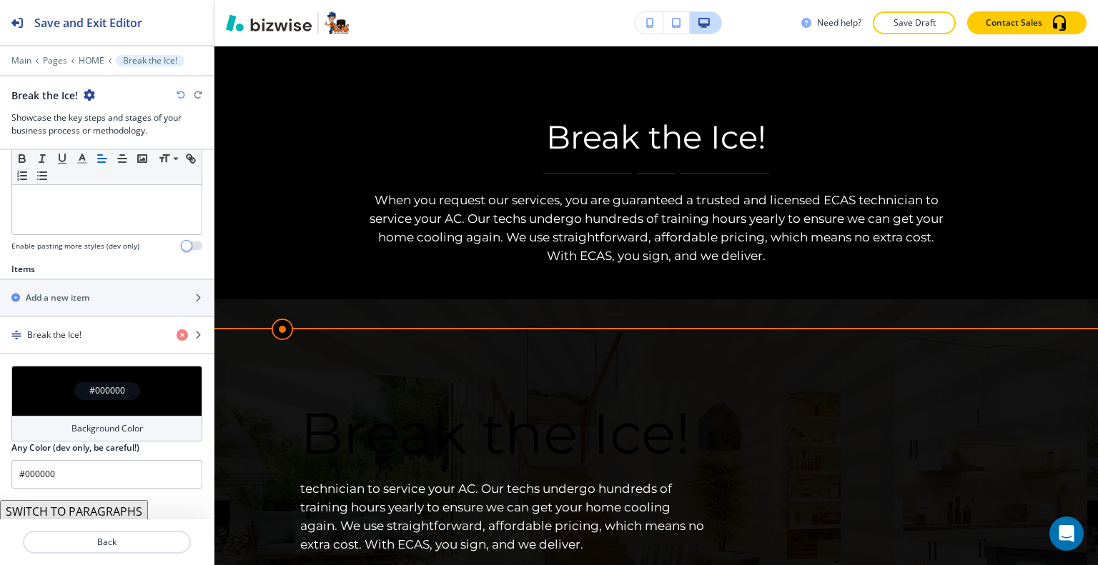
click at [66, 388] on div "#000000" at bounding box center [106, 391] width 191 height 50
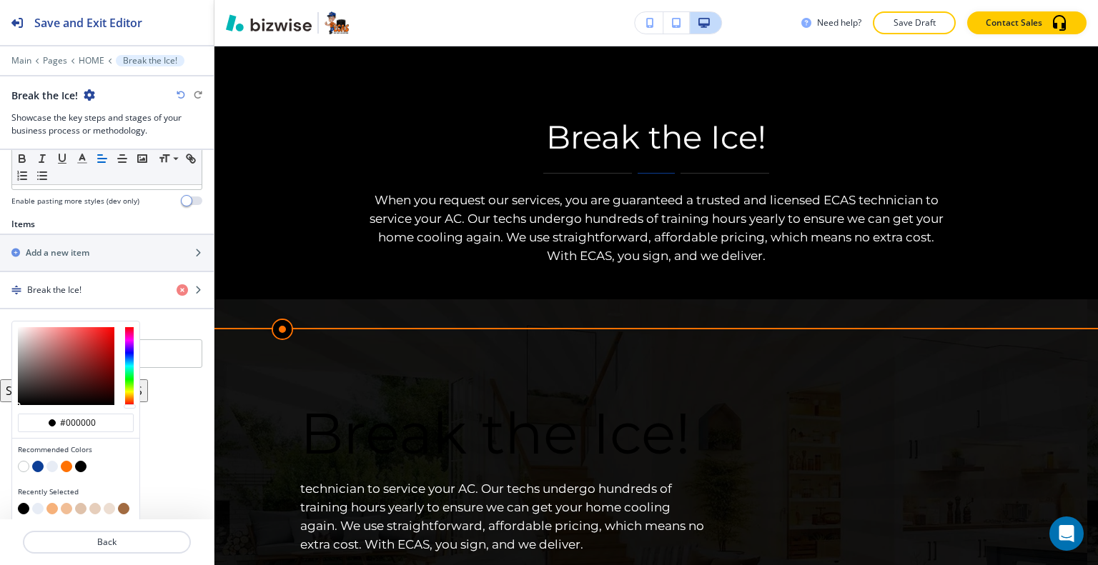
scroll to position [0, 0]
click at [53, 465] on button "button" at bounding box center [51, 466] width 11 height 11
type input "#e7ecf5"
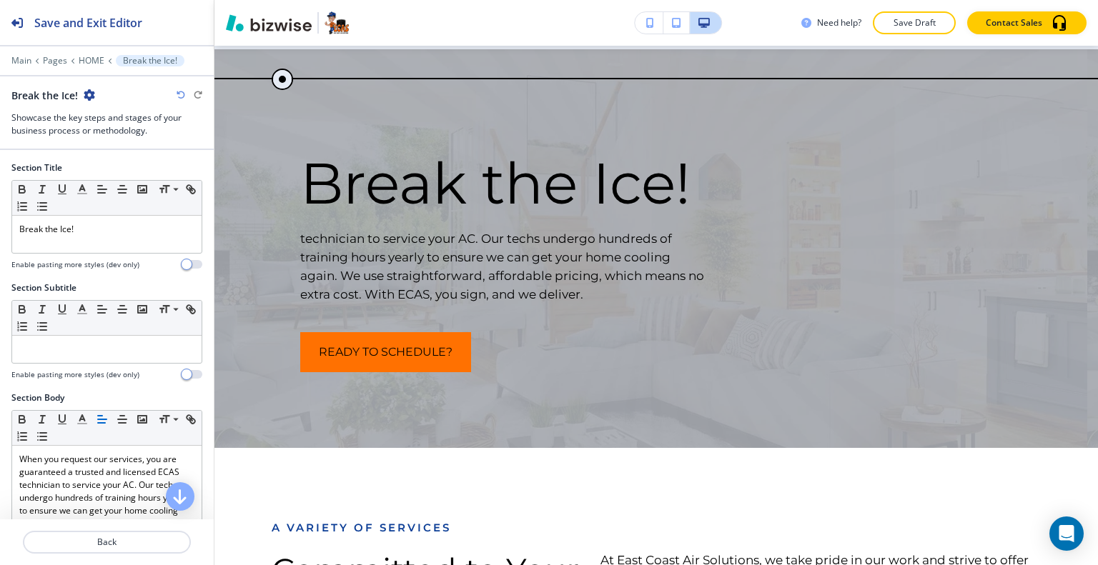
scroll to position [397, 0]
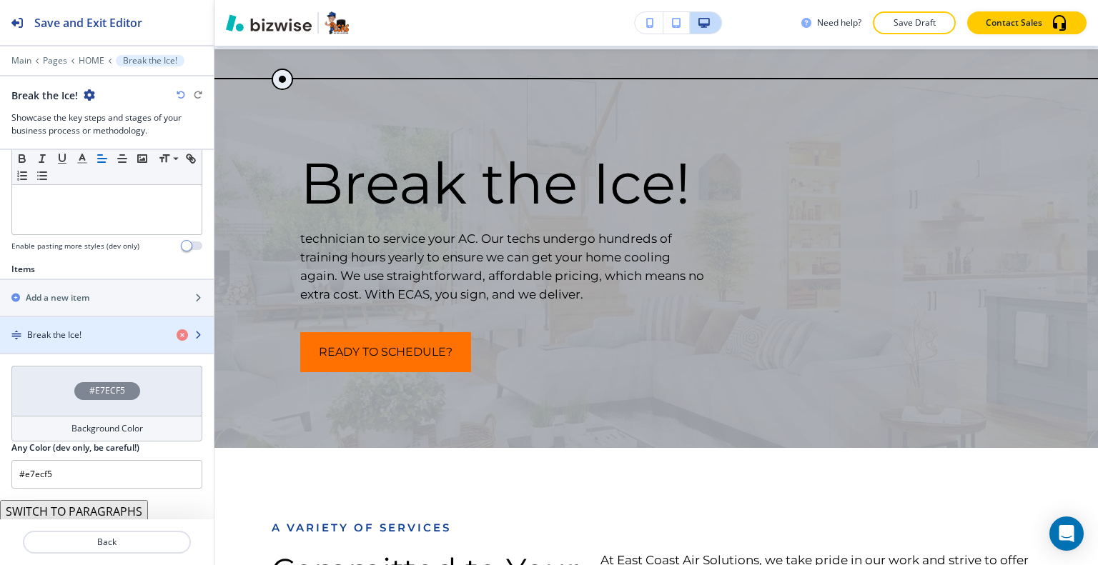
click at [94, 329] on div "Break the Ice!" at bounding box center [82, 335] width 165 height 13
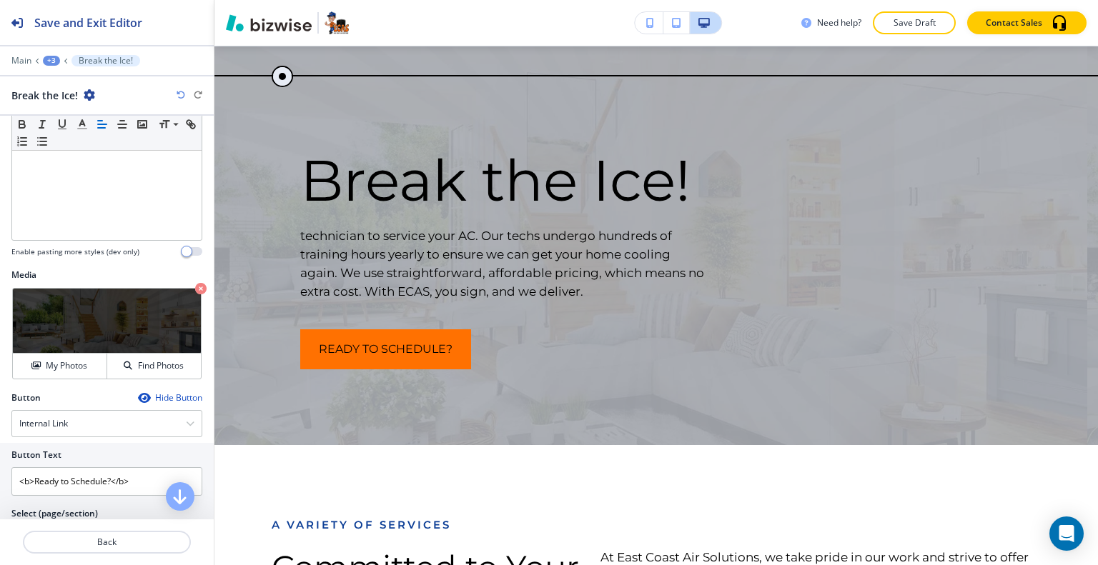
scroll to position [416, 0]
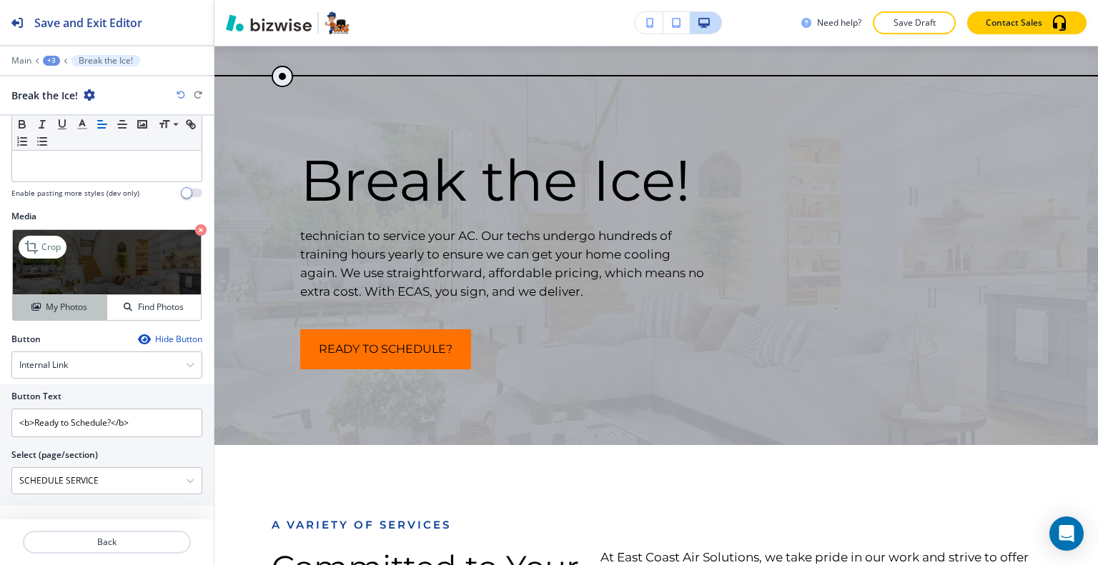
click at [76, 306] on h4 "My Photos" at bounding box center [66, 307] width 41 height 13
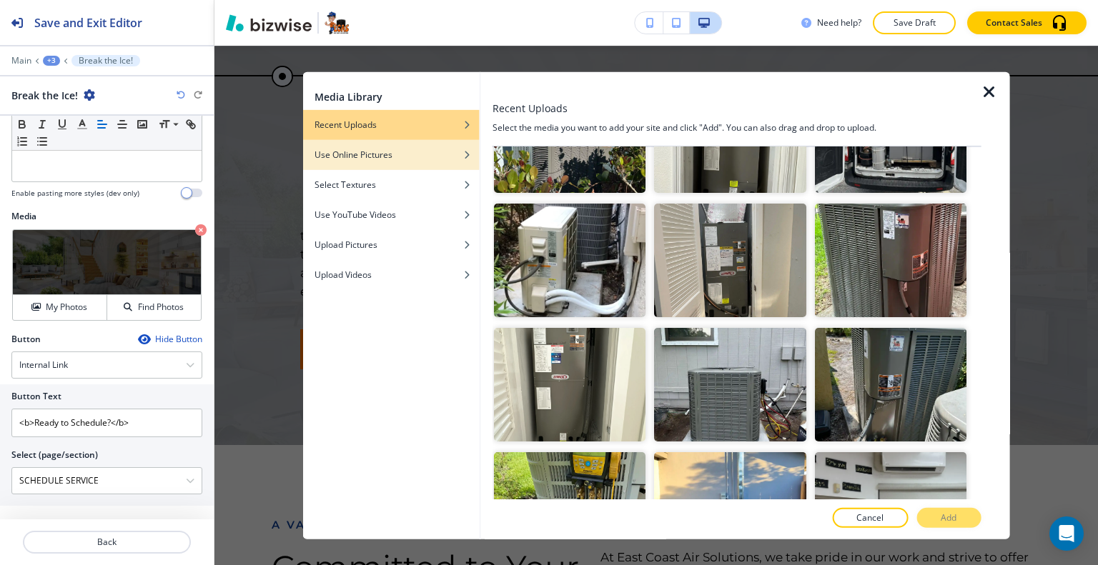
scroll to position [0, 0]
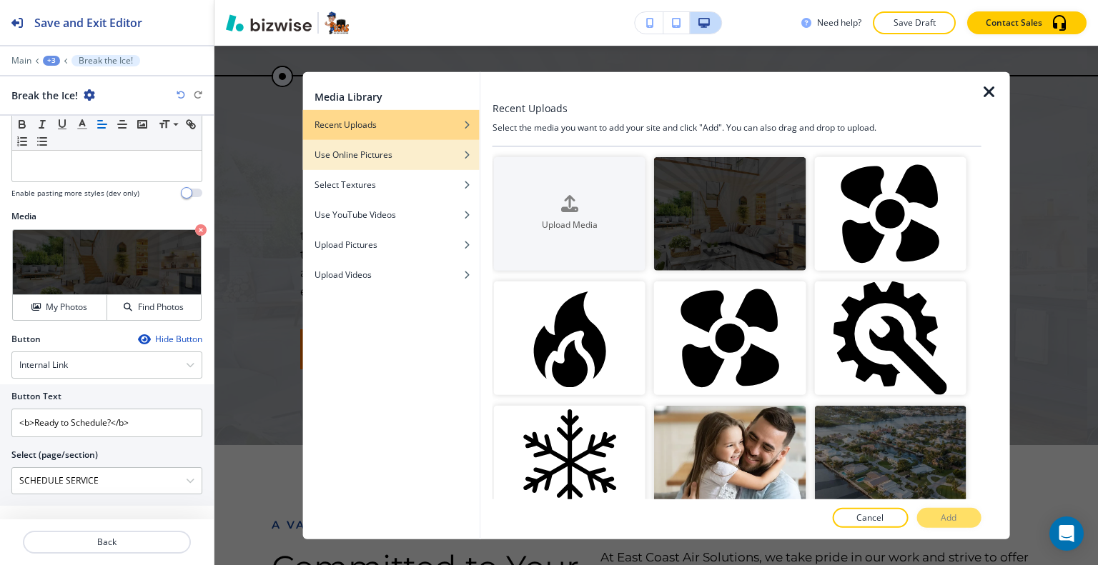
click at [369, 147] on div "button" at bounding box center [391, 143] width 177 height 9
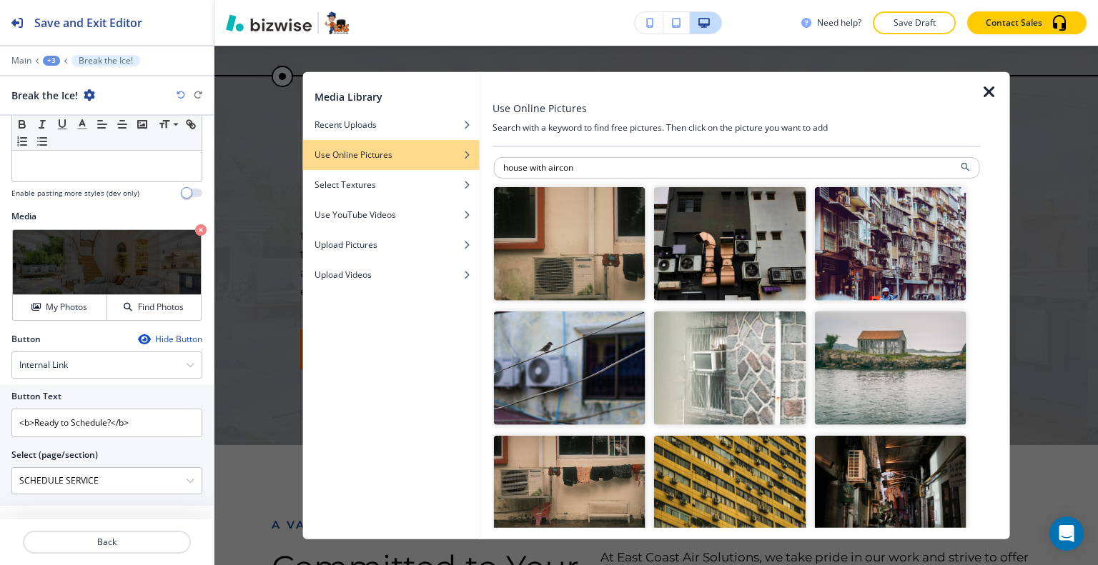
drag, startPoint x: 547, startPoint y: 169, endPoint x: 484, endPoint y: 168, distance: 62.9
click at [484, 168] on div "Use Online Pictures Search with a keyword to find free pictures. Then click on …" at bounding box center [745, 304] width 529 height 467
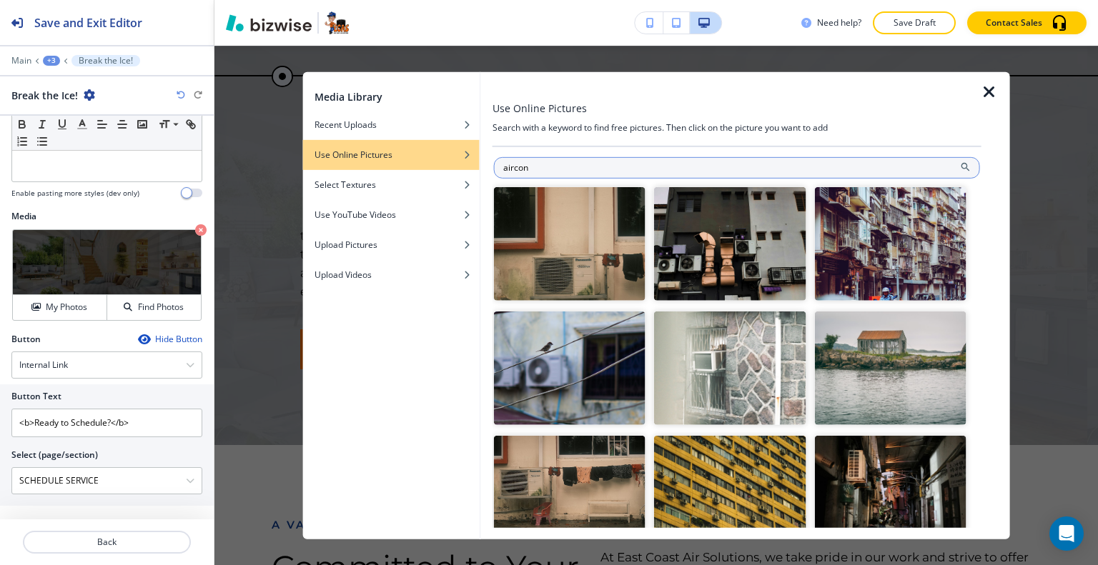
click at [505, 167] on input "aircon" at bounding box center [737, 167] width 486 height 21
click at [961, 162] on icon at bounding box center [965, 166] width 9 height 9
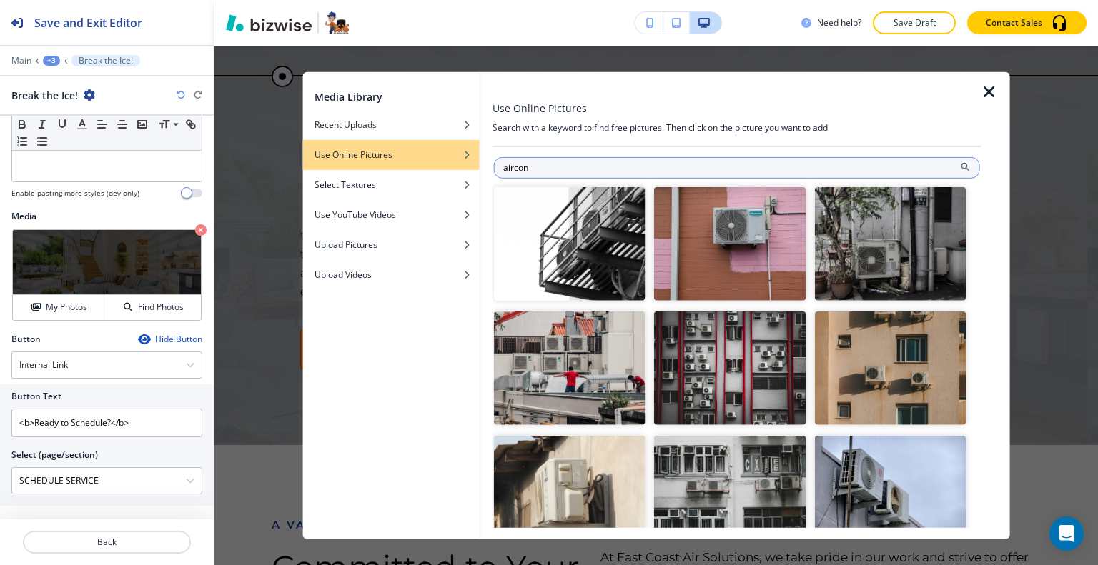
click at [537, 171] on input "aircon" at bounding box center [737, 167] width 486 height 21
click at [500, 169] on input "aircon" at bounding box center [737, 167] width 486 height 21
type input "home aircon"
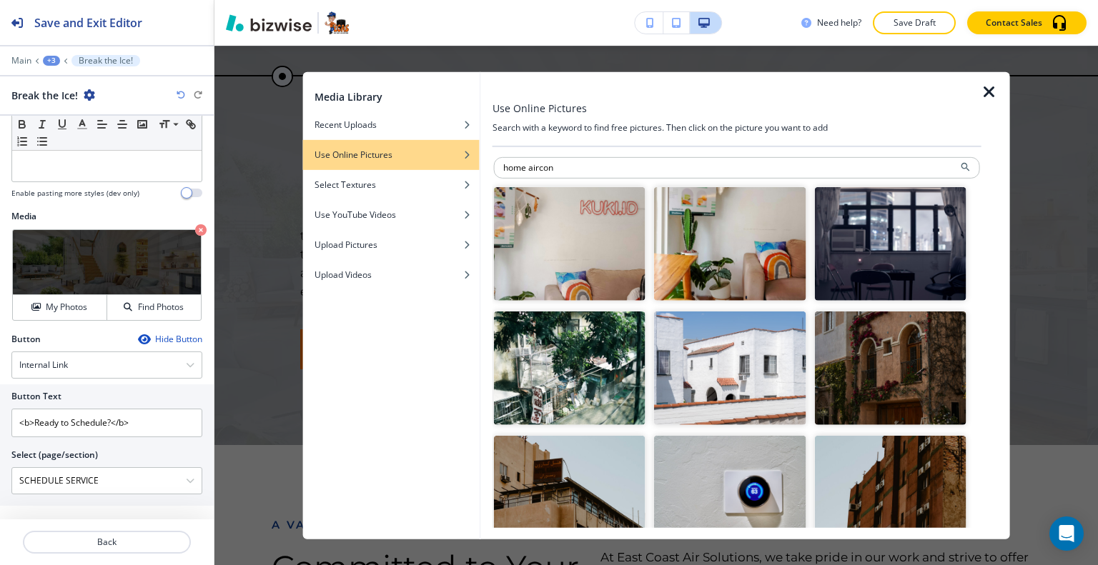
click at [723, 266] on img "button" at bounding box center [730, 244] width 152 height 114
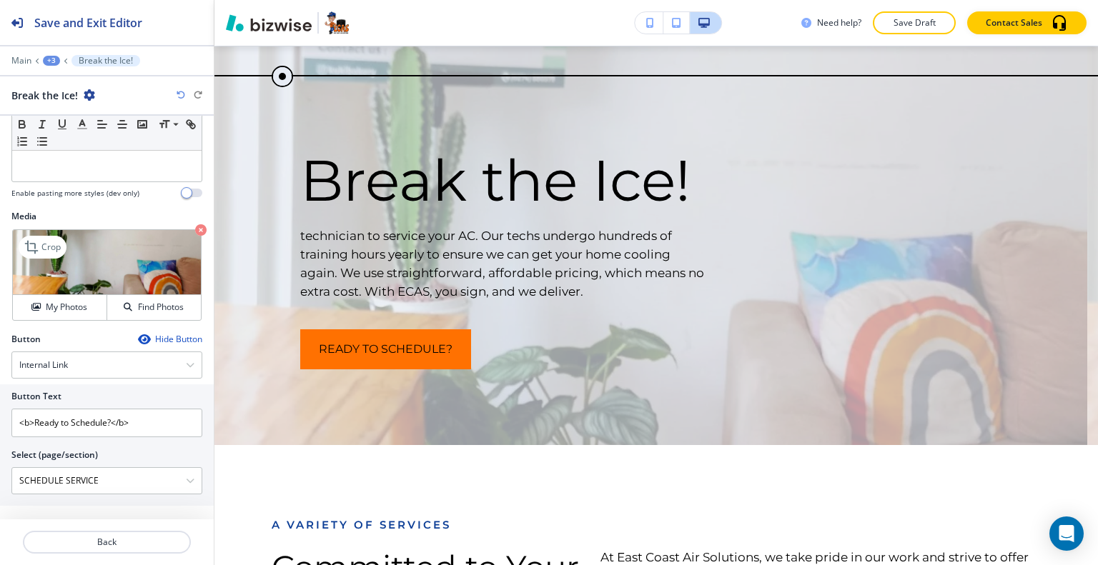
click at [82, 285] on img at bounding box center [107, 262] width 188 height 65
click at [74, 302] on h4 "My Photos" at bounding box center [66, 307] width 41 height 13
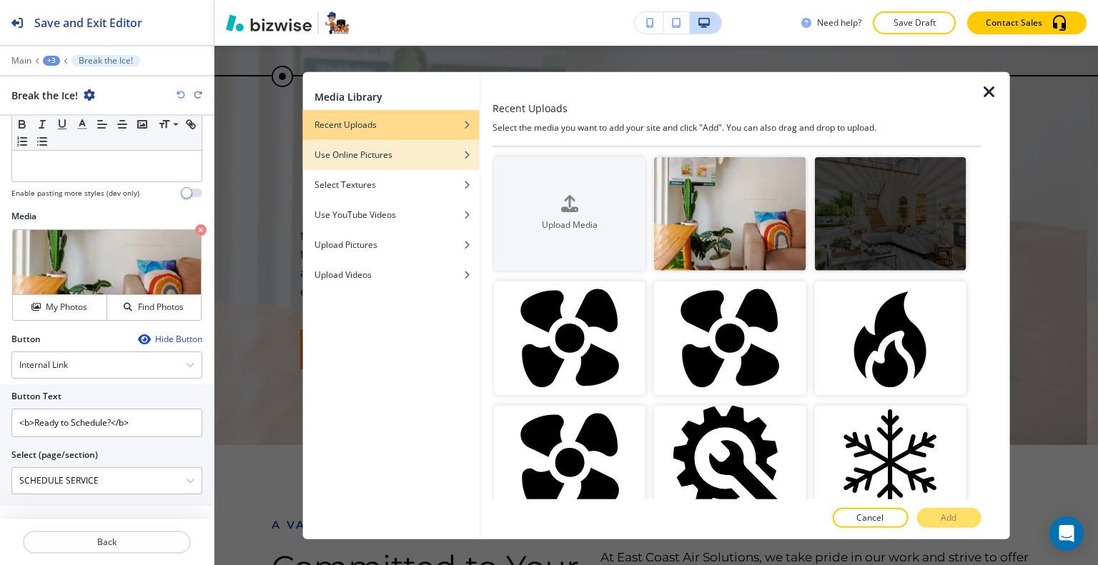
click at [375, 155] on h4 "Use Online Pictures" at bounding box center [353, 154] width 78 height 13
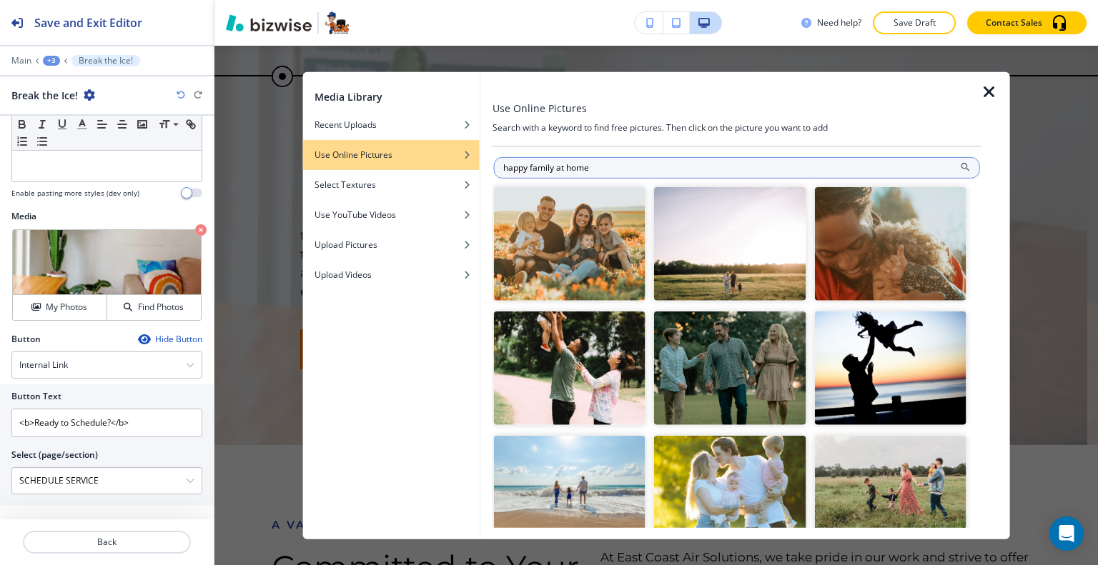
type input "happy family at home"
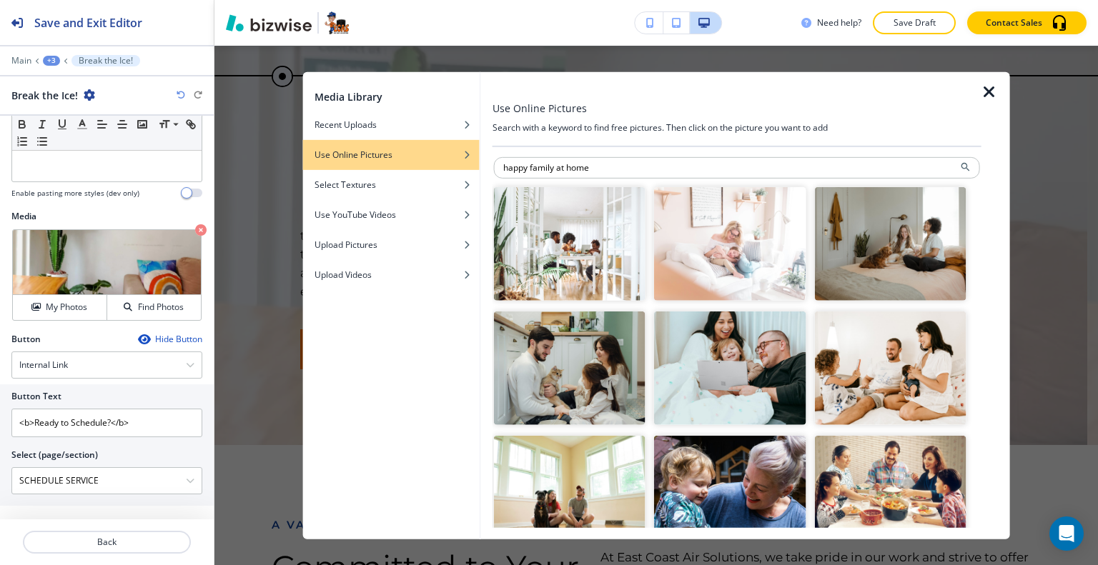
click at [584, 224] on img "button" at bounding box center [570, 244] width 152 height 114
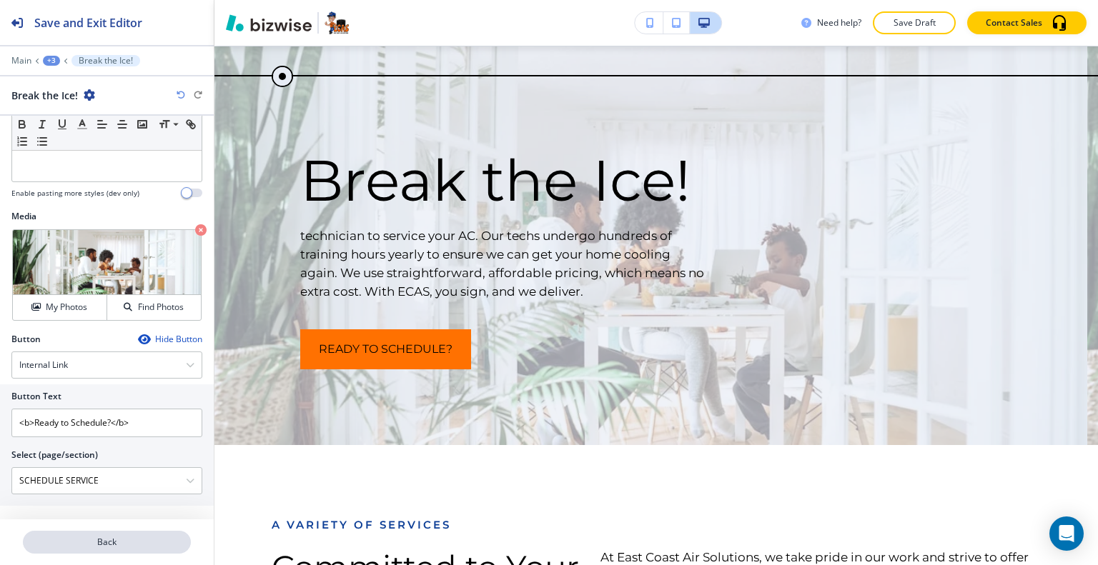
click at [103, 536] on button "Back" at bounding box center [107, 542] width 168 height 23
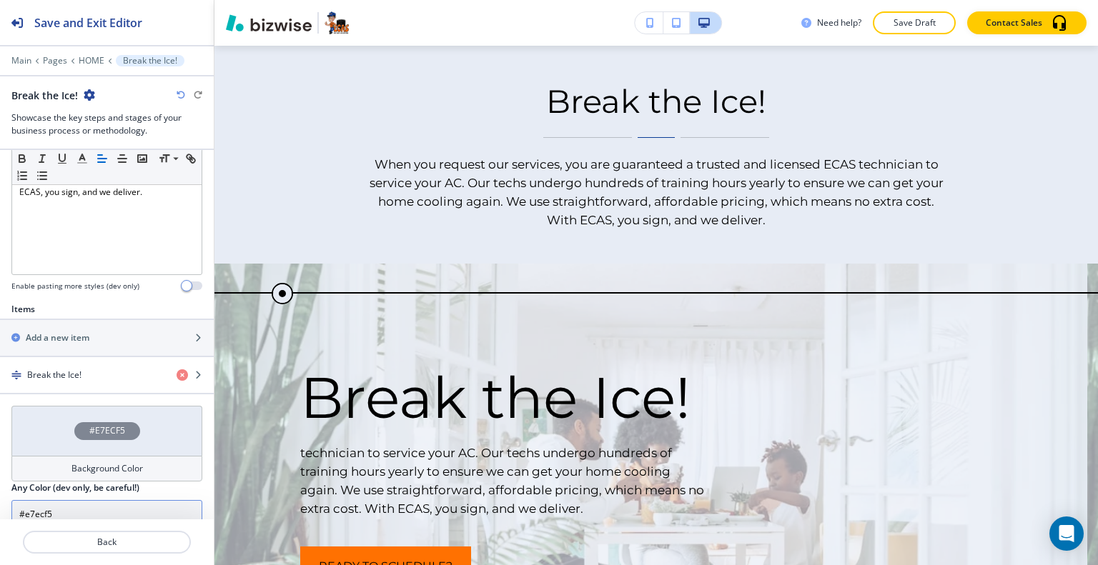
scroll to position [397, 0]
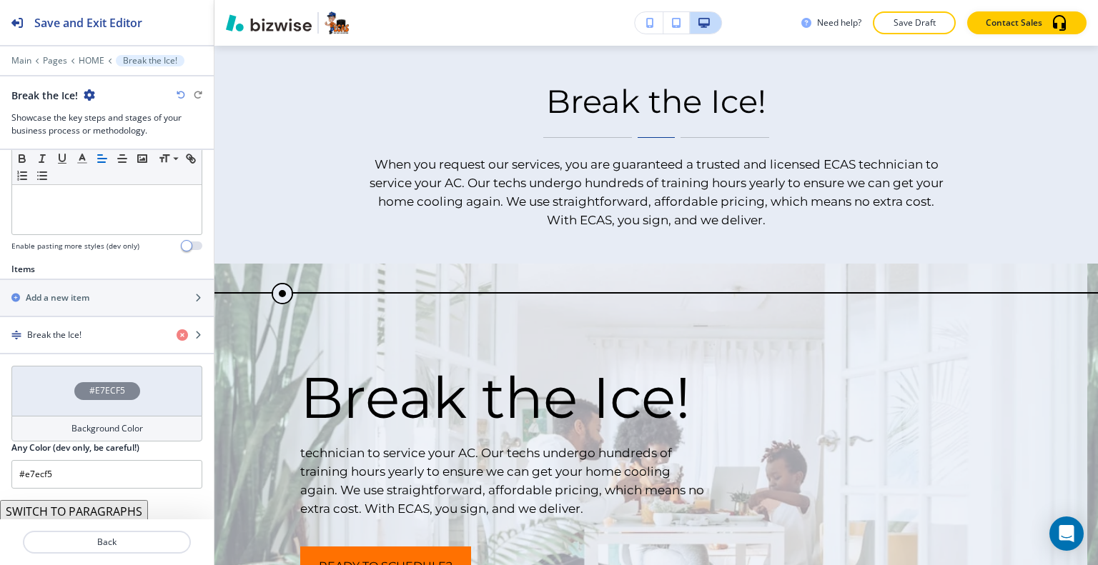
click at [51, 394] on div "#E7ECF5" at bounding box center [106, 391] width 191 height 50
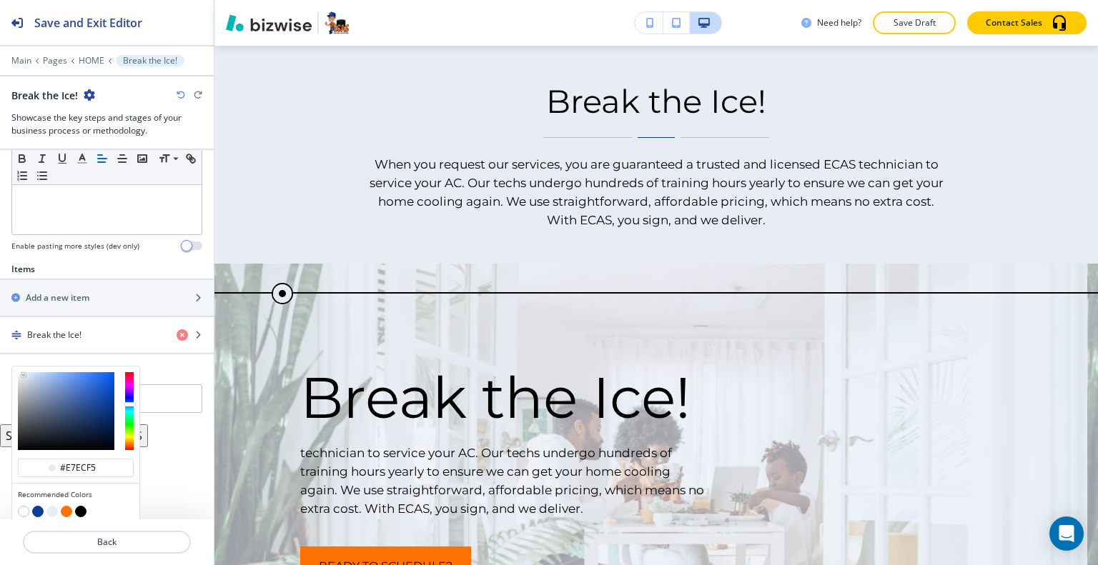
click at [83, 507] on button "button" at bounding box center [80, 511] width 11 height 11
type input "#000000"
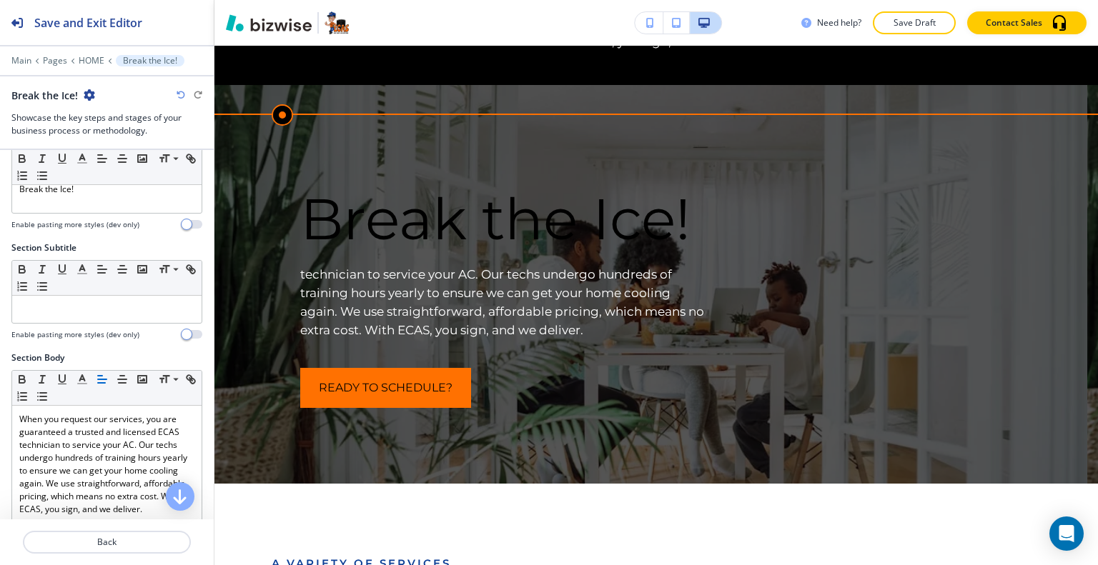
scroll to position [0, 0]
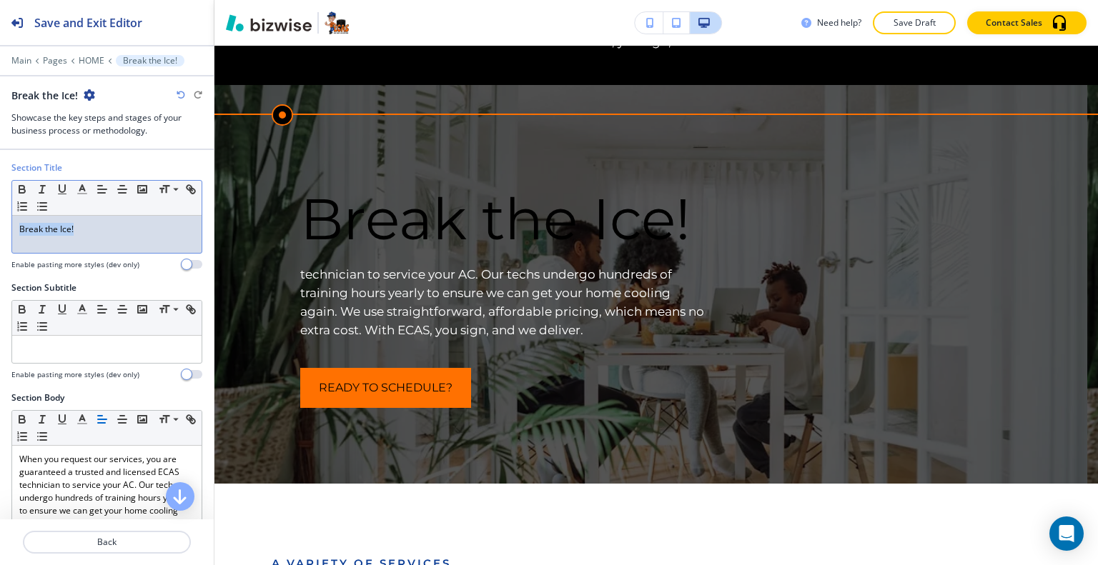
drag, startPoint x: 101, startPoint y: 232, endPoint x: 0, endPoint y: 229, distance: 101.6
click at [0, 229] on div "Section Title Small Normal Large Huge Break the Ice! Enable pasting more styles…" at bounding box center [107, 222] width 214 height 120
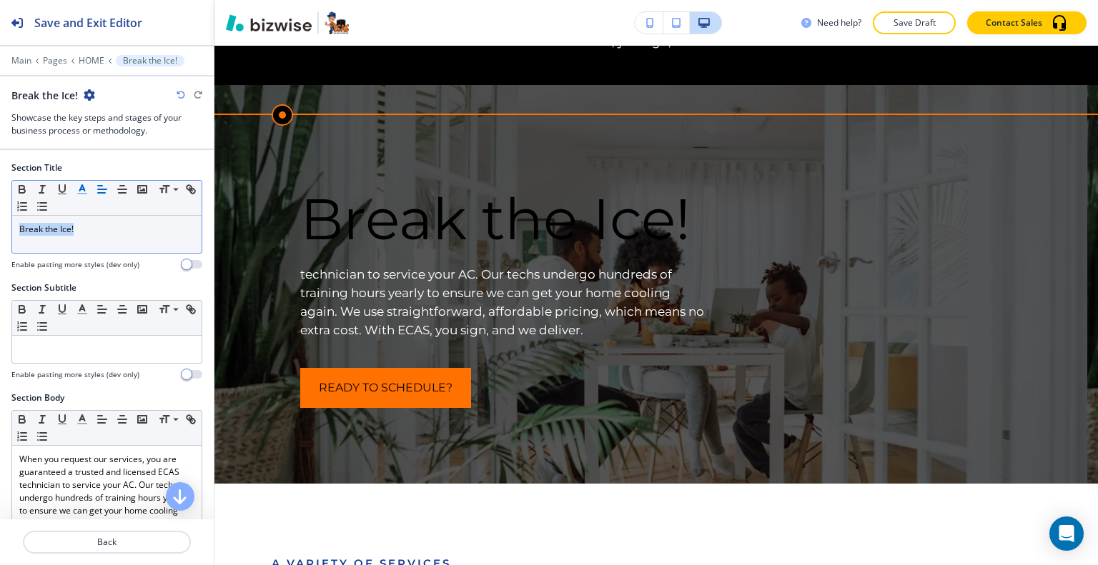
click at [86, 189] on icon "button" at bounding box center [82, 189] width 13 height 13
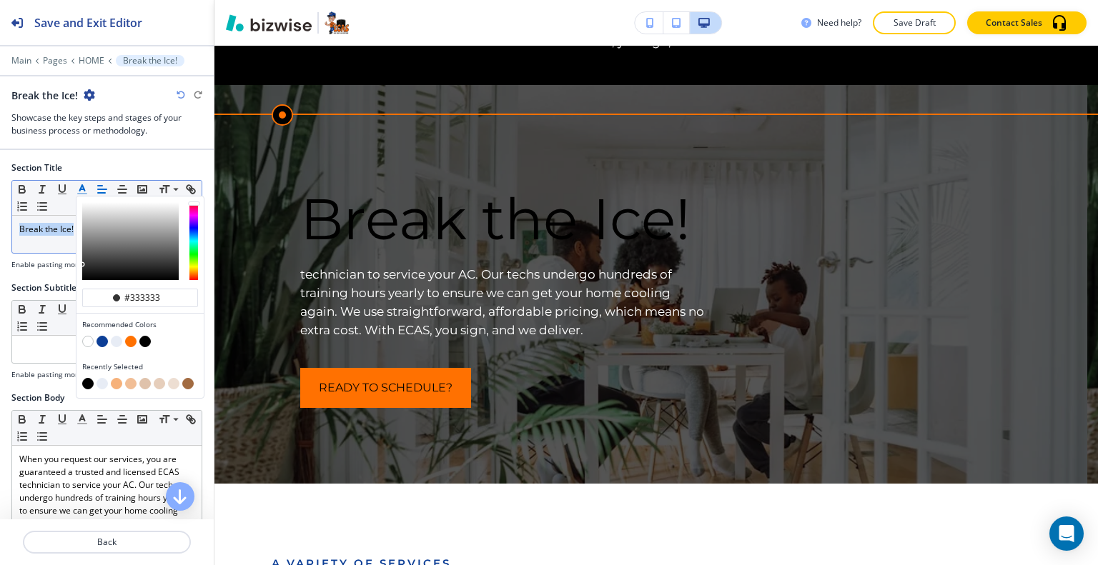
click at [89, 337] on button "button" at bounding box center [87, 341] width 11 height 11
type input "#ffffff"
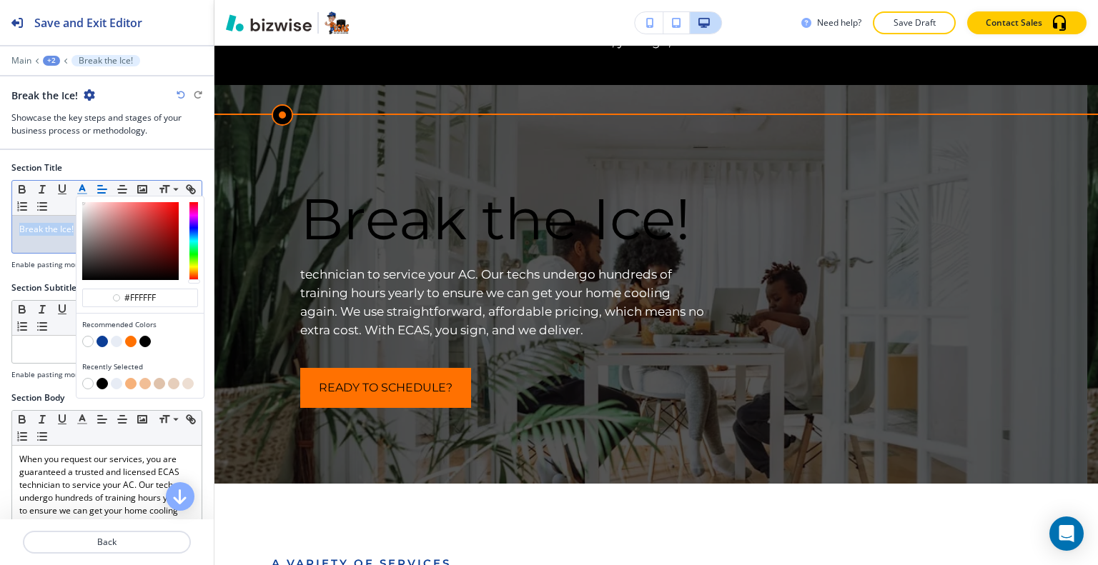
click at [87, 342] on button "button" at bounding box center [87, 341] width 11 height 11
click at [85, 342] on button "button" at bounding box center [87, 341] width 11 height 11
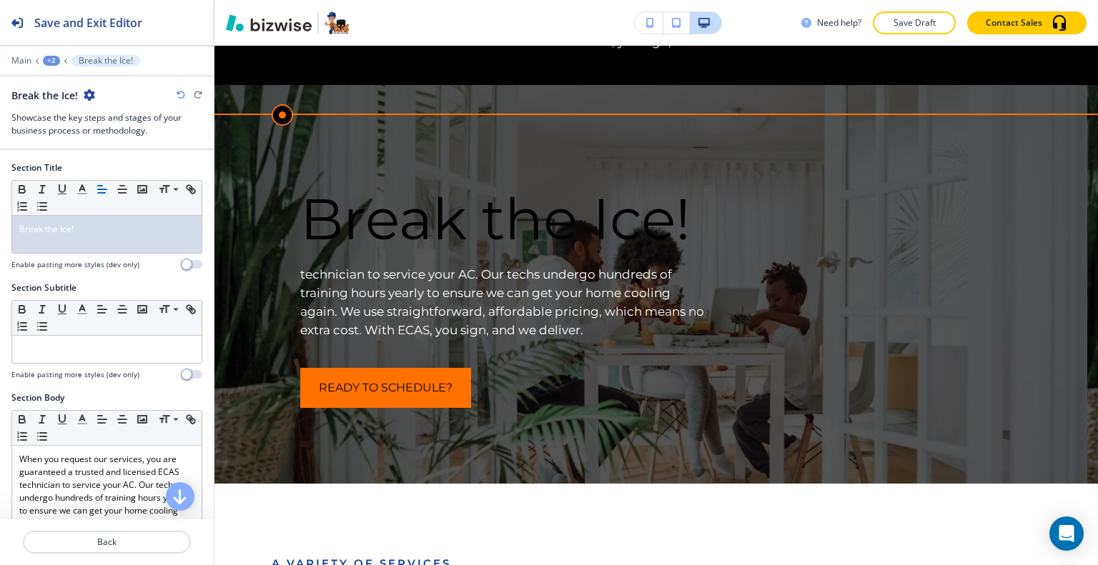
click at [49, 254] on div at bounding box center [106, 257] width 191 height 6
click at [63, 251] on div "Break the Ice!" at bounding box center [106, 234] width 189 height 37
drag, startPoint x: 125, startPoint y: 232, endPoint x: 3, endPoint y: 222, distance: 122.6
click at [0, 224] on div "Section Title Small Normal Large Huge Break the Ice! Enable pasting more styles…" at bounding box center [107, 222] width 214 height 120
click at [78, 191] on icon "button" at bounding box center [82, 189] width 13 height 13
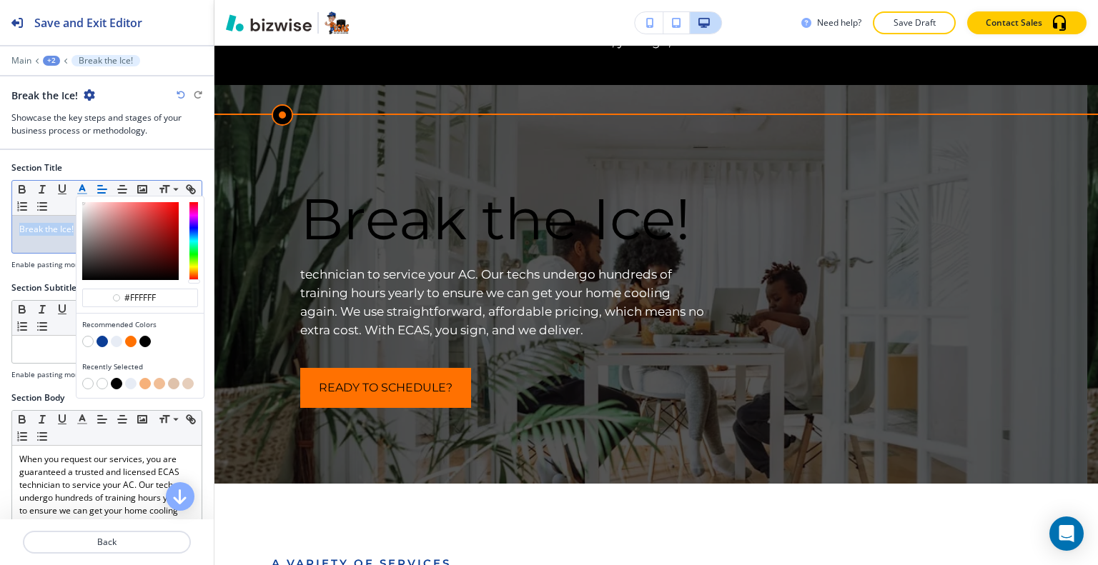
click at [87, 341] on button "button" at bounding box center [87, 341] width 11 height 11
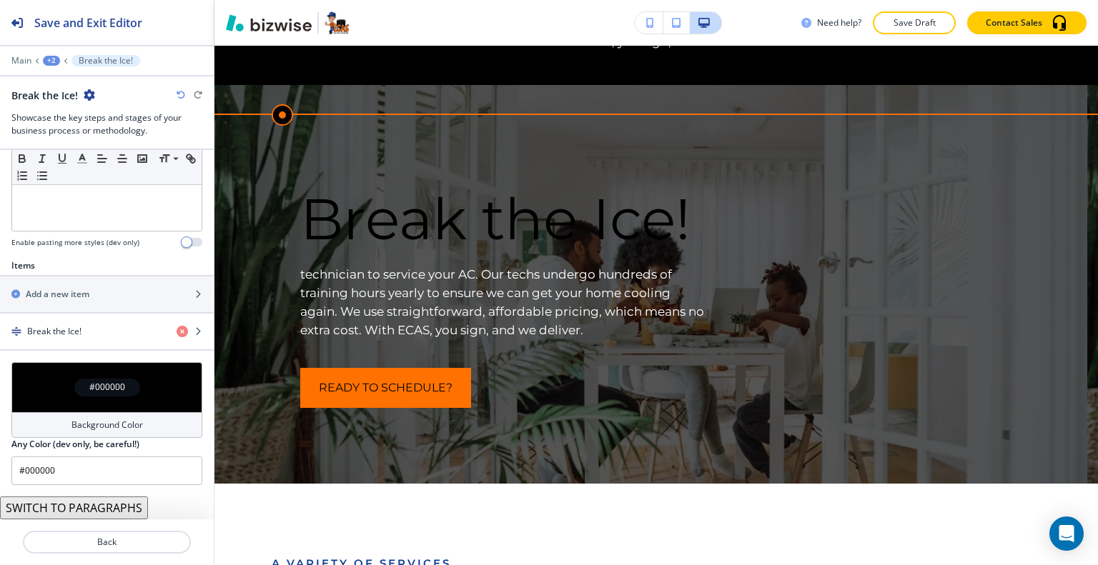
scroll to position [397, 0]
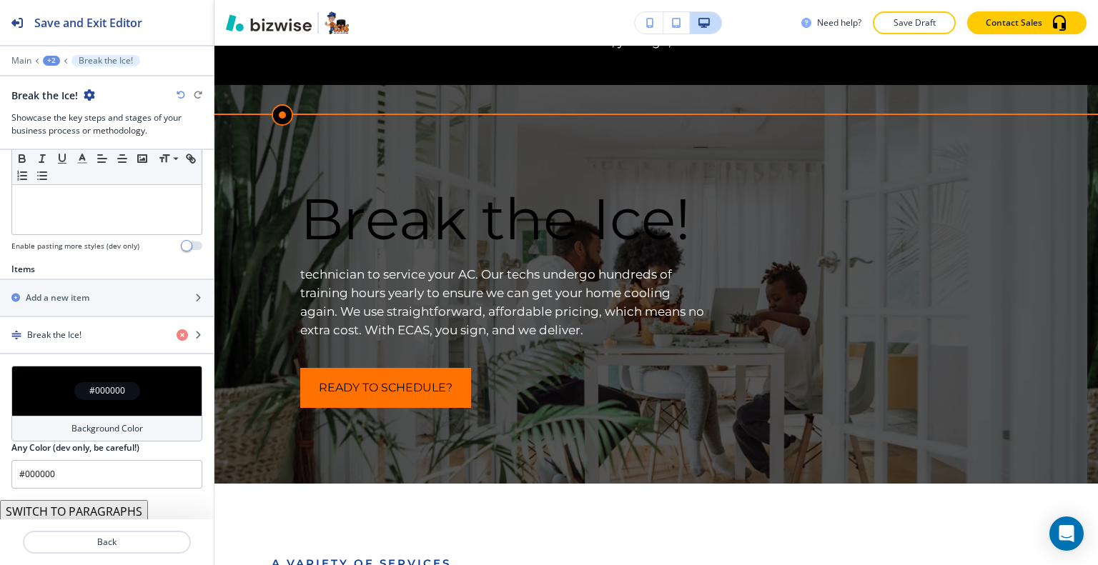
click at [70, 373] on div "#000000" at bounding box center [106, 391] width 191 height 50
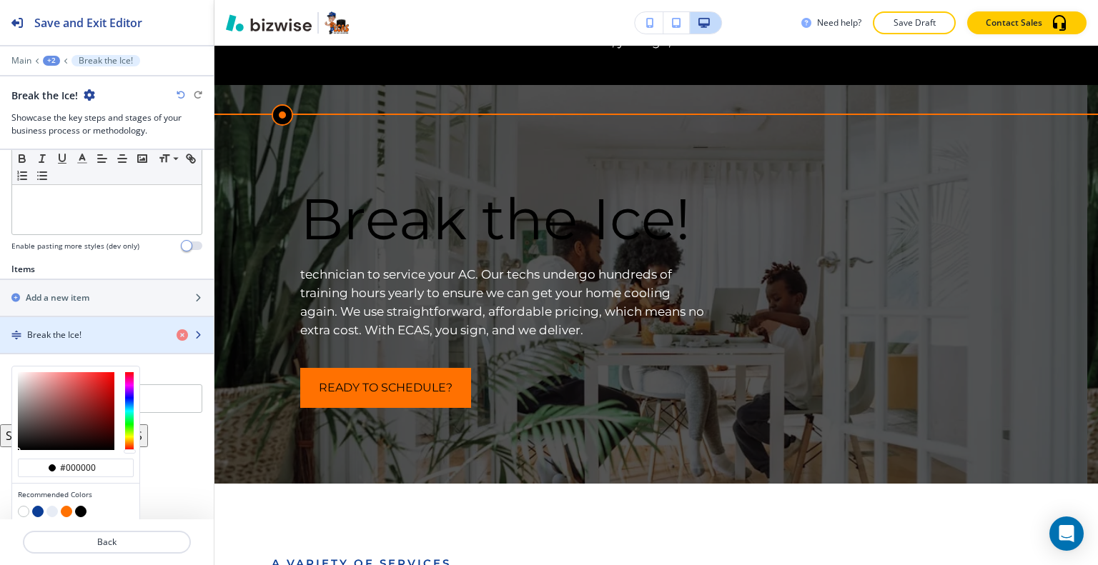
click at [79, 342] on div "button" at bounding box center [107, 347] width 214 height 11
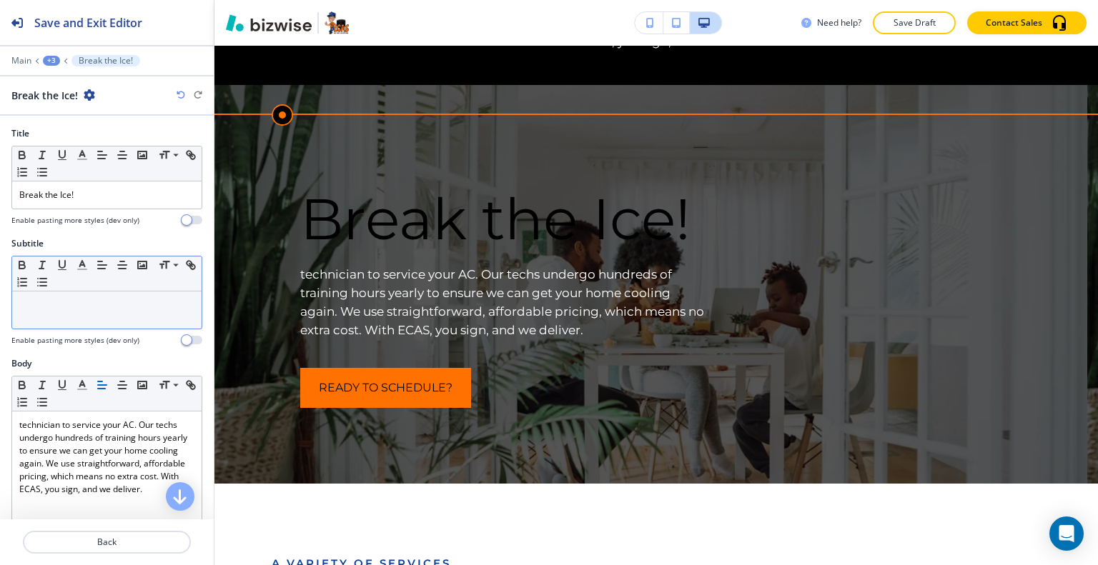
scroll to position [2113, 0]
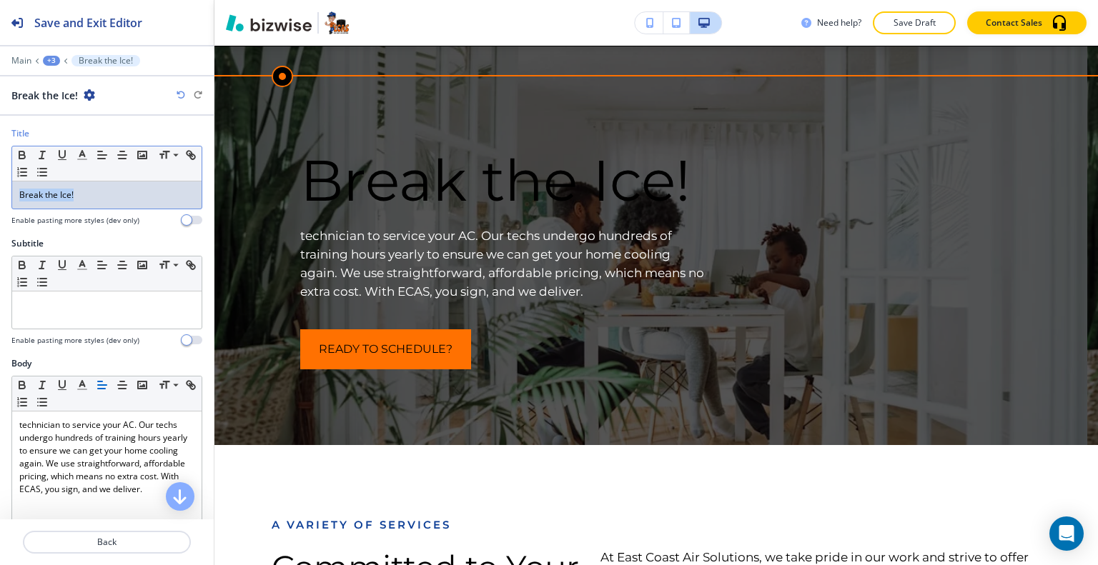
drag, startPoint x: 94, startPoint y: 203, endPoint x: 0, endPoint y: 196, distance: 93.9
click at [0, 196] on div "Title Small Normal Large Huge Break the Ice! Enable pasting more styles (dev on…" at bounding box center [107, 182] width 214 height 110
click at [83, 160] on button "button" at bounding box center [82, 155] width 20 height 17
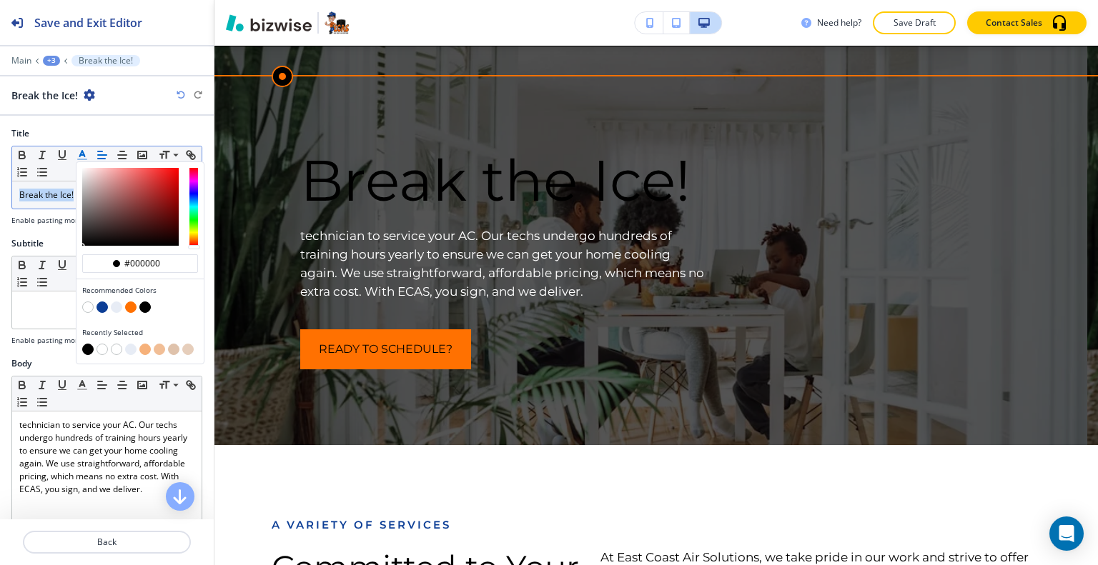
click at [89, 308] on button "button" at bounding box center [87, 307] width 11 height 11
type input "#ffffff"
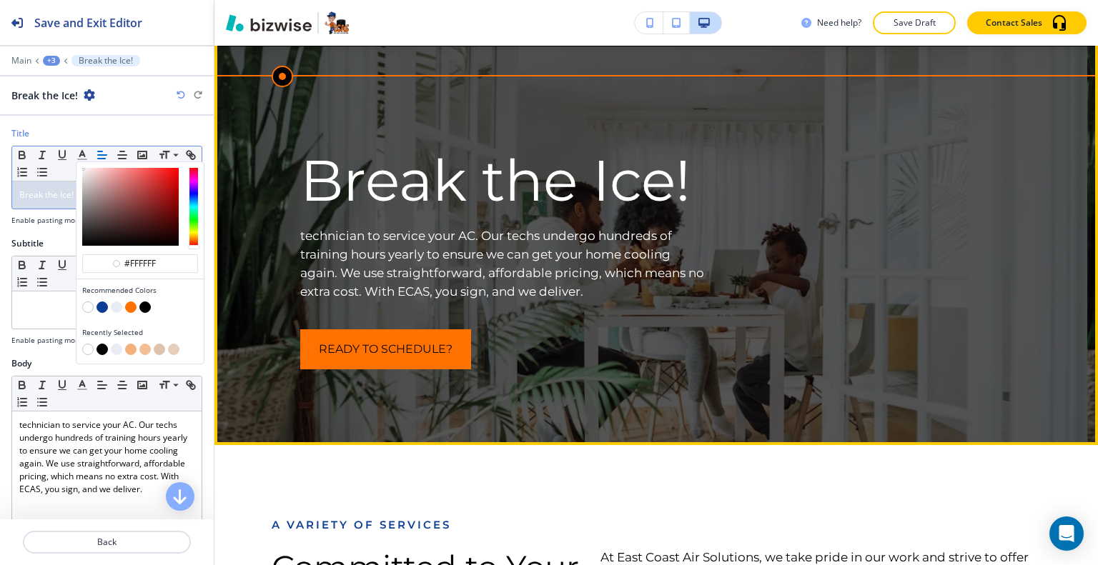
click at [547, 329] on div "Ready to Schedule?" at bounding box center [503, 349] width 407 height 40
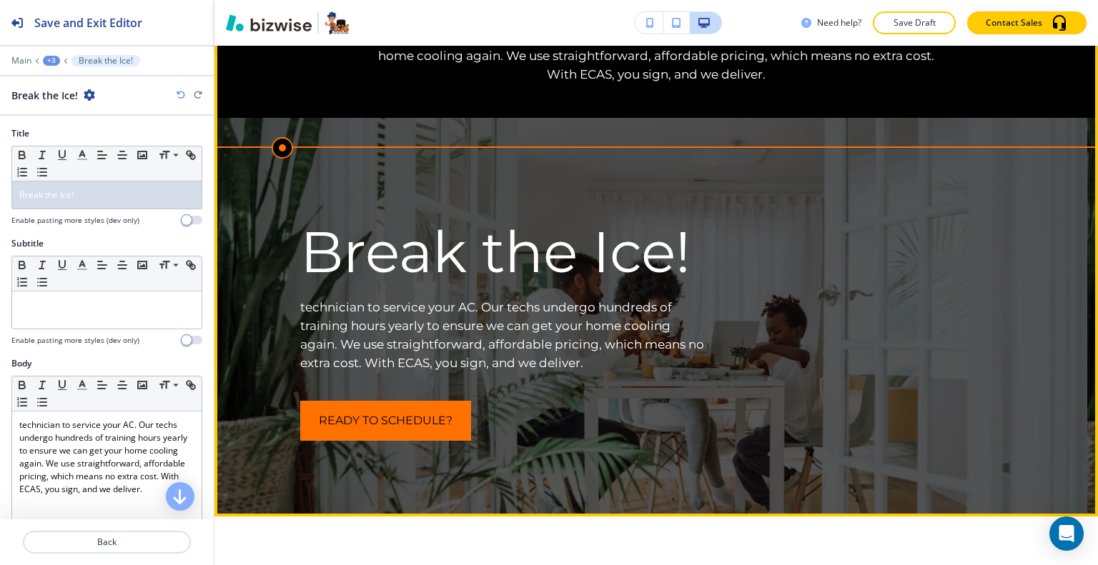
scroll to position [1828, 0]
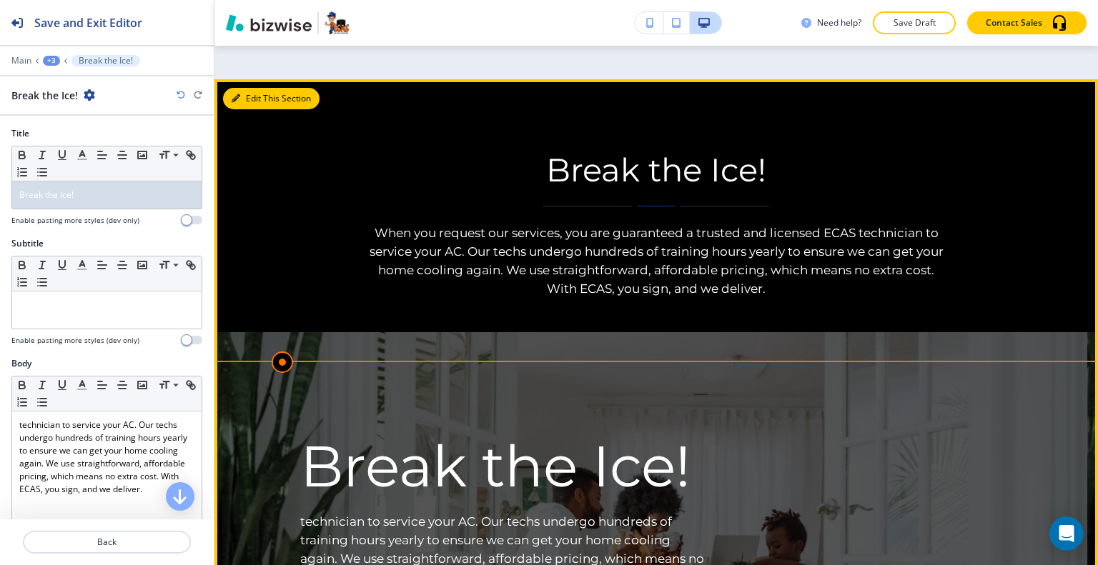
click at [249, 91] on button "Edit This Section" at bounding box center [271, 98] width 96 height 21
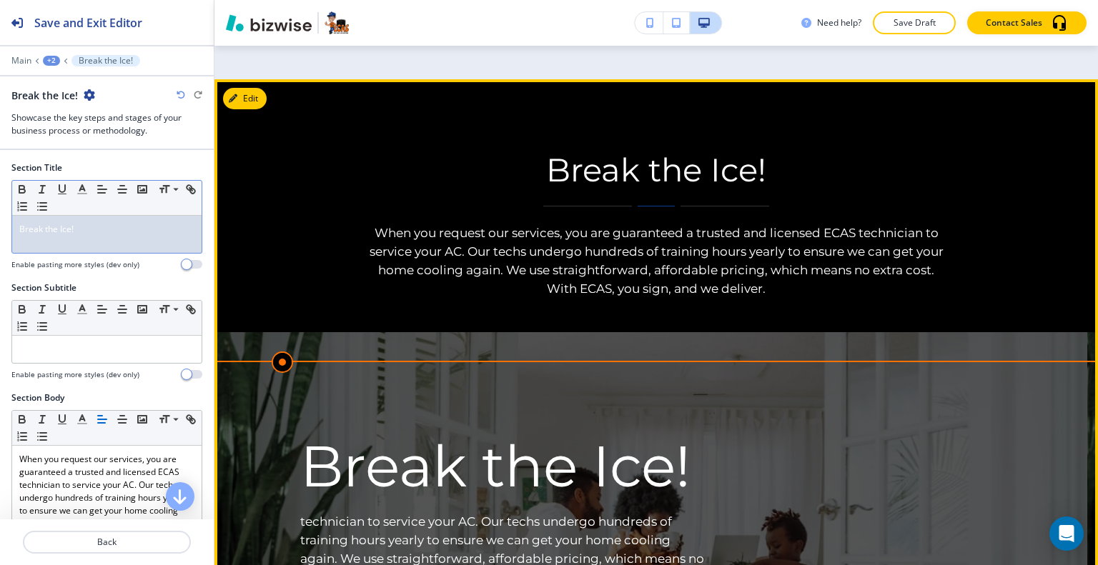
scroll to position [1860, 0]
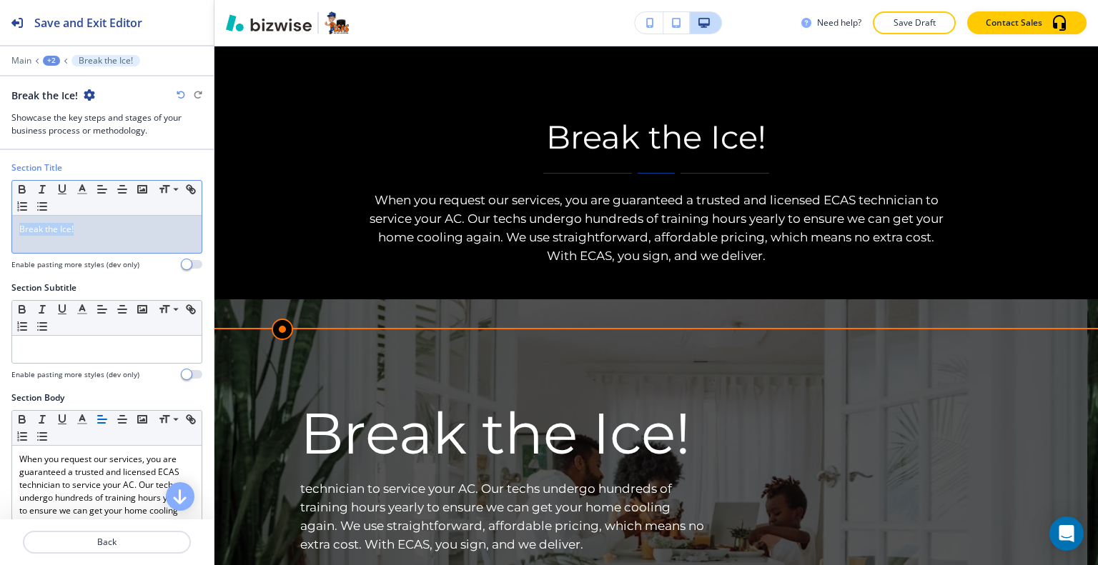
drag, startPoint x: 129, startPoint y: 228, endPoint x: 0, endPoint y: 209, distance: 130.0
click at [0, 210] on div "Section Title Small Normal Large Huge Break the Ice! Enable pasting more styles…" at bounding box center [107, 222] width 214 height 120
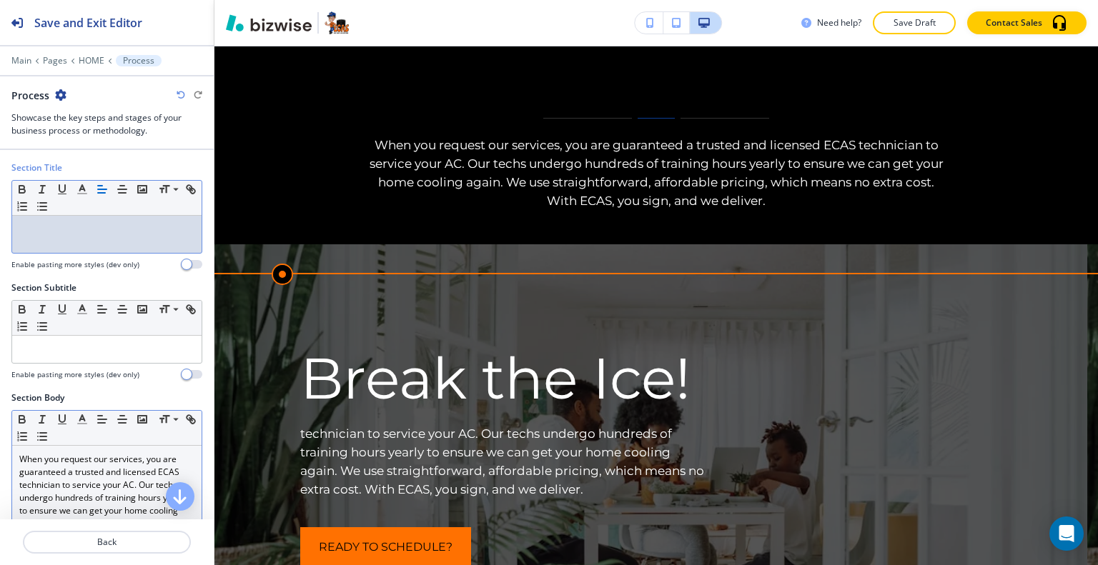
scroll to position [143, 0]
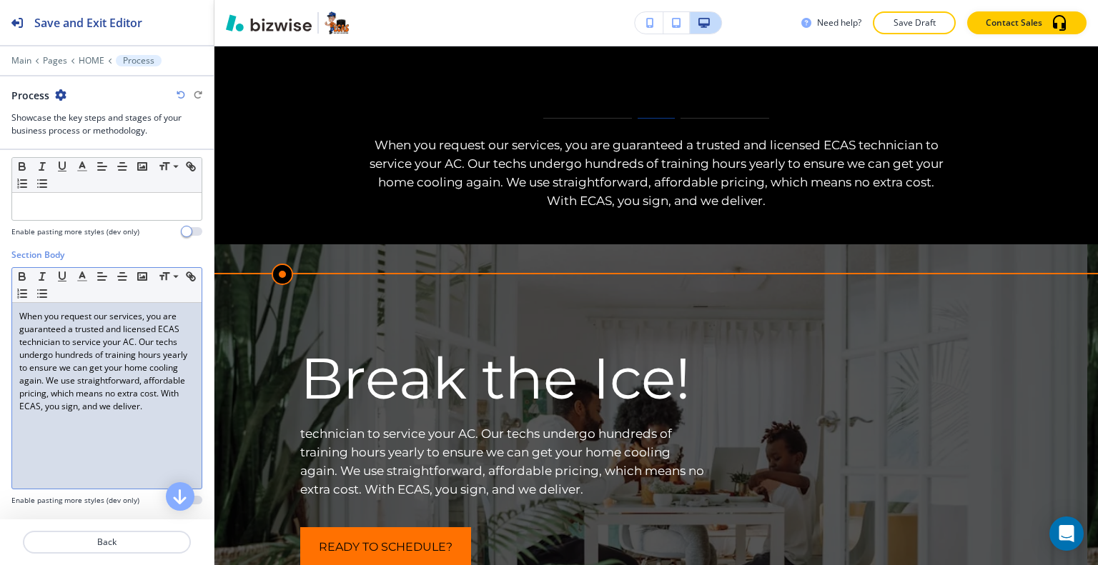
click at [89, 410] on p "When you request our services, you are guaranteed a trusted and licensed ECAS t…" at bounding box center [106, 361] width 175 height 103
drag, startPoint x: 192, startPoint y: 408, endPoint x: 175, endPoint y: 406, distance: 16.6
click at [175, 406] on div "Section Body Small Normal Large Huge When you request our services, you are gua…" at bounding box center [107, 383] width 214 height 269
click at [184, 406] on div "When you request our services, you are guaranteed a trusted and licensed ECAS t…" at bounding box center [106, 396] width 189 height 186
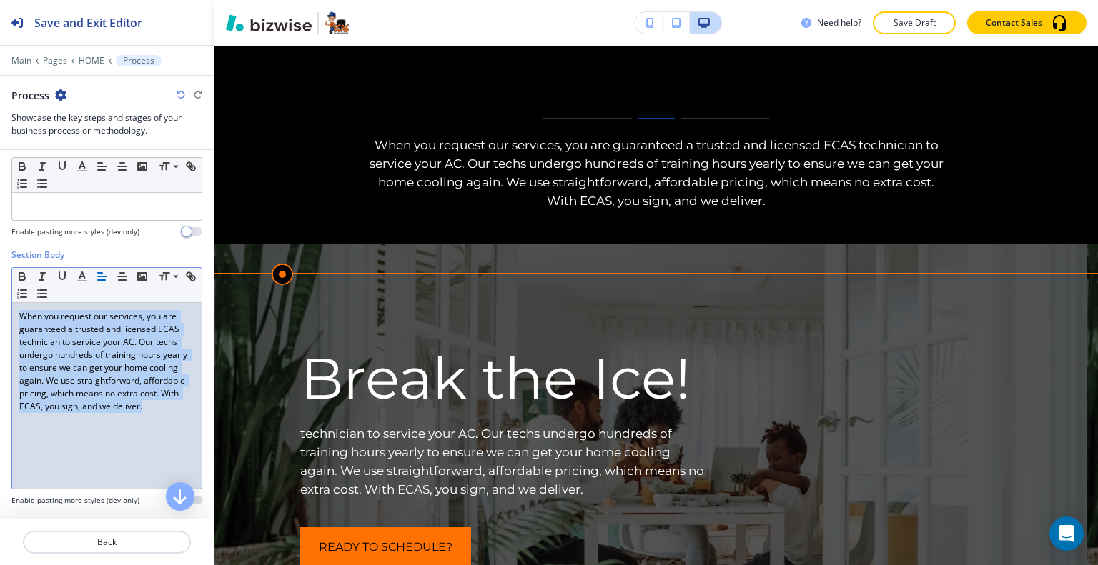
drag, startPoint x: 184, startPoint y: 406, endPoint x: 0, endPoint y: 246, distance: 243.7
click at [0, 249] on div "Section Body Small Normal Large Huge When you request our services, you are gua…" at bounding box center [107, 383] width 214 height 269
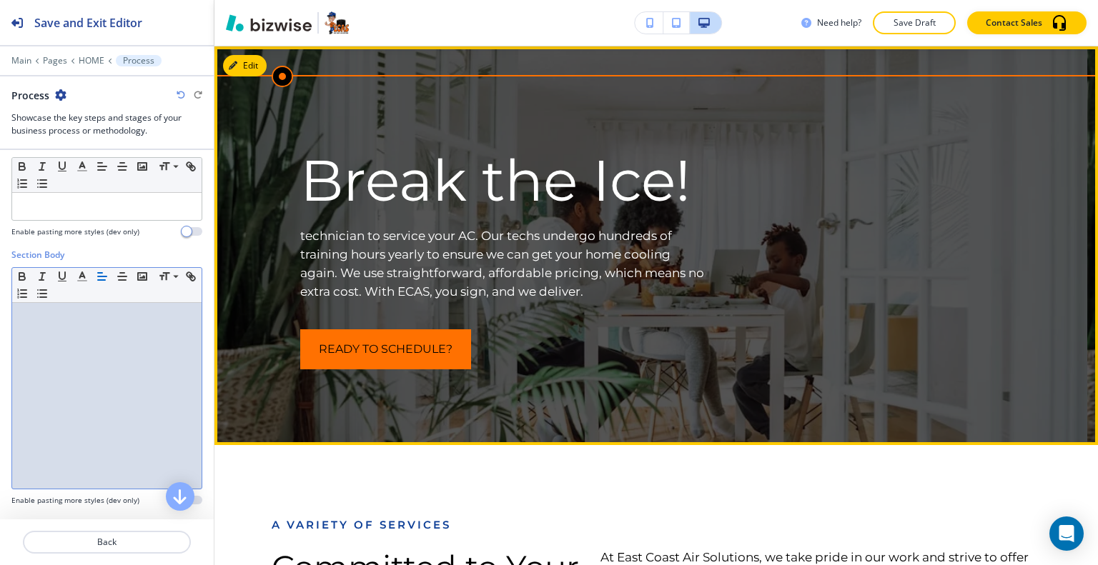
scroll to position [1789, 0]
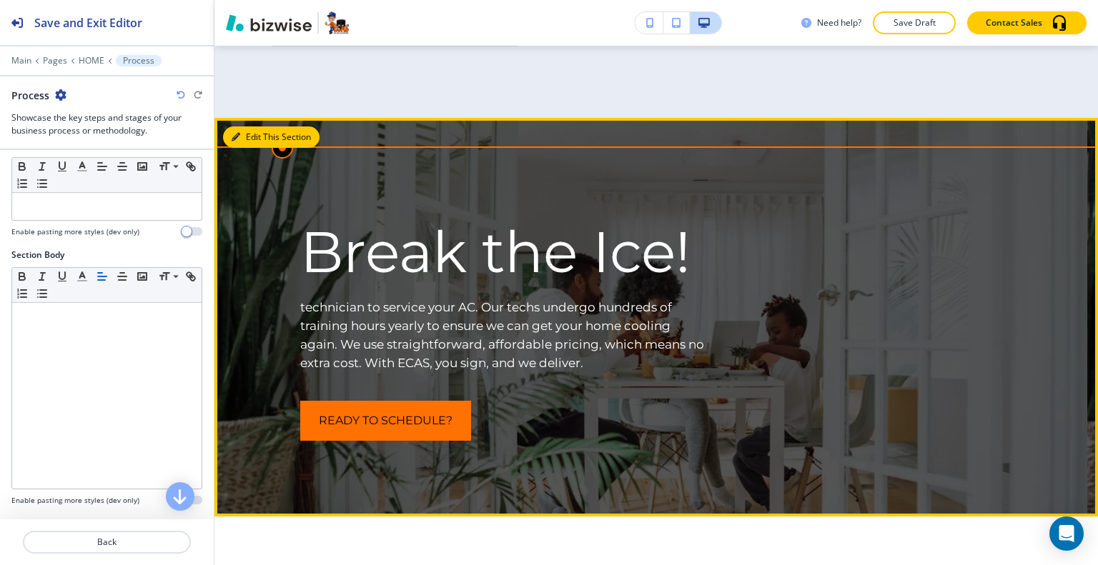
click at [249, 135] on button "Edit This Section" at bounding box center [271, 137] width 96 height 21
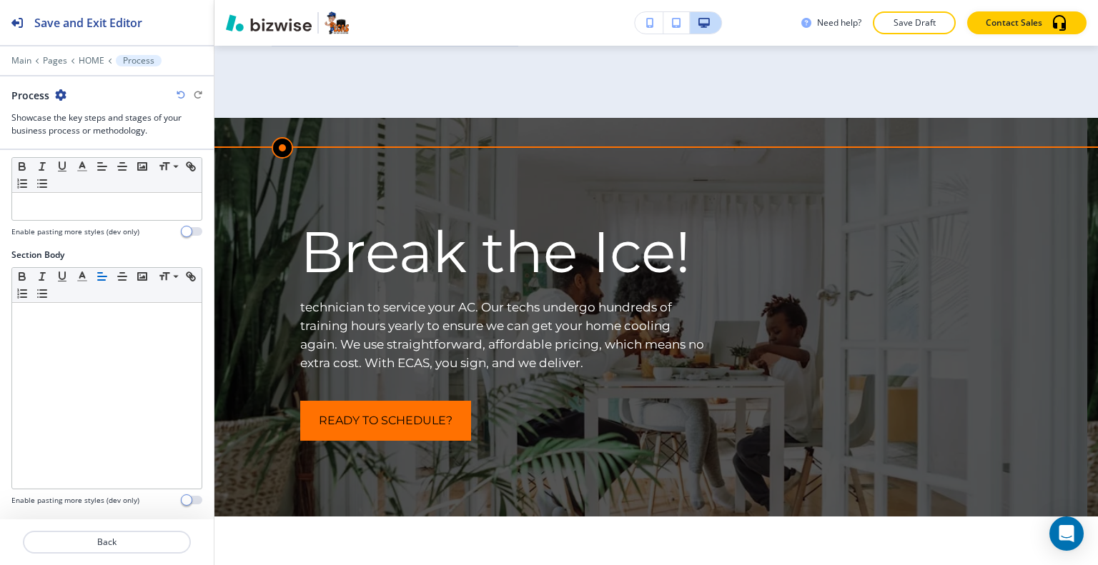
scroll to position [397, 0]
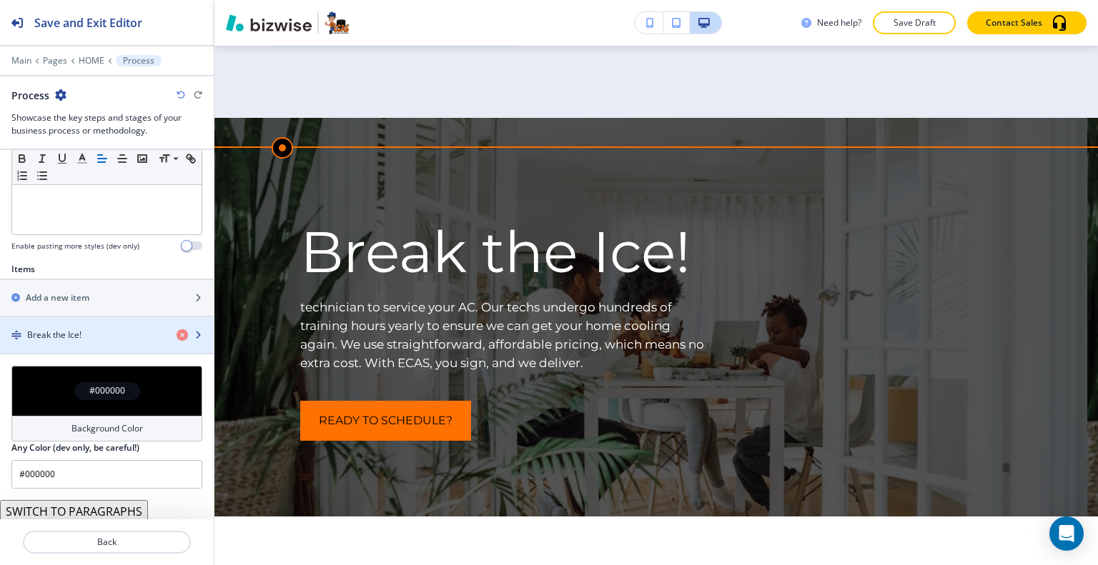
click at [110, 329] on div "Break the Ice!" at bounding box center [82, 335] width 165 height 13
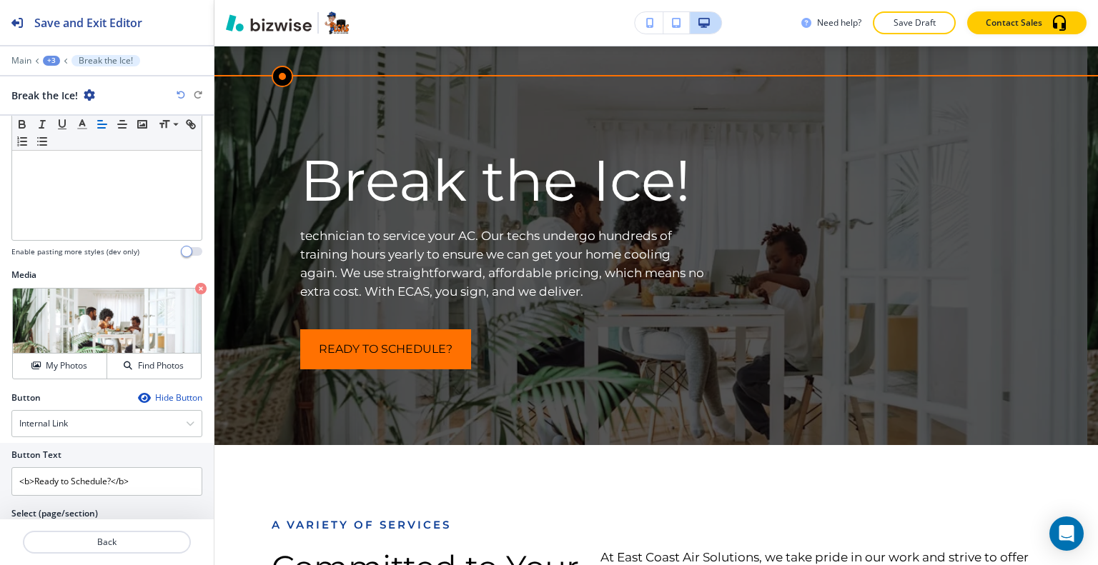
scroll to position [416, 0]
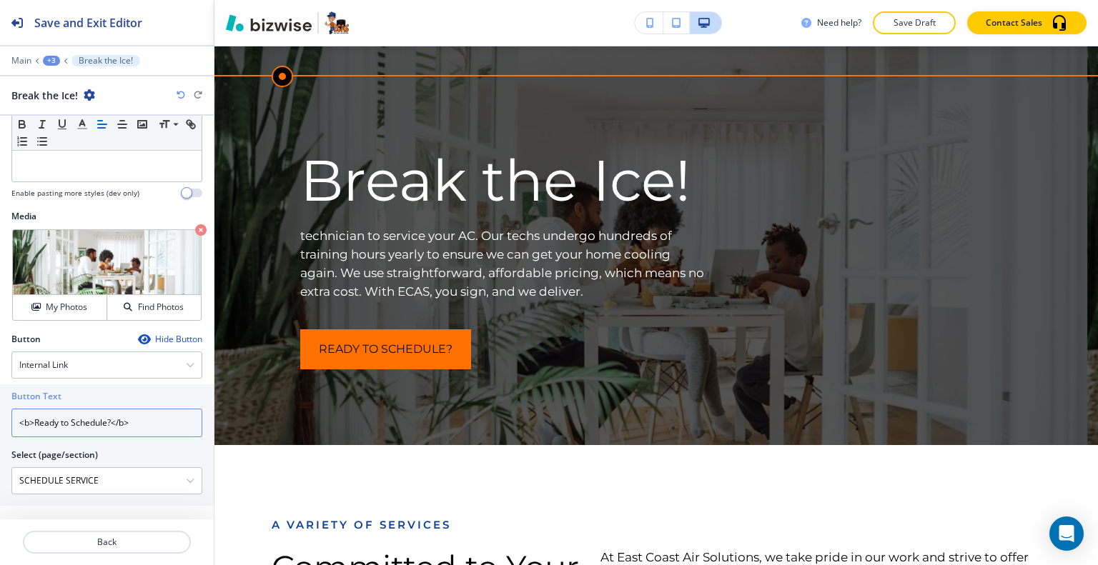
click at [148, 422] on input "<b>Ready to Schedule?</b>" at bounding box center [106, 423] width 191 height 29
drag, startPoint x: 169, startPoint y: 425, endPoint x: 0, endPoint y: 393, distance: 171.7
click at [0, 393] on div "Button Text <b>Ready to Schedule?</b> Select (page/section) SCHEDULE SERVICE HO…" at bounding box center [107, 446] width 214 height 122
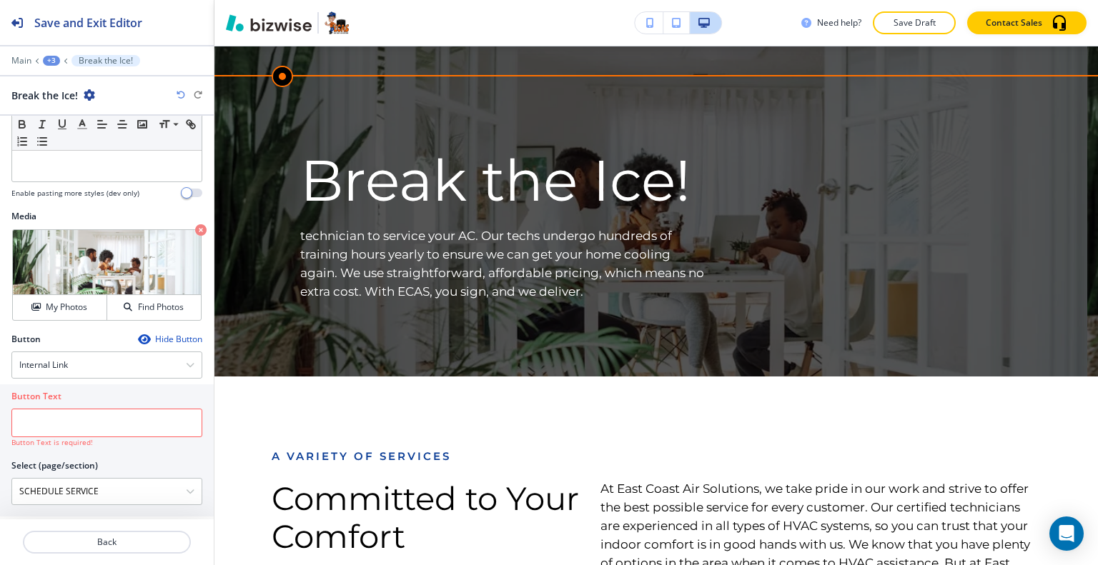
click at [182, 94] on icon "button" at bounding box center [181, 95] width 9 height 9
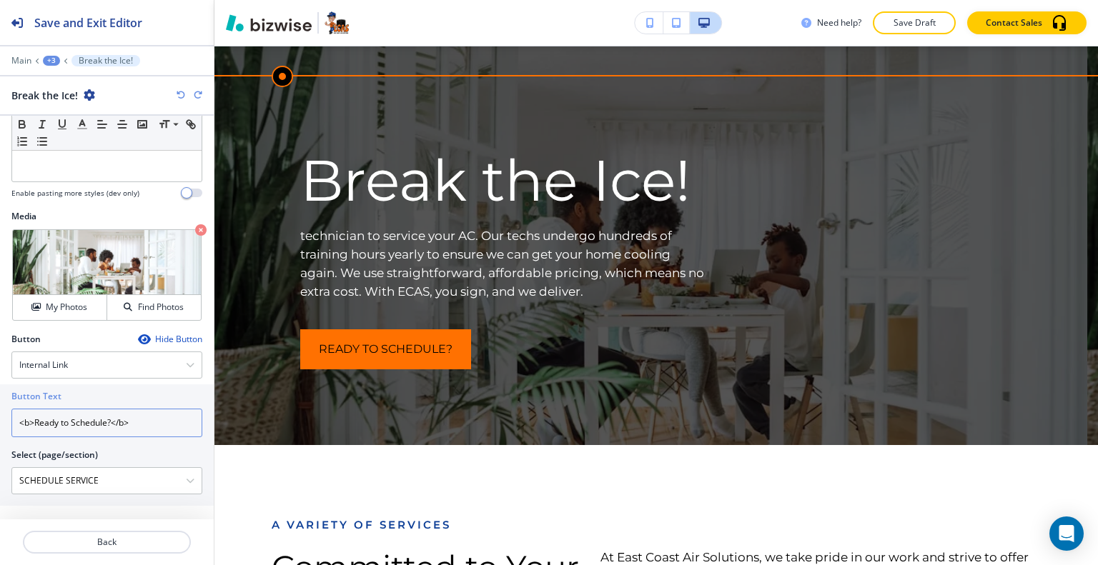
drag, startPoint x: 144, startPoint y: 421, endPoint x: 0, endPoint y: 405, distance: 144.6
click at [0, 405] on div "Button Text <b>Ready to Schedule?</b> Select (page/section) SCHEDULE SERVICE HO…" at bounding box center [107, 446] width 214 height 122
type input "READY TO SCHEDULE?"
click at [133, 482] on \(page\/section\) "SCHEDULE SERVICE" at bounding box center [99, 481] width 174 height 24
click at [185, 477] on div "SCHEDULE SERVICE" at bounding box center [106, 481] width 189 height 26
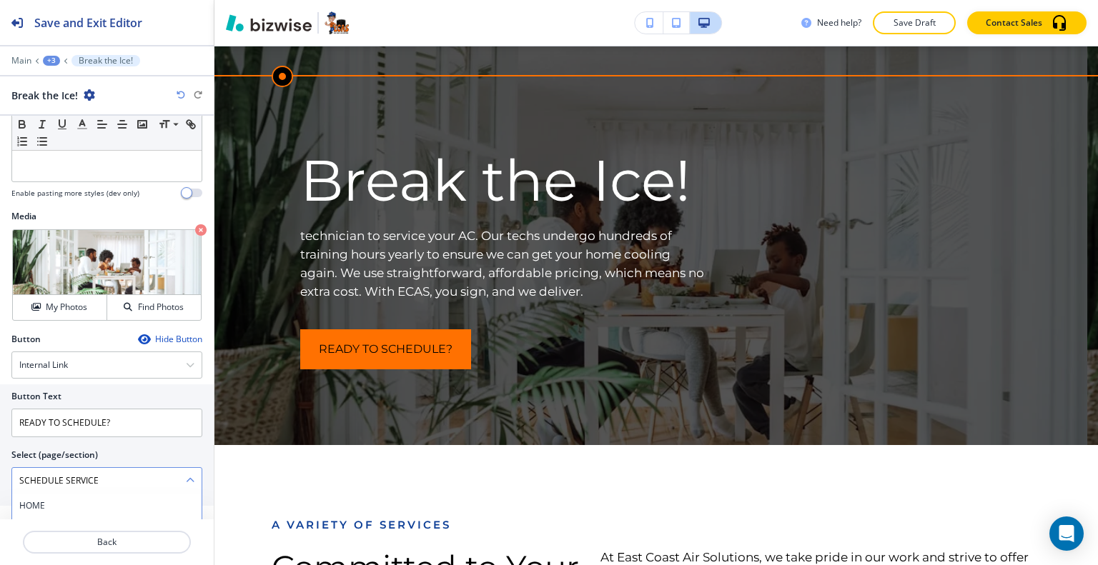
scroll to position [601, 0]
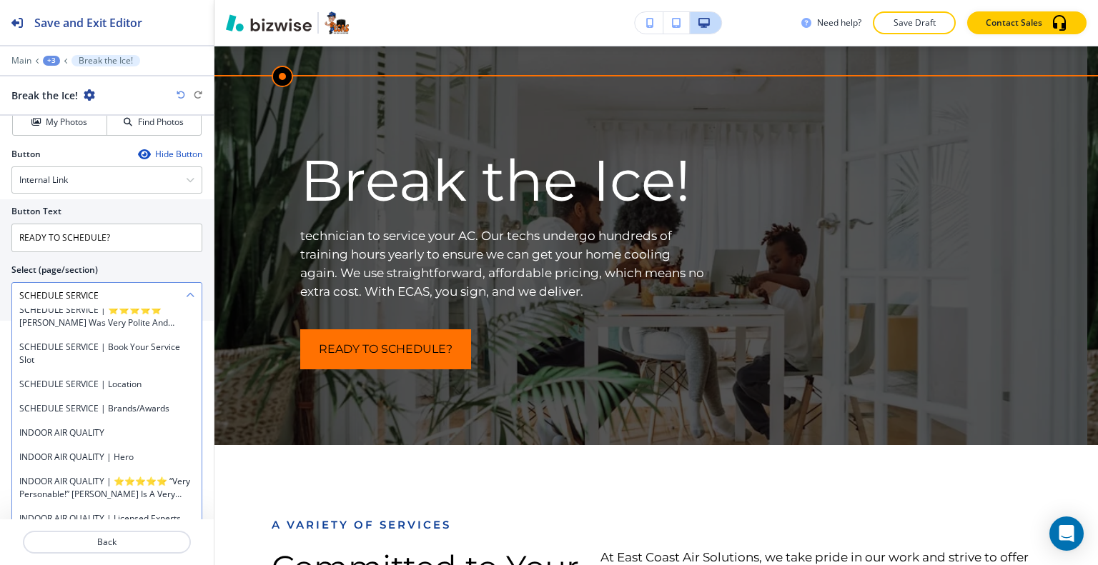
click at [115, 268] on h4 "SCHEDULE SERVICE" at bounding box center [106, 261] width 175 height 13
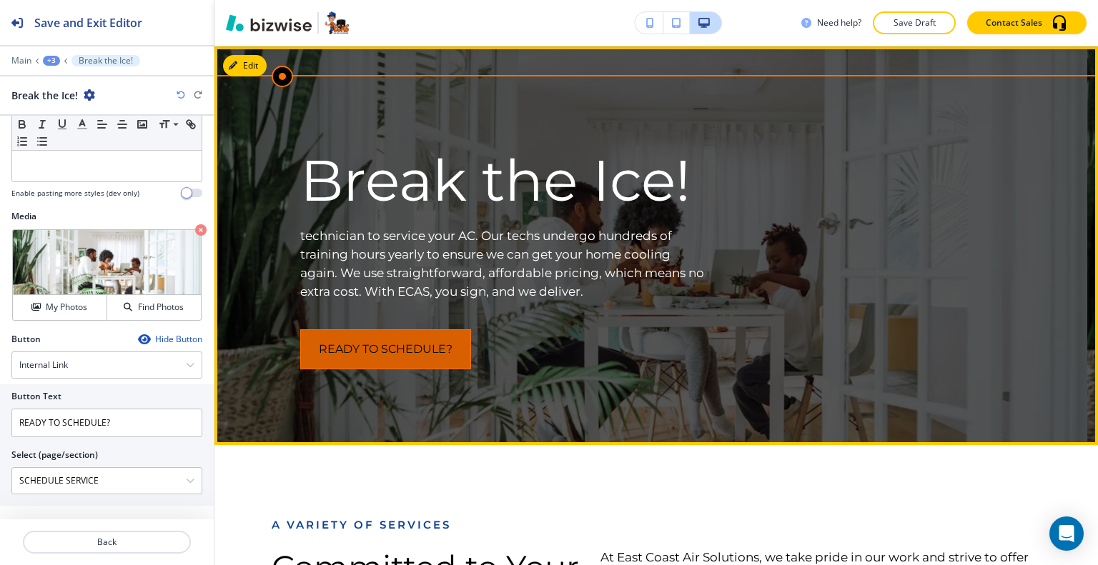
click at [377, 339] on button "READY TO SCHEDULE?" at bounding box center [385, 349] width 171 height 40
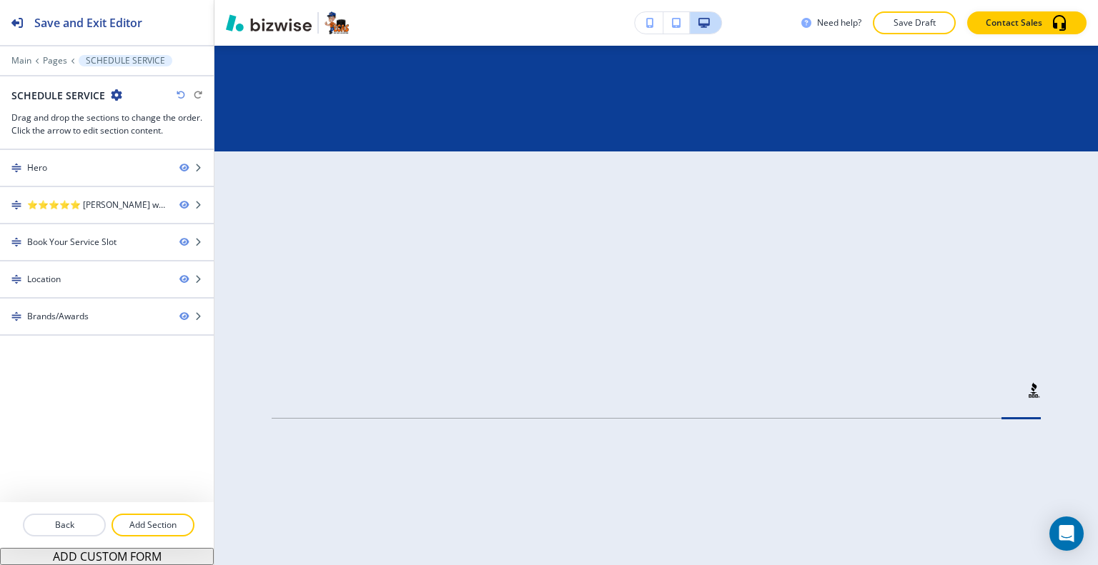
scroll to position [0, 0]
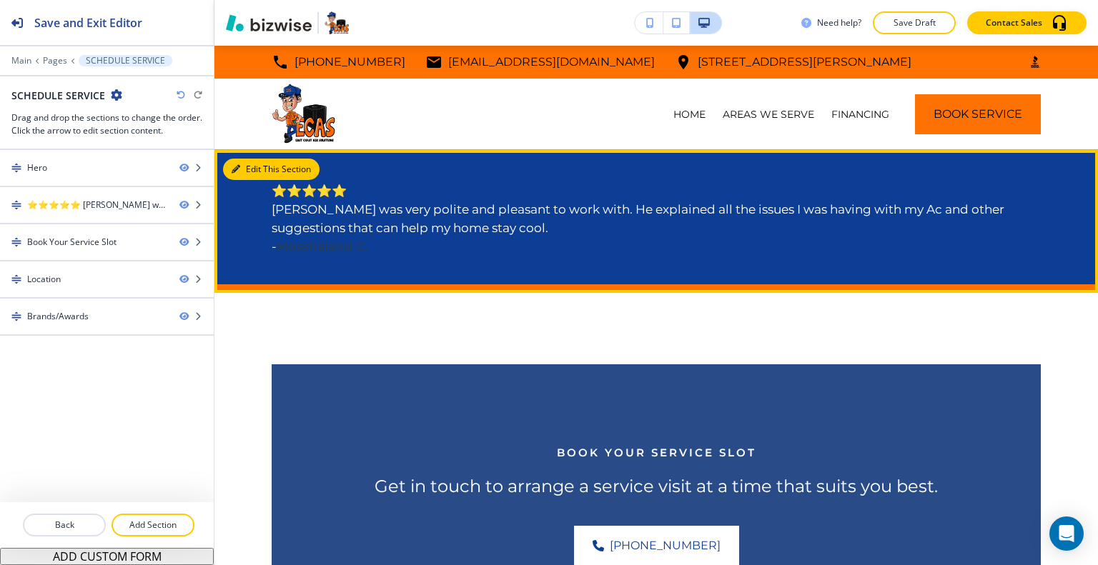
click at [258, 171] on button "Edit This Section" at bounding box center [271, 169] width 96 height 21
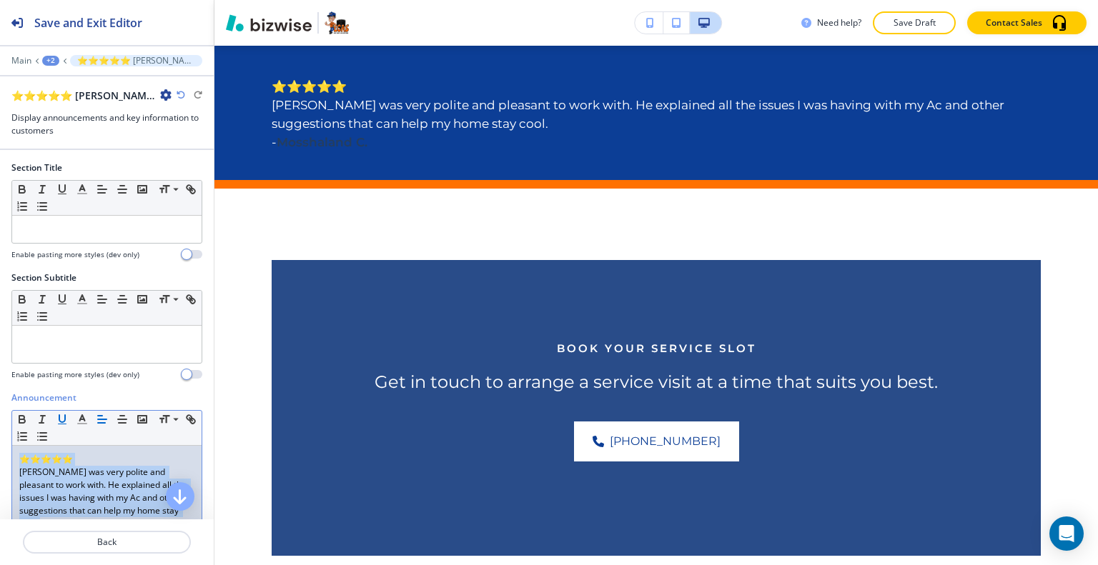
drag, startPoint x: 147, startPoint y: 247, endPoint x: 71, endPoint y: 409, distance: 178.7
click at [3, 381] on div "Section Title Small Normal Large Huge Enable pasting more styles (dev only) Sec…" at bounding box center [107, 335] width 214 height 370
click at [18, 417] on icon "button" at bounding box center [22, 419] width 13 height 13
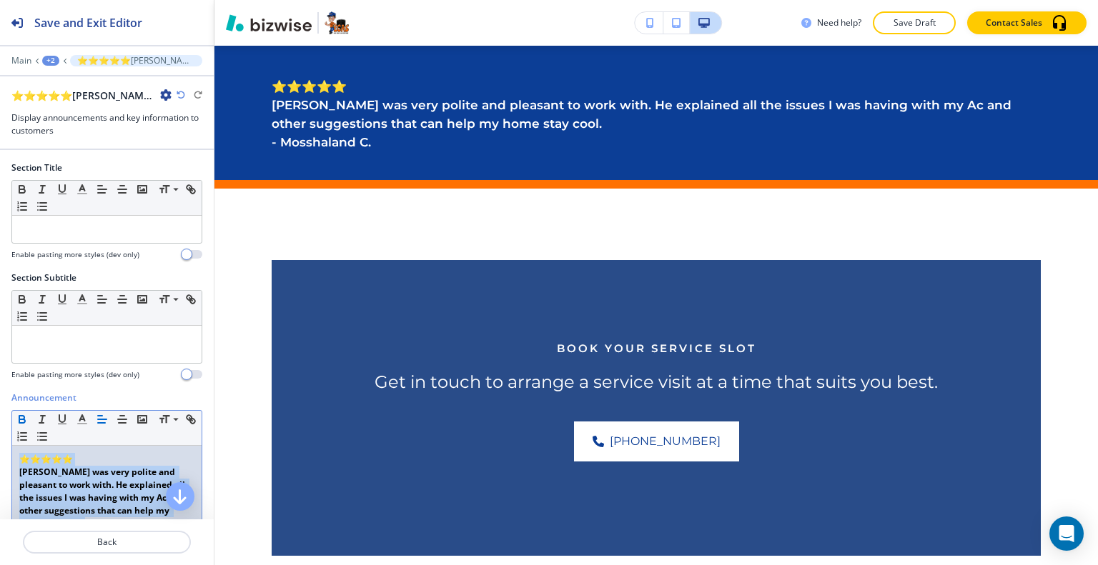
click at [18, 417] on icon "button" at bounding box center [22, 419] width 13 height 13
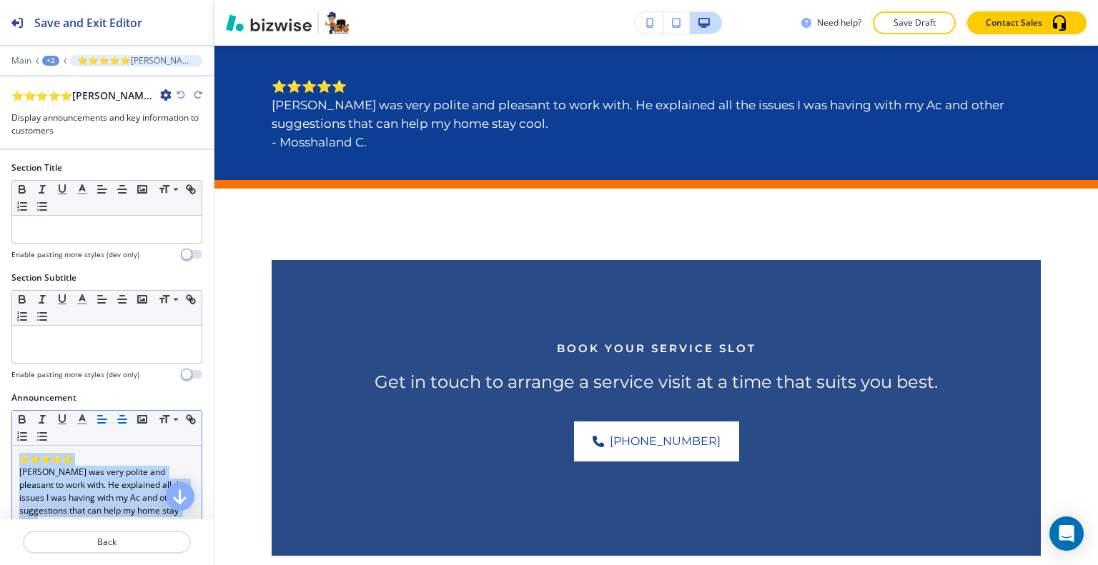
click at [124, 420] on icon "button" at bounding box center [122, 419] width 13 height 13
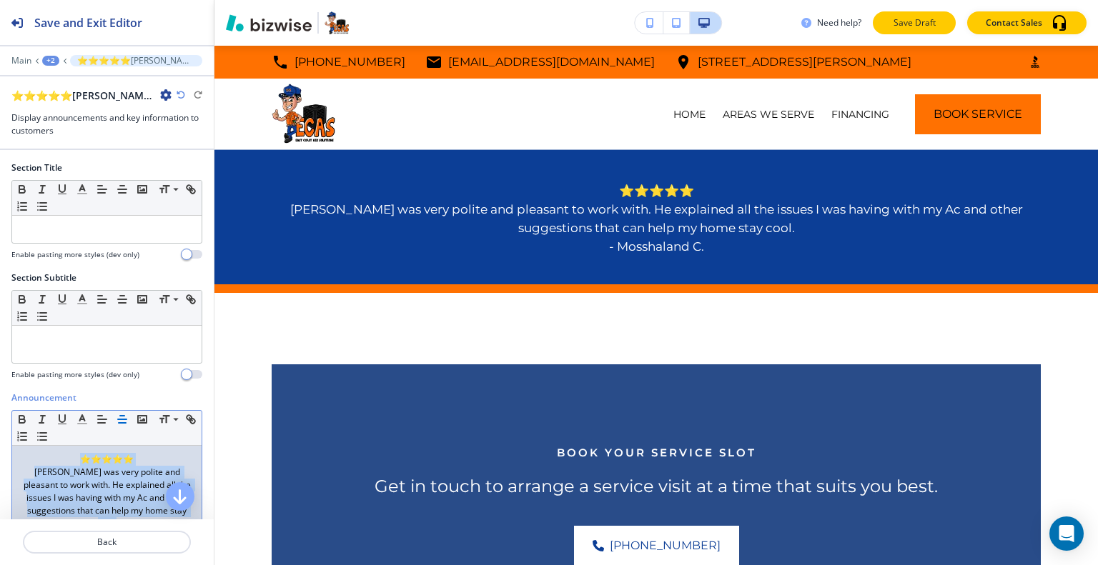
click at [914, 22] on p "Save Draft" at bounding box center [914, 22] width 46 height 13
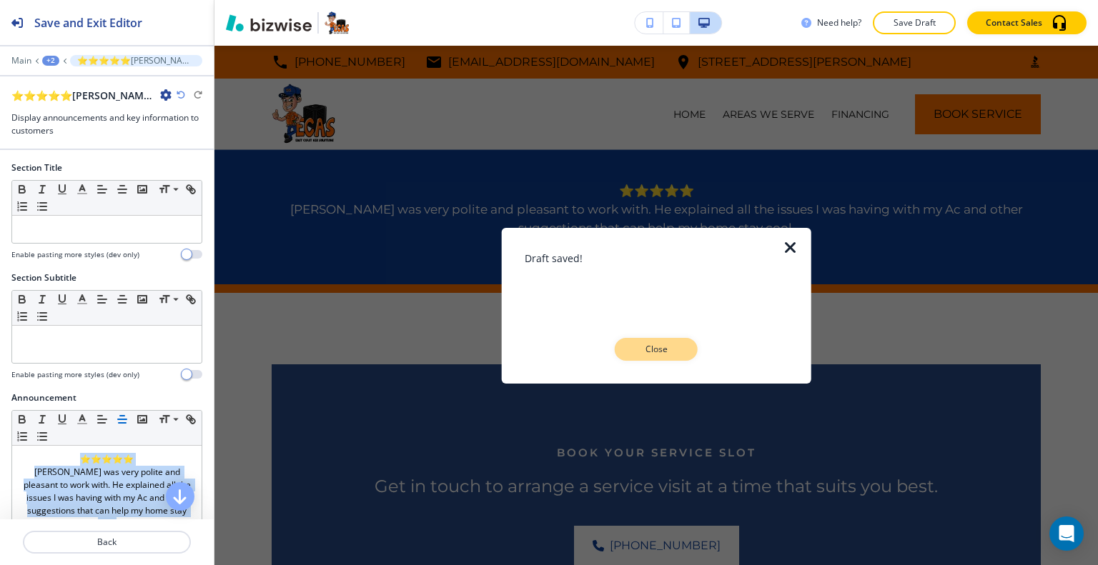
click at [663, 348] on p "Close" at bounding box center [656, 349] width 46 height 13
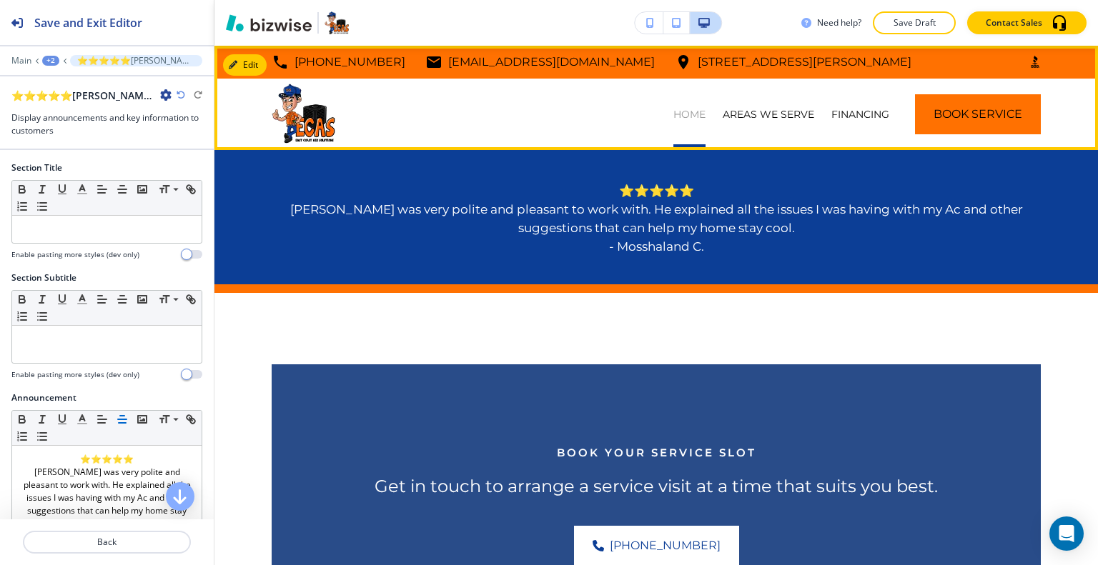
click at [687, 118] on p "HOME" at bounding box center [689, 114] width 32 height 14
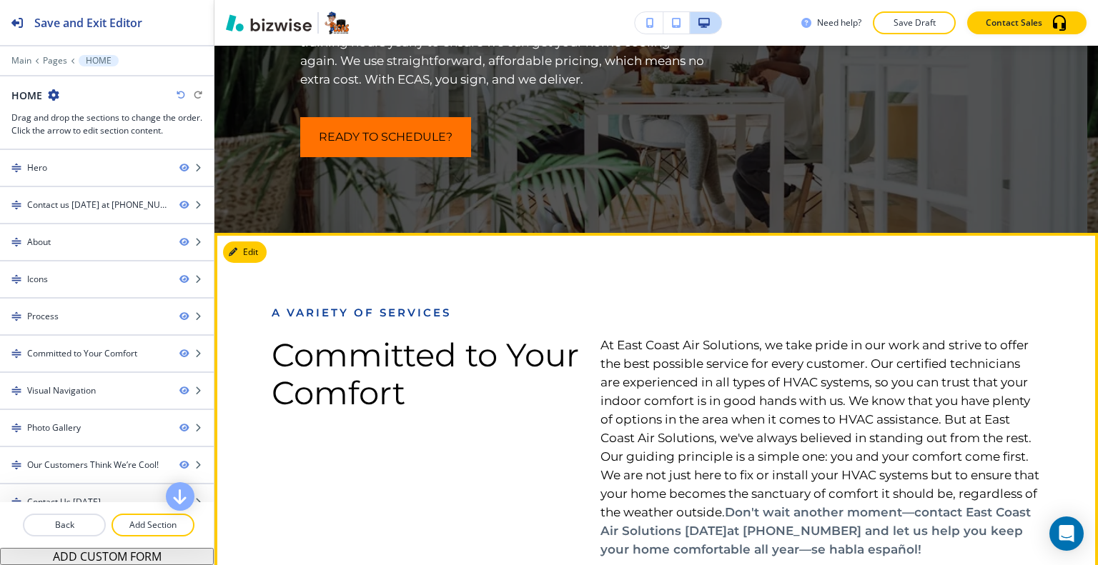
scroll to position [2001, 0]
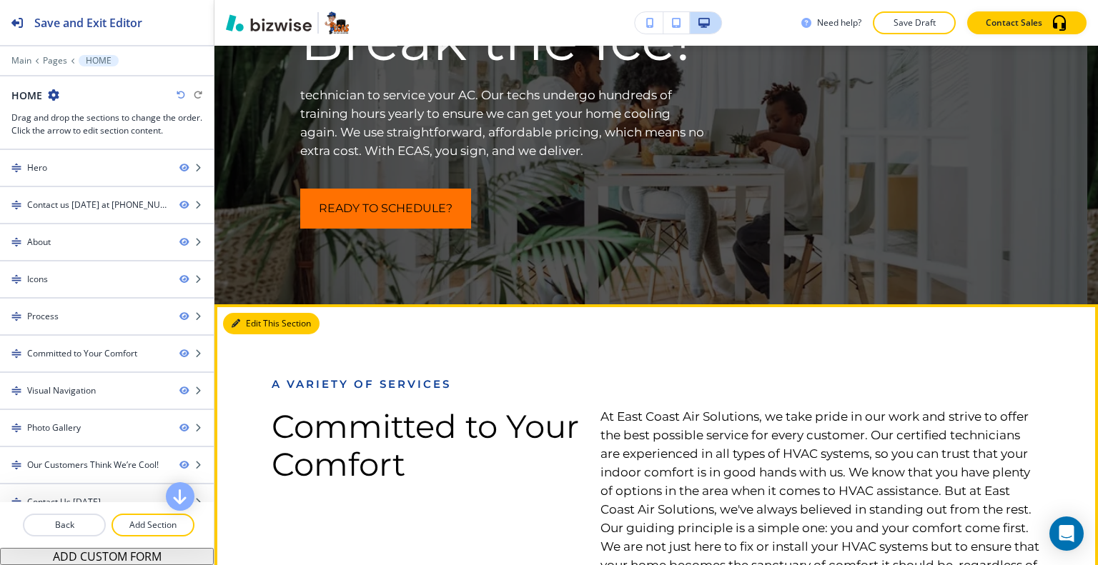
click at [257, 324] on button "Edit This Section" at bounding box center [271, 323] width 96 height 21
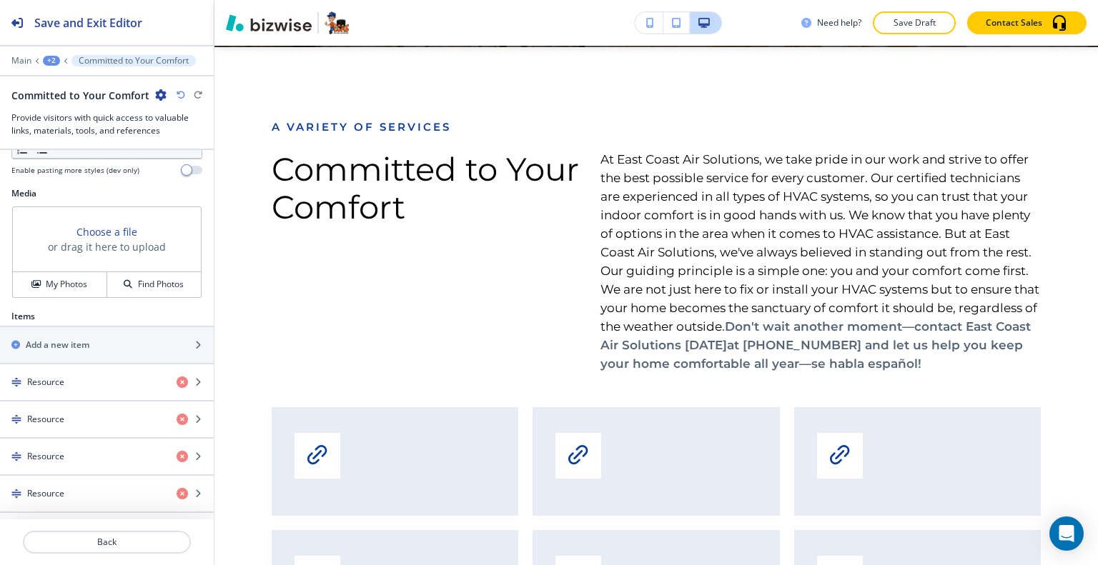
scroll to position [926, 0]
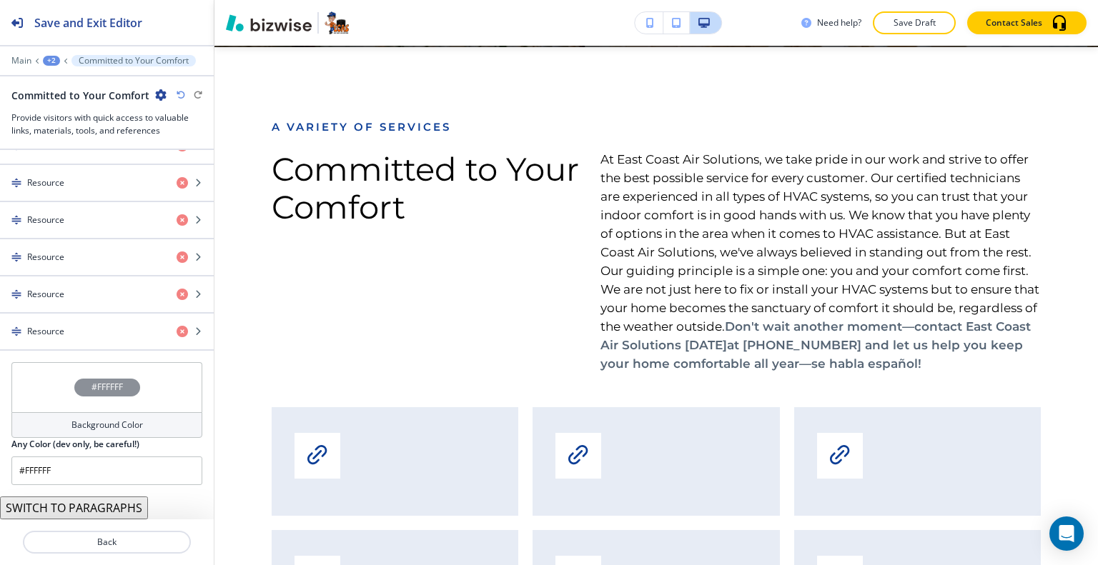
click at [100, 505] on button "SWITCH TO PARAGRAPHS" at bounding box center [74, 508] width 148 height 23
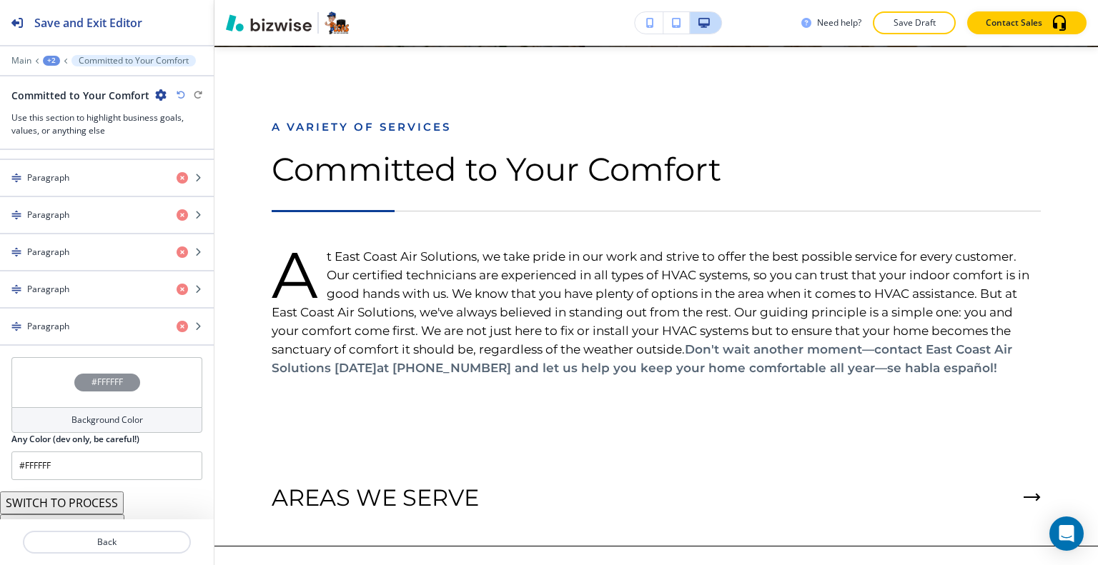
scroll to position [1228, 0]
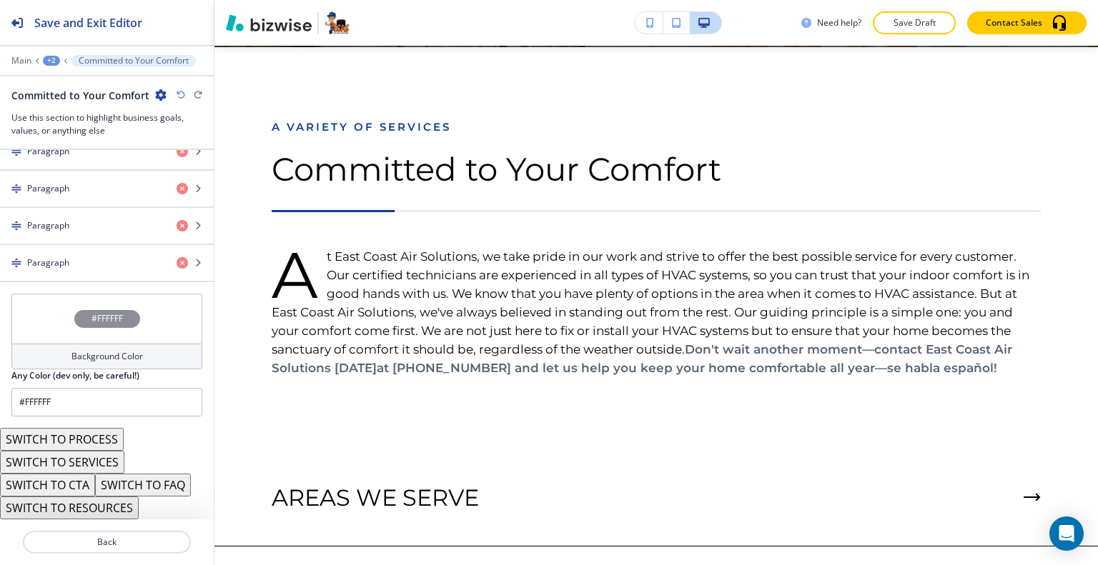
click at [100, 460] on button "SWITCH TO SERVICES" at bounding box center [62, 462] width 124 height 23
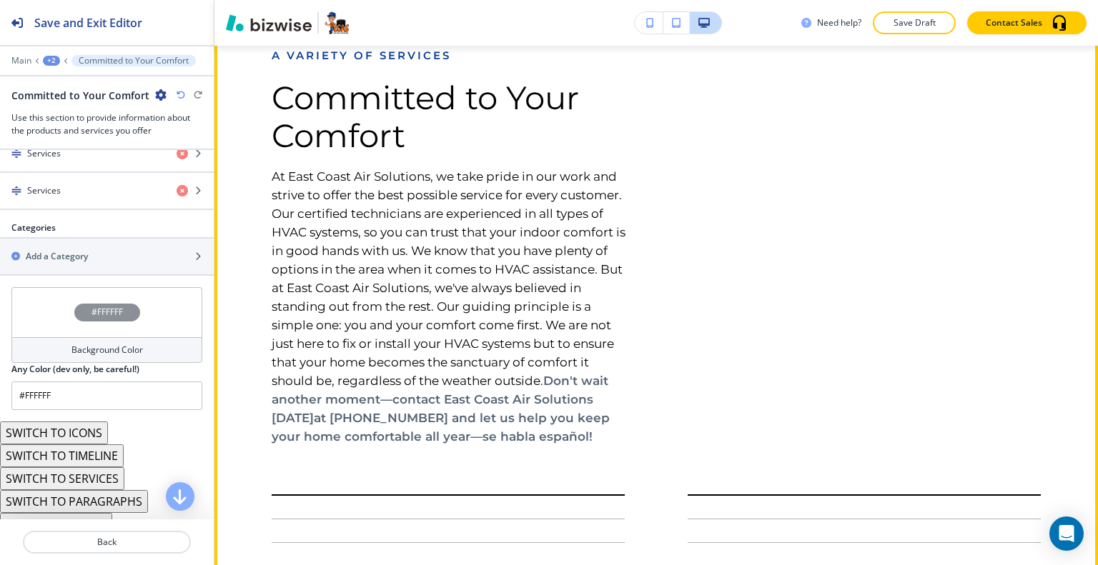
scroll to position [2187, 0]
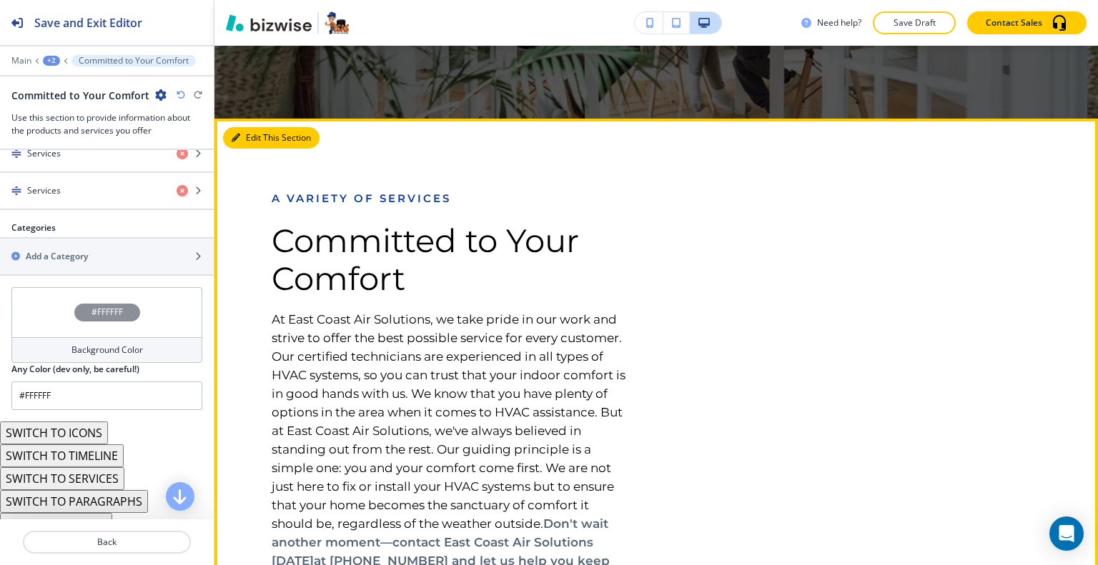
click at [259, 133] on button "Edit This Section" at bounding box center [271, 137] width 96 height 21
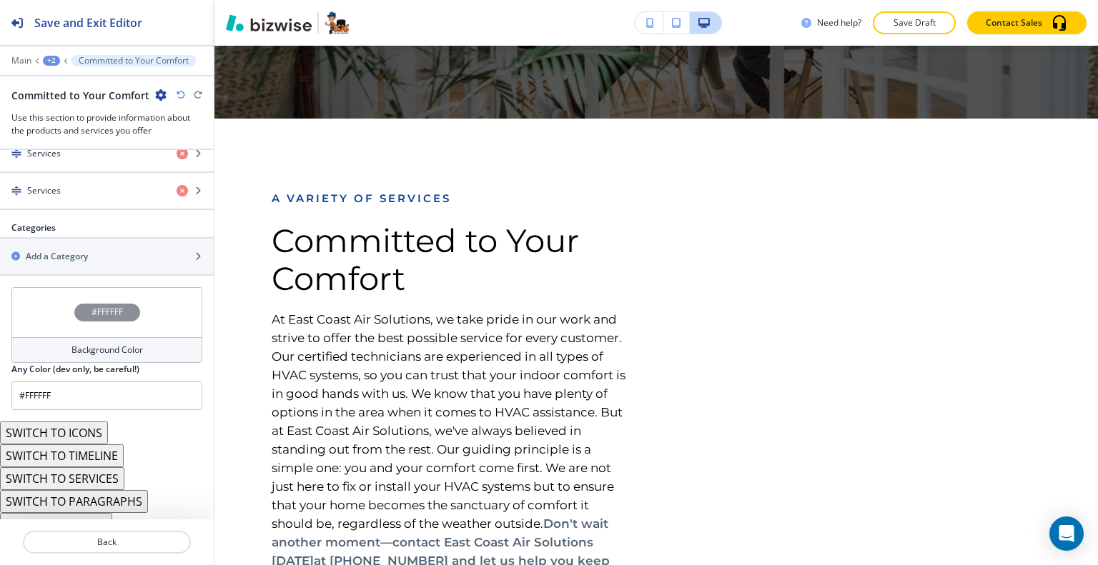
scroll to position [1041, 0]
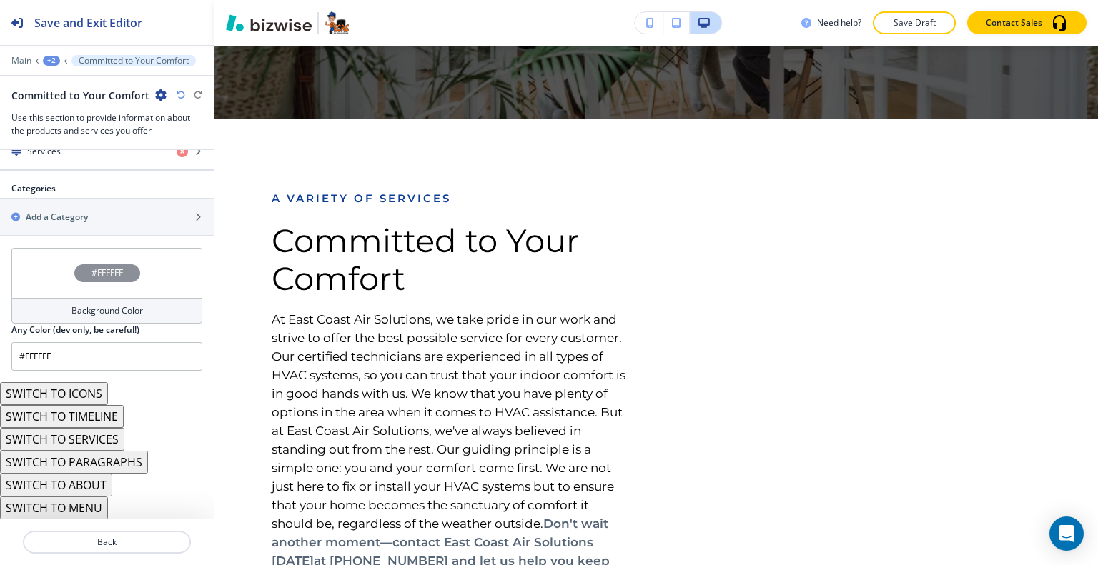
click at [97, 440] on button "SWITCH TO SERVICES" at bounding box center [62, 439] width 124 height 23
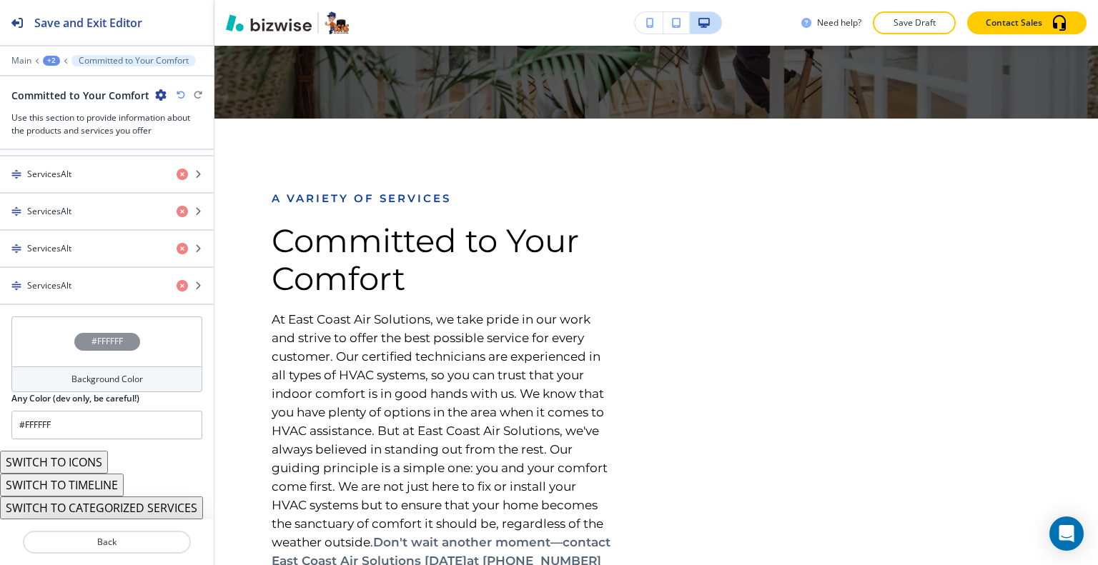
scroll to position [849, 0]
click at [118, 510] on button "SWITCH TO CATEGORIZED SERVICES" at bounding box center [101, 508] width 203 height 23
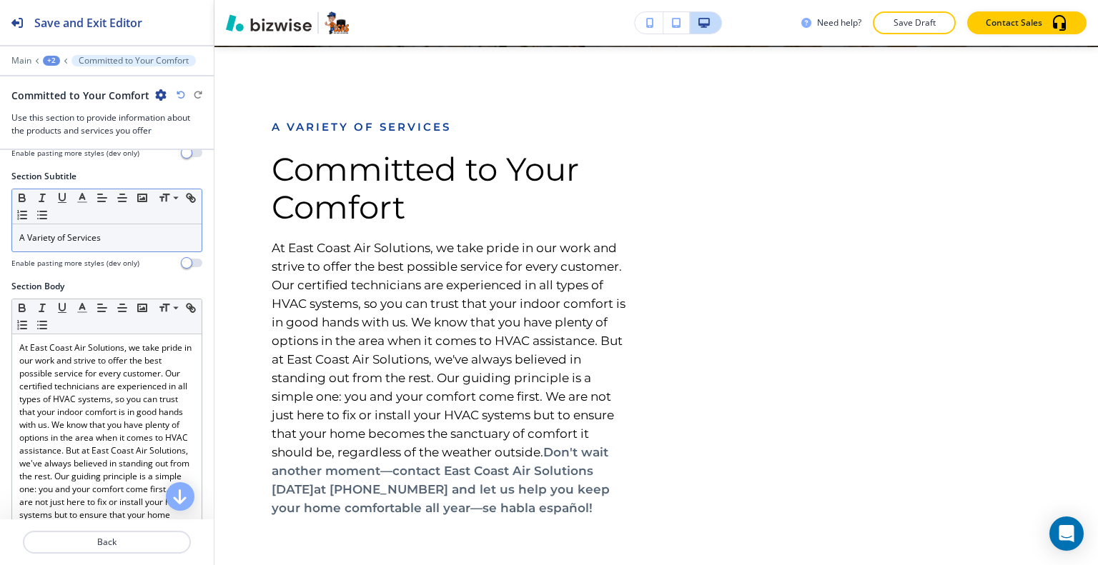
scroll to position [0, 0]
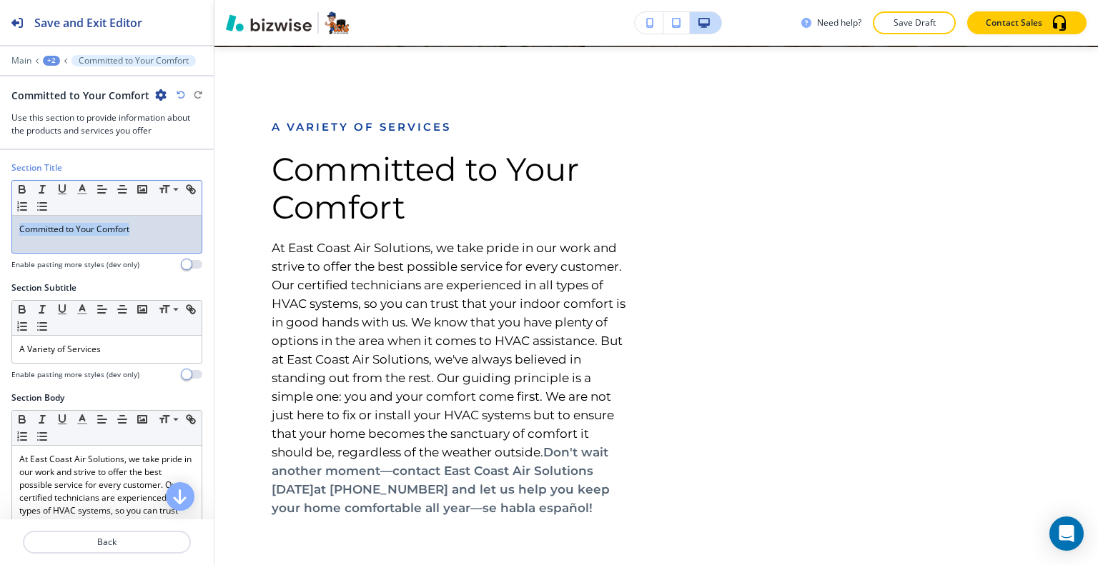
drag, startPoint x: 140, startPoint y: 237, endPoint x: 0, endPoint y: 239, distance: 140.1
click at [0, 239] on div "Section Title Small Normal Large Huge Committed to Your Comfort Enable pasting …" at bounding box center [107, 222] width 214 height 120
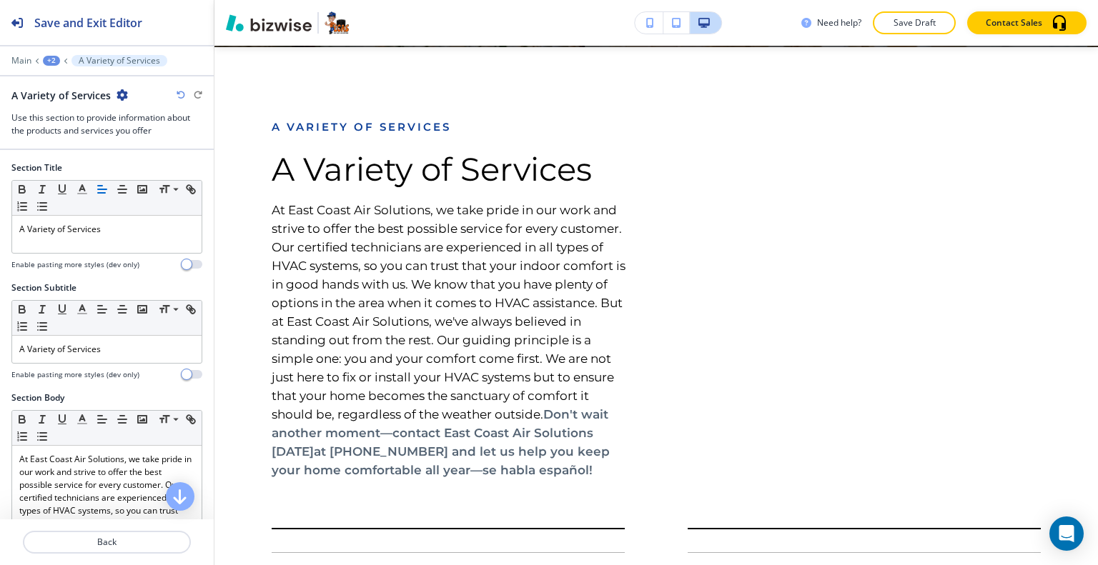
click at [179, 92] on icon "button" at bounding box center [181, 95] width 9 height 9
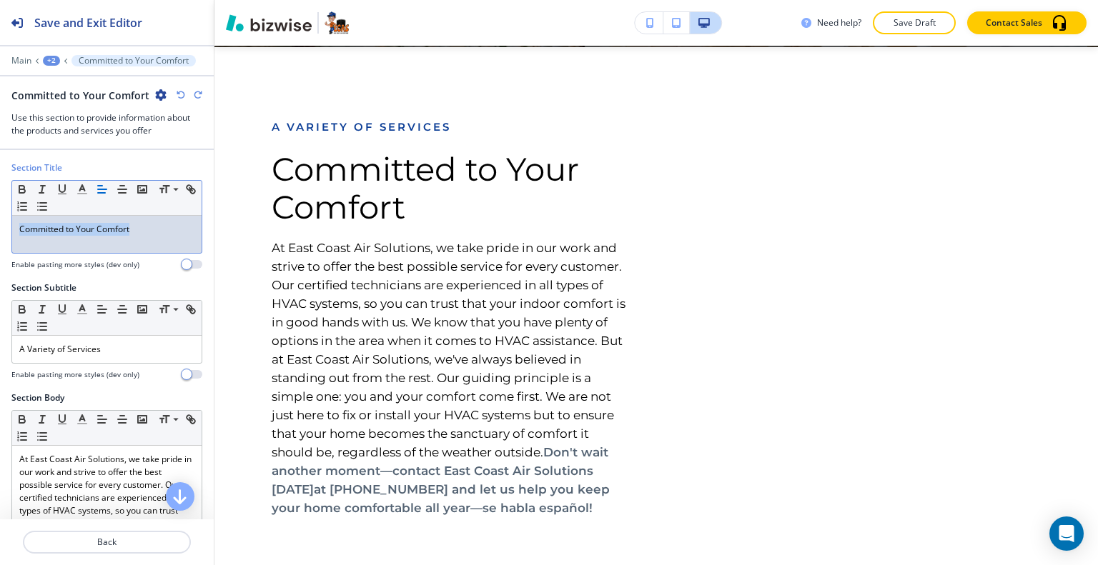
drag, startPoint x: 142, startPoint y: 224, endPoint x: 0, endPoint y: 228, distance: 141.6
click at [0, 228] on div "Section Title Small Normal Large Huge Committed to Your Comfort Enable pasting …" at bounding box center [107, 222] width 214 height 120
copy p "Committed to Your Comfort"
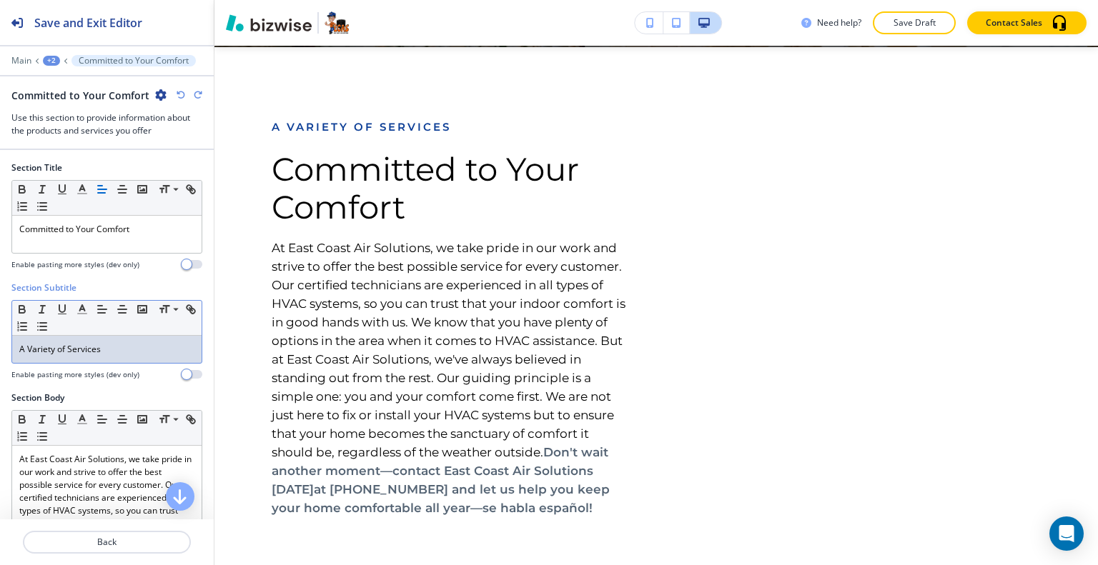
click at [121, 351] on p "A Variety of Services" at bounding box center [106, 349] width 175 height 13
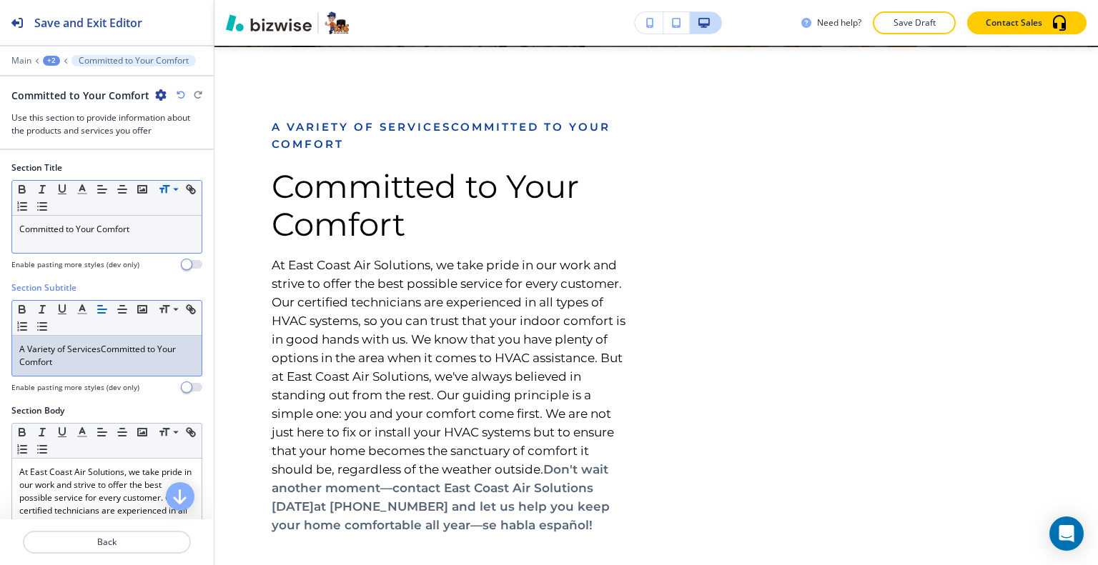
click at [97, 350] on p "A Variety of ServicesCommitted to Your Comfort" at bounding box center [106, 356] width 175 height 26
drag, startPoint x: 100, startPoint y: 352, endPoint x: 0, endPoint y: 348, distance: 100.2
click at [0, 348] on div "Section Subtitle Small Normal Large Huge A Variety of ServicesCommitted to Your…" at bounding box center [107, 343] width 214 height 123
copy p "A Variety of Services"
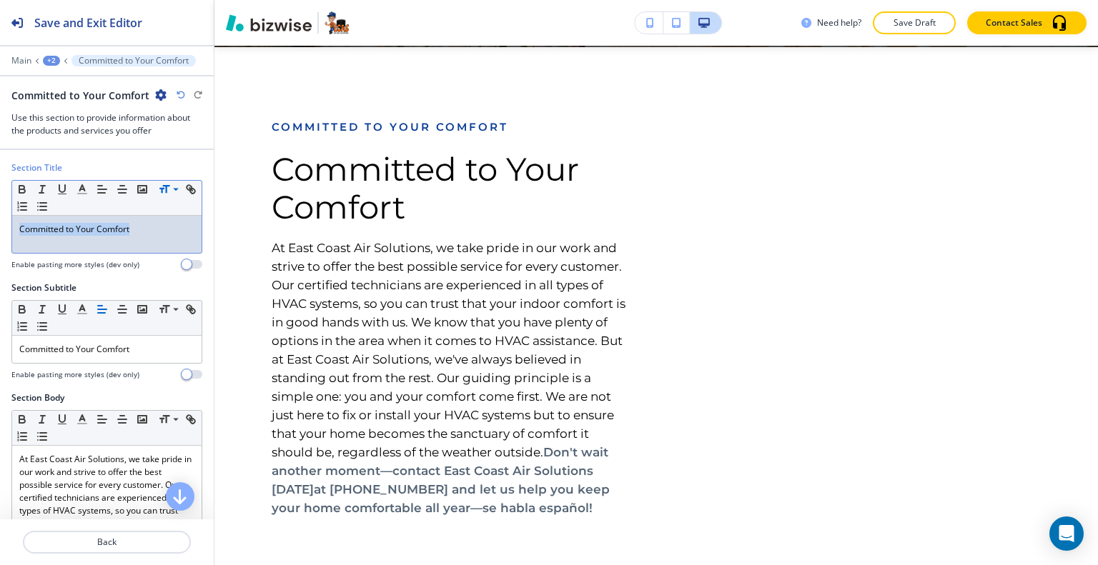
drag, startPoint x: 157, startPoint y: 232, endPoint x: 3, endPoint y: 234, distance: 154.4
click at [1, 234] on div "Section Title Small Normal Large Huge Committed to Your Comfort Enable pasting …" at bounding box center [107, 222] width 214 height 120
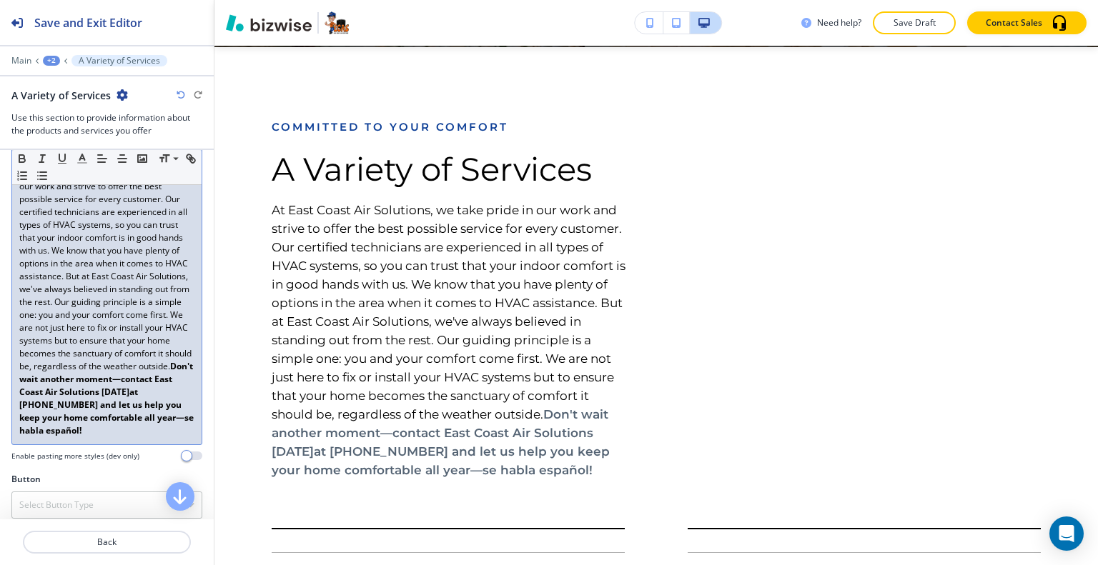
scroll to position [214, 0]
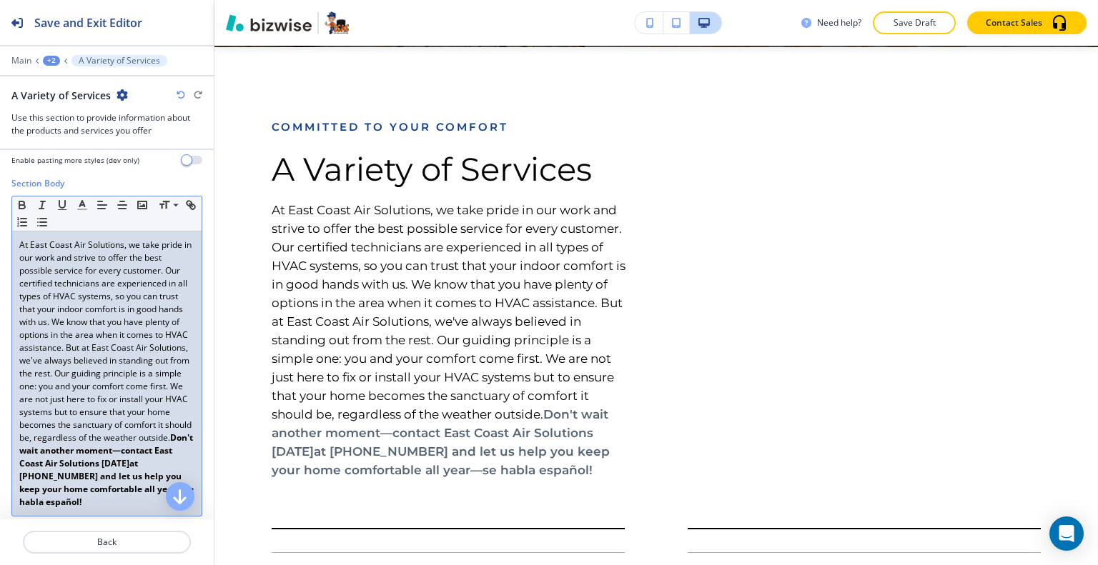
drag, startPoint x: 117, startPoint y: 379, endPoint x: 1, endPoint y: 221, distance: 195.8
click at [1, 221] on div "Section Body Small Normal Large Huge At East Coast Air Solutions, we take pride…" at bounding box center [107, 360] width 214 height 367
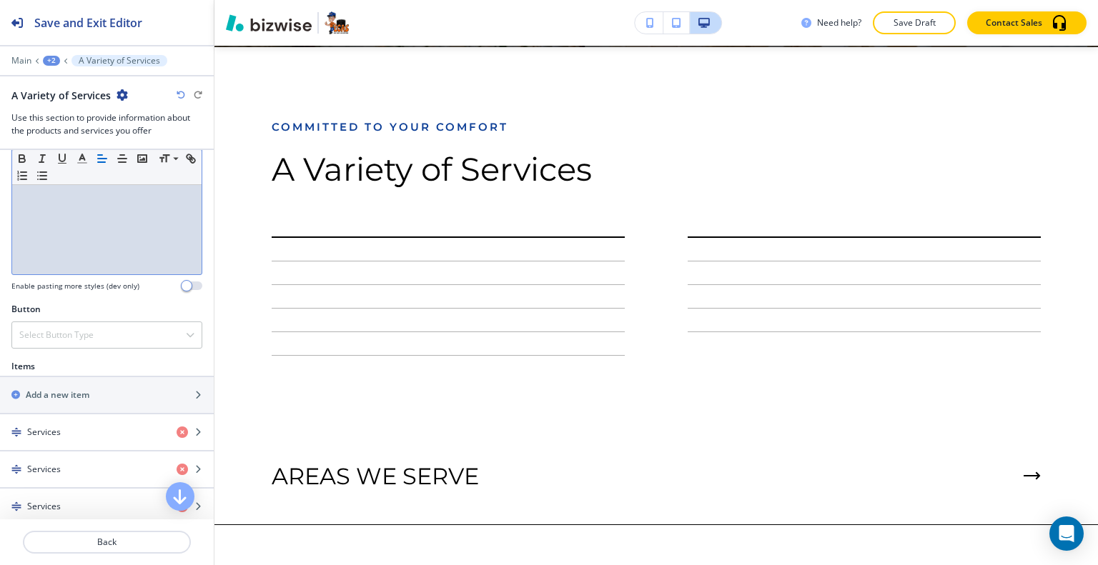
scroll to position [429, 0]
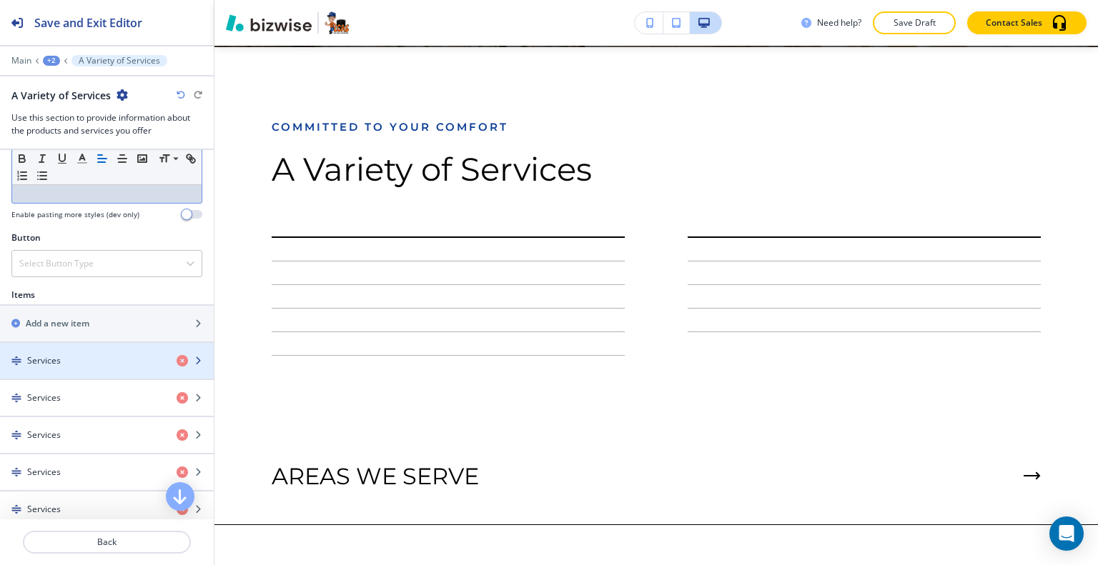
click at [71, 344] on div "button" at bounding box center [107, 348] width 214 height 11
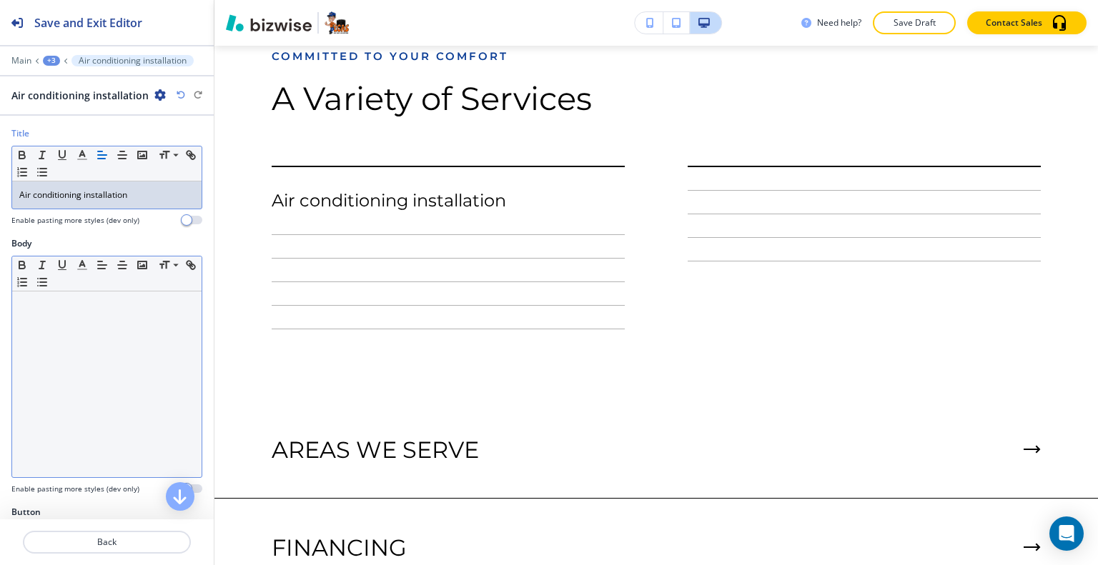
scroll to position [41, 0]
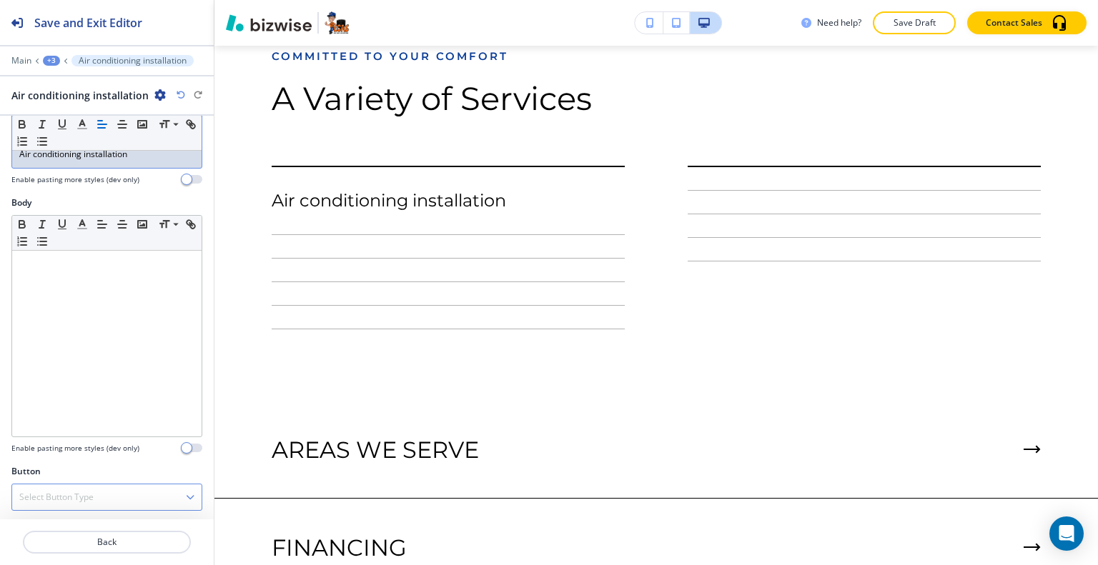
click at [86, 500] on h4 "Select Button Type" at bounding box center [56, 497] width 74 height 13
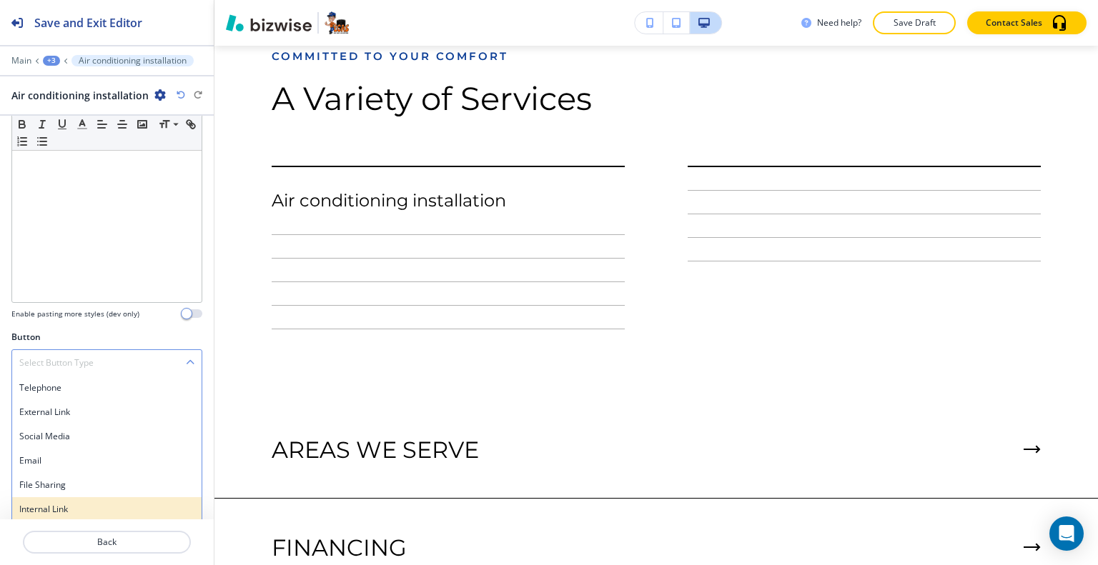
click at [84, 505] on h4 "Internal Link" at bounding box center [106, 509] width 175 height 13
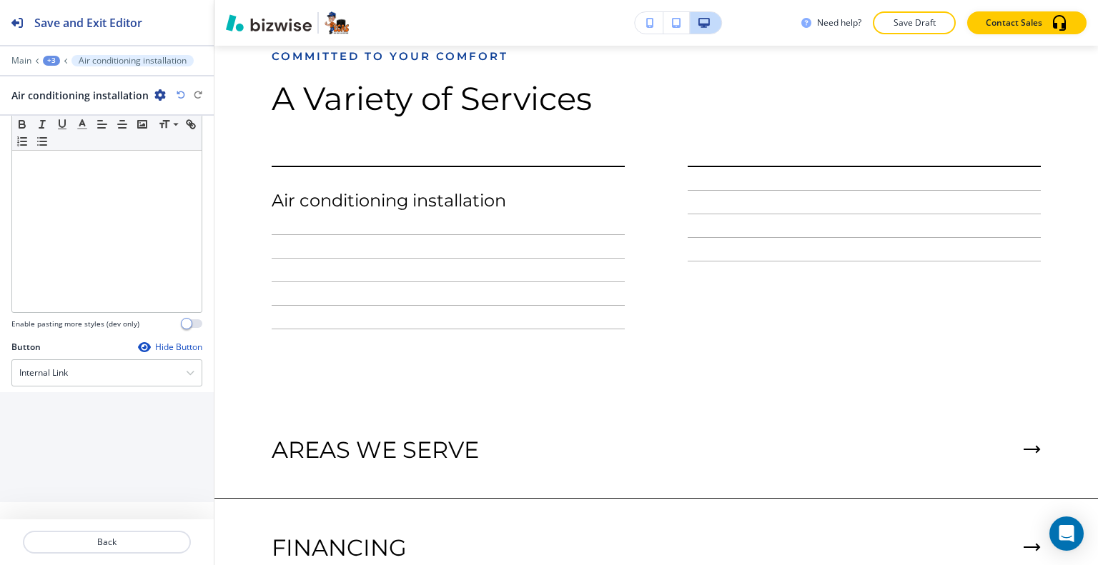
scroll to position [162, 0]
click at [69, 430] on input "text" at bounding box center [106, 434] width 191 height 29
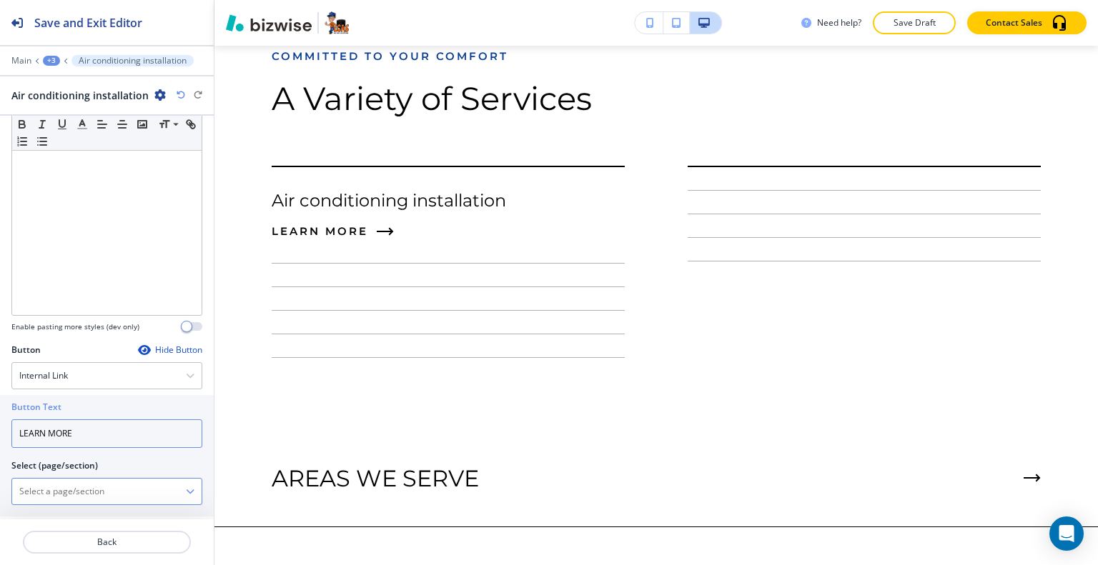
type input "LEARN MORE"
click at [61, 482] on \(page\/section\) "Manual Input" at bounding box center [99, 492] width 174 height 24
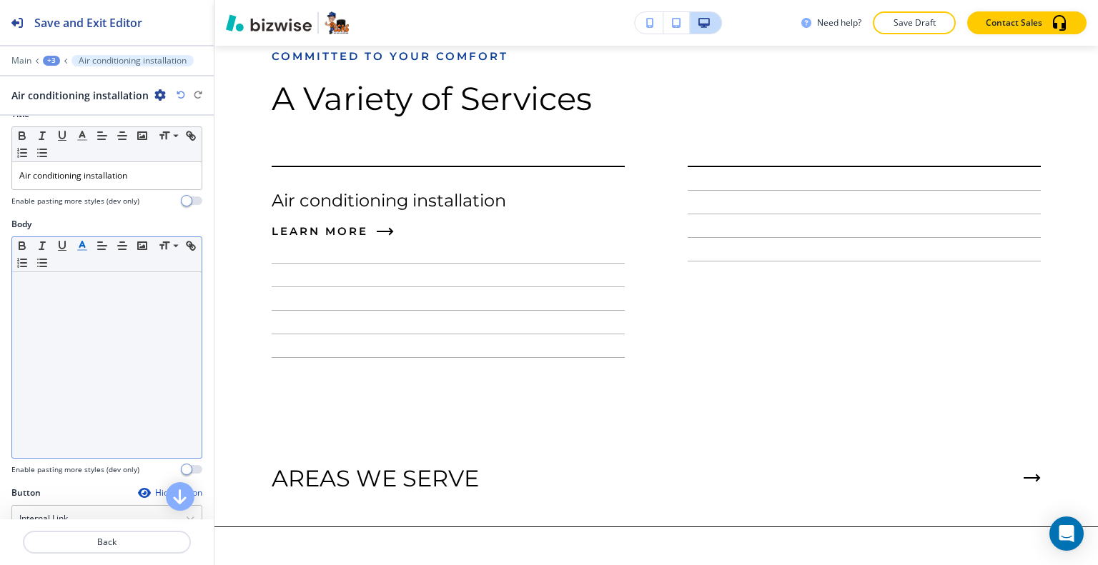
scroll to position [0, 0]
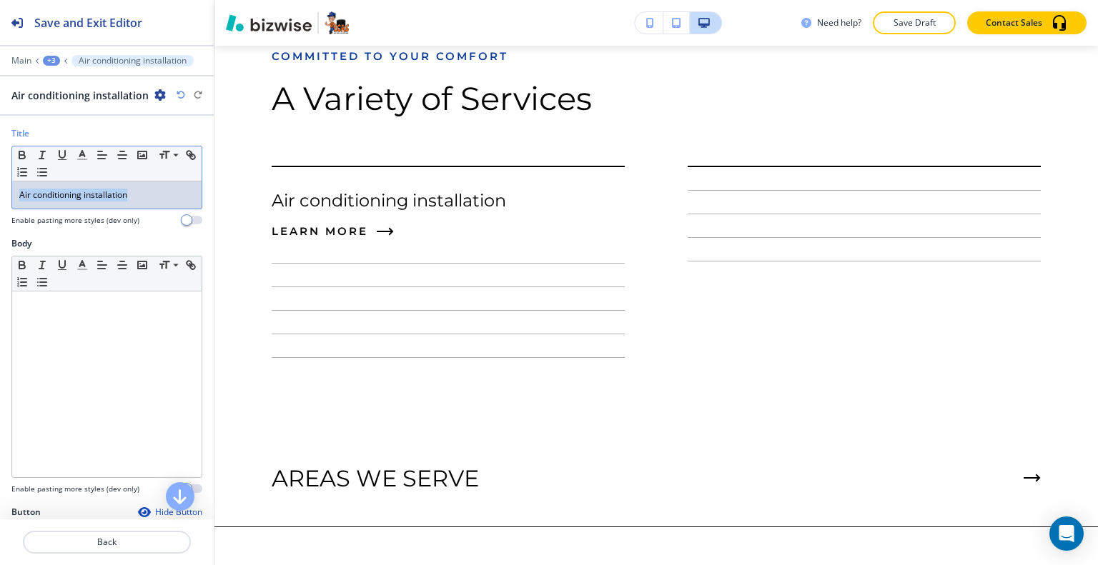
drag, startPoint x: 136, startPoint y: 194, endPoint x: 9, endPoint y: 192, distance: 126.5
click at [9, 192] on div "Title Small Normal Large Huge Air conditioning installation Enable pasting more…" at bounding box center [107, 182] width 214 height 110
copy p "Air conditioning installation"
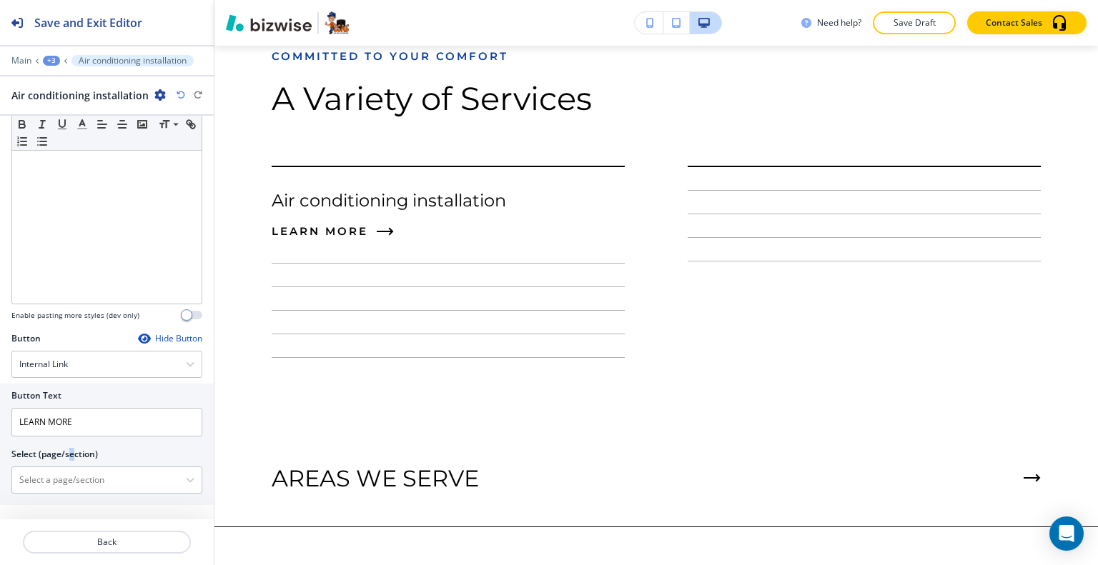
click at [71, 457] on h2 "Select (page/section)" at bounding box center [54, 454] width 86 height 13
click at [63, 480] on \(page\/section\) "Manual Input" at bounding box center [99, 480] width 174 height 24
paste \(page\/section\) "Air conditioning installation"
click at [86, 505] on h4 "AIR CONDITIONING | Hero" at bounding box center [106, 508] width 175 height 13
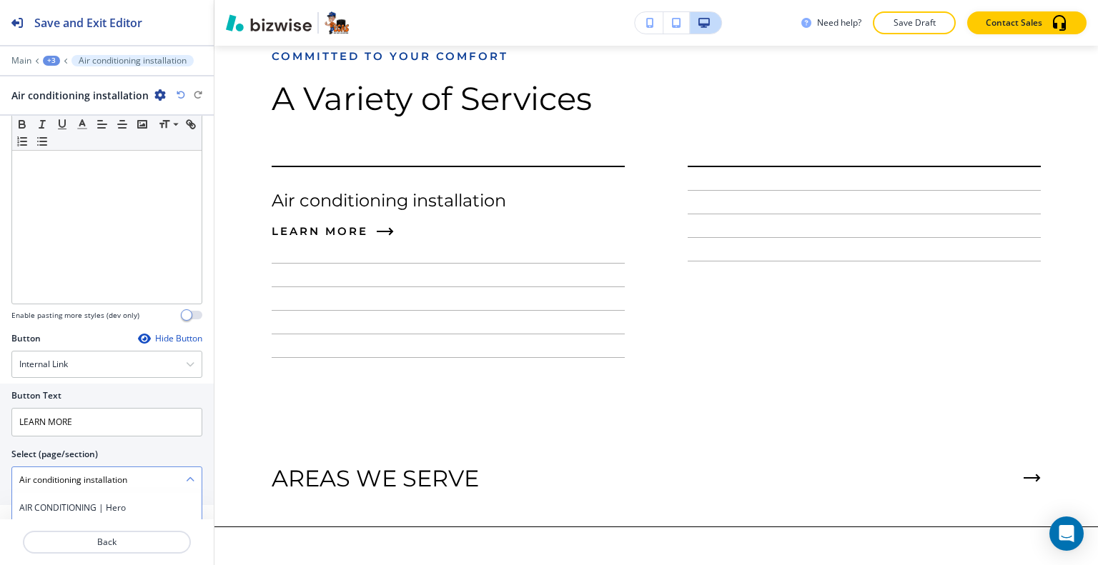
type \(page\/section\) "AIR CONDITIONING | Hero"
click at [115, 542] on p "Back" at bounding box center [106, 542] width 165 height 13
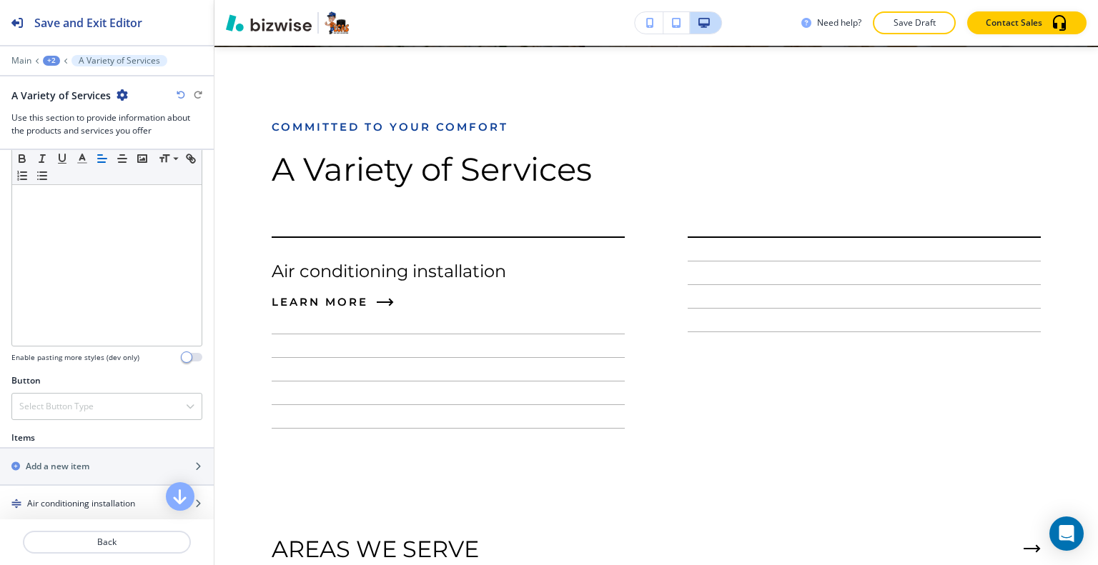
scroll to position [429, 0]
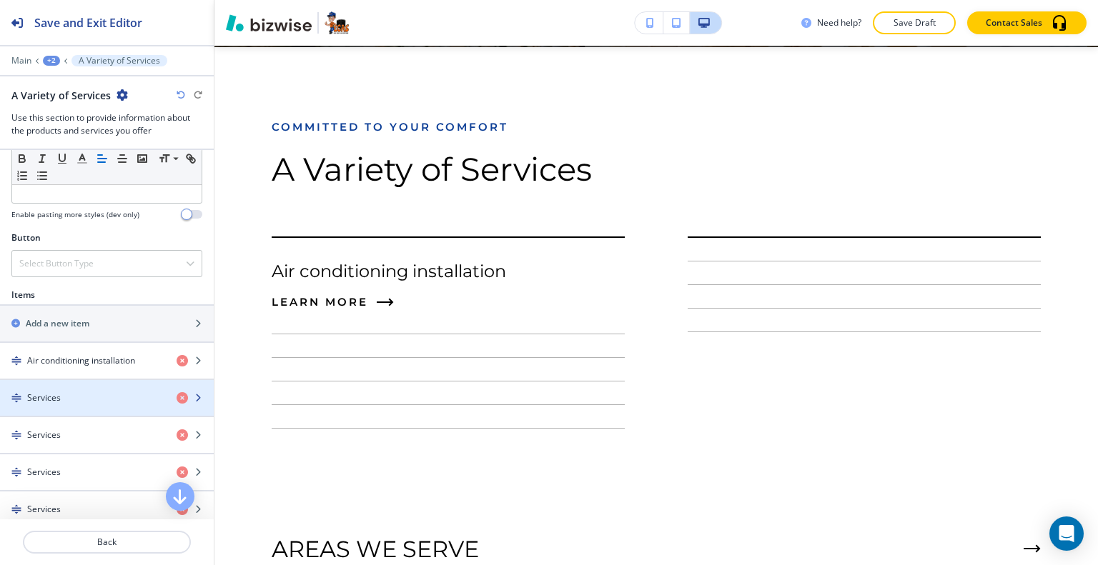
click at [81, 405] on div "button" at bounding box center [107, 410] width 214 height 11
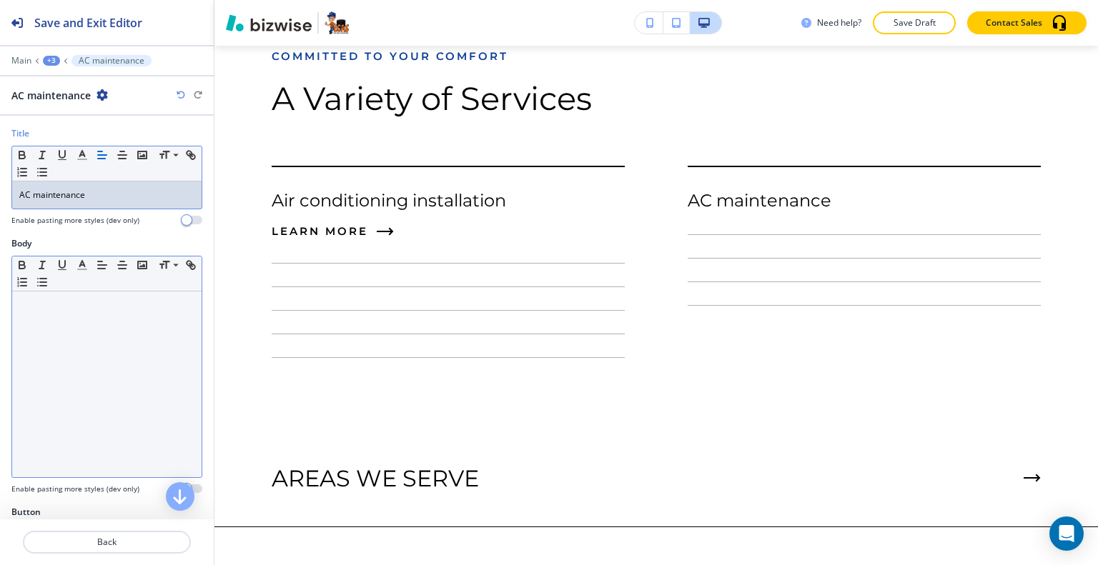
scroll to position [41, 0]
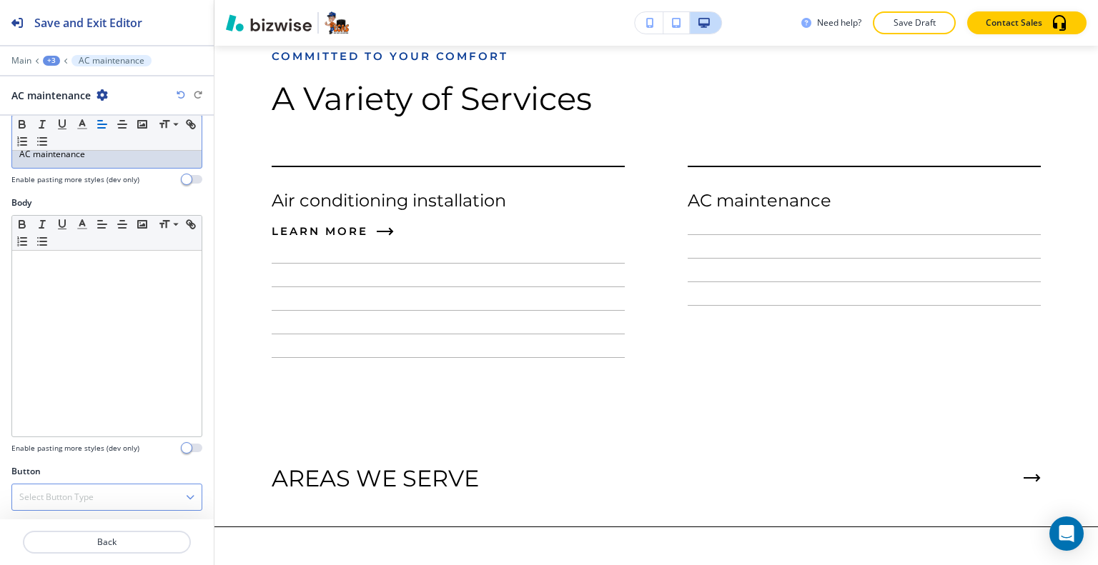
click at [127, 493] on div "Select Button Type" at bounding box center [106, 498] width 189 height 26
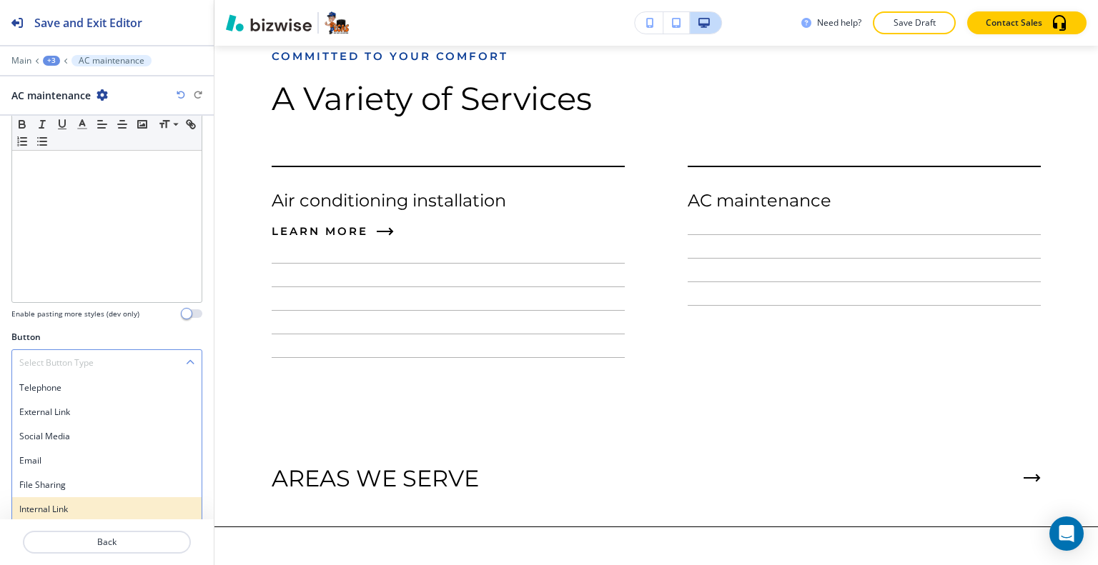
click at [104, 504] on h4 "Internal Link" at bounding box center [106, 509] width 175 height 13
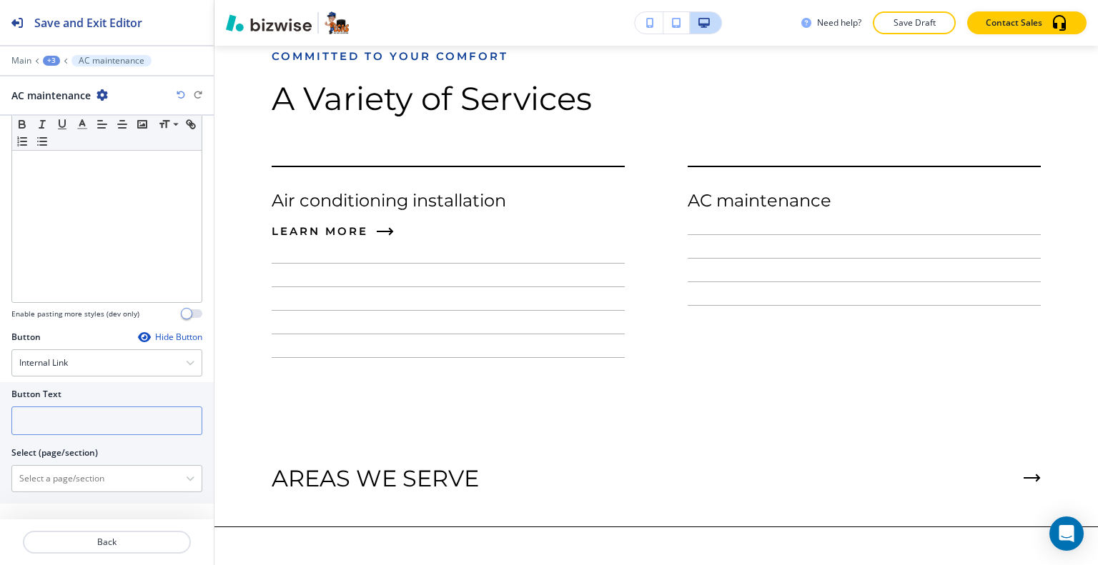
scroll to position [162, 0]
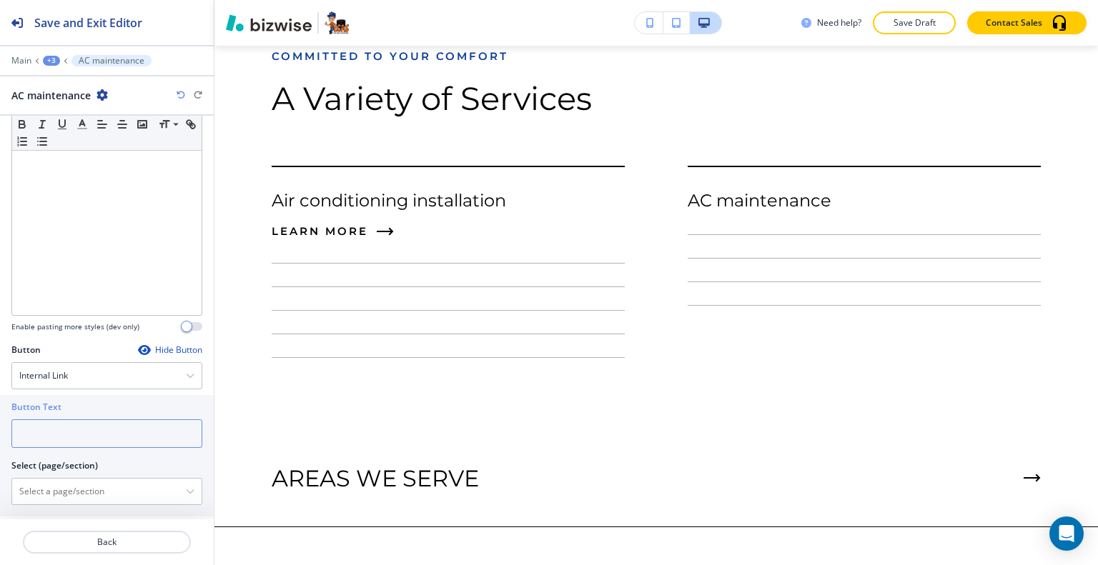
click at [88, 433] on input "text" at bounding box center [106, 434] width 191 height 29
type input "LEARN MORE"
paste \(page\/section\) "AC maintenance"
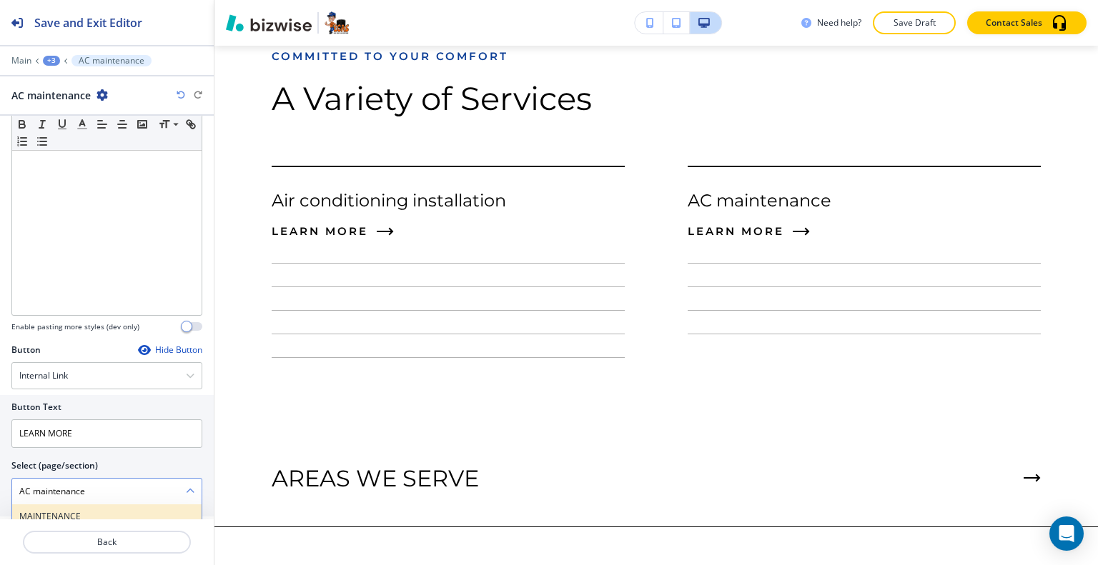
click at [105, 510] on h4 "MAINTENANCE" at bounding box center [106, 516] width 175 height 13
type \(page\/section\) "MAINTENANCE"
click at [120, 540] on p "Back" at bounding box center [106, 542] width 165 height 13
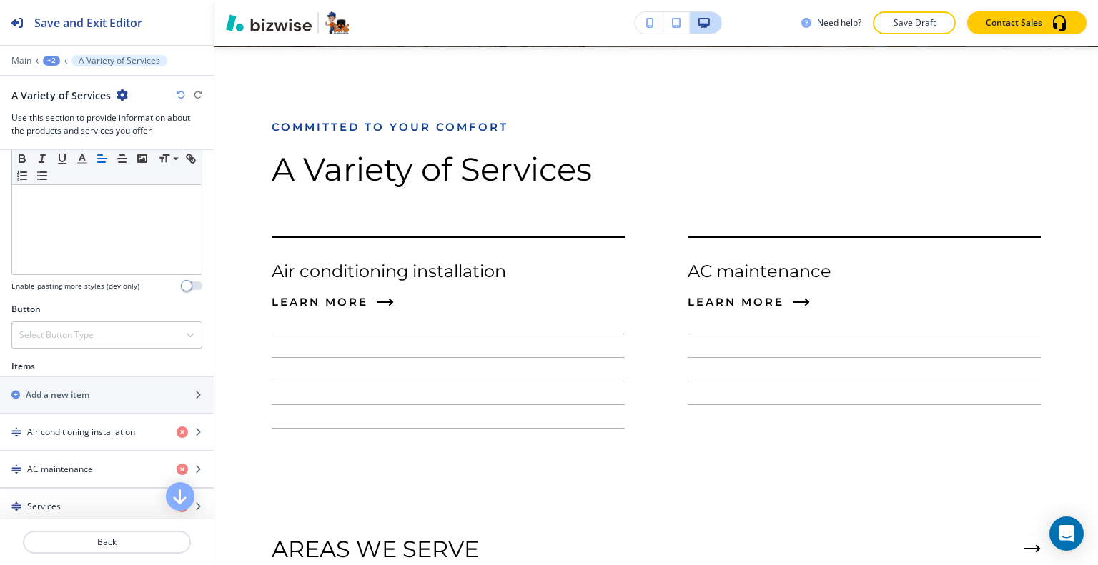
scroll to position [572, 0]
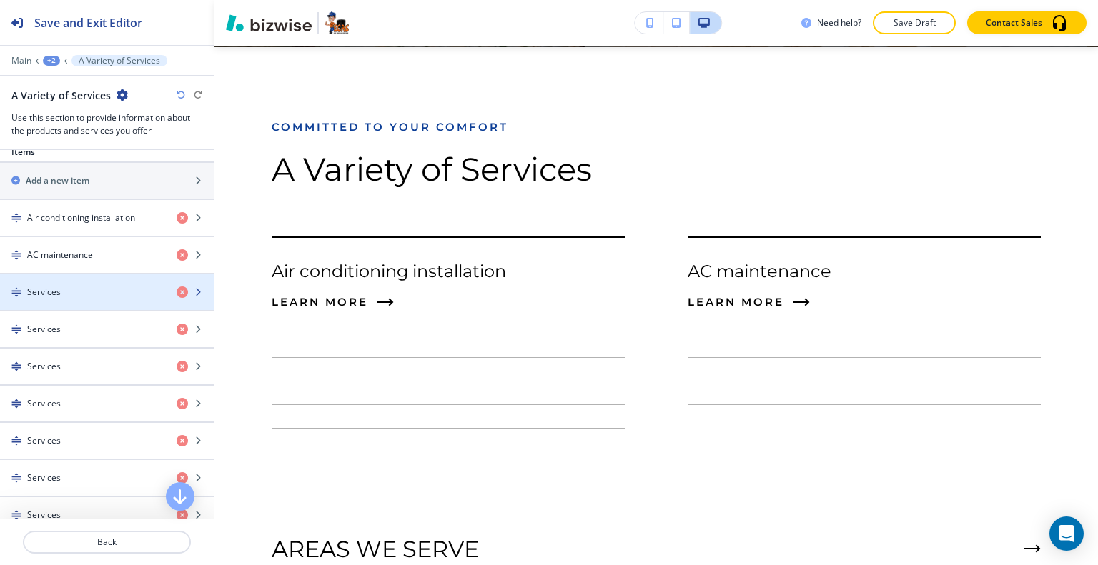
click at [95, 286] on div "Services" at bounding box center [82, 292] width 165 height 13
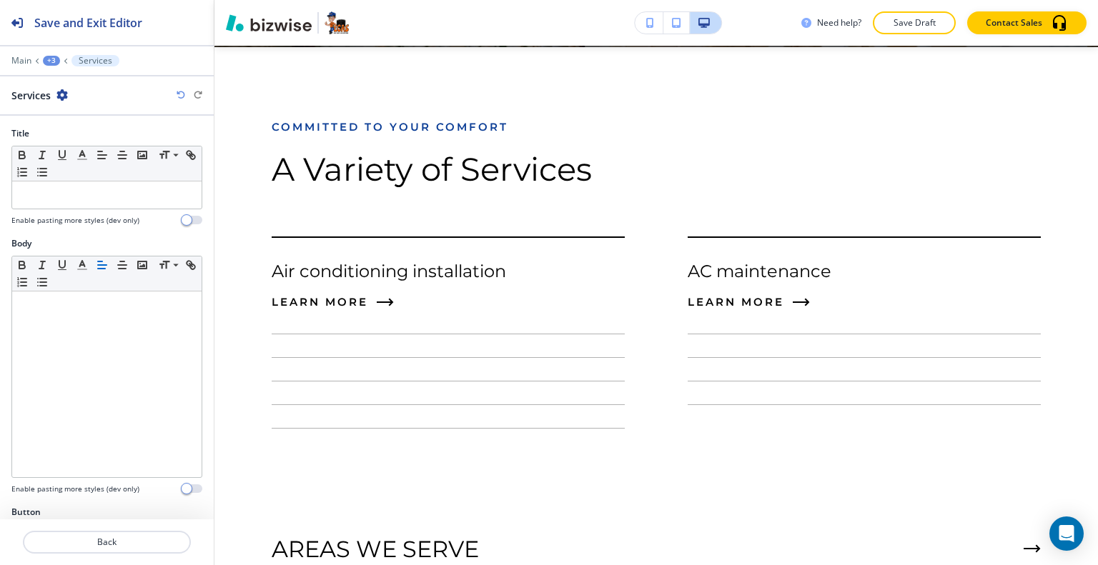
scroll to position [2569, 0]
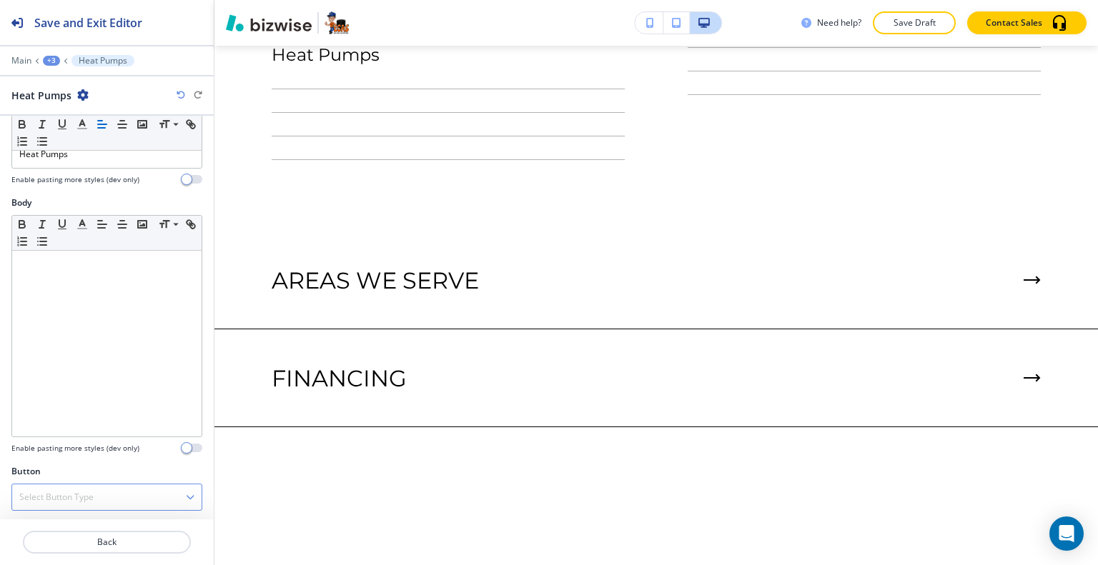
click at [99, 497] on div "Select Button Type" at bounding box center [106, 498] width 189 height 26
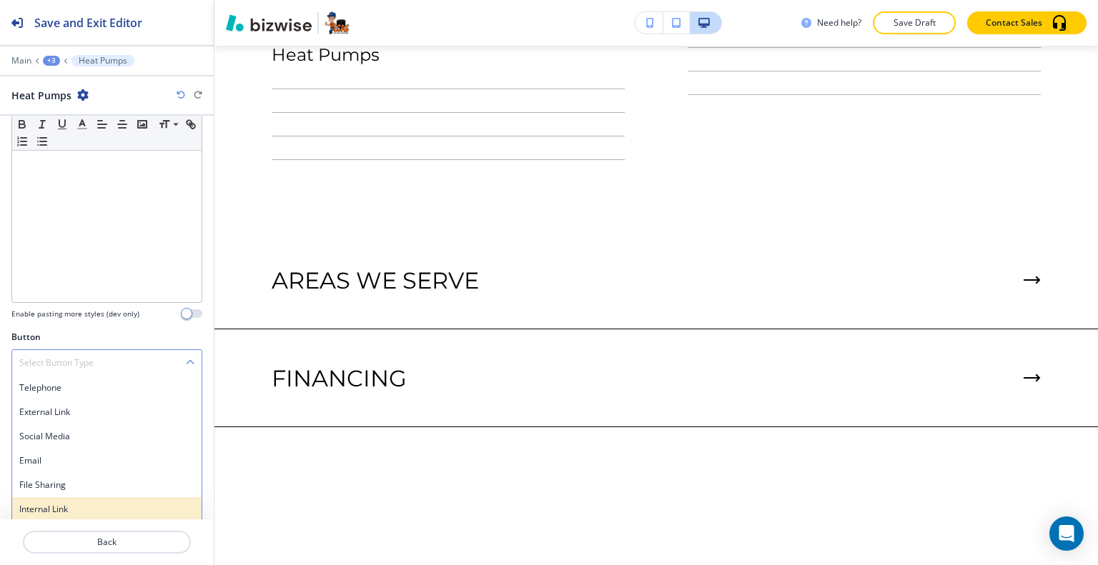
click at [86, 508] on h4 "Internal Link" at bounding box center [106, 509] width 175 height 13
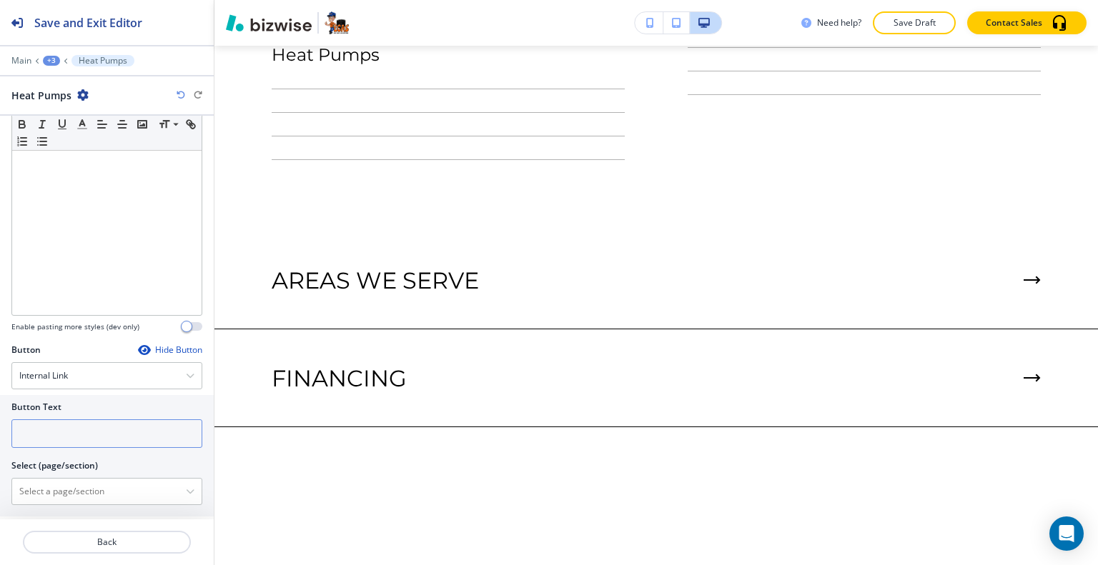
click at [83, 448] on div at bounding box center [106, 453] width 191 height 11
click at [85, 428] on input "text" at bounding box center [106, 434] width 191 height 29
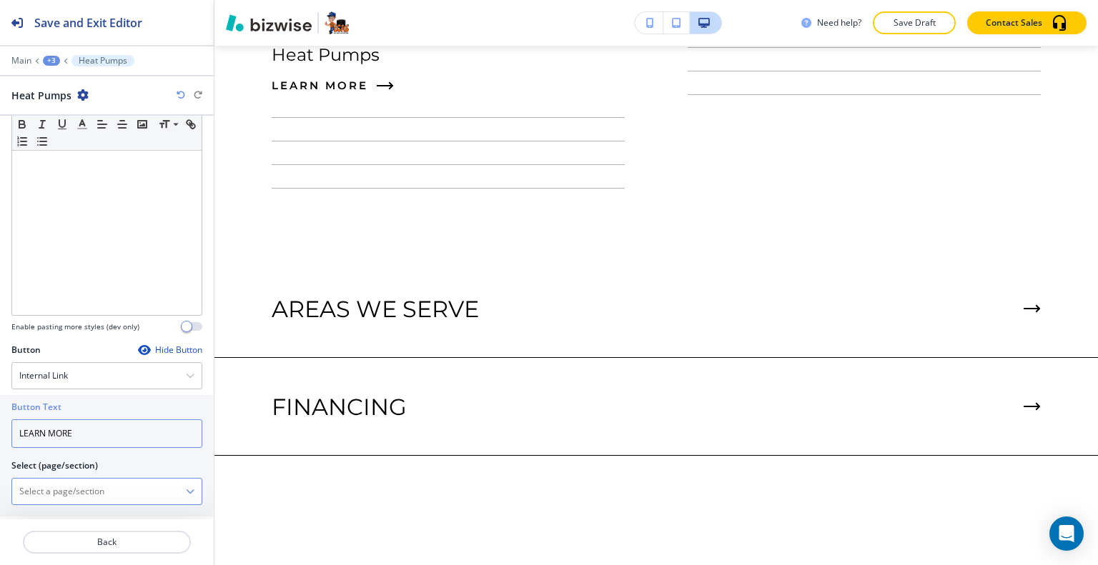
type input "LEARN MORE"
click at [89, 483] on \(page\/section\) "Manual Input" at bounding box center [99, 492] width 174 height 24
paste \(page\/section\) "Heat Pumps"
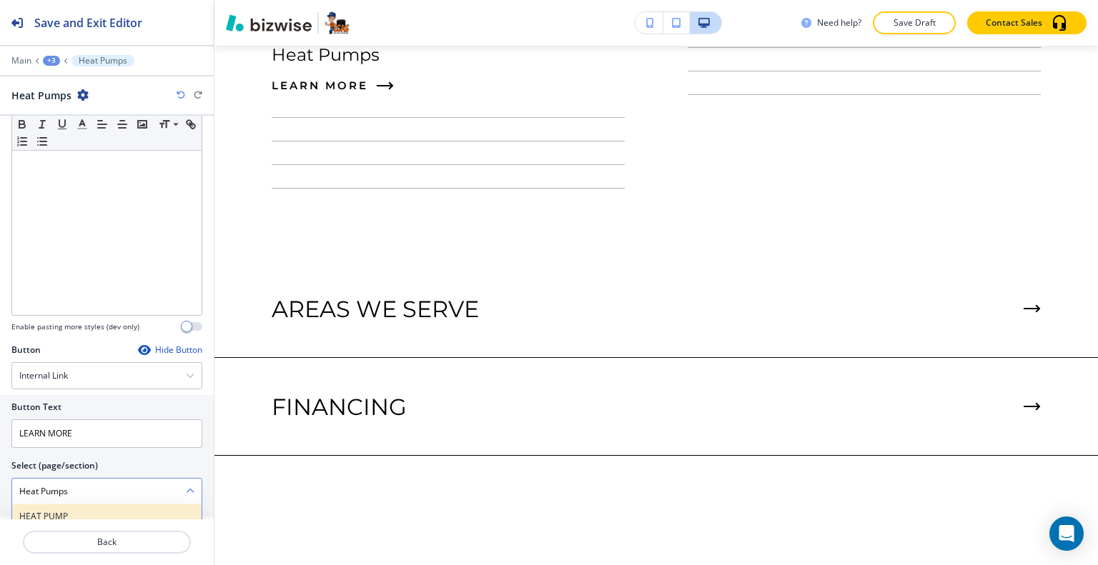
click at [89, 513] on h4 "HEAT PUMP" at bounding box center [106, 516] width 175 height 13
type \(page\/section\) "HEAT PUMP"
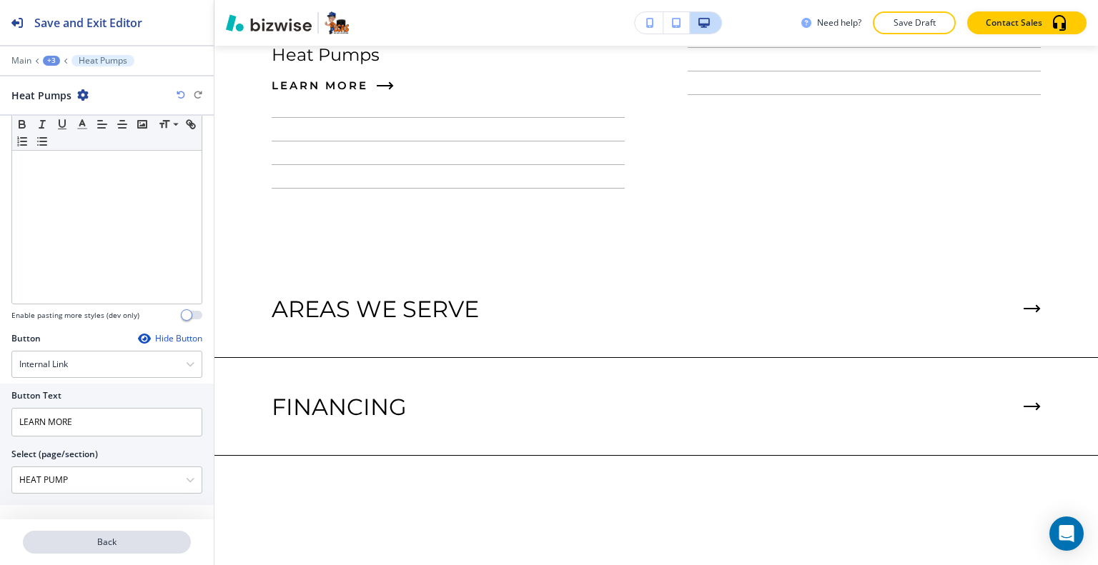
click at [122, 544] on p "Back" at bounding box center [106, 542] width 165 height 13
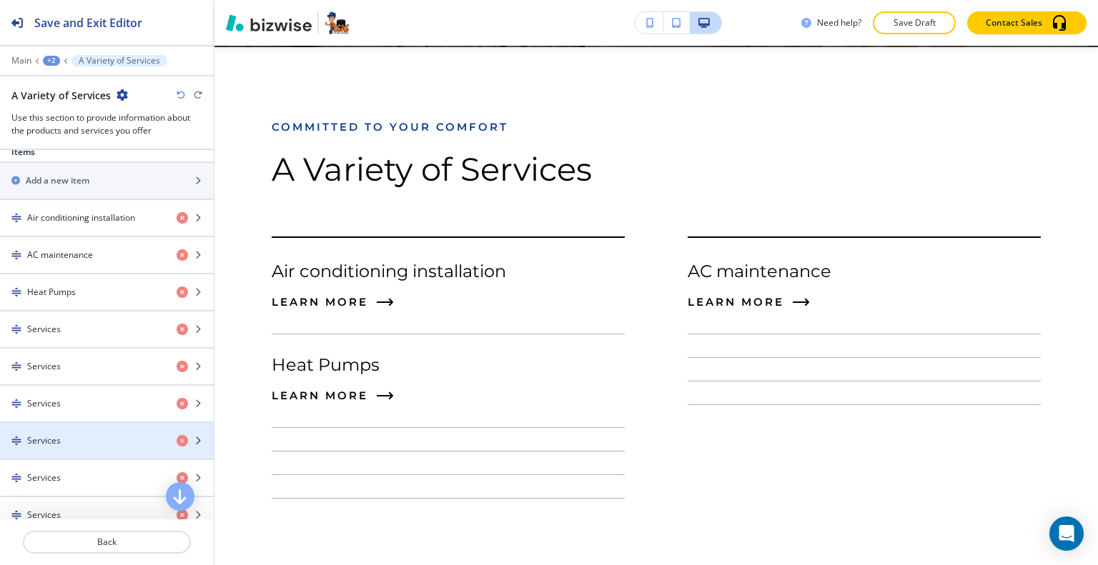
scroll to position [643, 0]
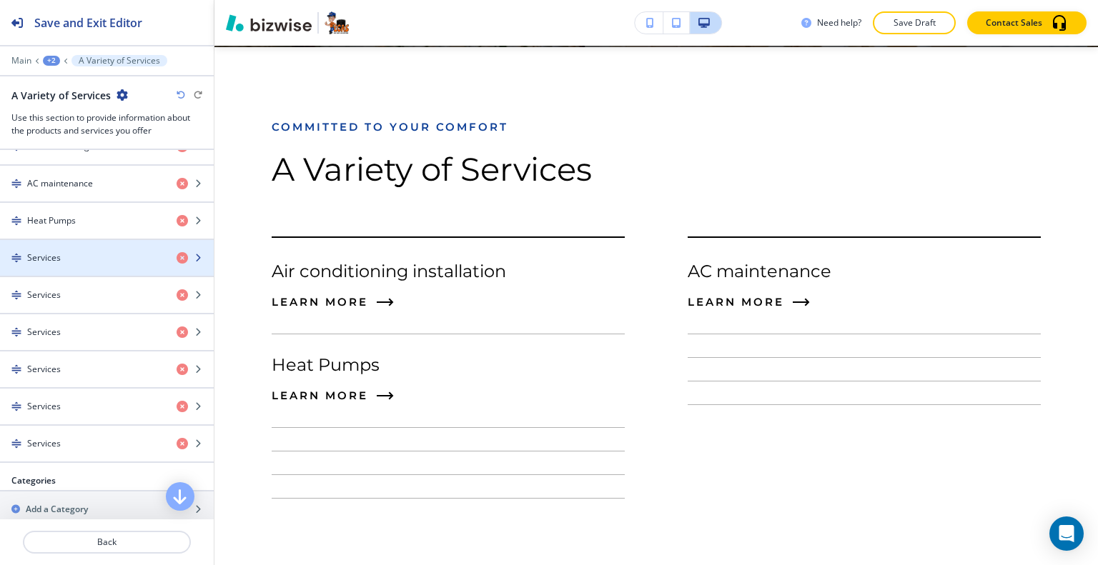
click at [93, 259] on div "Services" at bounding box center [82, 258] width 165 height 13
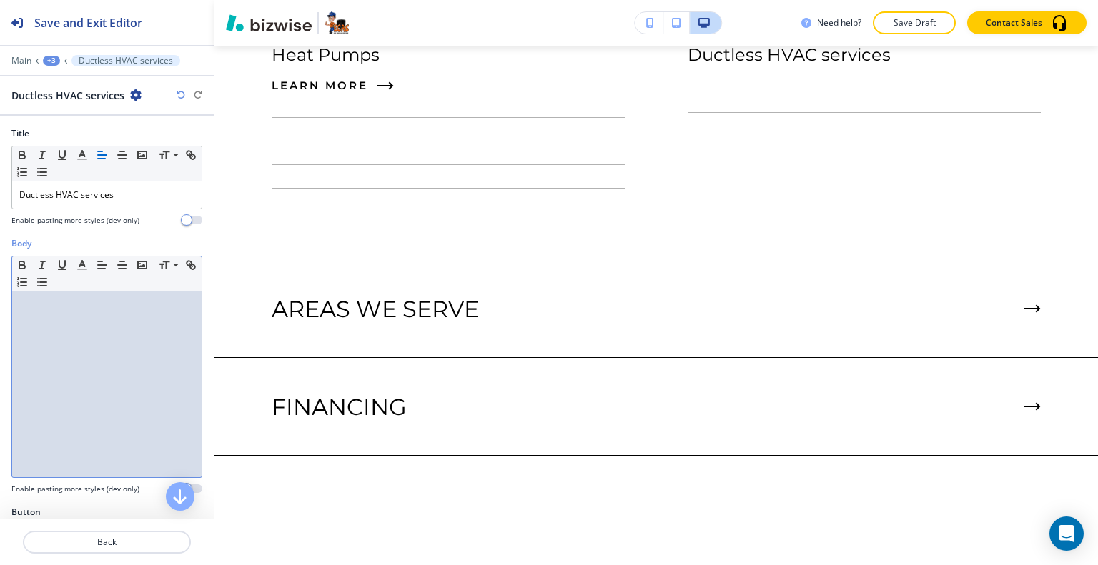
click at [141, 342] on div at bounding box center [106, 385] width 189 height 186
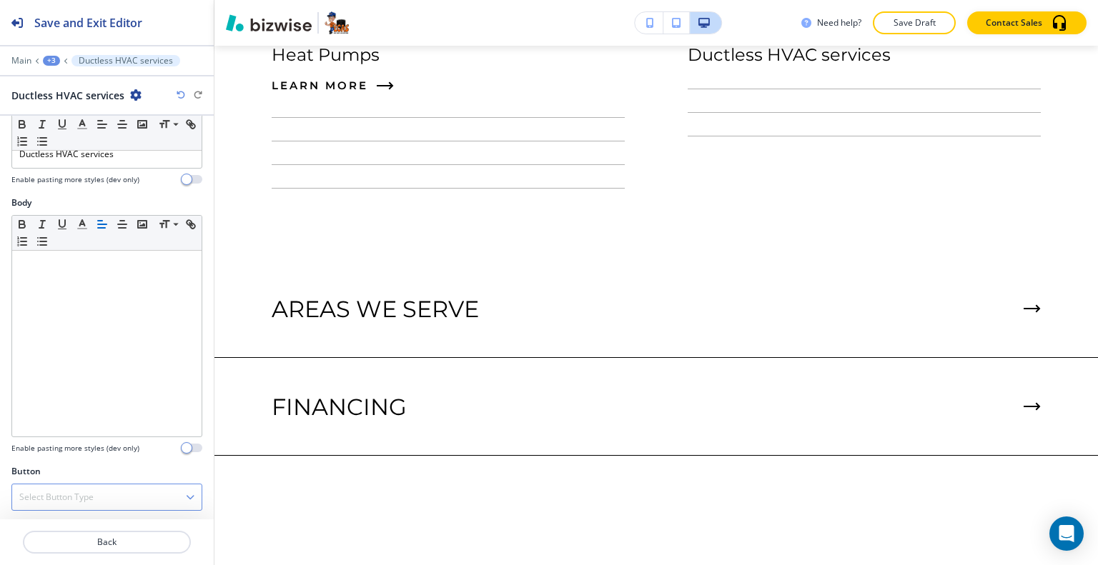
click at [76, 491] on h4 "Select Button Type" at bounding box center [56, 497] width 74 height 13
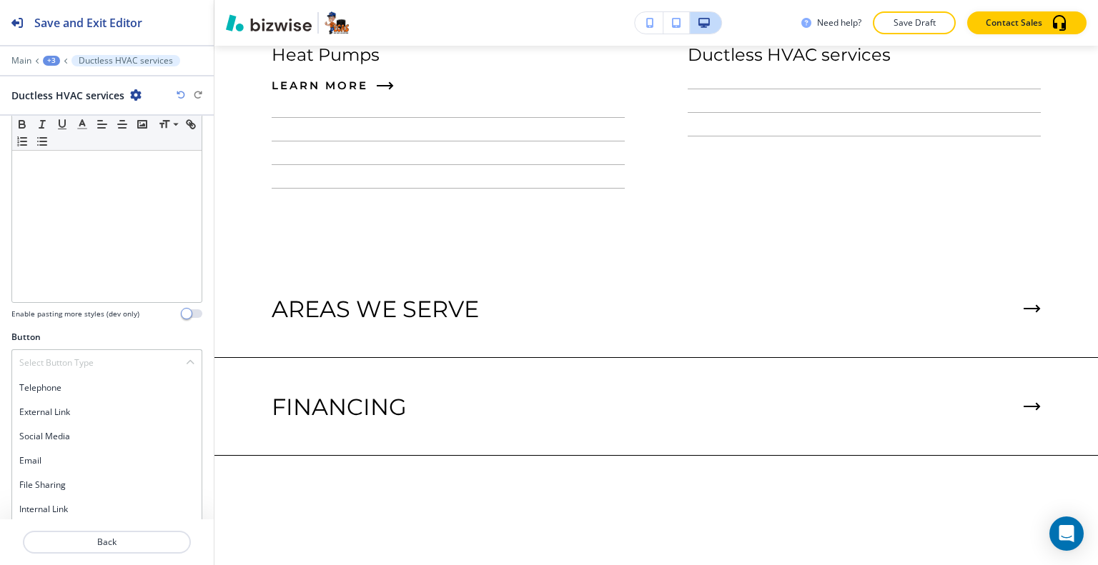
click at [80, 512] on h4 "Internal Link" at bounding box center [106, 509] width 175 height 13
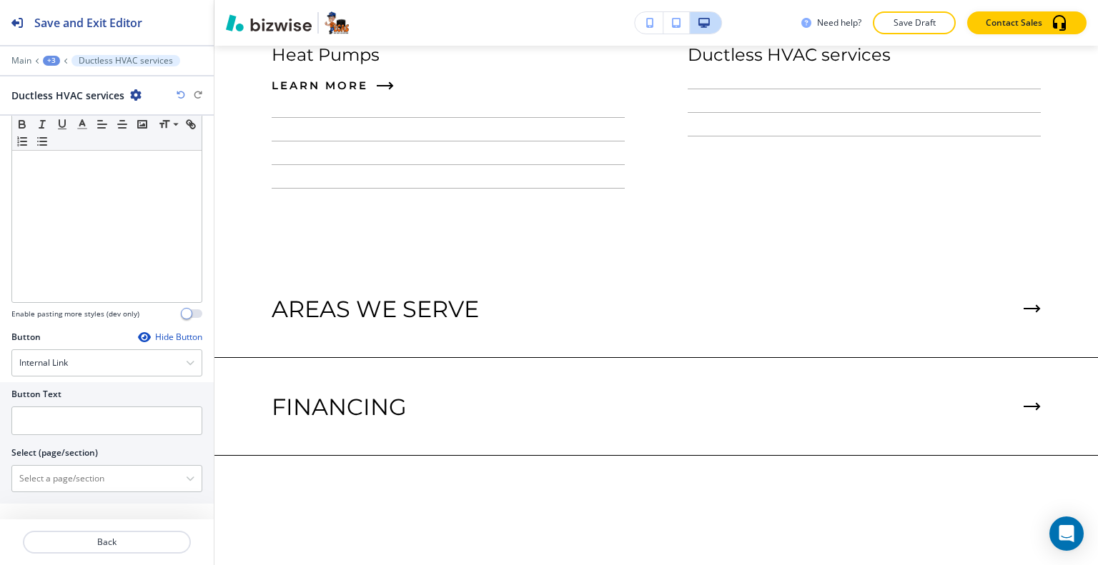
scroll to position [162, 0]
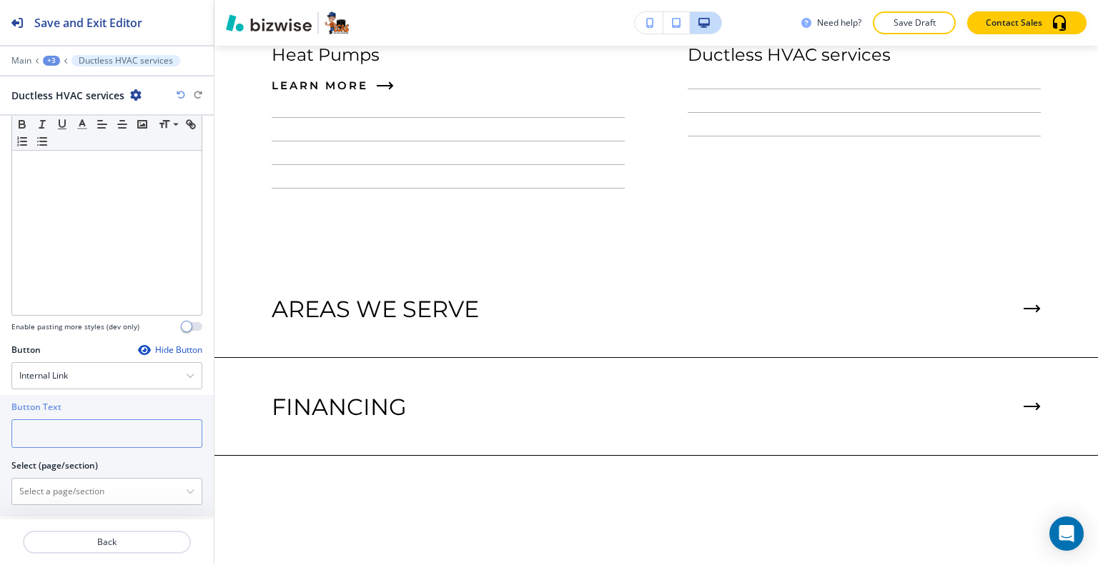
click at [84, 426] on input "text" at bounding box center [106, 434] width 191 height 29
type input "LEARN MORE"
paste \(page\/section\) "Ductless HVAC services"
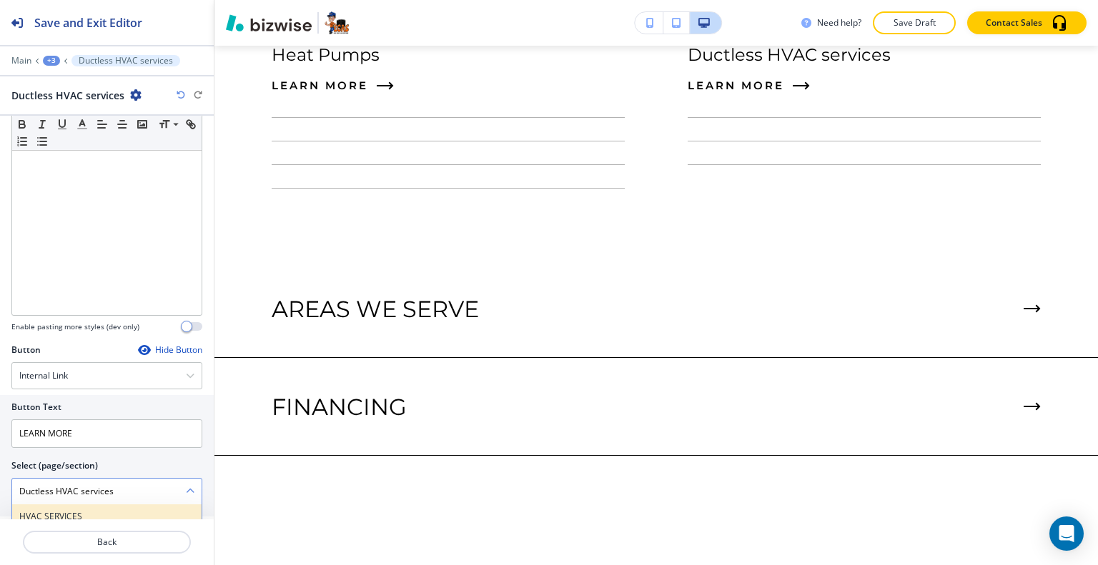
click at [101, 510] on h4 "HVAC SERVICES" at bounding box center [106, 516] width 175 height 13
type \(page\/section\) "HVAC SERVICES"
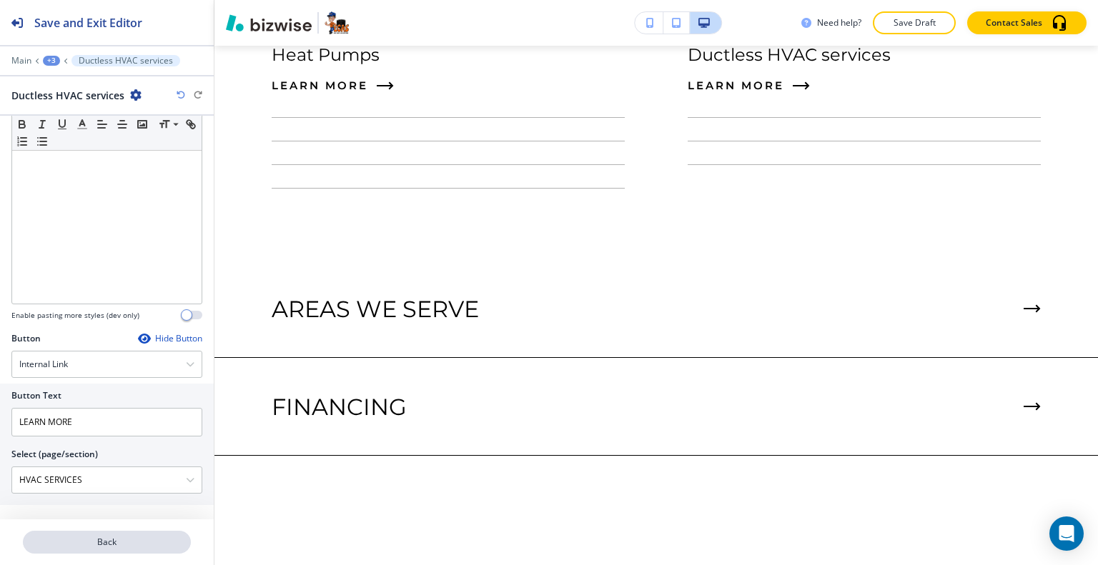
click at [130, 543] on p "Back" at bounding box center [106, 542] width 165 height 13
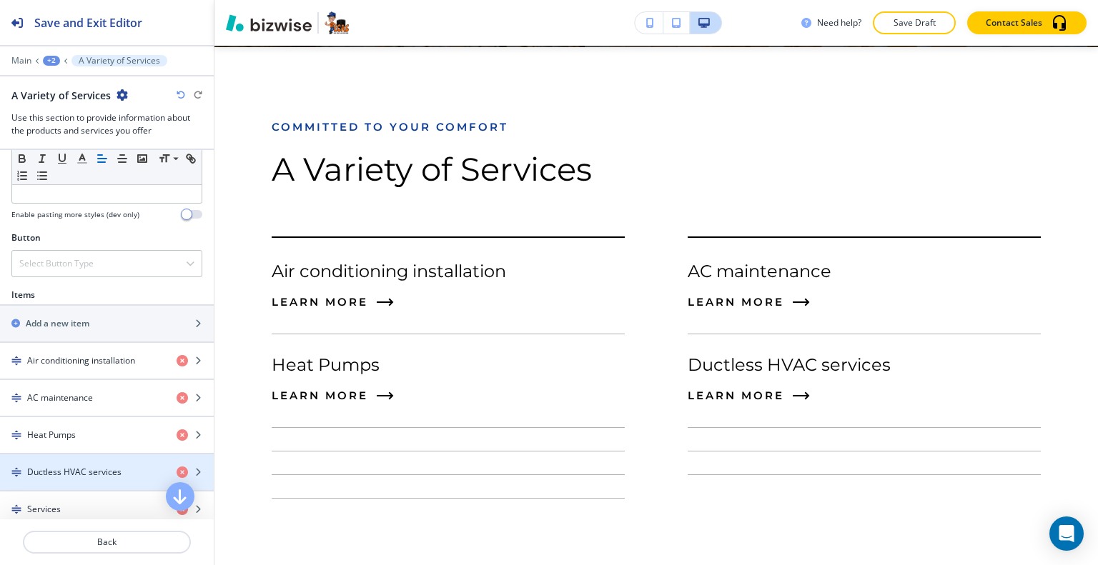
scroll to position [500, 0]
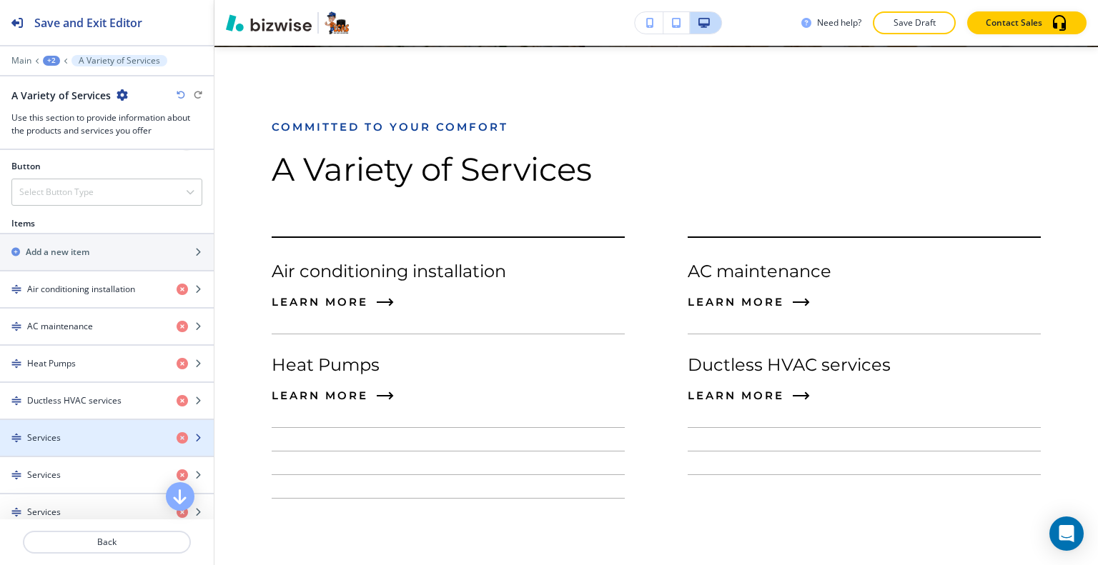
click at [84, 435] on div "Services" at bounding box center [82, 438] width 165 height 13
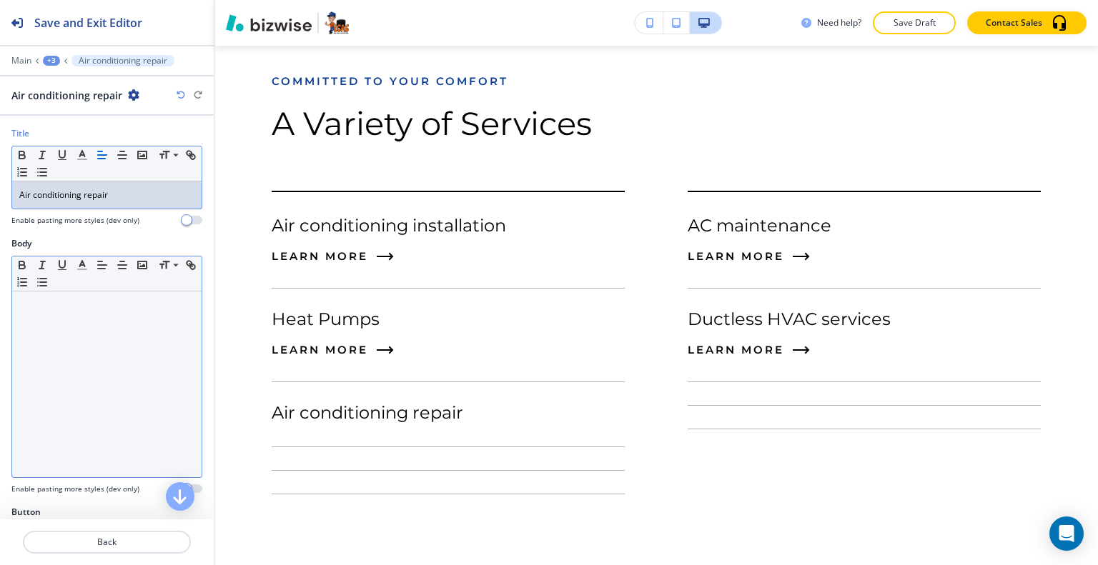
scroll to position [41, 0]
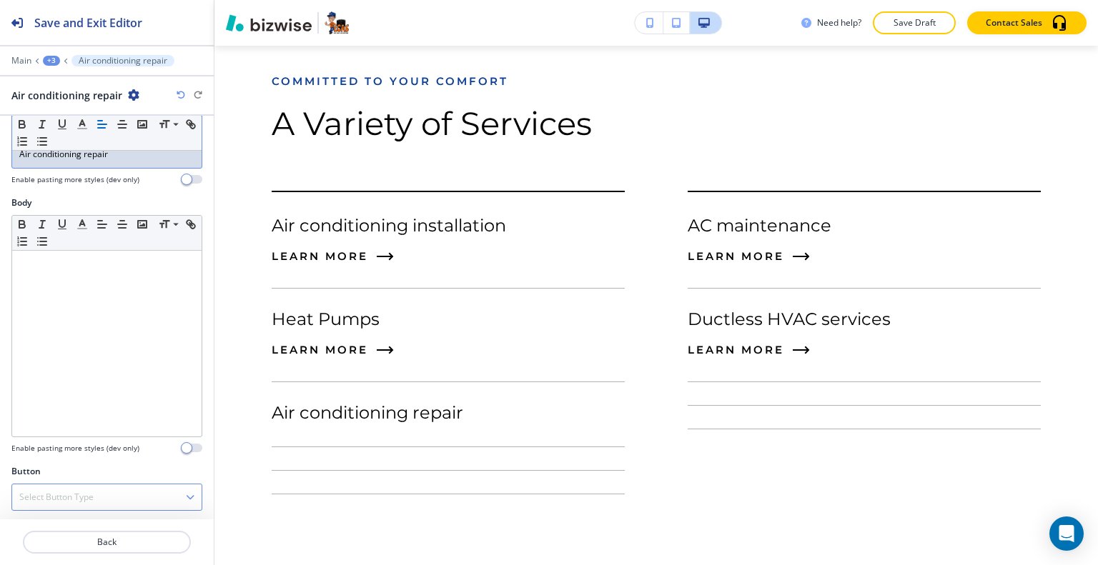
click at [89, 495] on h4 "Select Button Type" at bounding box center [56, 497] width 74 height 13
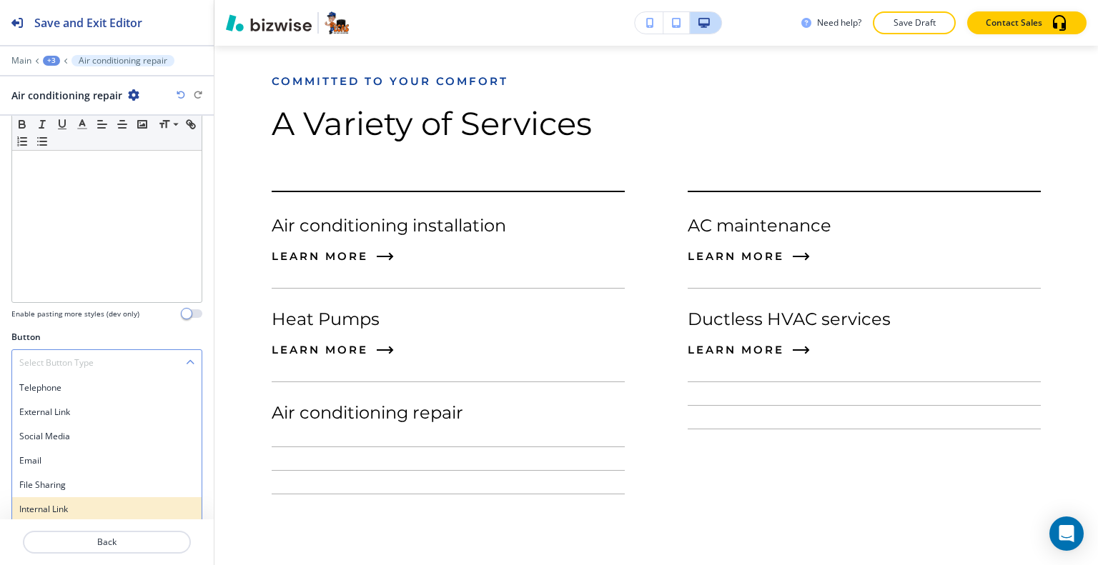
click at [76, 507] on h4 "Internal Link" at bounding box center [106, 509] width 175 height 13
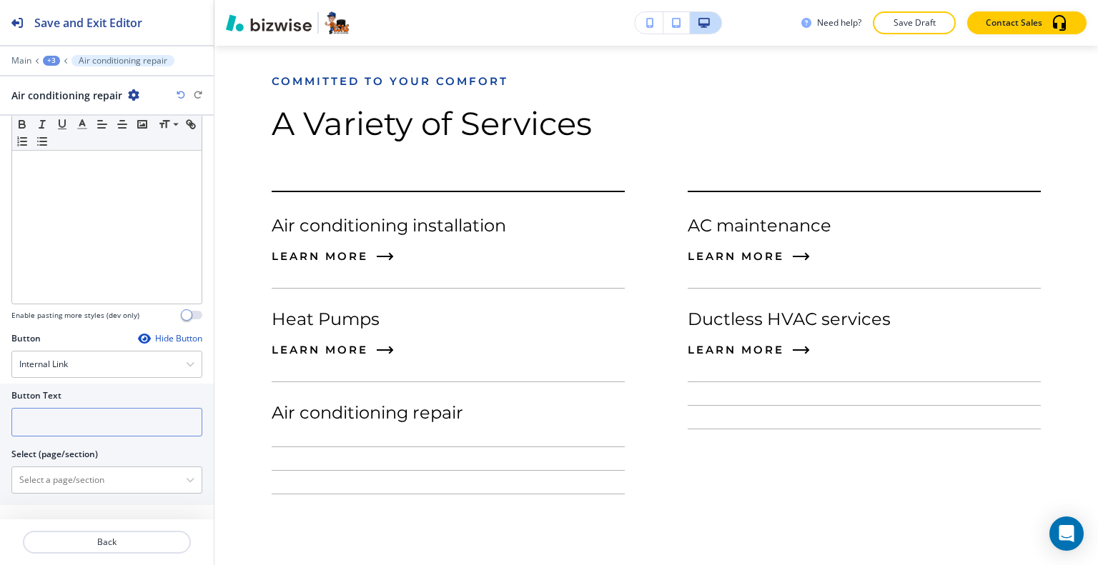
click at [80, 428] on input "text" at bounding box center [106, 422] width 191 height 29
type input "LEARN MORE"
paste \(page\/section\) "Air conditioning repair"
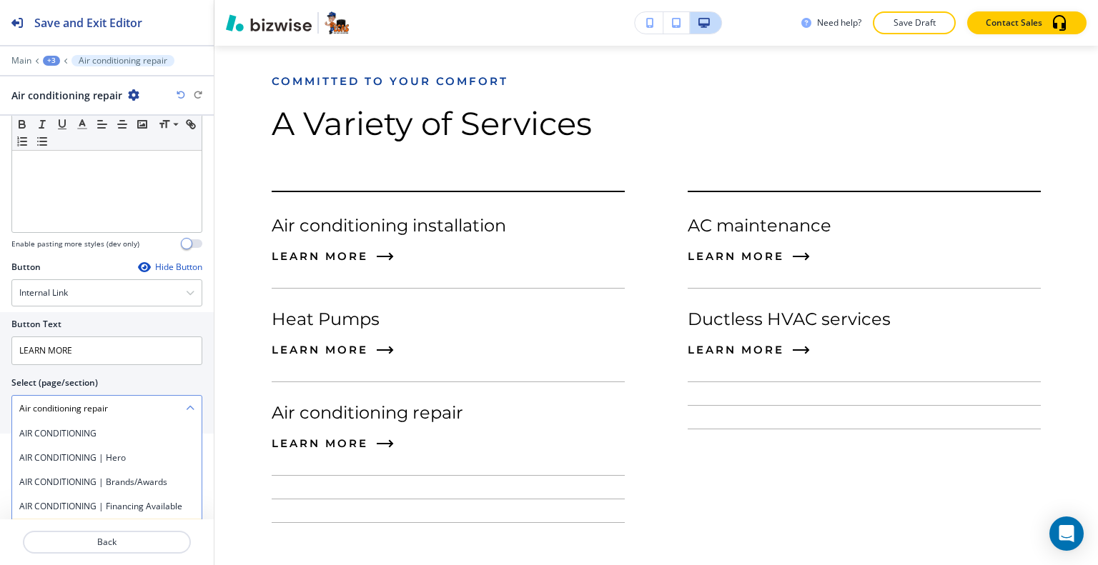
scroll to position [317, 0]
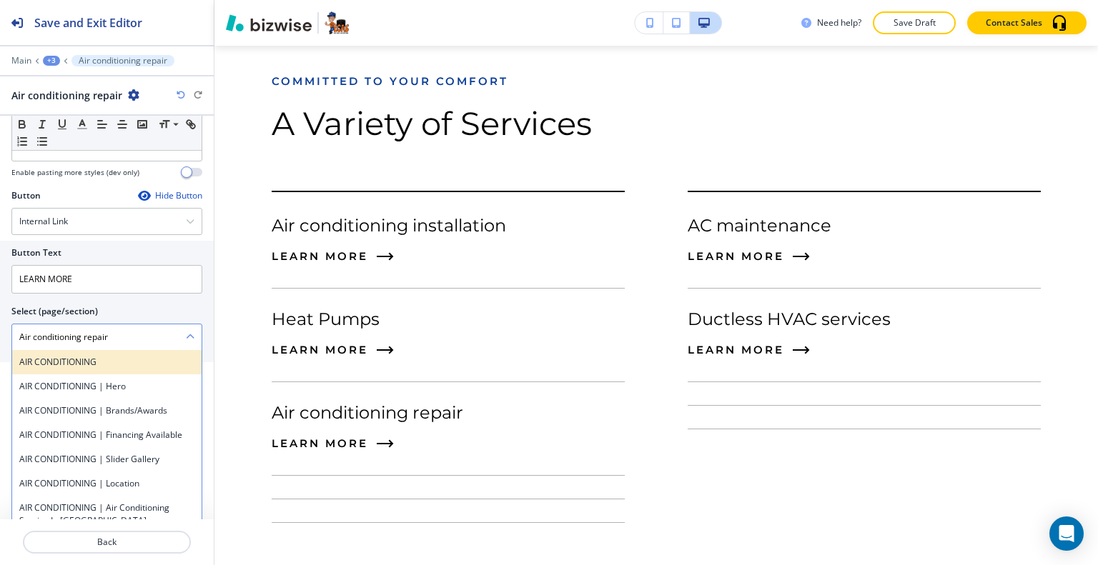
click at [112, 361] on h4 "AIR CONDITIONING" at bounding box center [106, 362] width 175 height 13
type \(page\/section\) "AIR CONDITIONING"
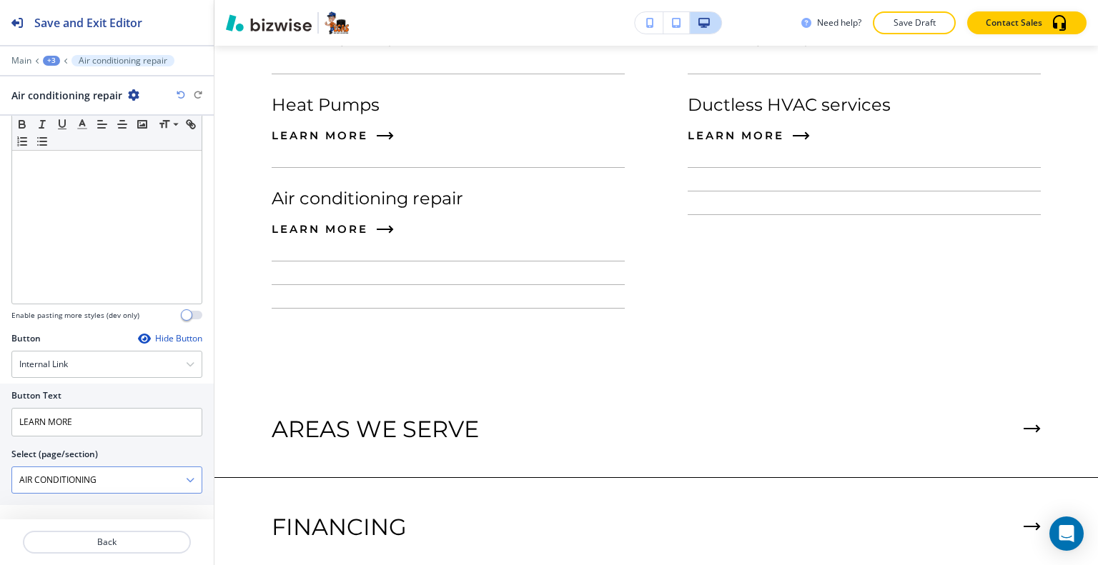
scroll to position [0, 0]
click at [122, 542] on p "Back" at bounding box center [106, 542] width 165 height 13
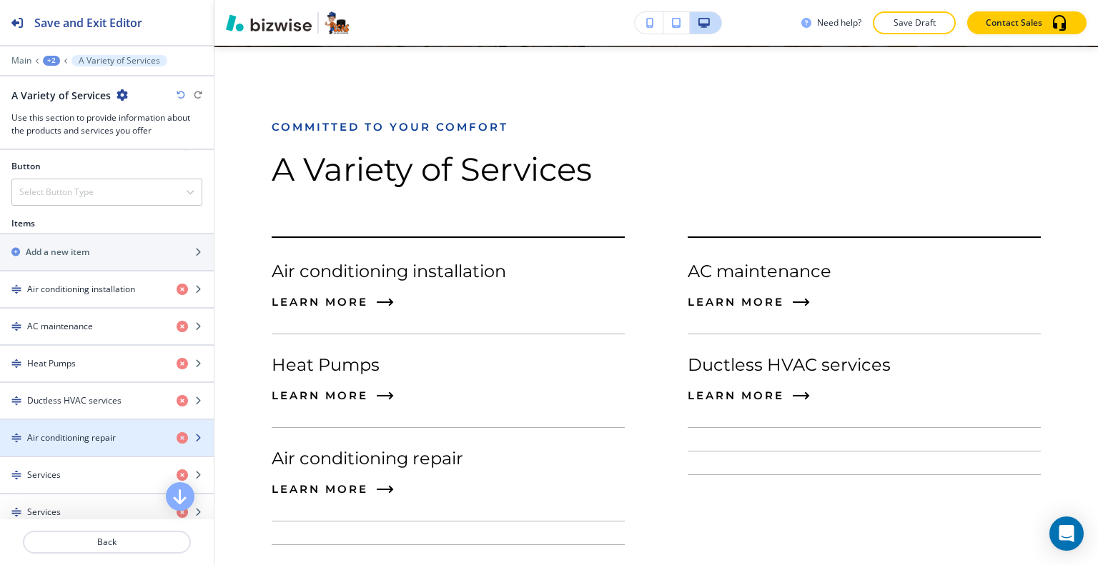
scroll to position [572, 0]
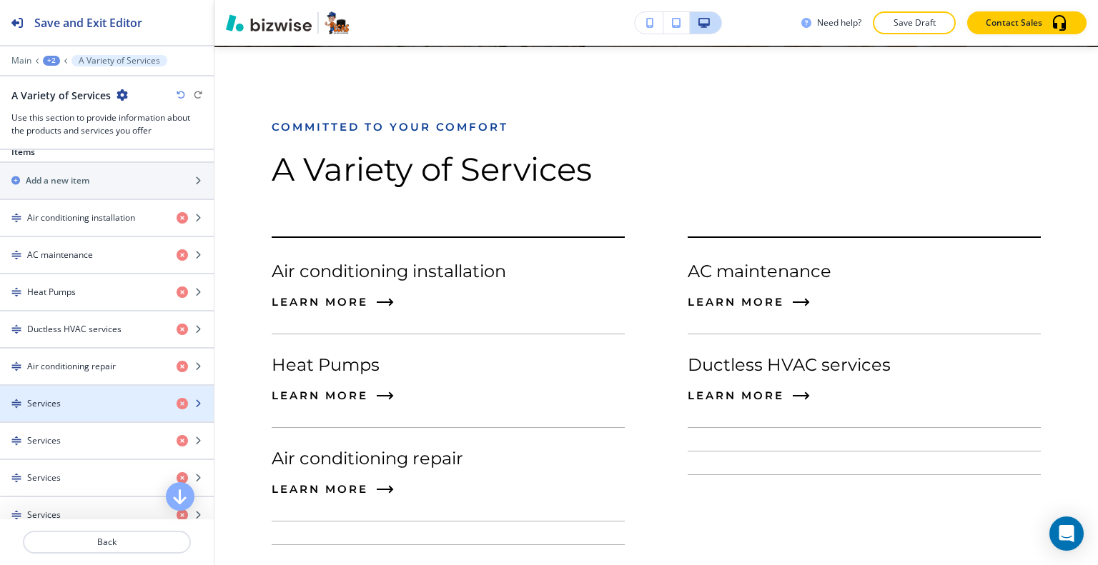
click at [82, 397] on div "Services" at bounding box center [82, 403] width 165 height 13
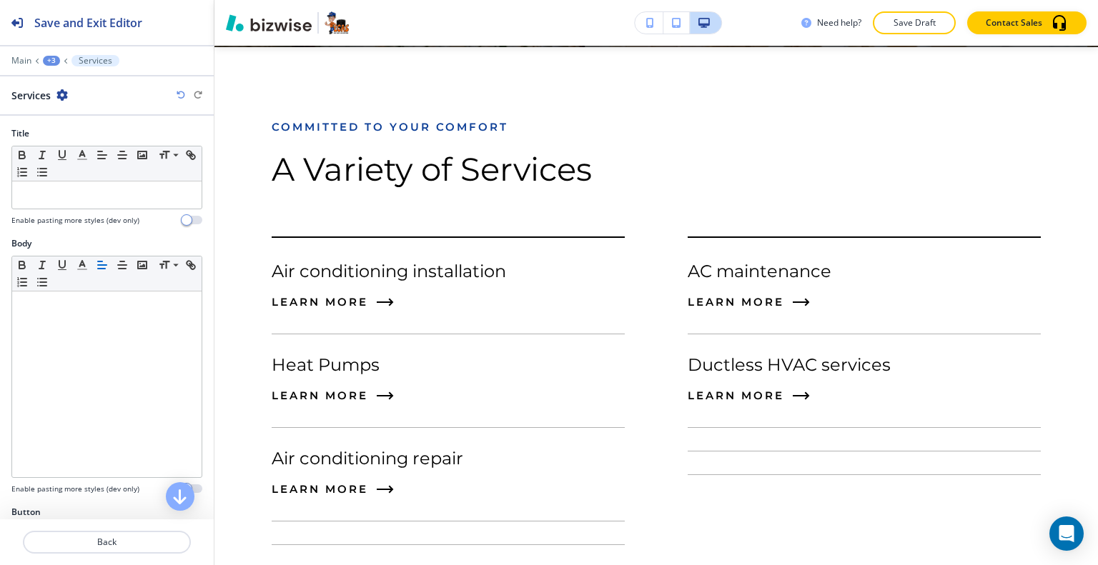
scroll to position [2662, 0]
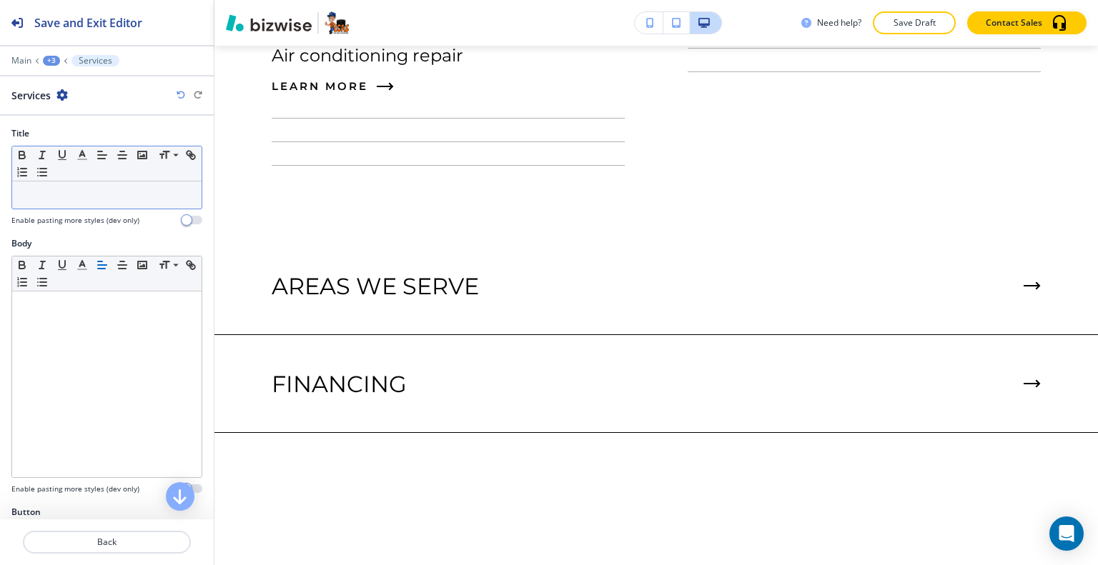
click at [123, 190] on p at bounding box center [106, 195] width 175 height 13
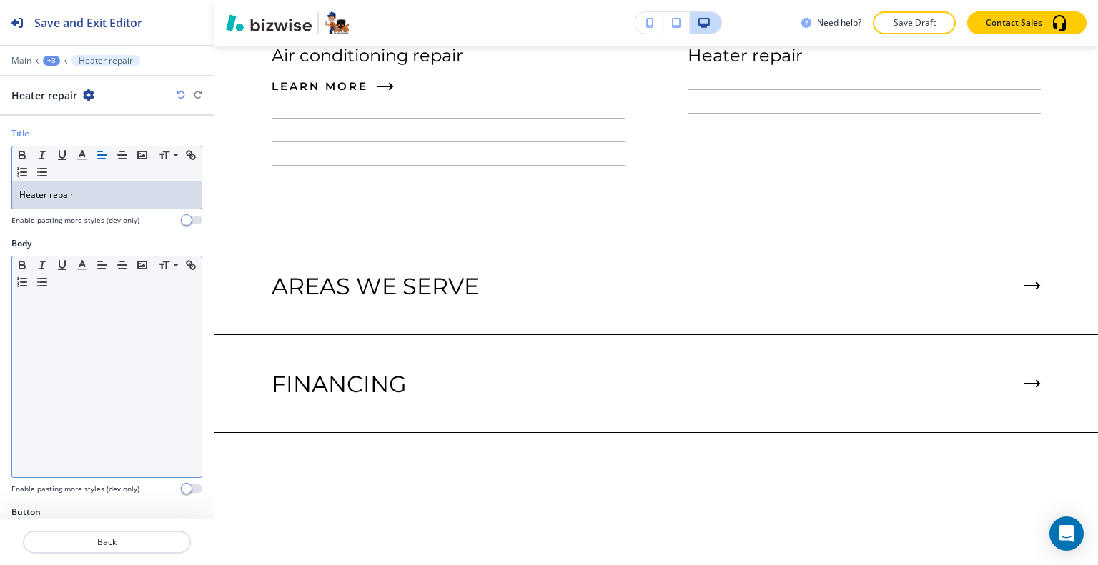
scroll to position [41, 0]
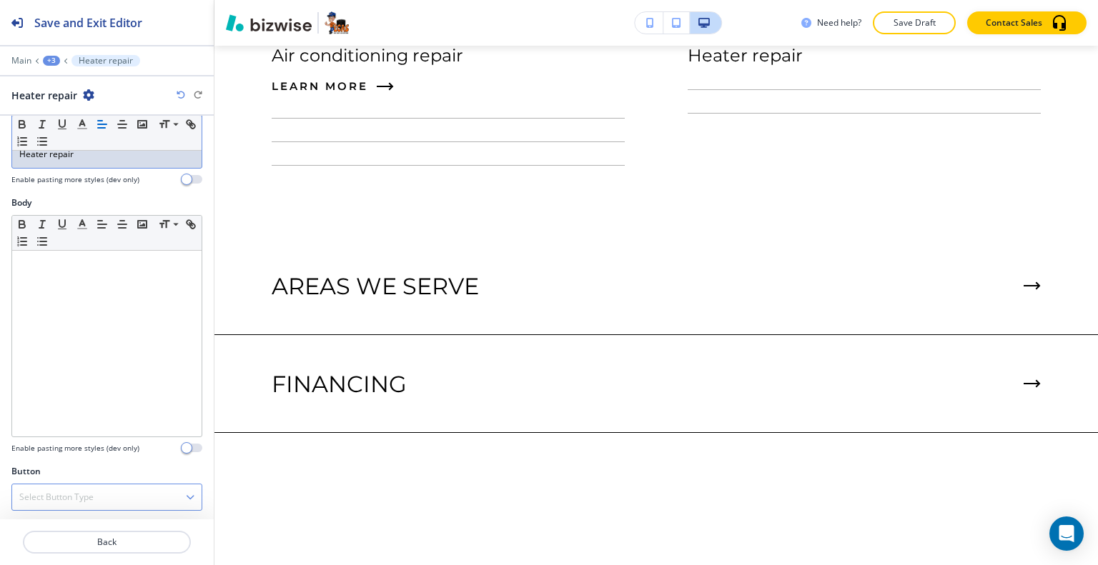
click at [91, 495] on h4 "Select Button Type" at bounding box center [56, 497] width 74 height 13
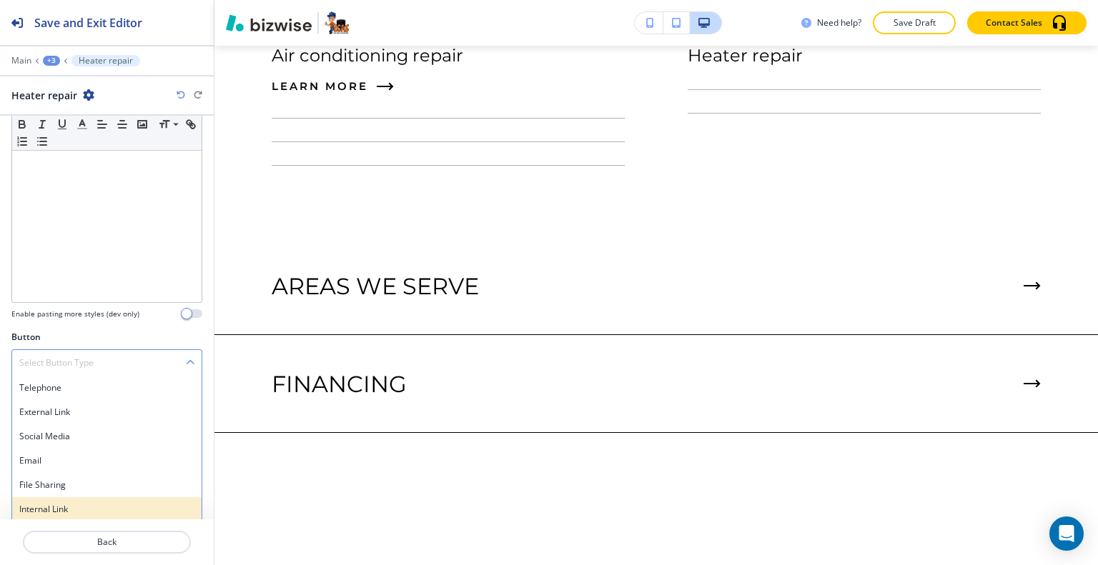
click at [87, 499] on div "Internal Link" at bounding box center [106, 509] width 189 height 24
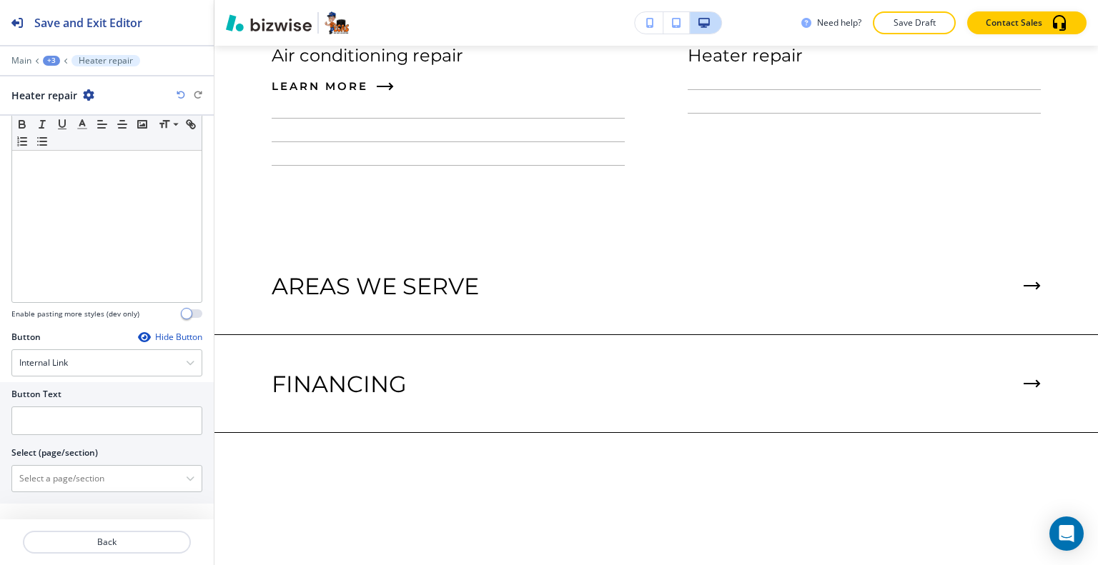
scroll to position [162, 0]
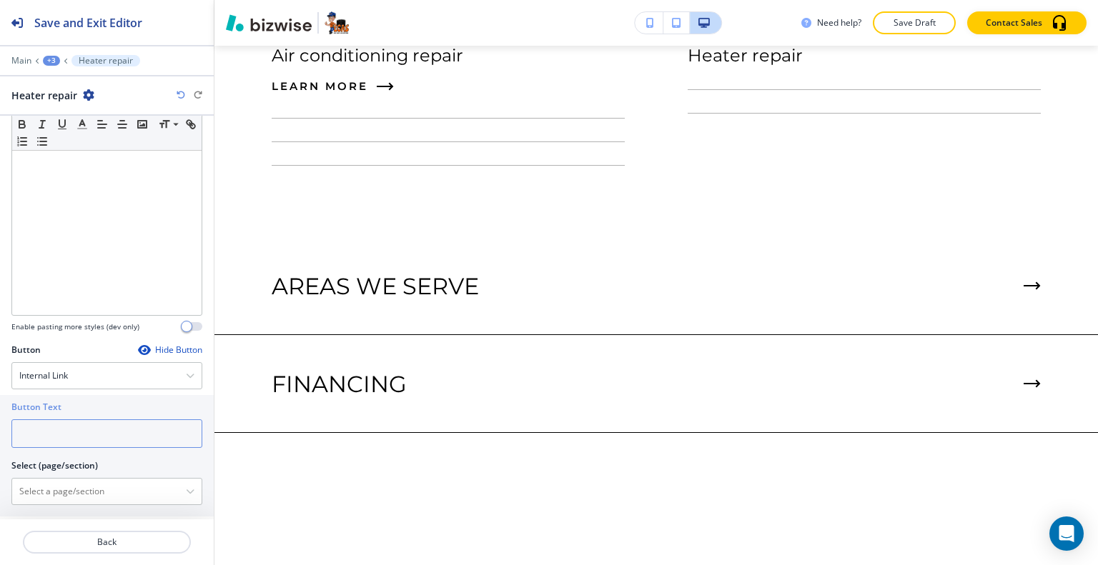
click at [86, 435] on input "text" at bounding box center [106, 434] width 191 height 29
type input "LEARN MORE"
paste \(page\/section\) "Heater repair"
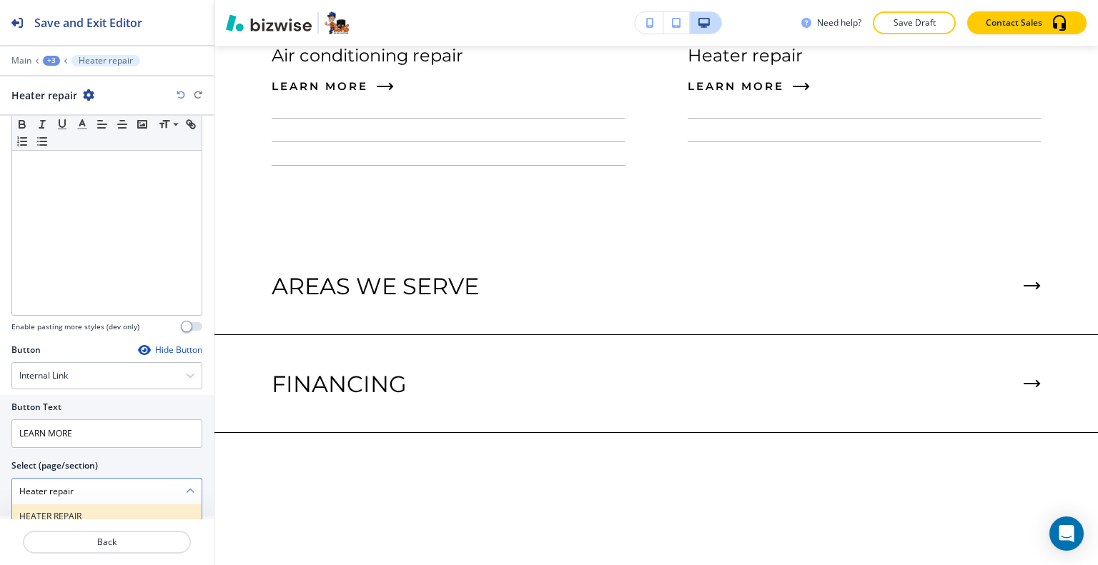
click at [85, 507] on div "HEATER REPAIR" at bounding box center [106, 517] width 189 height 24
type \(page\/section\) "HEATER REPAIR"
click at [86, 531] on button "Back" at bounding box center [107, 542] width 168 height 23
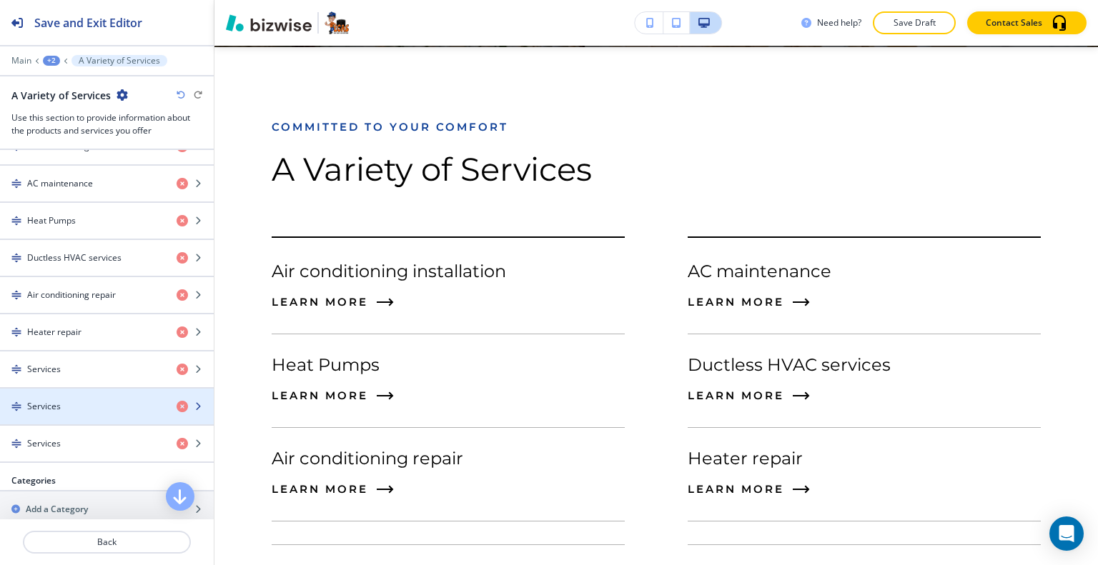
scroll to position [500, 0]
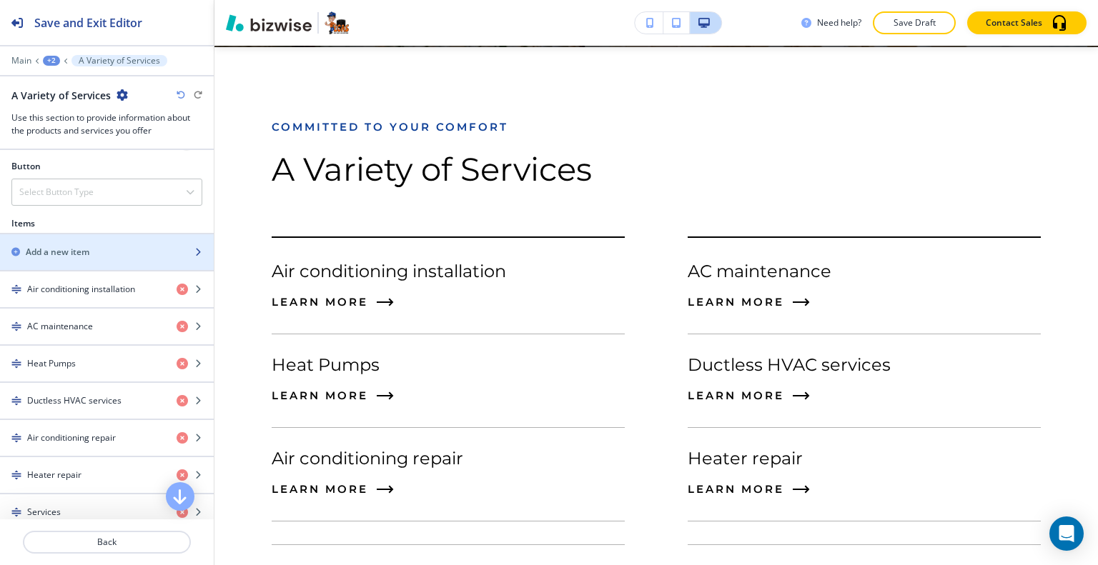
click at [91, 249] on div "Add a new item" at bounding box center [91, 252] width 182 height 13
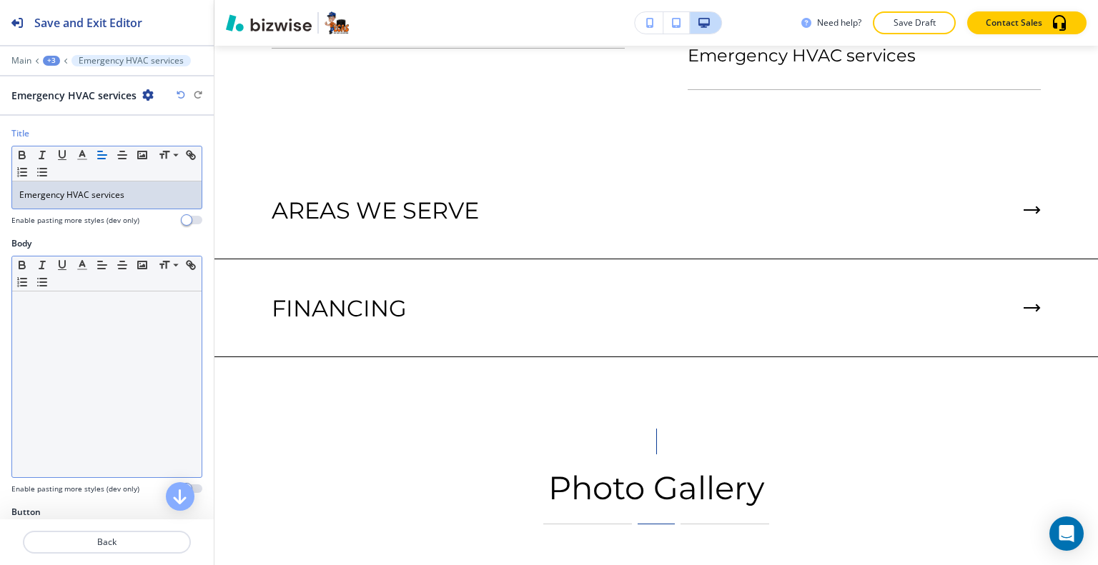
scroll to position [41, 0]
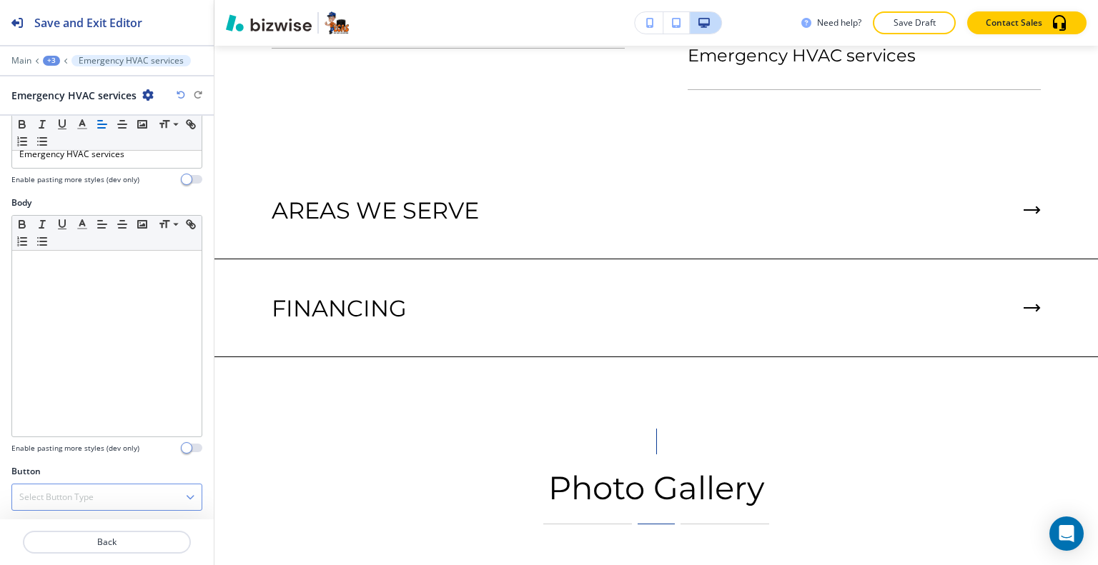
click at [130, 491] on div "Select Button Type" at bounding box center [106, 498] width 189 height 26
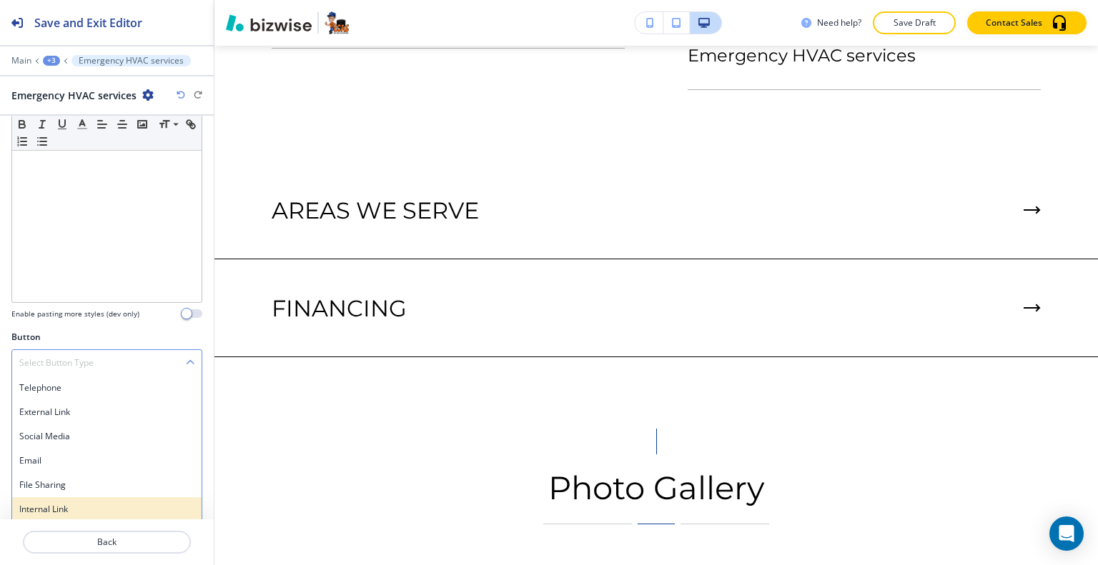
click at [97, 505] on h4 "Internal Link" at bounding box center [106, 509] width 175 height 13
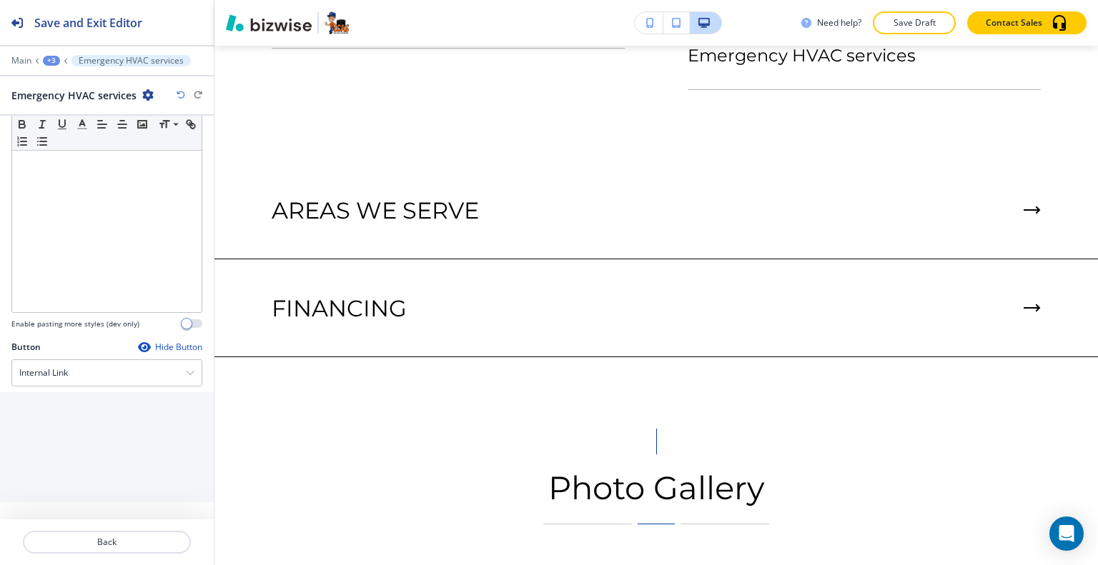
scroll to position [162, 0]
click at [88, 431] on input "text" at bounding box center [106, 434] width 191 height 29
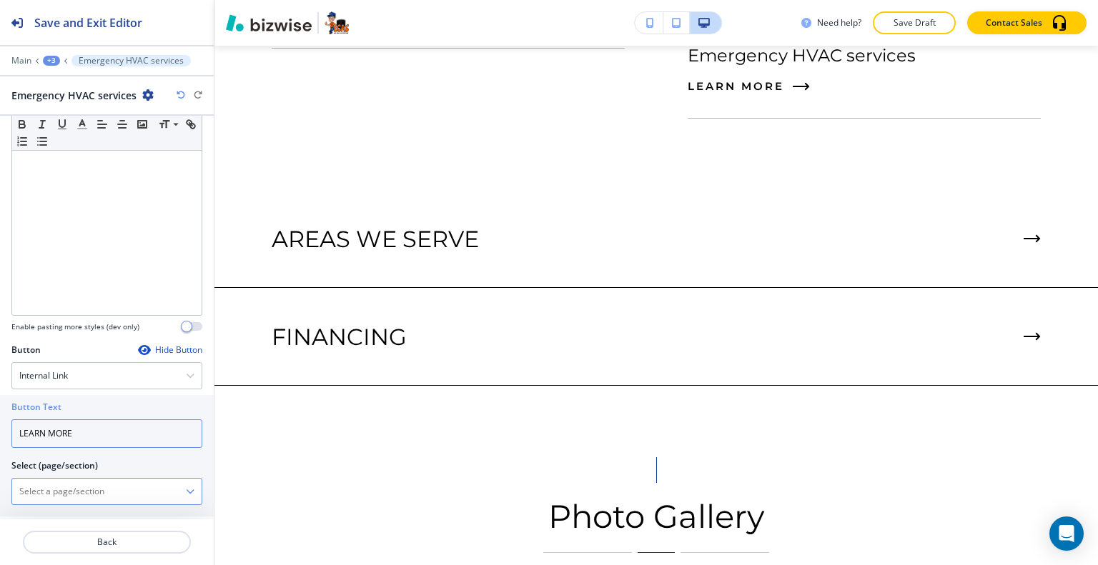
type input "LEARN MORE"
paste \(page\/section\) "Emergency HVAC services"
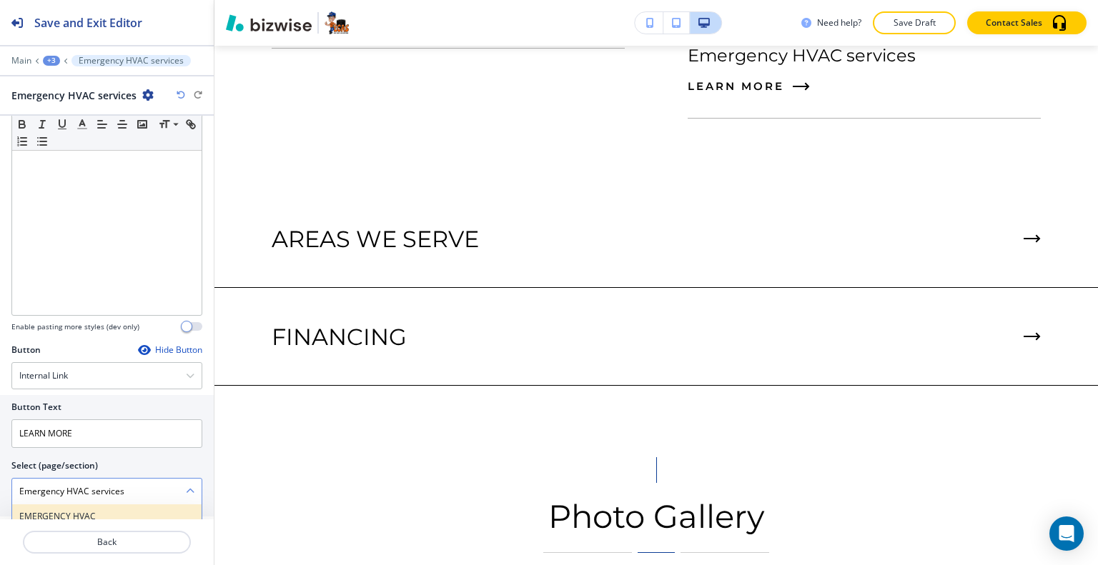
click at [120, 510] on h4 "EMERGENCY HVAC" at bounding box center [106, 516] width 175 height 13
type \(page\/section\) "EMERGENCY HVAC"
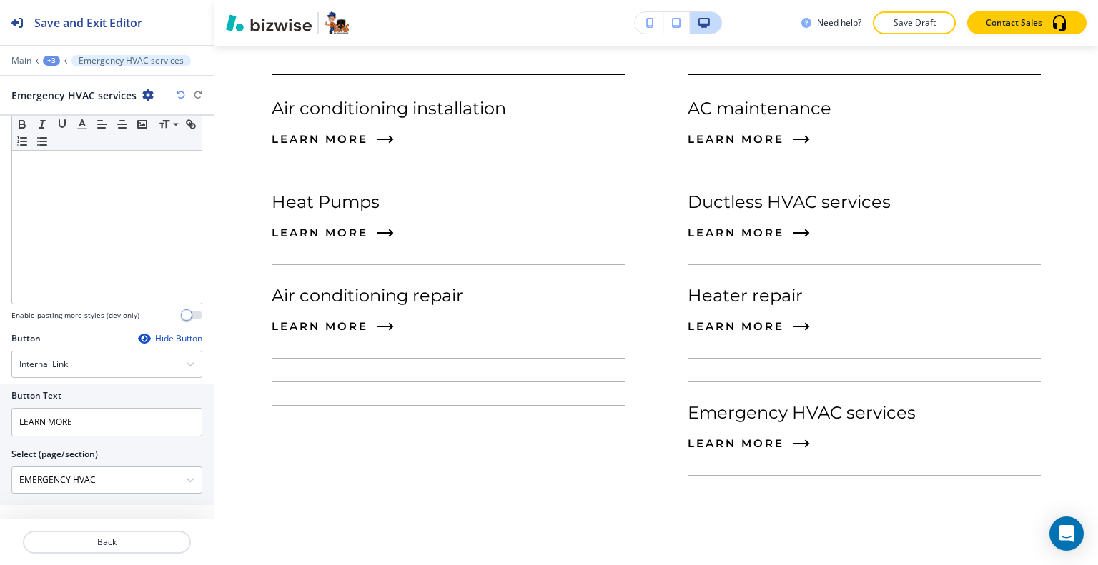
scroll to position [0, 0]
click at [111, 537] on p "Back" at bounding box center [106, 542] width 165 height 13
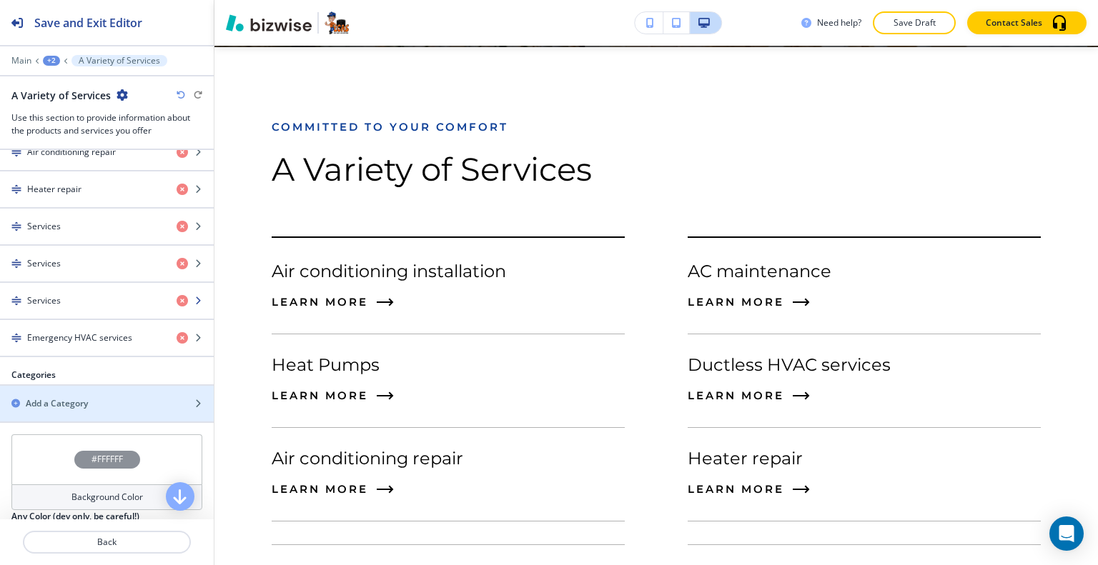
scroll to position [572, 0]
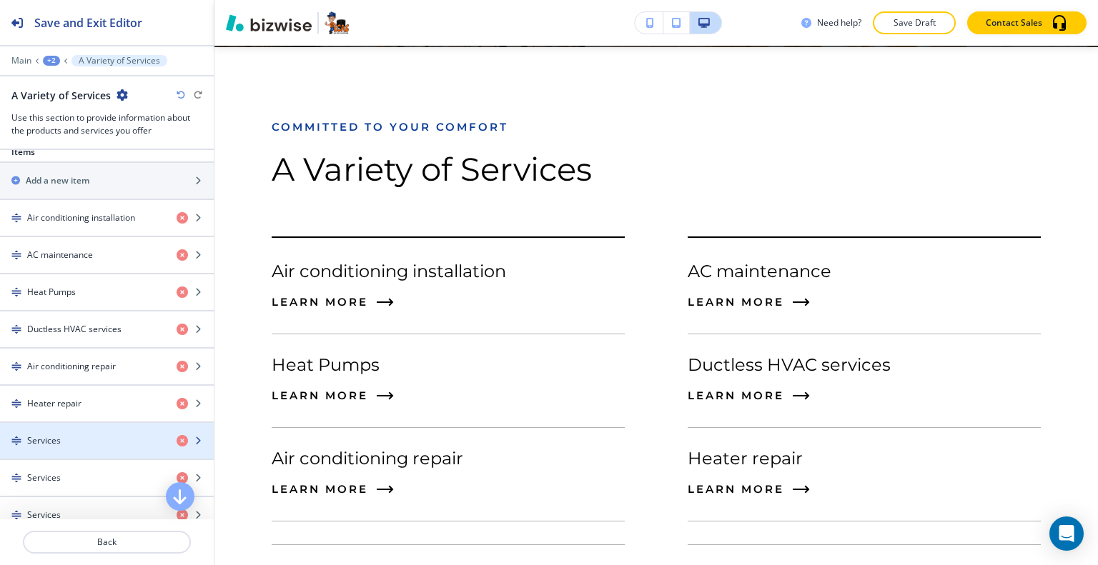
click at [77, 440] on div "Services" at bounding box center [82, 441] width 165 height 13
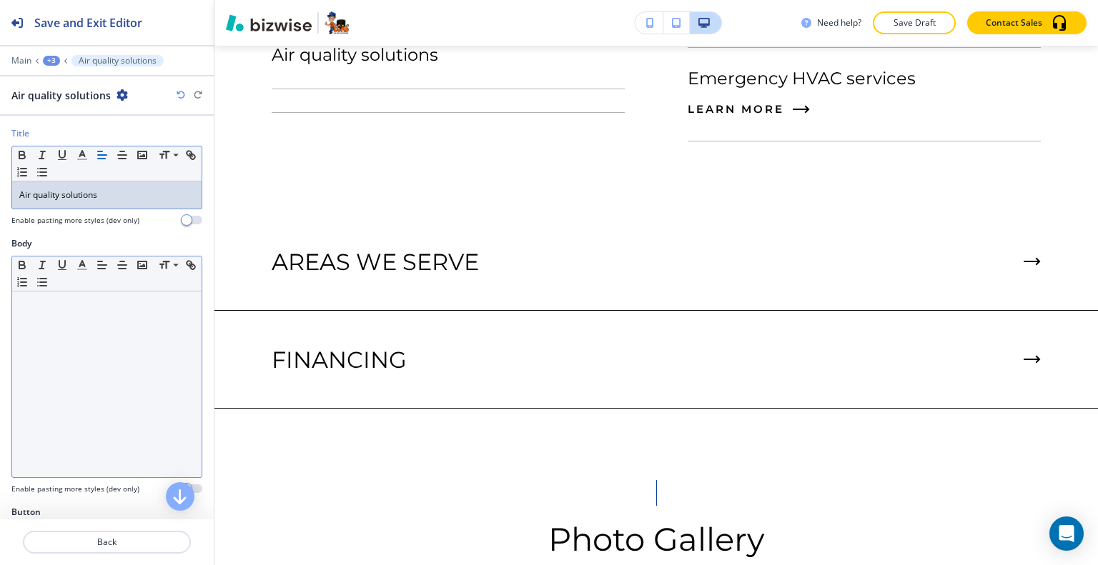
scroll to position [41, 0]
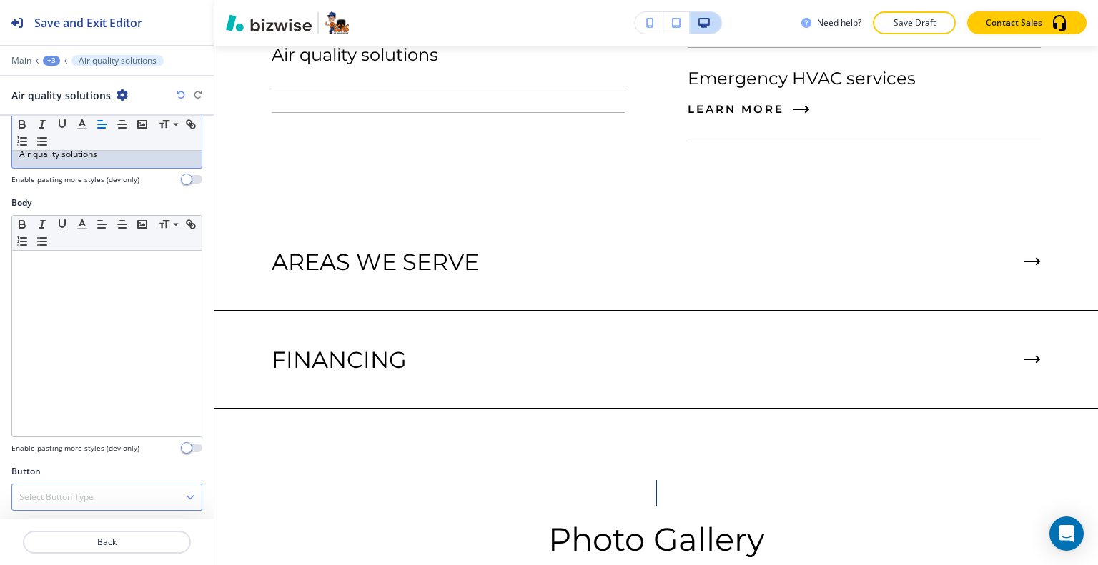
click at [91, 492] on h4 "Select Button Type" at bounding box center [56, 497] width 74 height 13
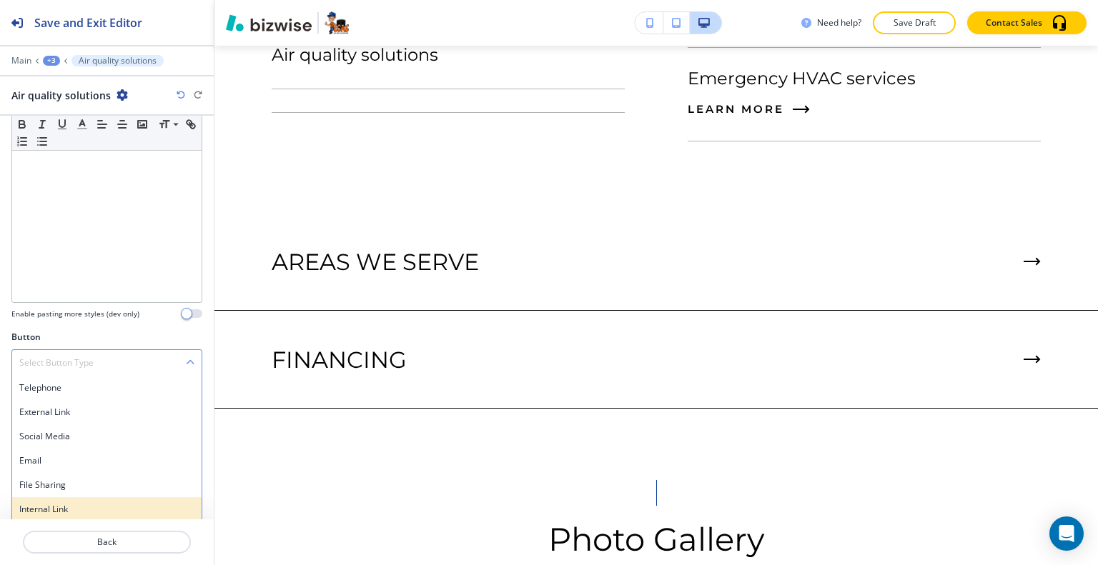
click at [89, 503] on h4 "Internal Link" at bounding box center [106, 509] width 175 height 13
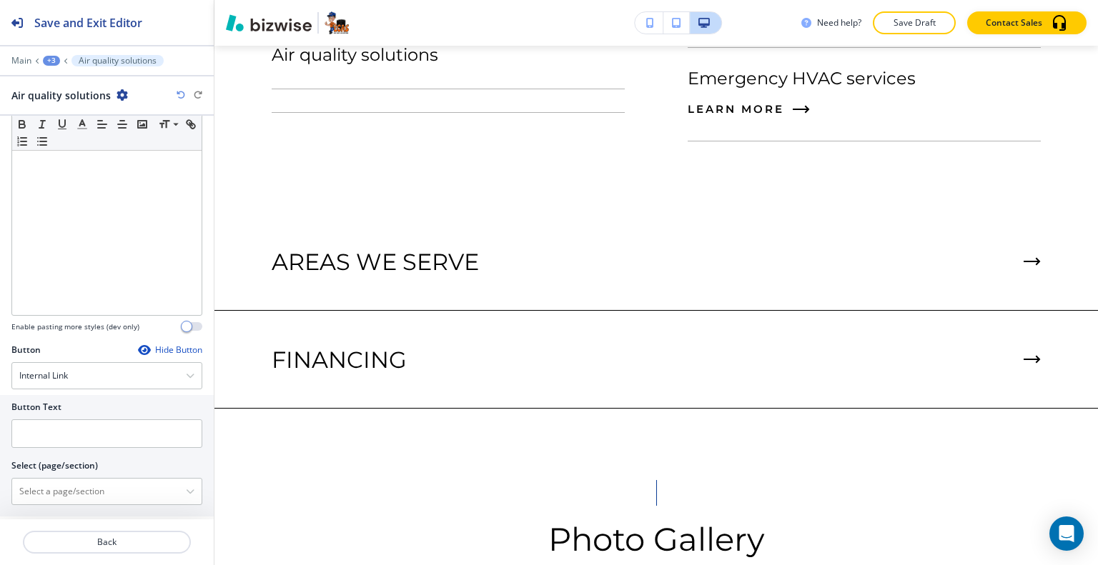
scroll to position [174, 0]
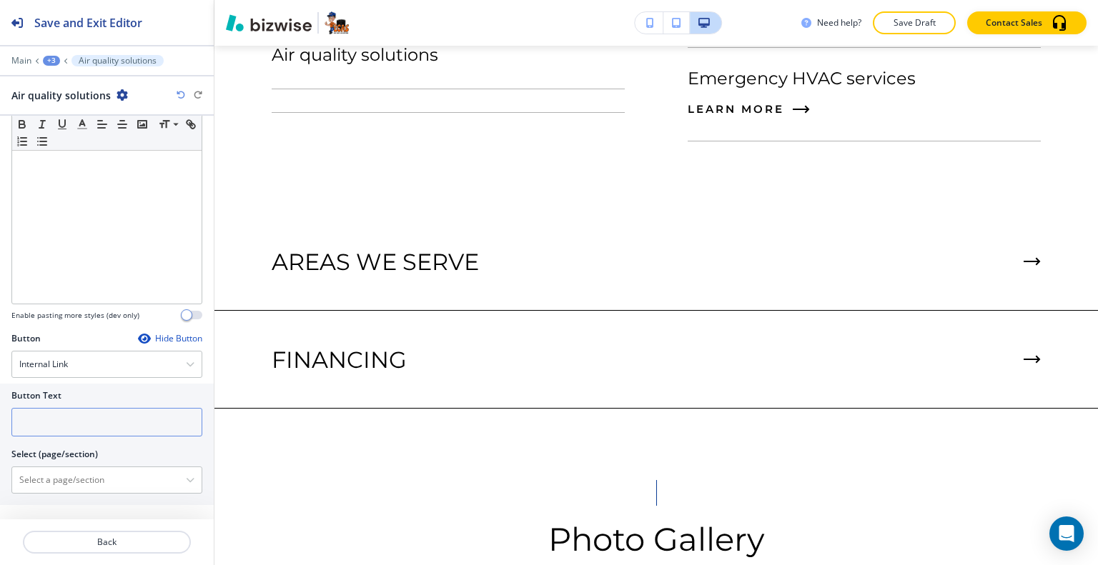
click at [74, 427] on input "text" at bounding box center [106, 422] width 191 height 29
type input "LEARN MORE"
paste \(page\/section\) "Air quality solutions"
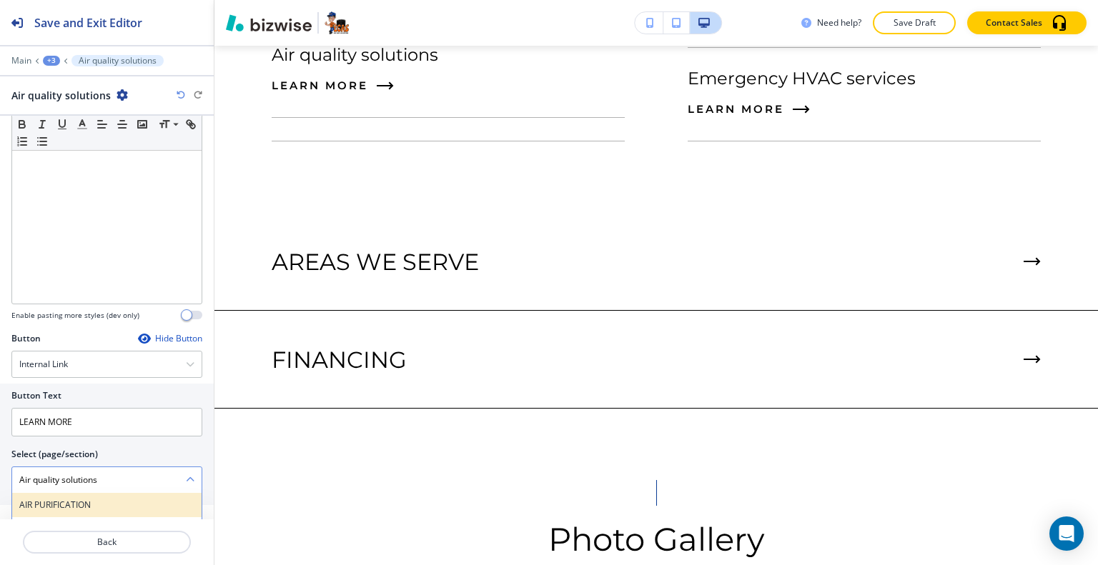
click at [115, 494] on div "AIR PURIFICATION" at bounding box center [106, 505] width 189 height 24
type \(page\/section\) "AIR PURIFICATION"
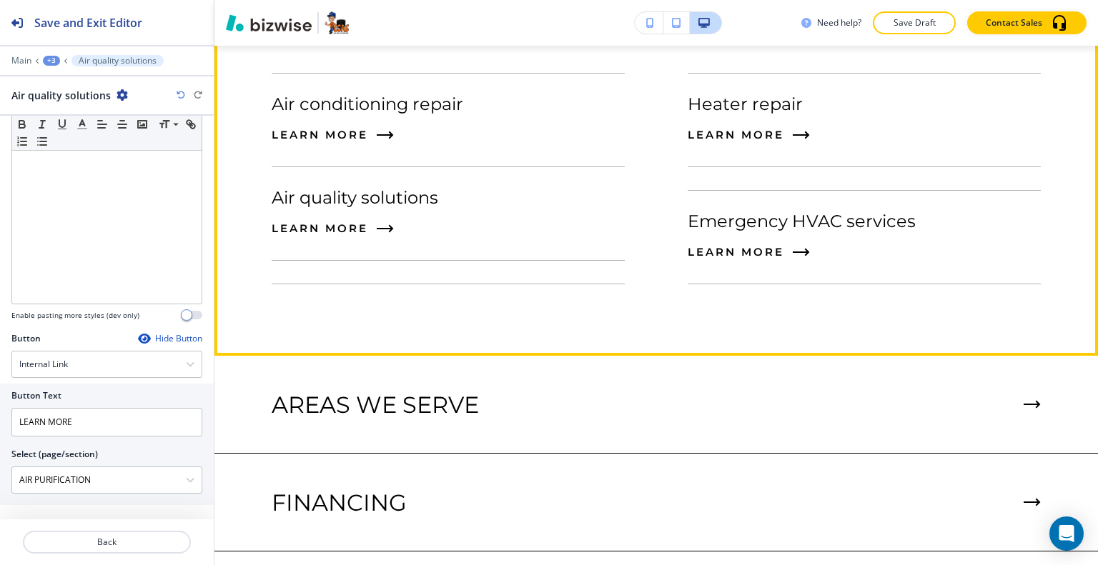
scroll to position [2256, 0]
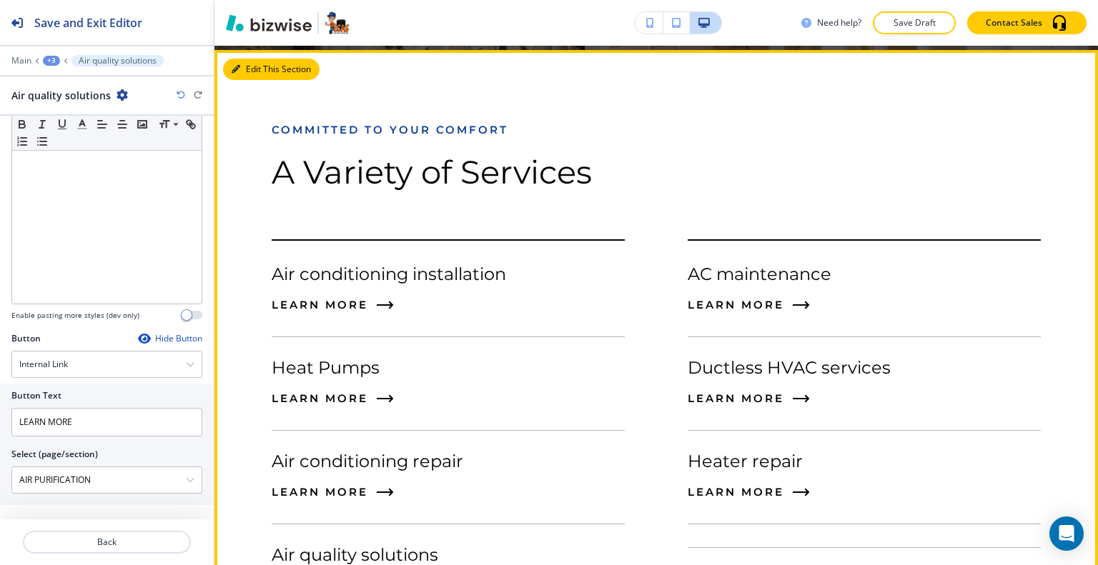
click at [255, 71] on button "Edit This Section" at bounding box center [271, 69] width 96 height 21
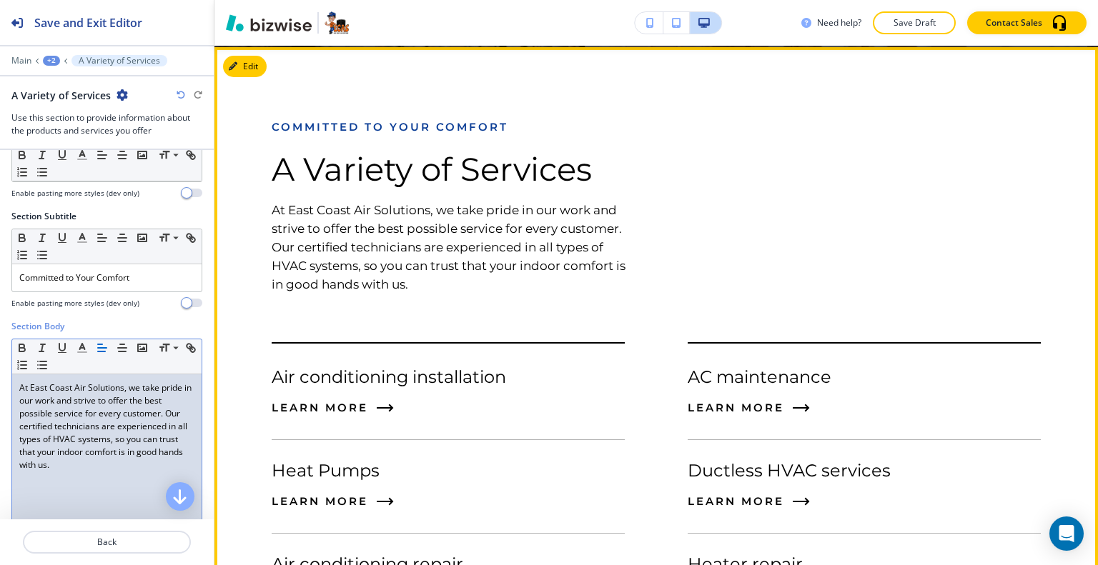
scroll to position [2116, 0]
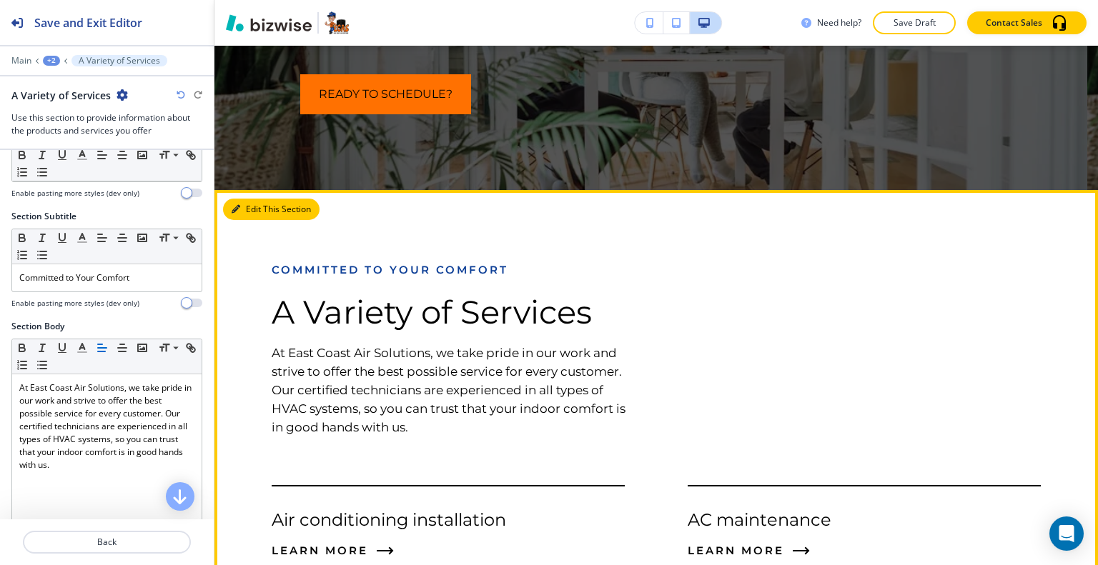
click at [254, 211] on button "Edit This Section" at bounding box center [271, 209] width 96 height 21
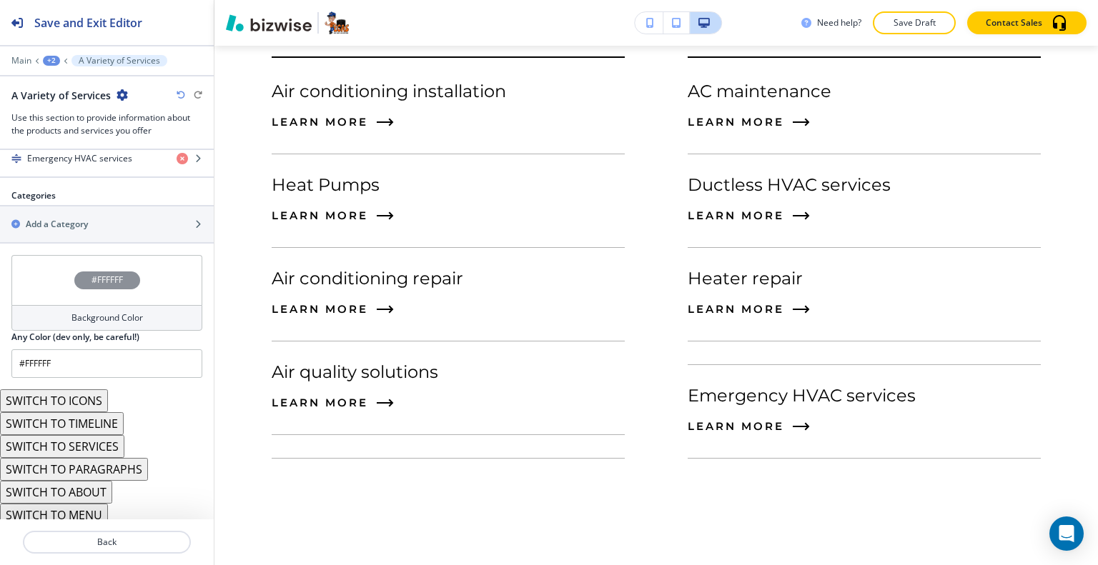
scroll to position [751, 0]
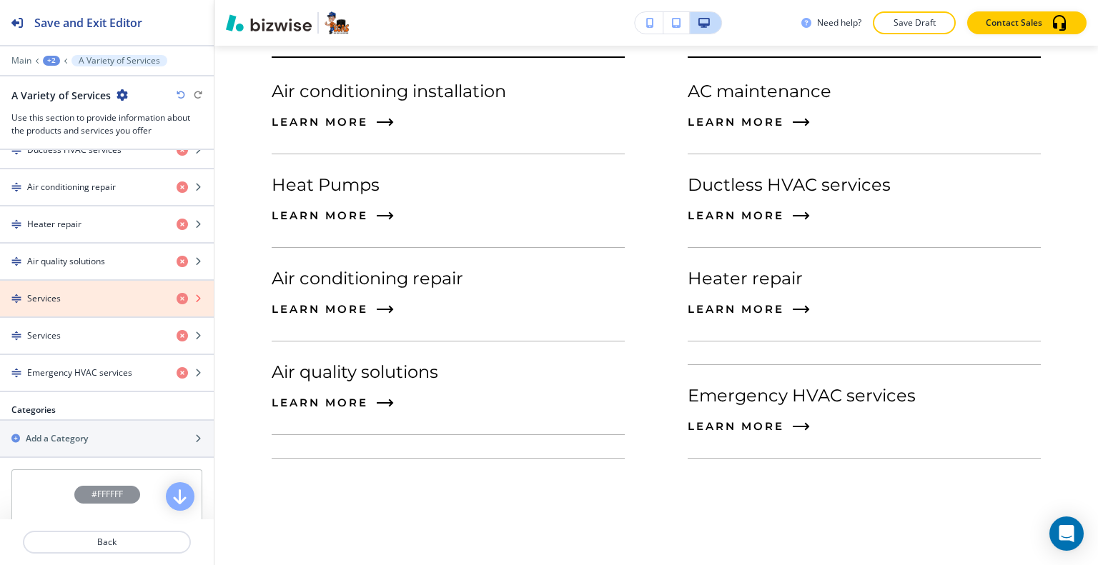
click at [177, 297] on icon "button" at bounding box center [182, 298] width 11 height 11
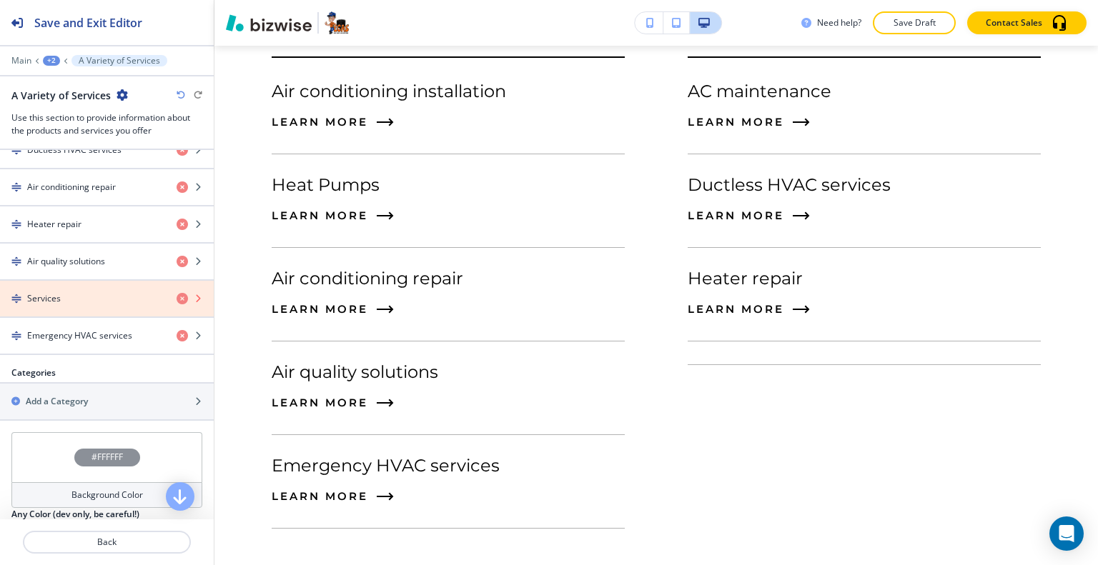
click at [177, 294] on icon "button" at bounding box center [182, 298] width 11 height 11
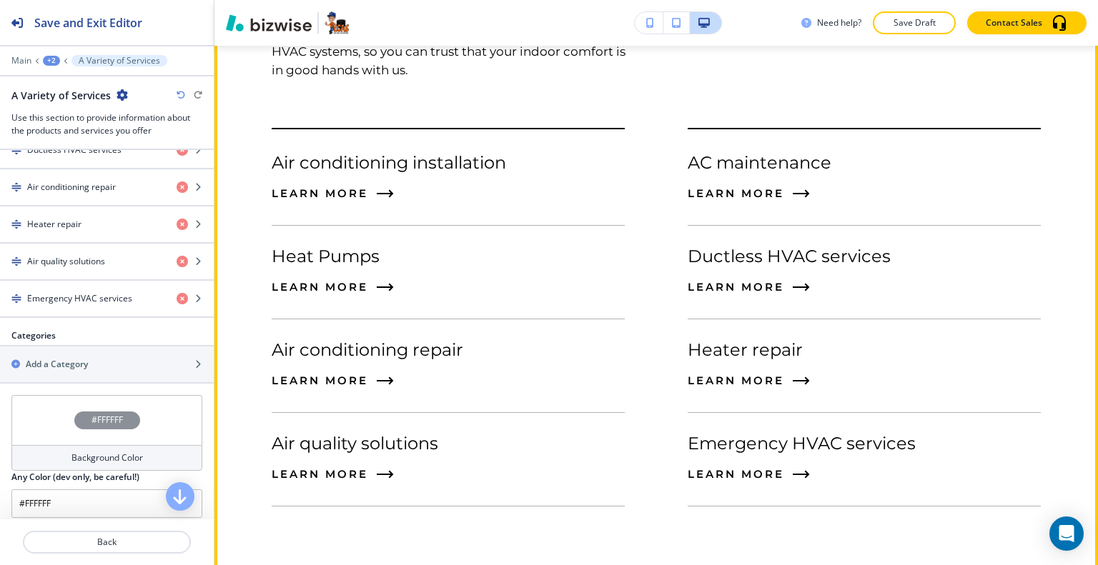
scroll to position [2187, 0]
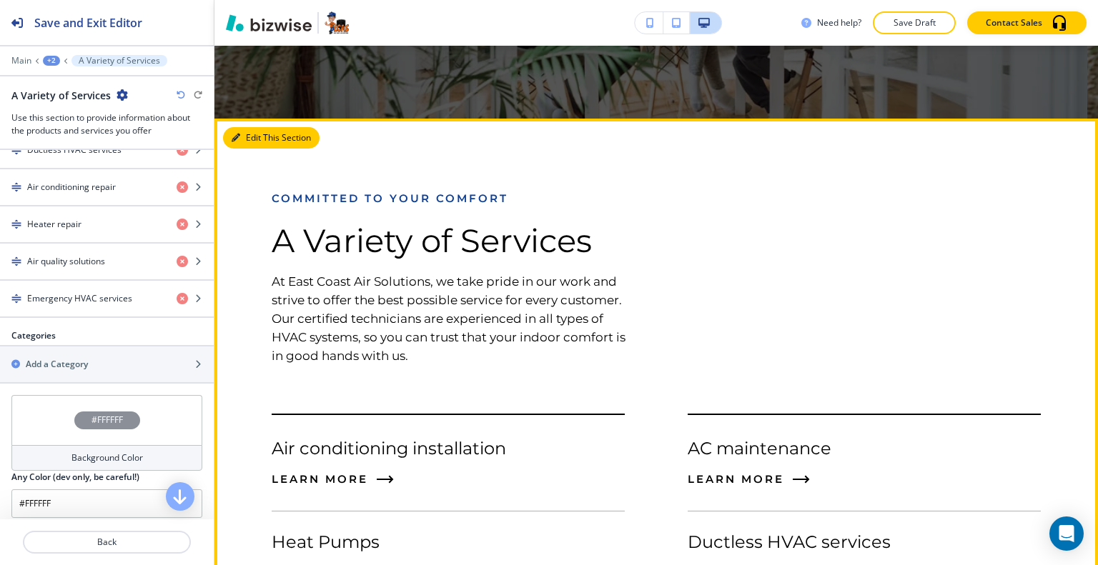
click at [254, 137] on button "Edit This Section" at bounding box center [271, 137] width 96 height 21
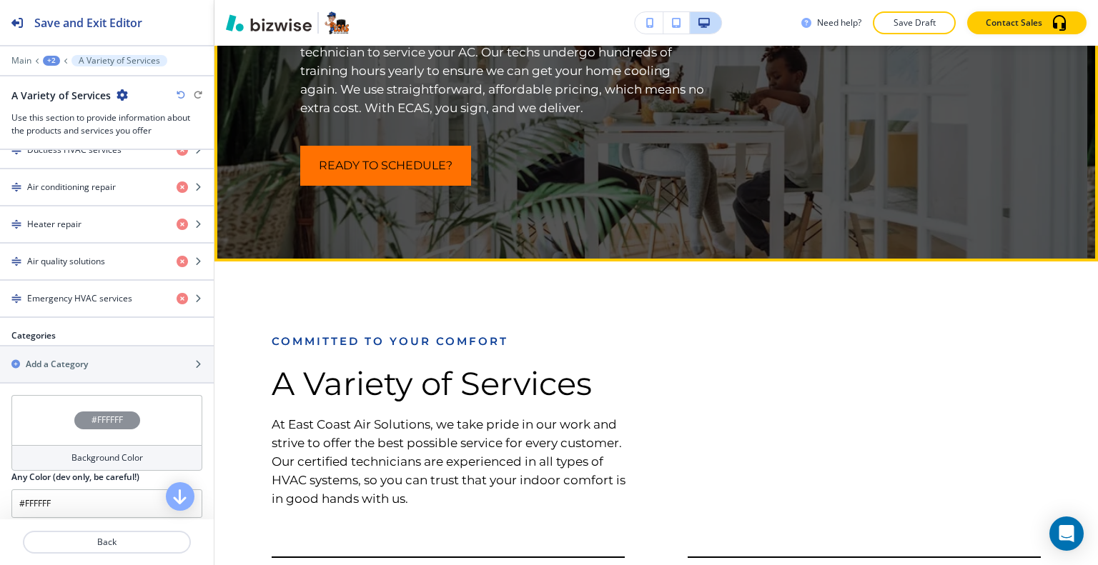
scroll to position [2116, 0]
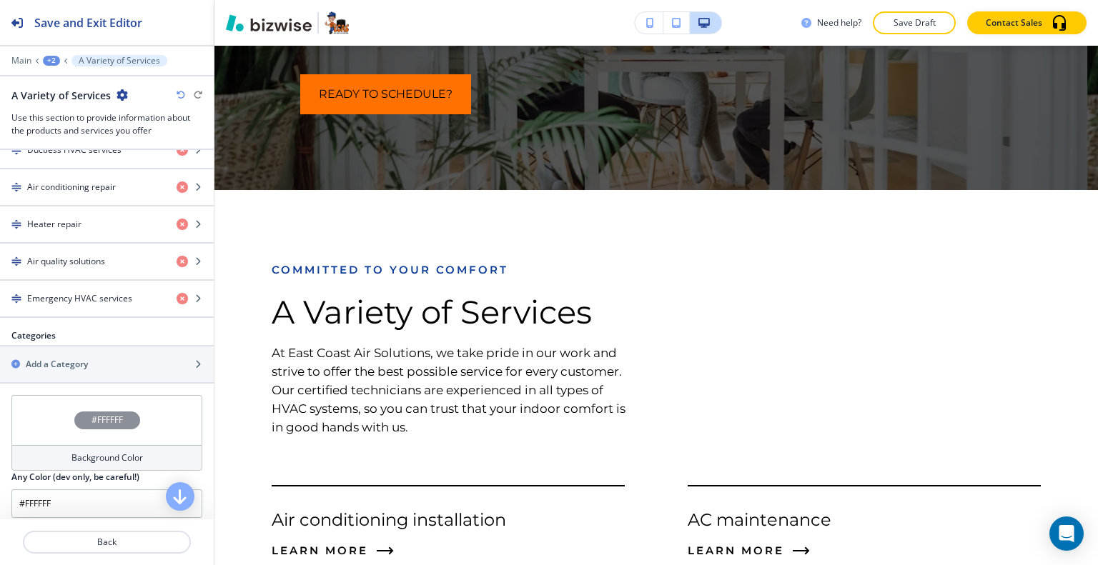
click at [52, 59] on div "+2" at bounding box center [51, 61] width 17 height 10
click at [66, 105] on p "HOME" at bounding box center [88, 108] width 73 height 13
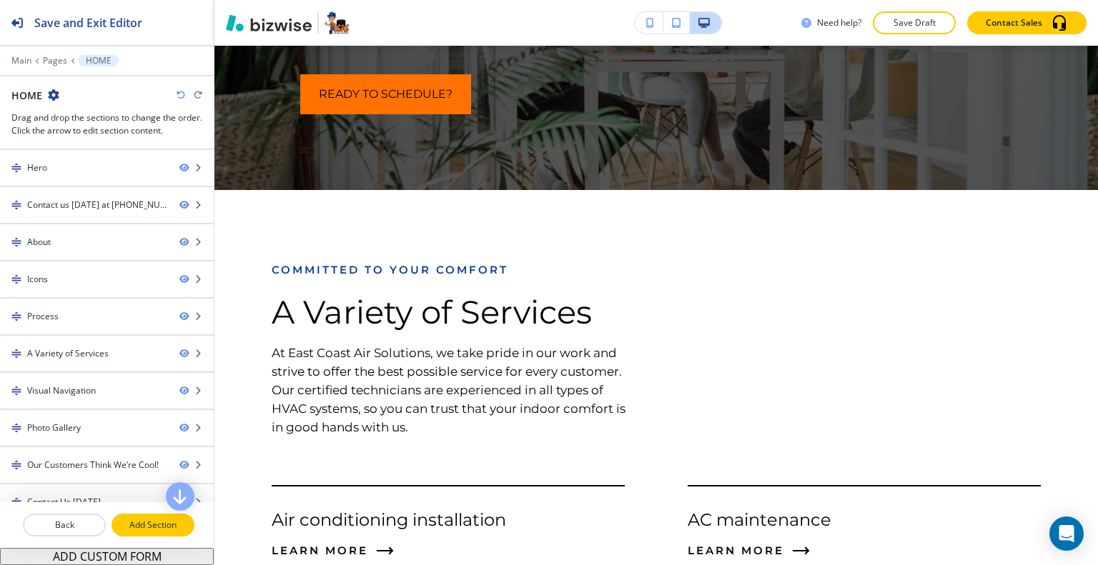
click at [140, 517] on button "Add Section" at bounding box center [152, 525] width 83 height 23
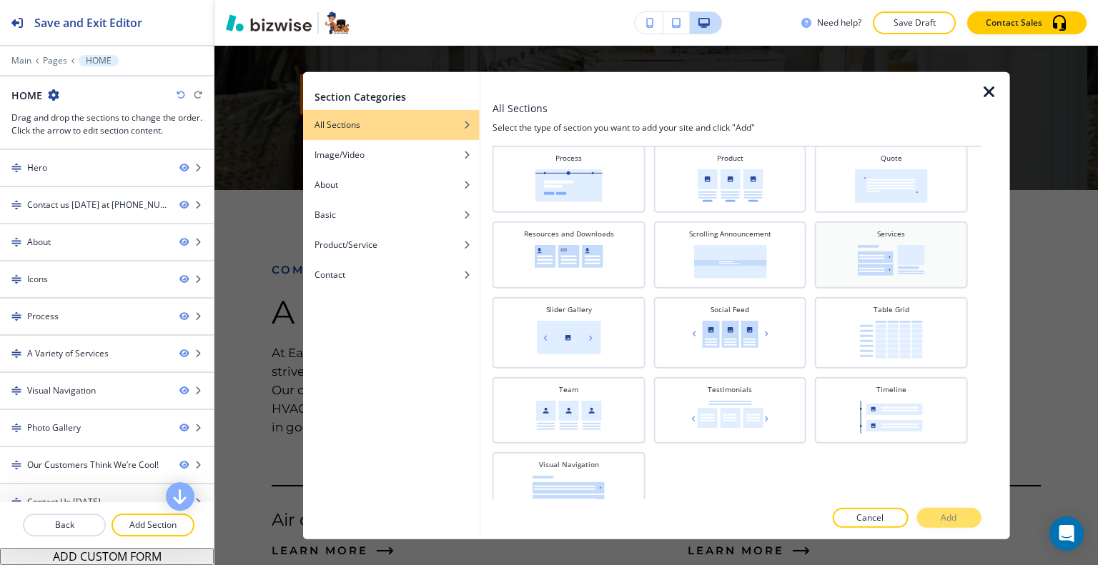
scroll to position [500, 0]
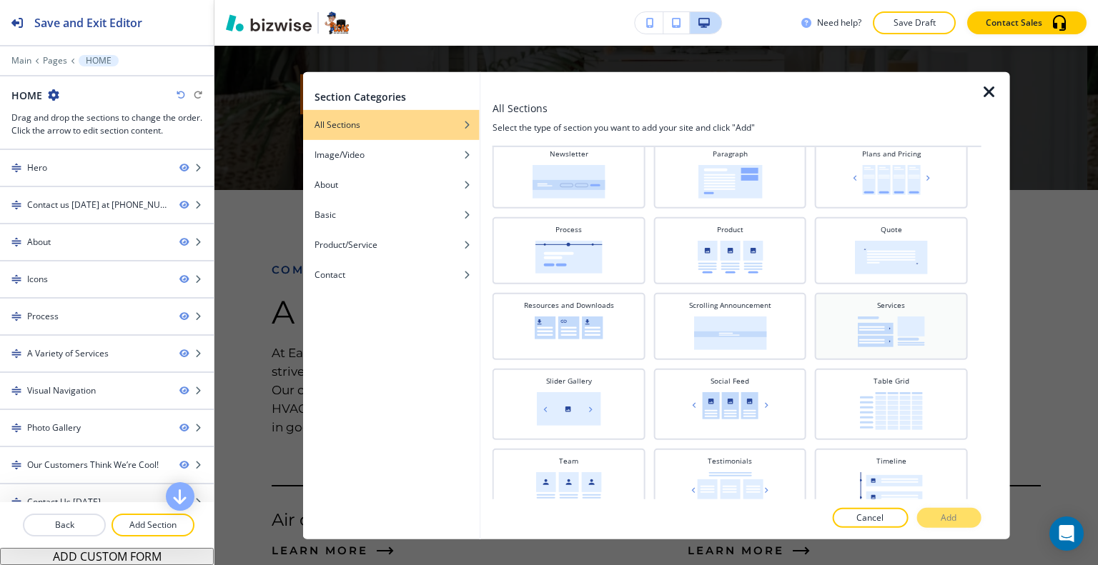
click at [881, 323] on img at bounding box center [891, 331] width 67 height 31
click at [883, 264] on img at bounding box center [891, 257] width 73 height 34
click at [951, 515] on p "Add" at bounding box center [949, 518] width 16 height 13
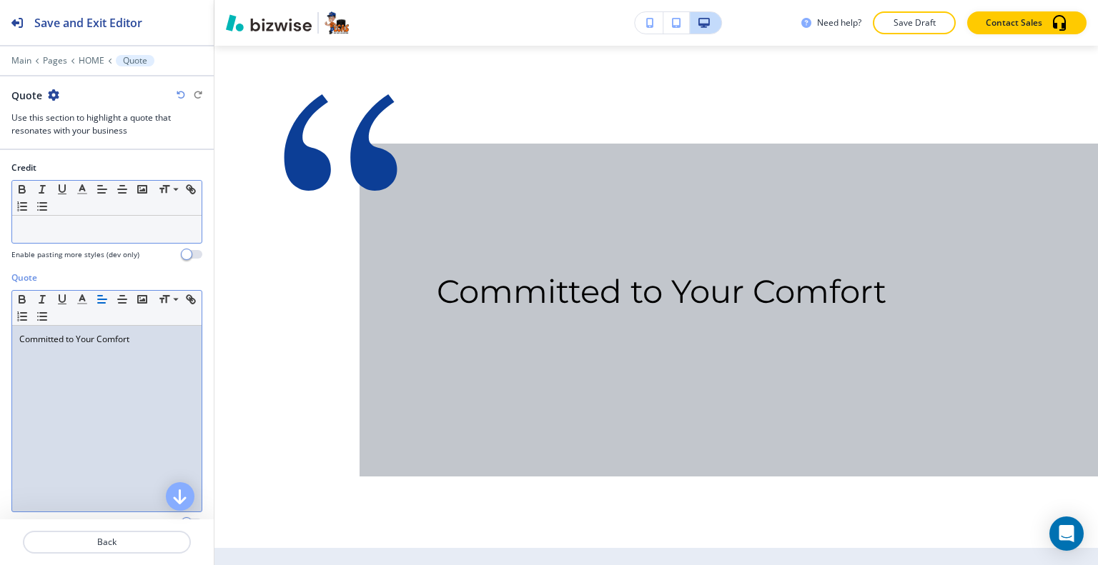
scroll to position [0, 0]
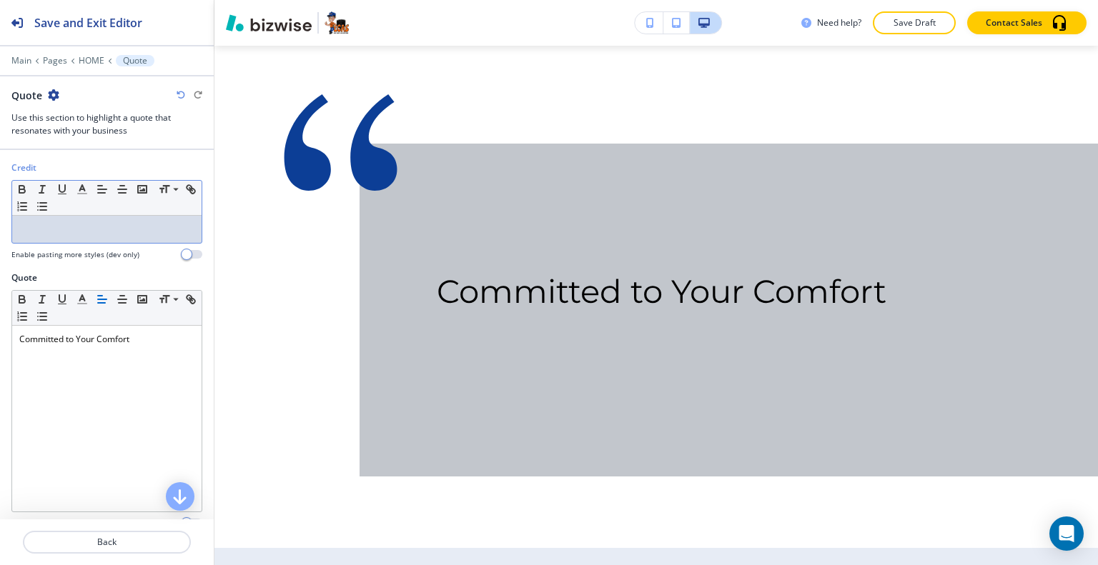
click at [87, 225] on p at bounding box center [106, 229] width 175 height 13
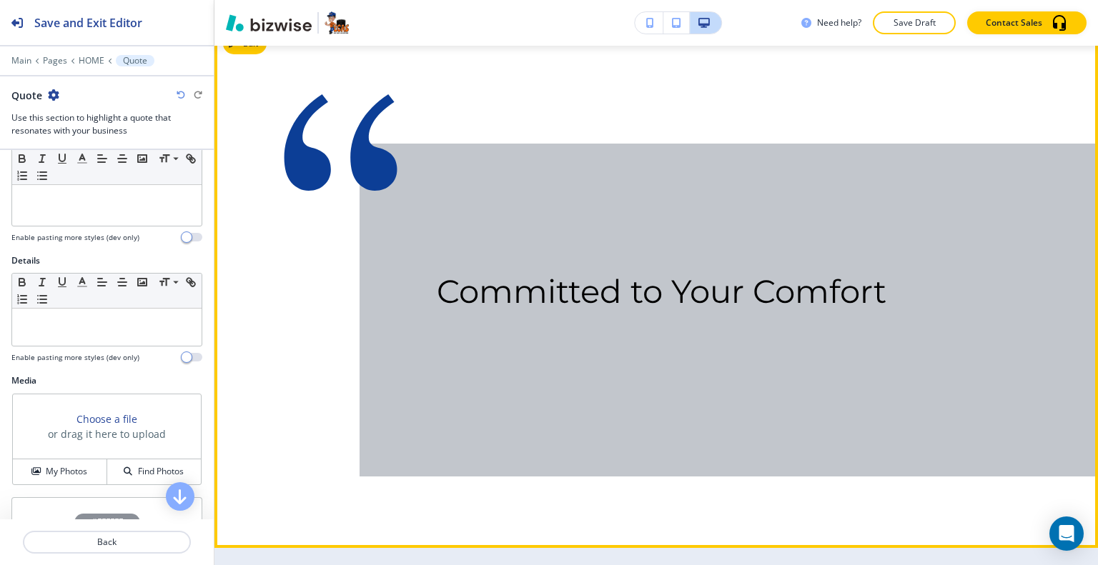
scroll to position [8028, 0]
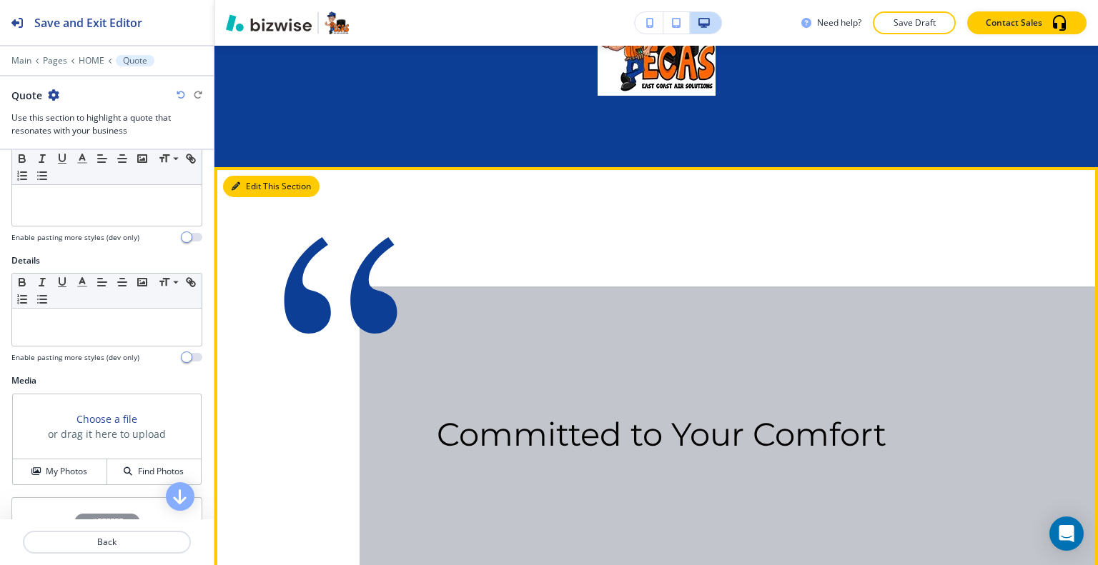
click at [247, 197] on button "Edit This Section" at bounding box center [271, 186] width 96 height 21
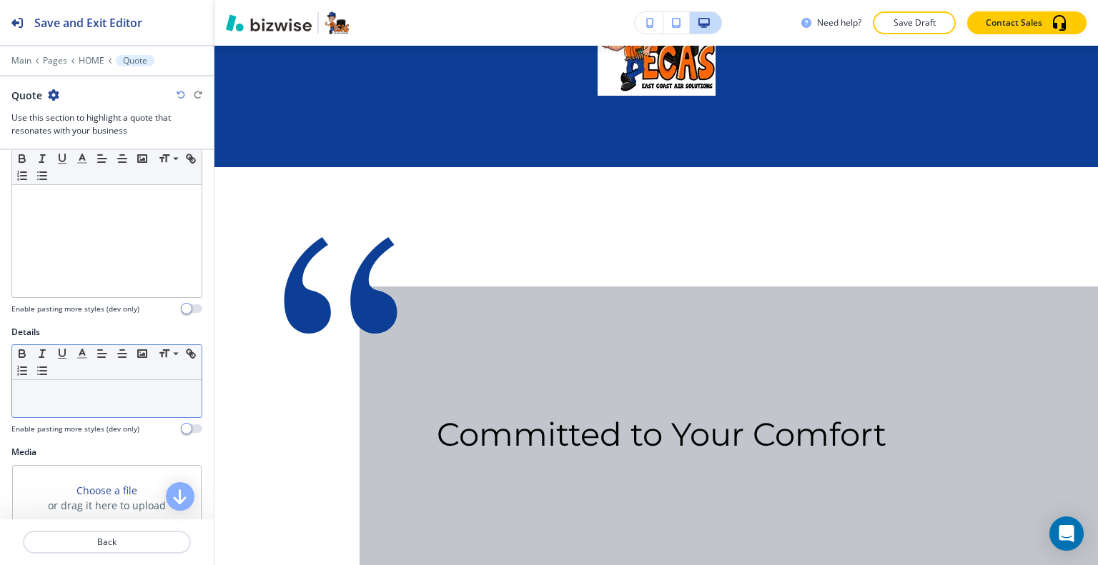
scroll to position [143, 0]
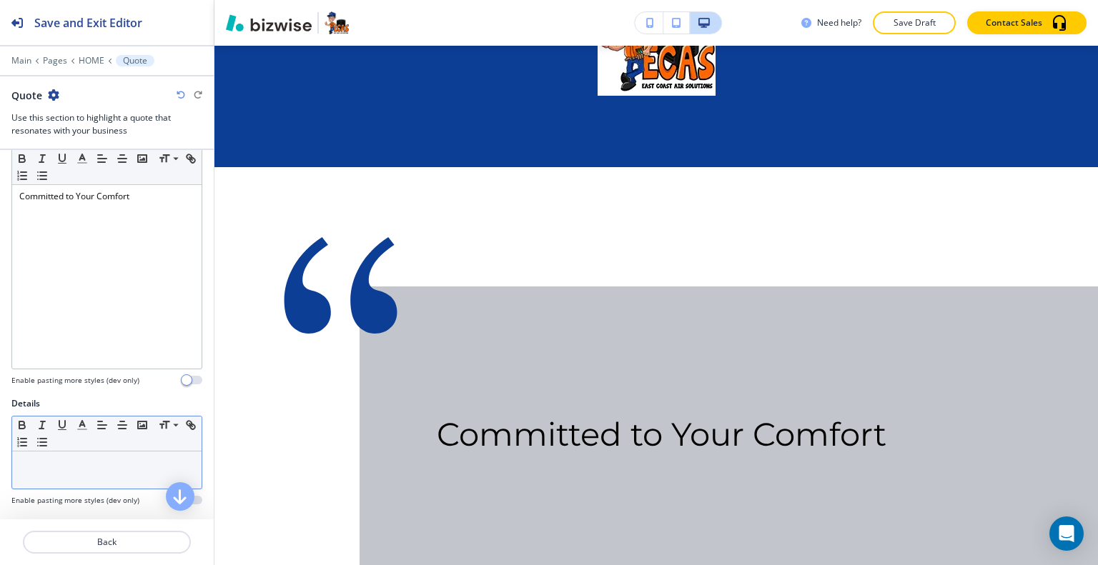
drag, startPoint x: 59, startPoint y: 395, endPoint x: 52, endPoint y: 463, distance: 68.9
click at [52, 463] on p at bounding box center [106, 465] width 175 height 13
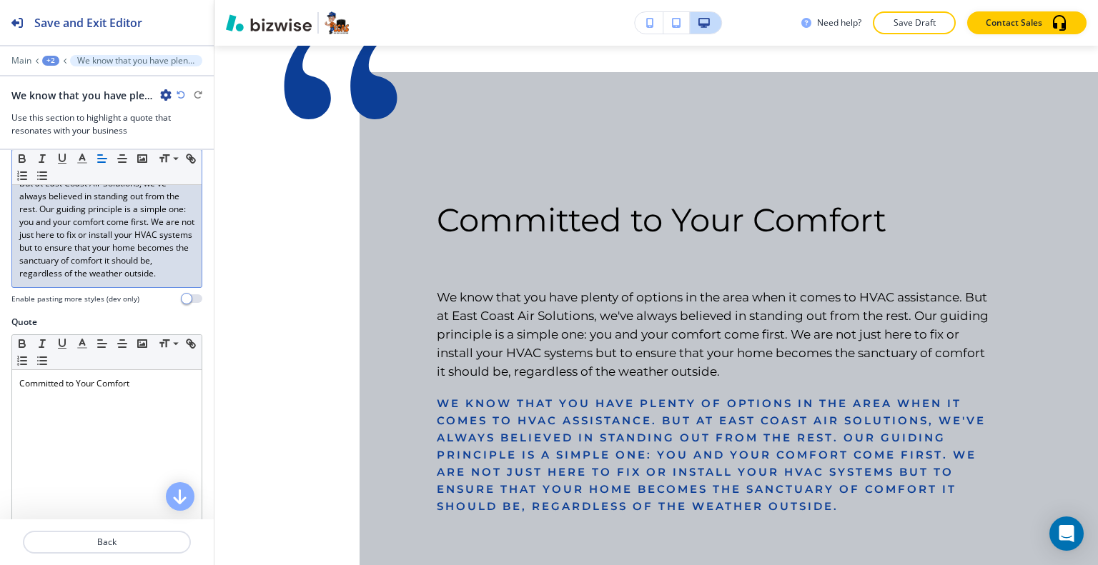
scroll to position [0, 0]
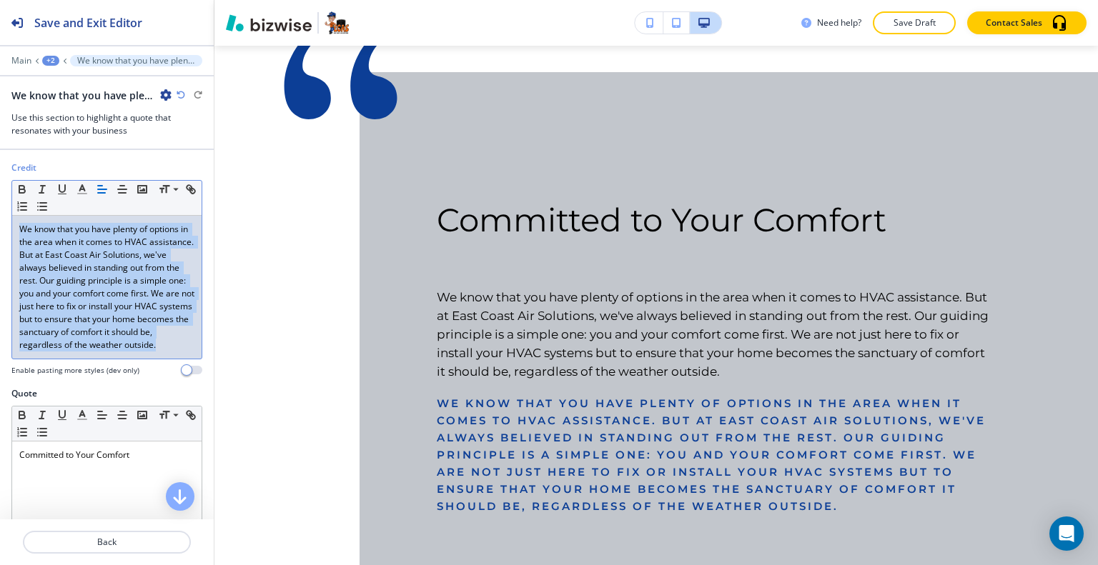
drag, startPoint x: 166, startPoint y: 362, endPoint x: 0, endPoint y: 217, distance: 220.3
click at [0, 217] on div "Credit Small Normal Large Huge We know that you have plenty of options in the a…" at bounding box center [107, 275] width 214 height 226
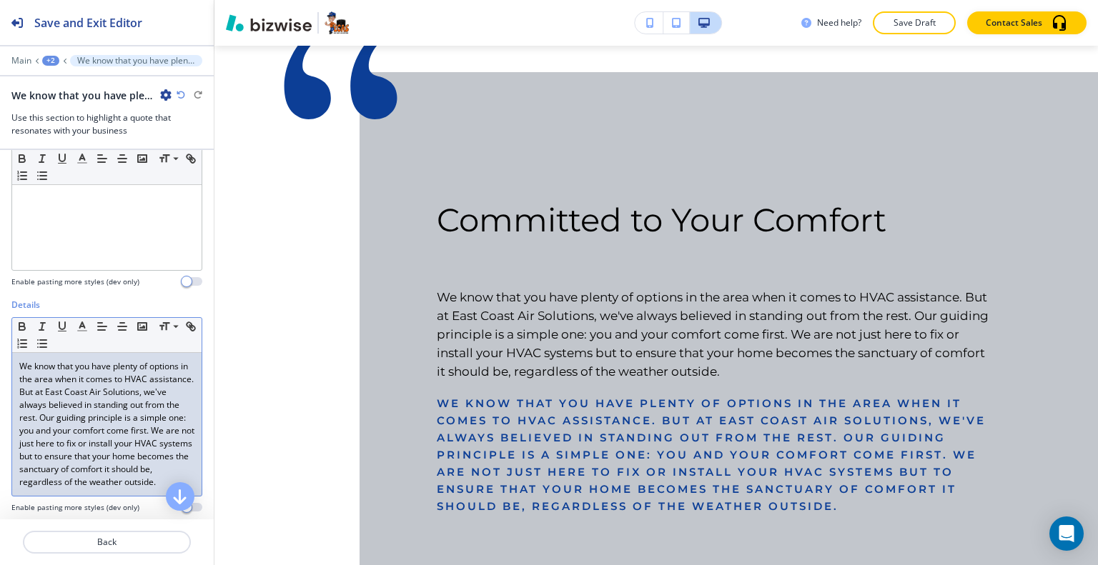
click at [132, 437] on p "We know that you have plenty of options in the area when it comes to HVAC assis…" at bounding box center [106, 424] width 175 height 129
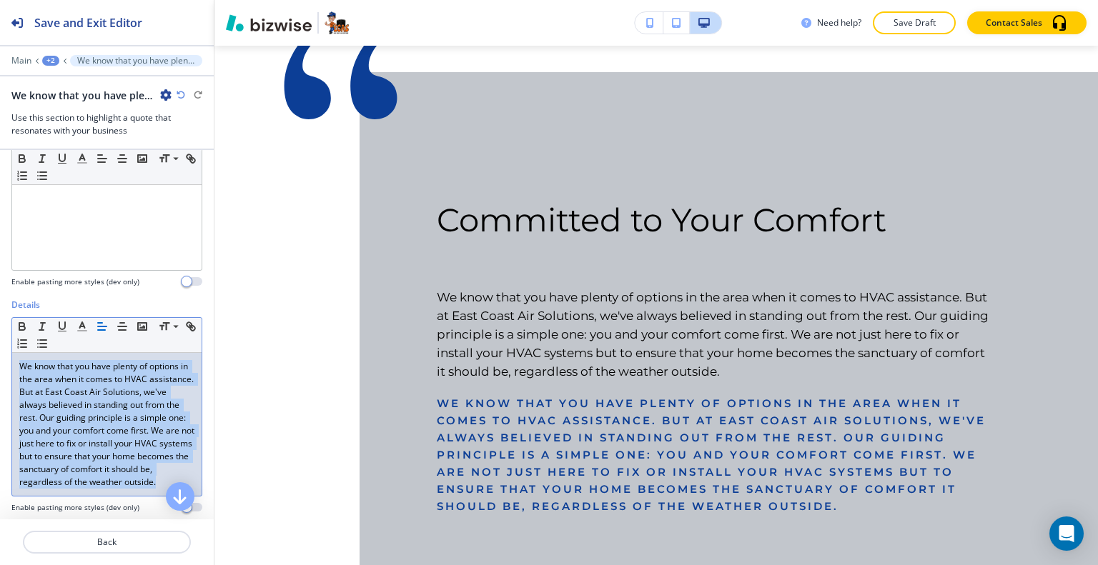
drag, startPoint x: 162, startPoint y: 294, endPoint x: 0, endPoint y: 255, distance: 166.1
click at [0, 255] on div "Credit Small Normal Large Huge We know that you have plenty of options in the a…" at bounding box center [107, 335] width 214 height 370
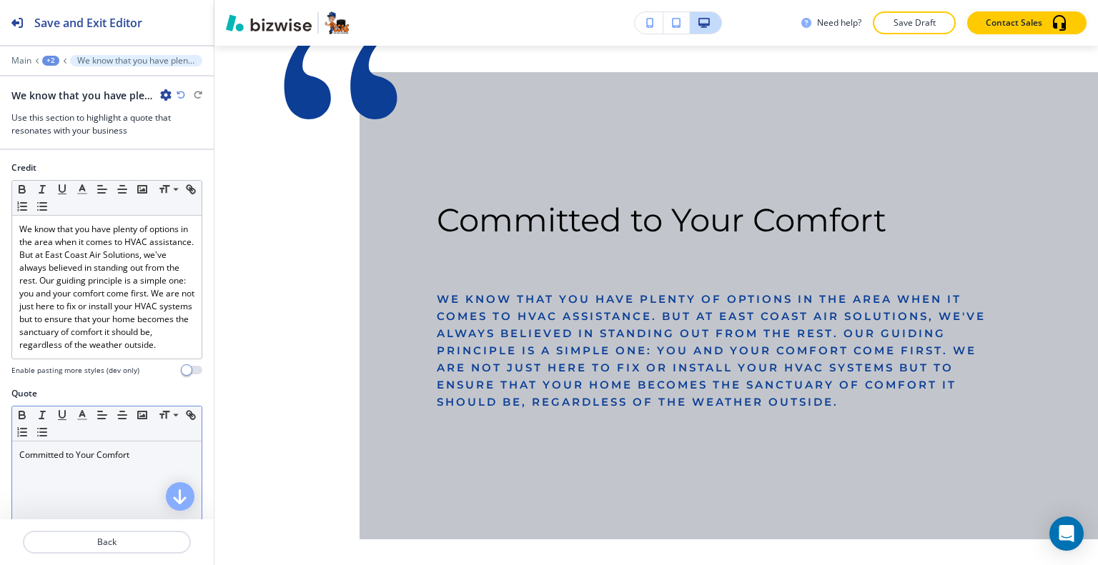
scroll to position [71, 0]
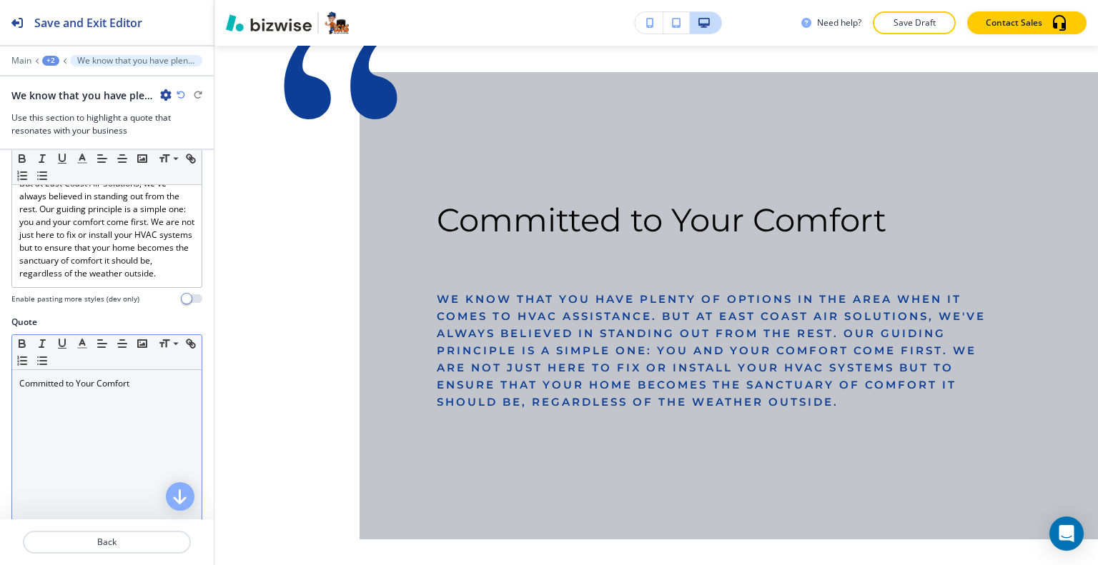
click at [147, 390] on p "Committed to Your Comfort" at bounding box center [106, 383] width 175 height 13
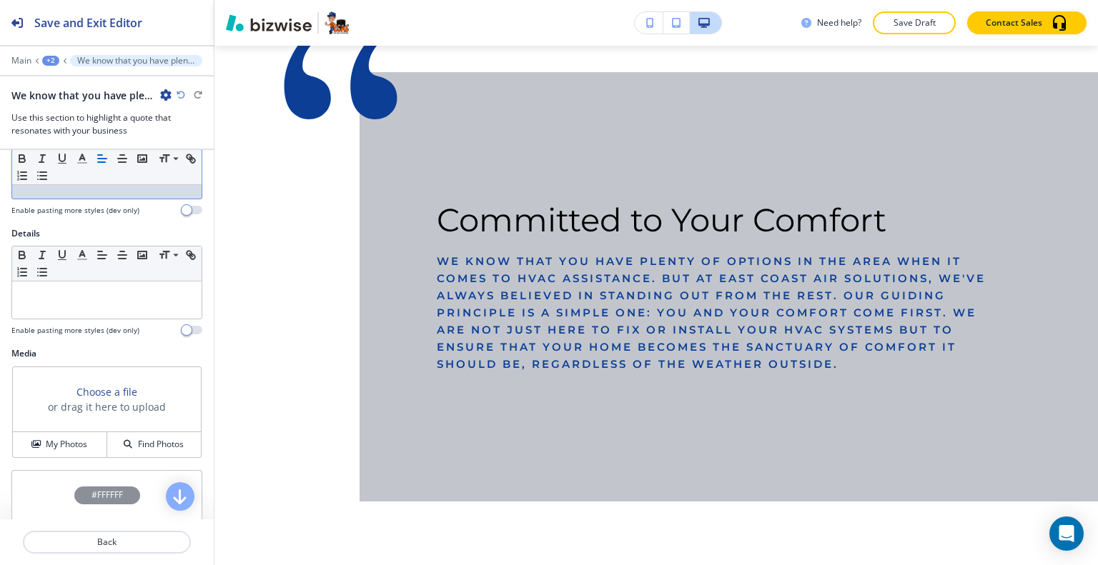
scroll to position [500, 0]
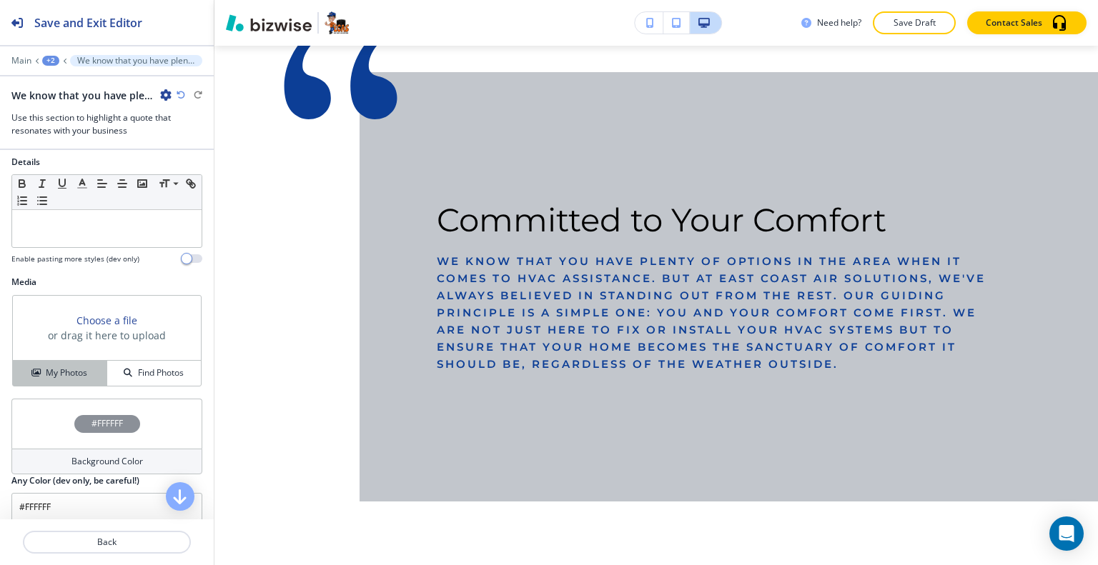
click at [81, 375] on button "My Photos" at bounding box center [60, 373] width 94 height 25
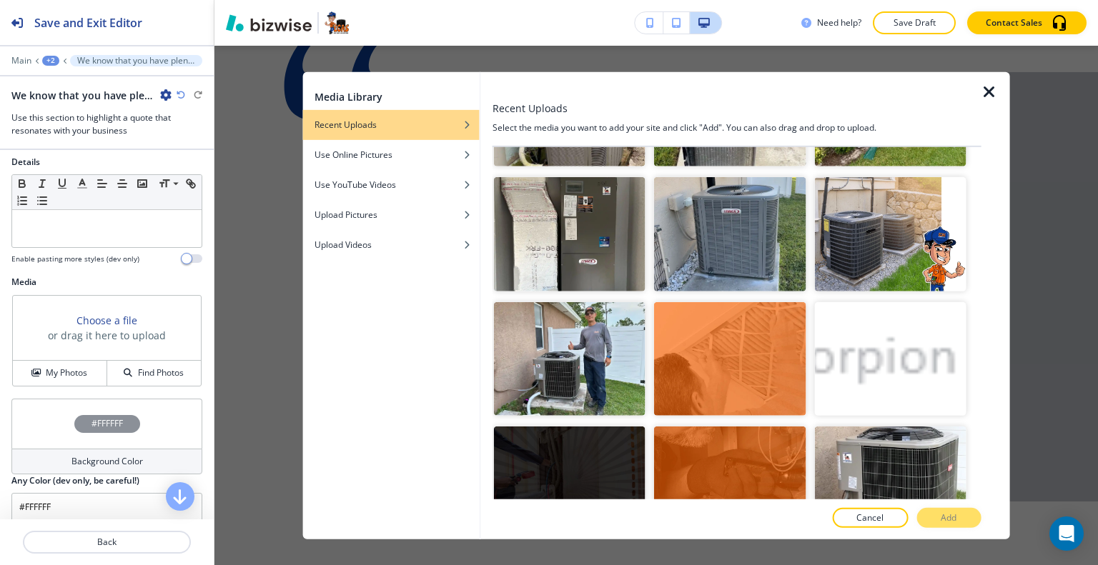
scroll to position [3288, 0]
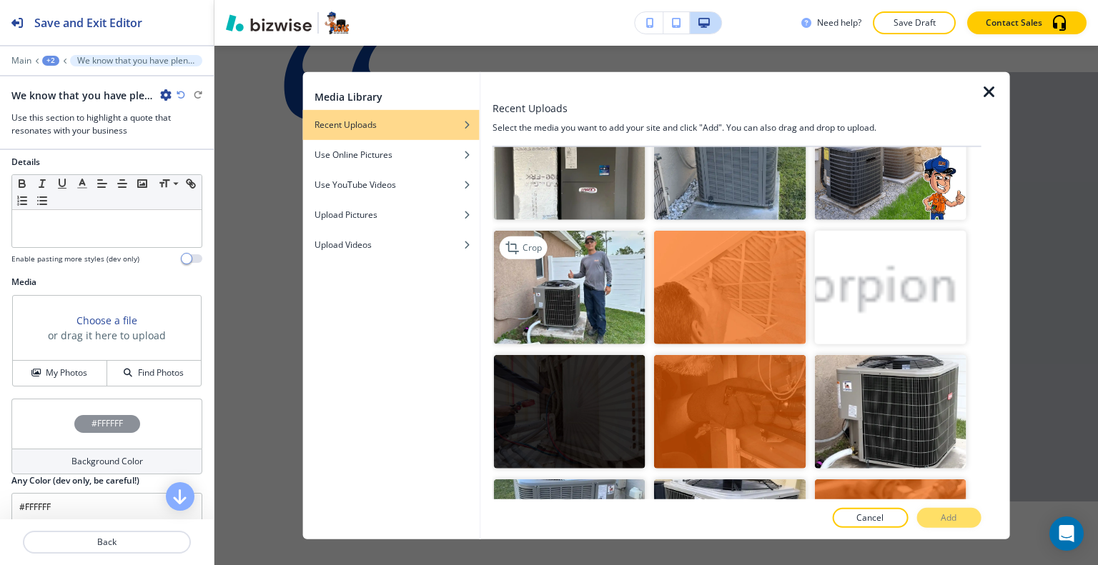
click at [583, 230] on img "button" at bounding box center [570, 287] width 152 height 114
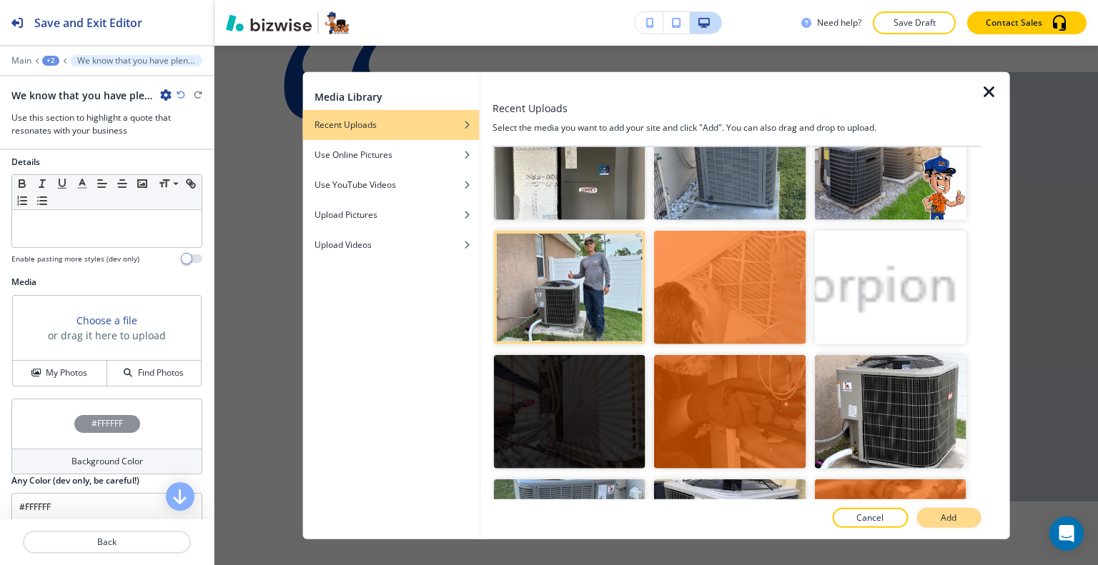
click at [946, 508] on button "Add" at bounding box center [948, 518] width 64 height 20
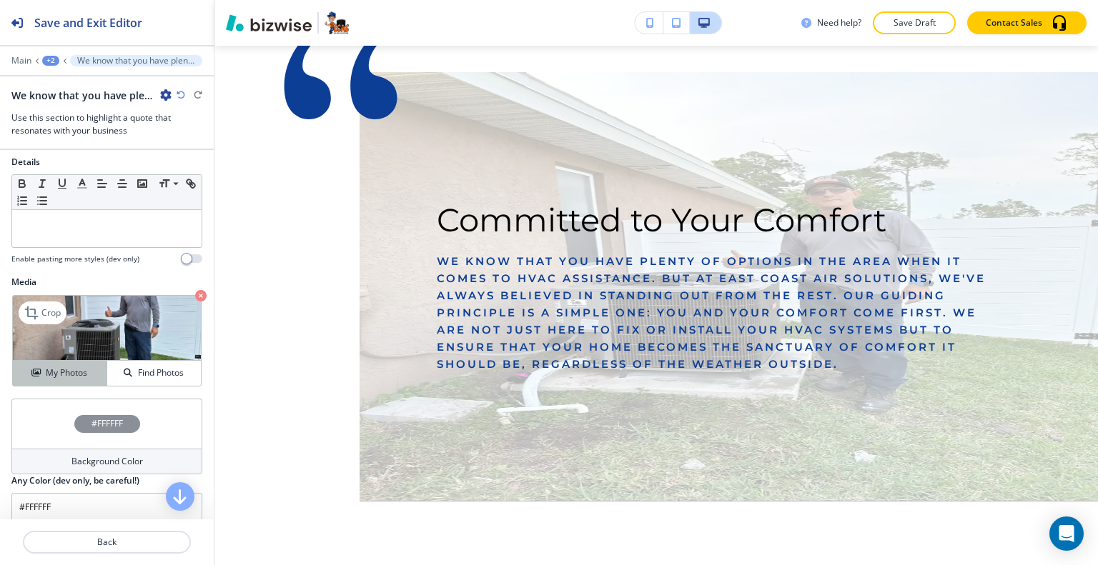
click at [86, 380] on div "My Photos" at bounding box center [60, 373] width 94 height 13
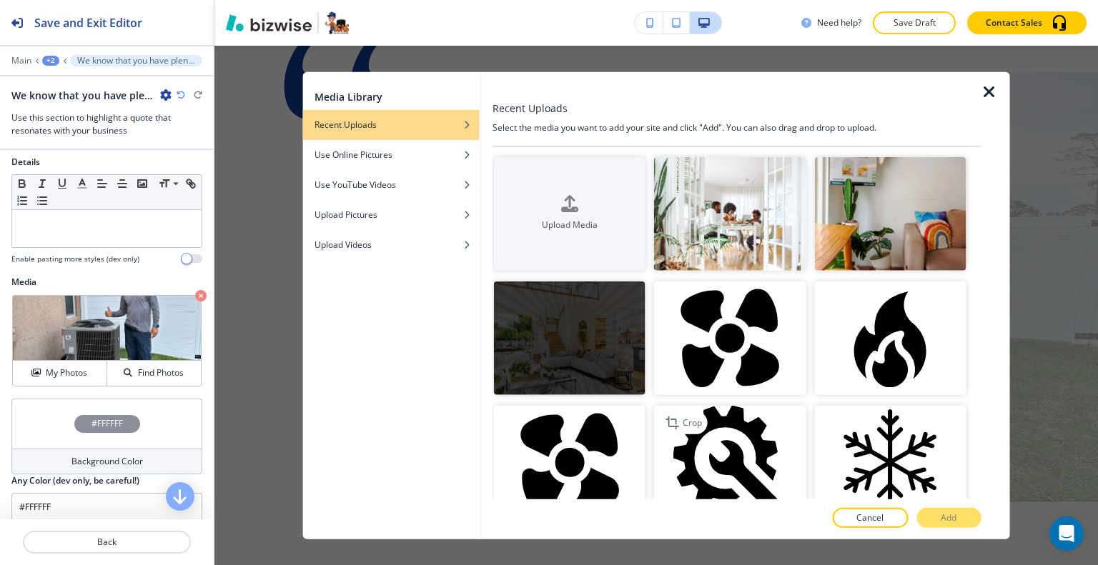
scroll to position [71, 0]
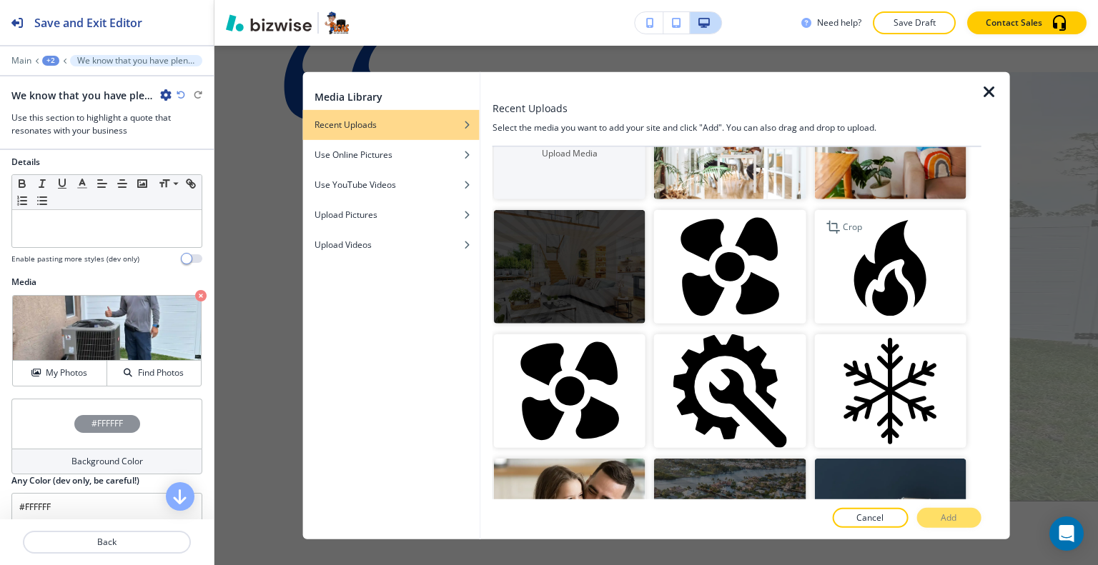
click at [837, 210] on img "button" at bounding box center [890, 267] width 152 height 114
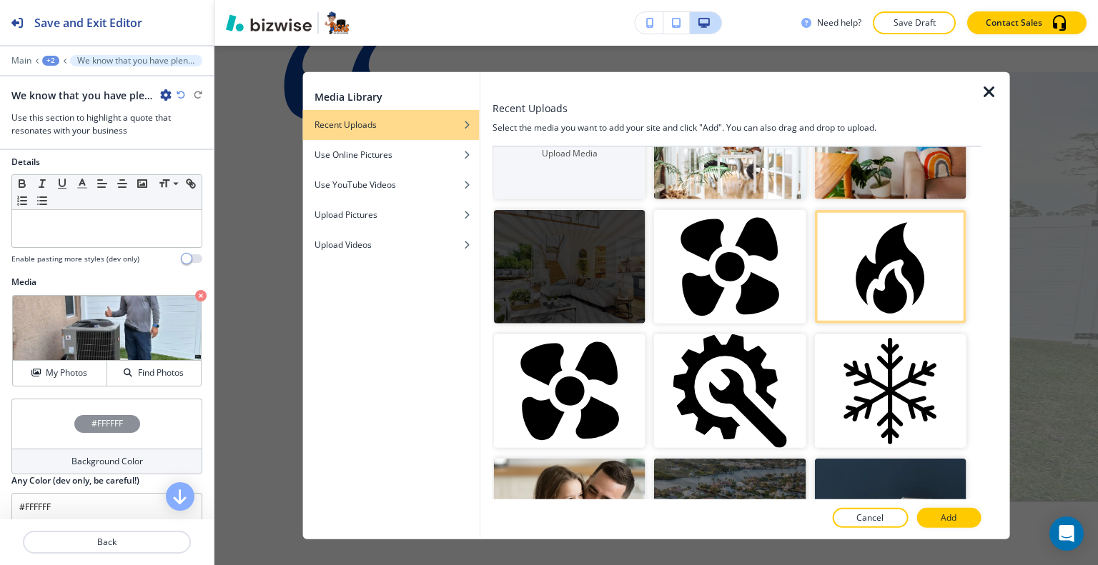
click at [841, 185] on img "button" at bounding box center [890, 142] width 152 height 114
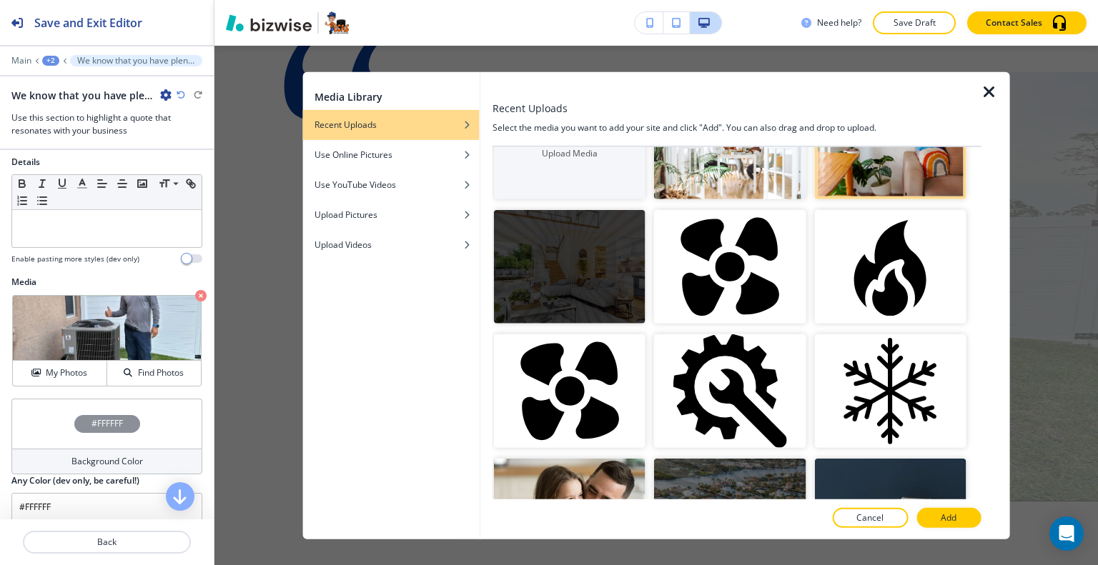
click at [966, 520] on button "Add" at bounding box center [948, 518] width 64 height 20
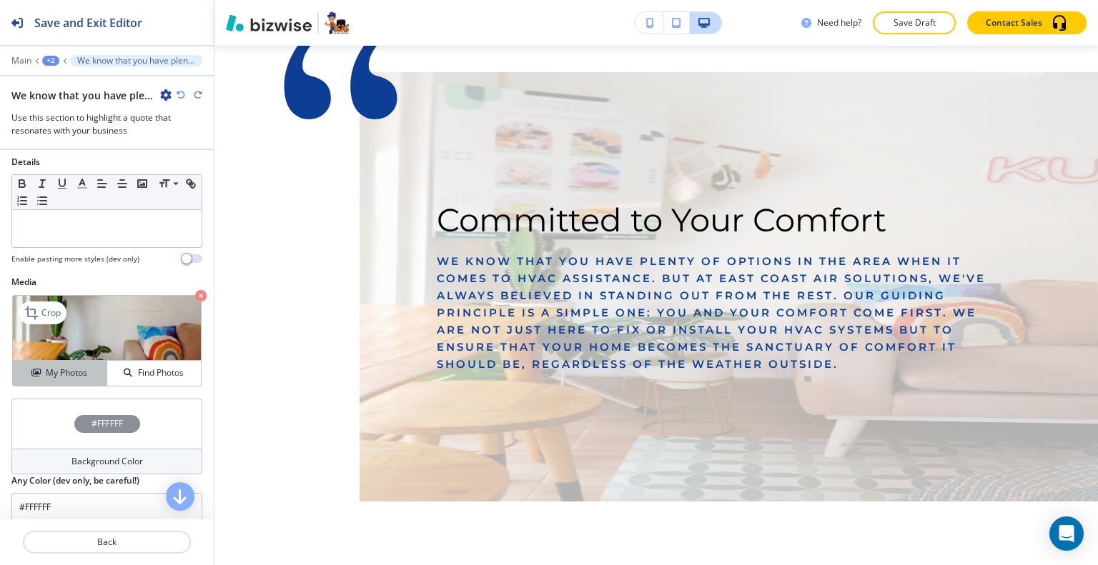
click at [64, 380] on h4 "My Photos" at bounding box center [66, 373] width 41 height 13
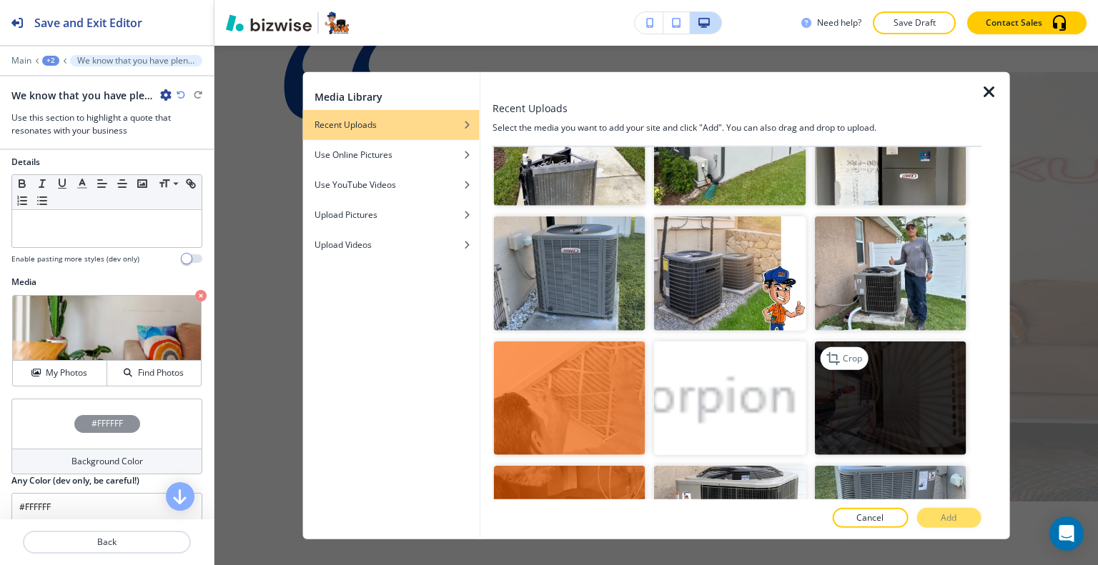
scroll to position [3034, 0]
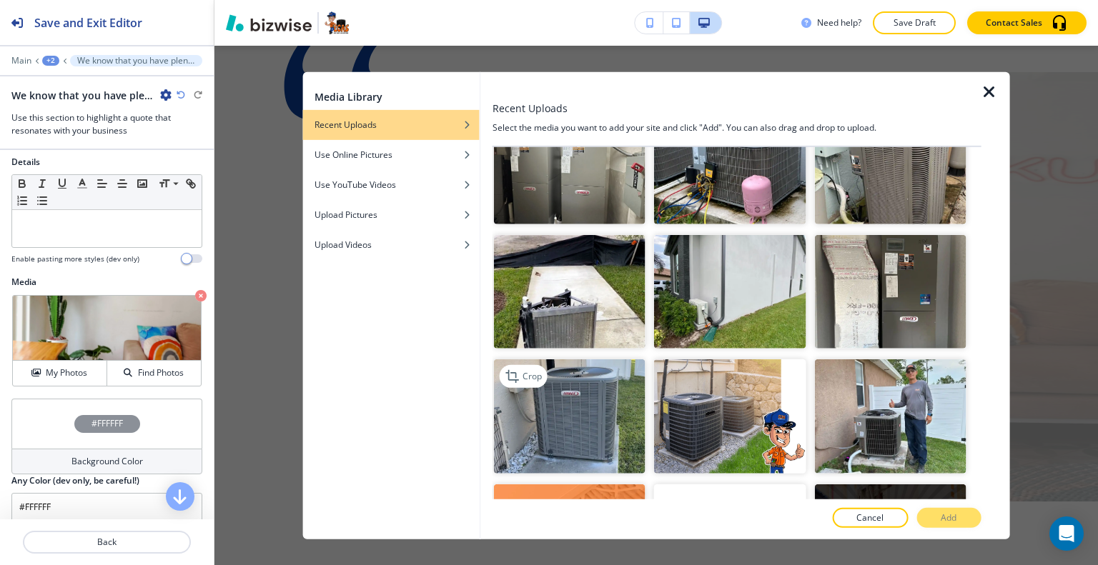
click at [574, 373] on img "button" at bounding box center [570, 417] width 152 height 114
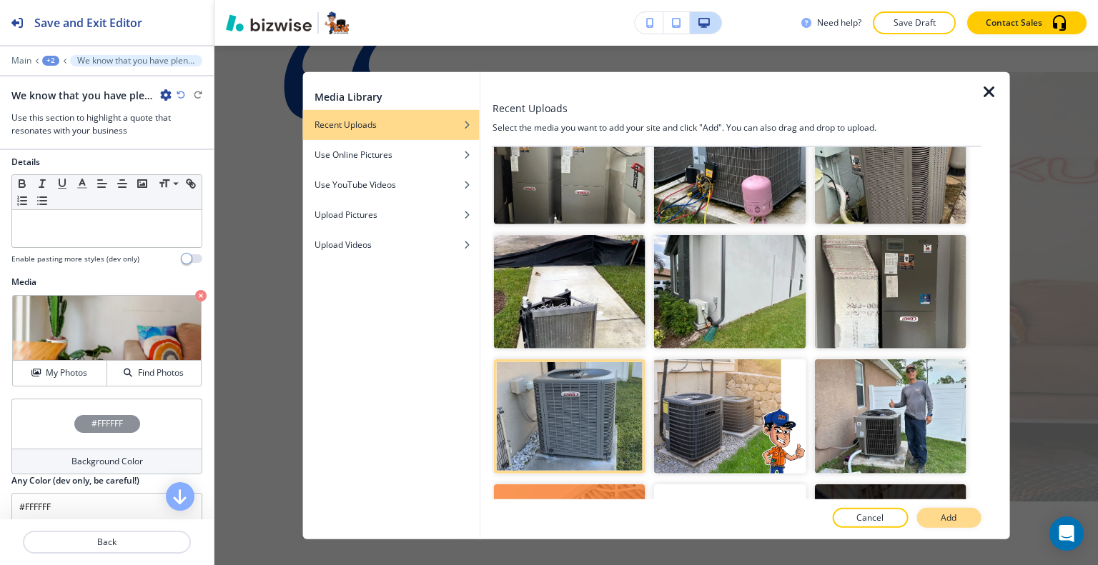
click at [943, 517] on p "Add" at bounding box center [949, 518] width 16 height 13
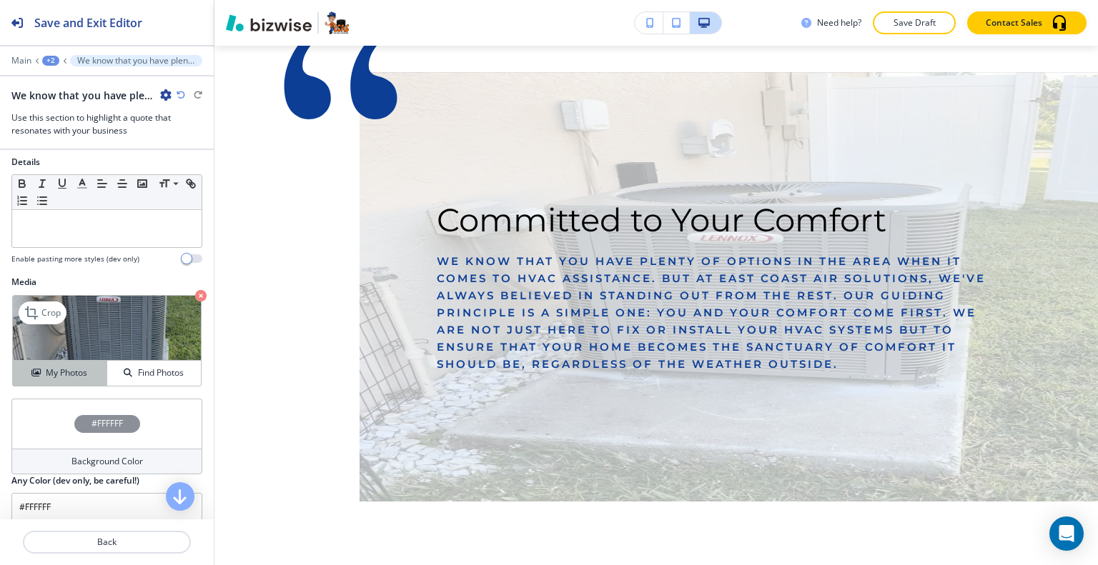
click at [81, 380] on h4 "My Photos" at bounding box center [66, 373] width 41 height 13
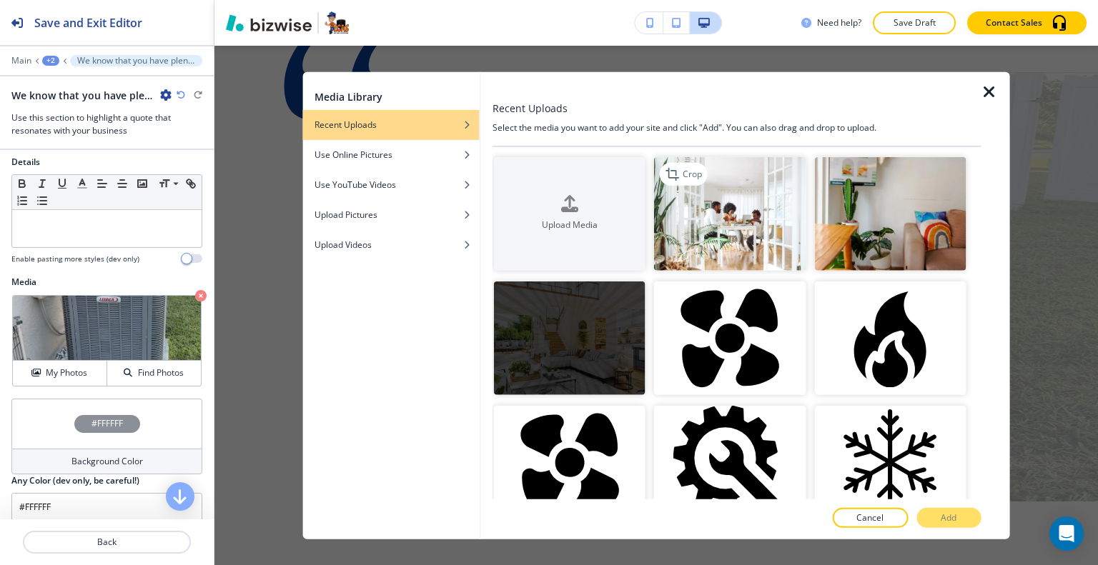
click at [762, 229] on img "button" at bounding box center [730, 214] width 152 height 114
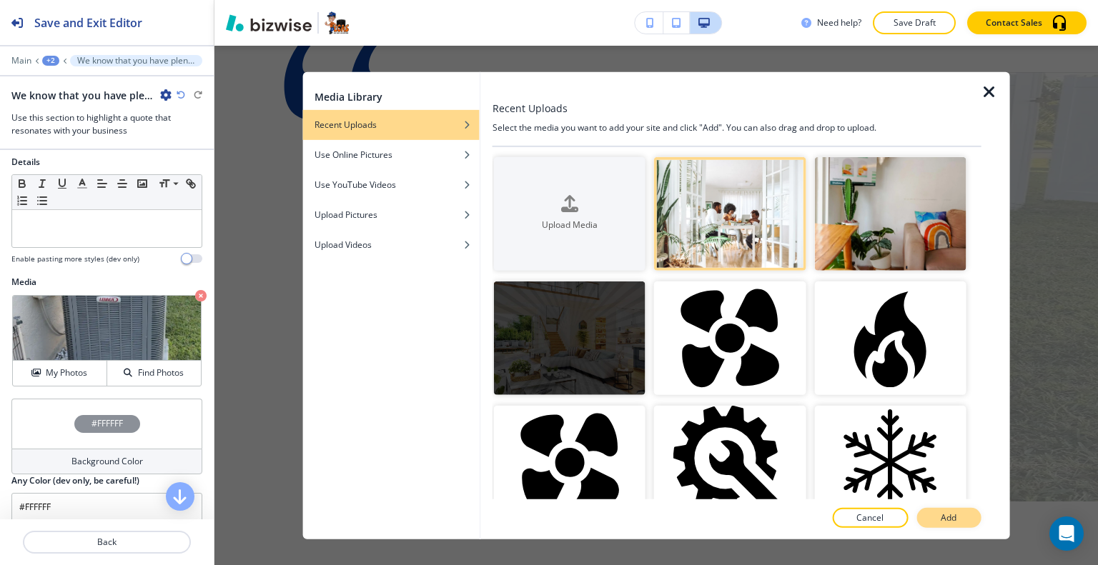
click at [935, 511] on button "Add" at bounding box center [948, 518] width 64 height 20
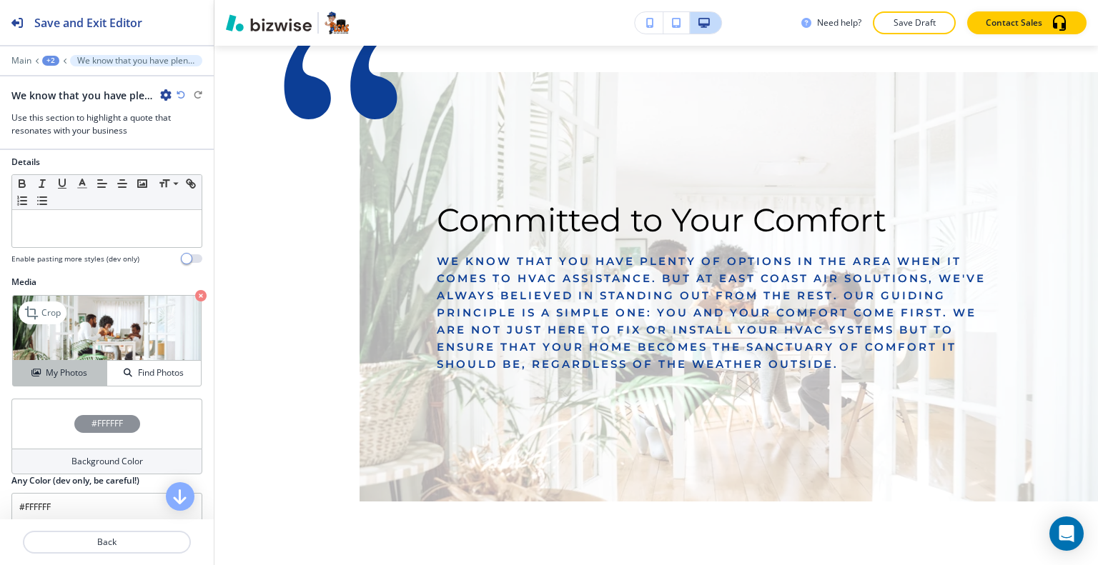
click at [73, 372] on button "My Photos" at bounding box center [60, 373] width 94 height 25
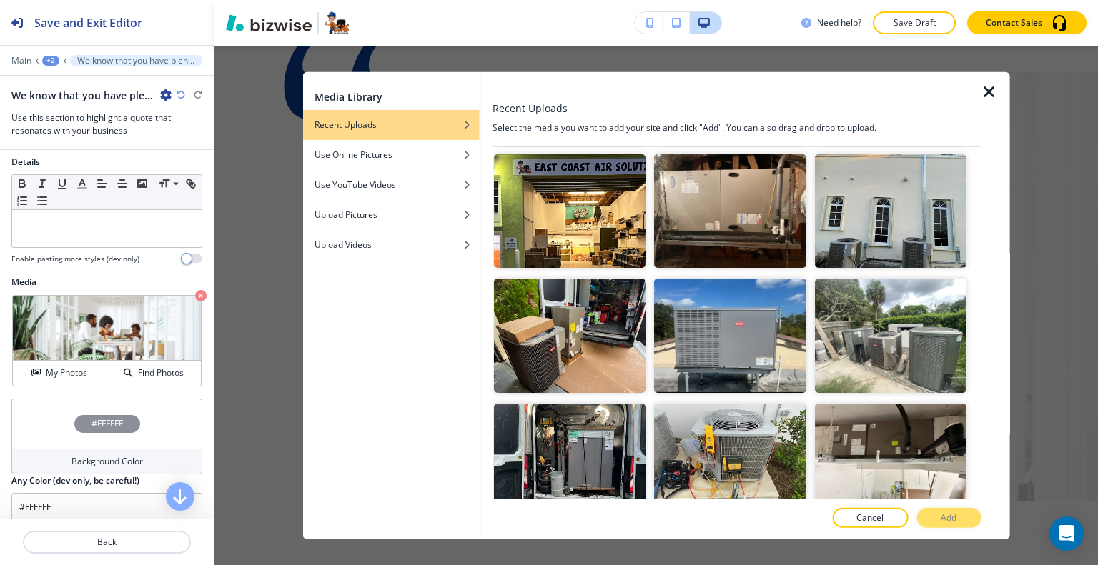
scroll to position [929, 0]
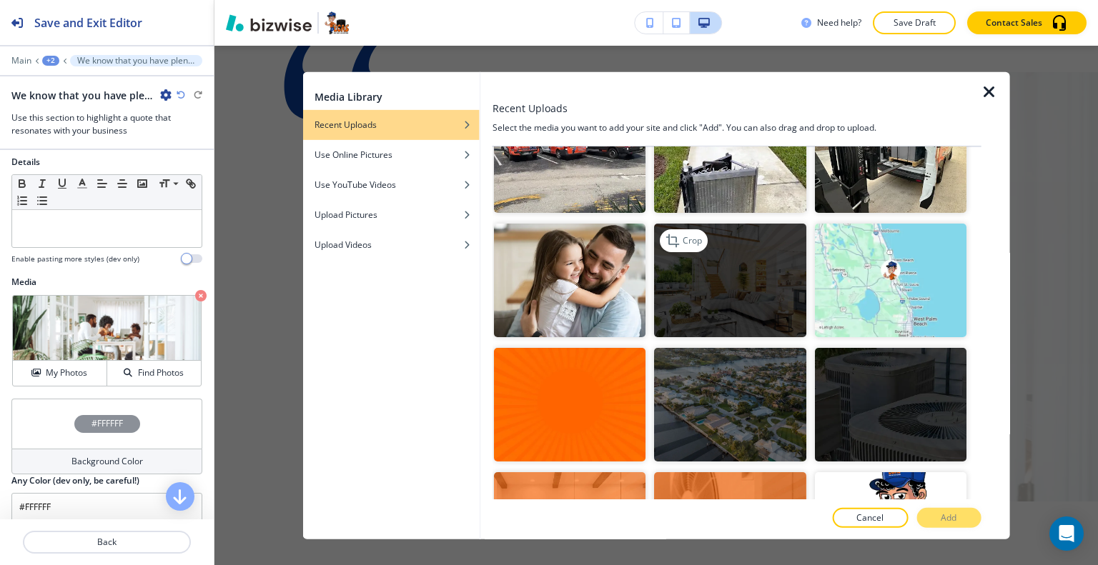
click at [720, 282] on img "button" at bounding box center [730, 281] width 152 height 114
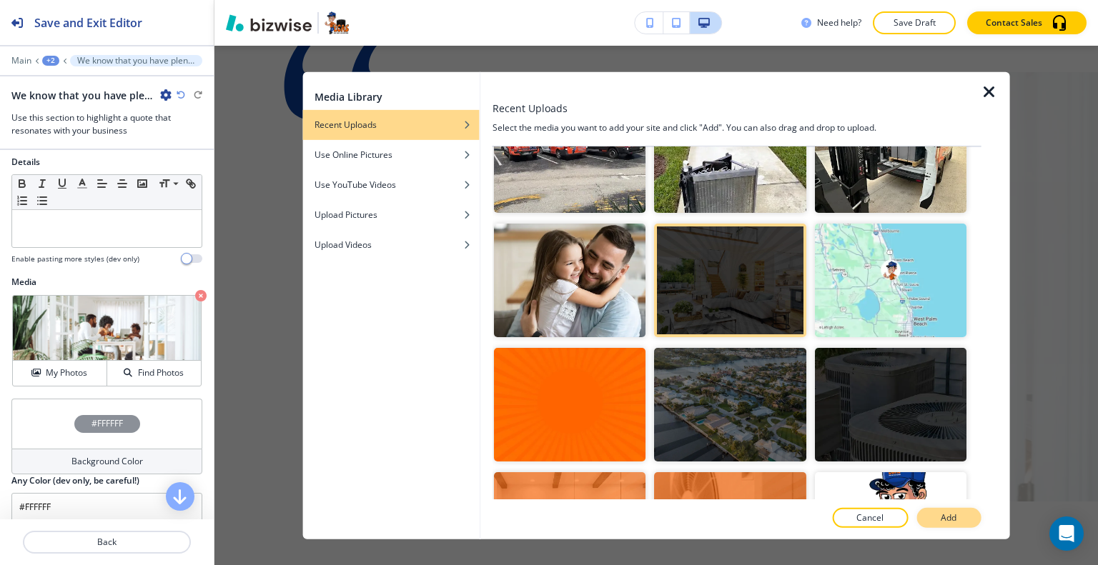
click at [946, 511] on button "Add" at bounding box center [948, 518] width 64 height 20
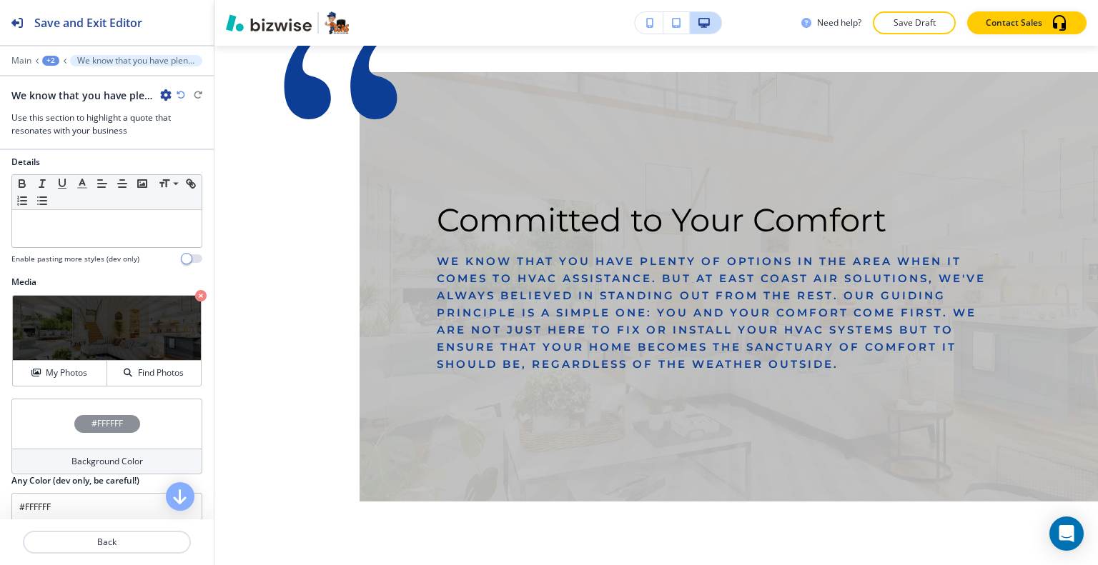
click at [57, 425] on div "#FFFFFF" at bounding box center [106, 424] width 191 height 50
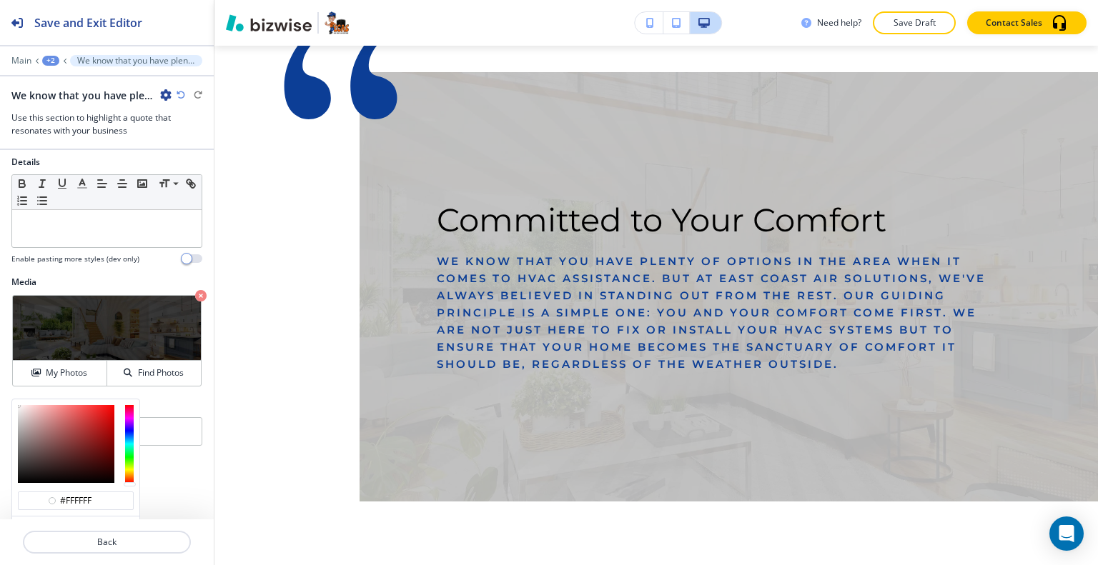
scroll to position [592, 0]
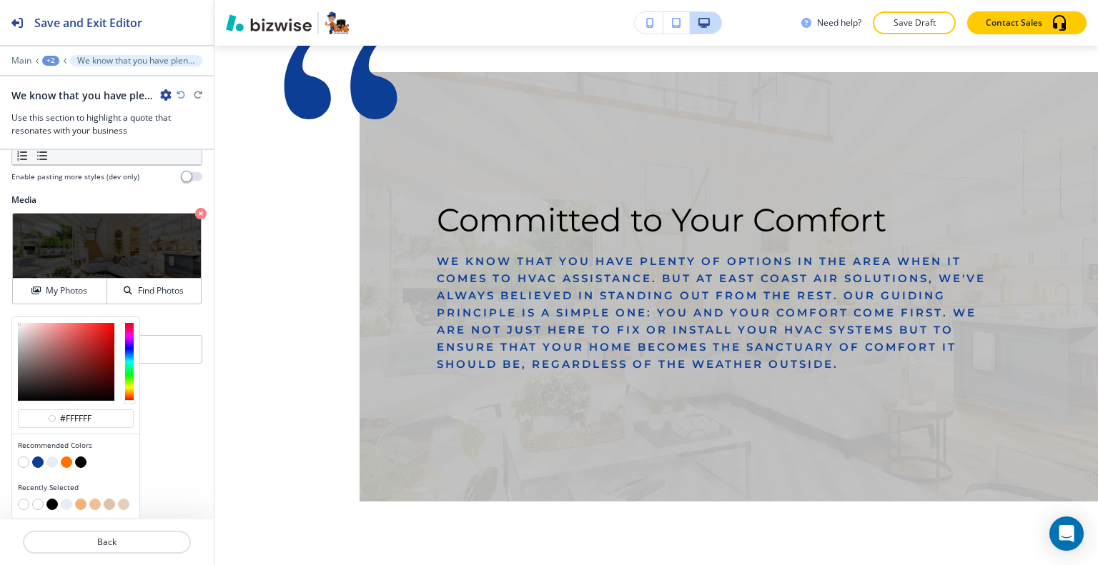
click at [76, 463] on button "button" at bounding box center [80, 462] width 11 height 11
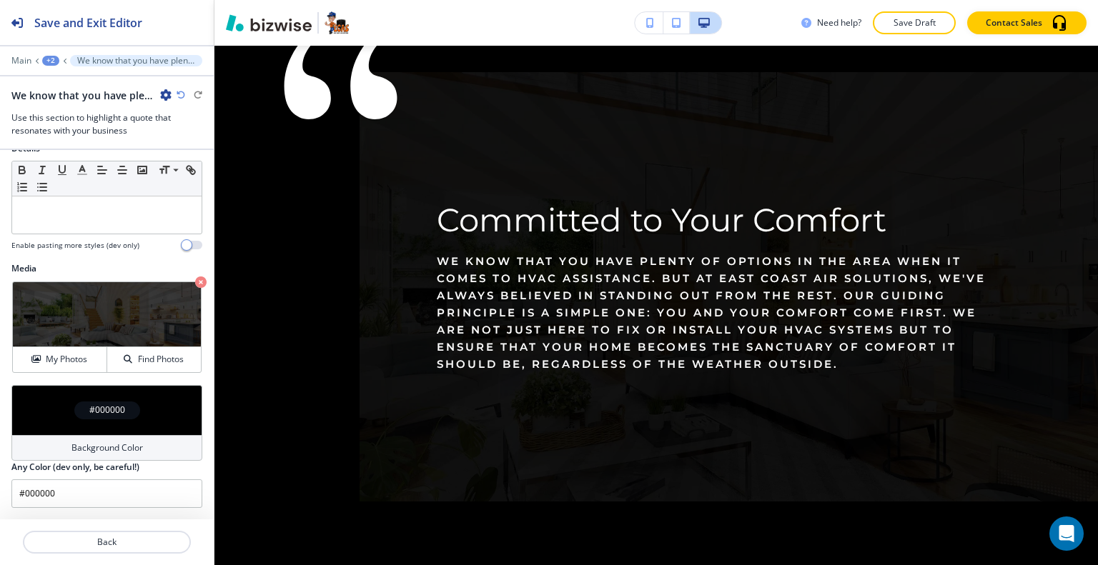
scroll to position [523, 0]
click at [43, 405] on div "#000000" at bounding box center [106, 410] width 191 height 50
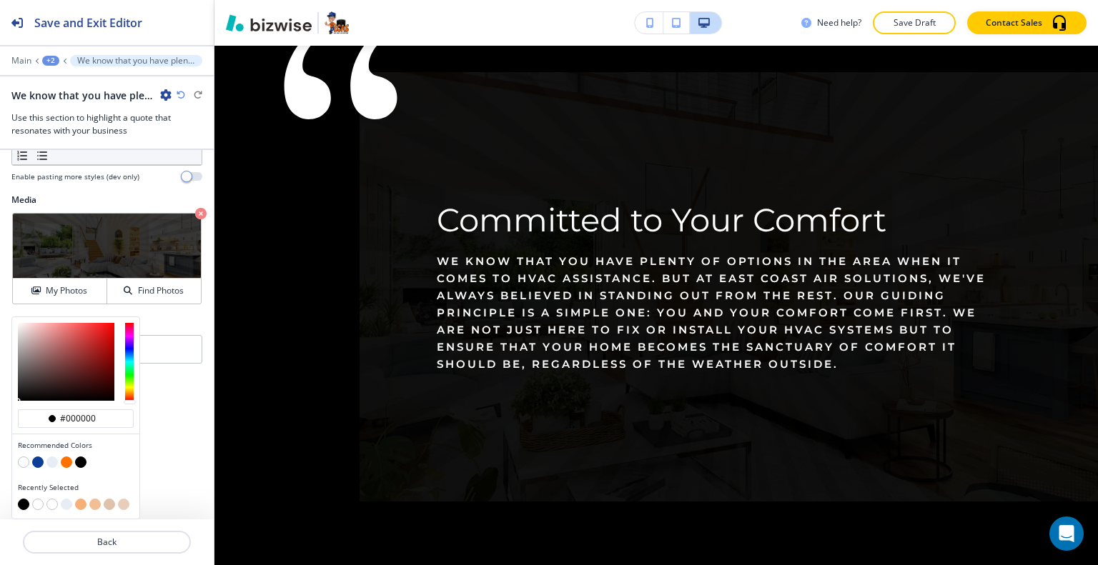
click at [41, 461] on button "button" at bounding box center [37, 462] width 11 height 11
type input "#0c3e96"
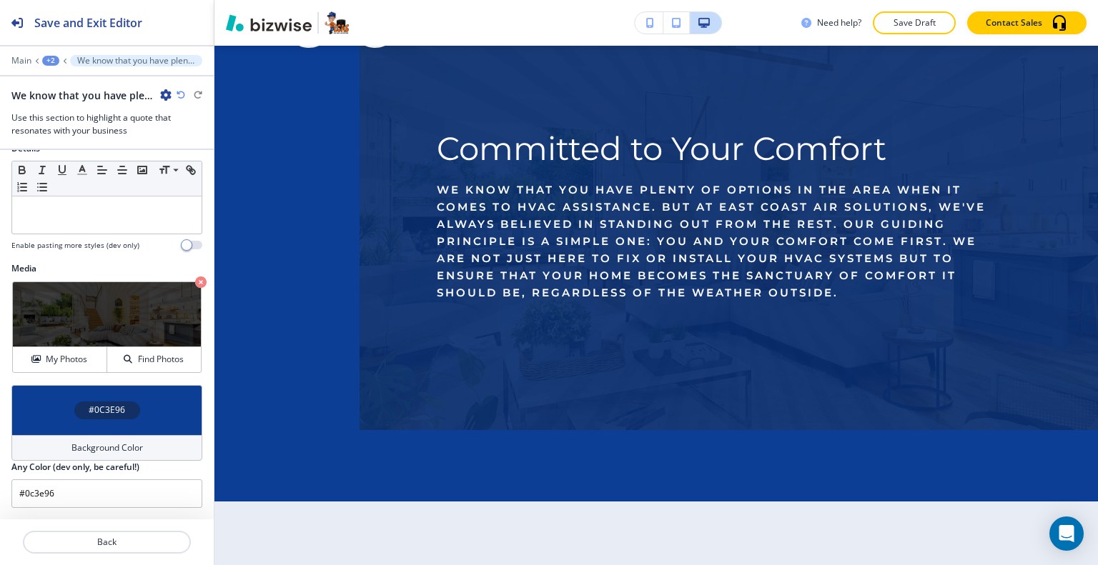
scroll to position [8207, 0]
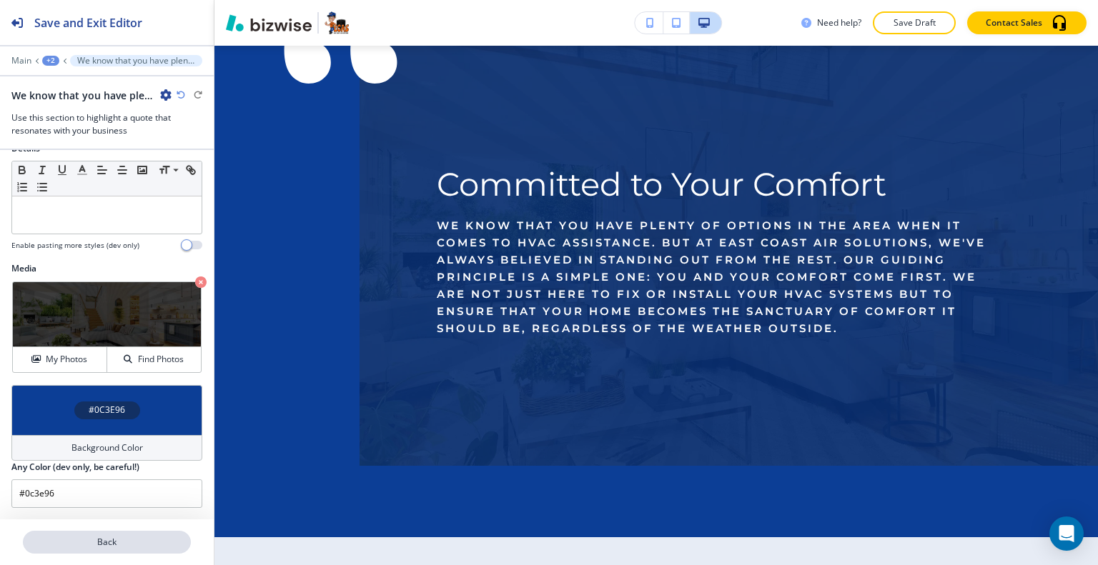
click at [134, 537] on p "Back" at bounding box center [106, 542] width 165 height 13
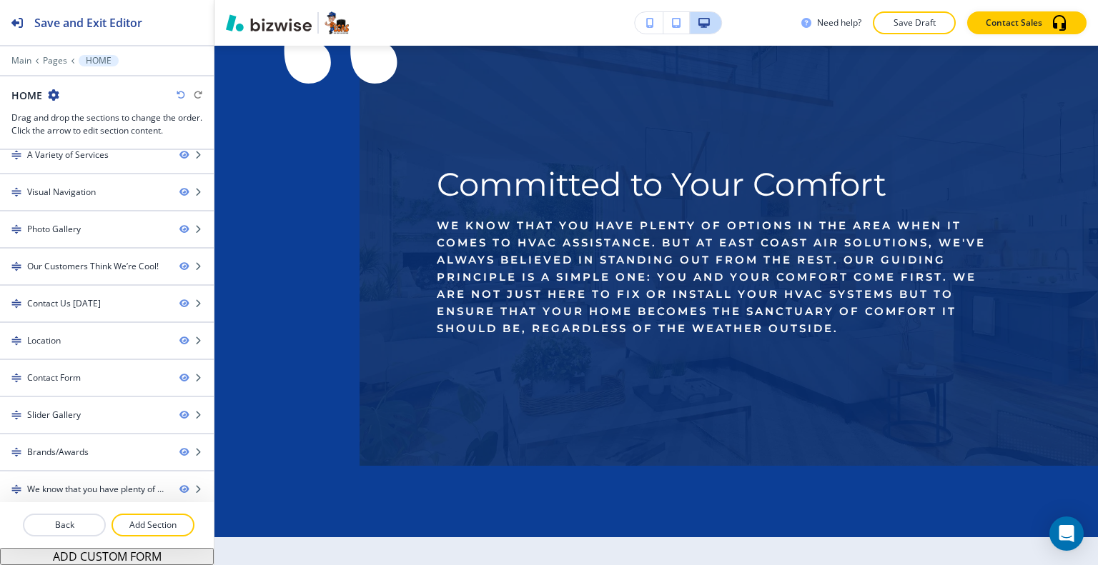
scroll to position [7992, 0]
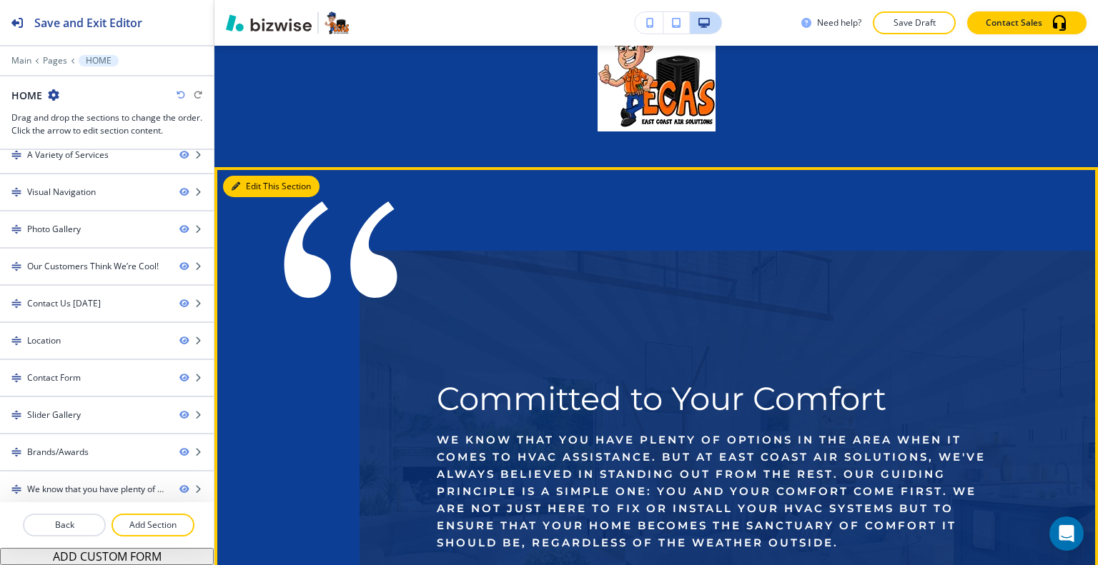
click at [249, 197] on button "Edit This Section" at bounding box center [271, 186] width 96 height 21
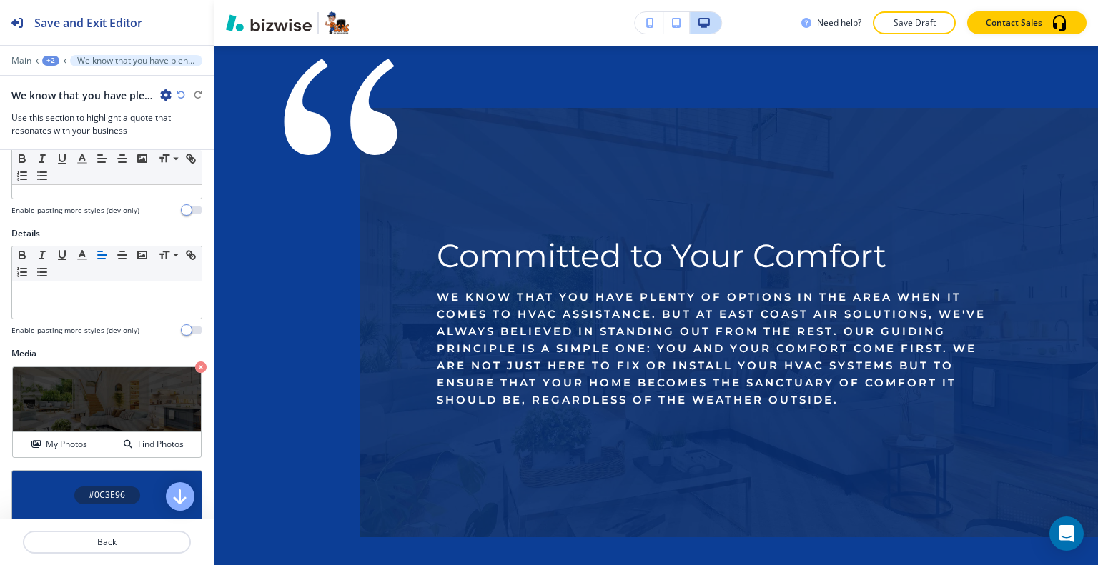
scroll to position [523, 0]
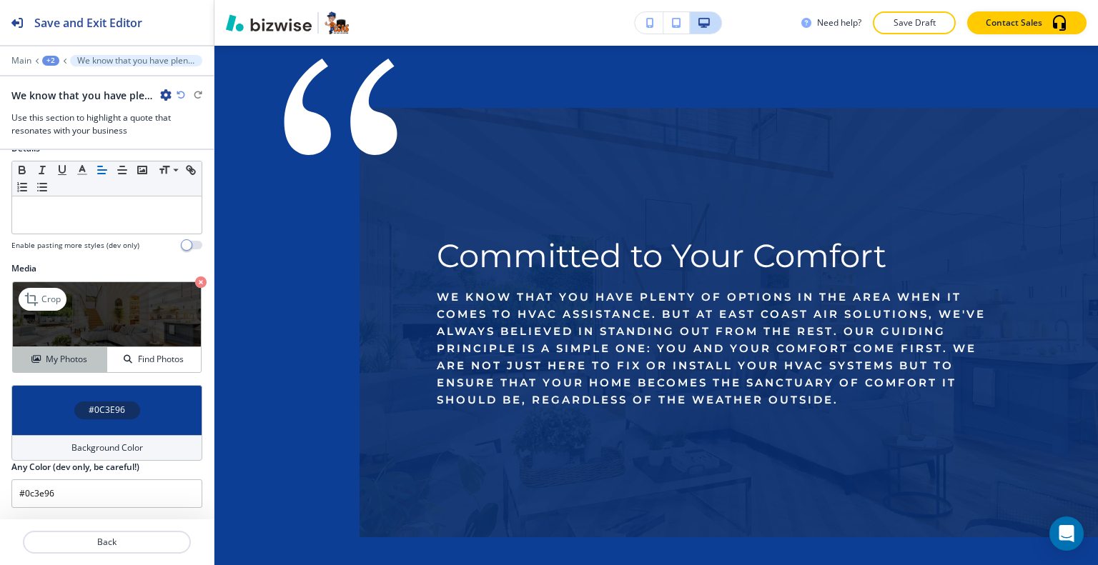
click at [74, 368] on button "My Photos" at bounding box center [60, 359] width 94 height 25
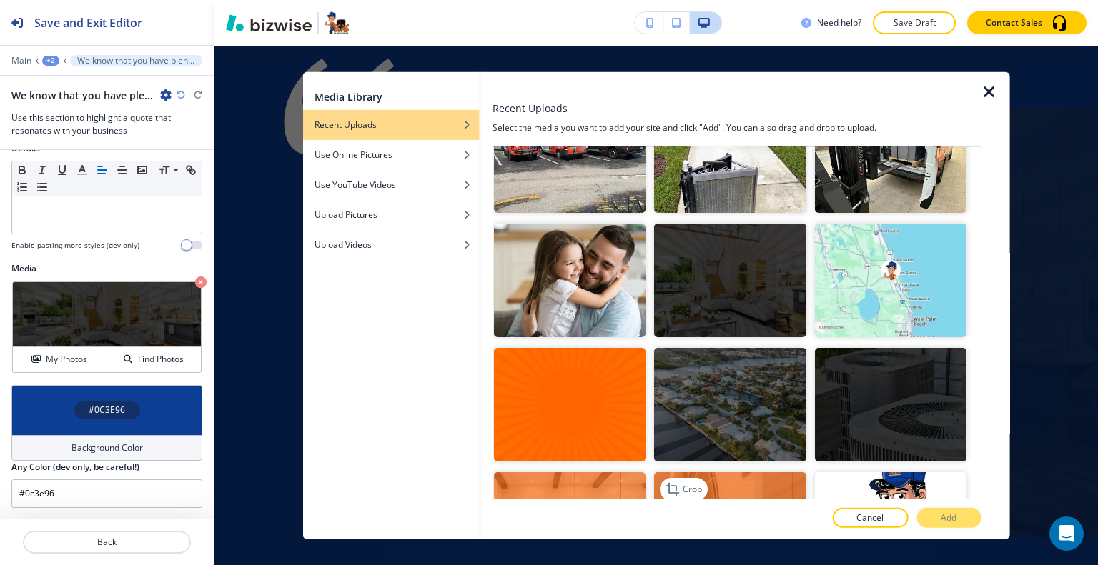
scroll to position [1215, 0]
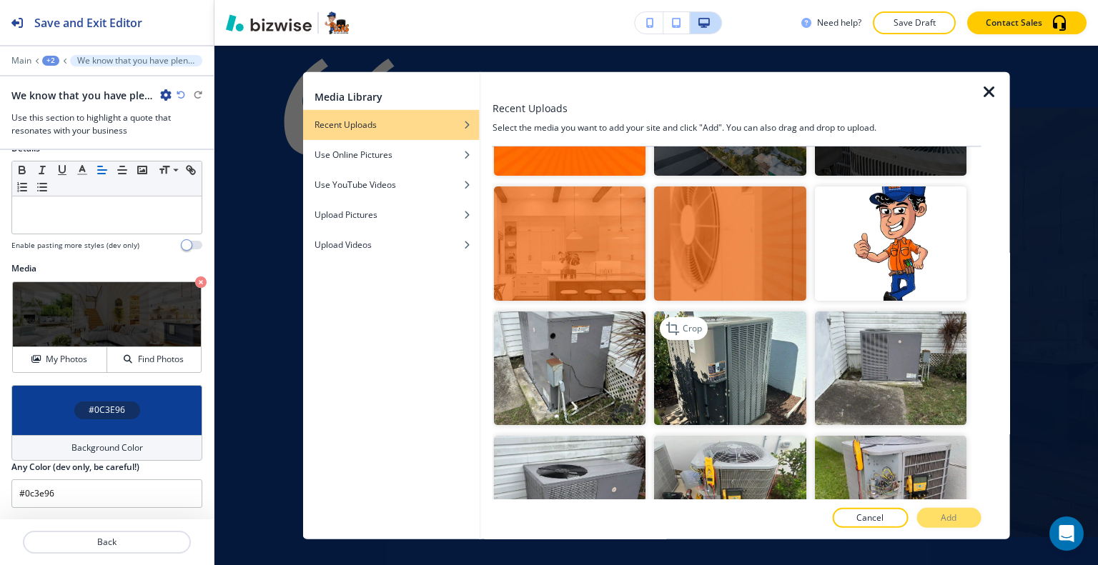
click at [765, 319] on img "button" at bounding box center [730, 368] width 152 height 114
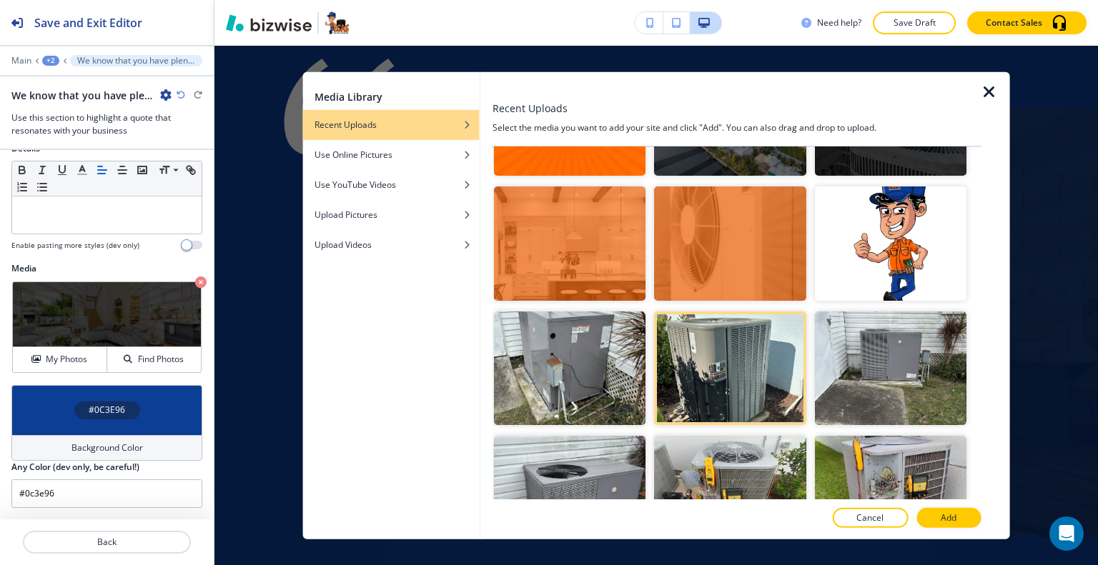
click at [944, 503] on div at bounding box center [736, 504] width 489 height 9
click at [946, 509] on button "Add" at bounding box center [948, 518] width 64 height 20
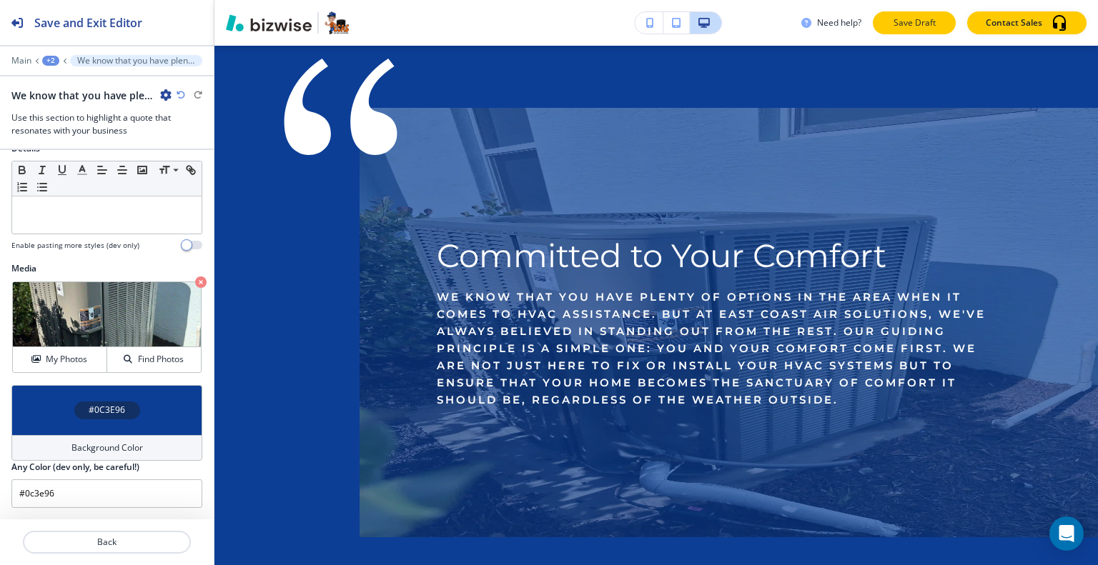
click at [908, 16] on p "Save Draft" at bounding box center [914, 22] width 46 height 13
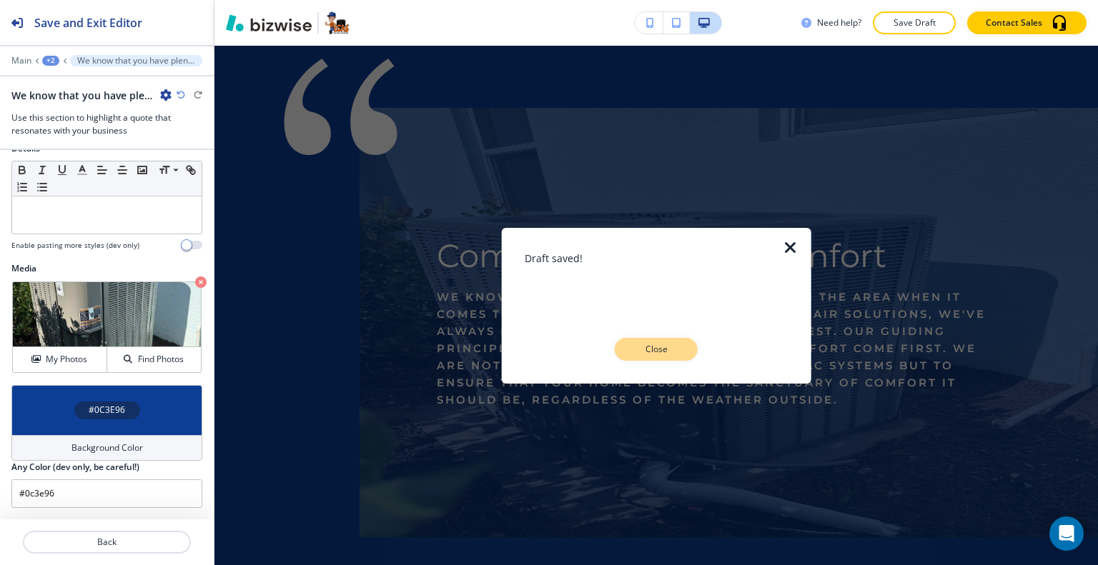
click at [670, 349] on p "Close" at bounding box center [656, 349] width 46 height 13
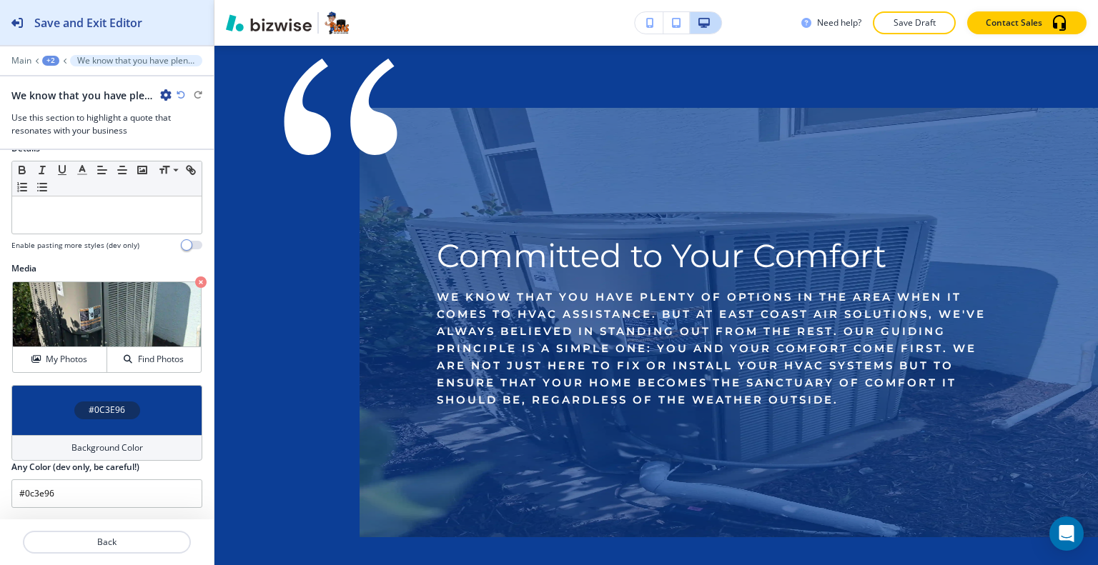
click at [91, 26] on h2 "Save and Exit Editor" at bounding box center [88, 22] width 108 height 17
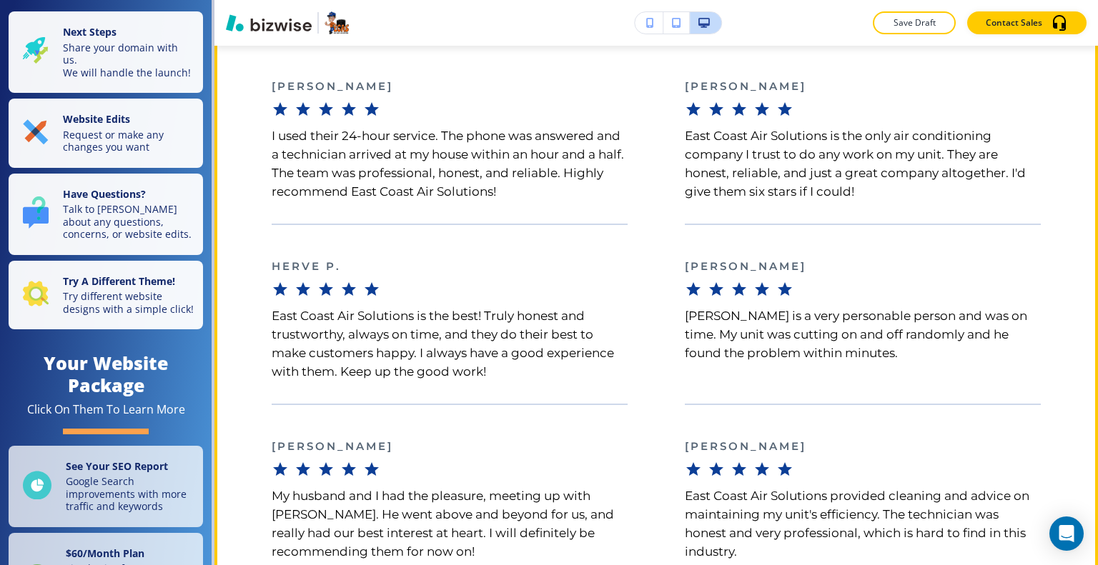
scroll to position [4145, 0]
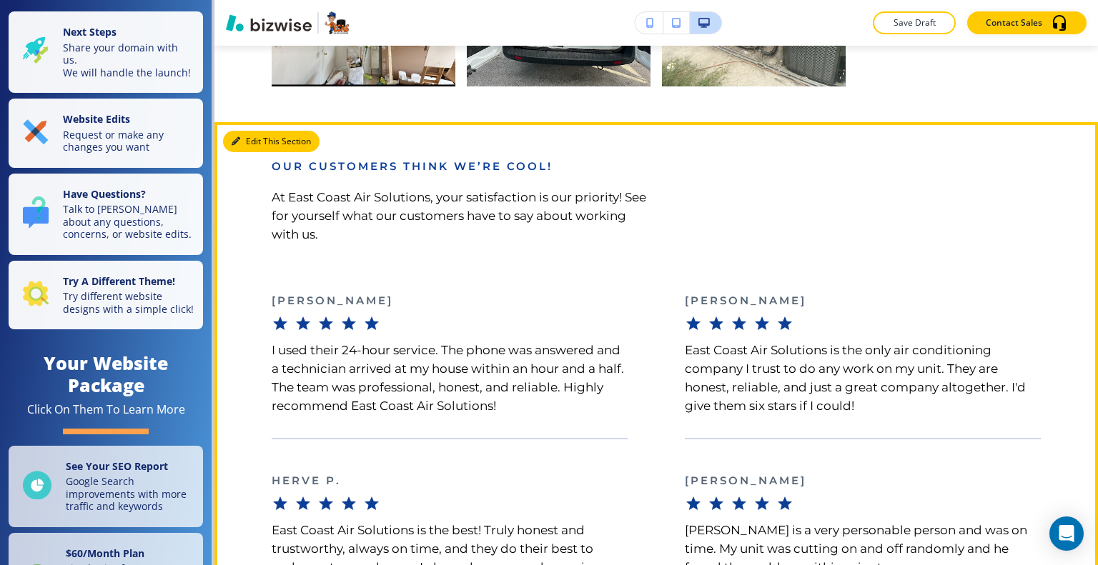
click at [255, 133] on button "Edit This Section" at bounding box center [271, 141] width 96 height 21
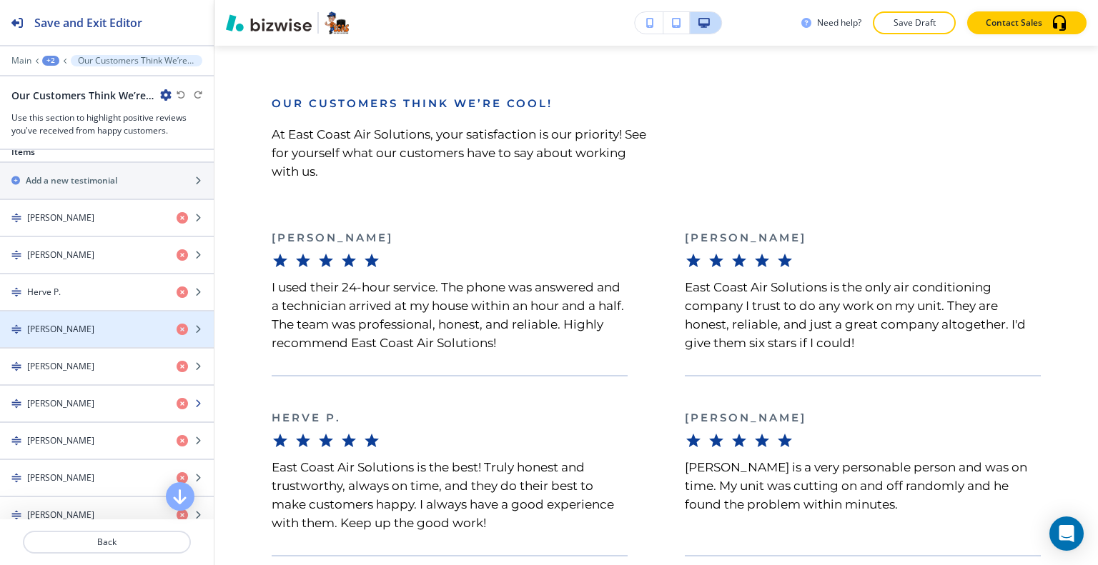
scroll to position [906, 0]
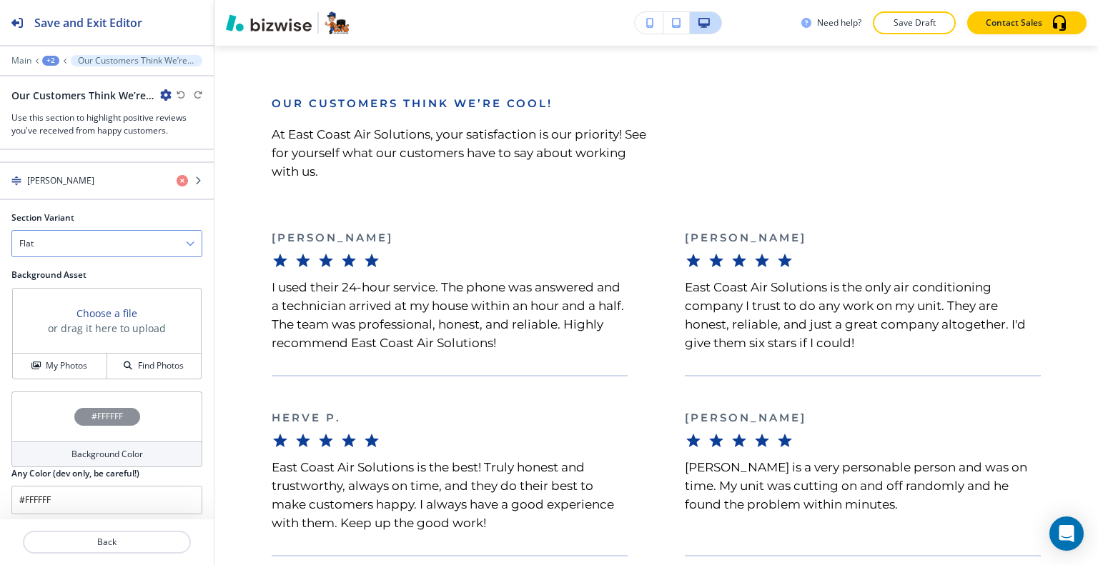
click at [106, 239] on div "Flat" at bounding box center [106, 244] width 189 height 26
click at [103, 271] on div "Slider" at bounding box center [106, 269] width 189 height 24
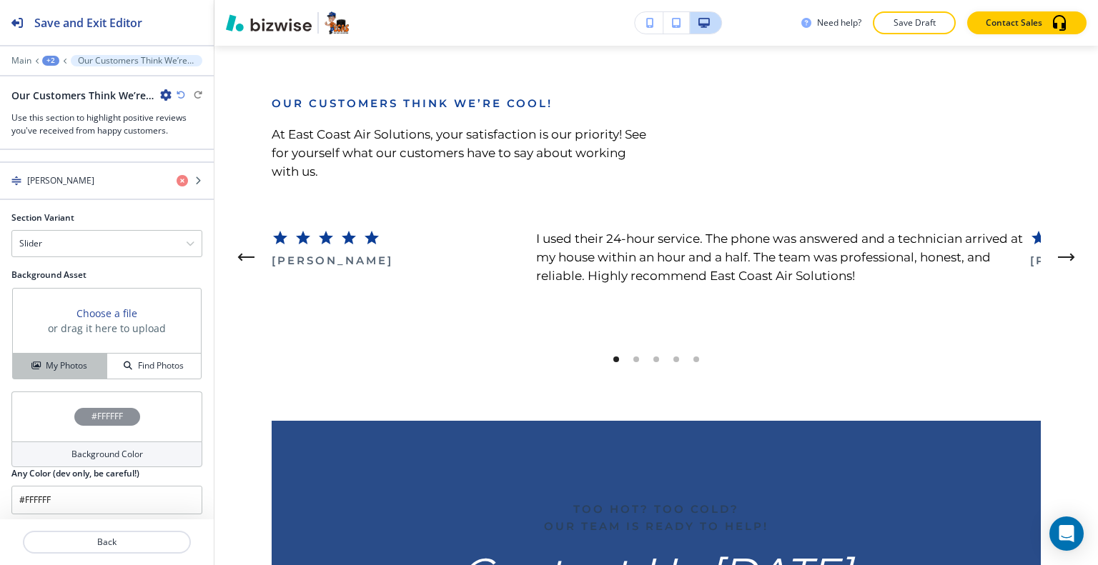
click at [71, 354] on button "My Photos" at bounding box center [60, 366] width 94 height 25
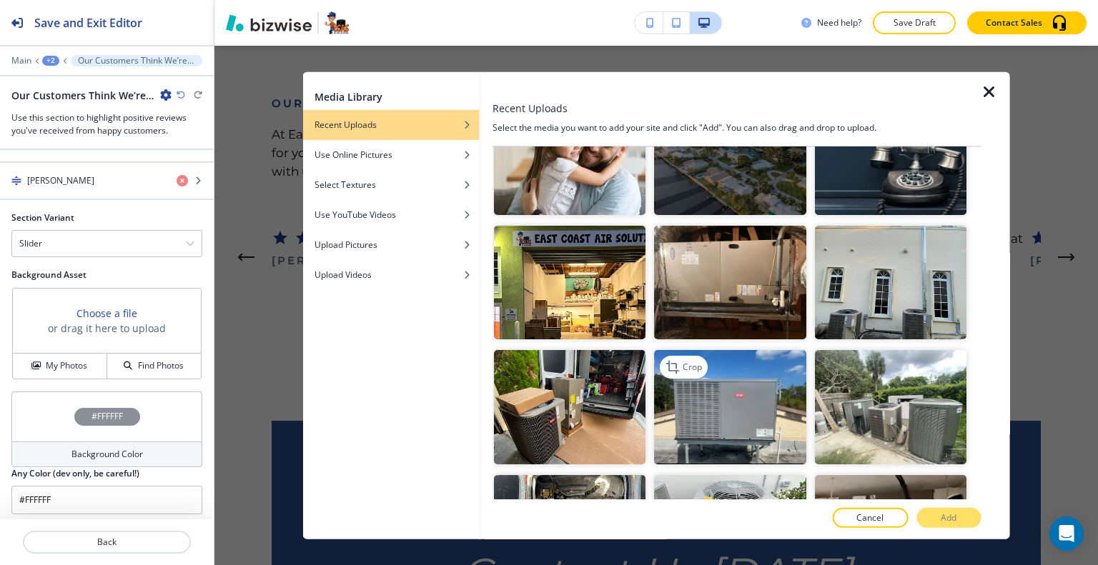
scroll to position [500, 0]
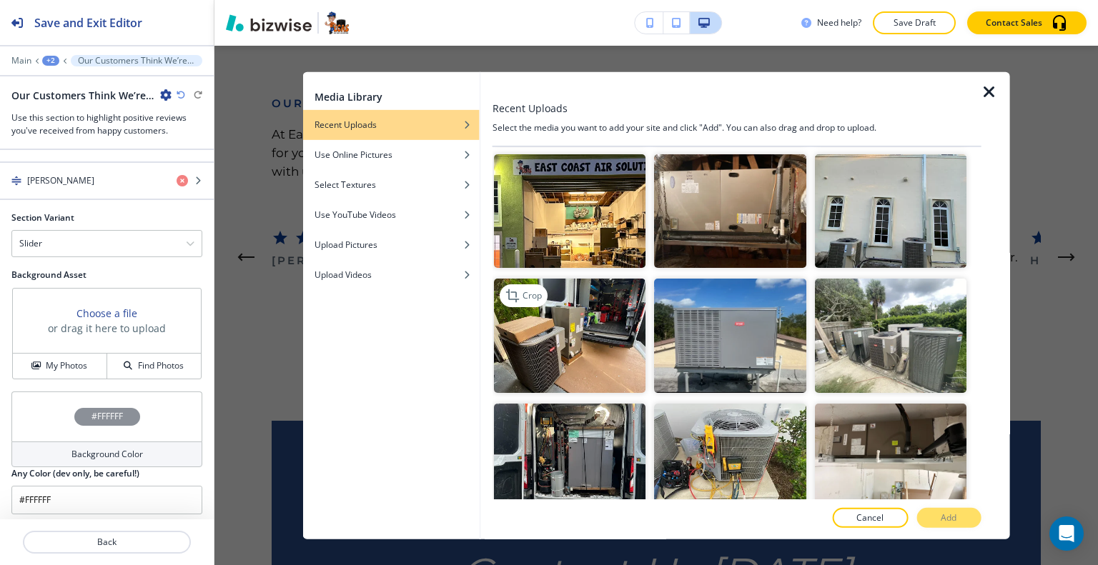
click at [631, 342] on img "button" at bounding box center [570, 336] width 152 height 114
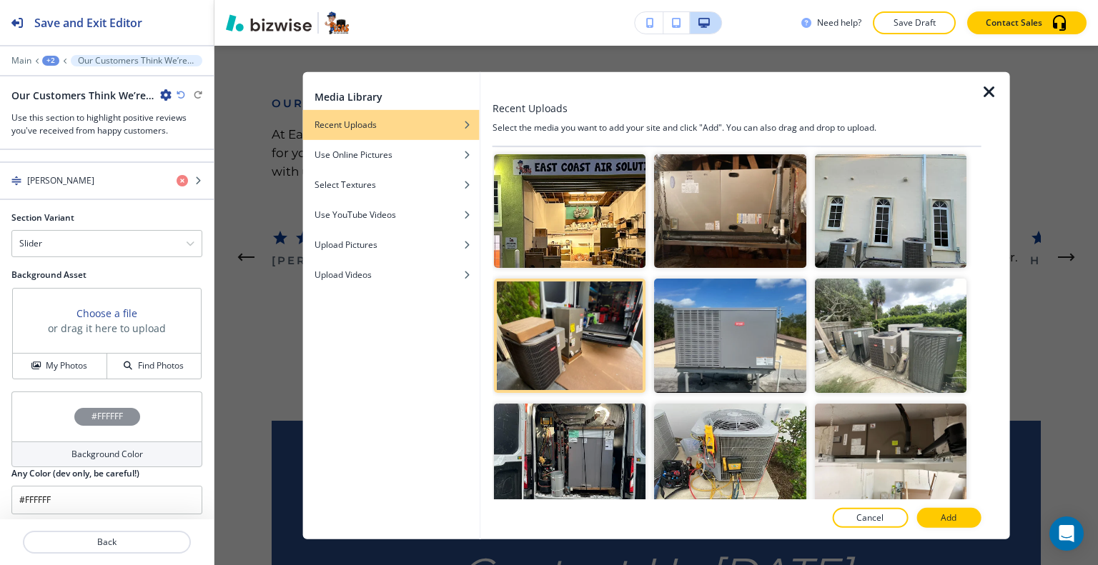
click at [931, 508] on button "Add" at bounding box center [948, 518] width 64 height 20
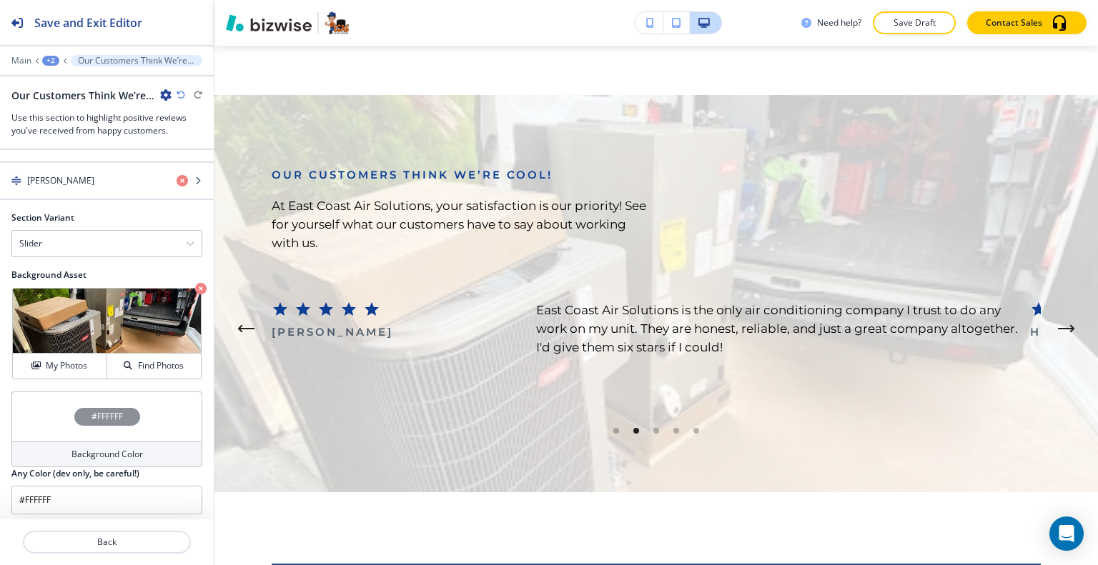
click at [46, 397] on div "#FFFFFF" at bounding box center [106, 417] width 191 height 50
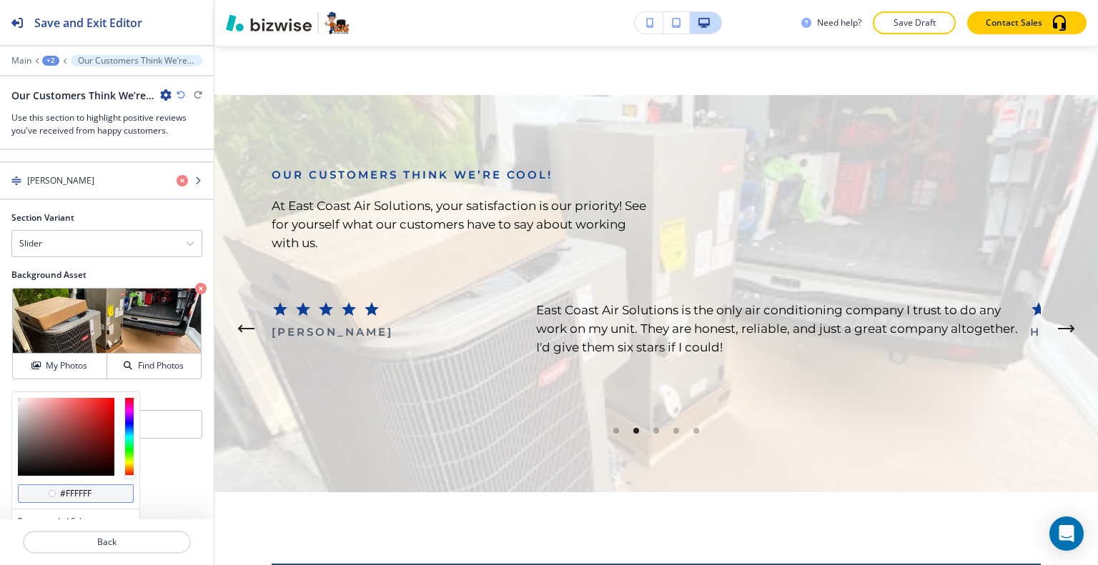
scroll to position [974, 0]
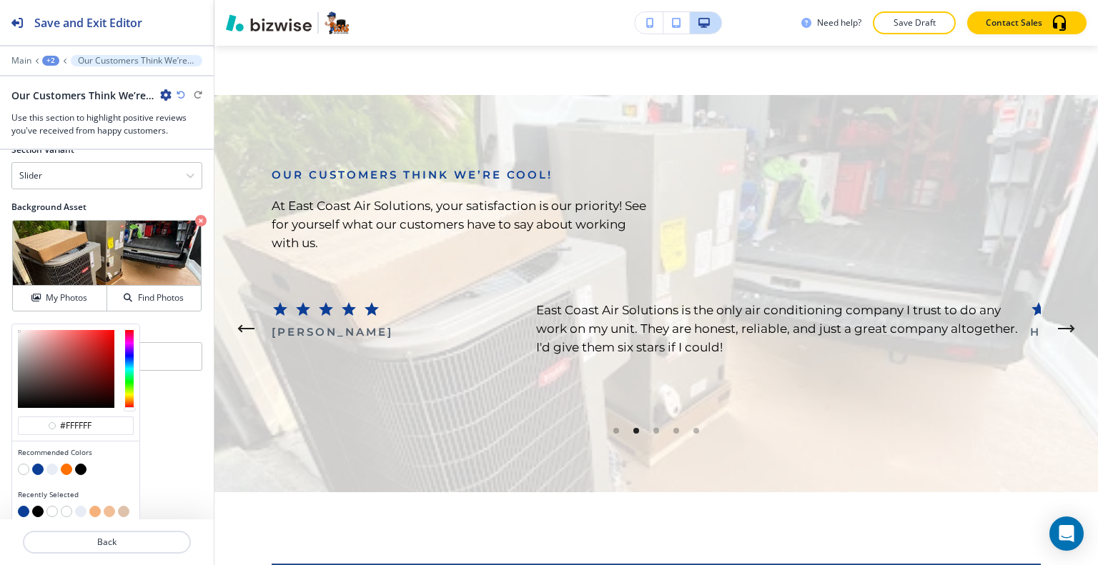
click at [54, 464] on button "button" at bounding box center [51, 469] width 11 height 11
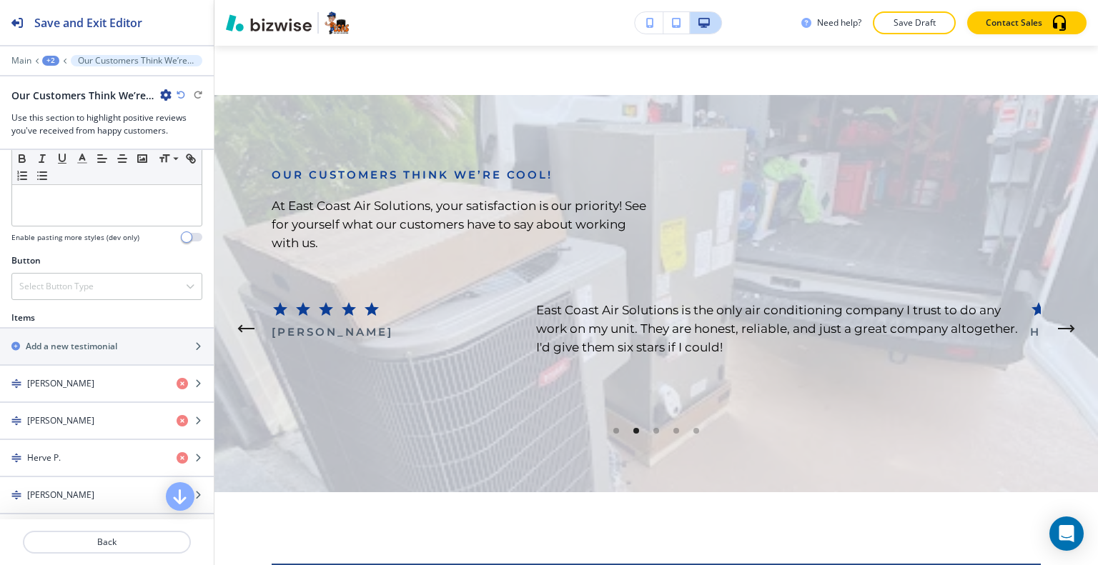
scroll to position [0, 0]
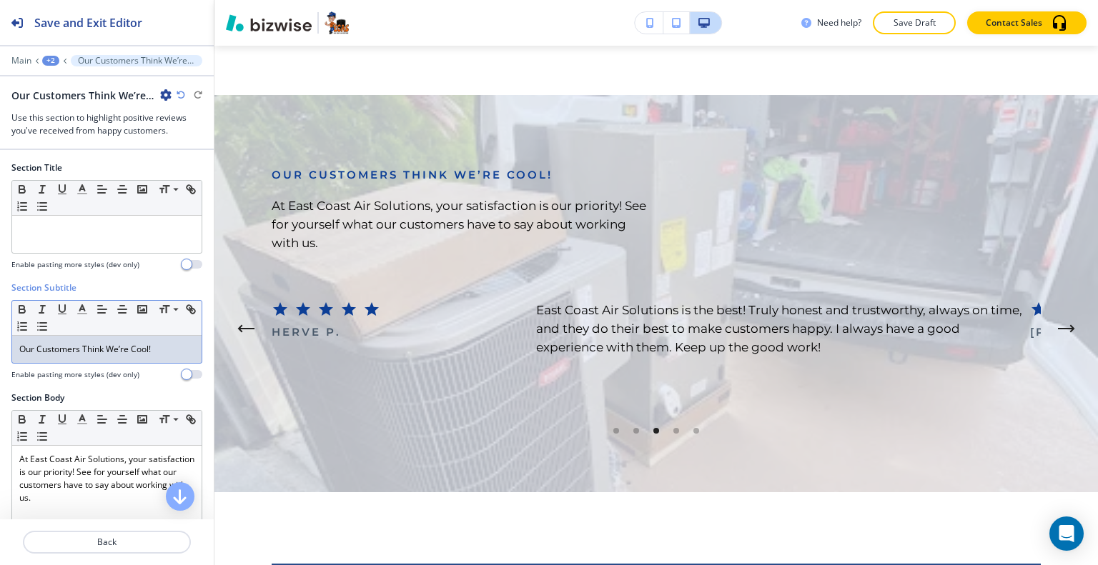
click at [145, 344] on p "Our Customers Think We’re Cool!" at bounding box center [106, 349] width 175 height 13
drag, startPoint x: 154, startPoint y: 347, endPoint x: 41, endPoint y: 342, distance: 113.0
click at [6, 339] on div "Section Subtitle Small Normal Large Huge Our Customers Think We’re Cool! Enable…" at bounding box center [107, 337] width 214 height 110
copy p "Our Customers Think We’re Cool!"
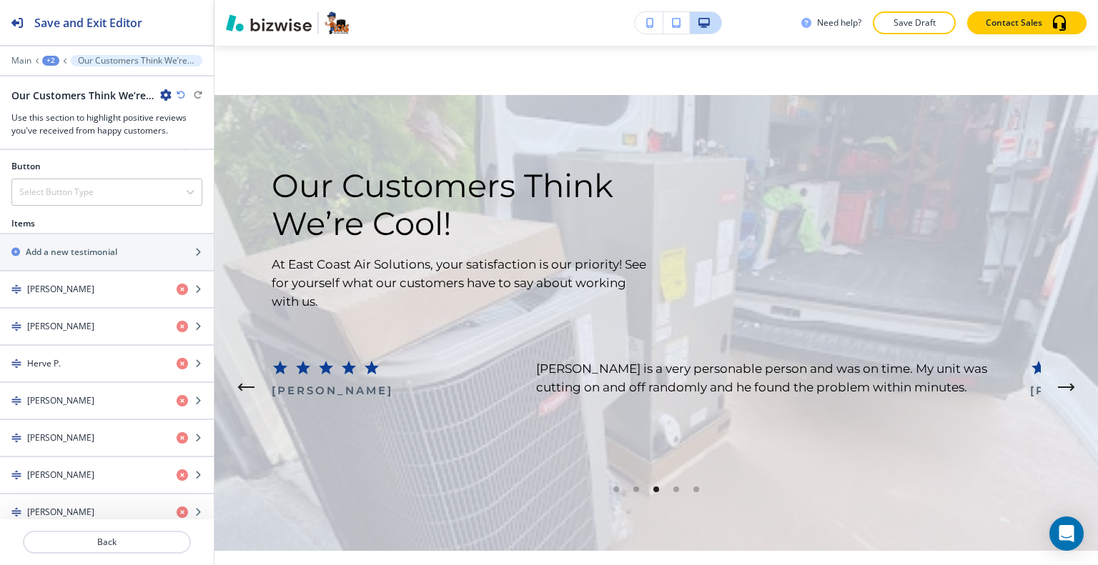
scroll to position [906, 0]
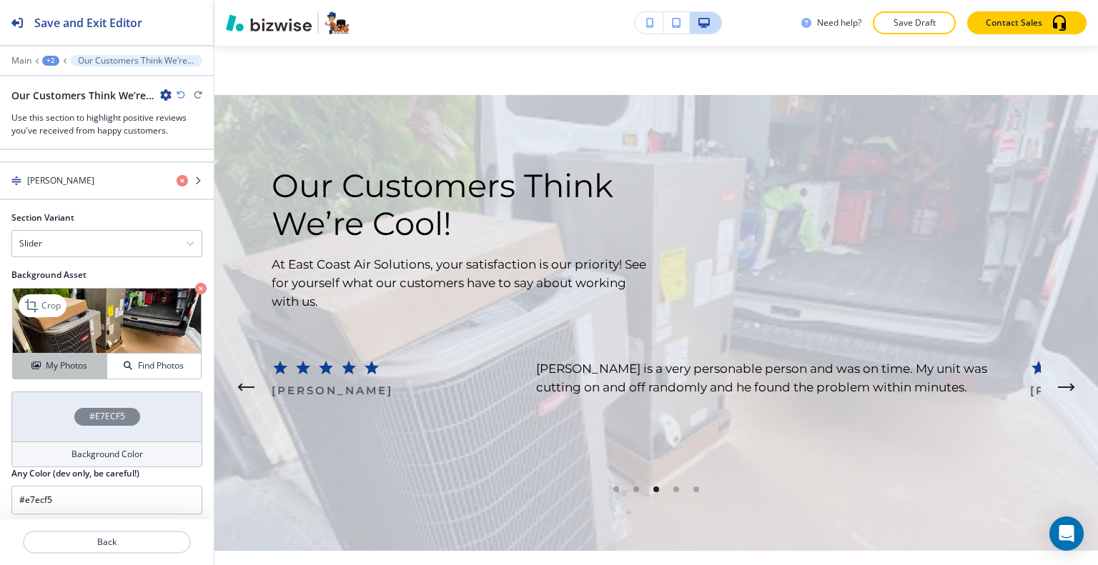
click at [84, 362] on h4 "My Photos" at bounding box center [66, 366] width 41 height 13
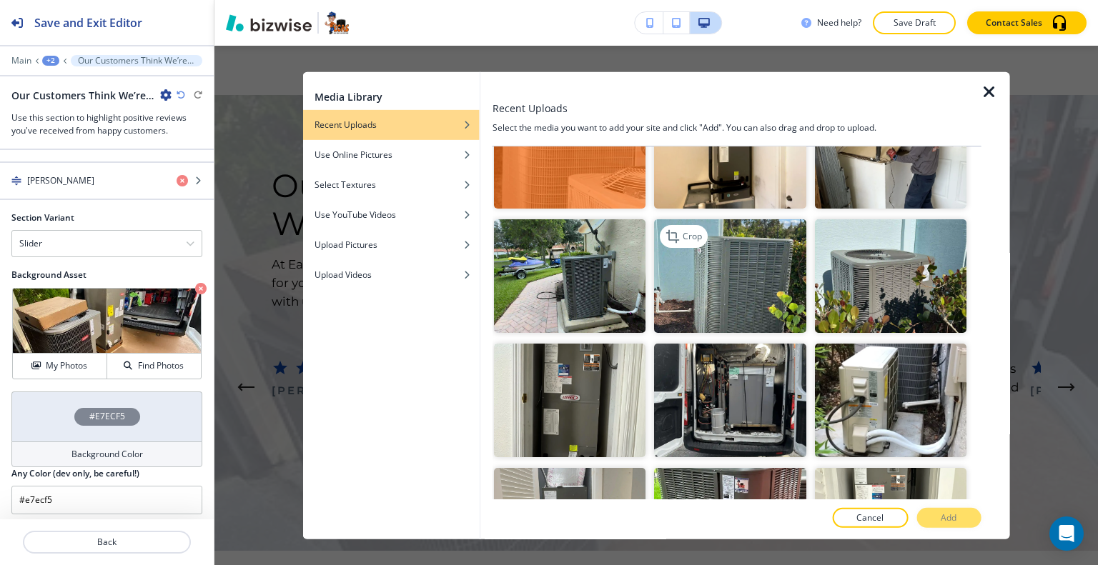
scroll to position [1858, 0]
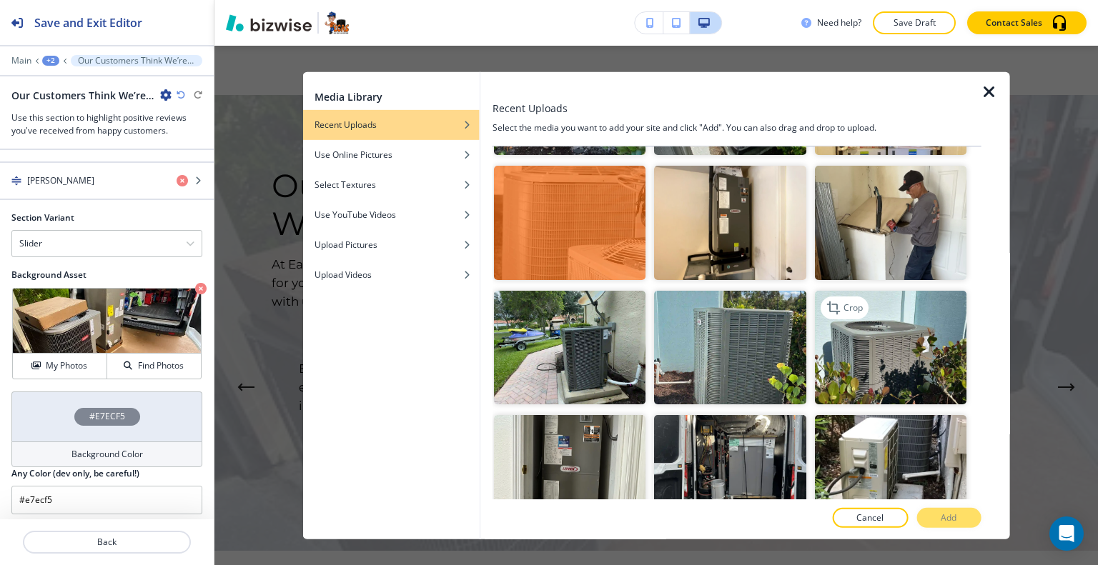
click at [863, 315] on img "button" at bounding box center [890, 347] width 152 height 114
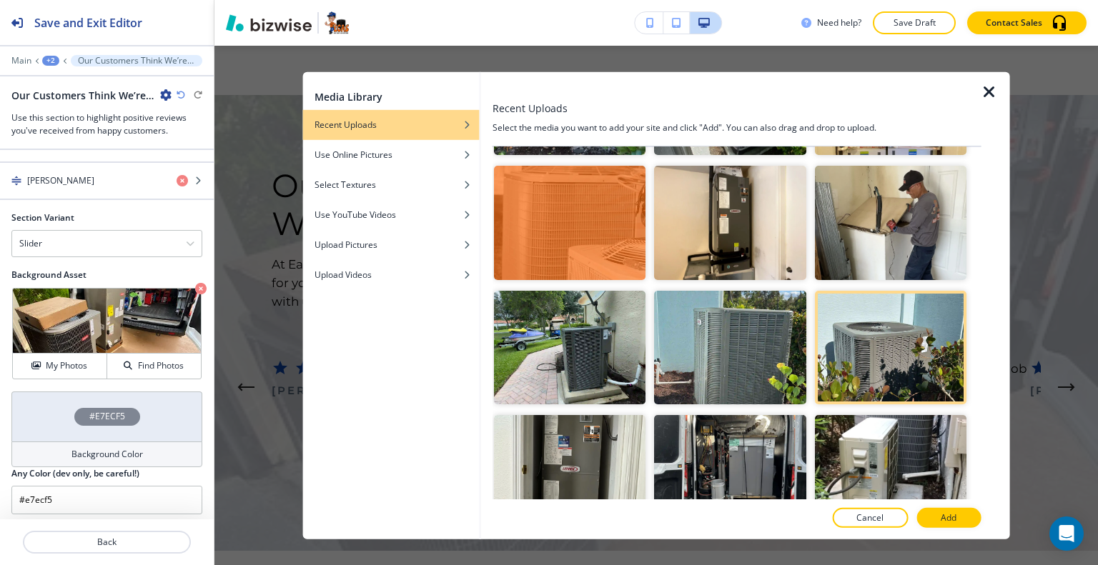
click at [961, 512] on button "Add" at bounding box center [948, 518] width 64 height 20
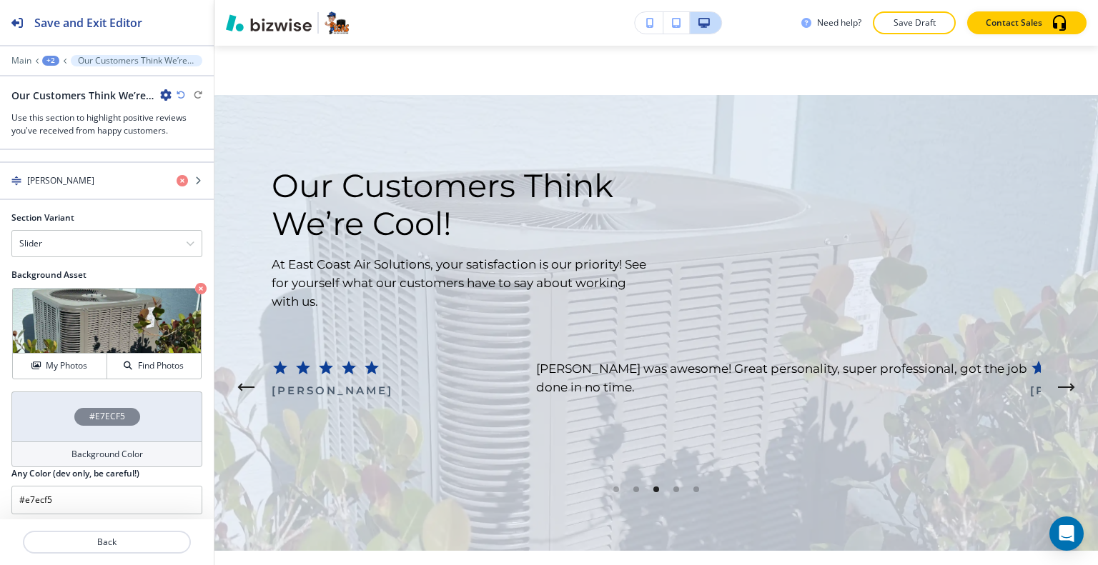
click at [74, 412] on div "#E7ECF5" at bounding box center [107, 417] width 66 height 18
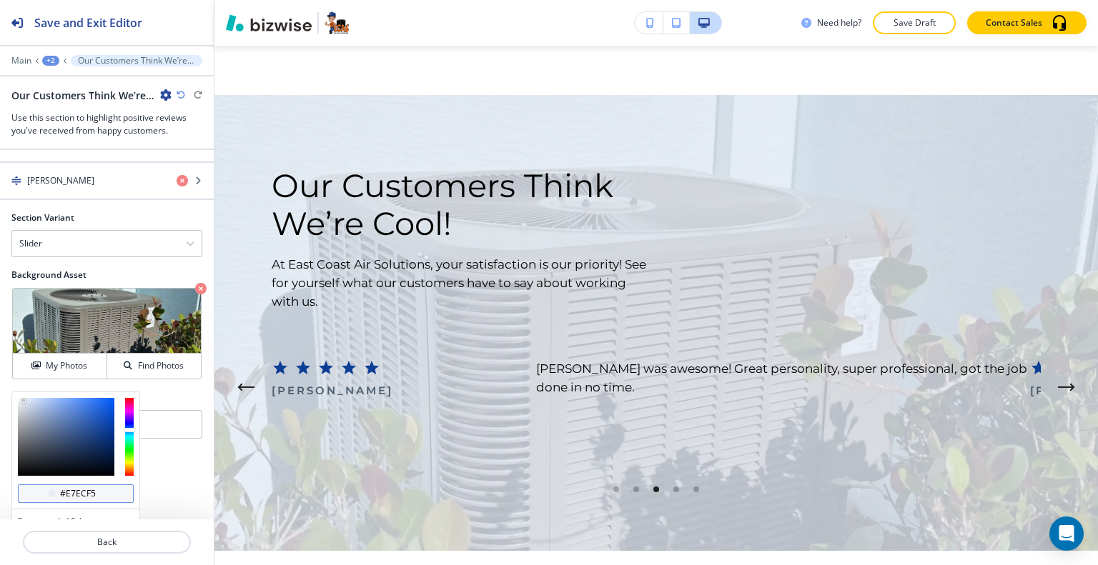
scroll to position [974, 0]
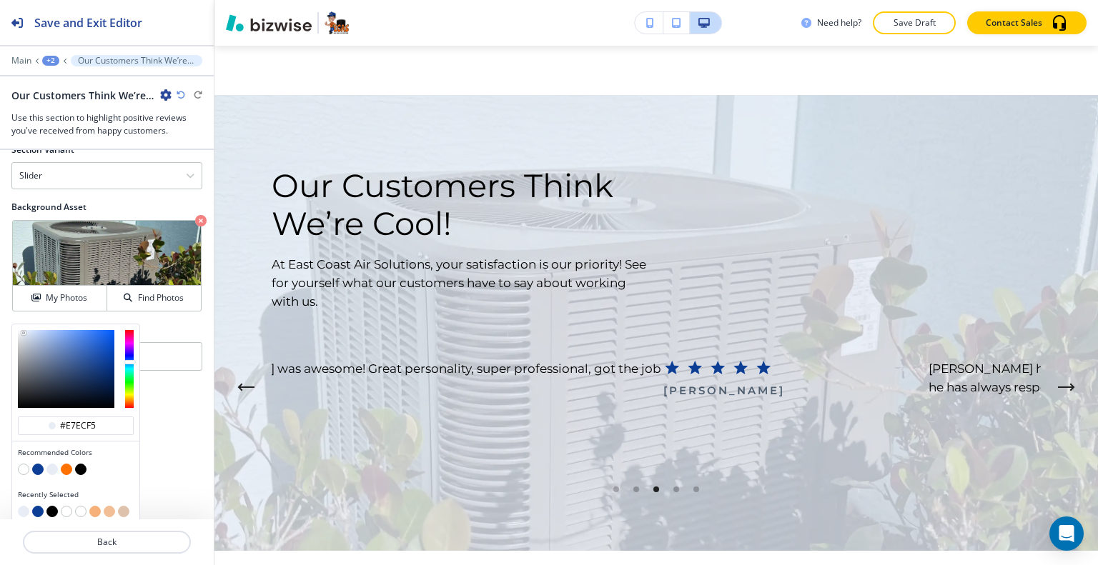
click at [84, 464] on button "button" at bounding box center [80, 469] width 11 height 11
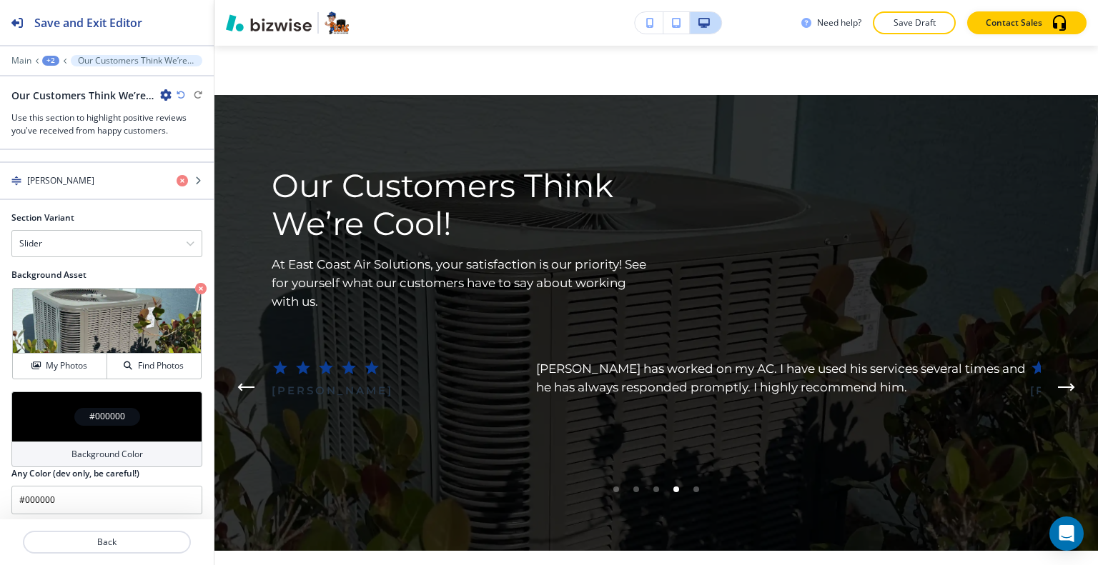
click at [55, 400] on div "#000000" at bounding box center [106, 417] width 191 height 50
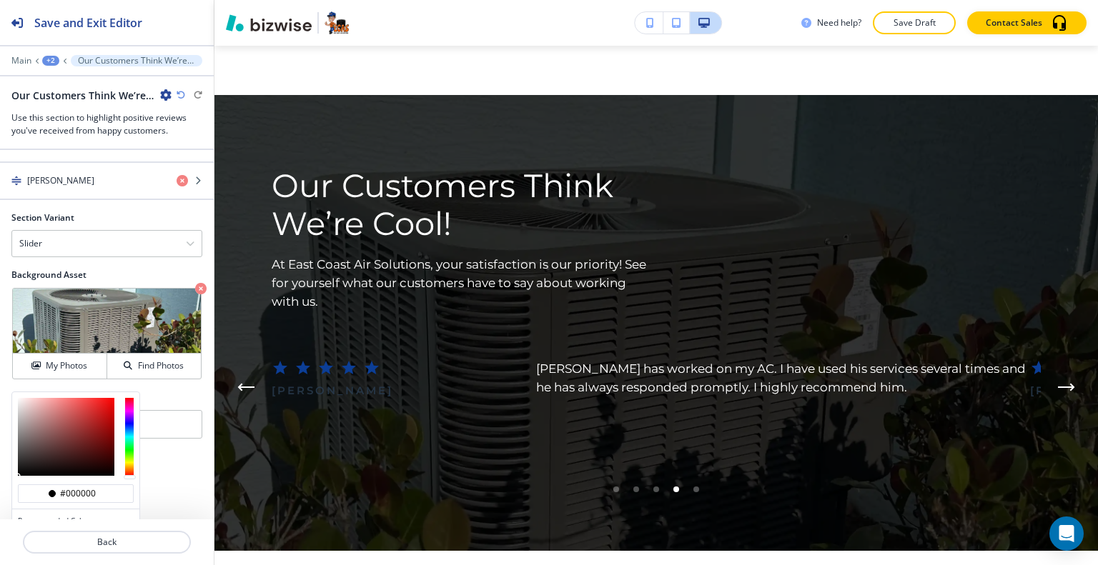
scroll to position [974, 0]
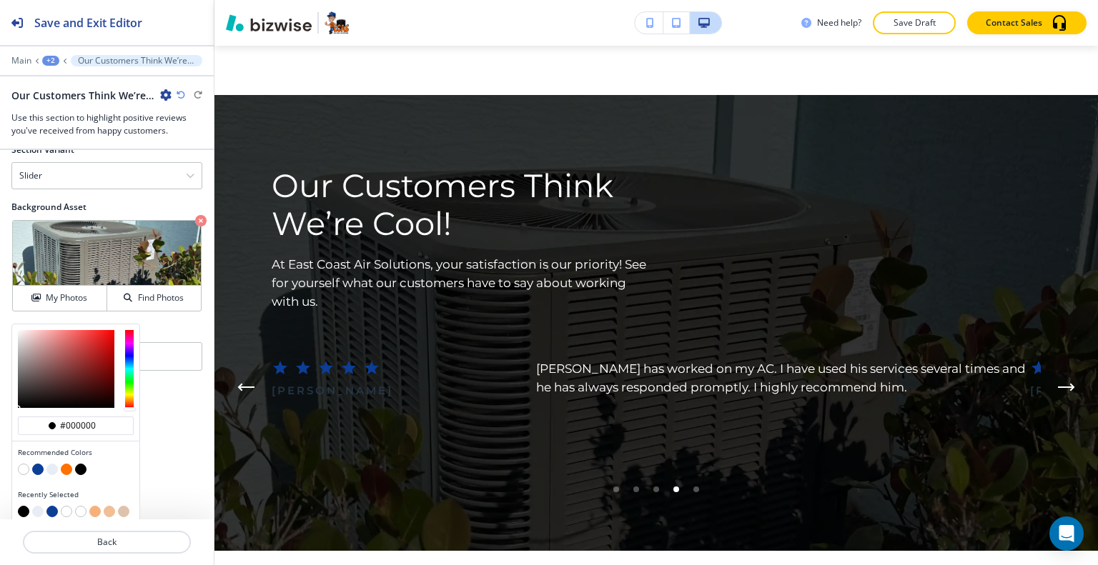
click at [51, 464] on button "button" at bounding box center [51, 469] width 11 height 11
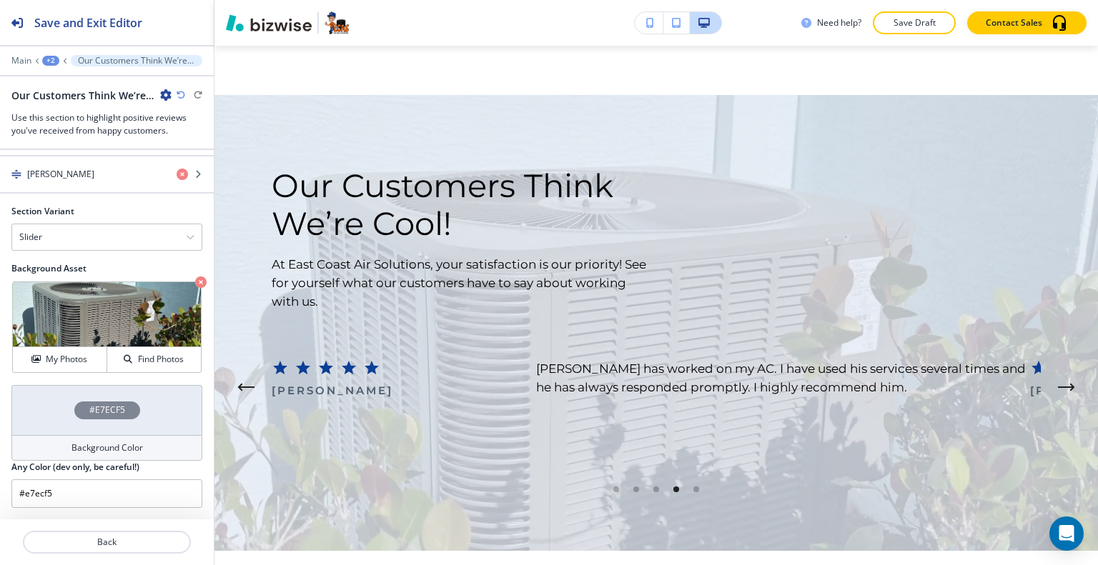
scroll to position [906, 0]
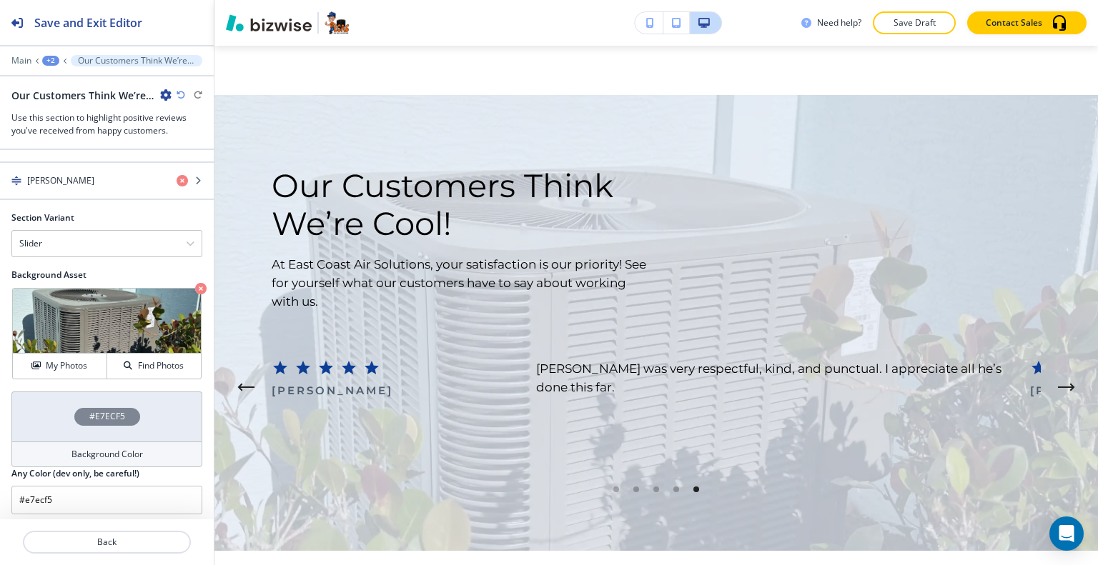
click at [66, 405] on div "#E7ECF5" at bounding box center [106, 417] width 191 height 50
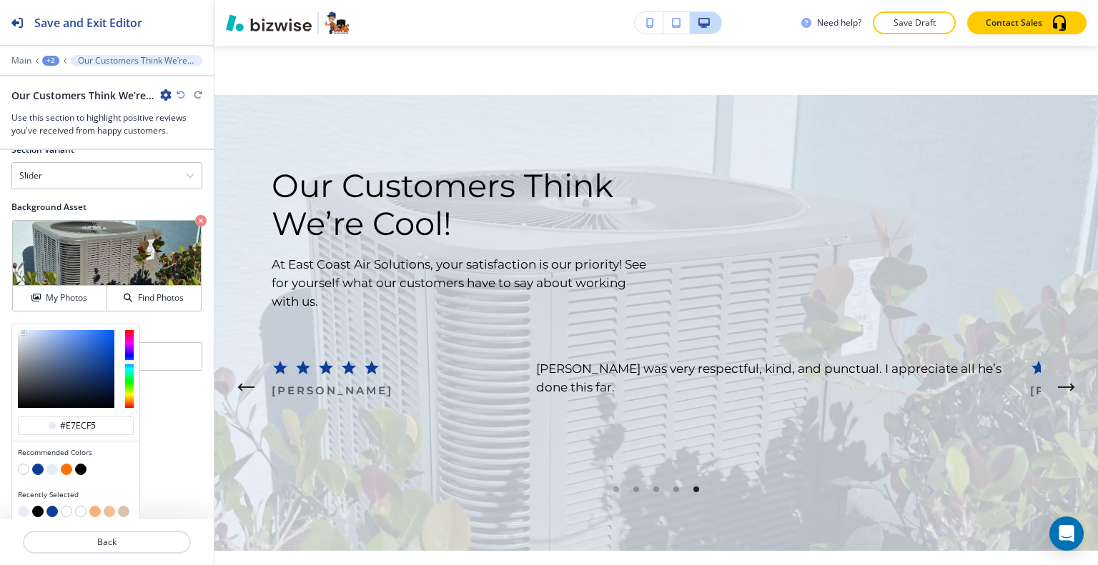
click at [76, 464] on button "button" at bounding box center [80, 469] width 11 height 11
type input "#000000"
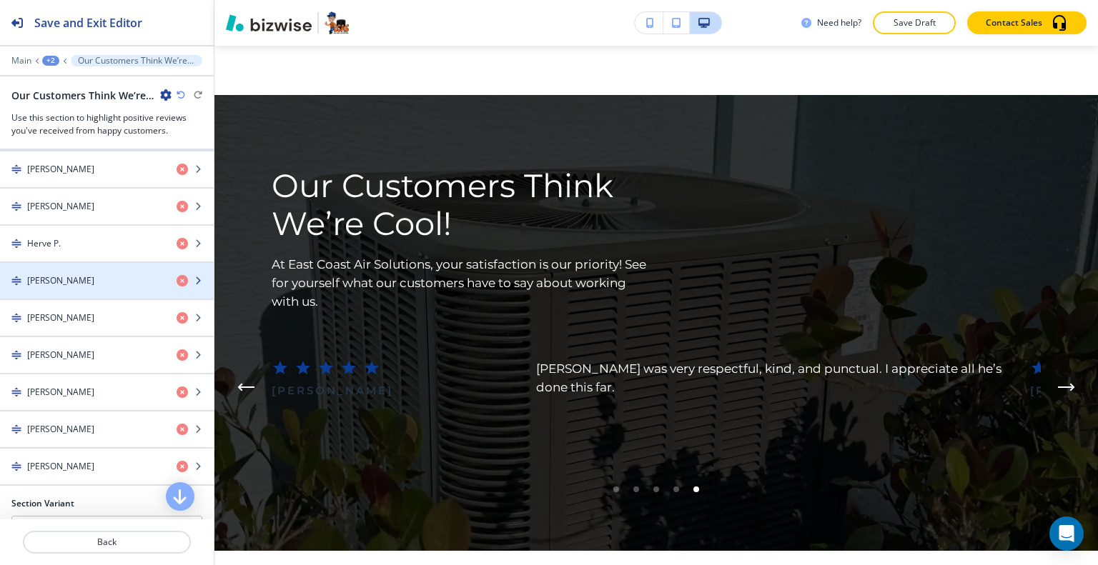
scroll to position [406, 0]
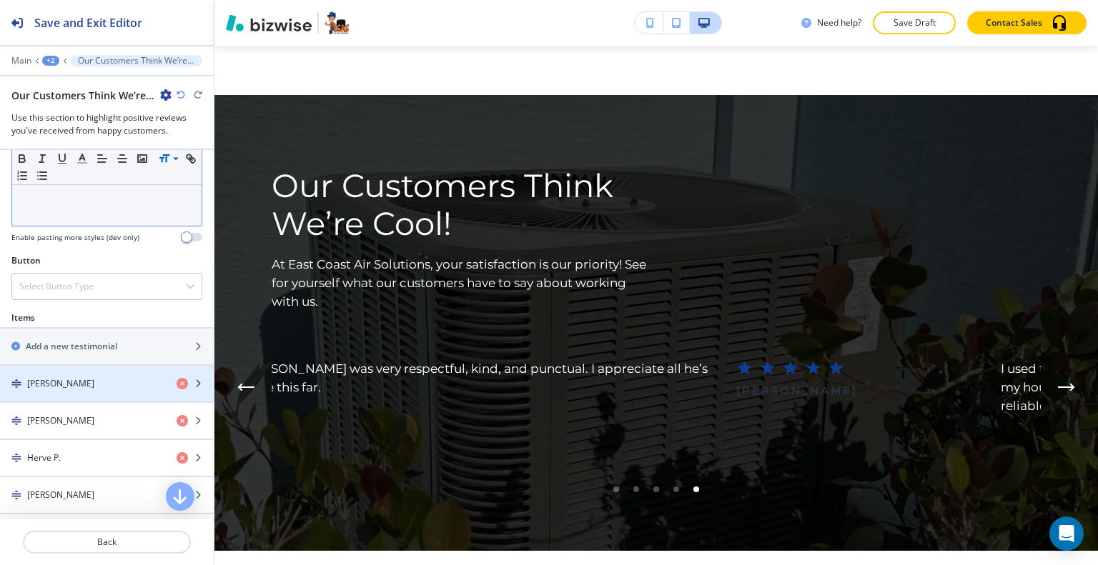
click at [81, 380] on div "[PERSON_NAME]" at bounding box center [82, 383] width 165 height 13
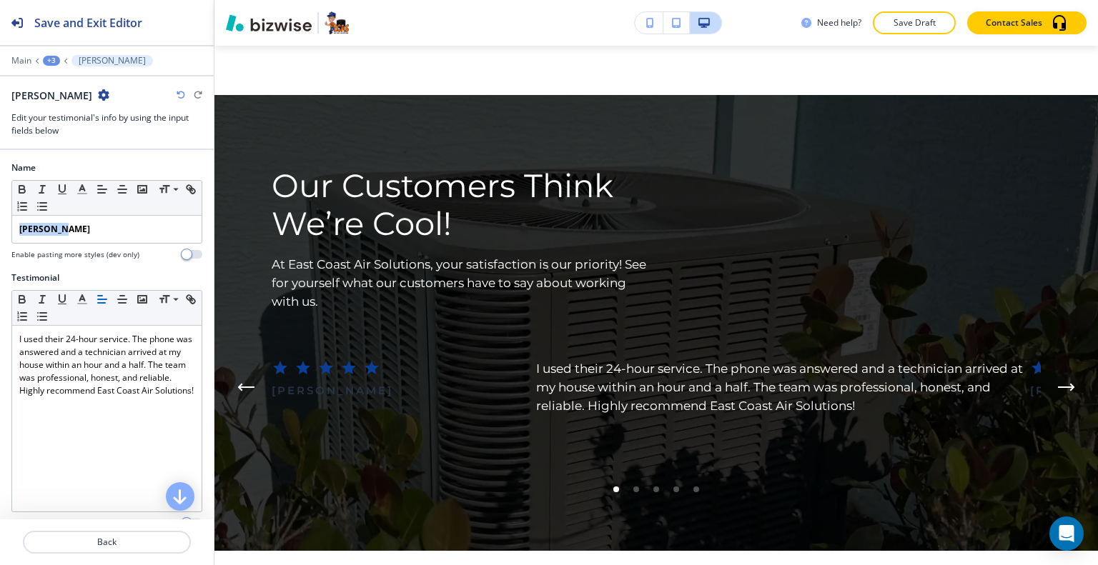
drag, startPoint x: 100, startPoint y: 232, endPoint x: 6, endPoint y: 229, distance: 94.4
click at [6, 229] on div "Name Small Normal Large Huge [PERSON_NAME] Enable pasting more styles (dev only)" at bounding box center [107, 217] width 214 height 110
click at [19, 194] on icon "button" at bounding box center [22, 189] width 13 height 13
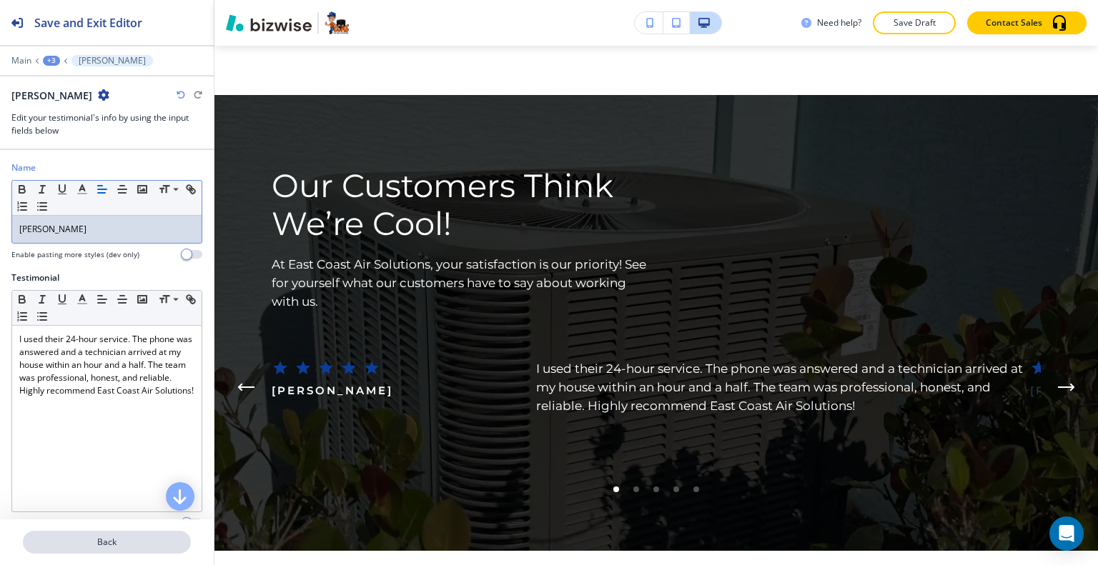
click at [97, 546] on p "Back" at bounding box center [106, 542] width 165 height 13
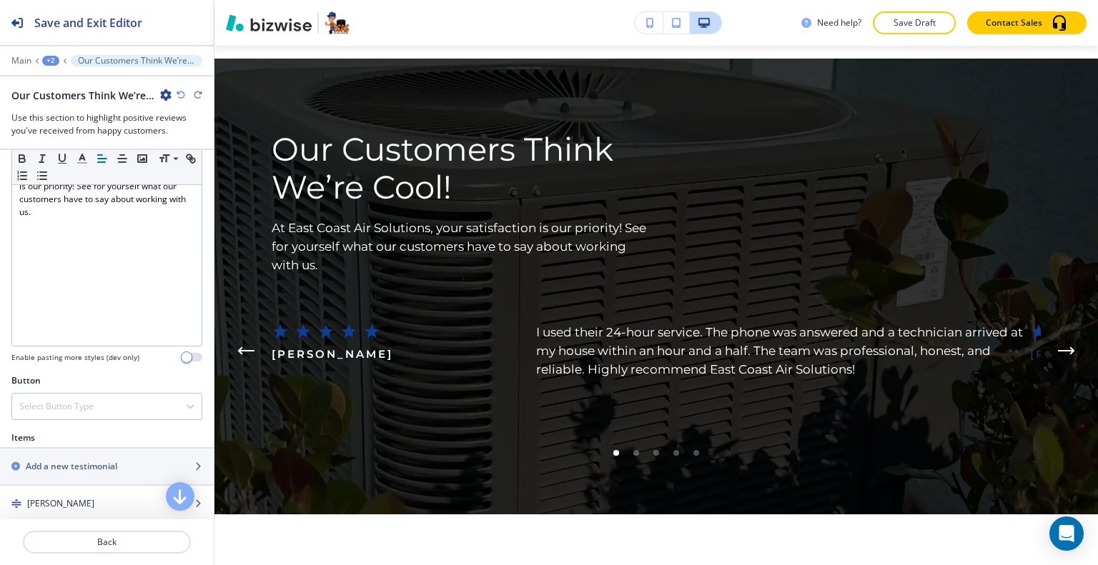
scroll to position [357, 0]
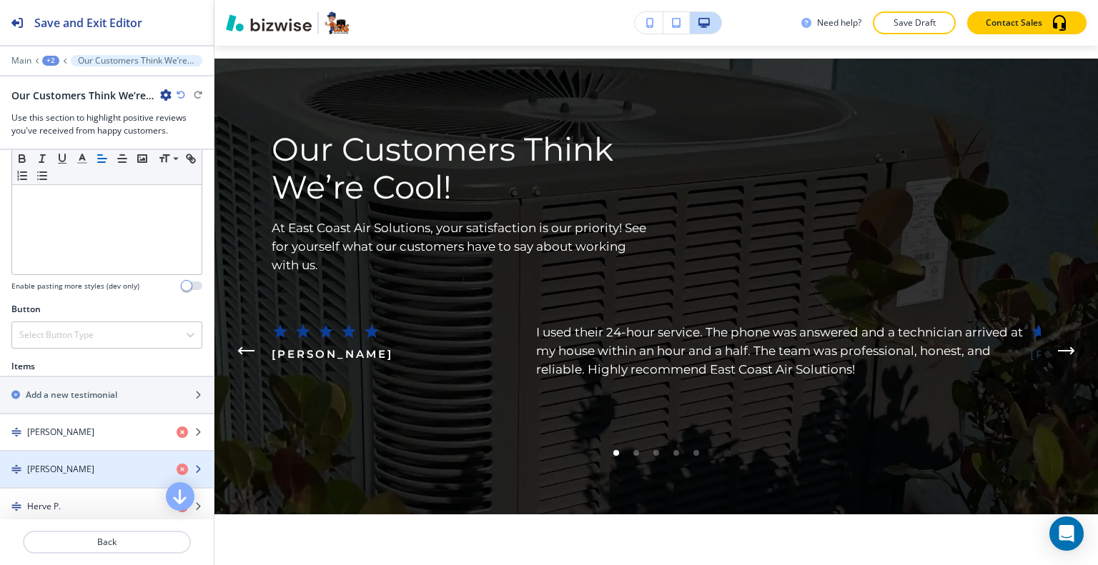
click at [66, 463] on div "[PERSON_NAME]" at bounding box center [82, 469] width 165 height 13
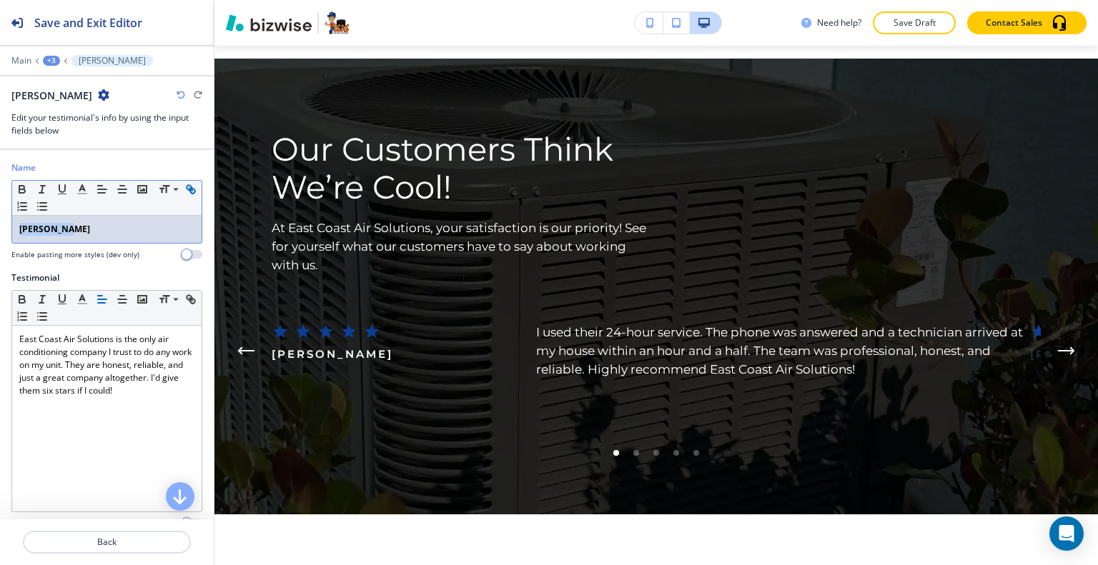
drag, startPoint x: 89, startPoint y: 232, endPoint x: 21, endPoint y: 208, distance: 71.4
click at [13, 224] on div "[PERSON_NAME]" at bounding box center [106, 229] width 189 height 27
click at [23, 190] on icon "button" at bounding box center [22, 189] width 13 height 13
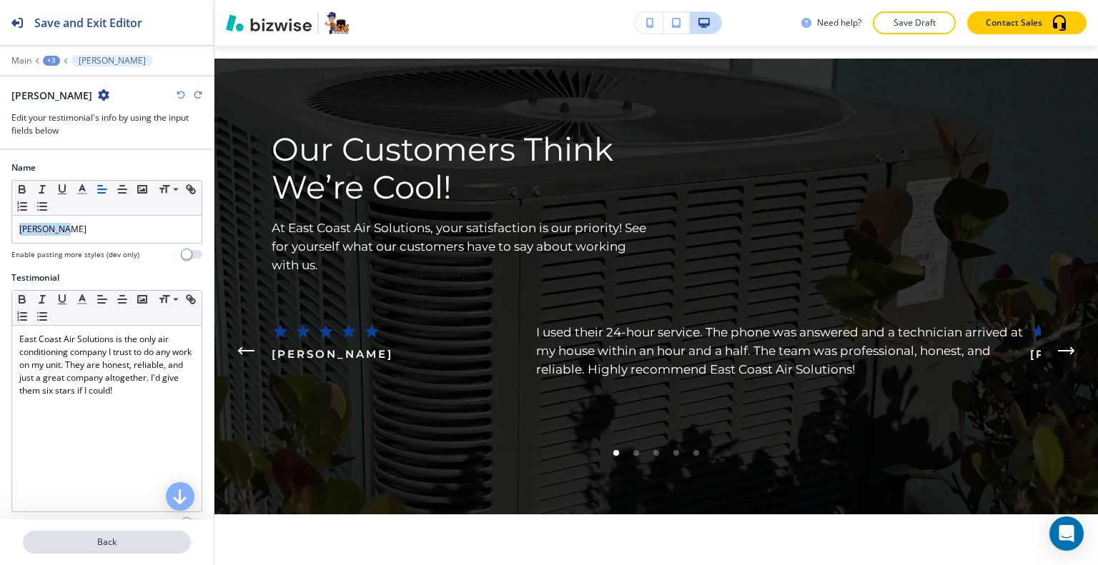
click at [106, 537] on p "Back" at bounding box center [106, 542] width 165 height 13
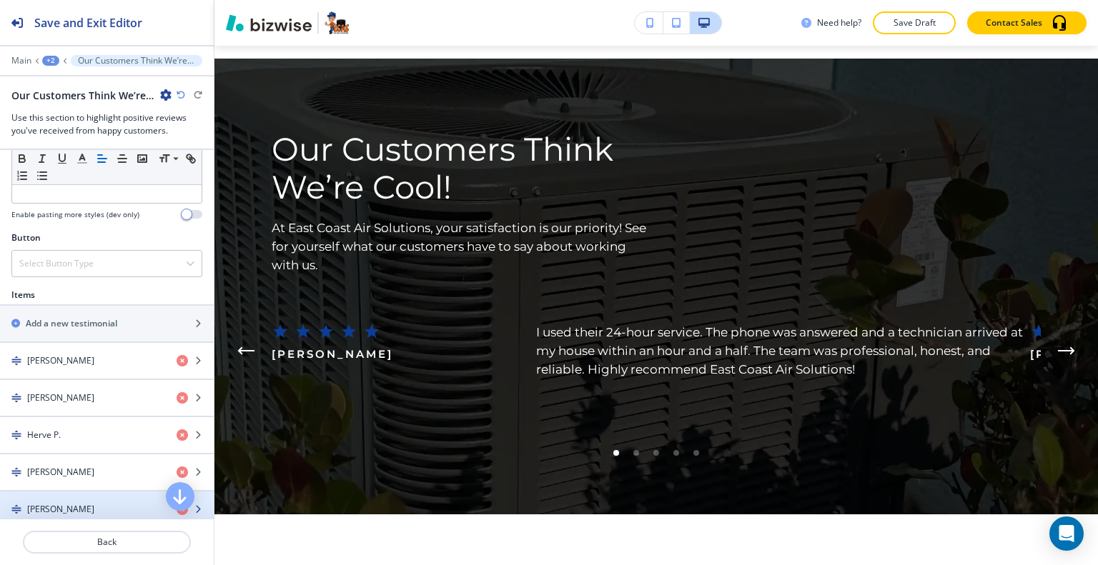
scroll to position [572, 0]
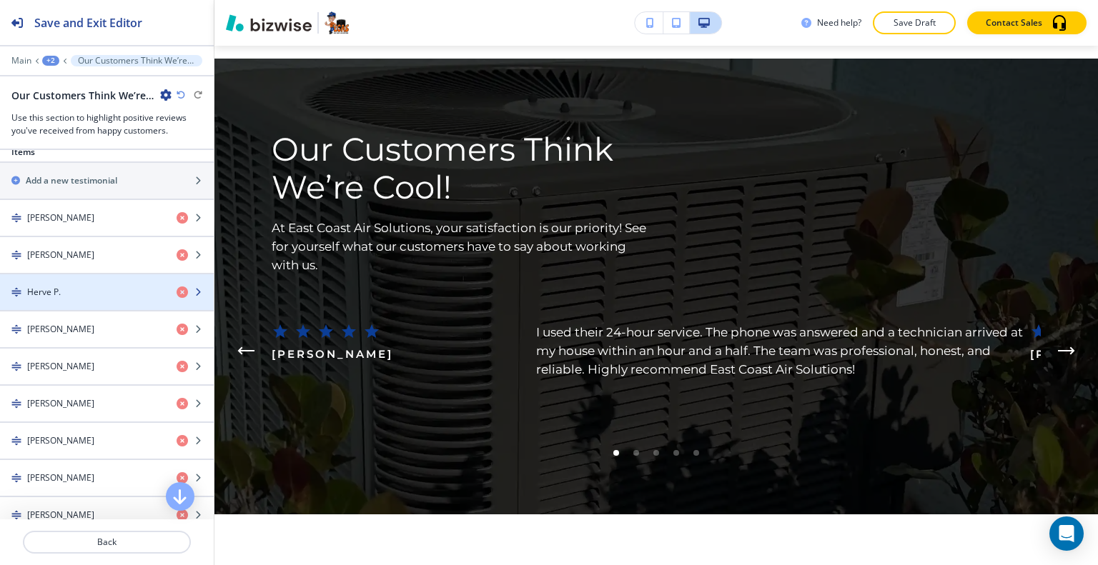
click at [66, 292] on div "Herve P." at bounding box center [82, 292] width 165 height 13
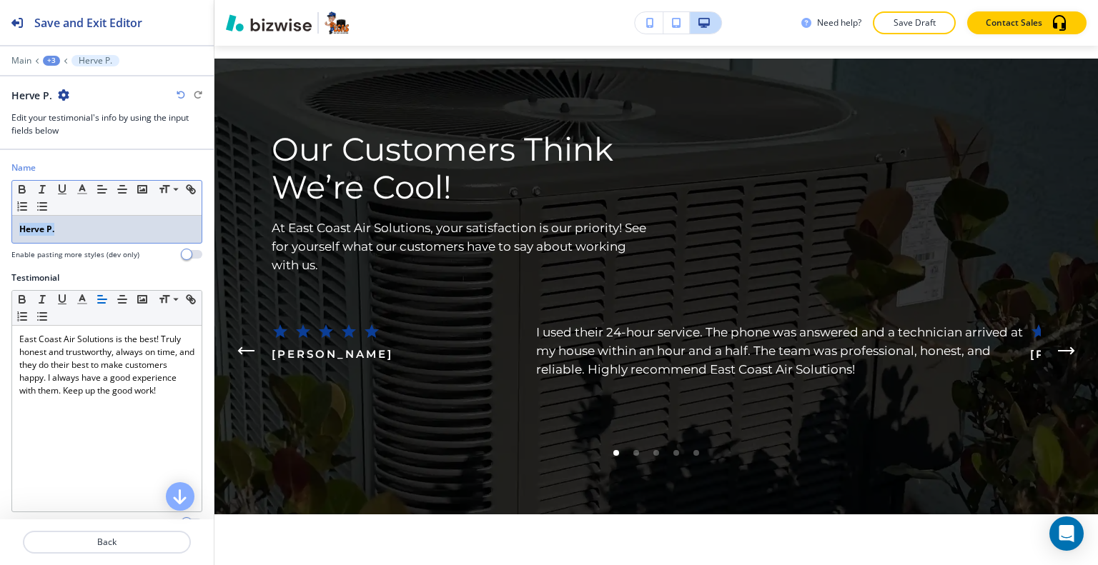
drag, startPoint x: 64, startPoint y: 226, endPoint x: 0, endPoint y: 223, distance: 63.7
click at [0, 223] on div "Name Small Normal Large Huge Herve P. Enable pasting more styles (dev only)" at bounding box center [107, 217] width 214 height 110
click at [20, 189] on icon "button" at bounding box center [22, 189] width 13 height 13
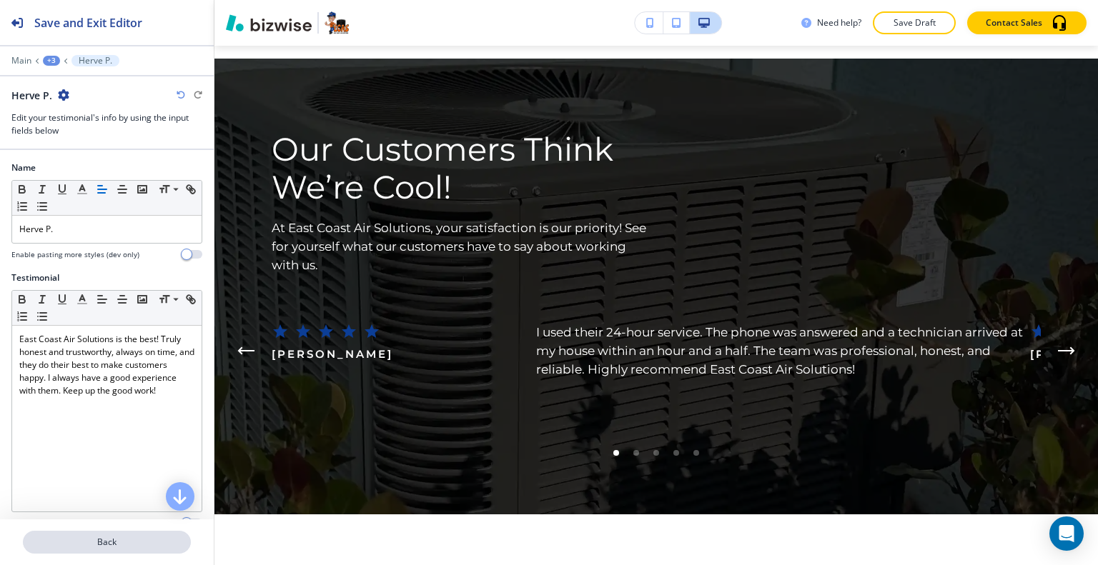
click at [109, 538] on p "Back" at bounding box center [106, 542] width 165 height 13
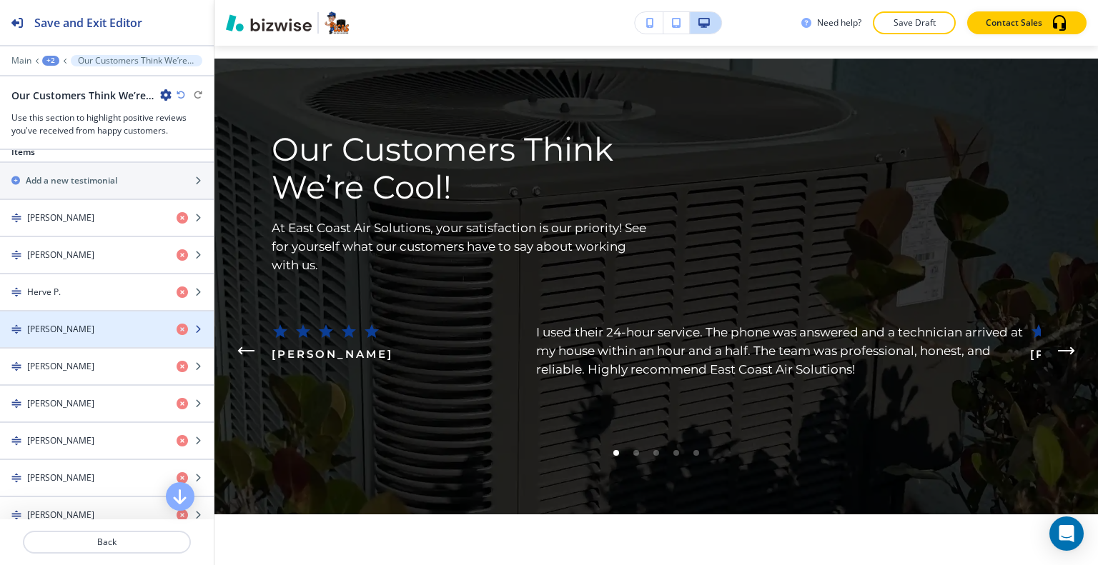
click at [89, 327] on div "[PERSON_NAME]" at bounding box center [82, 329] width 165 height 13
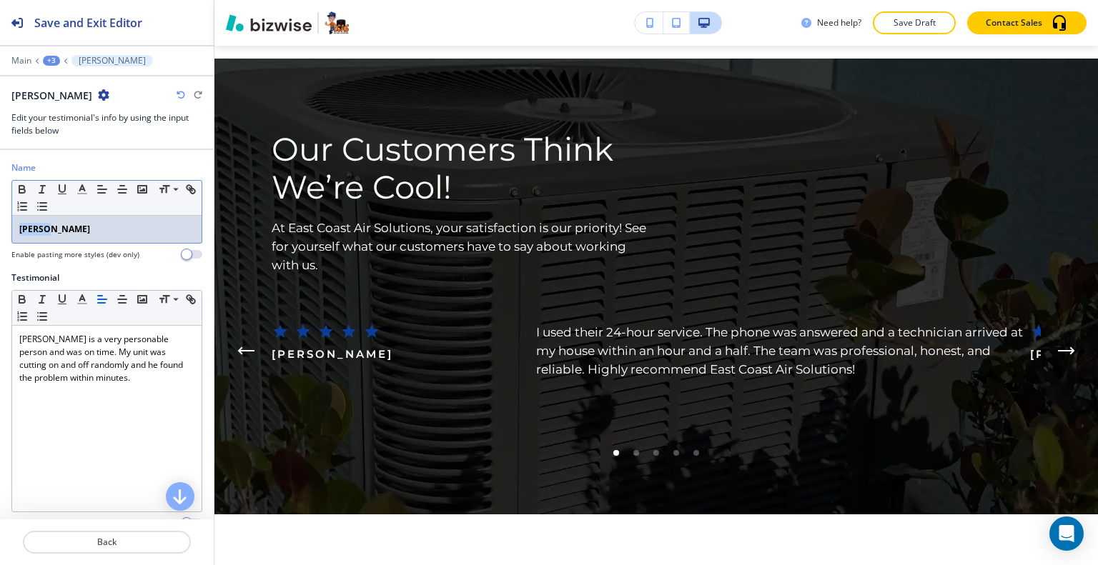
drag, startPoint x: 29, startPoint y: 240, endPoint x: 9, endPoint y: 230, distance: 22.4
click at [5, 240] on div "Name Small Normal Large Huge [PERSON_NAME] Enable pasting more styles (dev only)" at bounding box center [107, 217] width 214 height 110
click at [181, 197] on button "button" at bounding box center [191, 189] width 20 height 17
type input "[PERSON_NAME]"
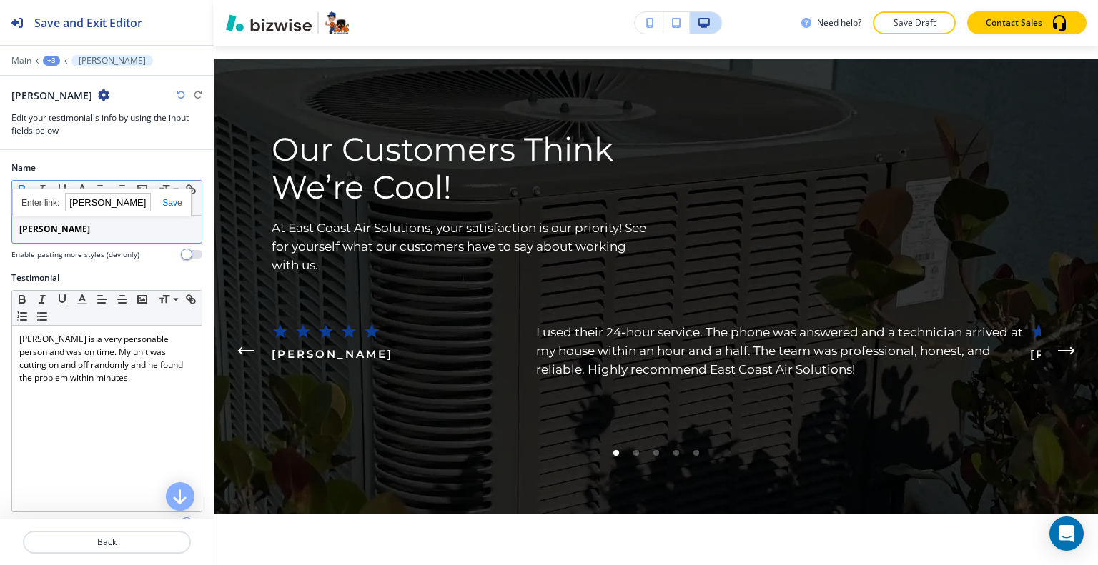
click at [23, 183] on icon "button" at bounding box center [22, 189] width 13 height 13
click at [23, 187] on icon "button" at bounding box center [21, 188] width 5 height 4
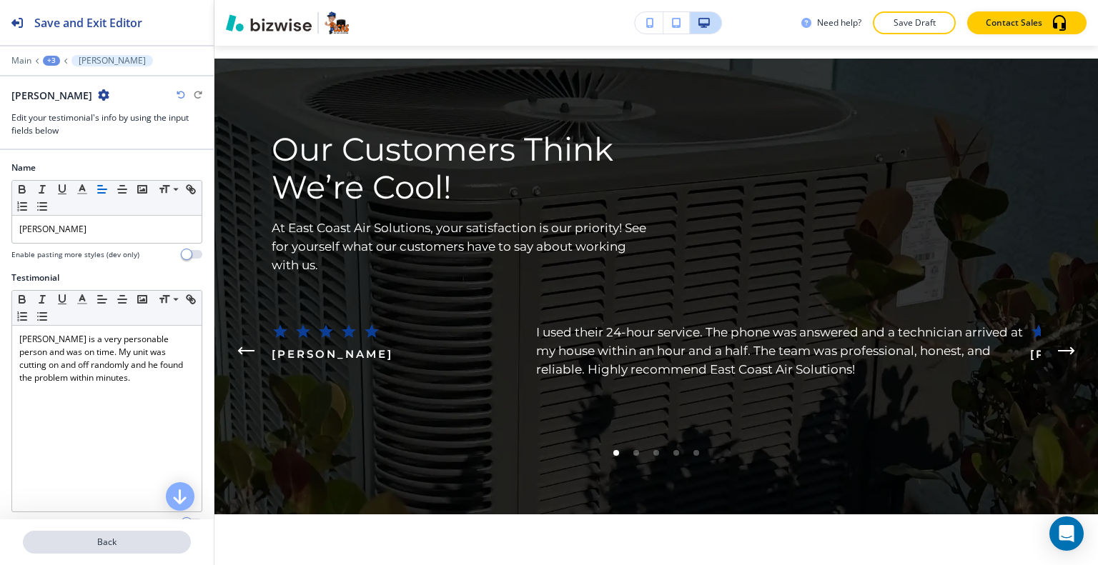
click at [114, 551] on button "Back" at bounding box center [107, 542] width 168 height 23
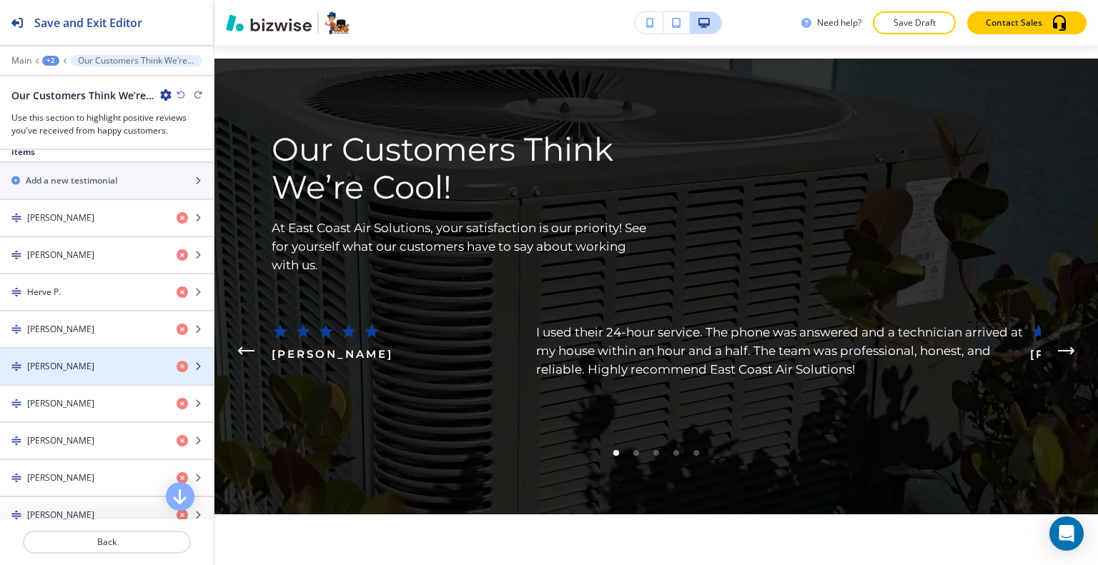
click at [77, 354] on div "button" at bounding box center [107, 354] width 214 height 11
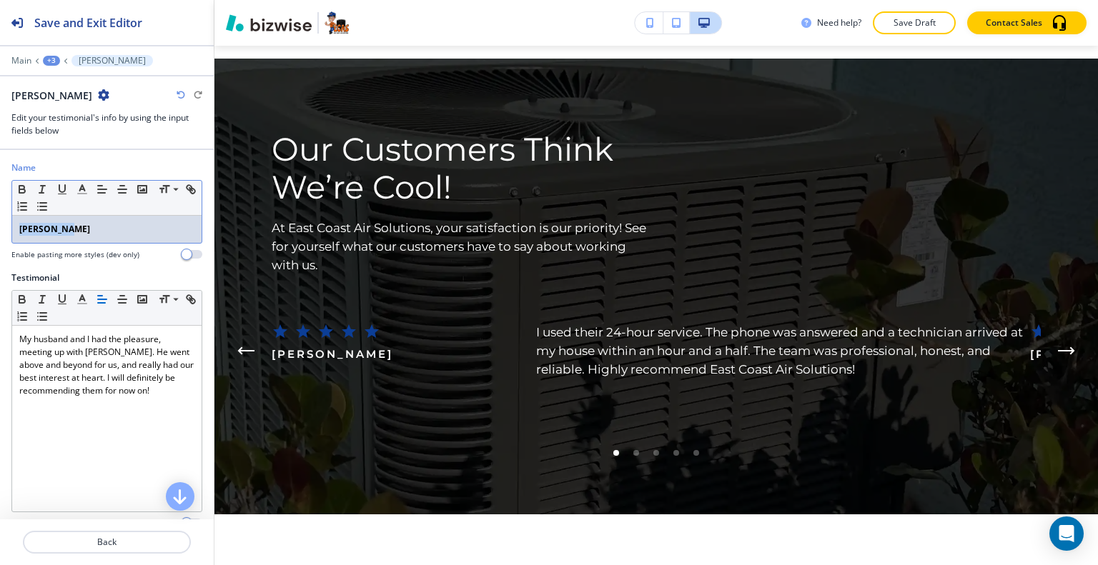
drag, startPoint x: 79, startPoint y: 241, endPoint x: 8, endPoint y: 221, distance: 74.2
click at [0, 234] on div "Name Small Normal Large Huge [PERSON_NAME] Enable pasting more styles (dev only)" at bounding box center [107, 217] width 214 height 110
click at [23, 189] on icon "button" at bounding box center [22, 191] width 6 height 4
click at [111, 527] on div at bounding box center [107, 525] width 214 height 11
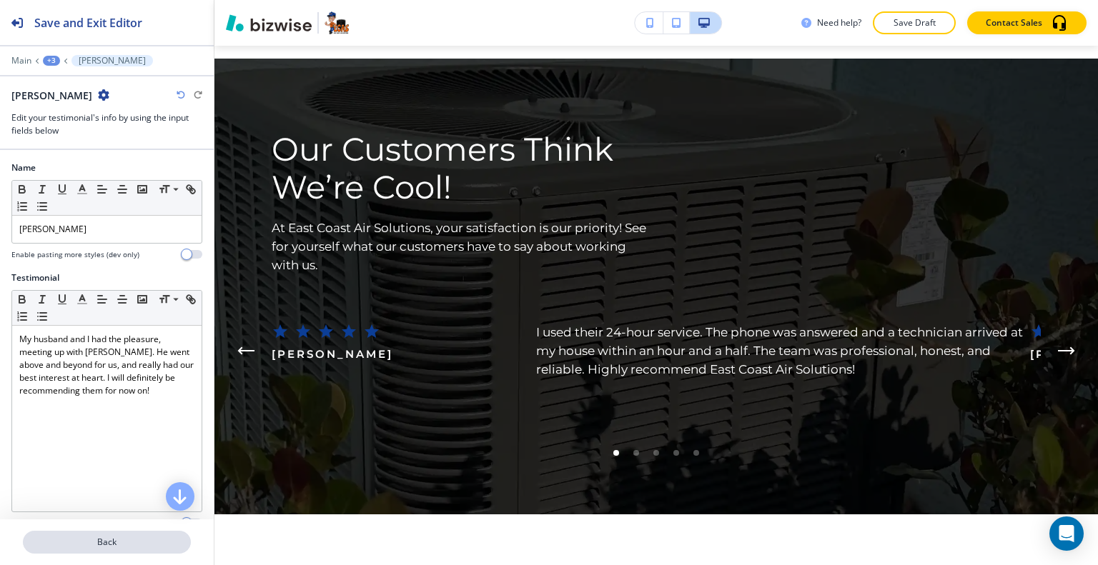
click at [111, 531] on button "Back" at bounding box center [107, 542] width 168 height 23
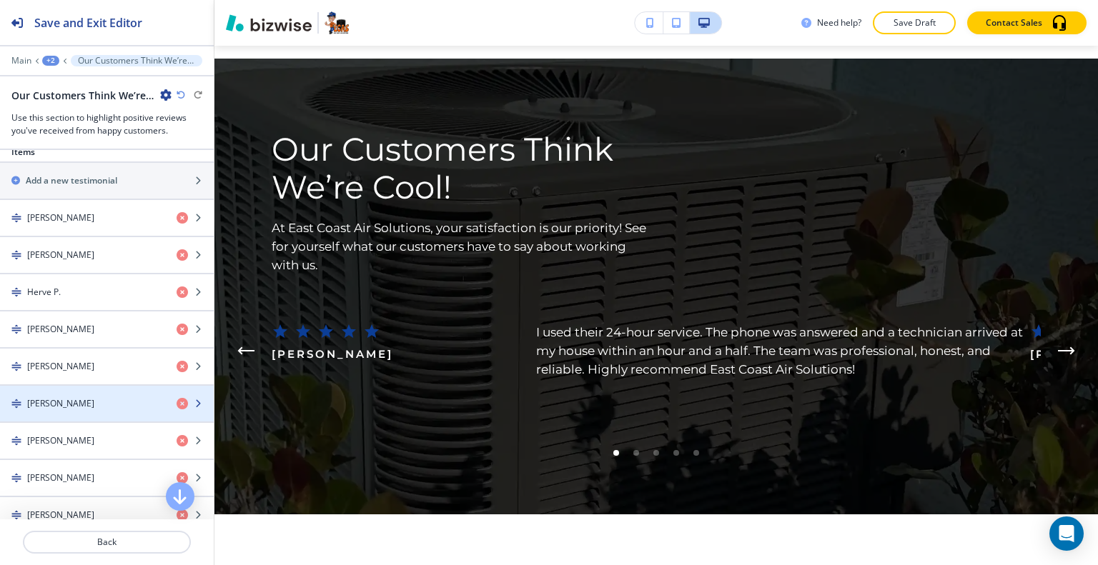
click at [90, 397] on div "[PERSON_NAME]" at bounding box center [82, 403] width 165 height 13
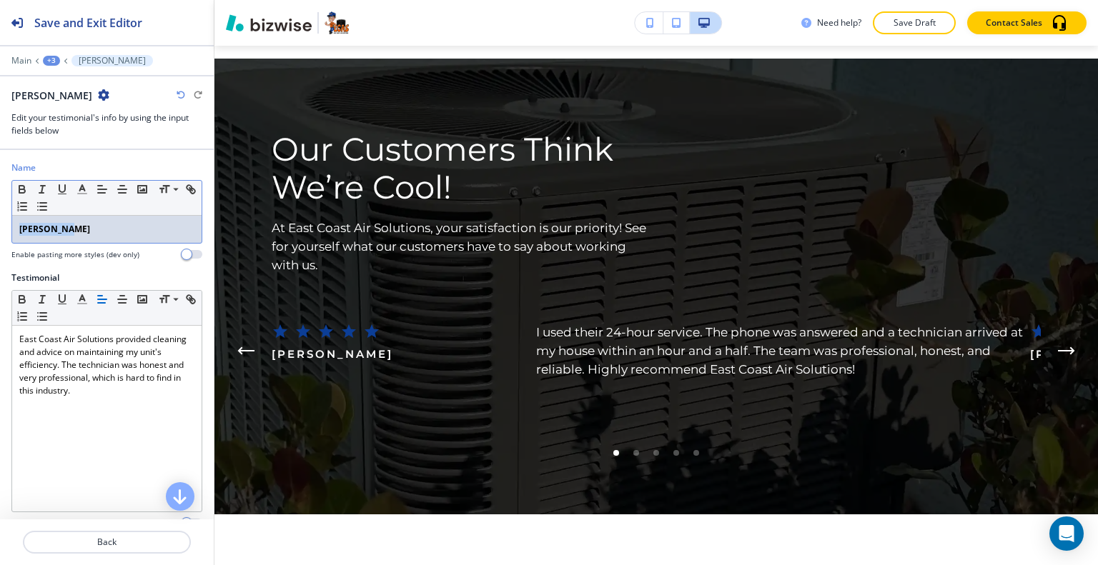
drag, startPoint x: 78, startPoint y: 235, endPoint x: 0, endPoint y: 230, distance: 78.1
click at [0, 231] on div "Name Small Normal Large Huge [PERSON_NAME] Enable pasting more styles (dev only)" at bounding box center [107, 217] width 214 height 110
click at [22, 191] on icon "button" at bounding box center [22, 191] width 6 height 4
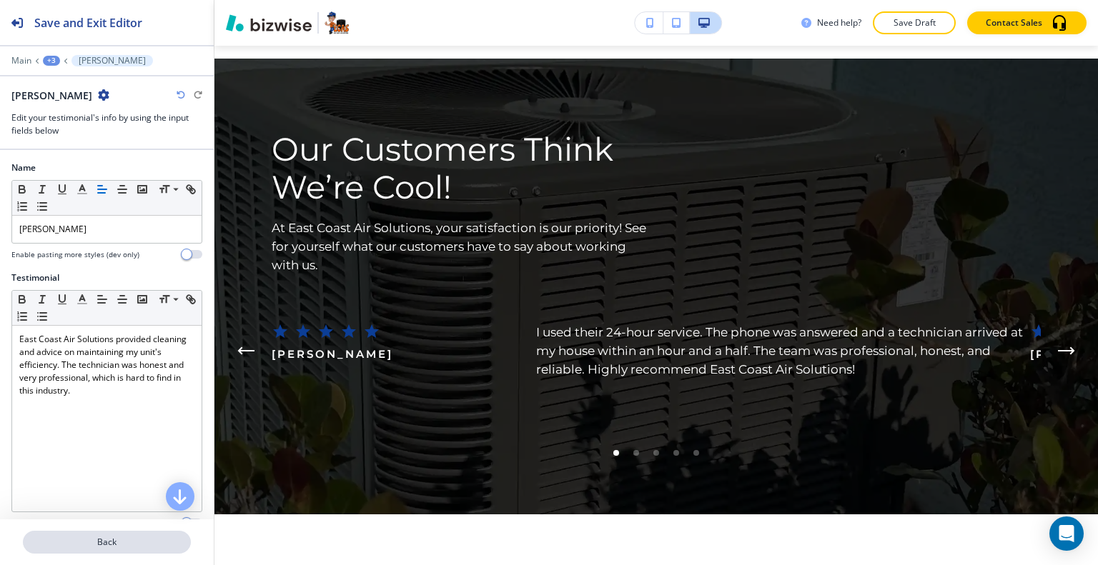
click at [117, 547] on p "Back" at bounding box center [106, 542] width 165 height 13
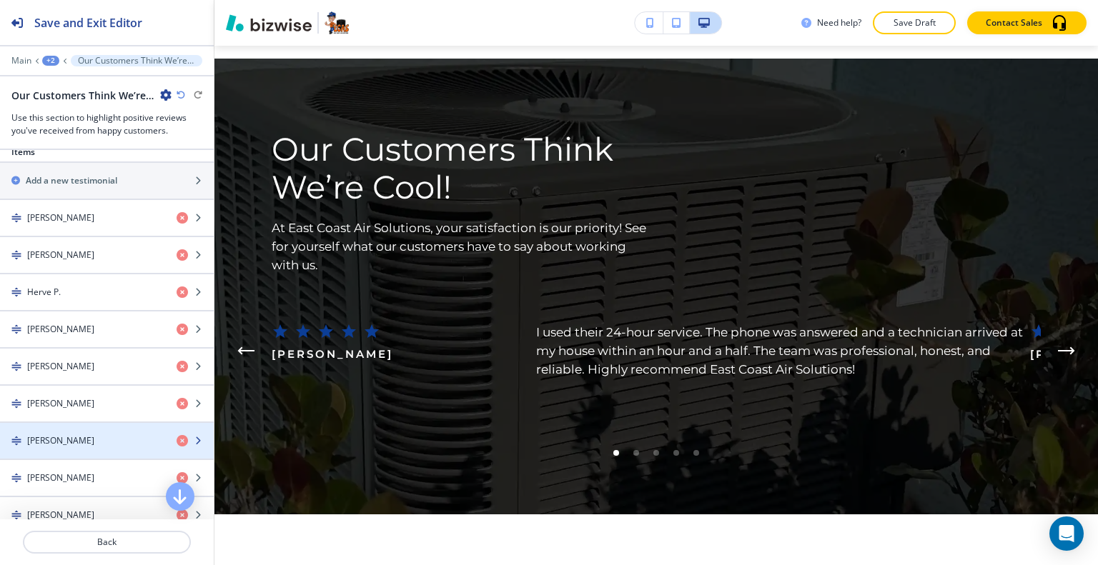
click at [97, 435] on div "[PERSON_NAME]" at bounding box center [82, 441] width 165 height 13
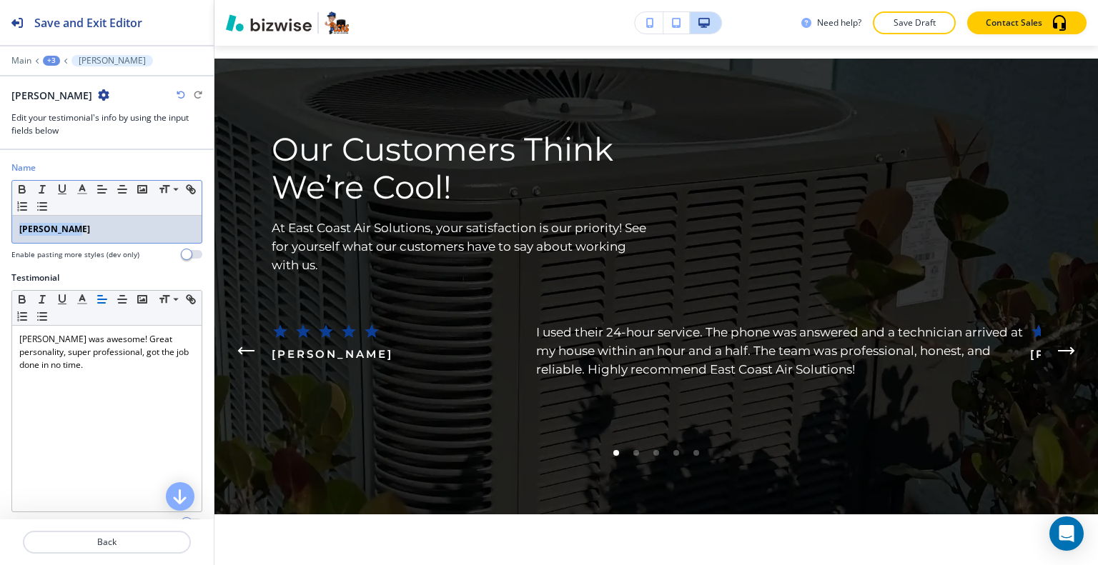
drag, startPoint x: 74, startPoint y: 229, endPoint x: 4, endPoint y: 225, distance: 70.1
click at [4, 225] on div "Name Small Normal Large Huge [PERSON_NAME] Enable pasting more styles (dev only)" at bounding box center [107, 217] width 214 height 110
click at [19, 189] on icon "button" at bounding box center [22, 191] width 6 height 4
click at [91, 545] on p "Back" at bounding box center [106, 542] width 165 height 13
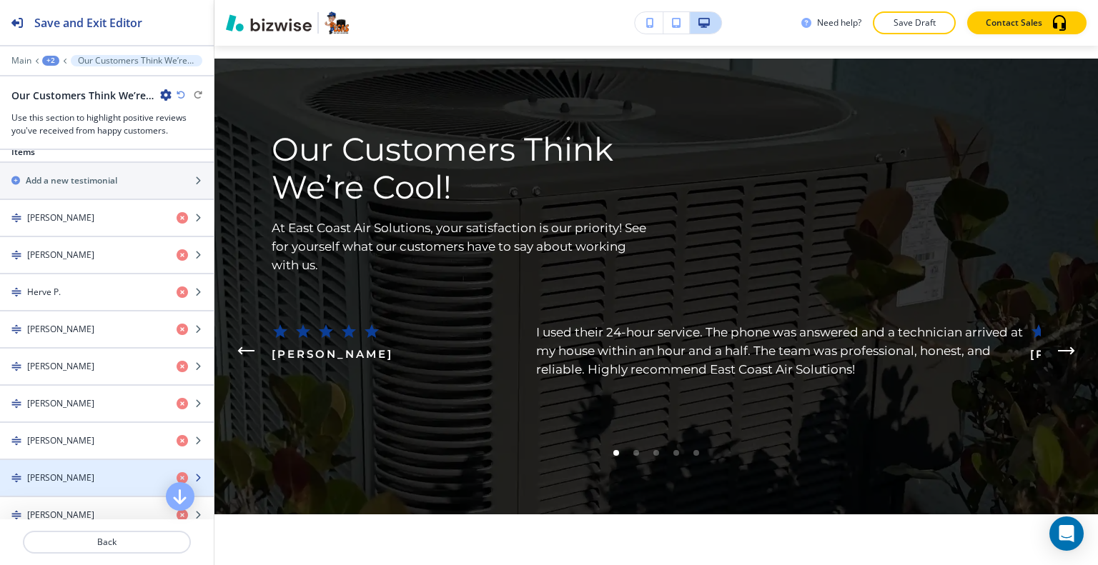
click at [71, 462] on div "button" at bounding box center [107, 465] width 214 height 11
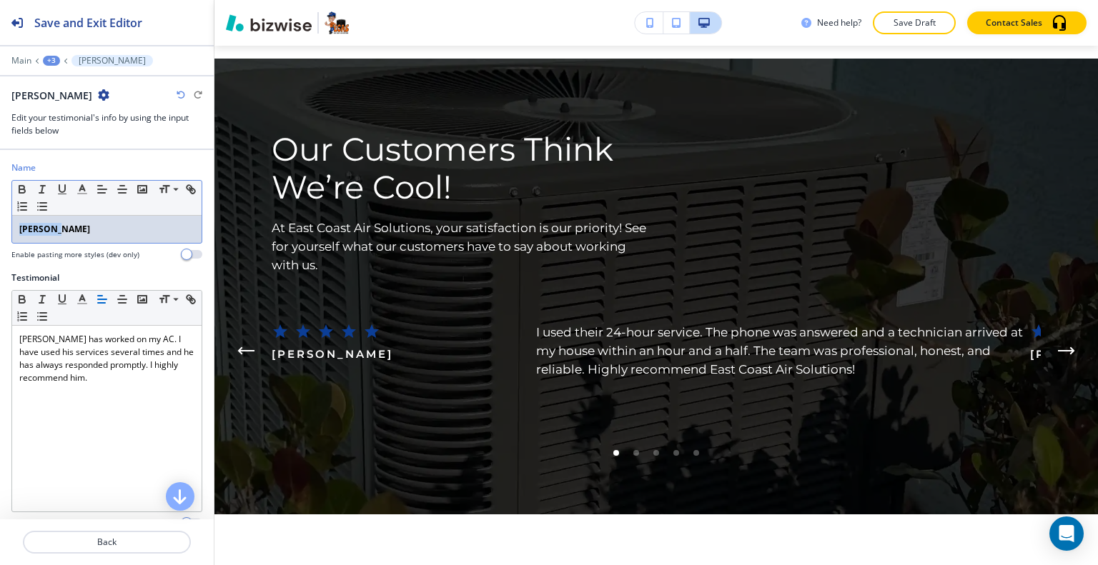
drag, startPoint x: 69, startPoint y: 232, endPoint x: 1, endPoint y: 214, distance: 71.1
click at [0, 222] on div "Name Small Normal Large Huge [PERSON_NAME] Enable pasting more styles (dev only)" at bounding box center [107, 217] width 214 height 110
click at [17, 191] on icon "button" at bounding box center [22, 189] width 13 height 13
click at [120, 541] on p "Back" at bounding box center [106, 542] width 165 height 13
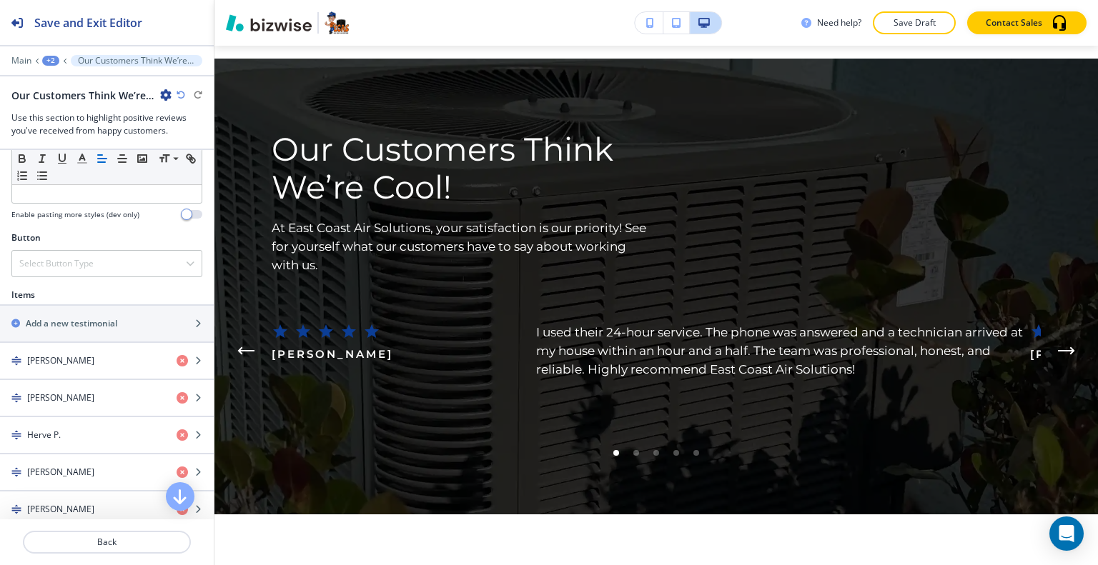
scroll to position [786, 0]
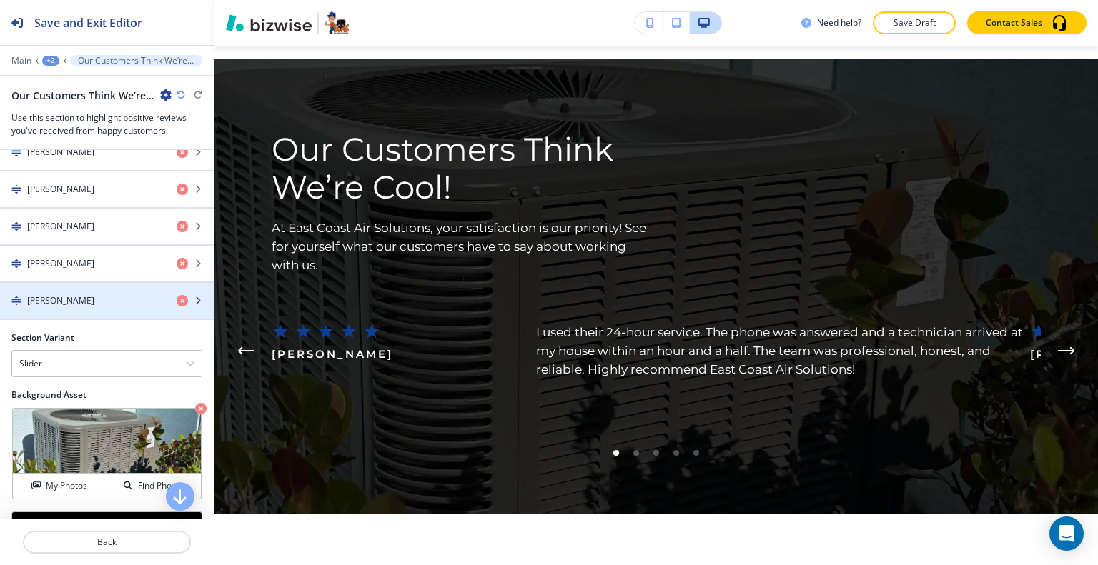
click at [89, 297] on div "[PERSON_NAME]" at bounding box center [82, 300] width 165 height 13
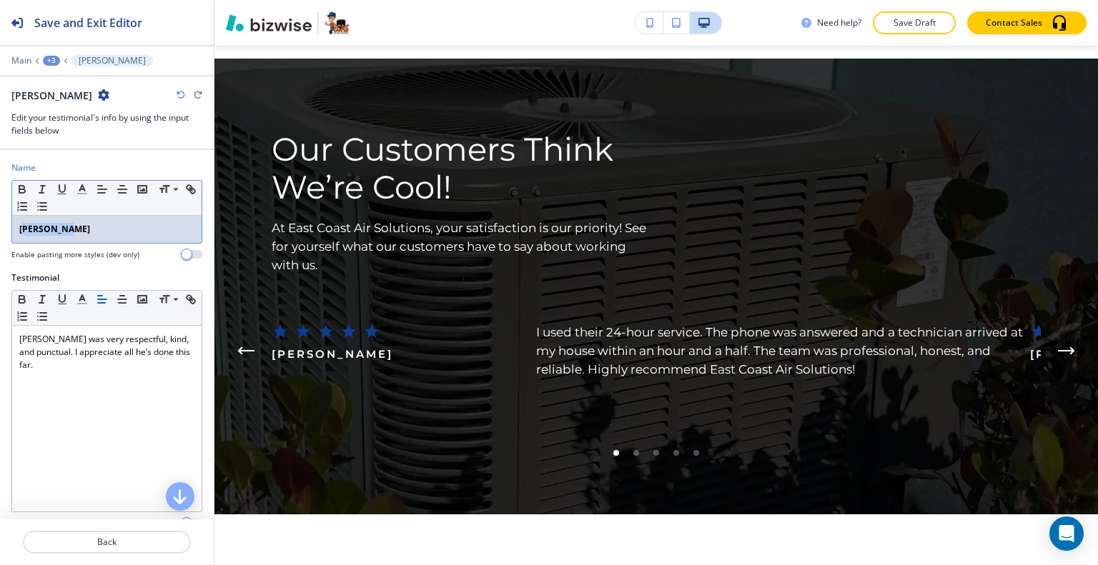
drag, startPoint x: 74, startPoint y: 222, endPoint x: 2, endPoint y: 219, distance: 71.5
click at [2, 220] on div "Name Small Normal Large Huge [PERSON_NAME] Enable pasting more styles (dev only)" at bounding box center [107, 217] width 214 height 110
click at [16, 187] on icon "button" at bounding box center [22, 189] width 13 height 13
click at [97, 536] on p "Back" at bounding box center [106, 542] width 165 height 13
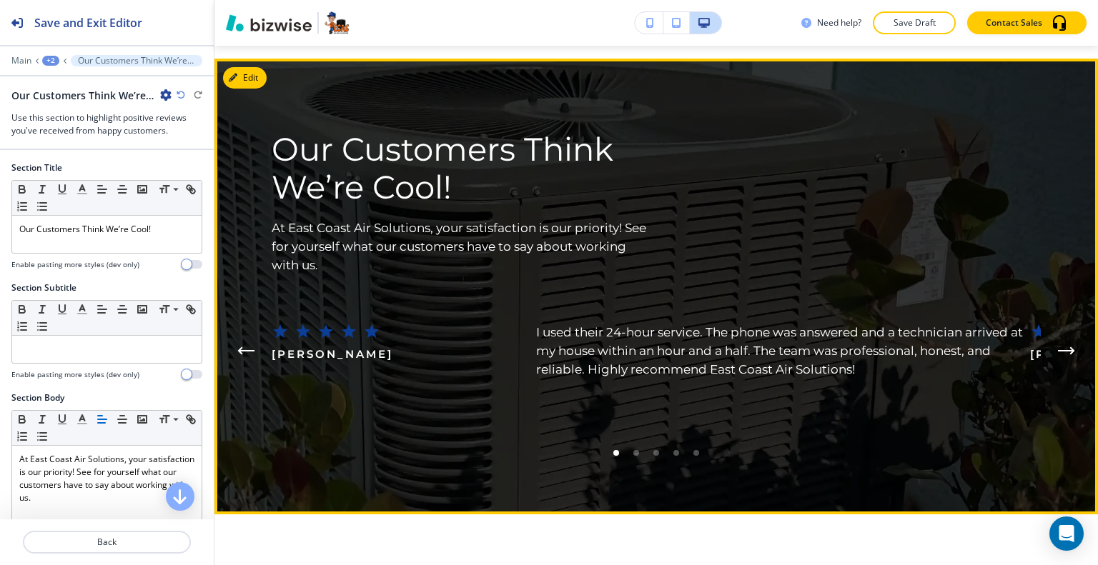
click at [1054, 337] on button "Next Testimonial" at bounding box center [1066, 351] width 29 height 29
click at [1058, 347] on icon "Next Testimonial" at bounding box center [1066, 351] width 17 height 9
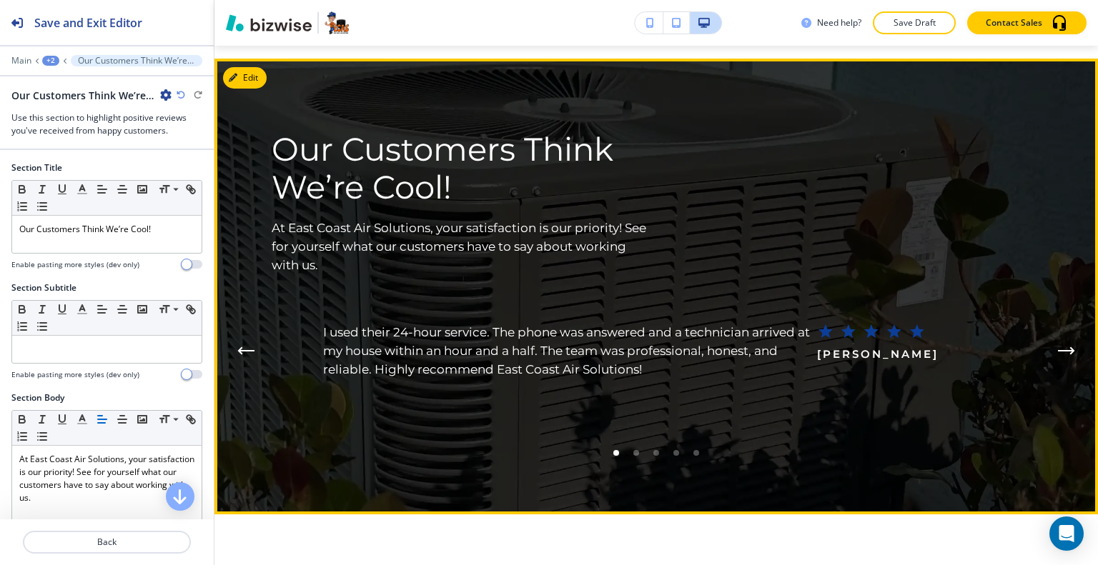
click at [1058, 347] on icon "Next Testimonial" at bounding box center [1066, 351] width 17 height 9
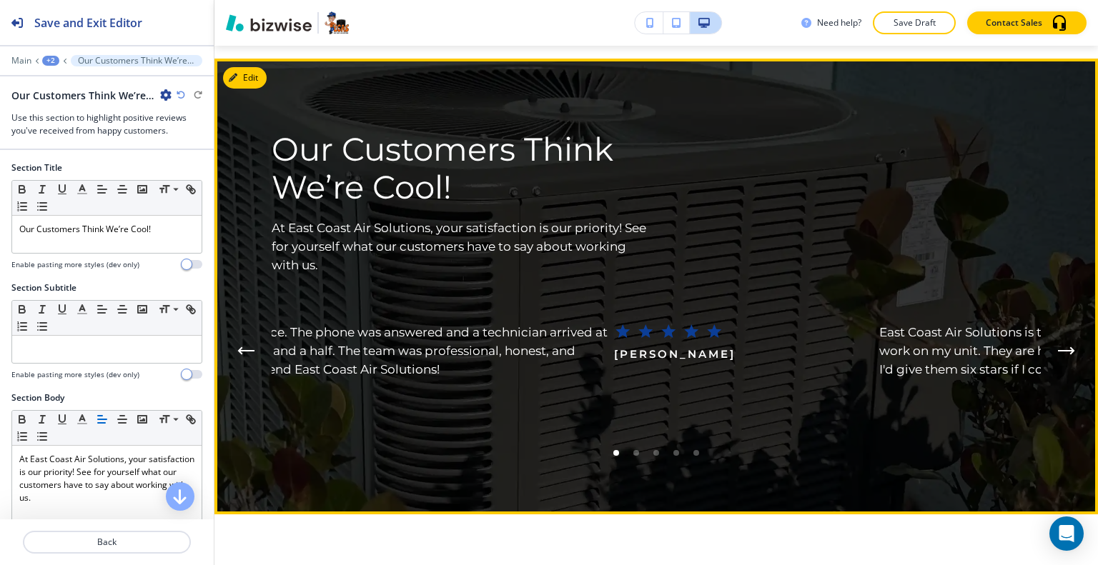
click at [1058, 347] on icon "Next Testimonial" at bounding box center [1066, 351] width 17 height 9
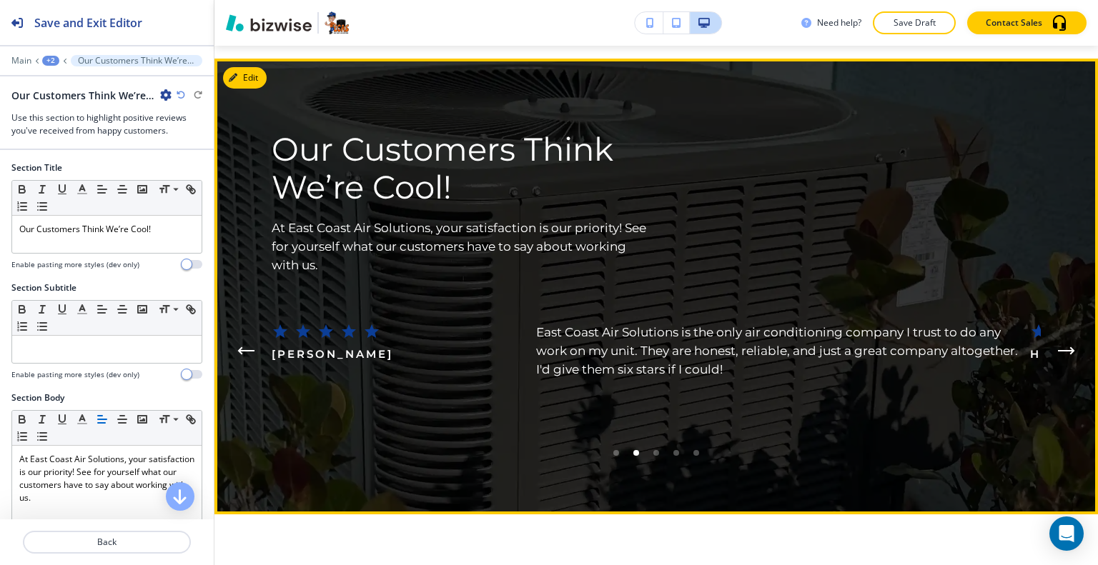
click at [1058, 347] on icon "Next Testimonial" at bounding box center [1066, 351] width 17 height 9
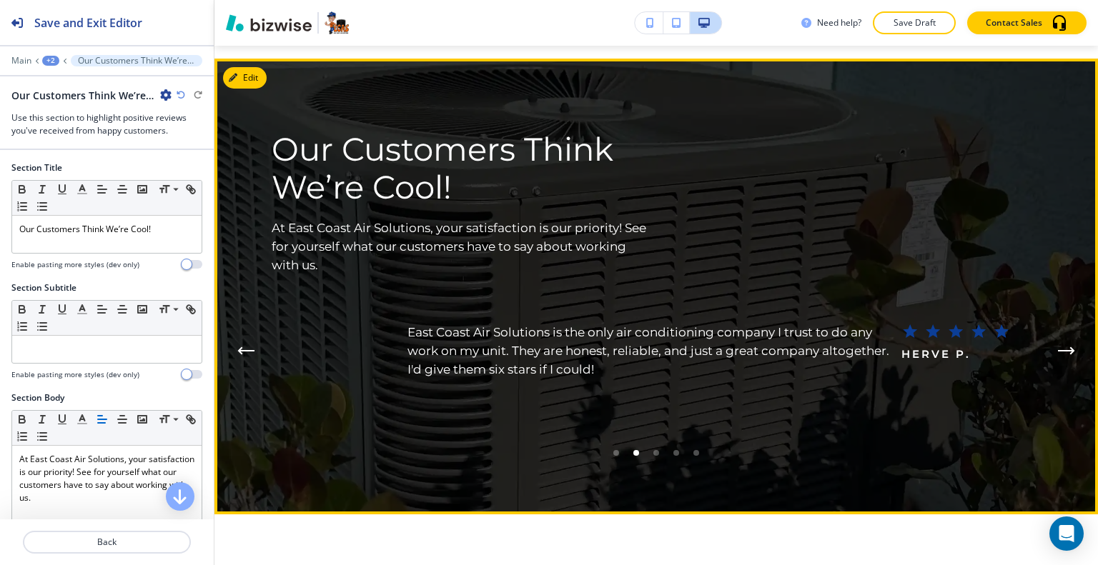
click at [1058, 347] on icon "Next Testimonial" at bounding box center [1066, 351] width 17 height 9
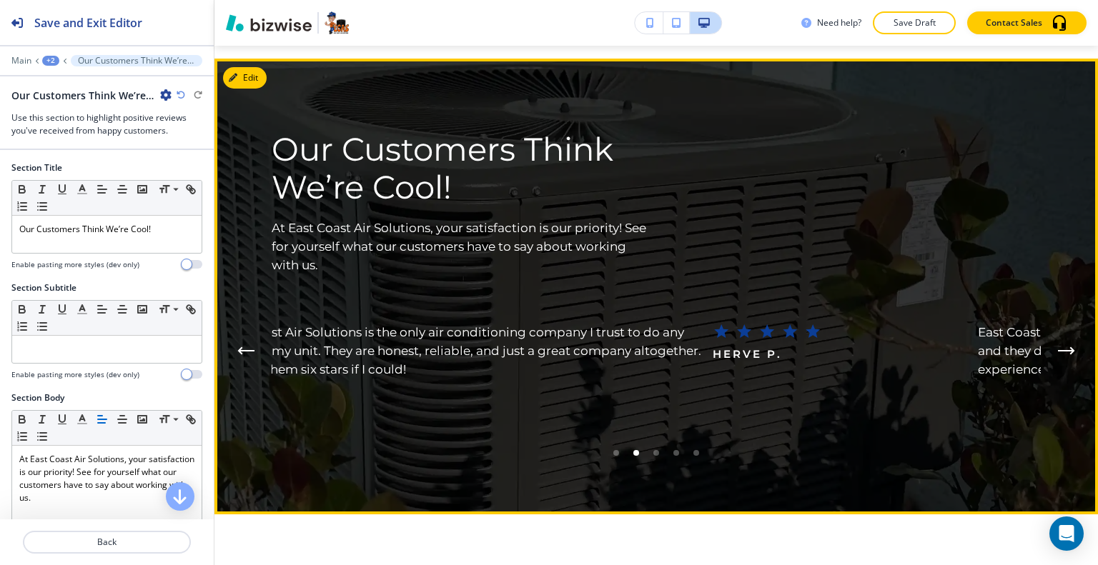
click at [1058, 347] on icon "Next Testimonial" at bounding box center [1066, 351] width 17 height 9
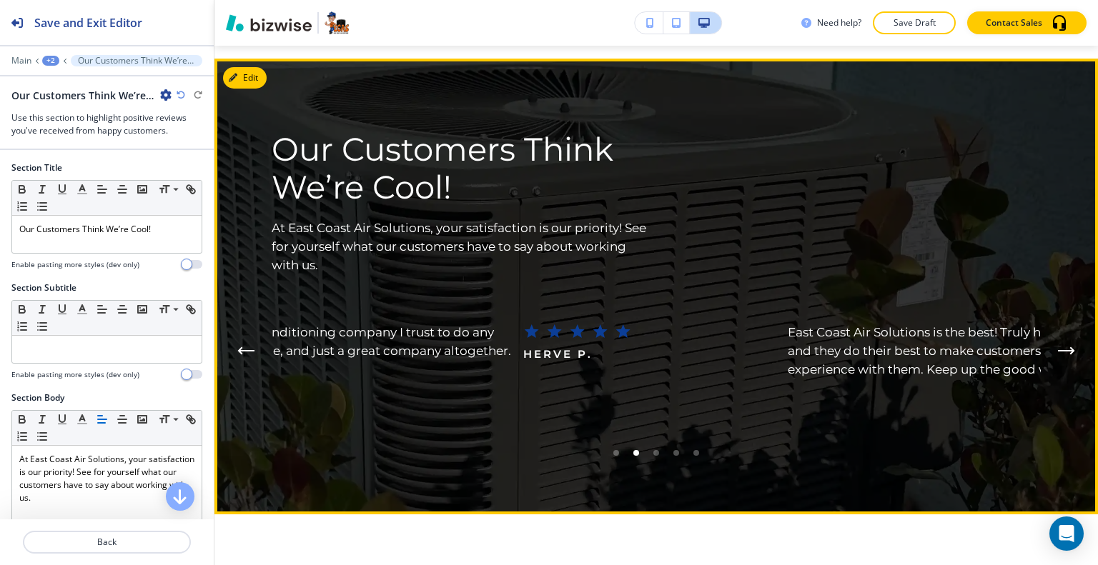
click at [1058, 347] on icon "Next Testimonial" at bounding box center [1066, 351] width 17 height 9
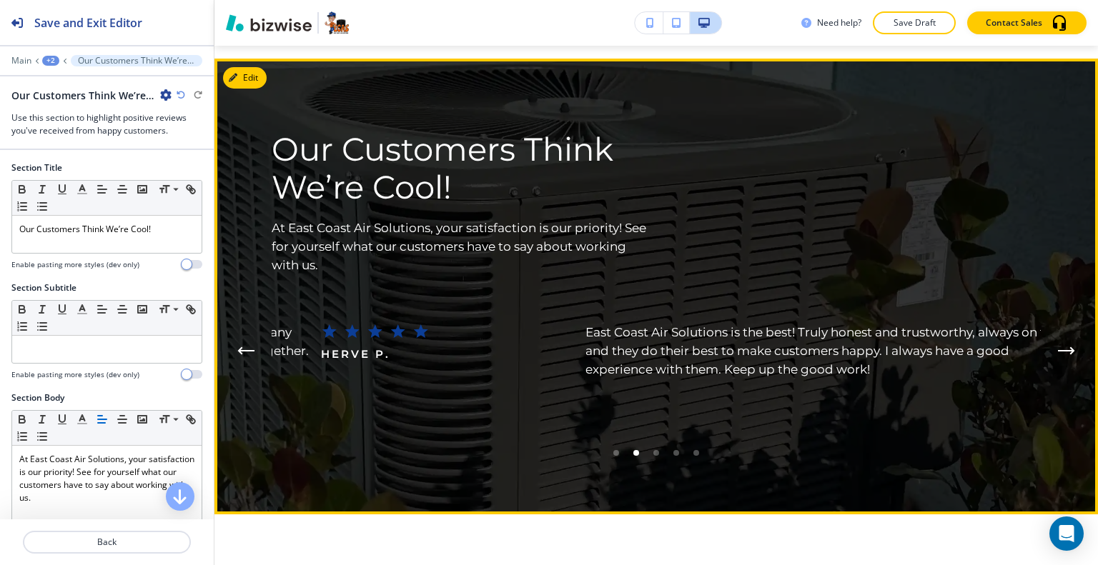
click at [1058, 347] on icon "Next Testimonial" at bounding box center [1066, 351] width 17 height 9
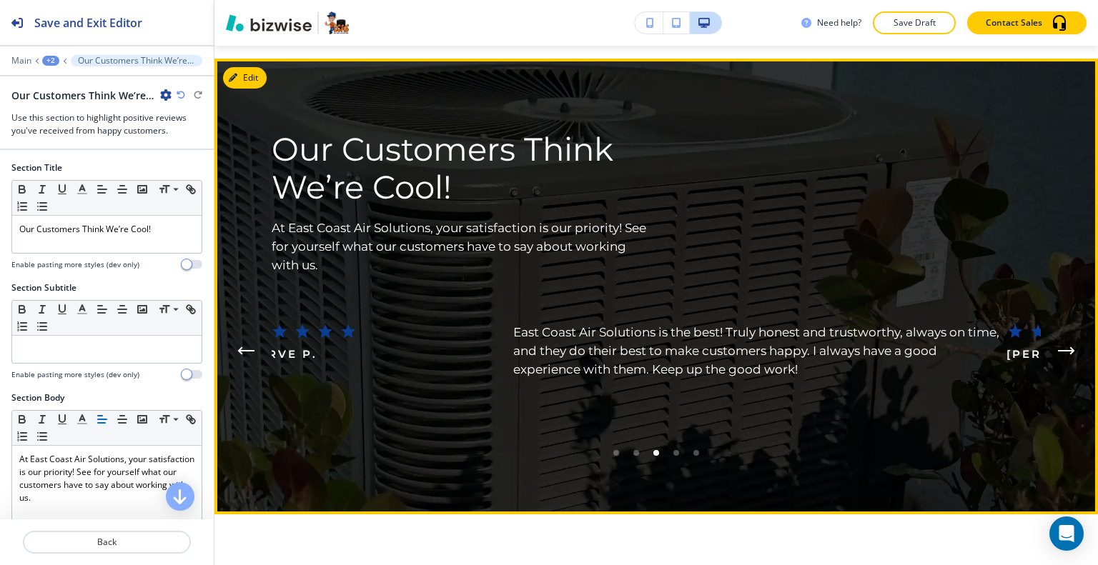
click at [1058, 347] on icon "Next Testimonial" at bounding box center [1066, 351] width 17 height 9
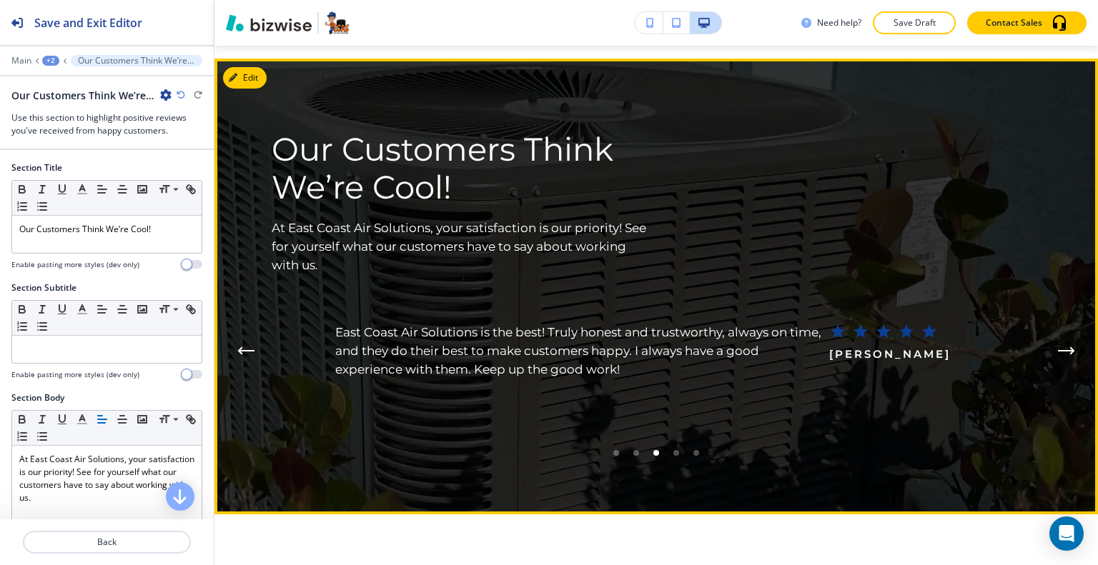
click at [1058, 347] on icon "Next Testimonial" at bounding box center [1066, 351] width 17 height 9
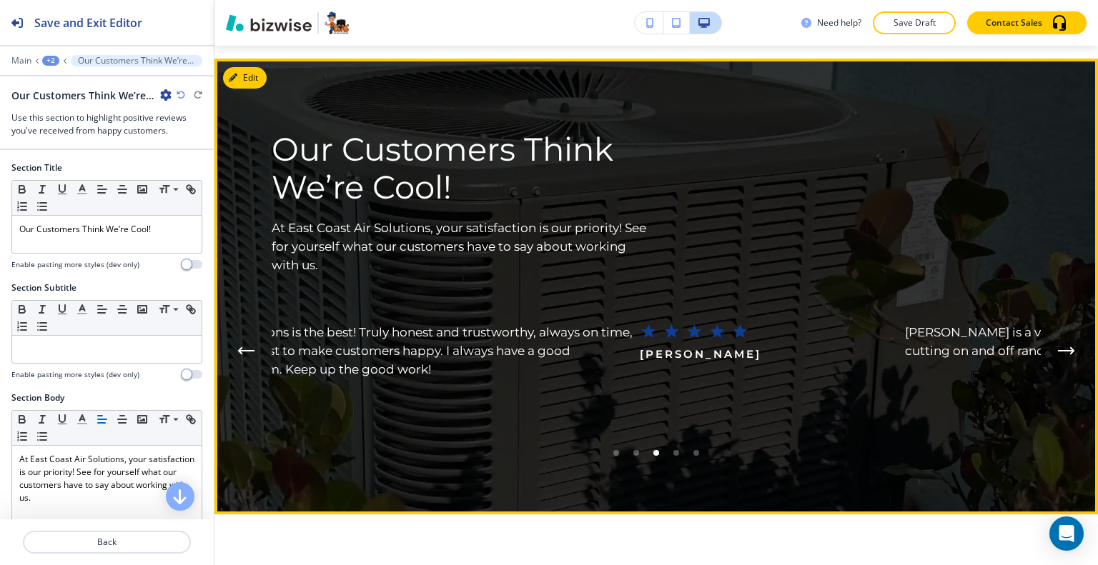
click at [1058, 347] on icon "Next Testimonial" at bounding box center [1066, 351] width 17 height 9
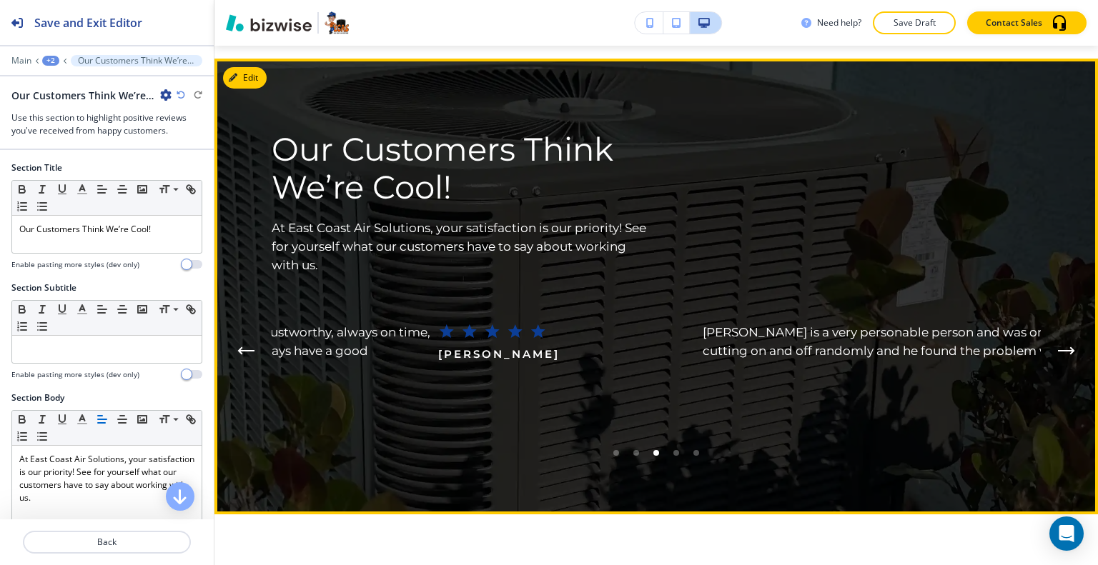
click at [1058, 347] on icon "Next Testimonial" at bounding box center [1066, 351] width 17 height 9
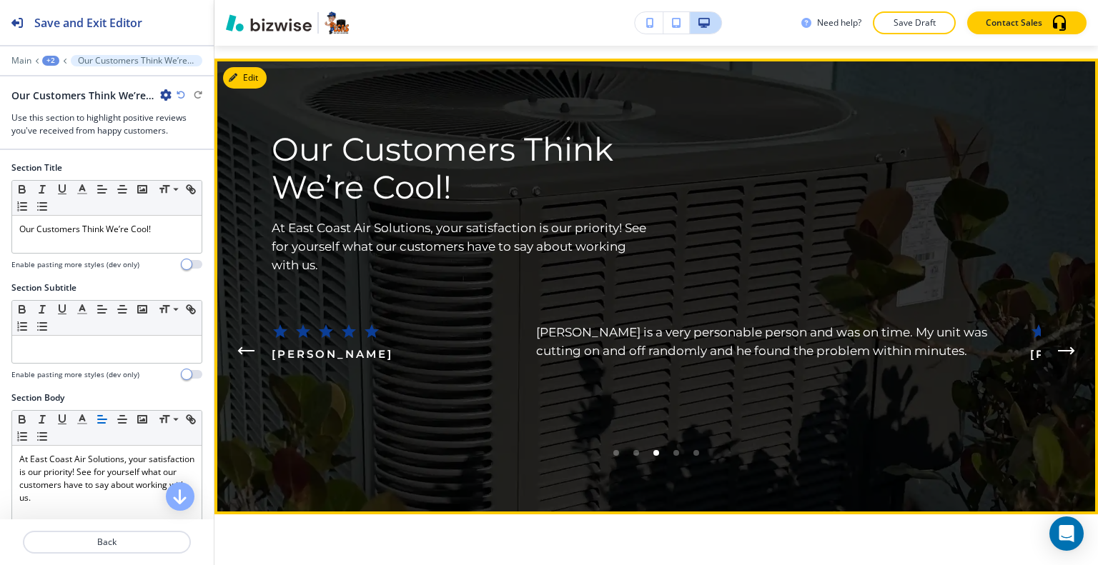
click at [1058, 347] on icon "Next Testimonial" at bounding box center [1066, 351] width 17 height 9
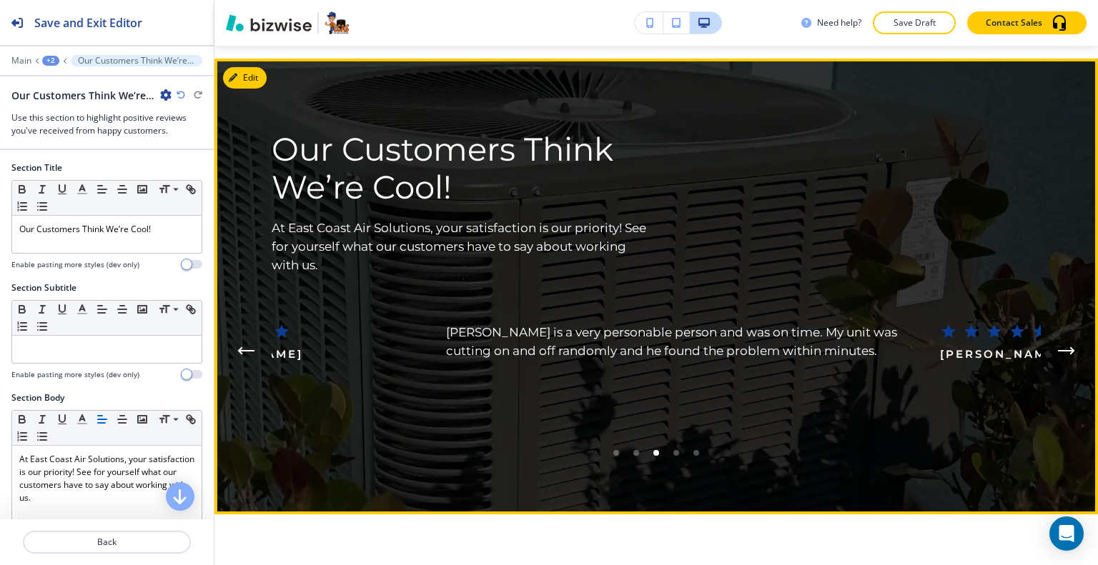
click at [1058, 347] on icon "Next Testimonial" at bounding box center [1066, 351] width 17 height 9
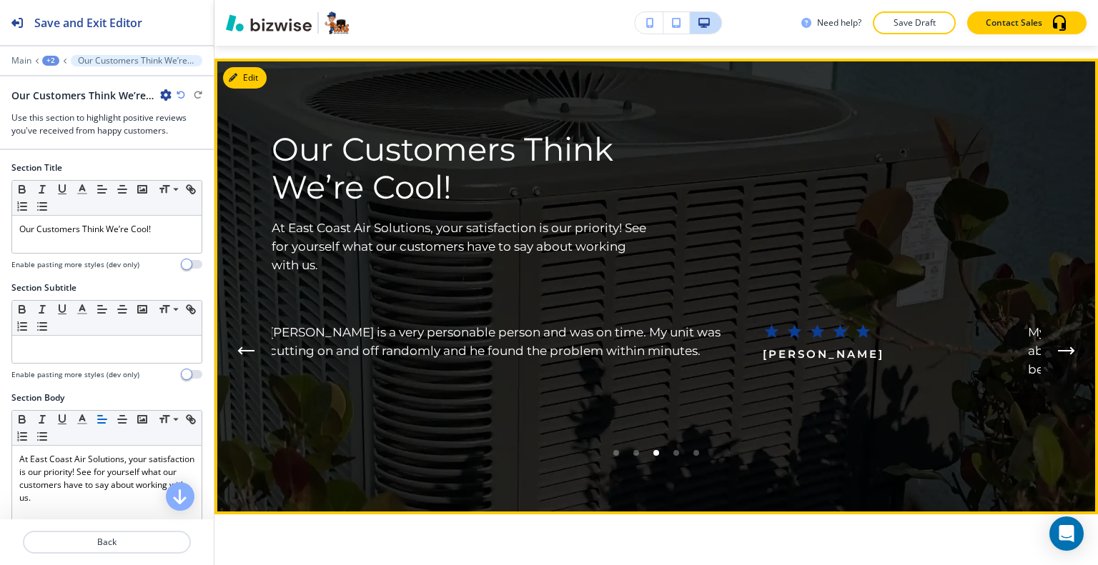
click at [1058, 347] on icon "Next Testimonial" at bounding box center [1066, 351] width 17 height 9
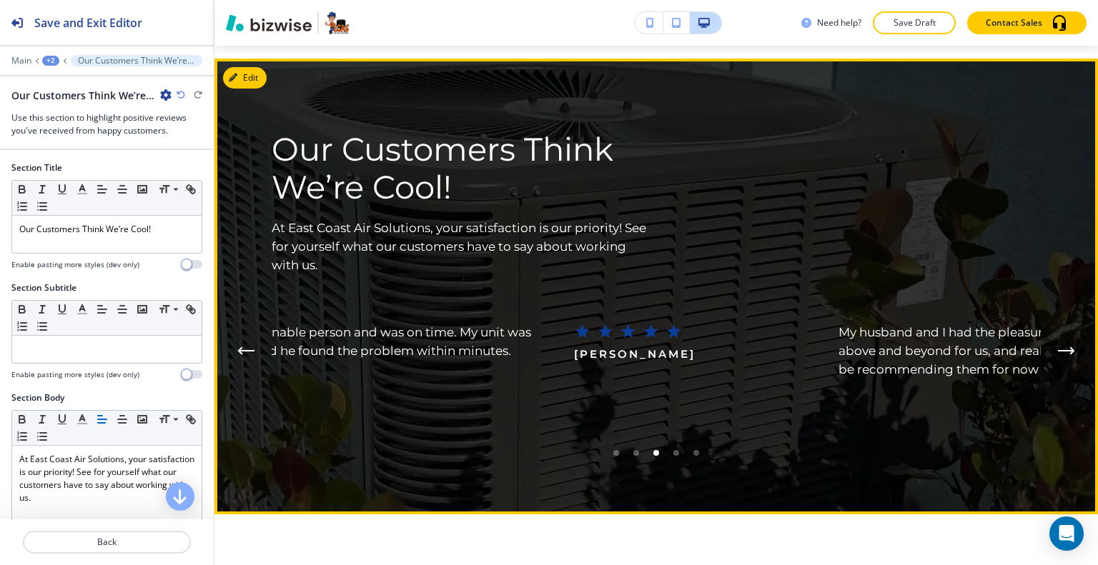
click at [1058, 347] on icon "Next Testimonial" at bounding box center [1066, 351] width 17 height 9
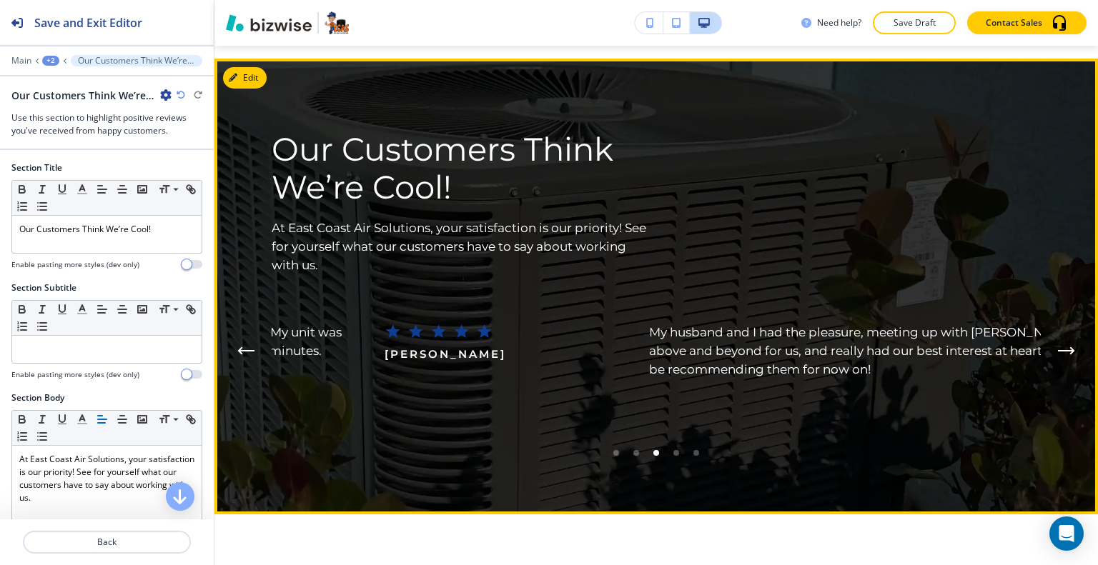
click at [1058, 347] on icon "Next Testimonial" at bounding box center [1066, 351] width 17 height 9
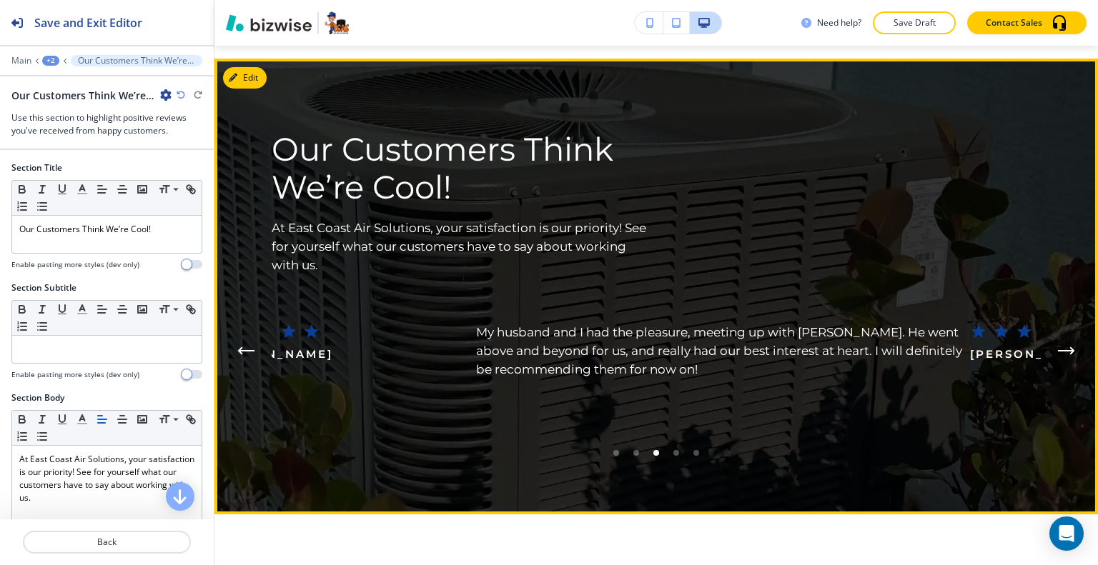
click at [1058, 347] on icon "Next Testimonial" at bounding box center [1066, 351] width 17 height 9
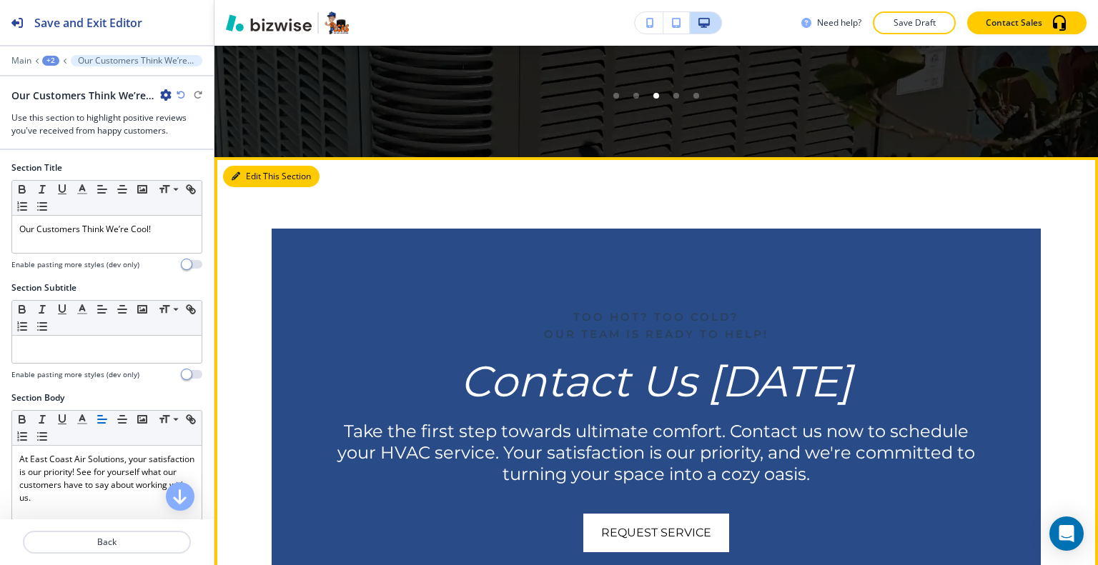
click at [255, 169] on button "Edit This Section" at bounding box center [271, 176] width 96 height 21
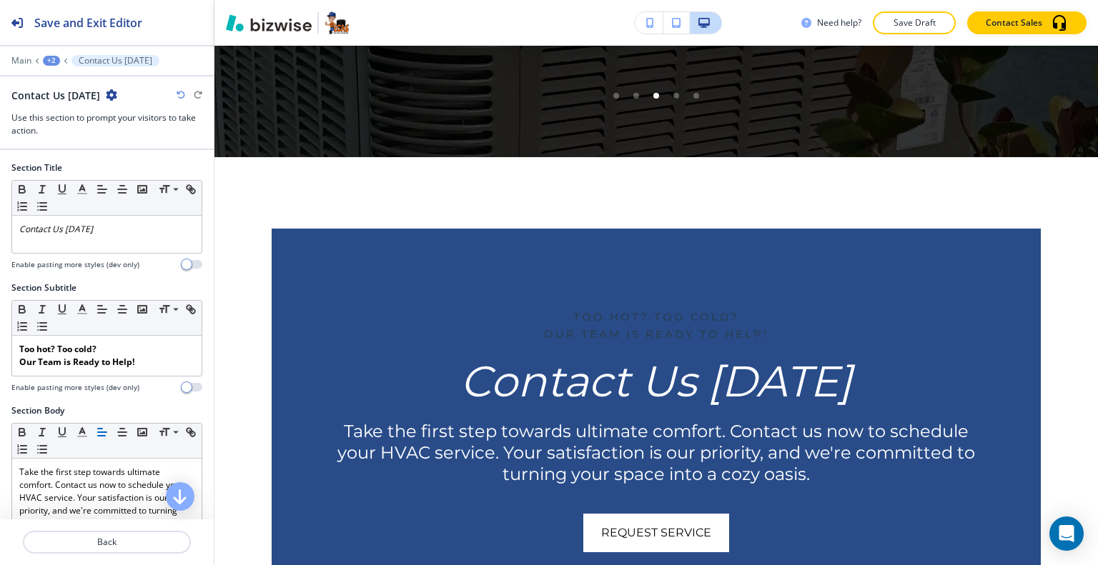
scroll to position [4700, 0]
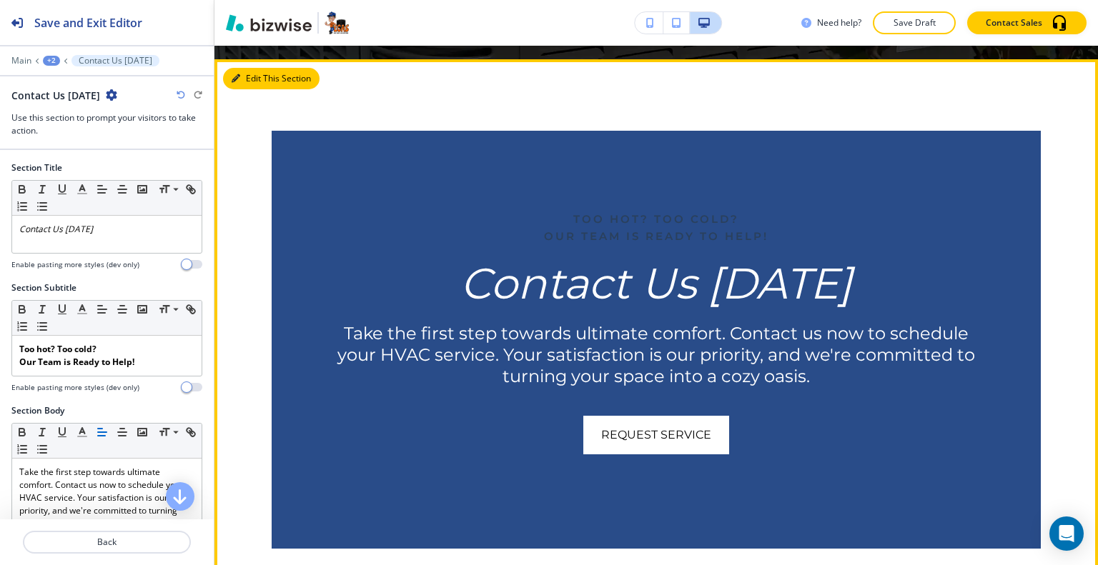
click at [255, 68] on button "Edit This Section" at bounding box center [271, 78] width 96 height 21
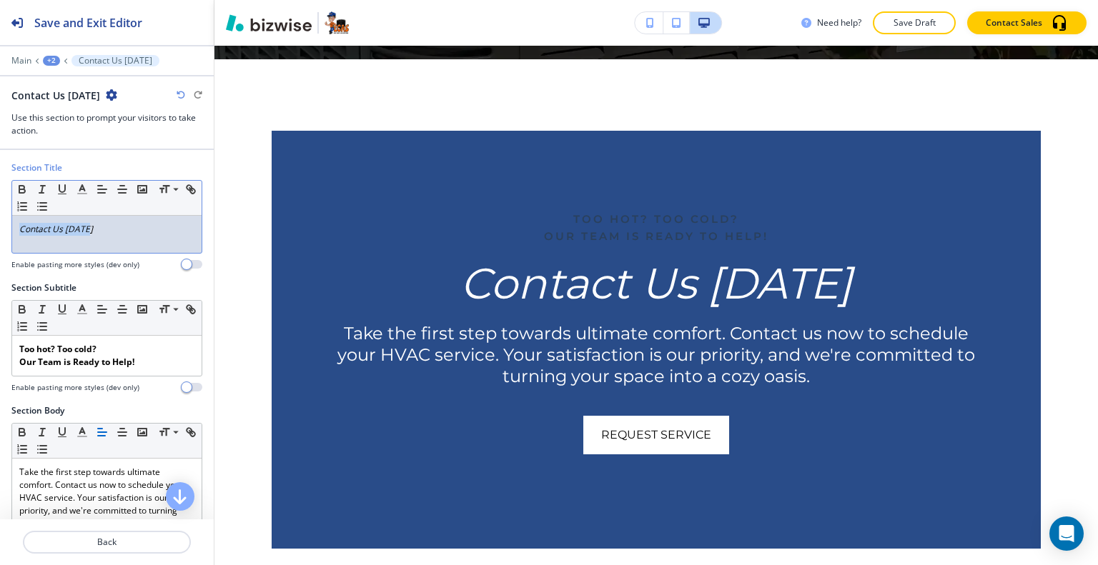
drag, startPoint x: 81, startPoint y: 230, endPoint x: 6, endPoint y: 216, distance: 77.1
click at [0, 216] on div "Section Title Small Normal Large Huge Contact Us [DATE] Enable pasting more sty…" at bounding box center [107, 222] width 214 height 120
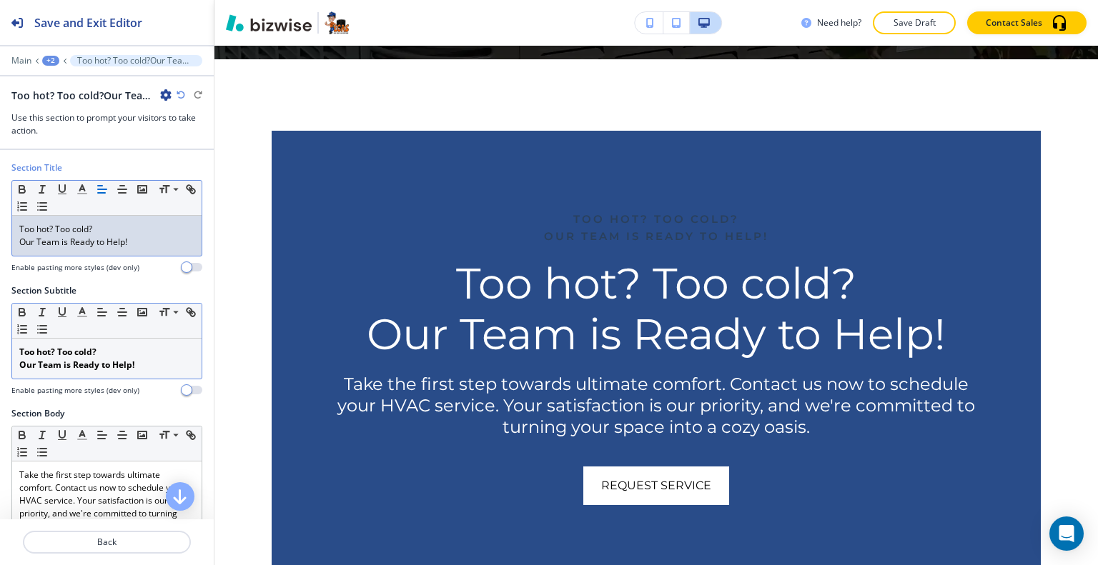
scroll to position [0, 0]
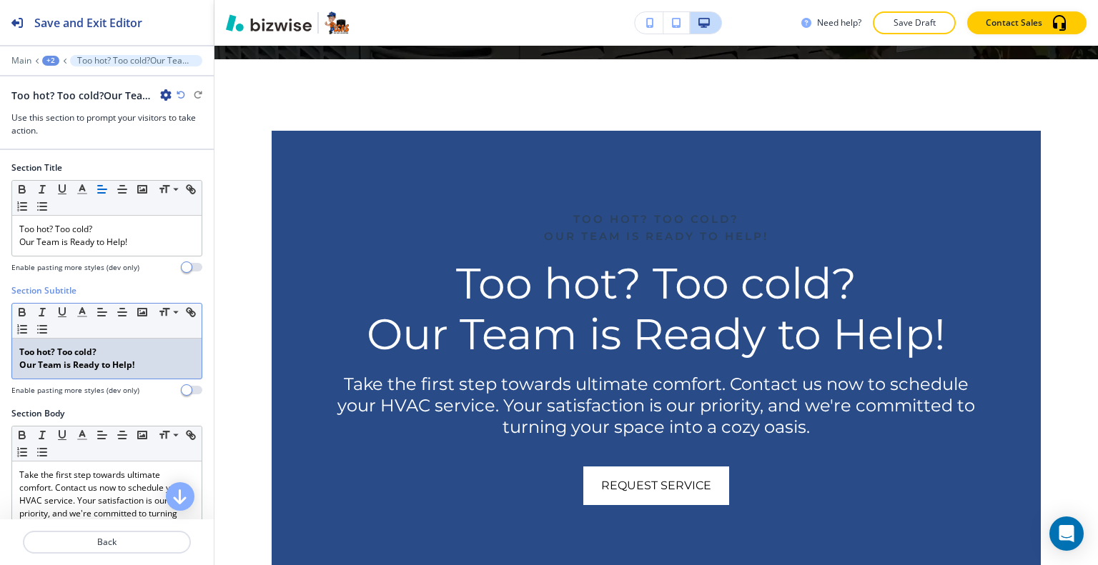
drag, startPoint x: 159, startPoint y: 360, endPoint x: 0, endPoint y: 317, distance: 165.2
click at [0, 317] on div "Section Subtitle Small Normal Large Huge Too hot? Too cold? Our Team is Ready t…" at bounding box center [107, 345] width 214 height 123
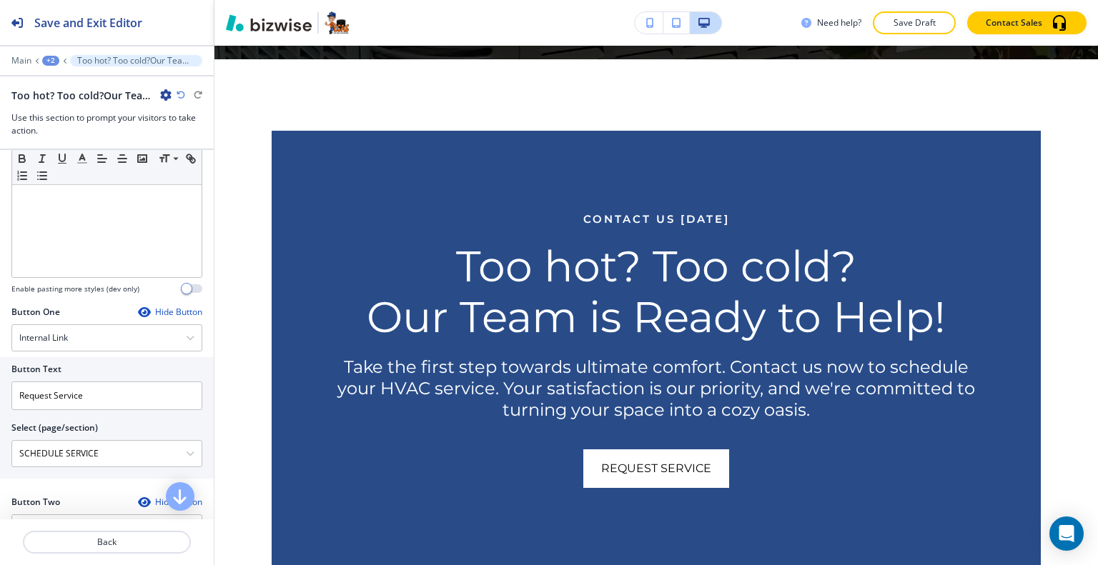
scroll to position [143, 0]
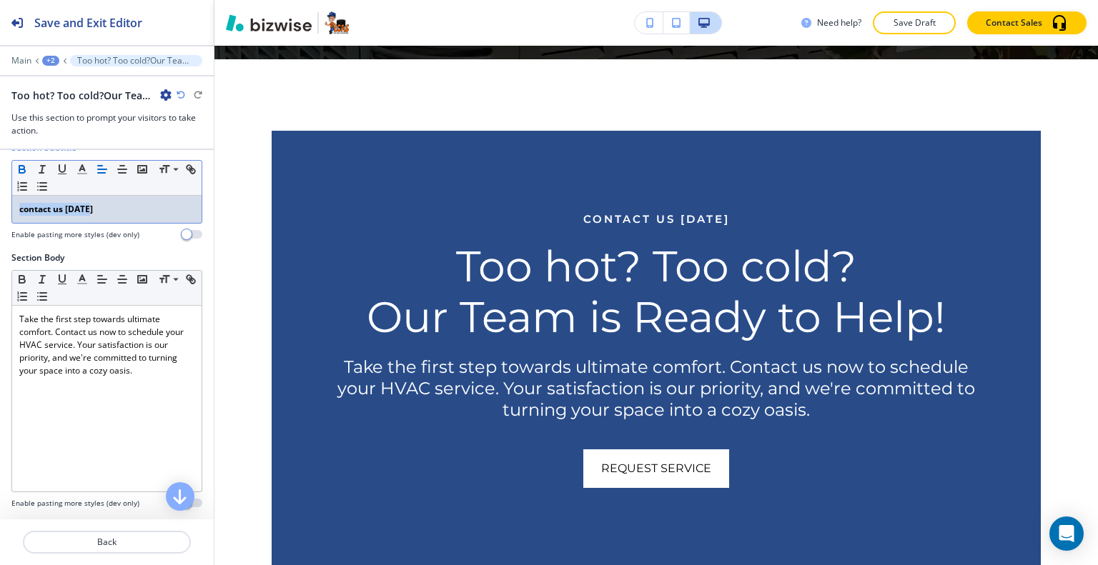
drag, startPoint x: 129, startPoint y: 209, endPoint x: 5, endPoint y: 205, distance: 123.7
click at [5, 205] on div "Section Subtitle Small Normal Large Huge contact us [DATE] Enable pasting more …" at bounding box center [107, 197] width 214 height 110
click at [19, 174] on button "button" at bounding box center [22, 169] width 20 height 17
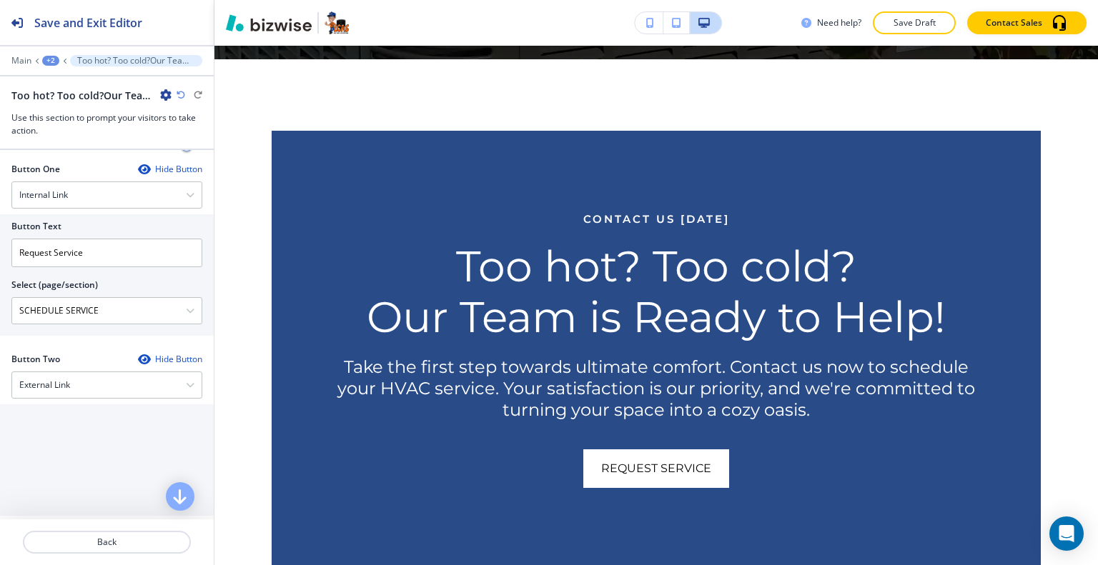
scroll to position [715, 0]
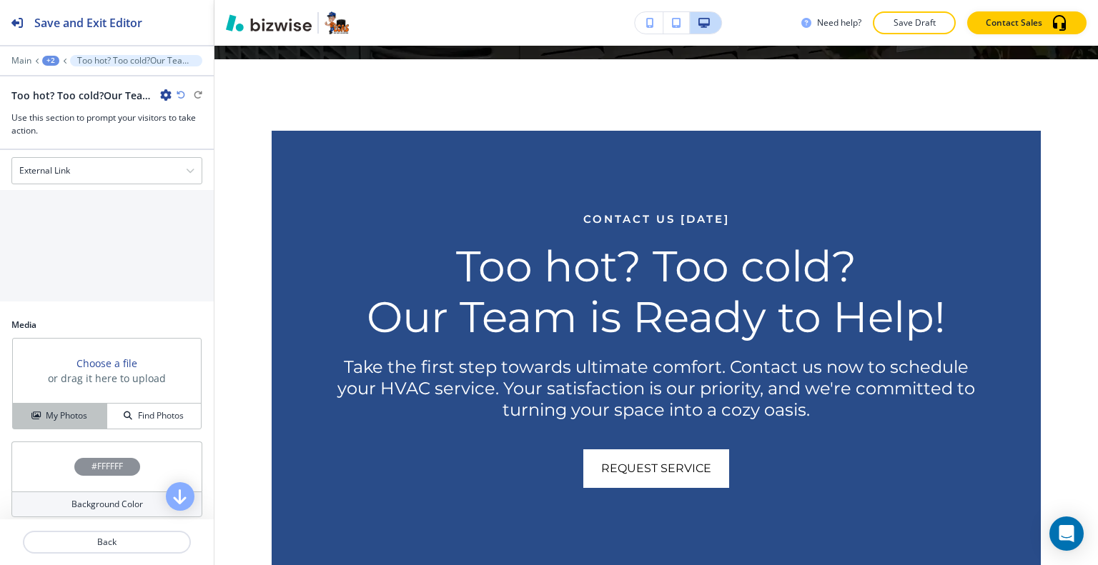
click at [69, 414] on h4 "My Photos" at bounding box center [66, 416] width 41 height 13
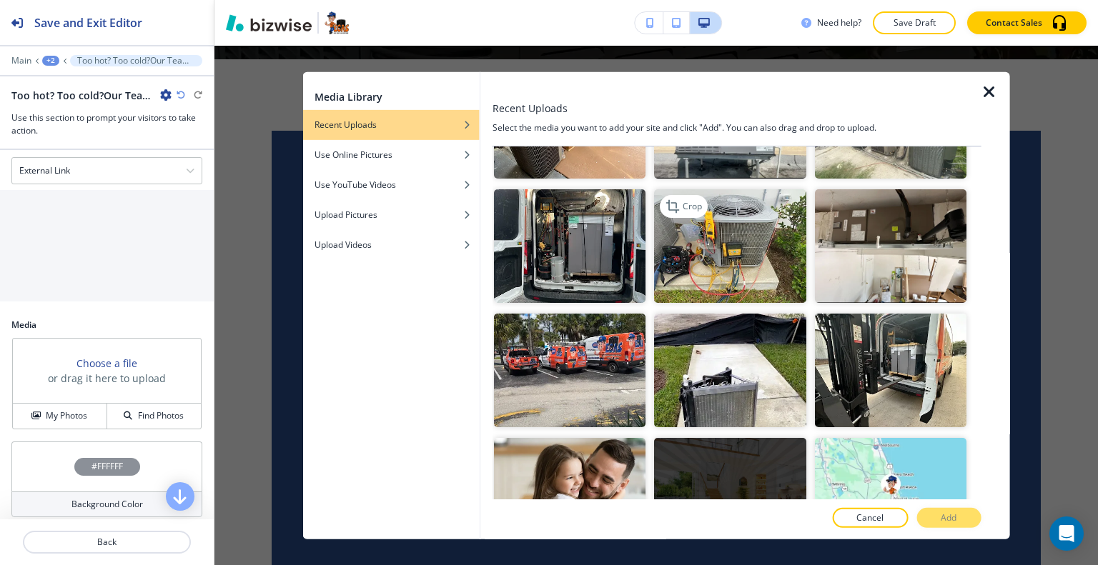
click at [750, 257] on img "button" at bounding box center [730, 246] width 152 height 114
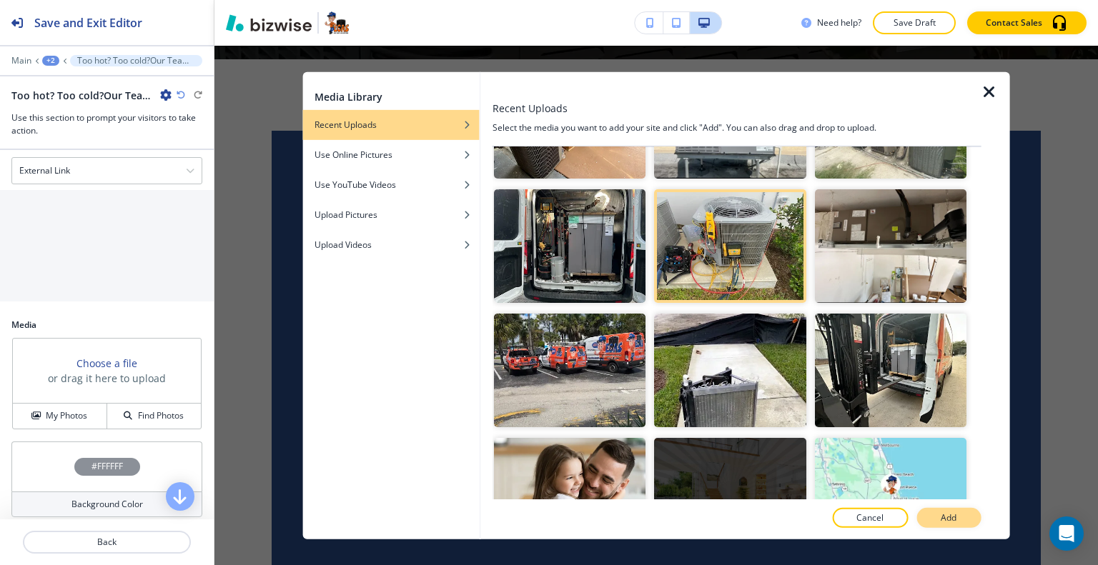
click at [941, 508] on button "Add" at bounding box center [948, 518] width 64 height 20
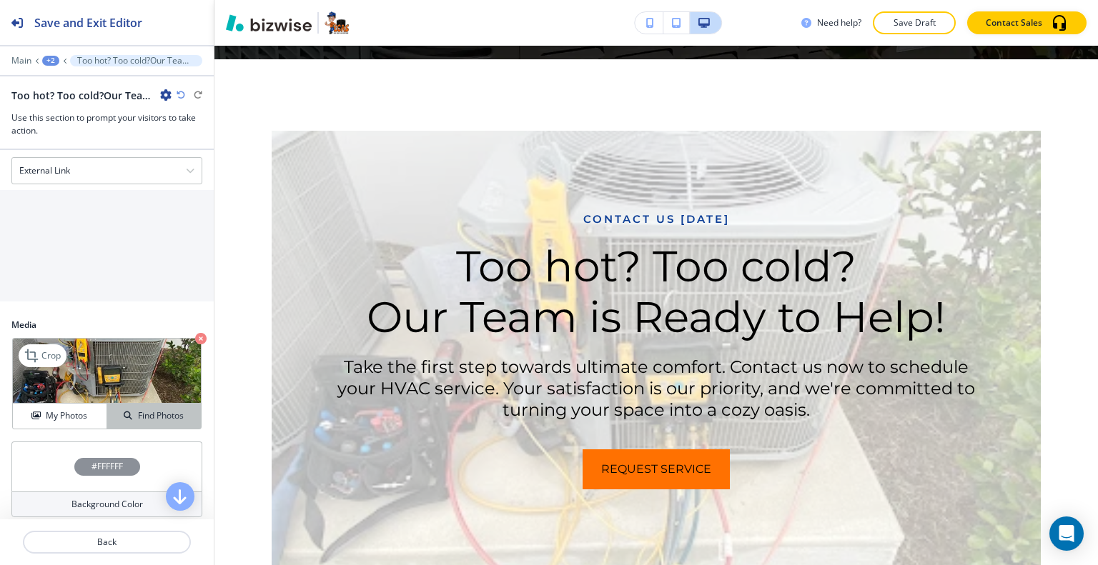
drag, startPoint x: 113, startPoint y: 408, endPoint x: 101, endPoint y: 409, distance: 12.2
click at [109, 410] on div "Find Photos" at bounding box center [154, 416] width 94 height 13
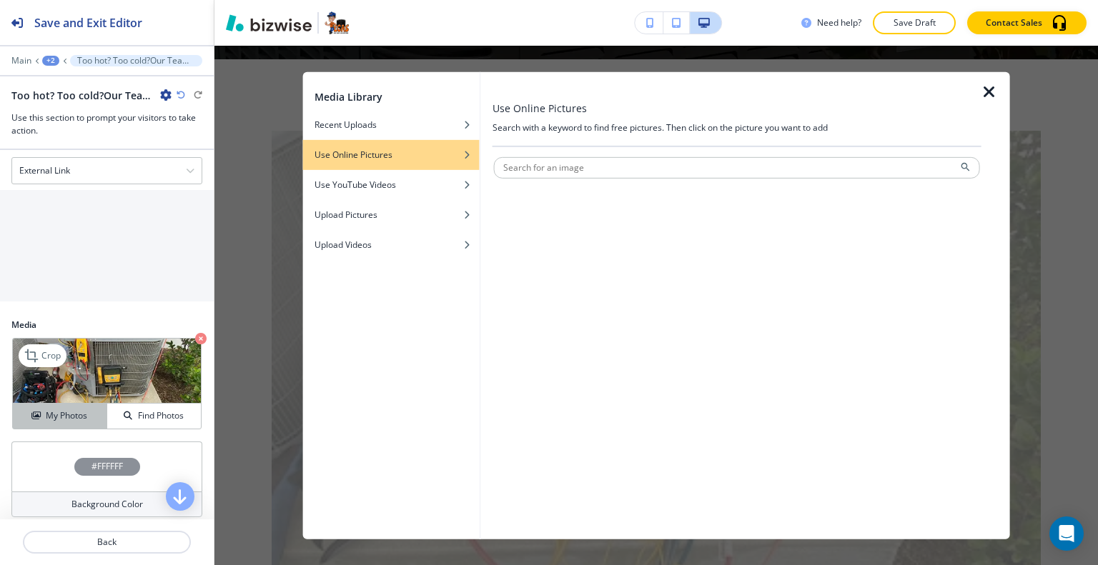
click at [89, 410] on div "My Photos" at bounding box center [60, 416] width 94 height 13
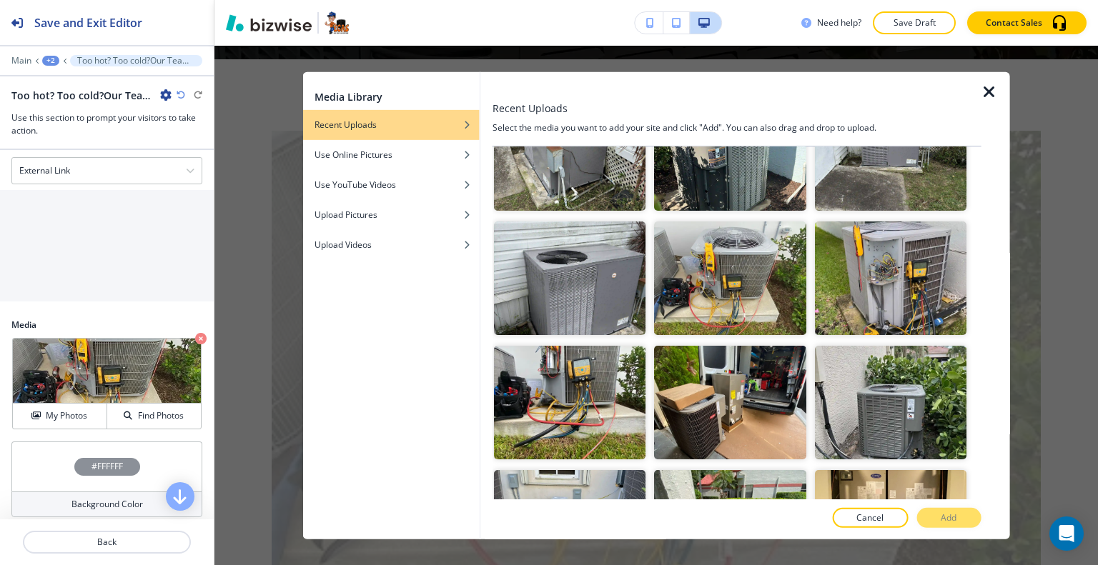
scroll to position [1501, 0]
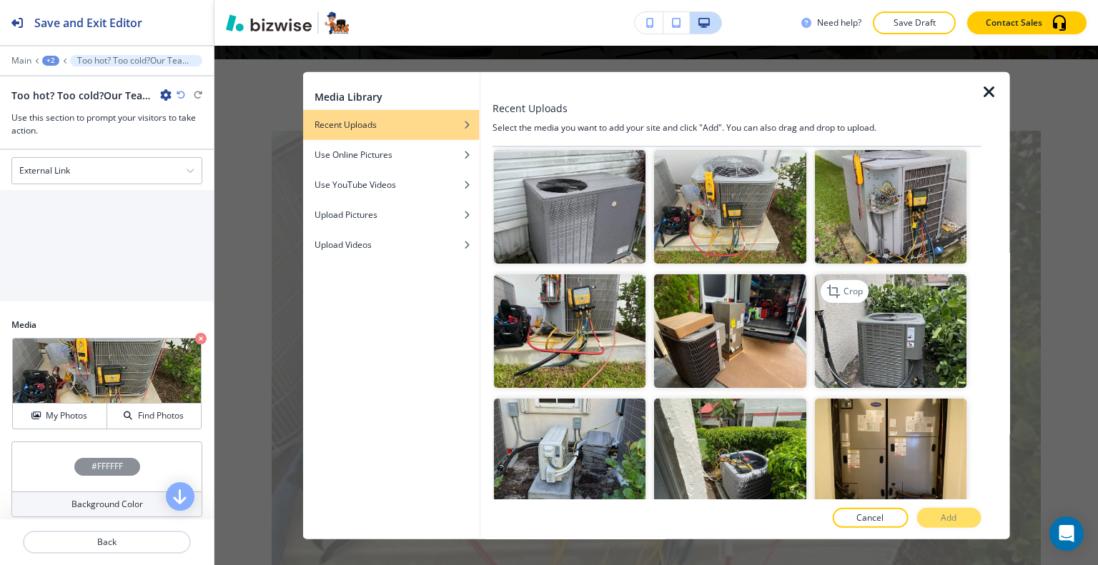
click at [883, 289] on img "button" at bounding box center [890, 331] width 152 height 114
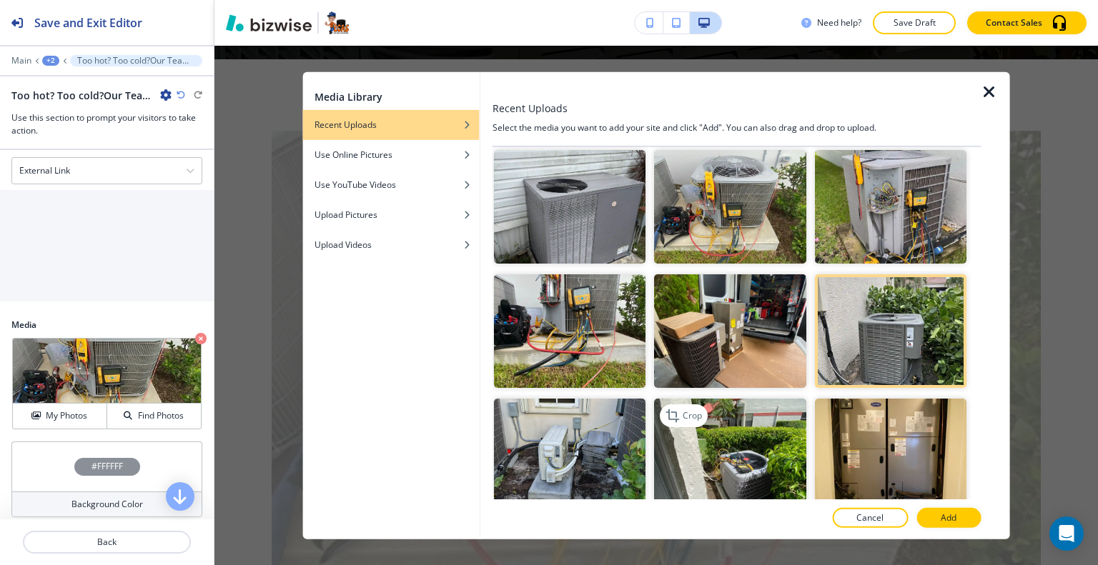
click at [754, 437] on img "button" at bounding box center [730, 456] width 152 height 114
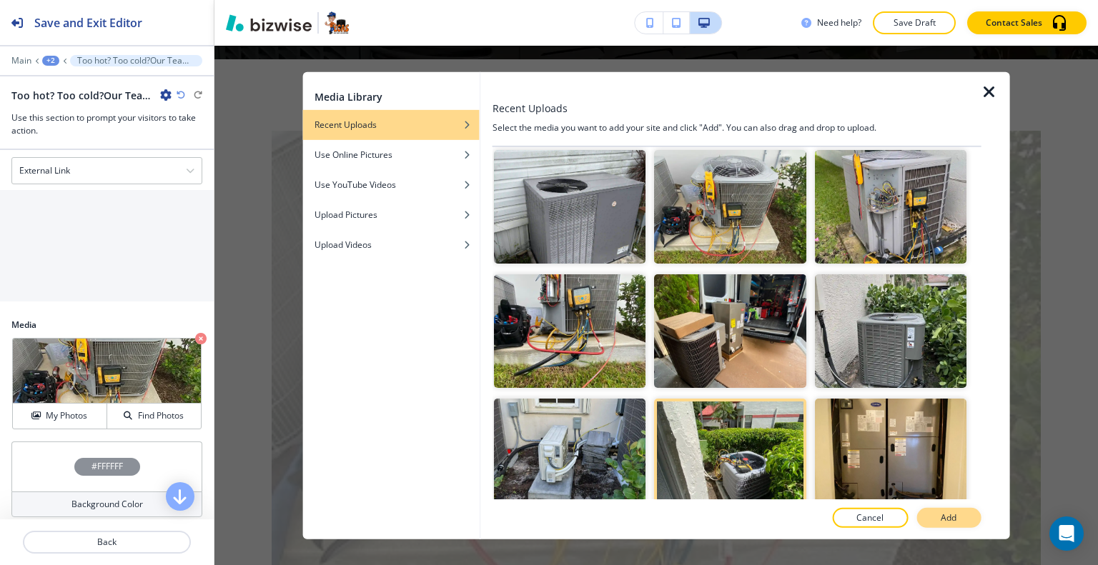
click at [938, 509] on button "Add" at bounding box center [948, 518] width 64 height 20
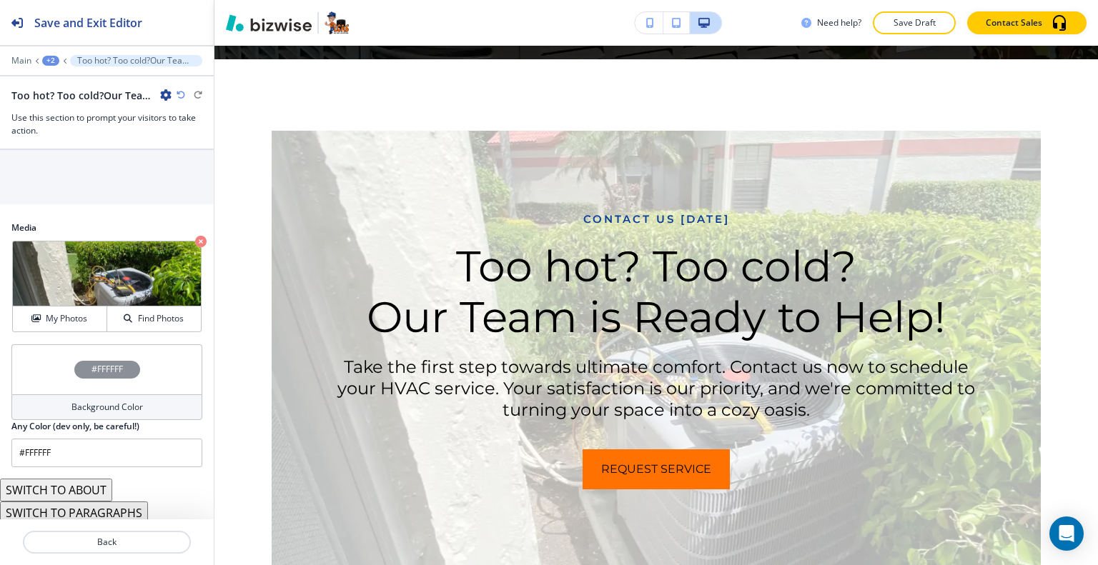
click at [33, 359] on div "#FFFFFF" at bounding box center [106, 369] width 191 height 50
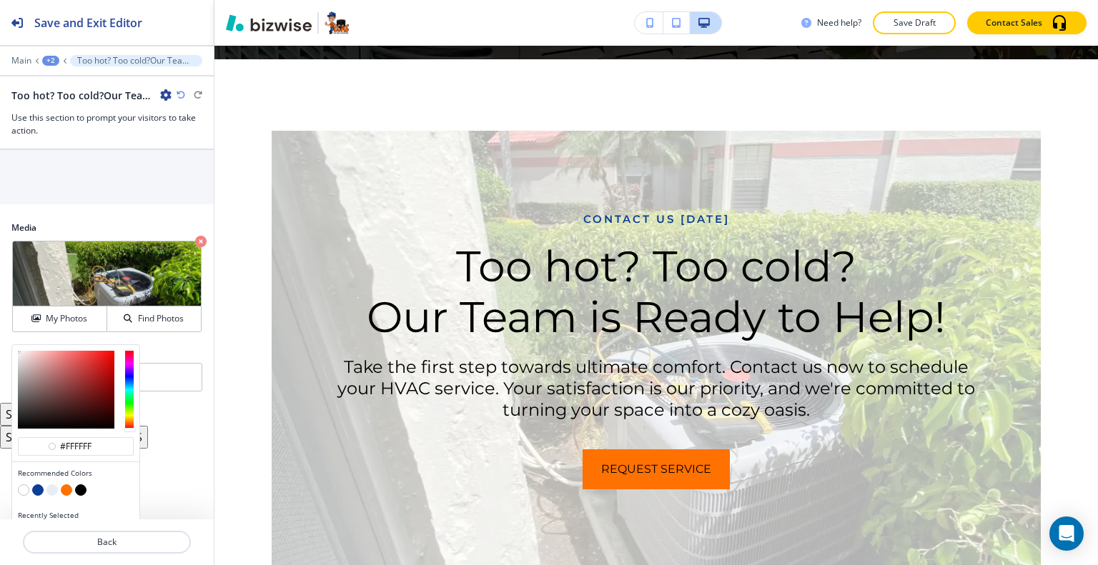
scroll to position [835, 0]
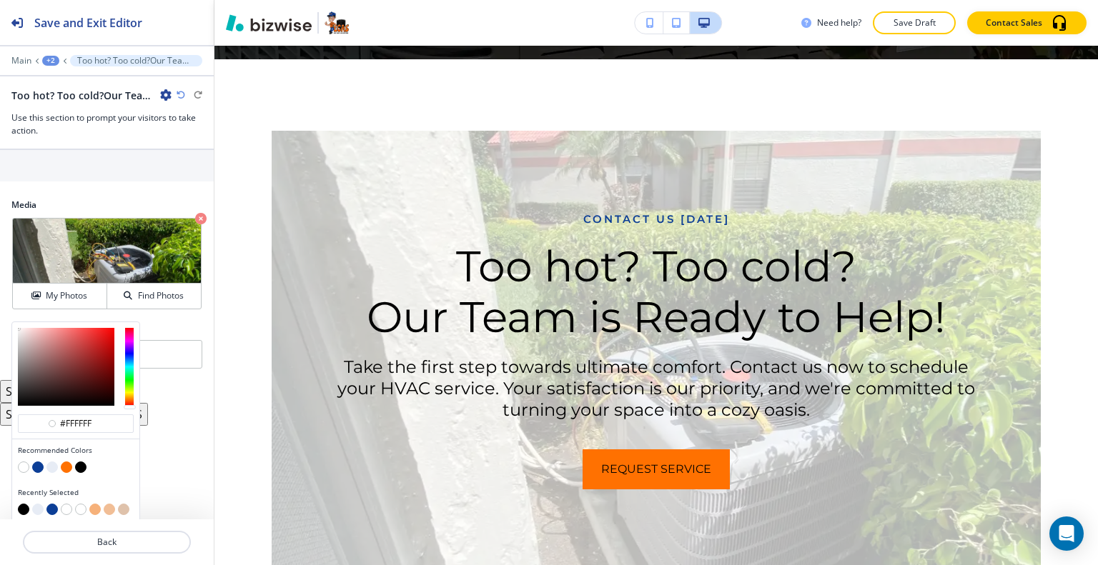
click at [32, 462] on button "button" at bounding box center [37, 467] width 11 height 11
type input "#0c3e96"
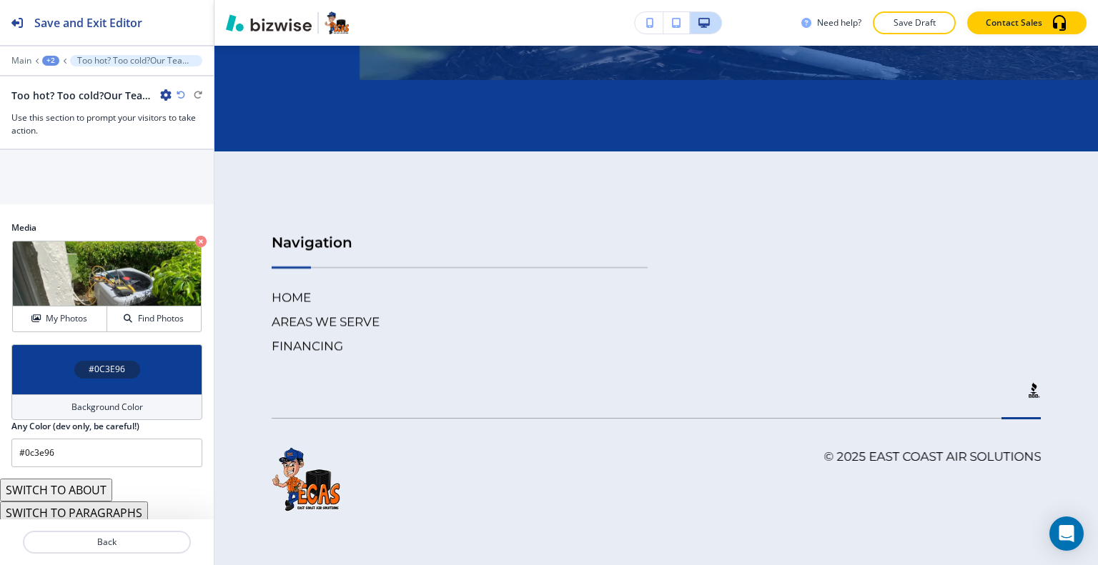
scroll to position [8184, 0]
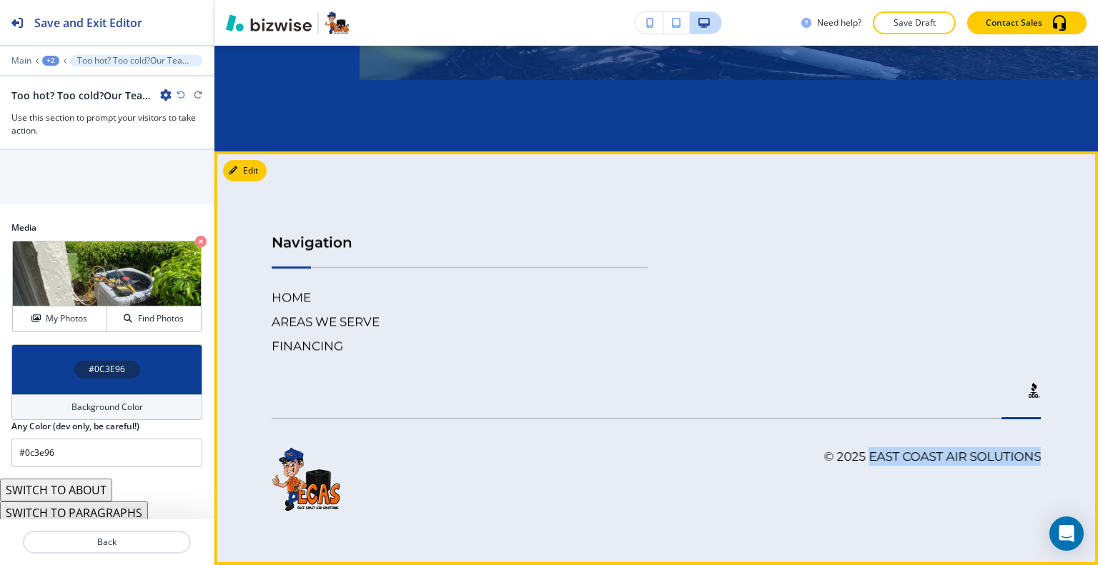
drag, startPoint x: 1031, startPoint y: 458, endPoint x: 855, endPoint y: 460, distance: 176.6
click at [855, 460] on footer "Navigation HOME AREAS WE SERVE FINANCING .st0{fill:#015A75;} © 2025 East Coast …" at bounding box center [655, 359] width 883 height 414
copy h6 "East Coast Air Solutions"
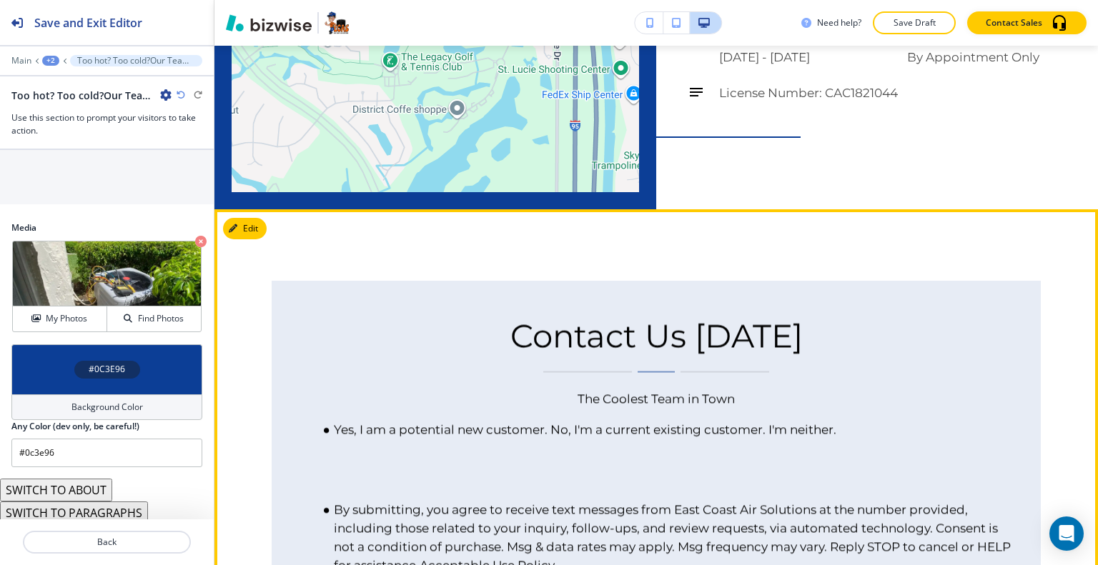
scroll to position [5110, 0]
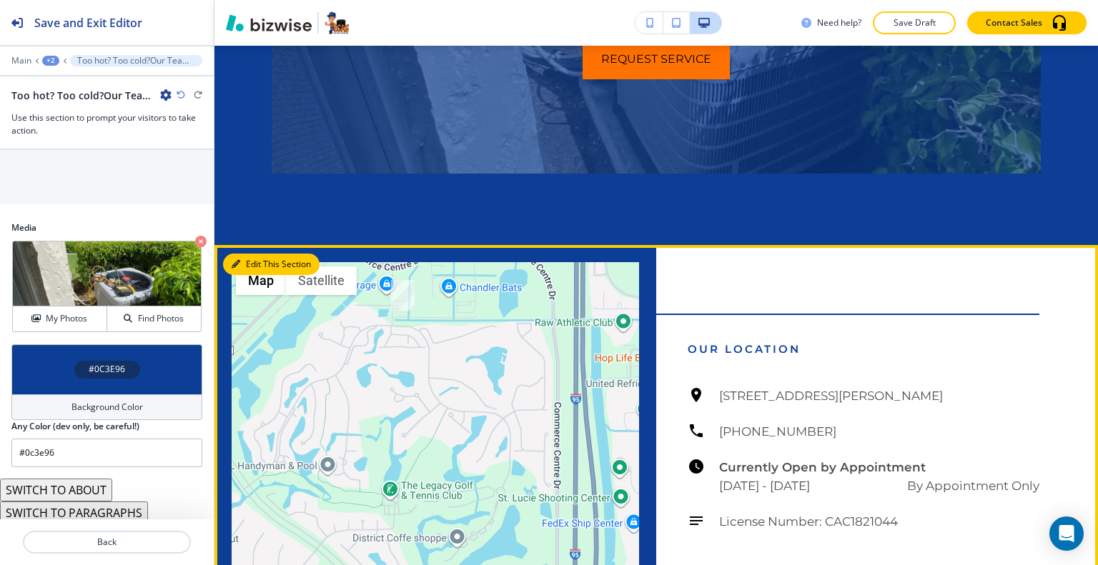
click at [247, 254] on button "Edit This Section" at bounding box center [271, 264] width 96 height 21
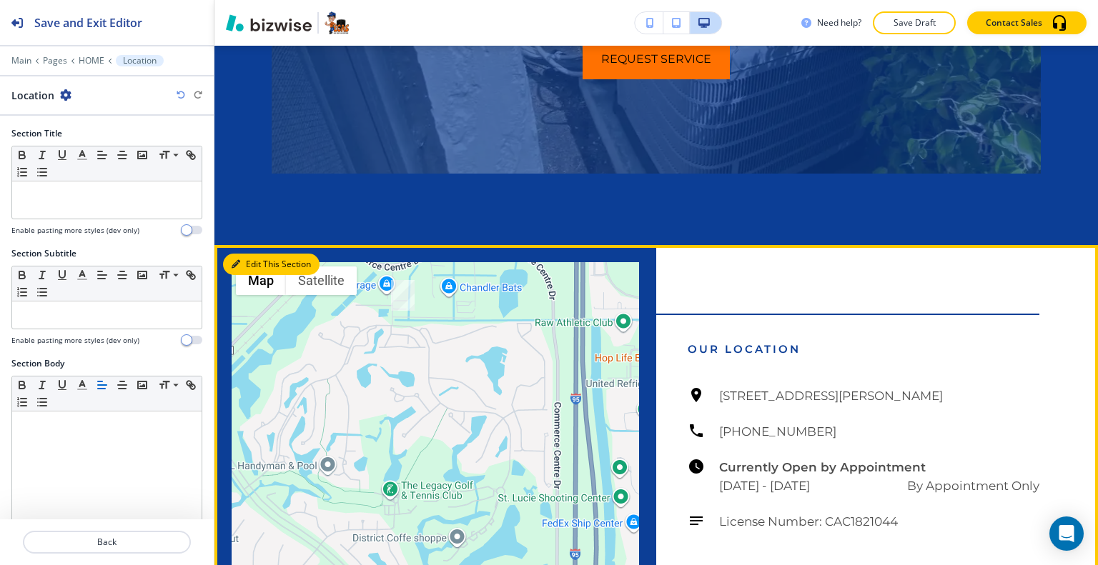
scroll to position [5296, 0]
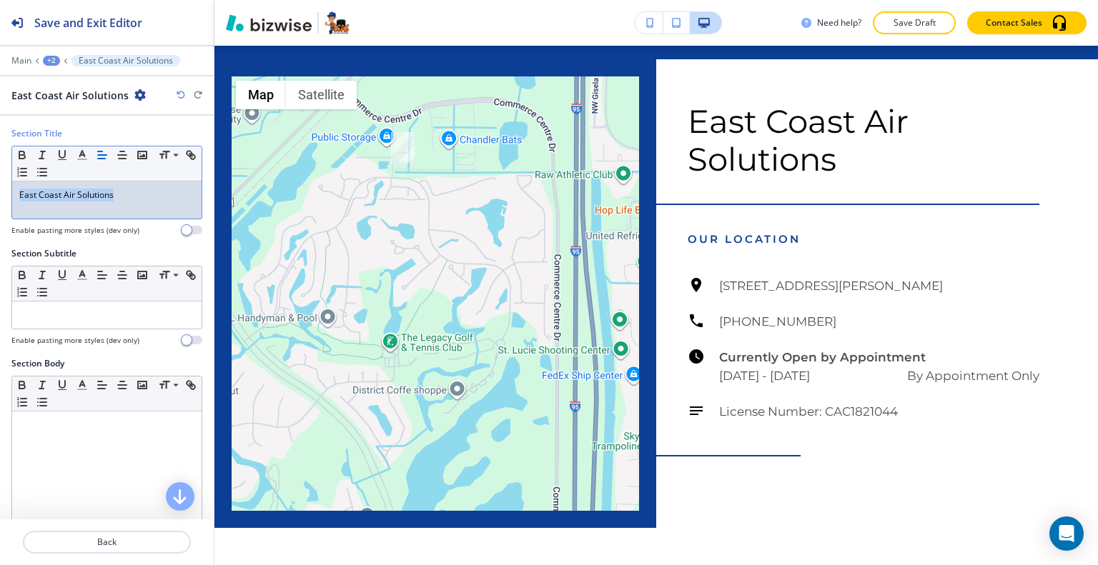
drag, startPoint x: 135, startPoint y: 199, endPoint x: 0, endPoint y: 174, distance: 137.3
click at [0, 174] on div "Section Title Small Normal Large Huge East Coast Air Solutions Enable pasting m…" at bounding box center [107, 187] width 214 height 120
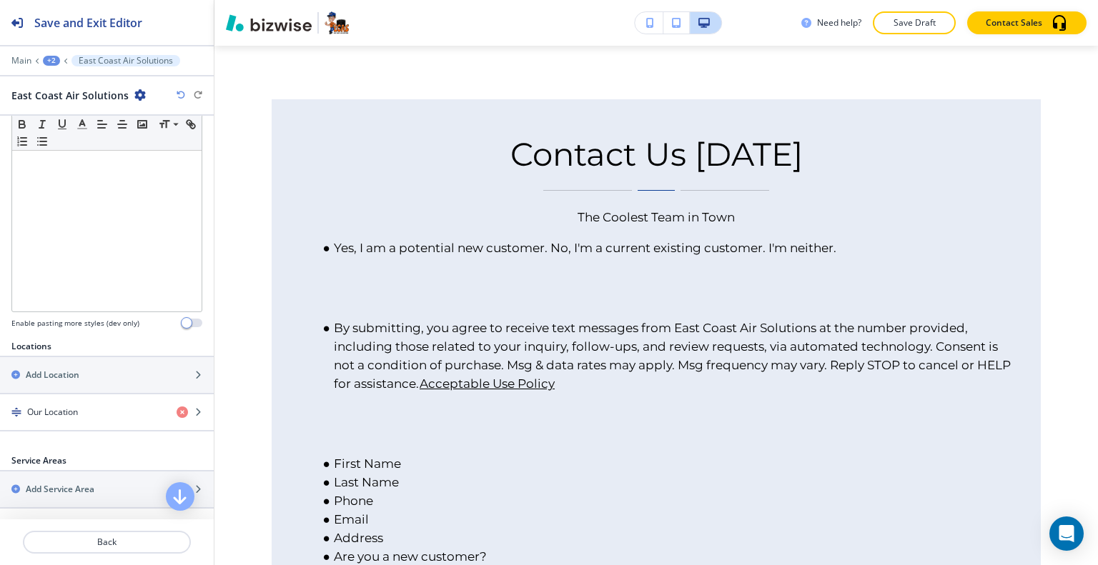
scroll to position [428, 0]
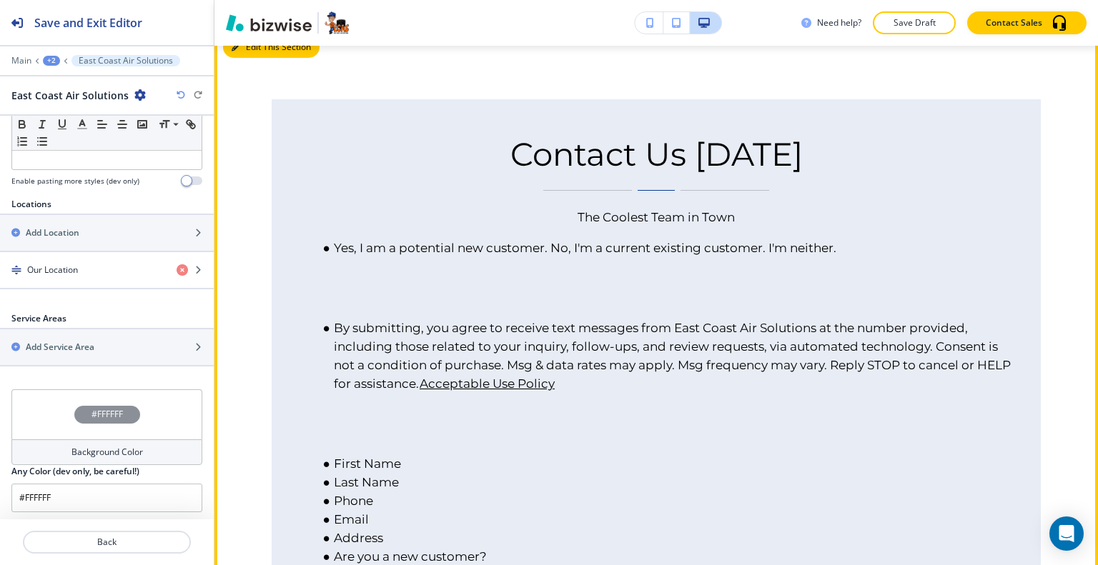
click at [254, 56] on button "Edit This Section" at bounding box center [271, 46] width 96 height 21
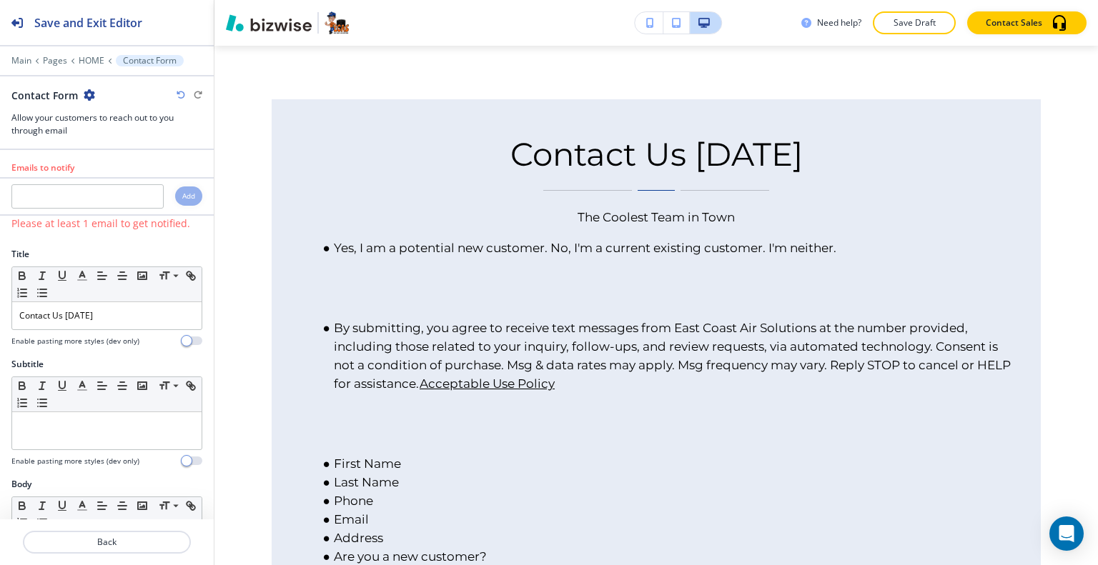
scroll to position [5784, 0]
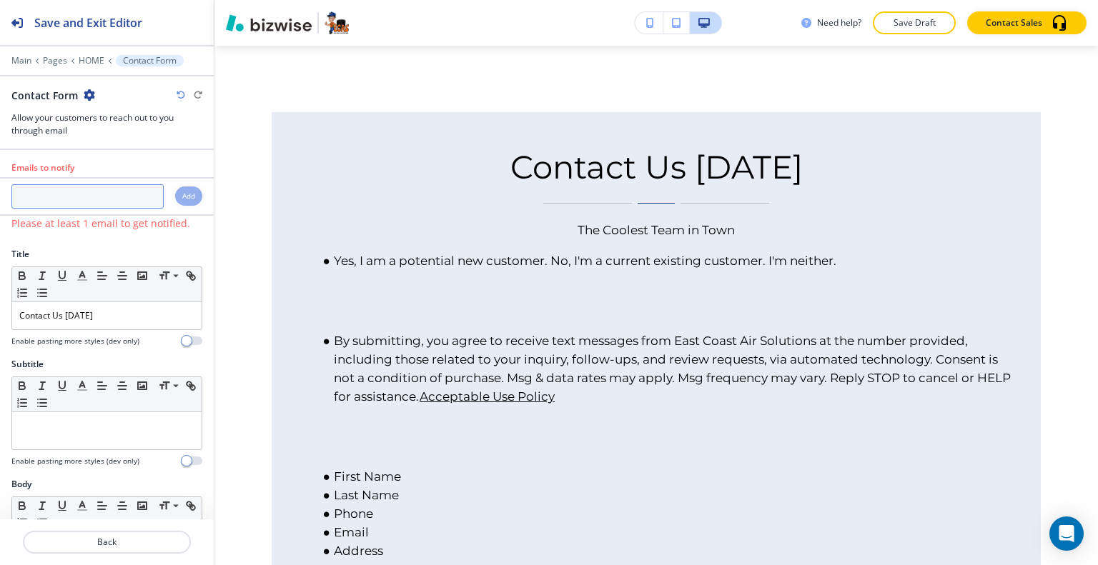
click at [117, 199] on input "text" at bounding box center [87, 196] width 152 height 24
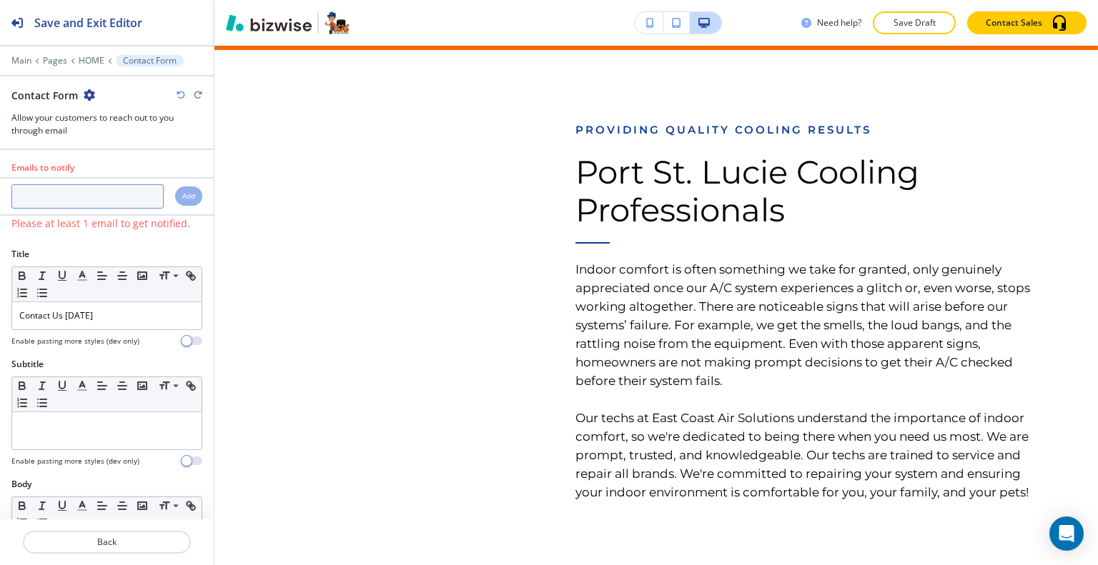
scroll to position [0, 0]
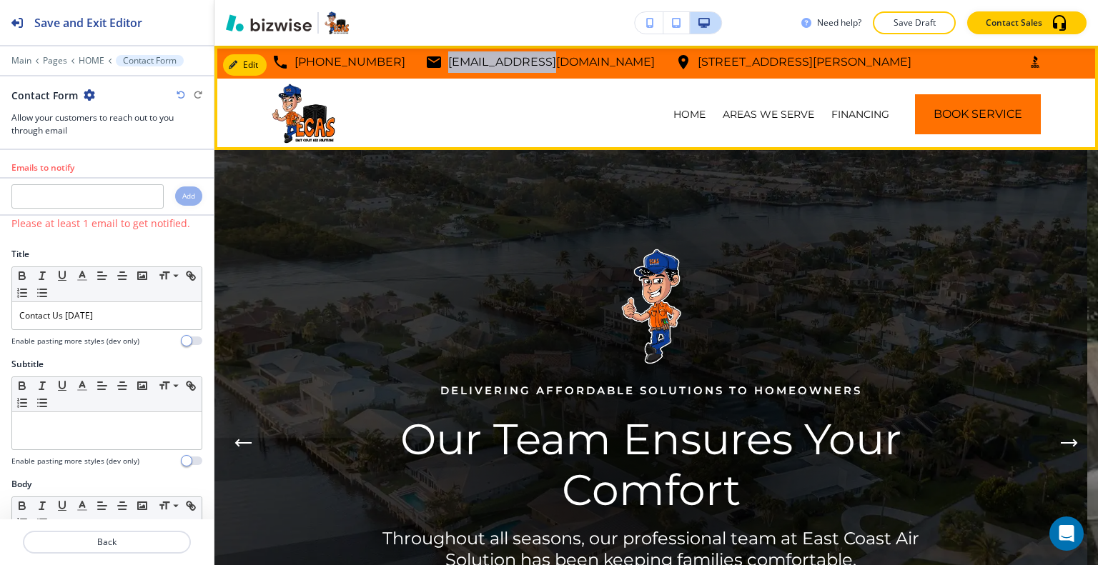
drag, startPoint x: 508, startPoint y: 62, endPoint x: 414, endPoint y: 61, distance: 94.4
click at [409, 61] on div "[PHONE_NUMBER] [EMAIL_ADDRESS][DOMAIN_NAME] [STREET_ADDRESS][PERSON_NAME]" at bounding box center [592, 61] width 640 height 21
copy p "[EMAIL_ADDRESS][DOMAIN_NAME]"
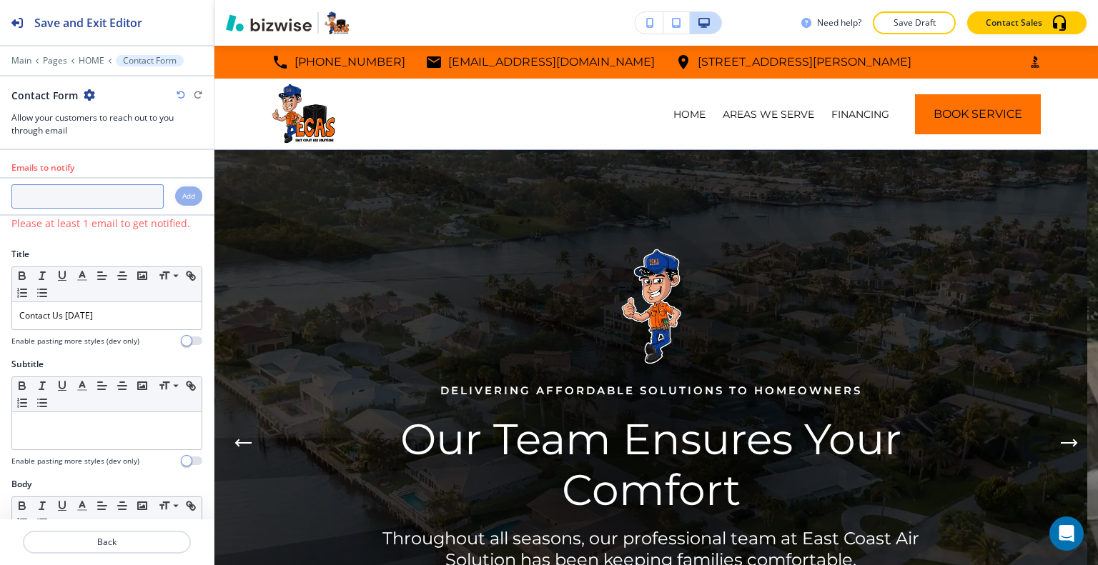
paste input "[EMAIL_ADDRESS][DOMAIN_NAME]"
type input "[EMAIL_ADDRESS][DOMAIN_NAME]"
click at [182, 198] on h4 "Add" at bounding box center [188, 196] width 13 height 11
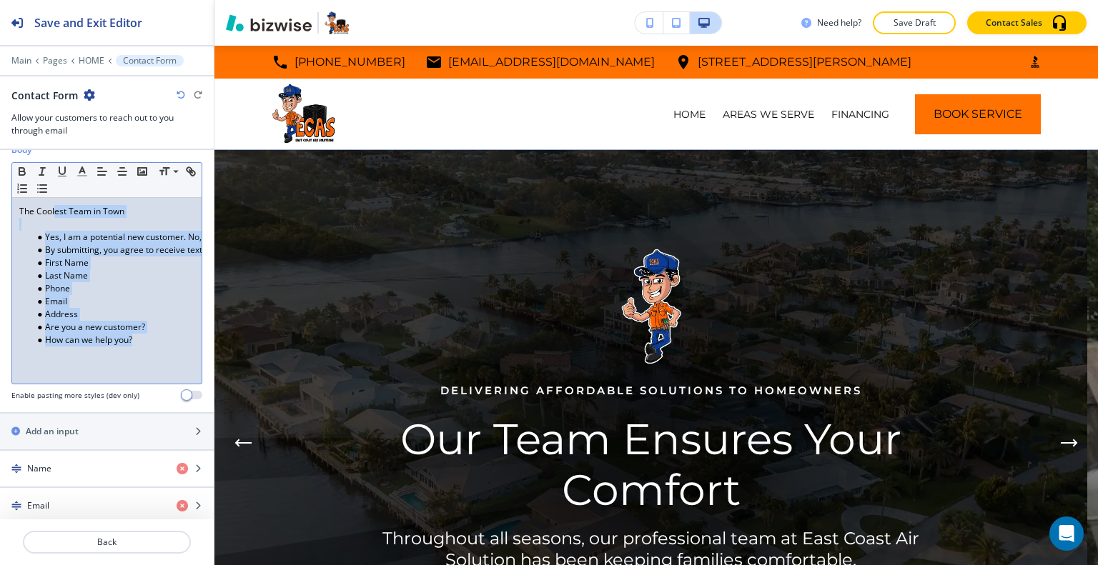
scroll to position [143, 0]
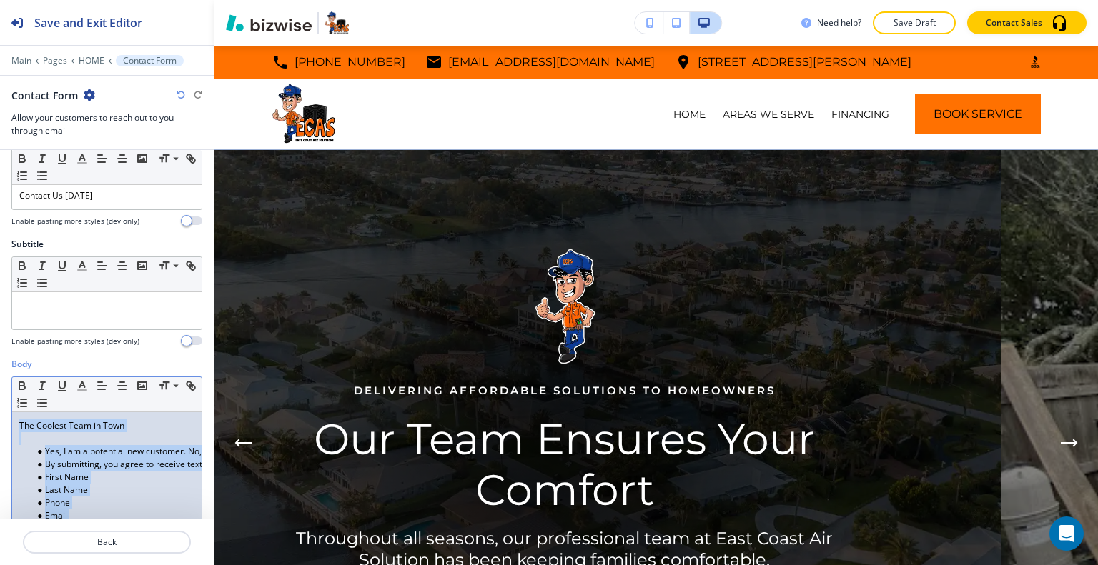
drag, startPoint x: 149, startPoint y: 357, endPoint x: 0, endPoint y: 313, distance: 154.9
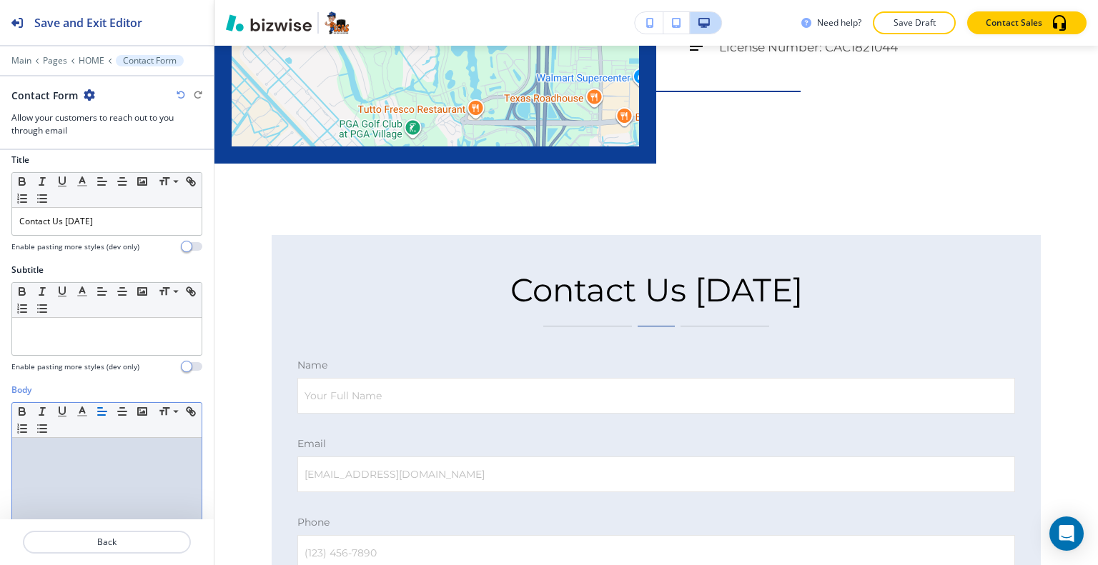
scroll to position [5758, 0]
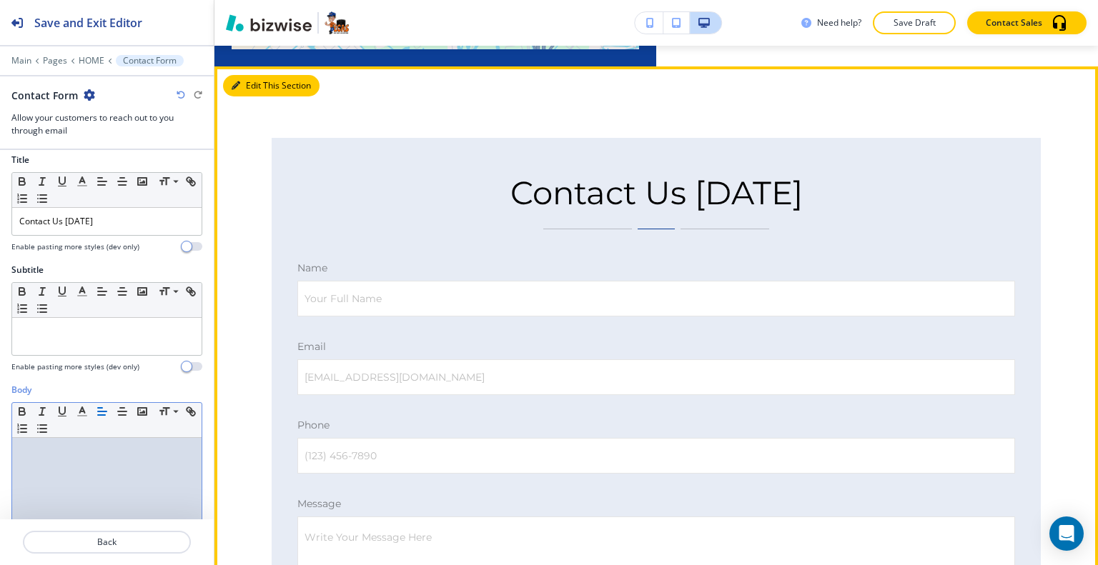
click at [259, 89] on button "Edit This Section" at bounding box center [271, 85] width 96 height 21
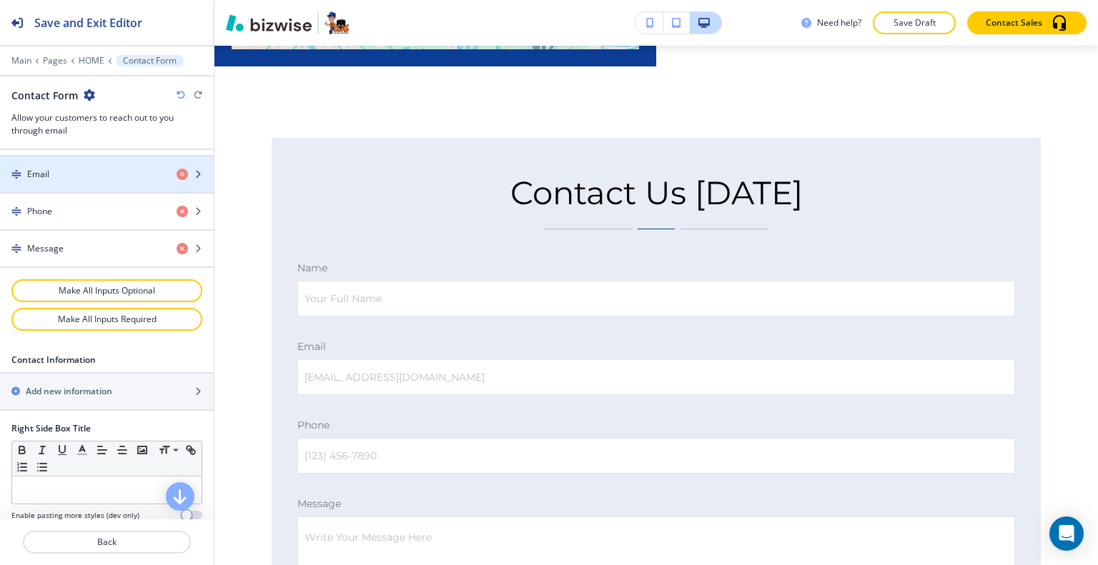
scroll to position [760, 0]
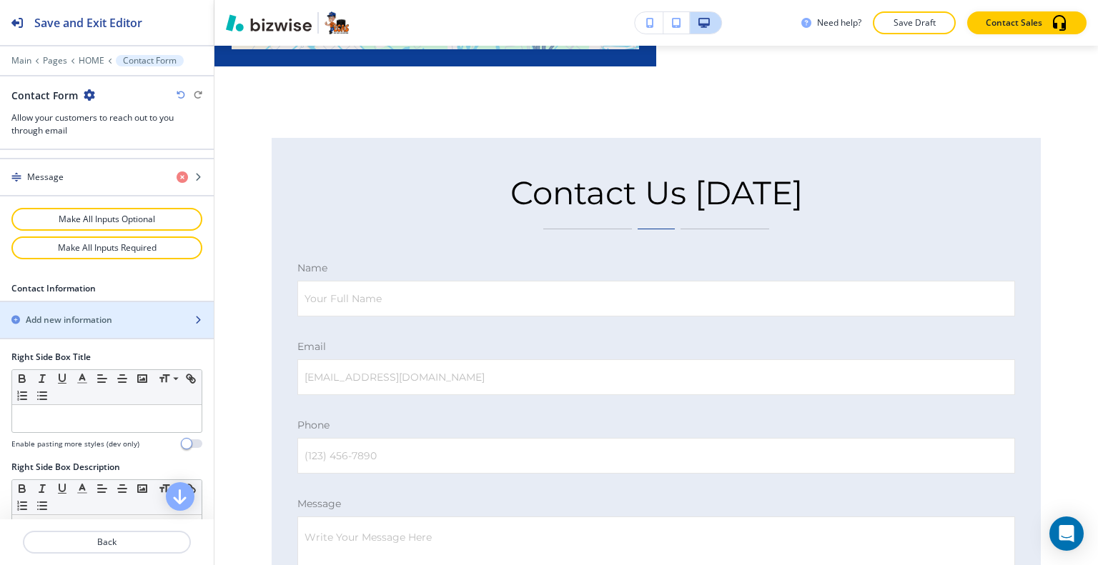
click at [60, 314] on h2 "Add new information" at bounding box center [69, 320] width 86 height 13
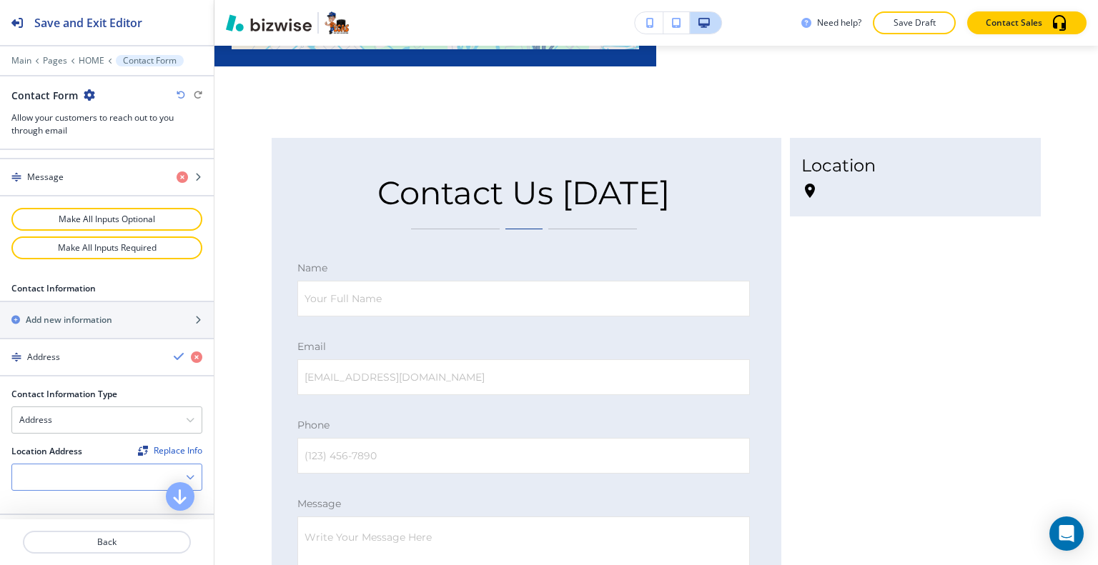
click at [69, 465] on div at bounding box center [106, 478] width 189 height 26
click at [71, 495] on h4 "[STREET_ADDRESS][PERSON_NAME]" at bounding box center [106, 501] width 175 height 13
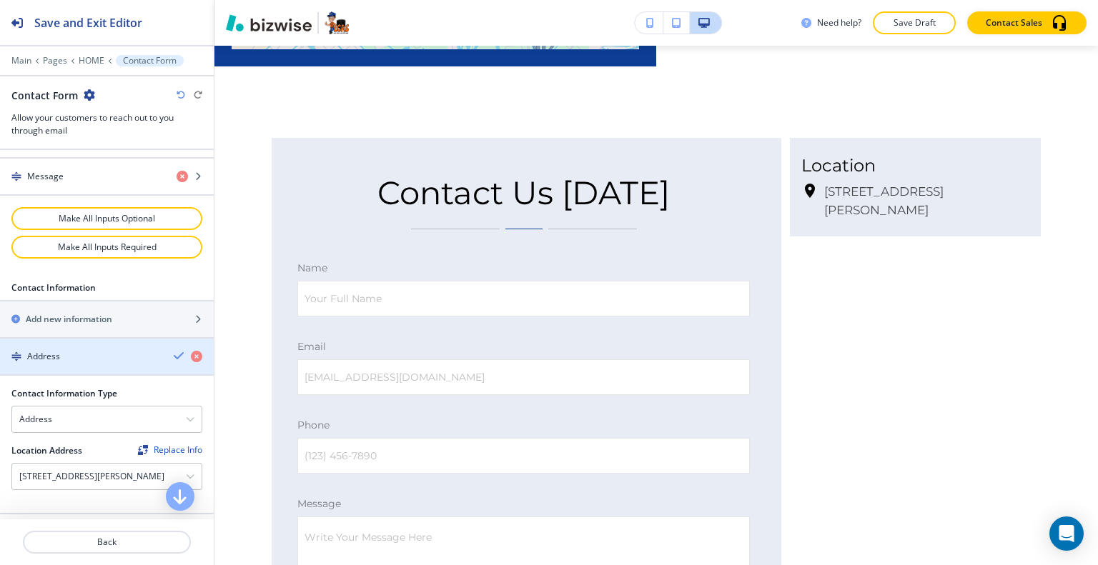
click at [174, 353] on icon "button" at bounding box center [179, 355] width 11 height 11
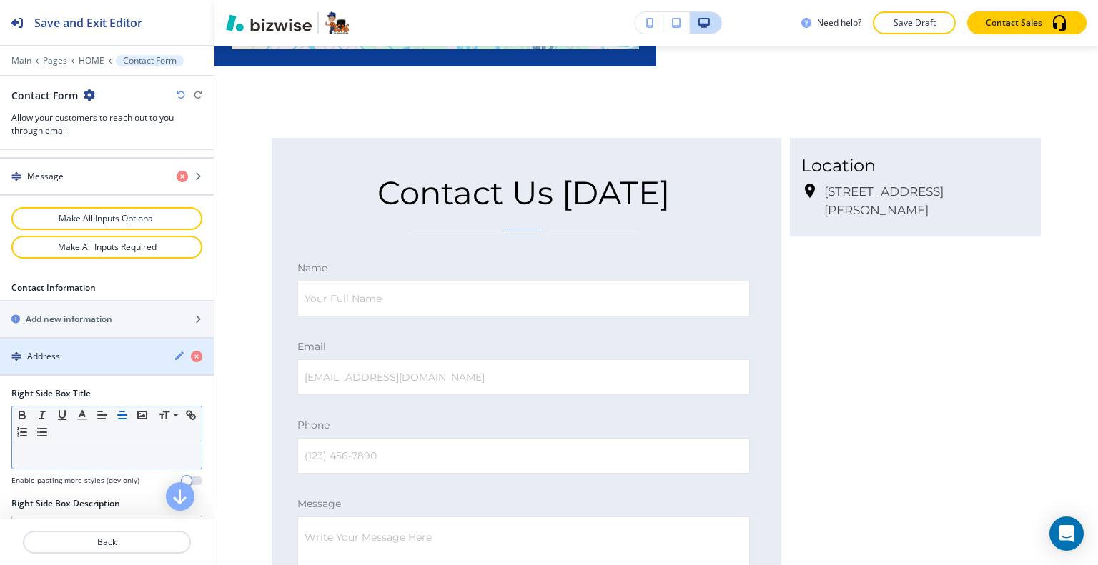
scroll to position [833, 0]
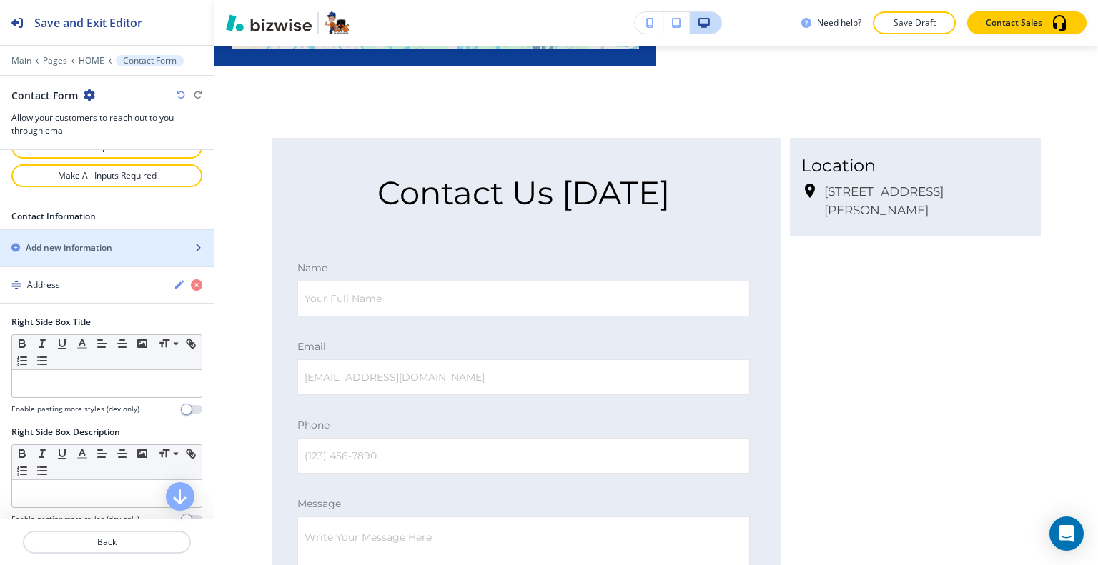
click at [101, 242] on h2 "Add new information" at bounding box center [69, 248] width 86 height 13
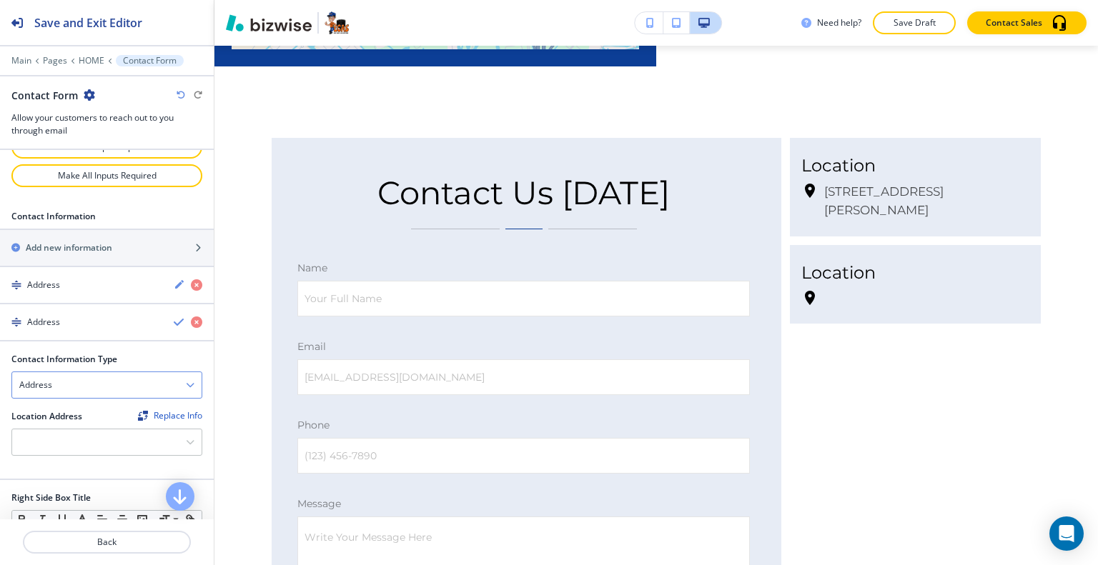
click at [90, 385] on div "Address" at bounding box center [106, 385] width 189 height 26
click at [80, 428] on h4 "Phone Number" at bounding box center [106, 434] width 175 height 13
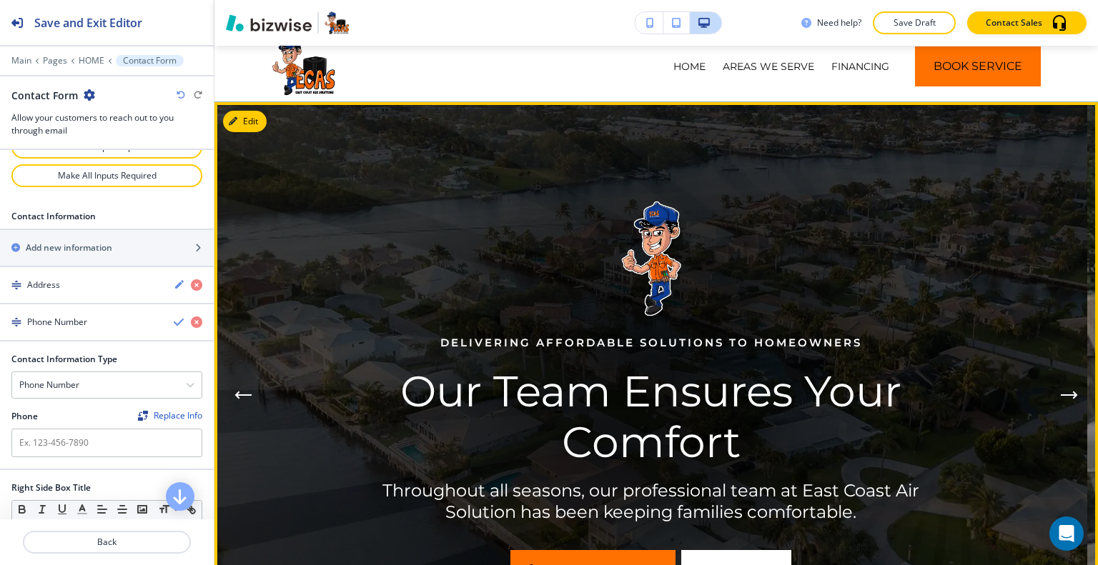
scroll to position [0, 0]
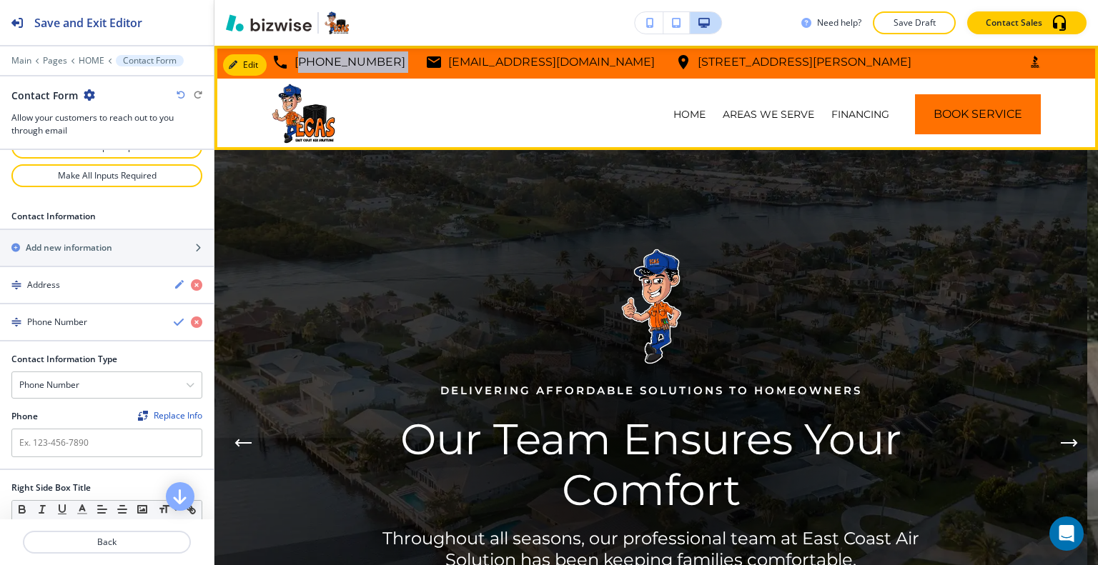
drag, startPoint x: 380, startPoint y: 56, endPoint x: 279, endPoint y: 59, distance: 100.1
click at [279, 59] on div "[PHONE_NUMBER] [EMAIL_ADDRESS][DOMAIN_NAME] [STREET_ADDRESS][PERSON_NAME]" at bounding box center [592, 61] width 640 height 21
copy div "[PHONE_NUMBER]"
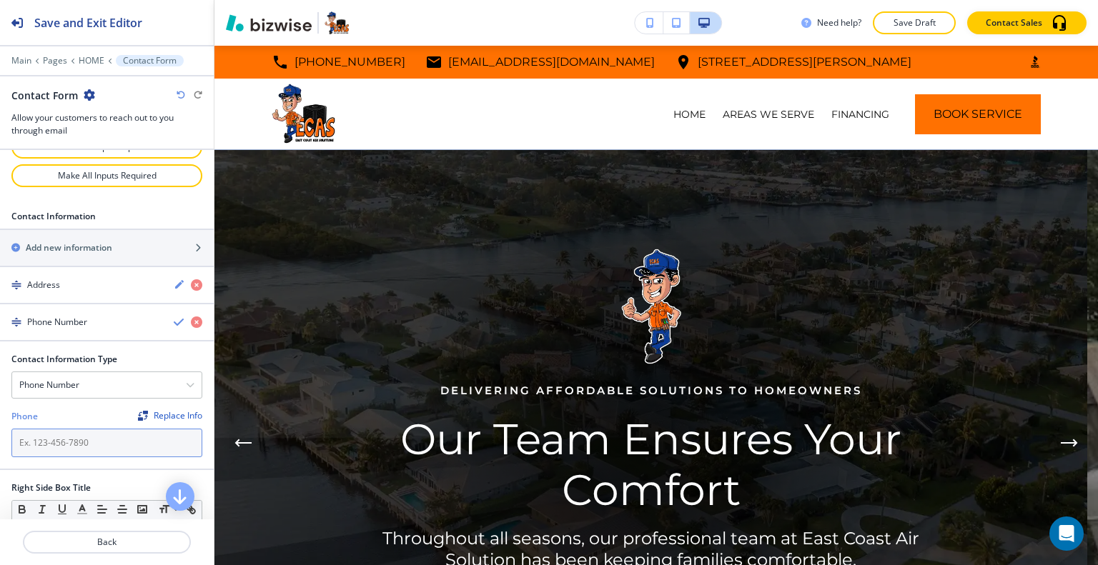
paste input "[PHONE_NUMBER]"
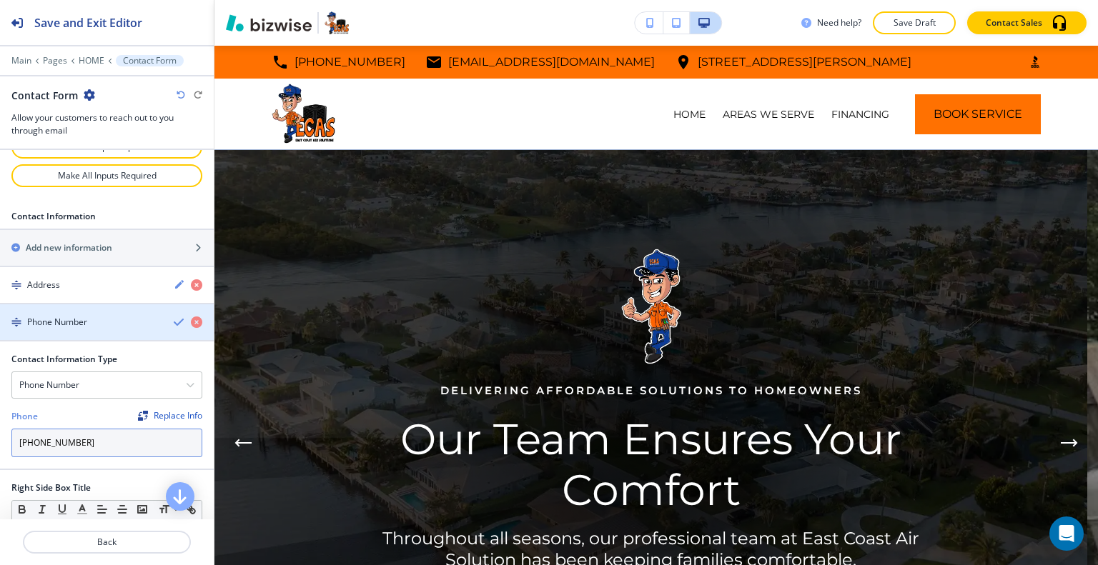
type input "[PHONE_NUMBER]"
click at [174, 317] on icon "button" at bounding box center [179, 322] width 11 height 11
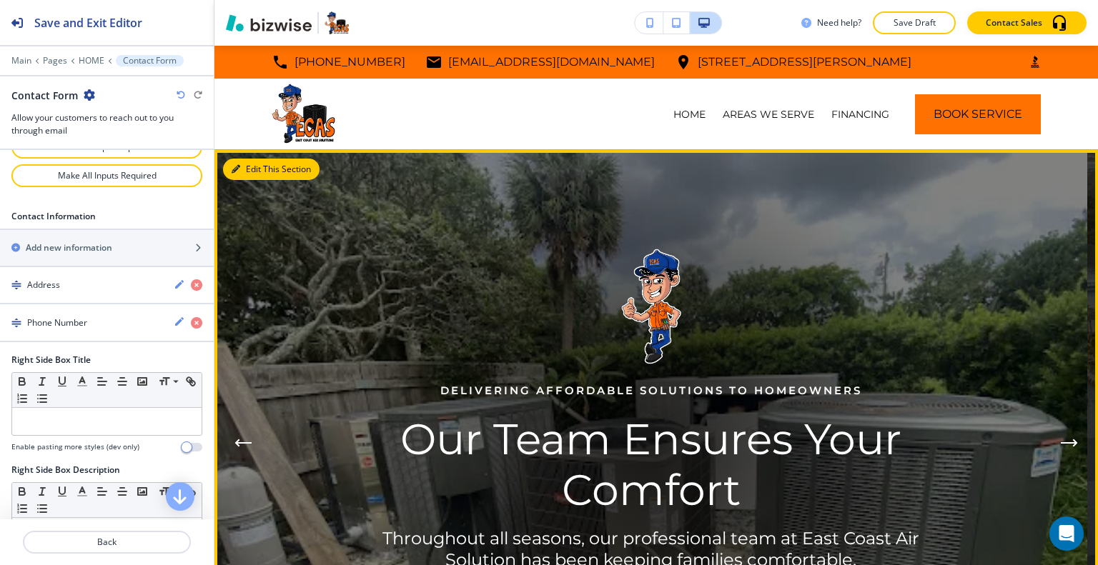
click at [248, 168] on button "Edit This Section" at bounding box center [271, 169] width 96 height 21
